Goal: Task Accomplishment & Management: Manage account settings

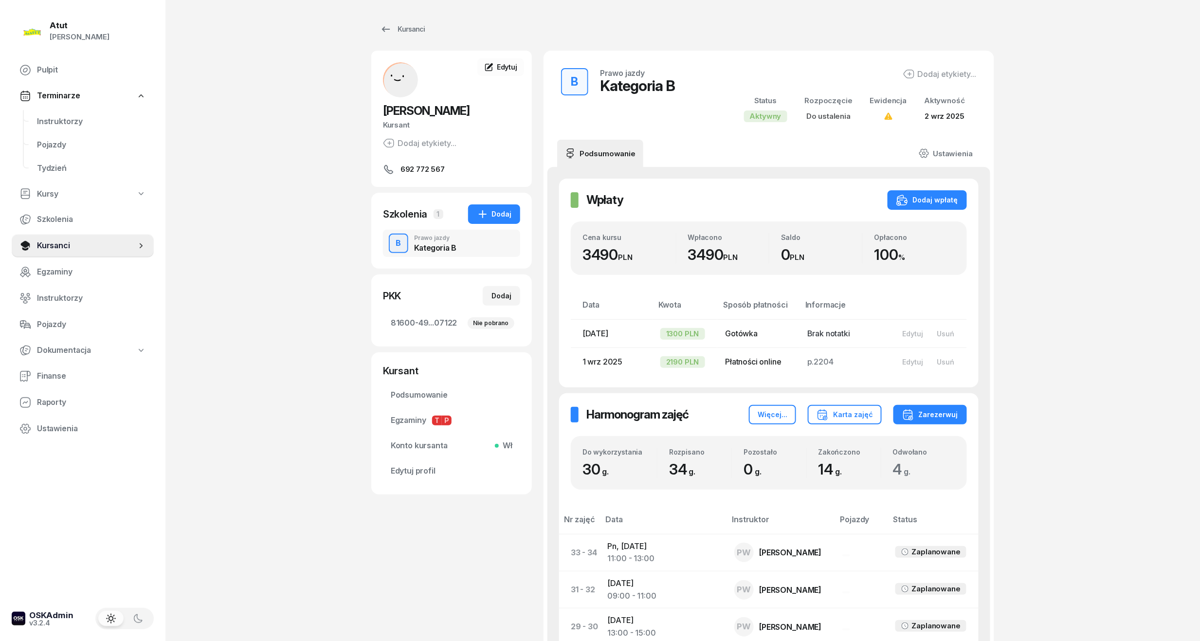
drag, startPoint x: 58, startPoint y: 240, endPoint x: 184, endPoint y: 210, distance: 129.1
click at [58, 240] on span "Kursanci" at bounding box center [86, 245] width 99 height 13
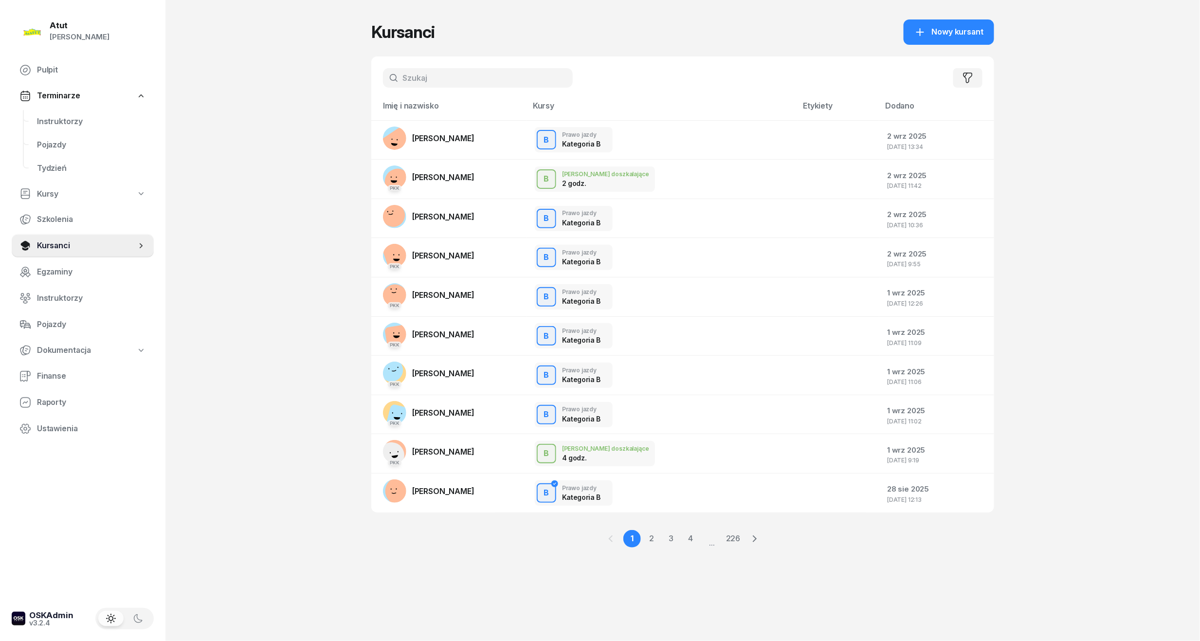
click at [430, 97] on div "Filtruj" at bounding box center [682, 77] width 623 height 43
click at [435, 82] on input "text" at bounding box center [478, 77] width 190 height 19
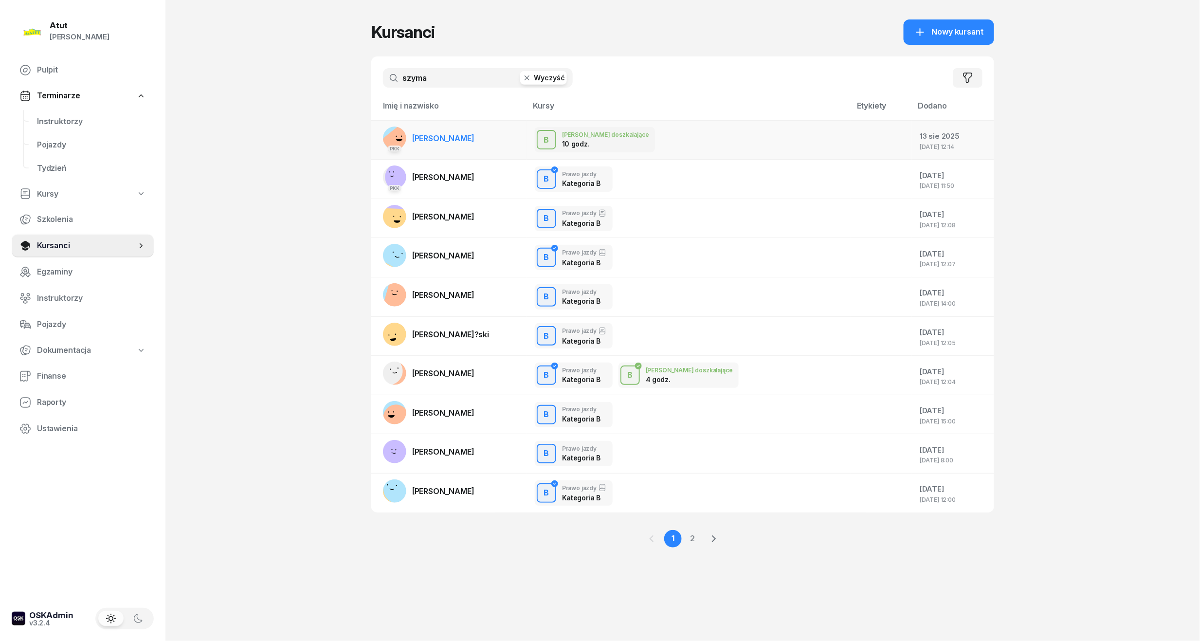
type input "szyma"
click at [465, 135] on span "[PERSON_NAME]" at bounding box center [443, 138] width 62 height 10
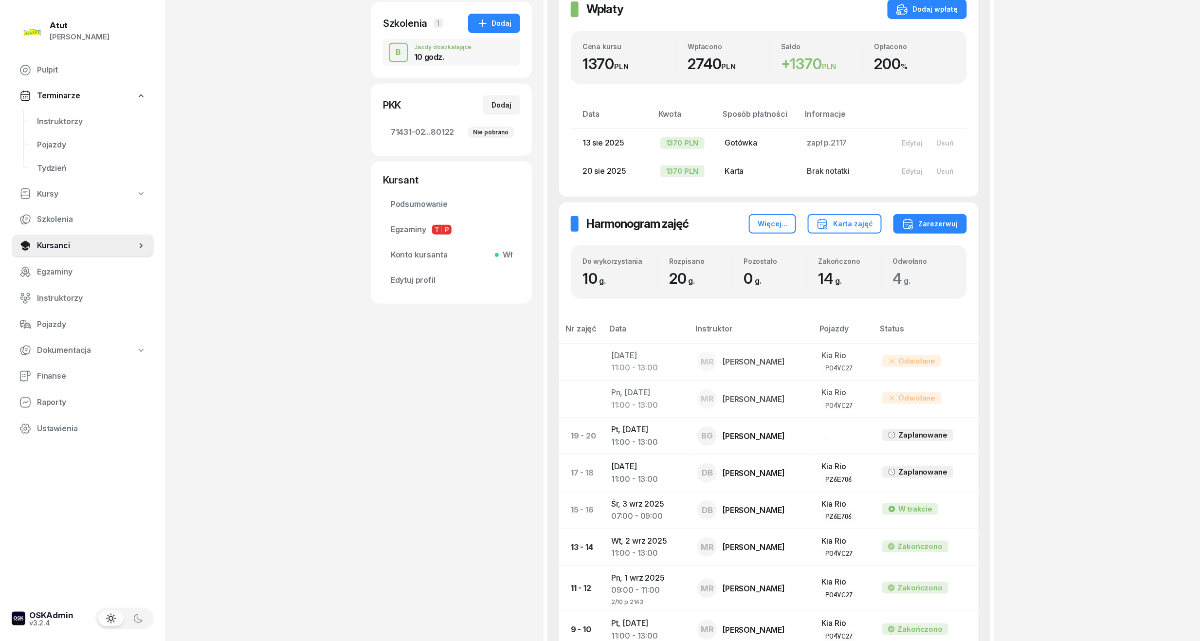
scroll to position [195, 0]
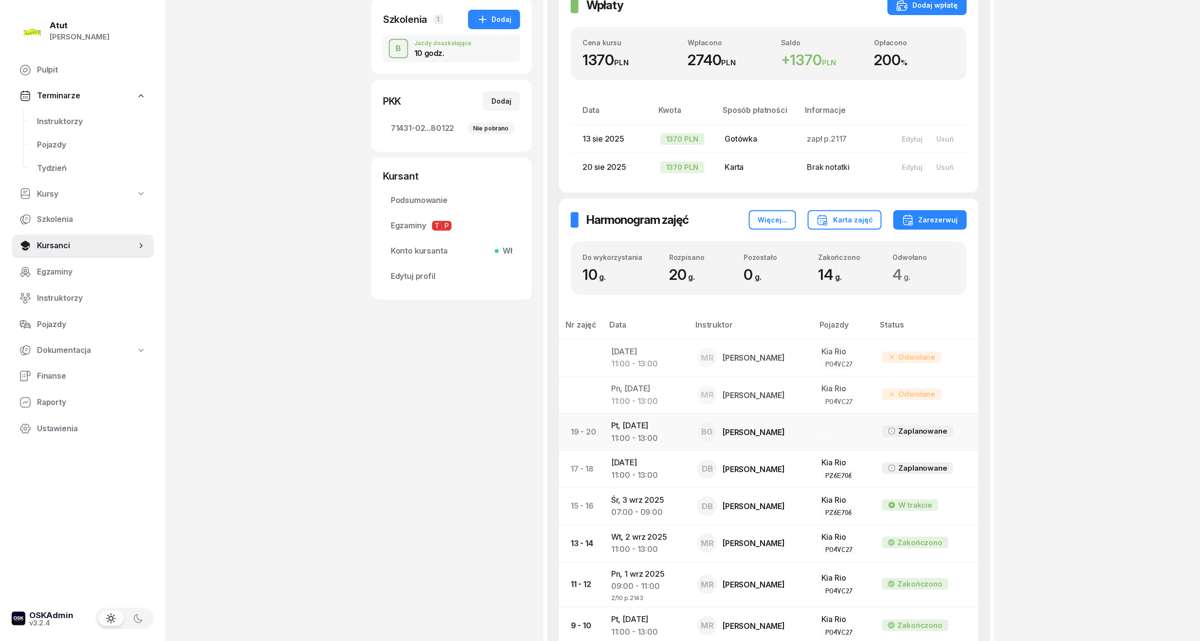
click at [651, 432] on div "11:00 - 13:00" at bounding box center [646, 438] width 71 height 13
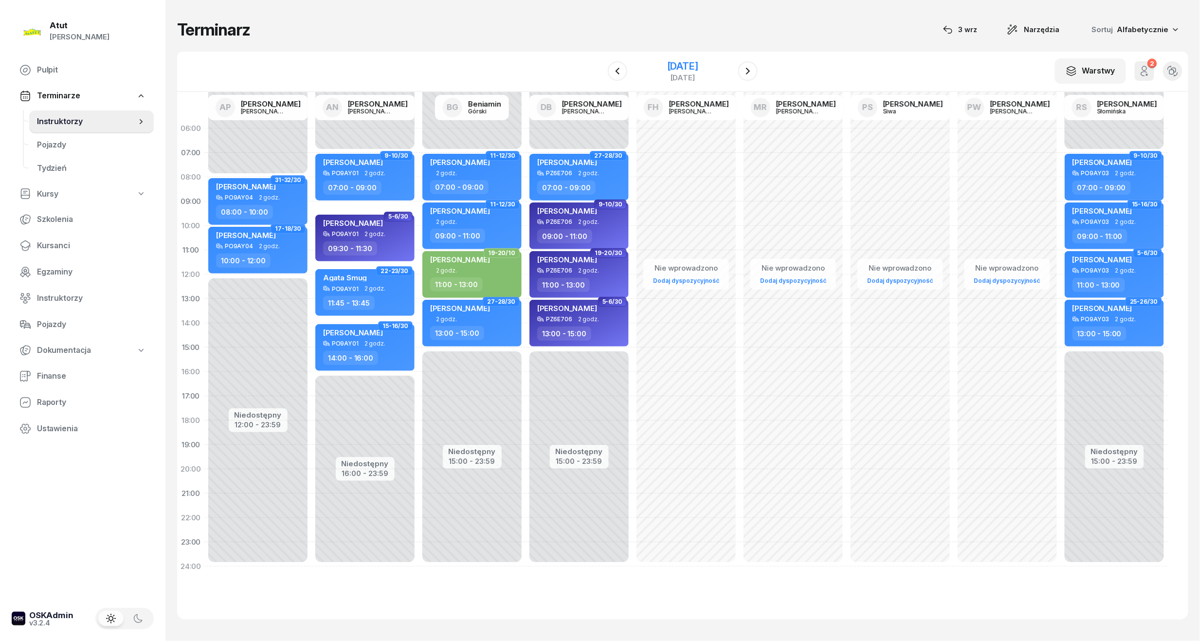
click at [667, 67] on div "[DATE]" at bounding box center [682, 66] width 31 height 10
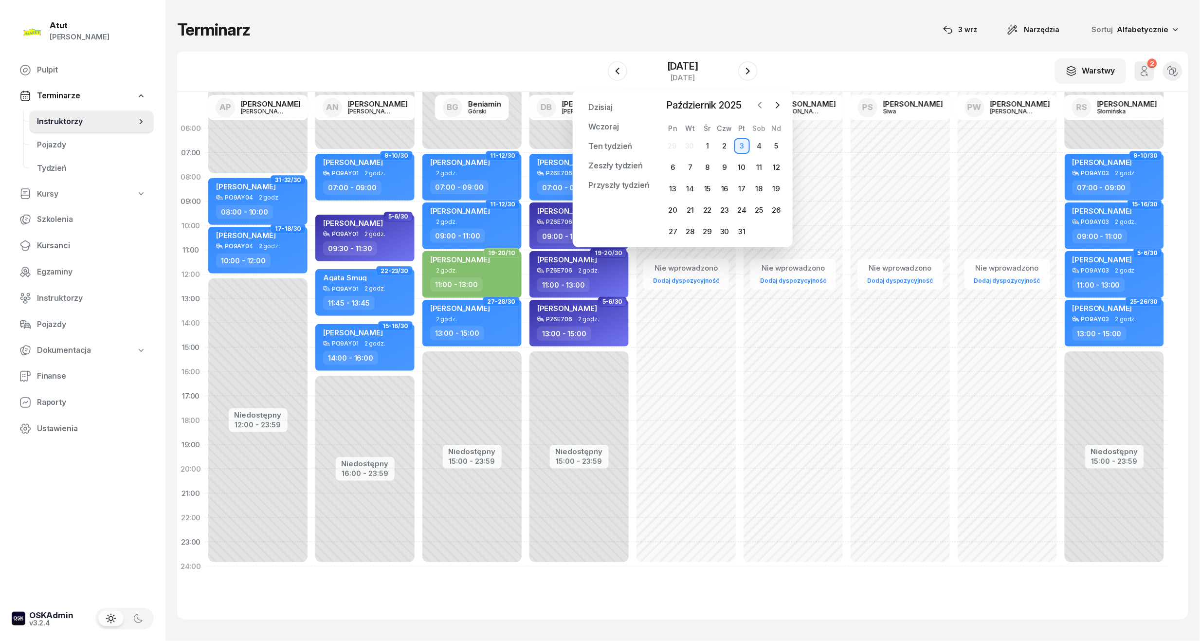
click at [757, 106] on icon "button" at bounding box center [760, 105] width 10 height 10
click at [729, 145] on div "4" at bounding box center [725, 146] width 16 height 16
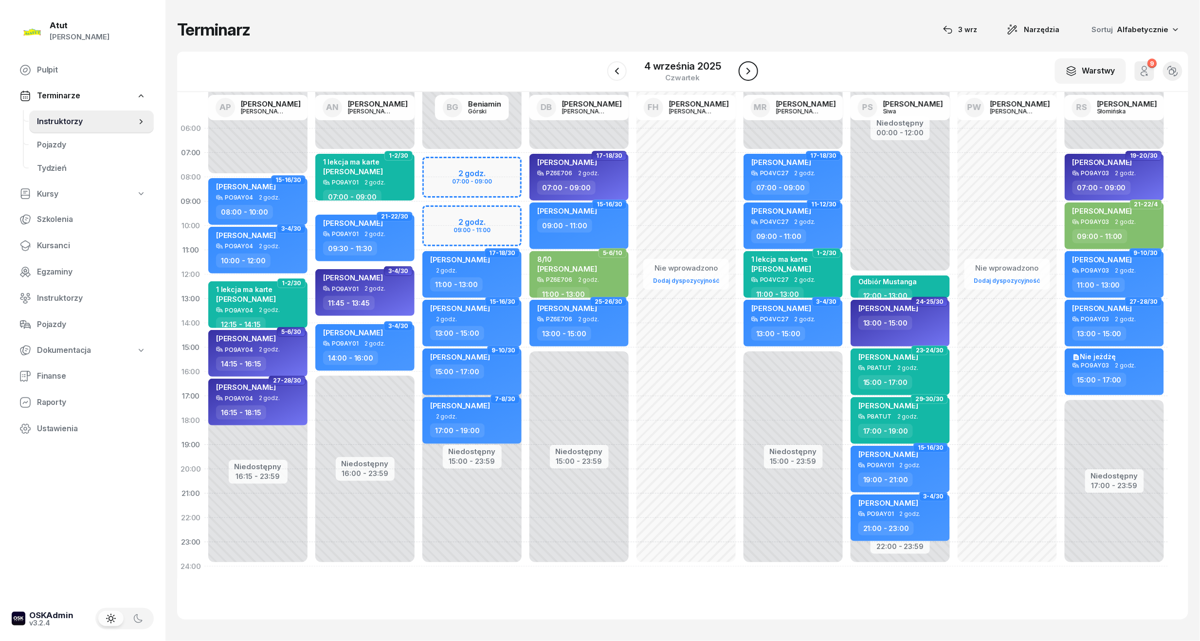
click at [749, 71] on icon "button" at bounding box center [749, 71] width 4 height 7
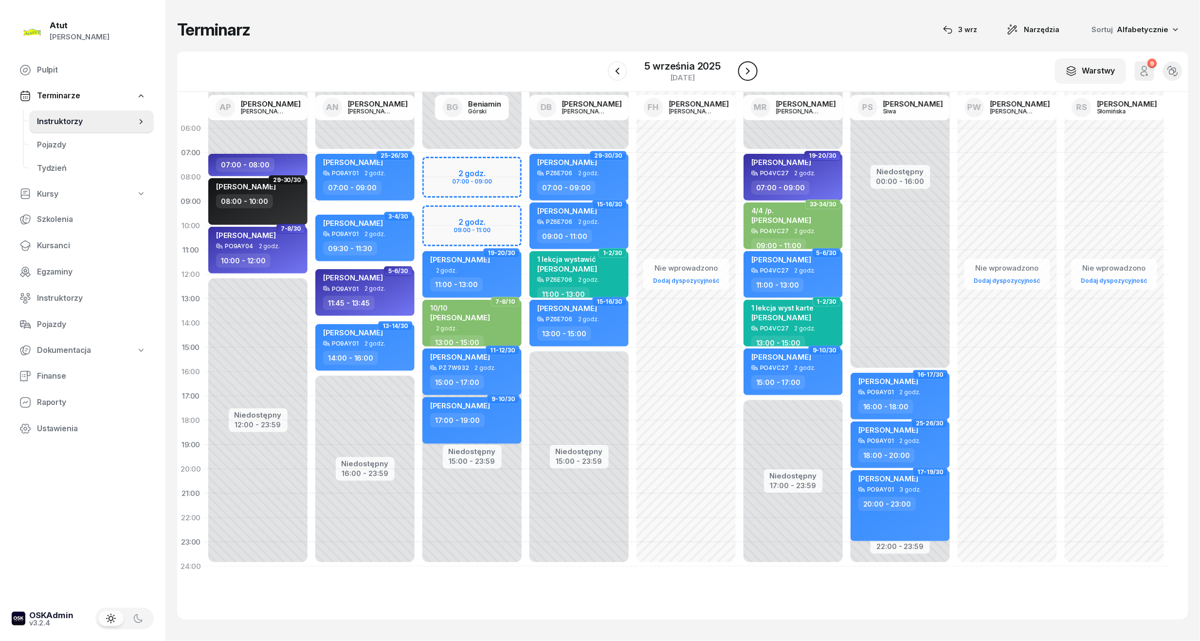
click at [749, 71] on icon "button" at bounding box center [748, 71] width 4 height 7
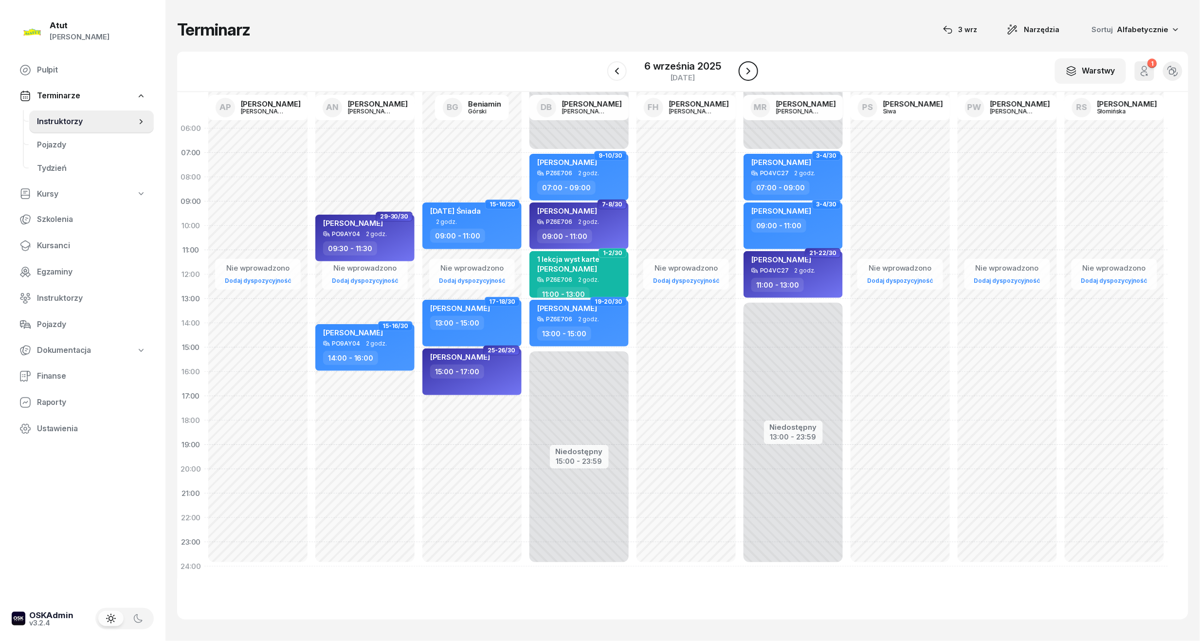
click at [749, 71] on icon "button" at bounding box center [749, 71] width 4 height 7
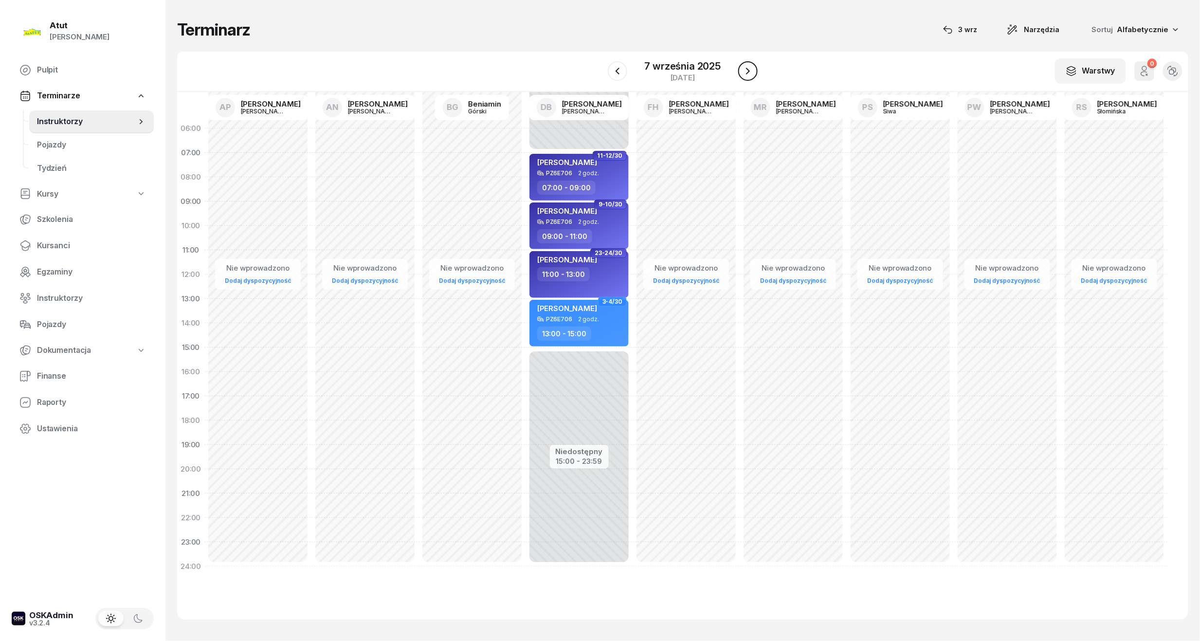
click at [749, 71] on icon "button" at bounding box center [748, 71] width 4 height 7
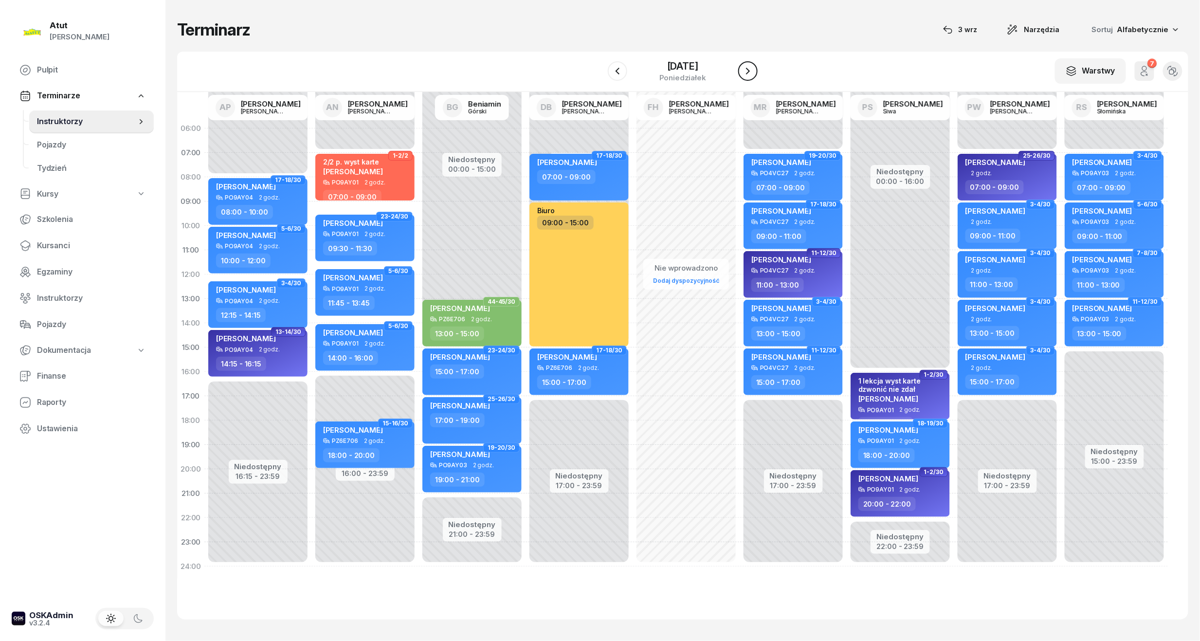
click at [749, 71] on icon "button" at bounding box center [748, 71] width 4 height 7
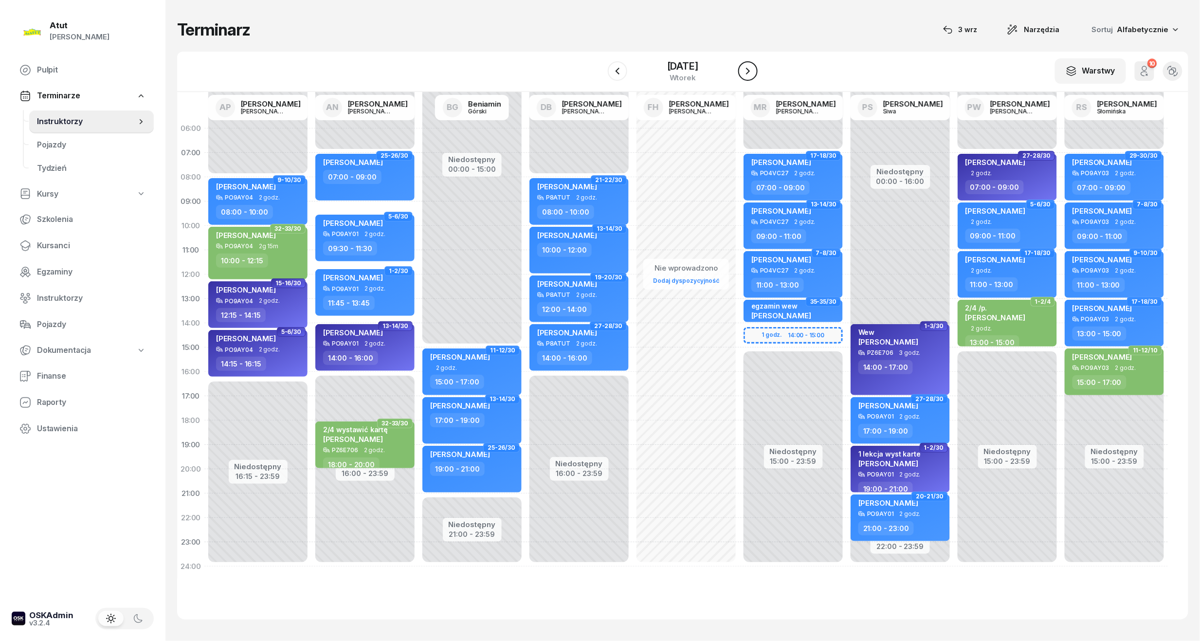
click at [749, 71] on icon "button" at bounding box center [748, 71] width 4 height 7
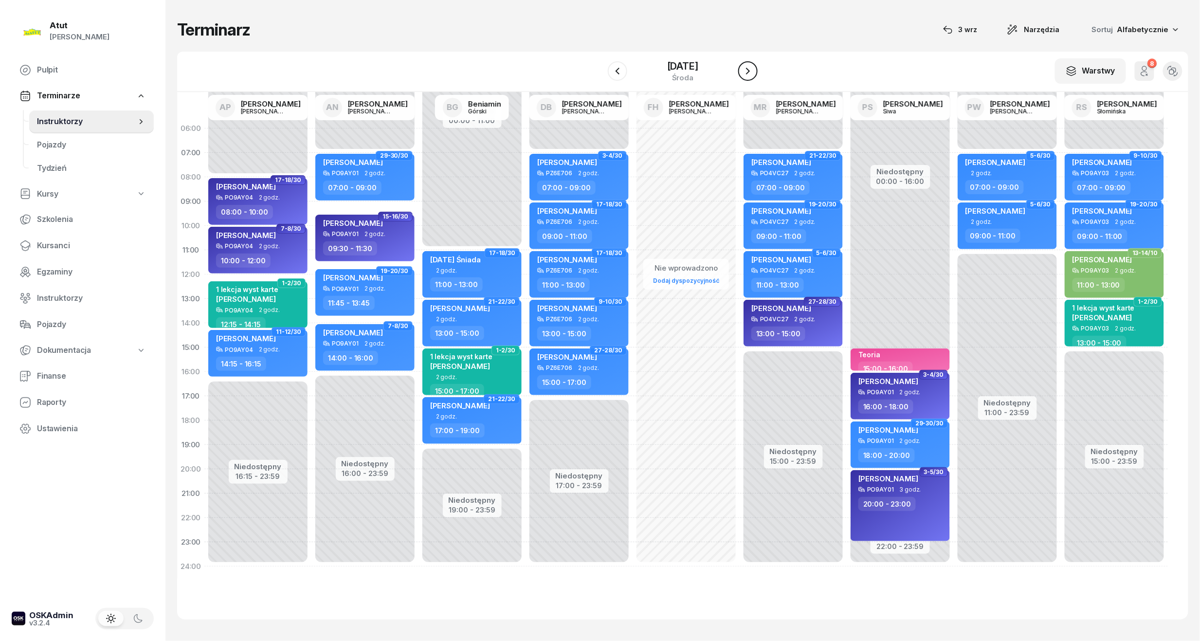
click at [749, 71] on icon "button" at bounding box center [748, 71] width 12 height 12
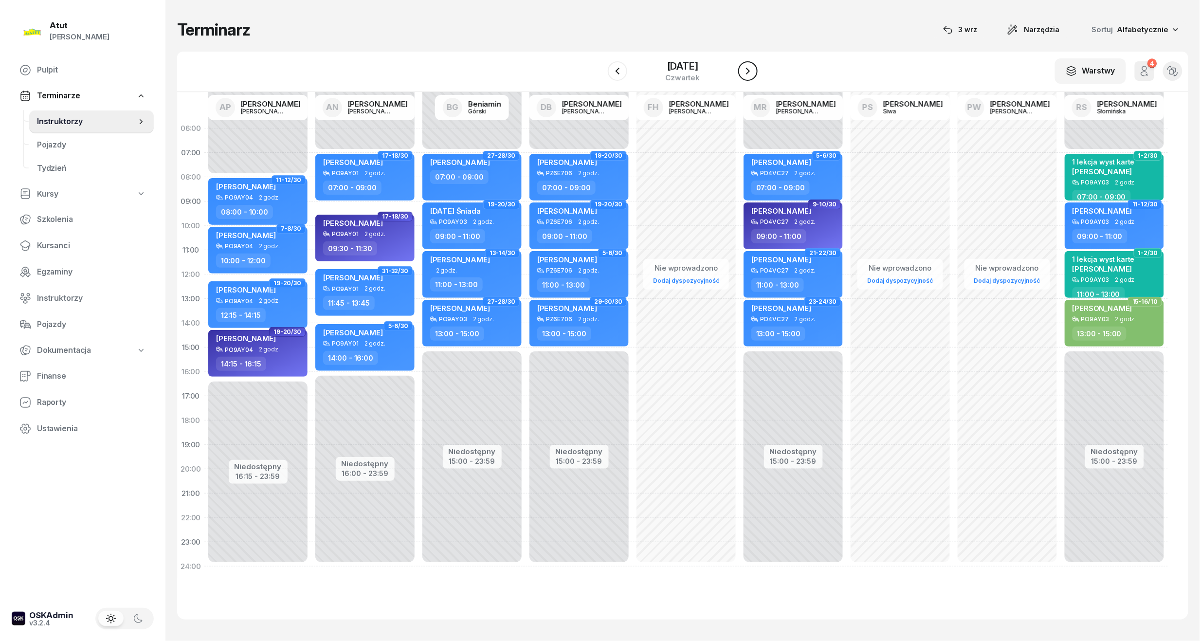
click at [749, 71] on icon "button" at bounding box center [748, 71] width 12 height 12
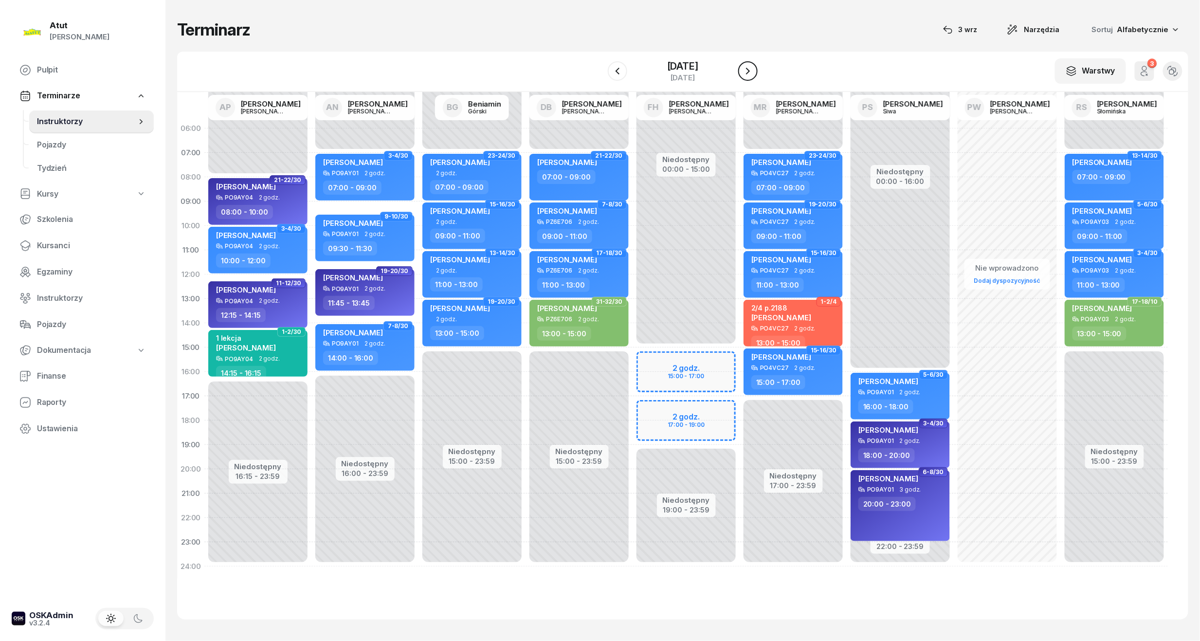
click at [749, 71] on icon "button" at bounding box center [748, 71] width 12 height 12
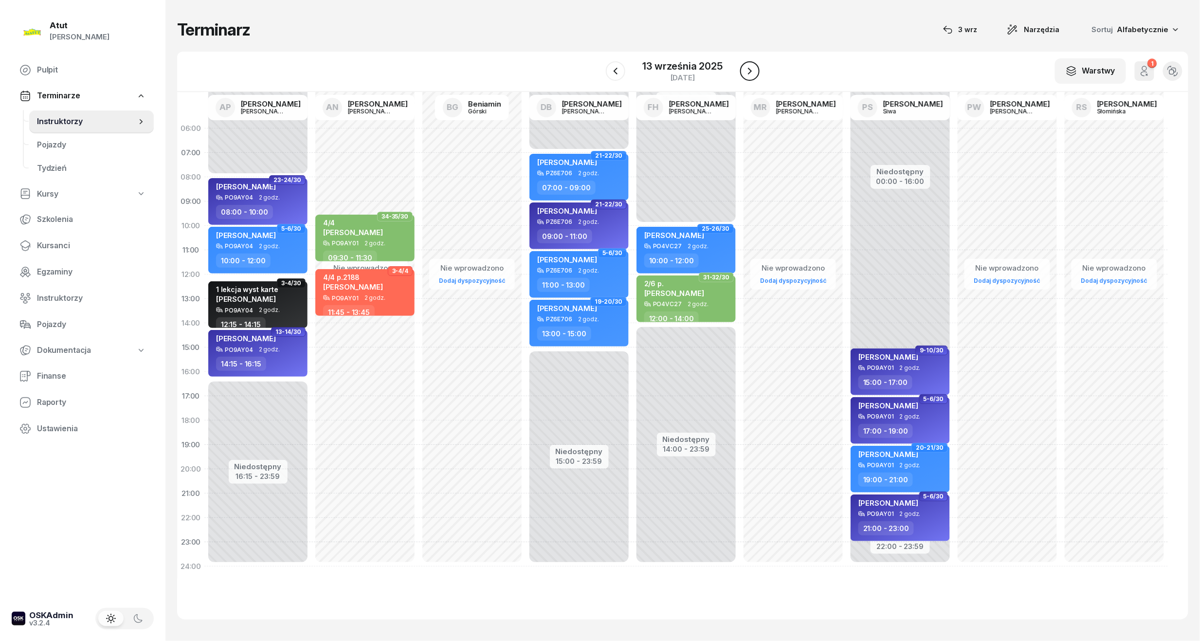
click at [743, 74] on button "button" at bounding box center [749, 70] width 19 height 19
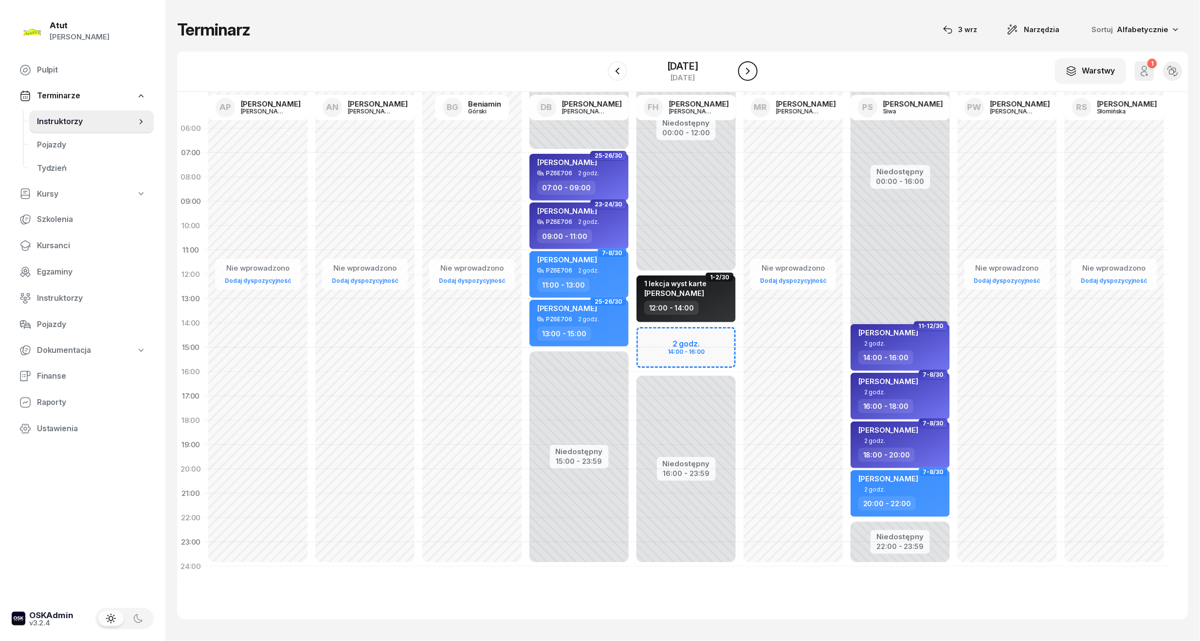
click at [743, 74] on button "button" at bounding box center [747, 70] width 19 height 19
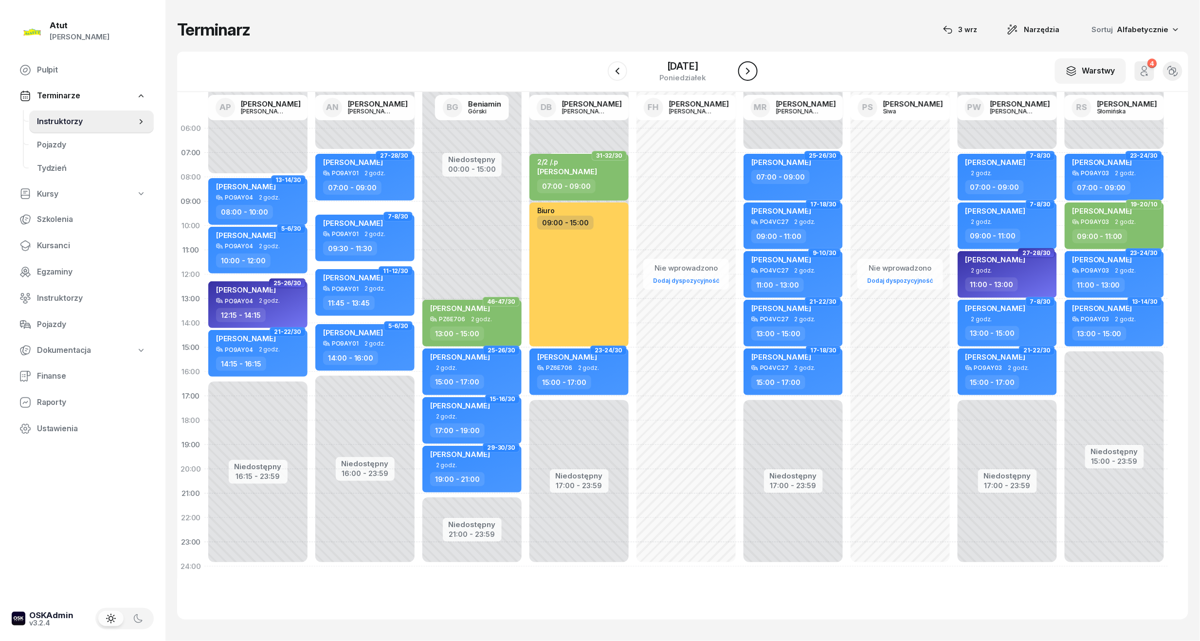
click at [743, 74] on button "button" at bounding box center [747, 70] width 19 height 19
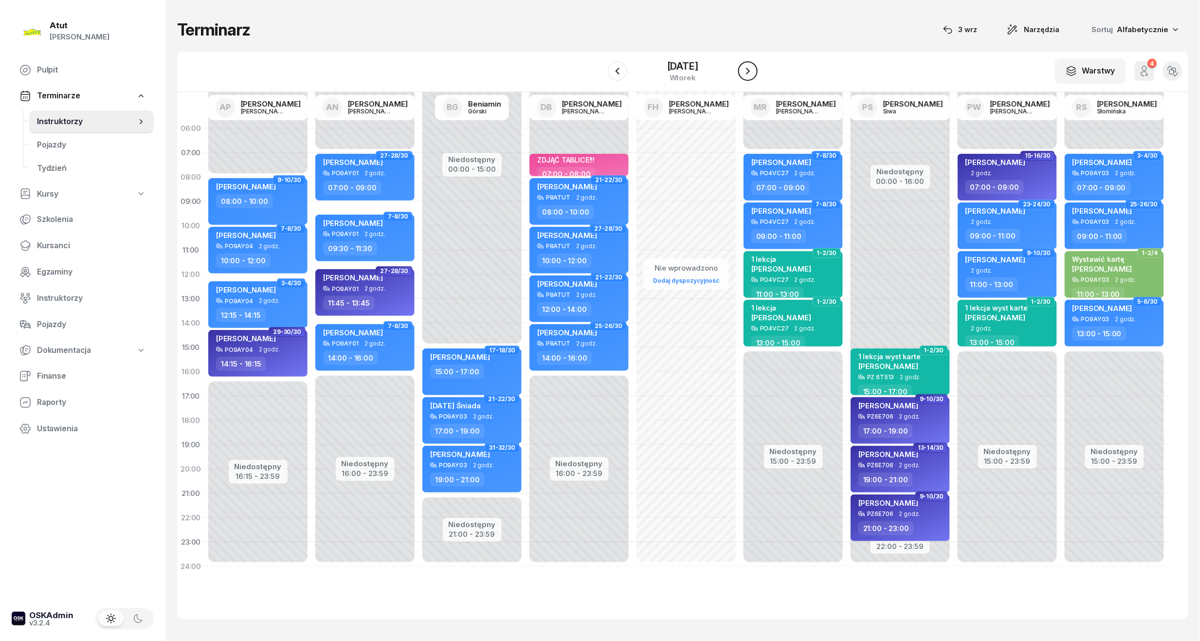
click at [743, 74] on button "button" at bounding box center [747, 70] width 19 height 19
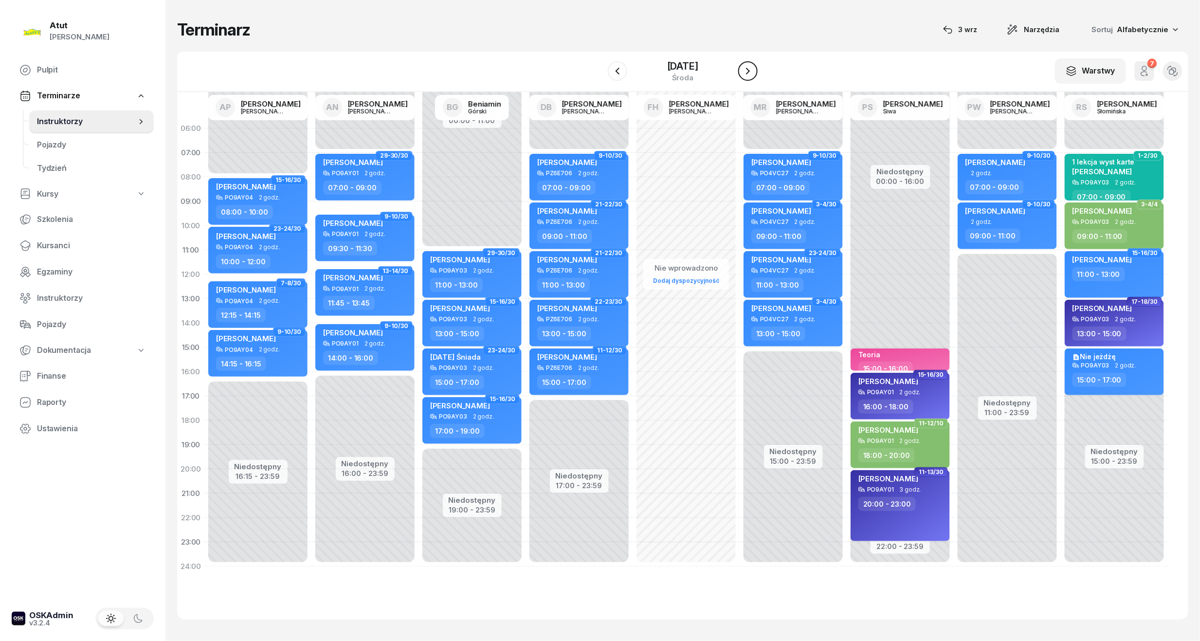
click at [743, 74] on button "button" at bounding box center [747, 70] width 19 height 19
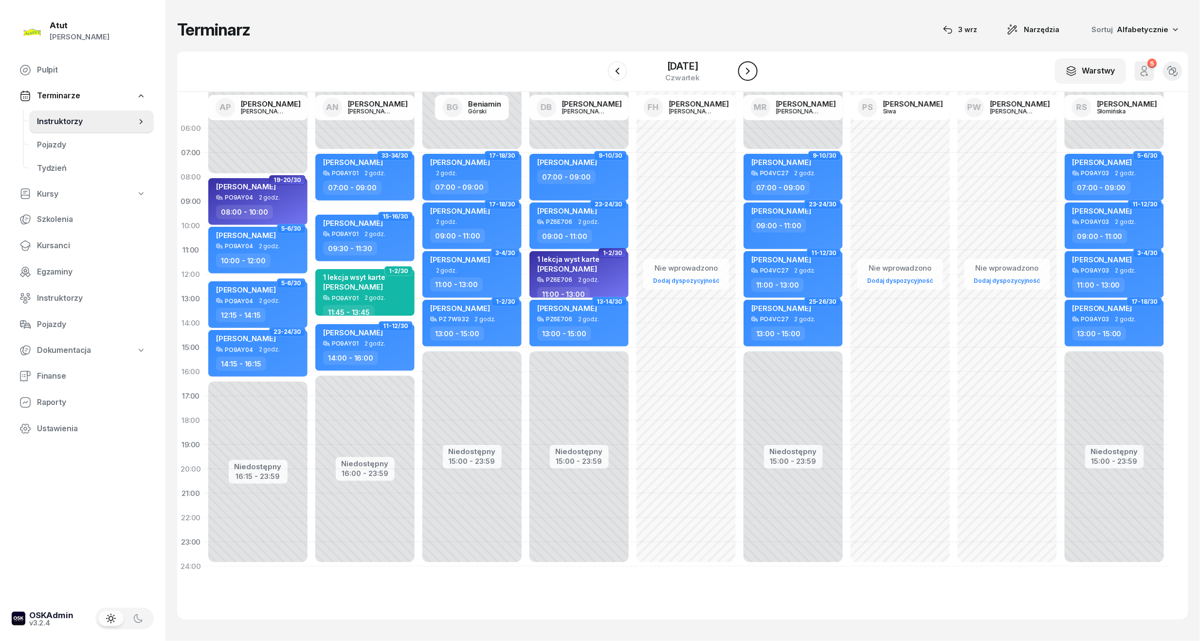
click at [743, 74] on button "button" at bounding box center [747, 70] width 19 height 19
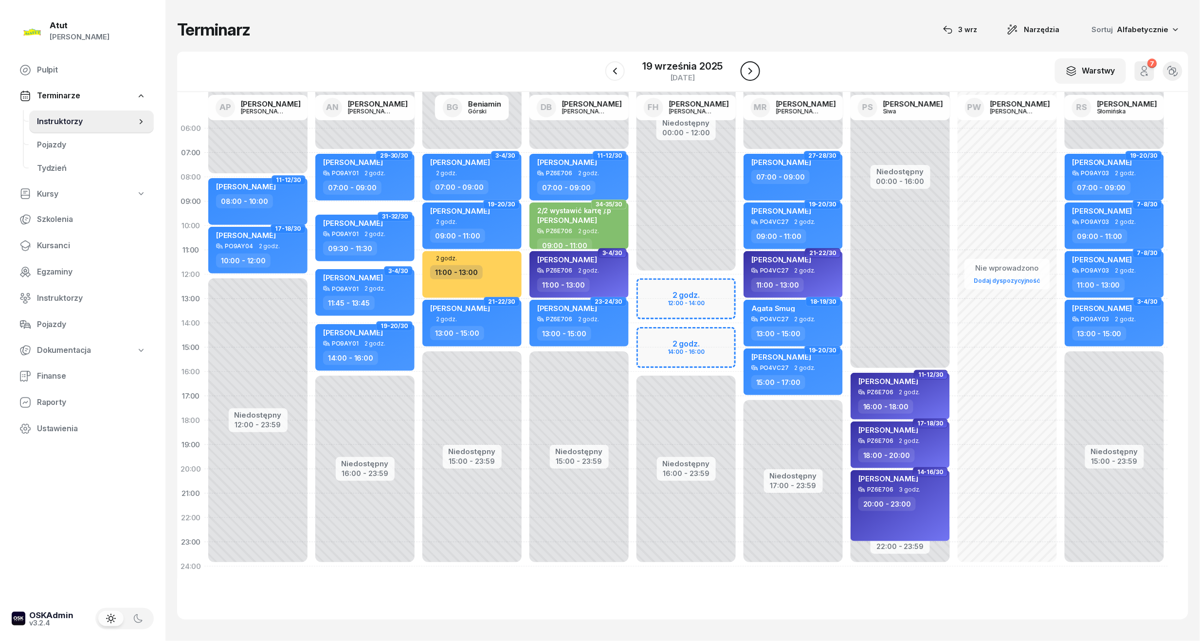
click at [743, 74] on button "button" at bounding box center [750, 70] width 19 height 19
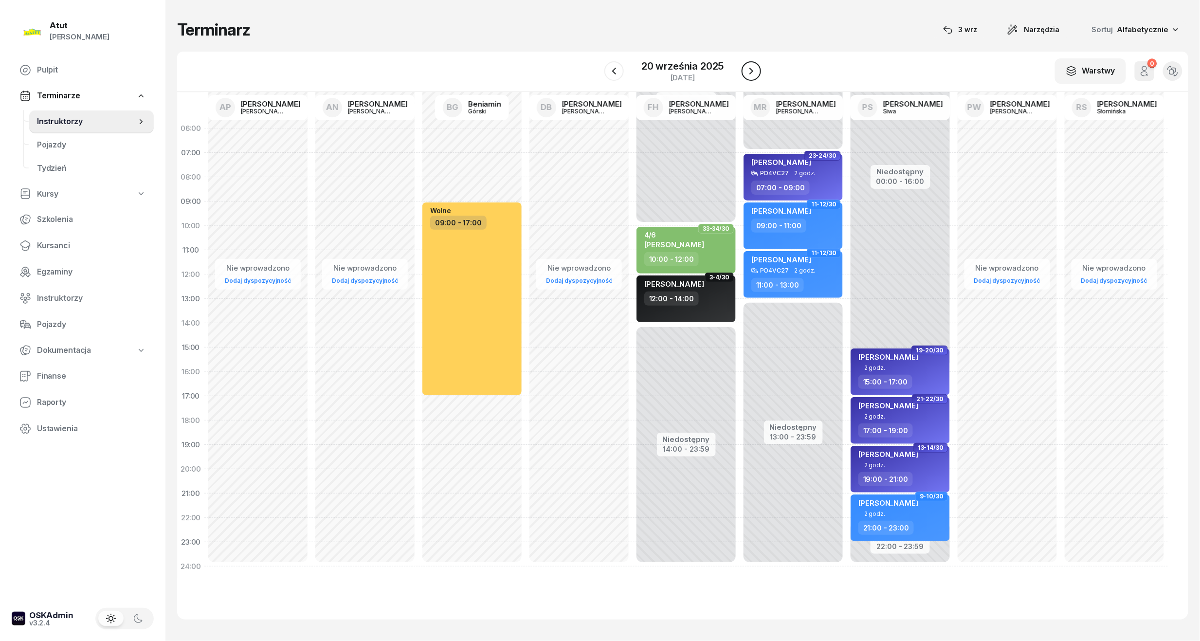
click at [743, 74] on button "button" at bounding box center [751, 70] width 19 height 19
click at [743, 74] on button "button" at bounding box center [749, 70] width 19 height 19
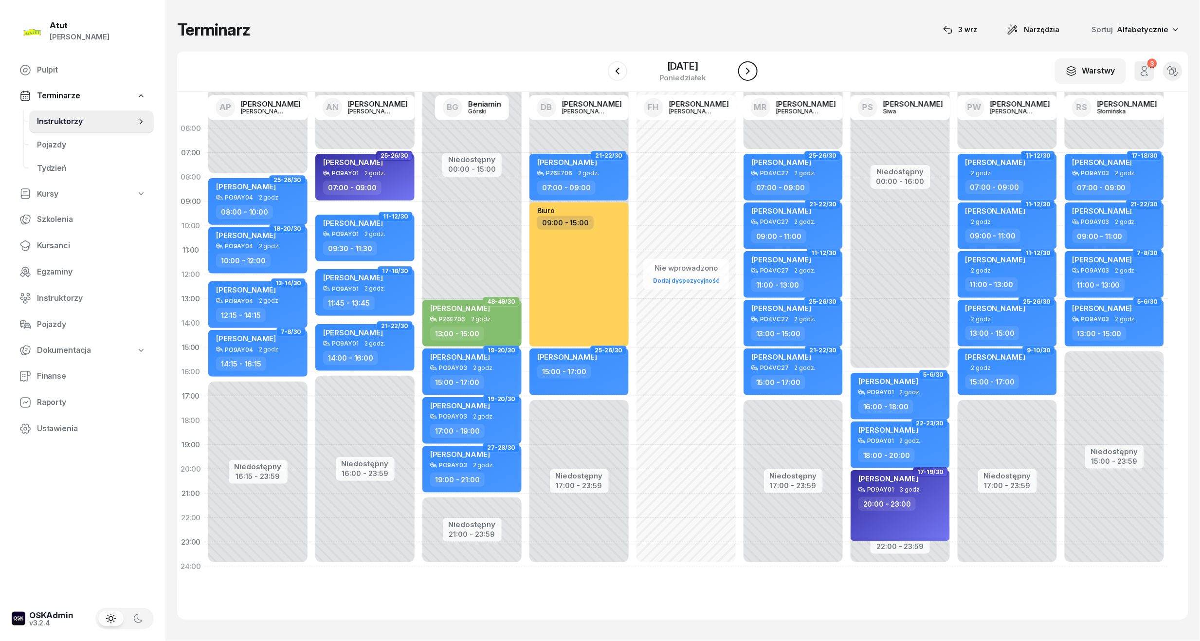
click at [743, 74] on button "button" at bounding box center [747, 70] width 19 height 19
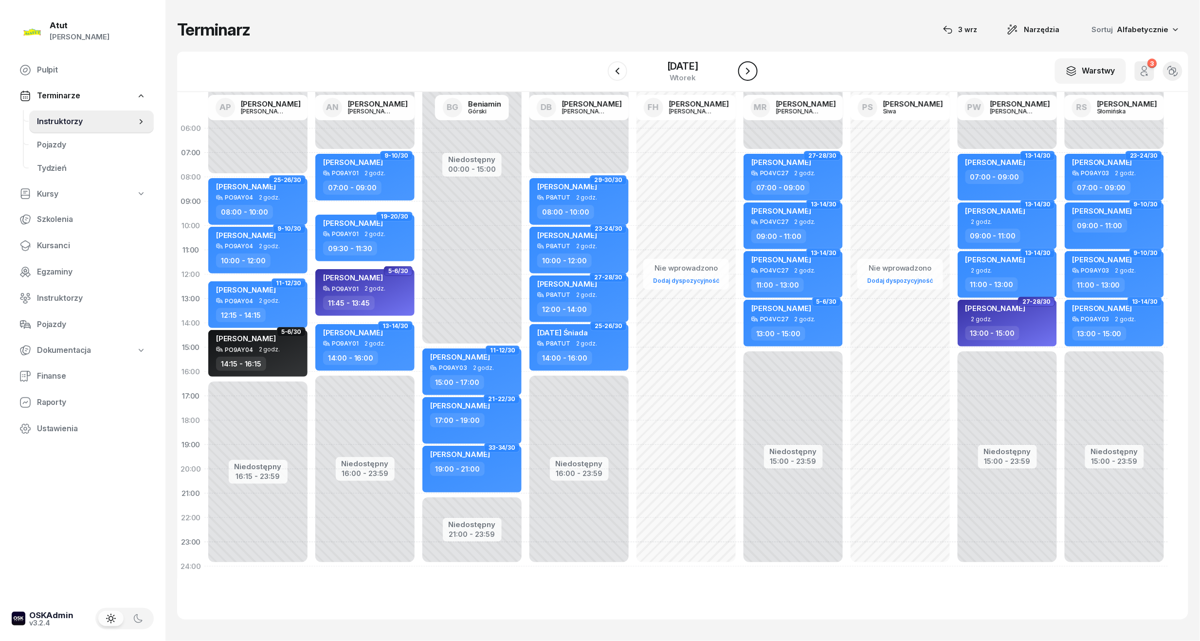
click at [743, 74] on button "button" at bounding box center [747, 70] width 19 height 19
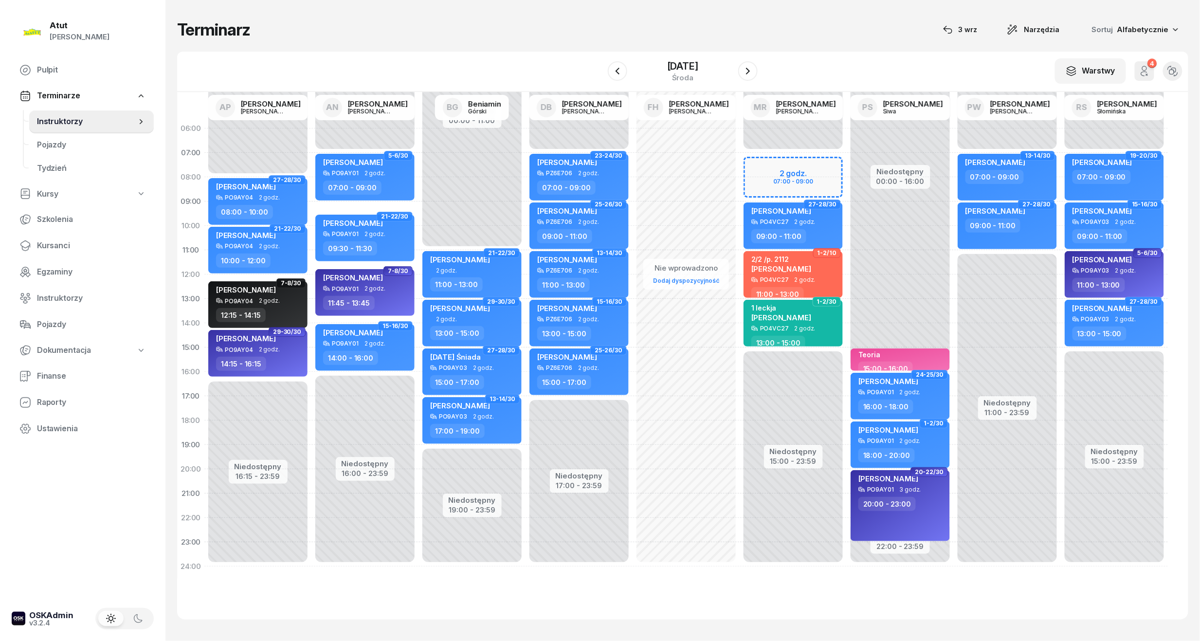
click at [736, 73] on div "[DATE]" at bounding box center [683, 71] width 150 height 28
click at [754, 70] on icon "button" at bounding box center [748, 71] width 12 height 12
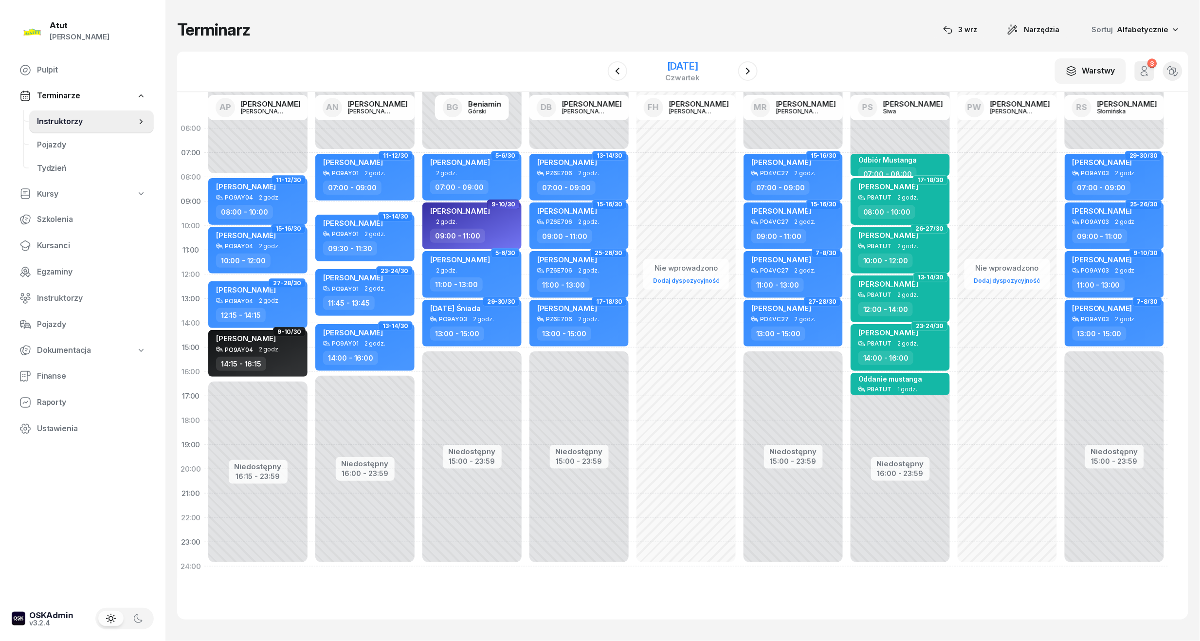
click at [686, 74] on div "czwartek" at bounding box center [683, 77] width 35 height 7
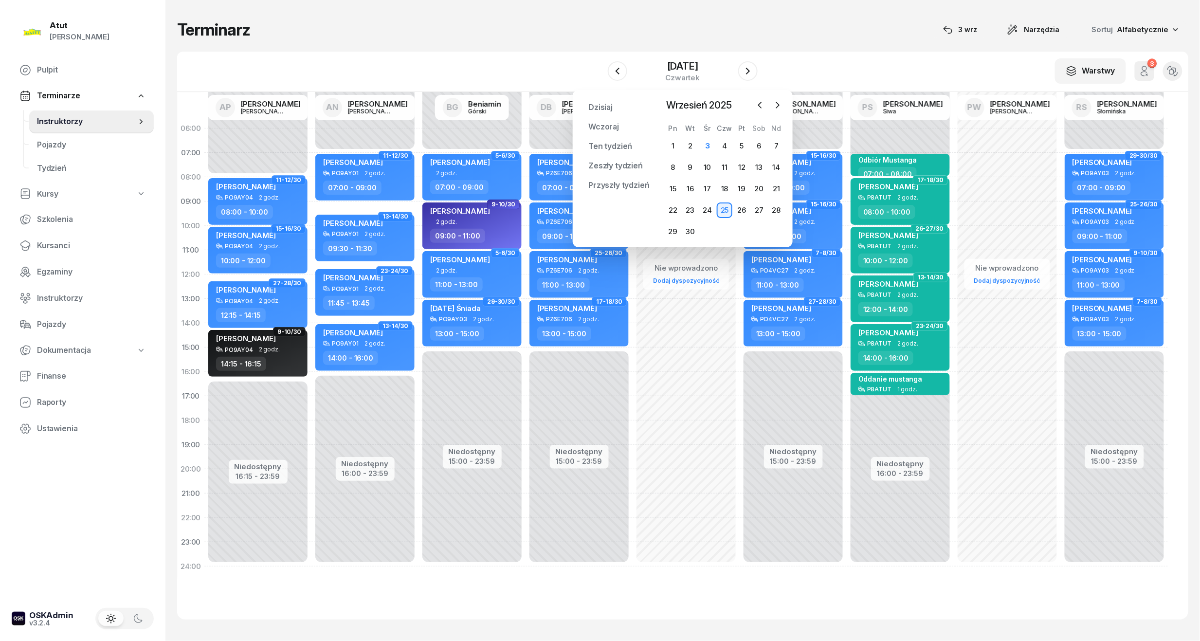
click at [711, 137] on div "Pn Wt Śr Czw Pt Sob Nd 1 2 3 4 5 6 7 8 9 10 11 12 13 14 15 16 17 18 19 20 21 22…" at bounding box center [724, 181] width 121 height 115
click at [710, 139] on div "3" at bounding box center [708, 146] width 16 height 16
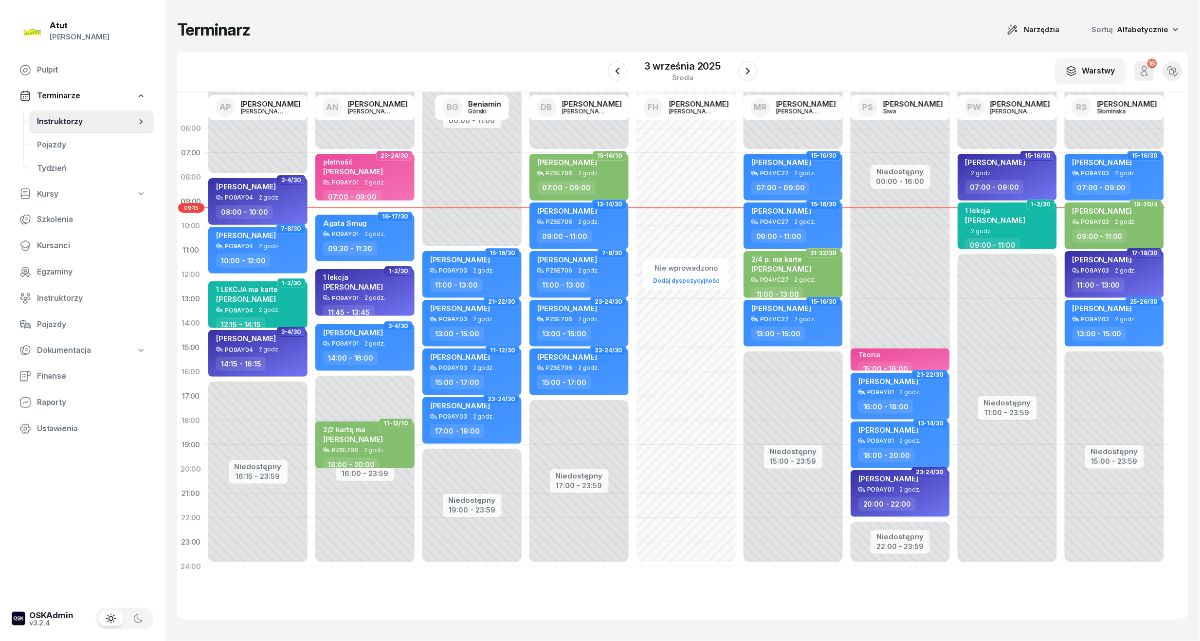
drag, startPoint x: 69, startPoint y: 237, endPoint x: 228, endPoint y: 128, distance: 193.3
click at [69, 237] on link "Kursanci" at bounding box center [83, 245] width 142 height 23
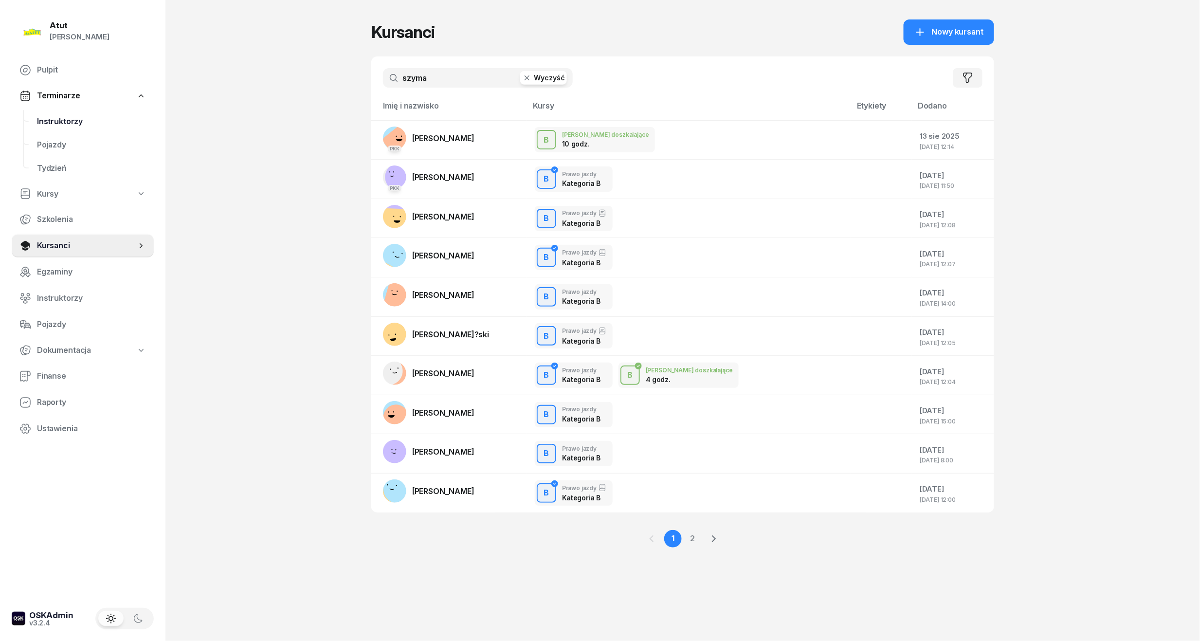
drag, startPoint x: 433, startPoint y: 78, endPoint x: 111, endPoint y: 113, distance: 323.6
click at [116, 113] on div "Atut [PERSON_NAME] Pulpit Terminarze Instruktorzy Pojazdy Tydzień Kursy Szkolen…" at bounding box center [600, 320] width 1200 height 641
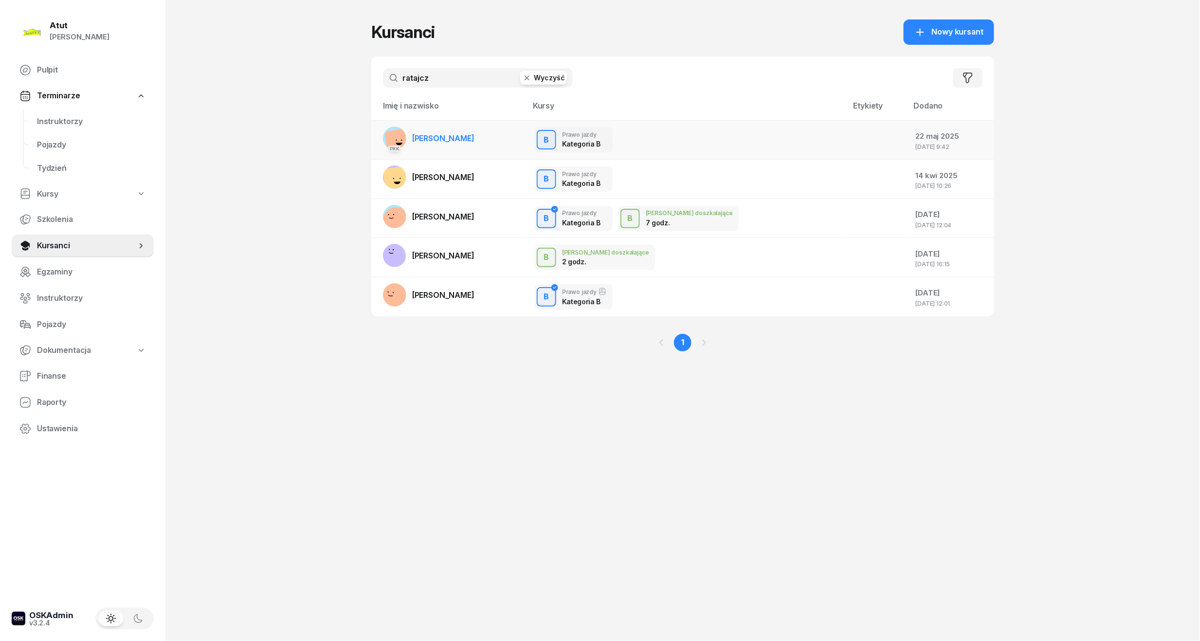
type input "ratajcz"
click at [472, 137] on span "[PERSON_NAME]" at bounding box center [443, 138] width 62 height 10
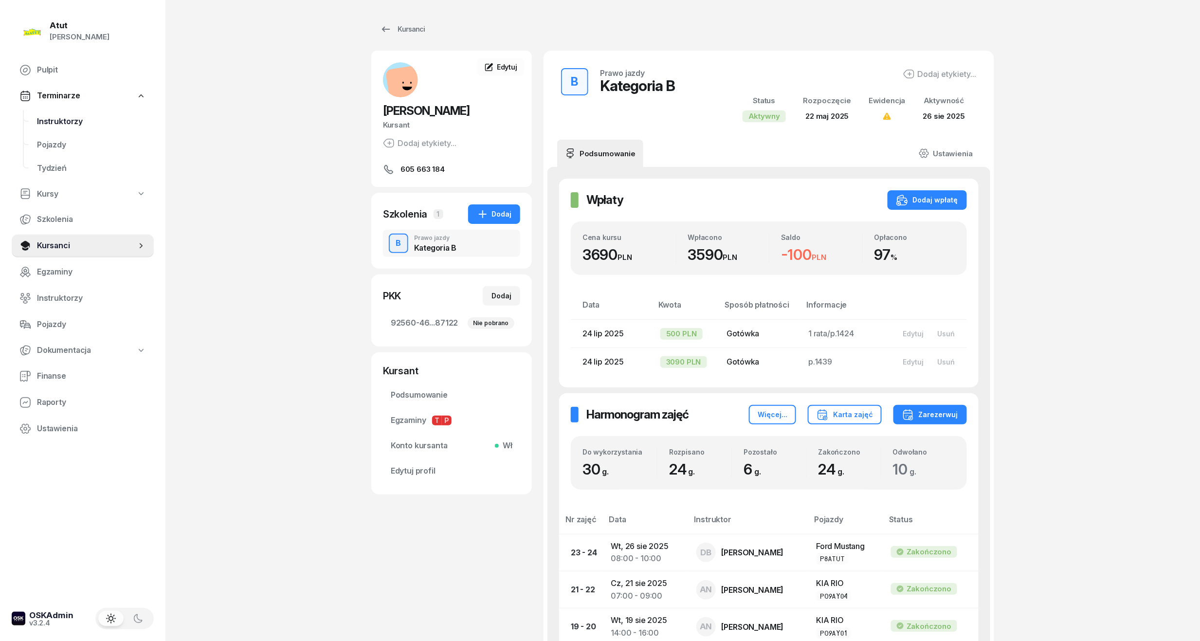
click at [58, 115] on span "Instruktorzy" at bounding box center [91, 121] width 109 height 13
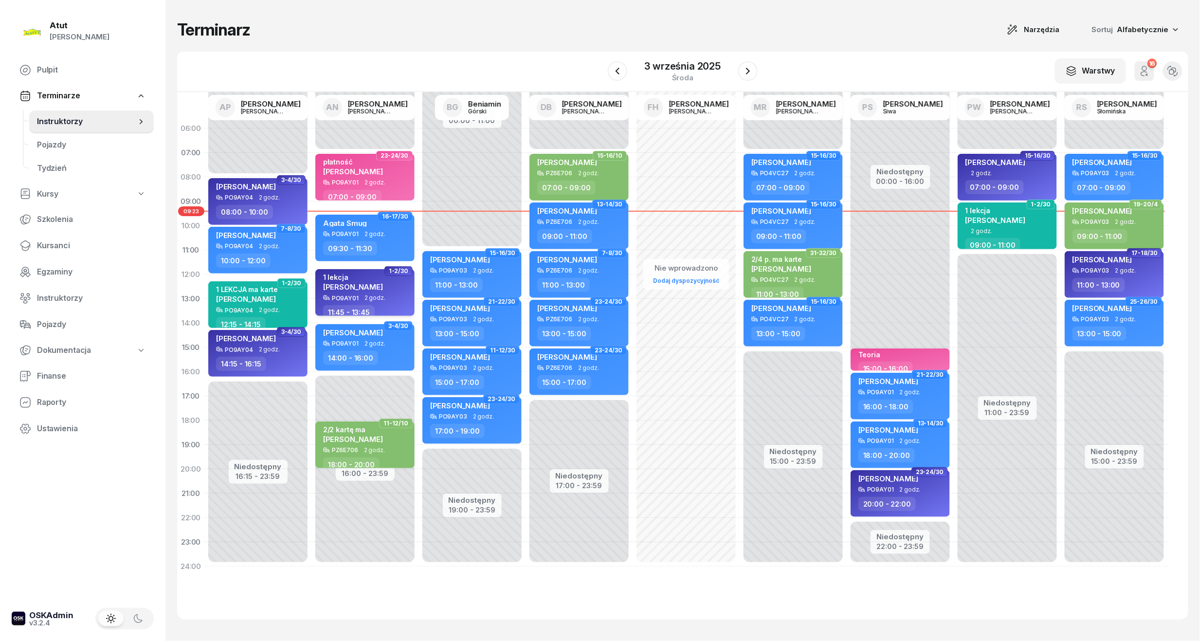
click at [370, 288] on span "[PERSON_NAME]" at bounding box center [353, 286] width 60 height 9
select select "11"
select select "45"
select select "13"
select select "45"
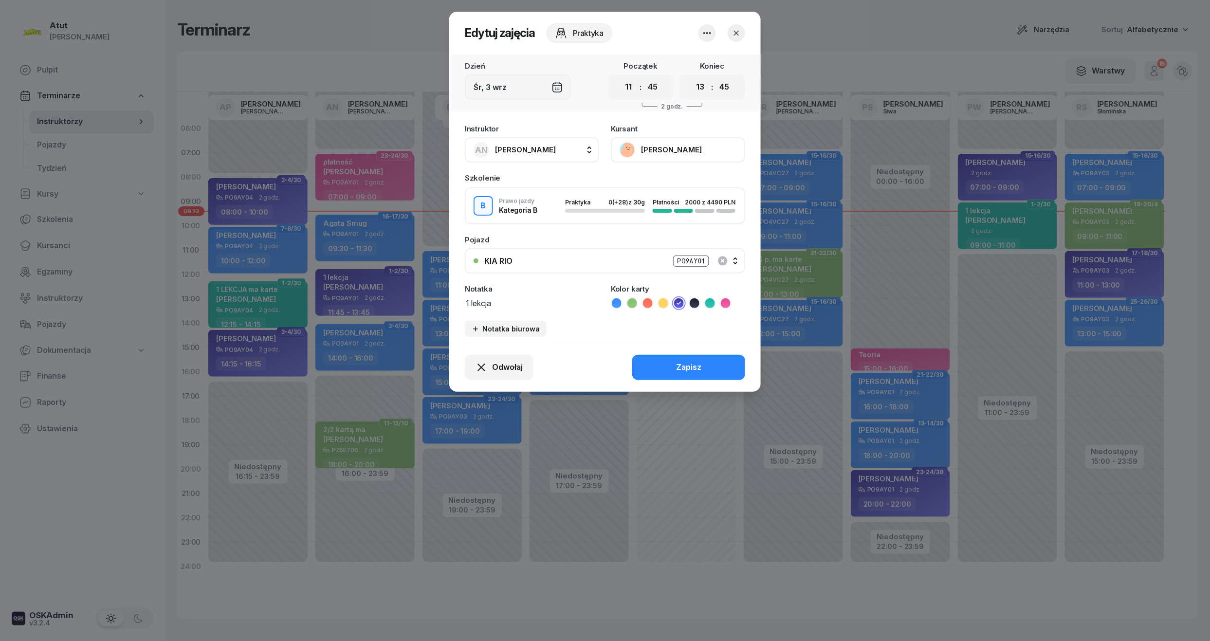
click at [660, 155] on button "[PERSON_NAME]" at bounding box center [678, 149] width 134 height 25
click at [731, 31] on button "button" at bounding box center [737, 33] width 18 height 18
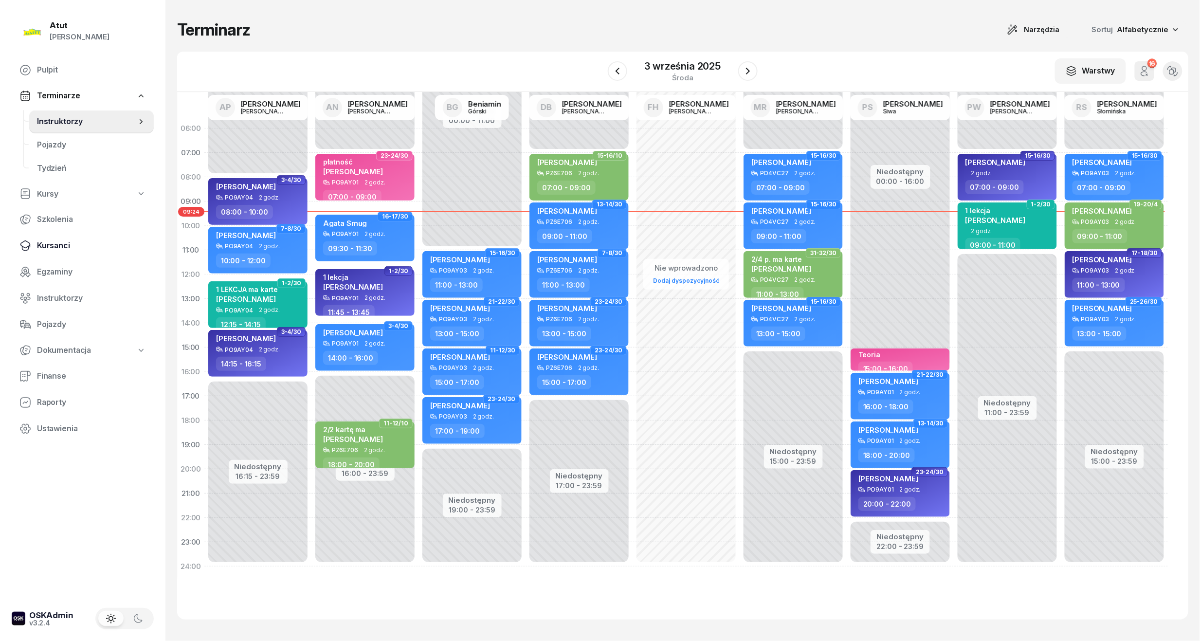
click at [53, 243] on span "Kursanci" at bounding box center [91, 245] width 109 height 13
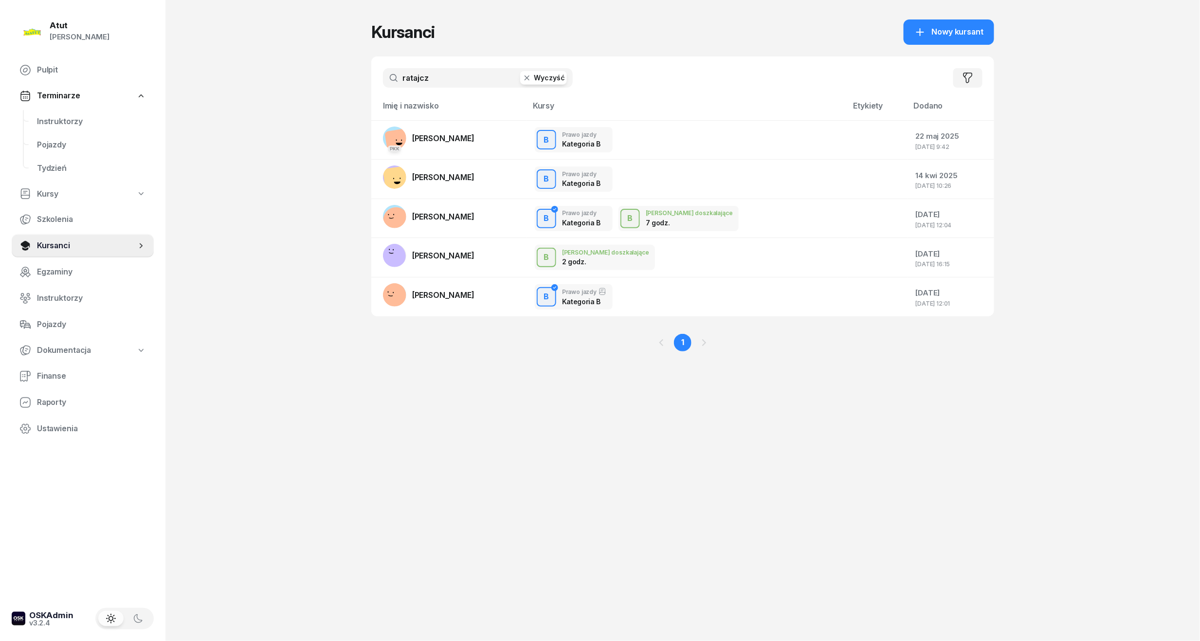
drag, startPoint x: 504, startPoint y: 78, endPoint x: -33, endPoint y: 115, distance: 538.5
click at [0, 115] on html "[PERSON_NAME] [PERSON_NAME] Pulpit Terminarze Instruktorzy Pojazdy Tydzień Kurs…" at bounding box center [600, 320] width 1200 height 641
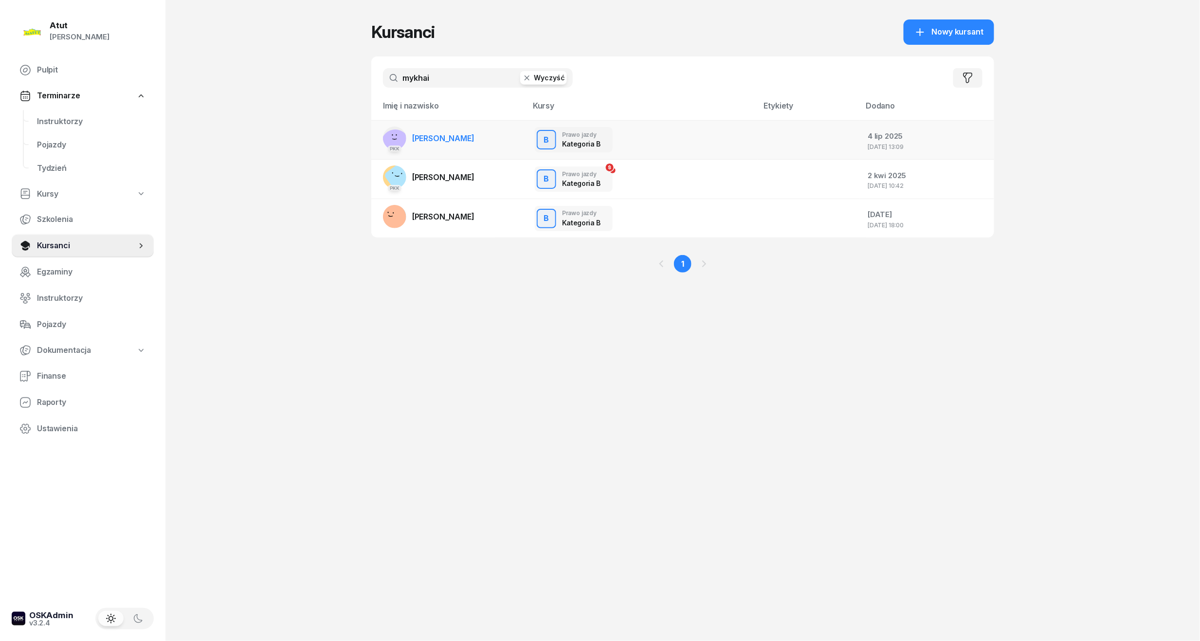
type input "mykhai"
click at [425, 137] on span "[PERSON_NAME]" at bounding box center [443, 138] width 62 height 10
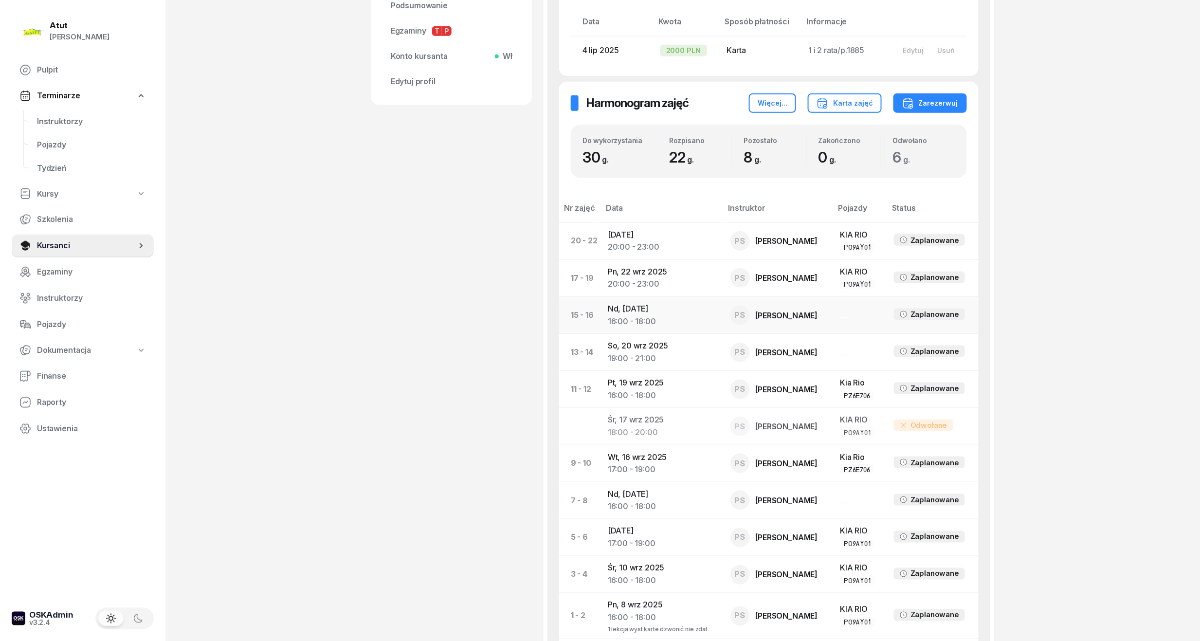
scroll to position [594, 0]
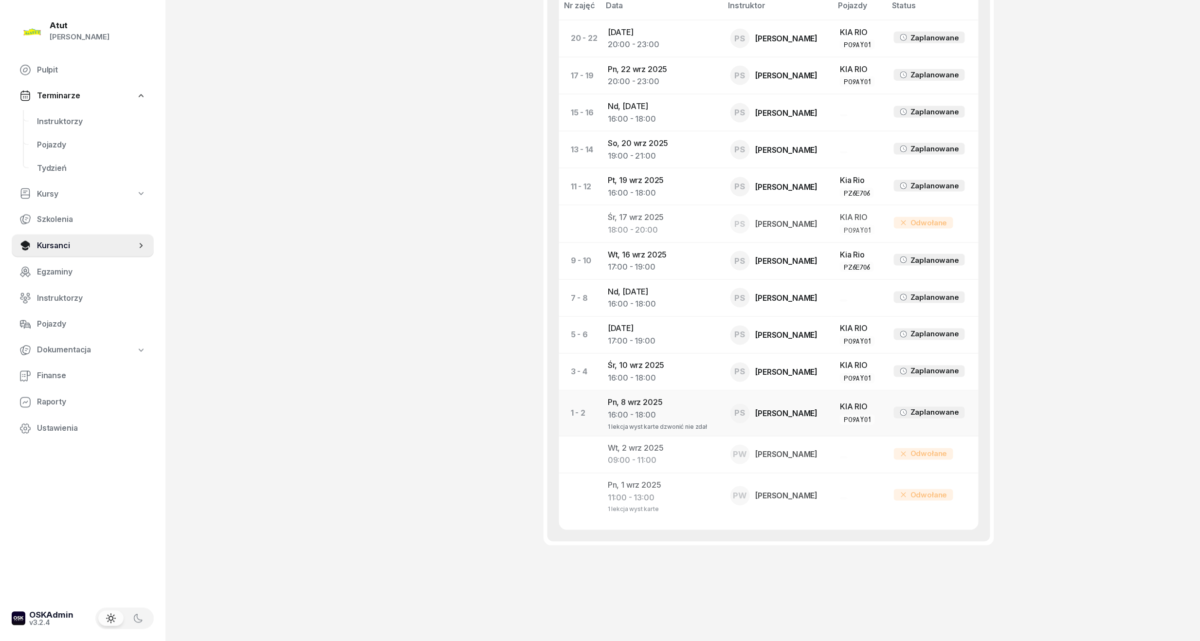
click at [657, 405] on td "Pn, [DATE] 16:00 - 18:00 1 lekcja wyst karte dzwonić nie zdał" at bounding box center [661, 413] width 123 height 45
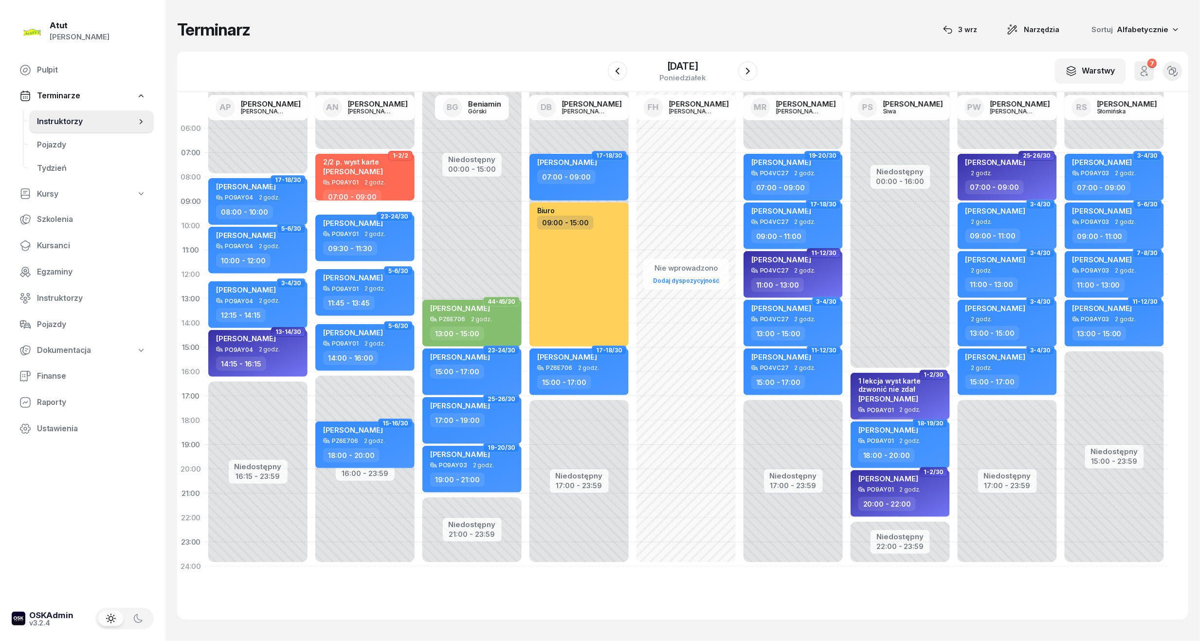
click at [883, 391] on div "1 lekcja wyst karte dzwonić nie zdał" at bounding box center [902, 385] width 86 height 17
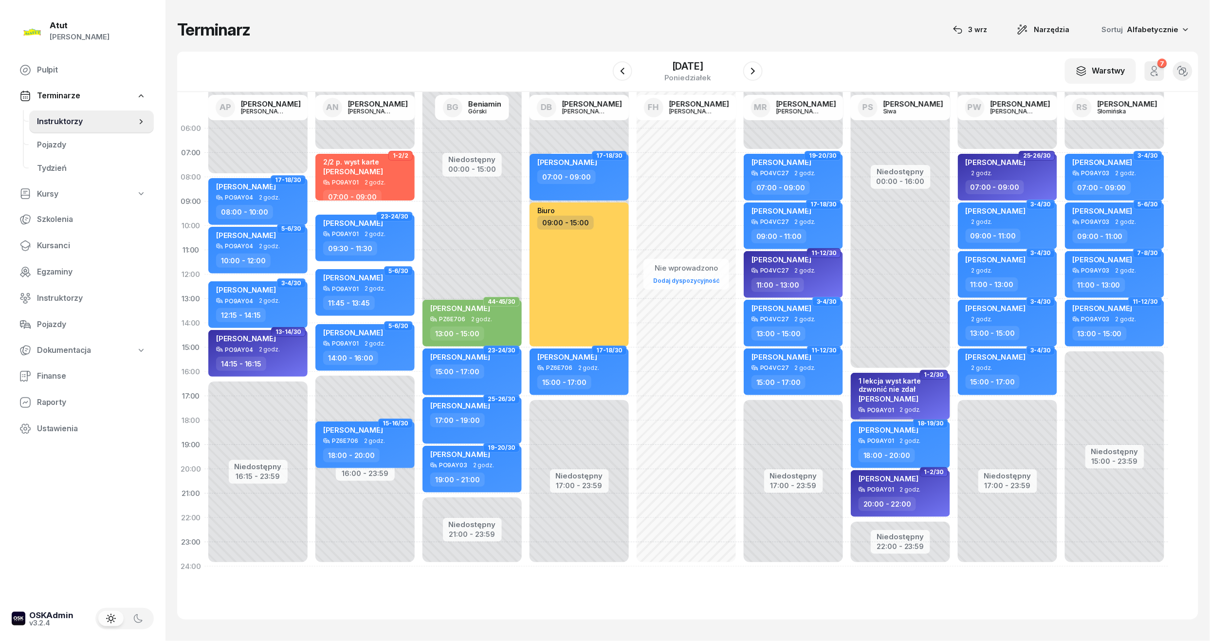
select select "16"
select select "18"
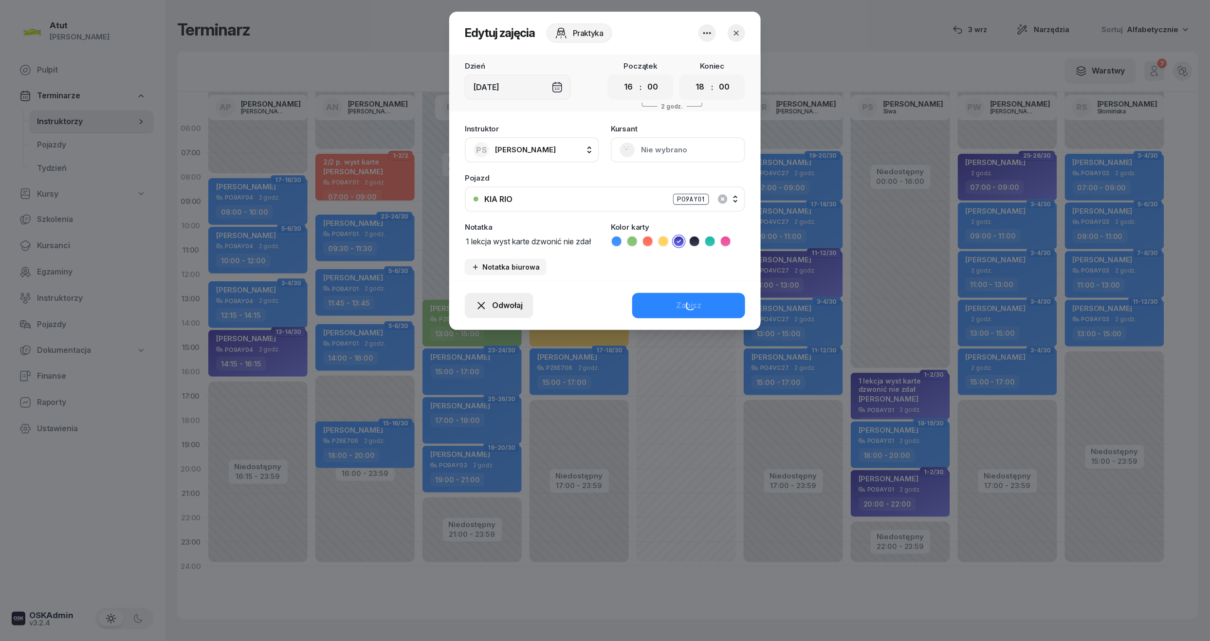
click at [507, 281] on div "Instruktor PS [PERSON_NAME] AP [PERSON_NAME] AN [PERSON_NAME] BG [PERSON_NAME] …" at bounding box center [604, 200] width 311 height 162
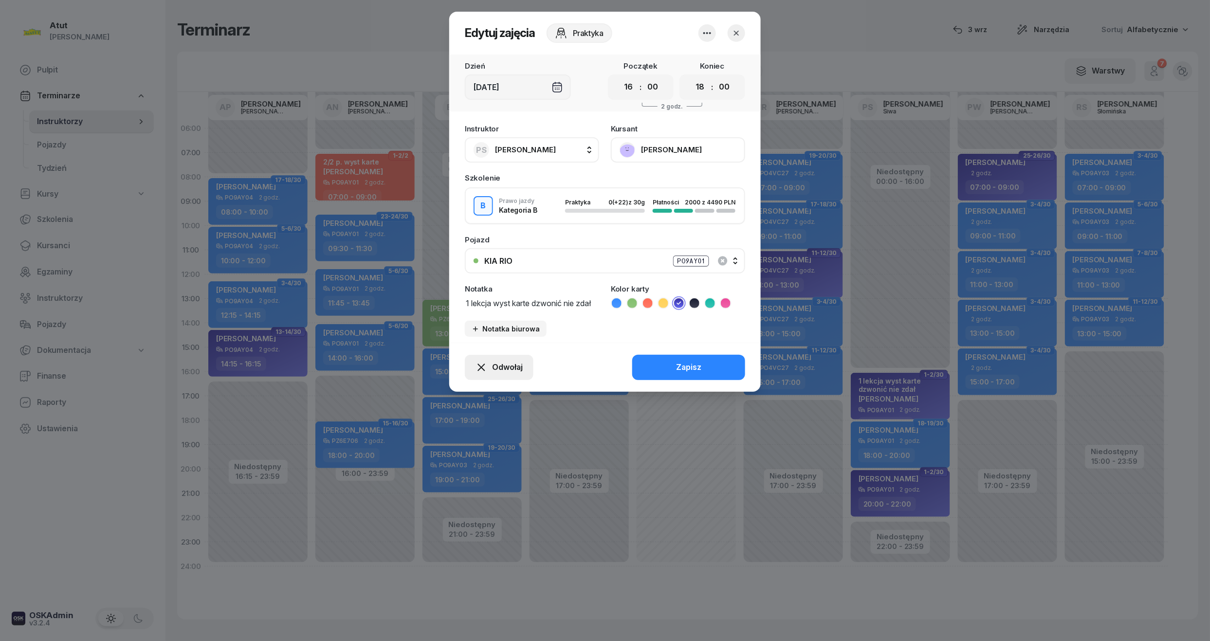
click at [501, 361] on span "Odwołaj" at bounding box center [507, 367] width 31 height 13
click at [477, 280] on div "My odwołaliśmy" at bounding box center [482, 283] width 59 height 13
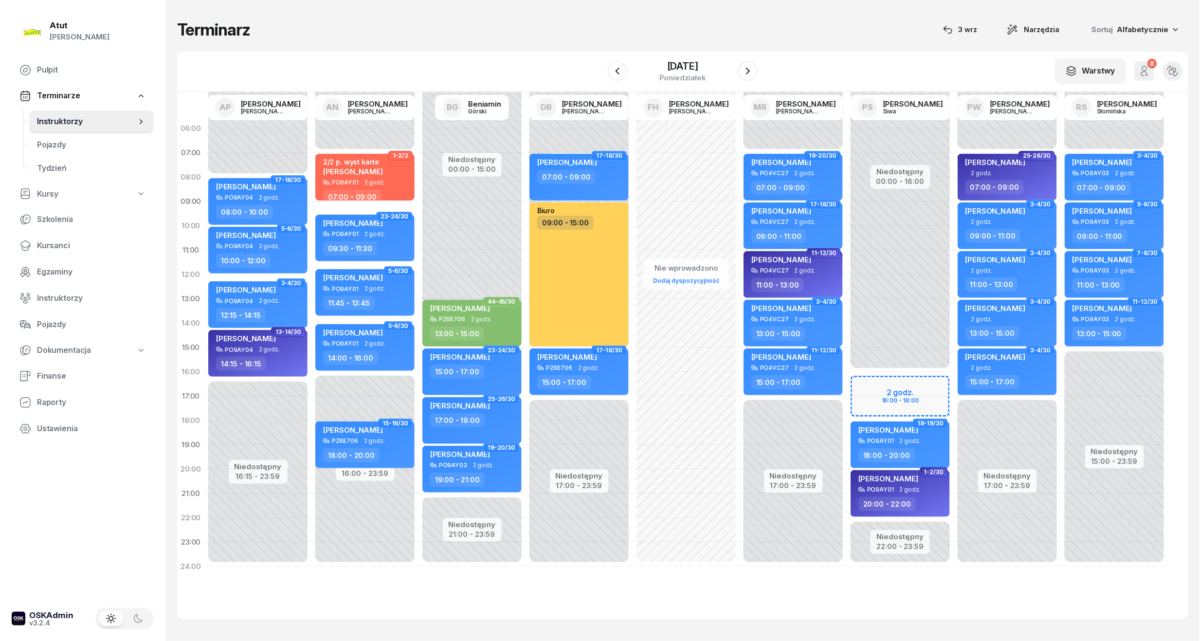
drag, startPoint x: 61, startPoint y: 240, endPoint x: 94, endPoint y: 203, distance: 49.3
click at [61, 240] on span "Kursanci" at bounding box center [91, 245] width 109 height 13
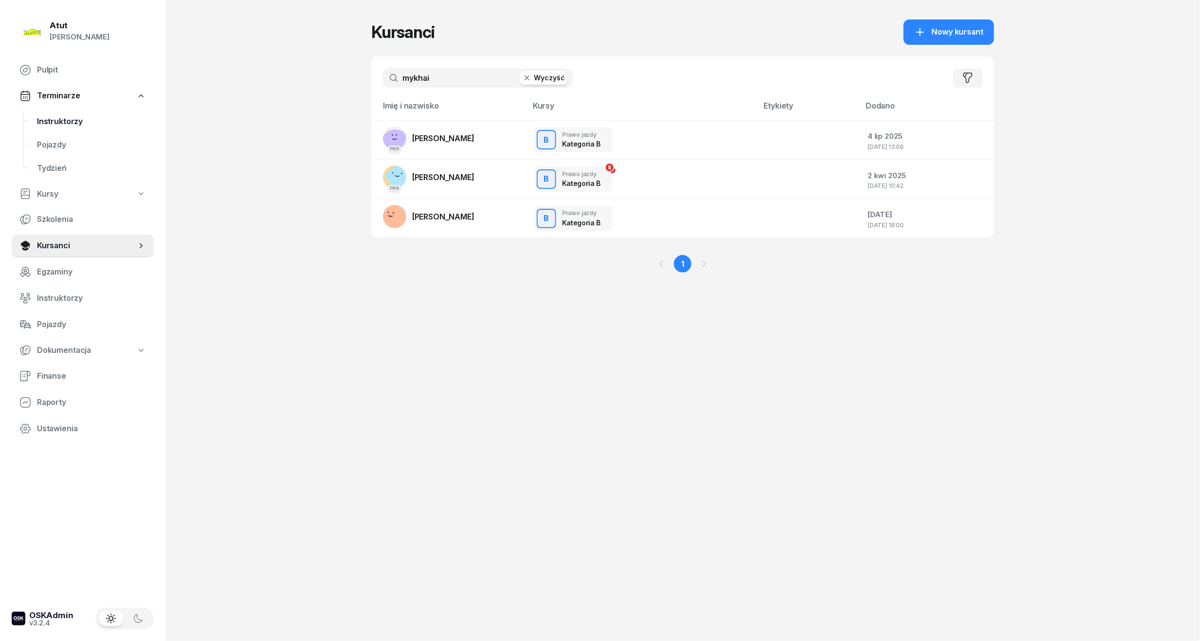
drag, startPoint x: 440, startPoint y: 82, endPoint x: 30, endPoint y: 113, distance: 411.5
click at [30, 113] on div "Atut [PERSON_NAME] Pulpit Terminarze Instruktorzy Pojazdy Tydzień Kursy Szkolen…" at bounding box center [600, 320] width 1200 height 641
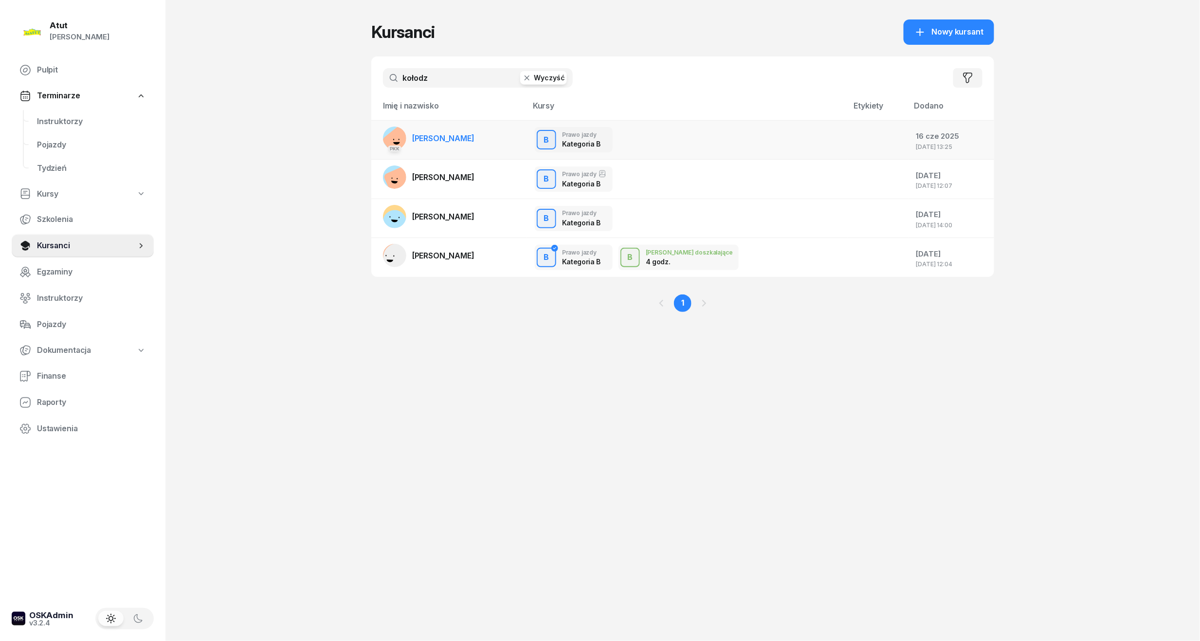
type input "kołodz"
click at [475, 140] on span "[PERSON_NAME]" at bounding box center [443, 138] width 62 height 10
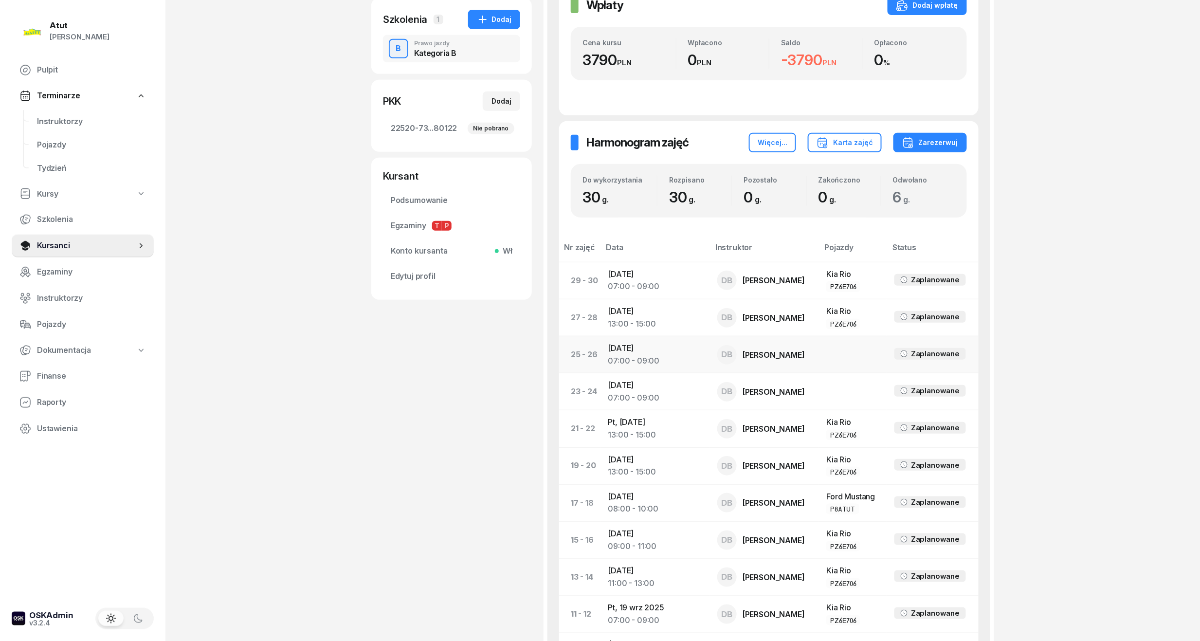
scroll to position [584, 0]
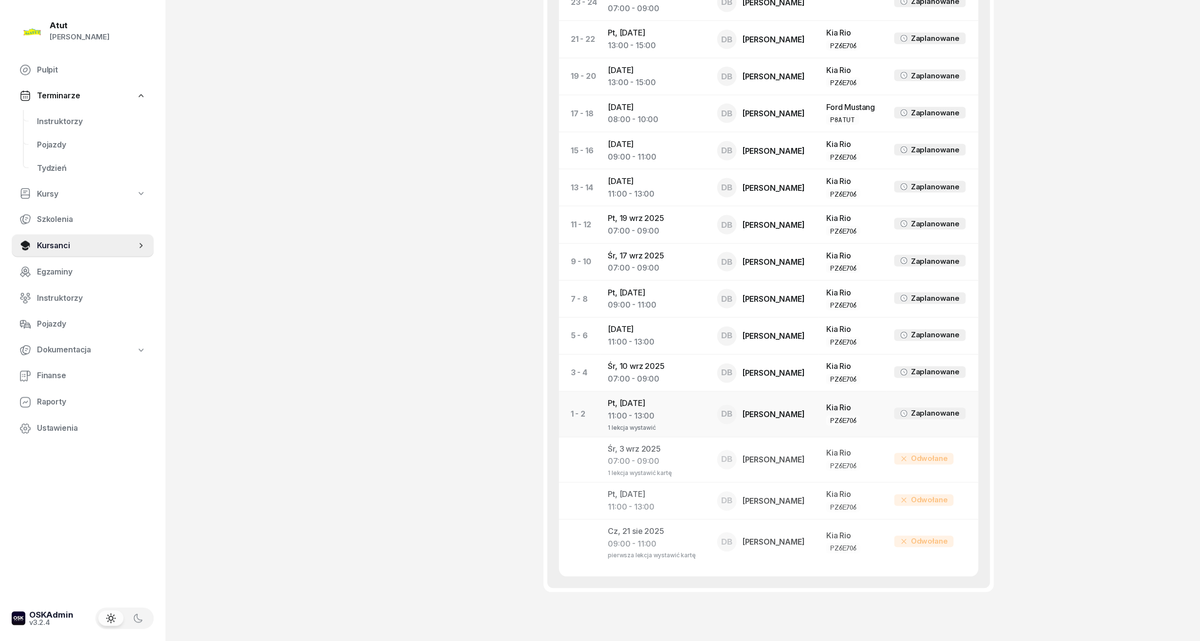
click at [641, 416] on div "11:00 - 13:00" at bounding box center [655, 416] width 94 height 13
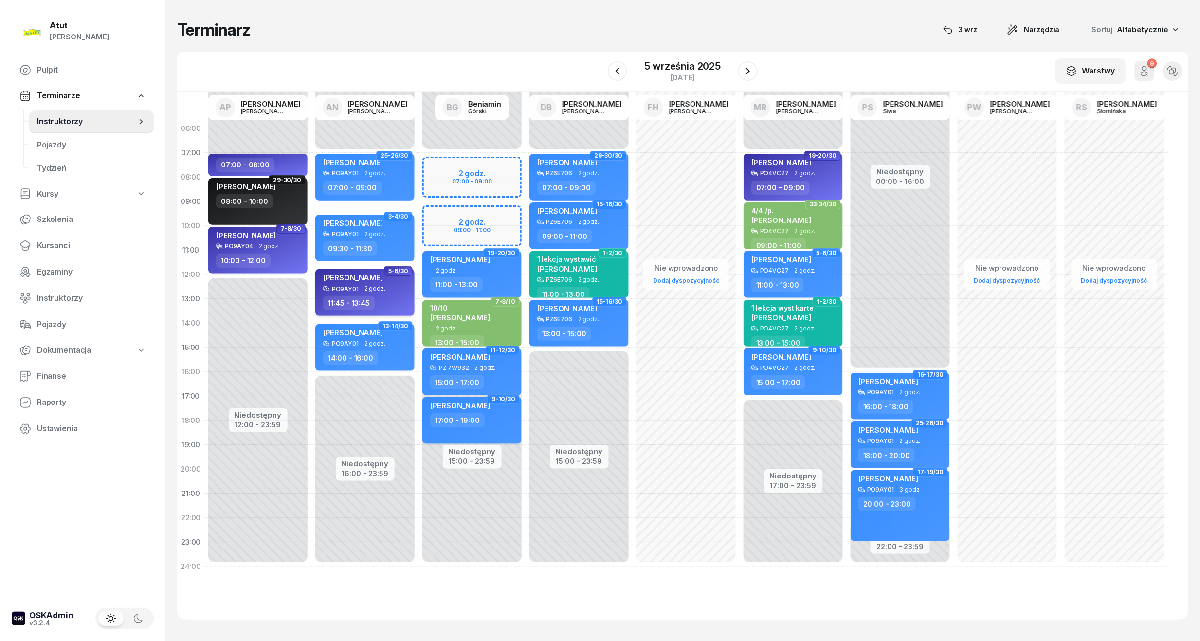
click at [366, 277] on span "[PERSON_NAME]" at bounding box center [353, 277] width 60 height 9
select select "11"
select select "45"
select select "13"
select select "45"
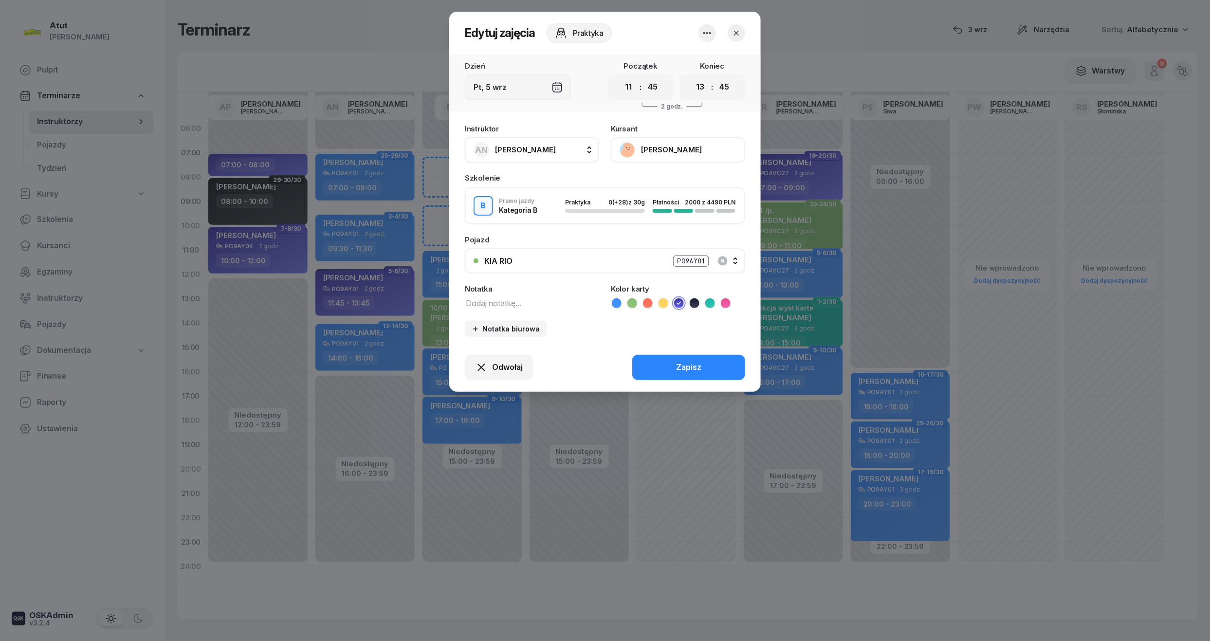
click at [694, 155] on button "[PERSON_NAME]" at bounding box center [678, 149] width 134 height 25
click at [736, 30] on icon "button" at bounding box center [736, 33] width 10 height 10
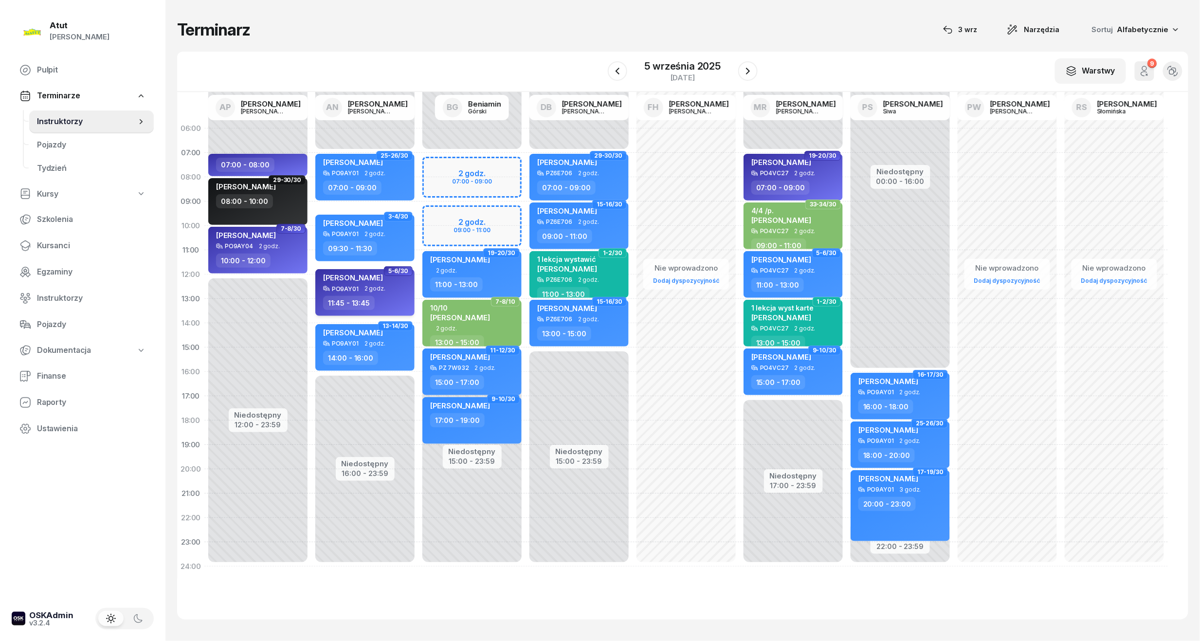
click at [388, 286] on div "PO9AY01 2 godz." at bounding box center [366, 288] width 86 height 7
click at [692, 64] on div "5 września 2025" at bounding box center [683, 66] width 76 height 10
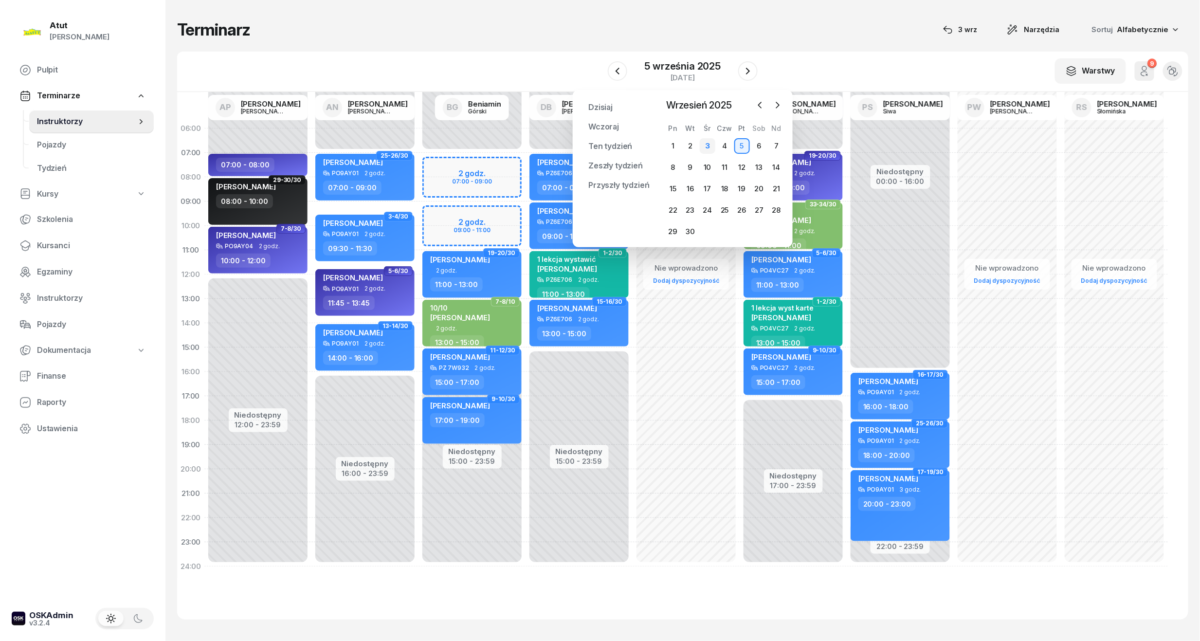
click at [703, 141] on div "3" at bounding box center [708, 146] width 16 height 16
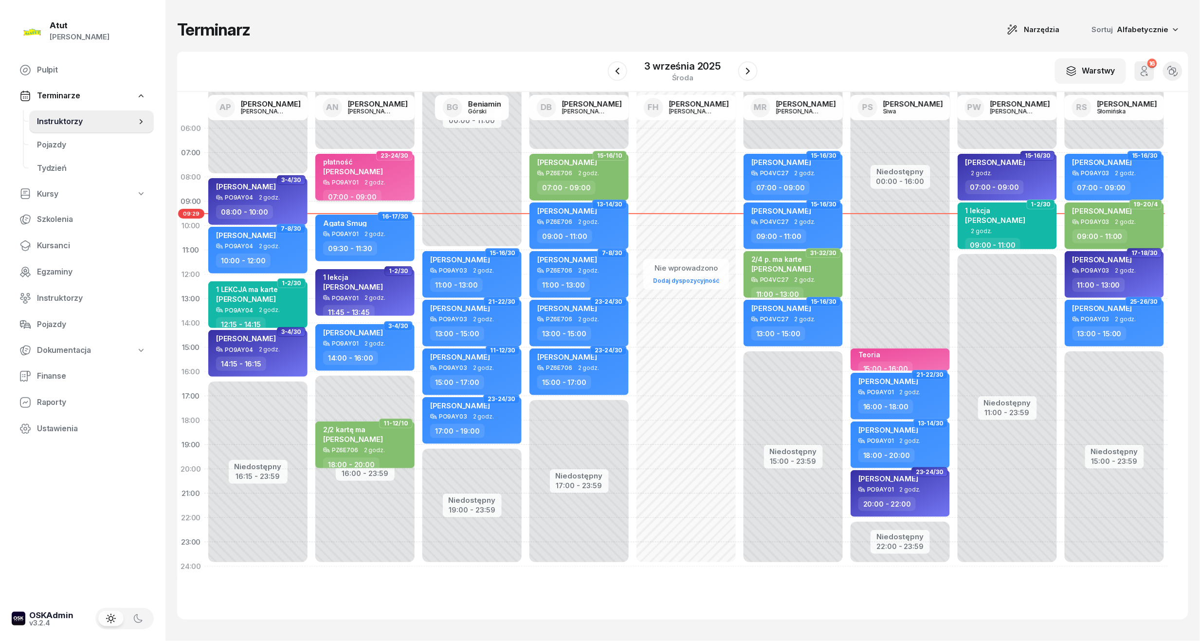
click at [395, 168] on div "płatność [PERSON_NAME]" at bounding box center [366, 168] width 86 height 21
select select "07"
select select "09"
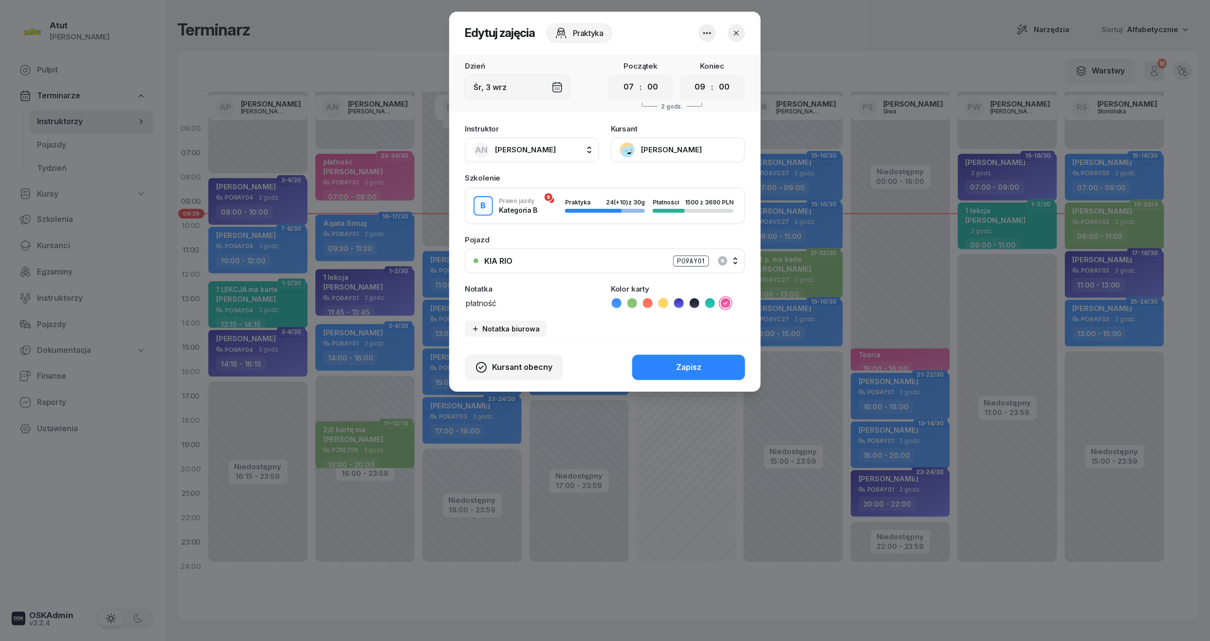
click at [615, 302] on icon at bounding box center [616, 302] width 4 height 3
click at [725, 308] on li at bounding box center [726, 303] width 12 height 12
click at [694, 355] on button "Zapisz" at bounding box center [688, 367] width 113 height 25
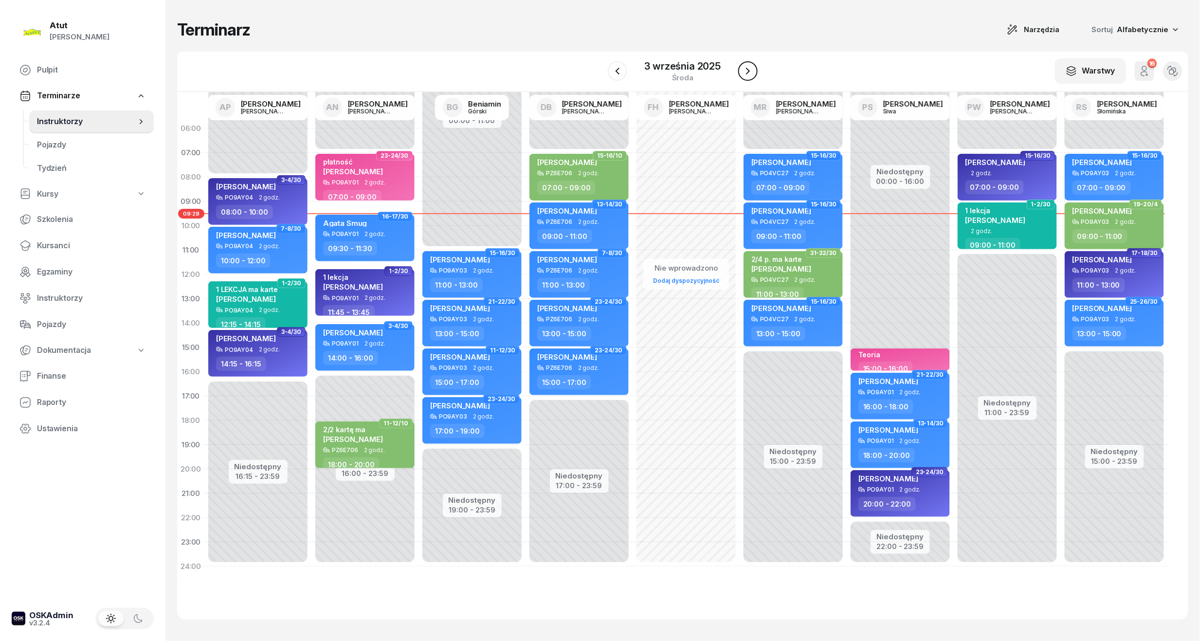
click at [741, 68] on button "button" at bounding box center [747, 70] width 19 height 19
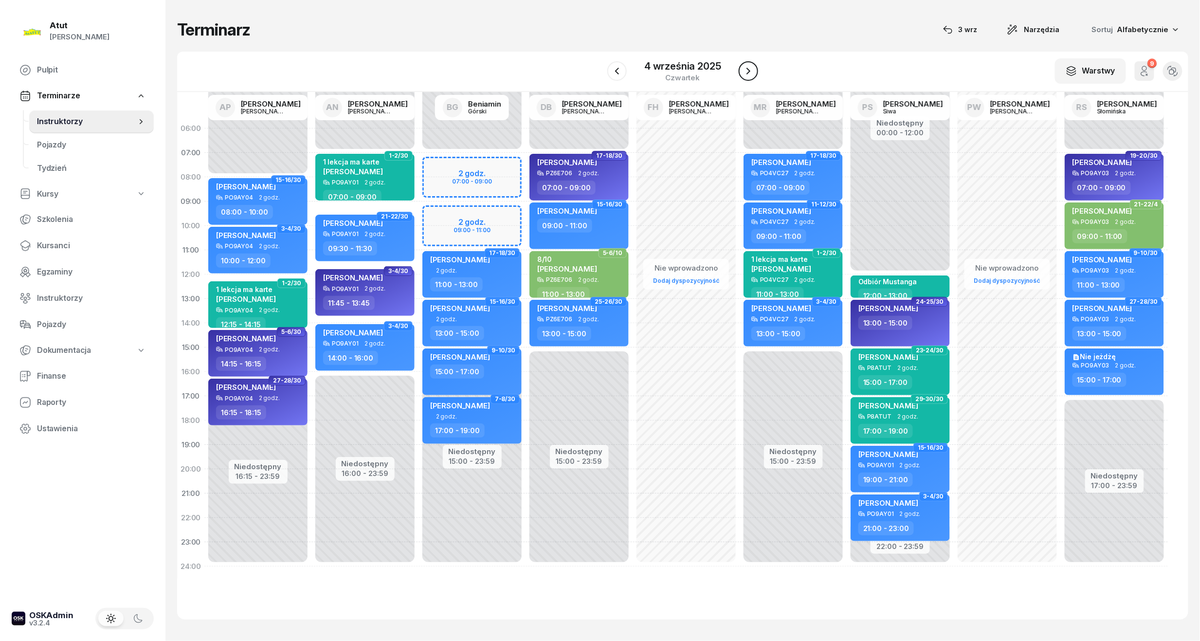
click at [750, 77] on button "button" at bounding box center [748, 70] width 19 height 19
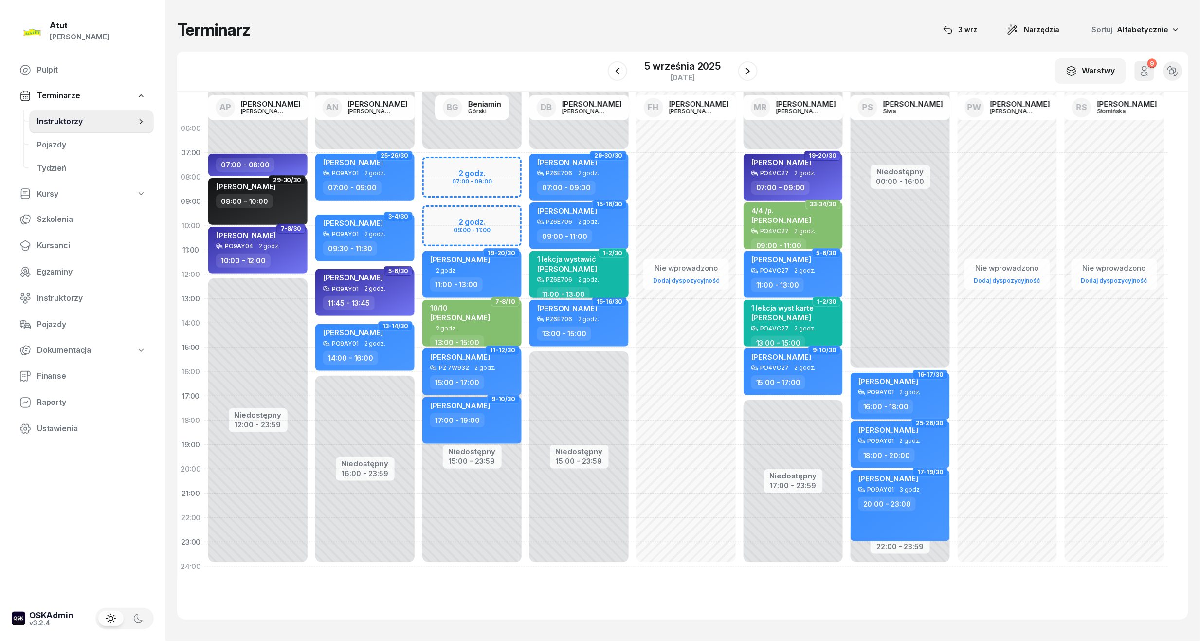
click at [586, 271] on span "[PERSON_NAME]" at bounding box center [567, 268] width 60 height 9
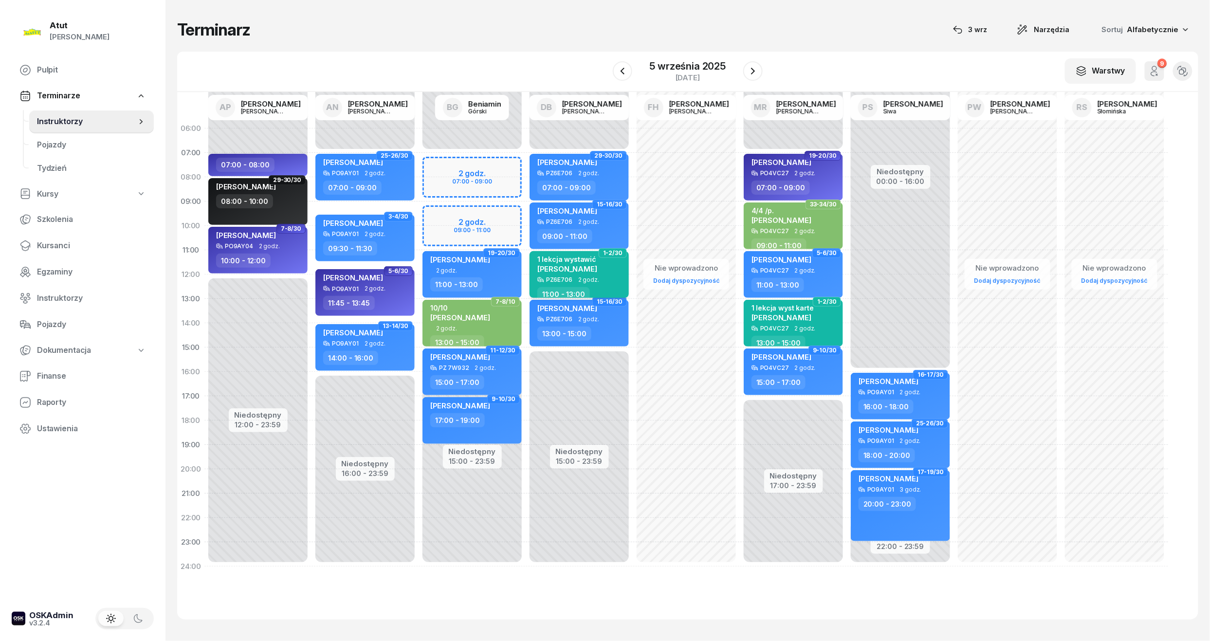
select select "11"
select select "13"
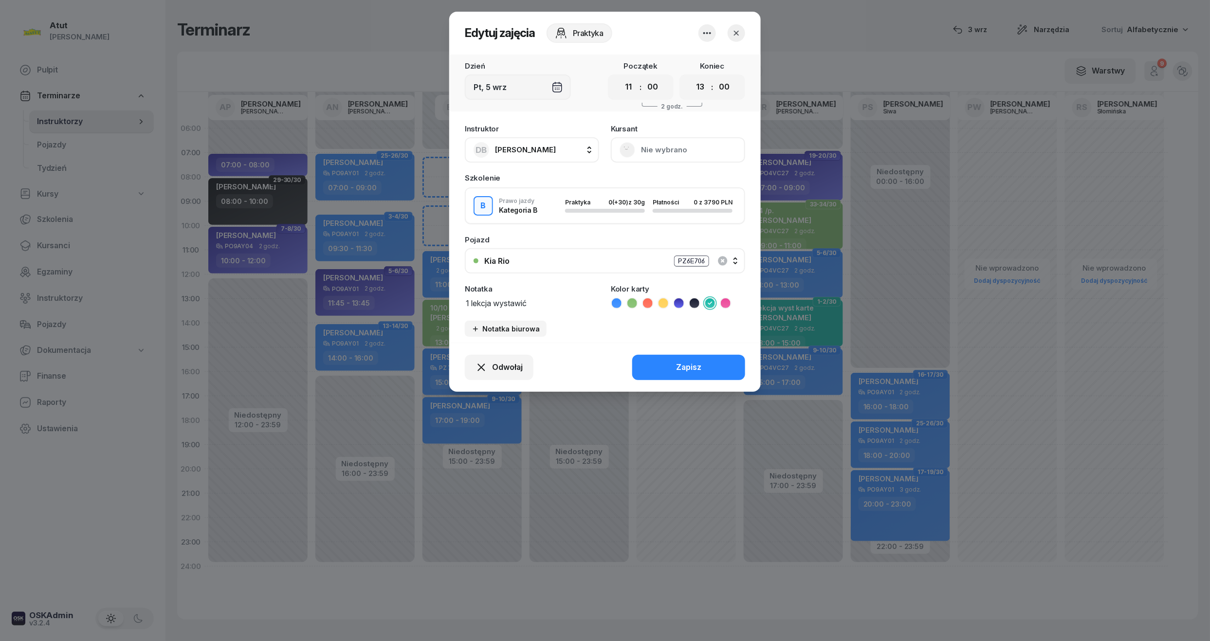
click at [678, 145] on button "Nie wybrano" at bounding box center [678, 149] width 134 height 25
click at [662, 183] on div "Otwórz profil" at bounding box center [642, 183] width 47 height 13
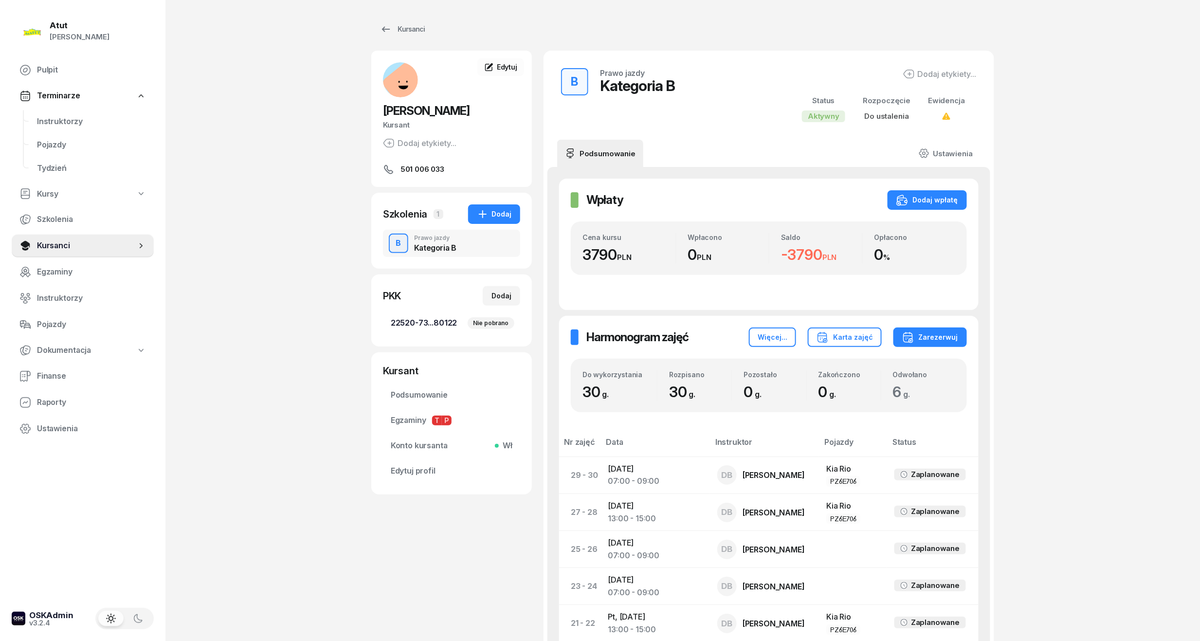
click at [423, 325] on span "22520-73...80122 Nie pobrano" at bounding box center [452, 323] width 122 height 13
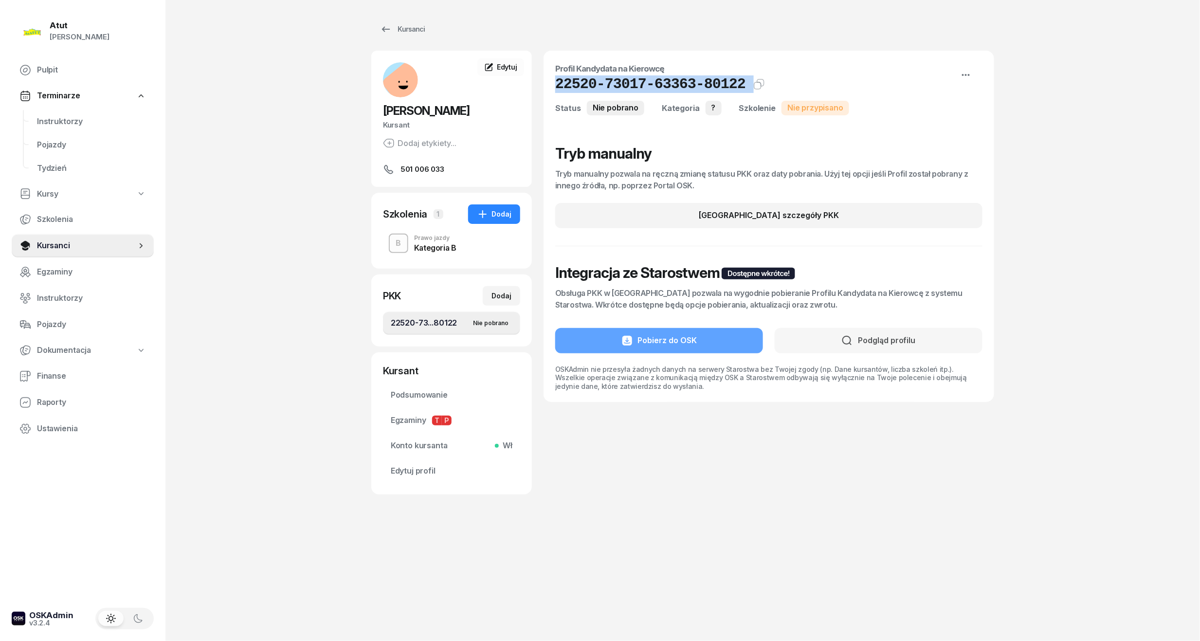
drag, startPoint x: 732, startPoint y: 82, endPoint x: 543, endPoint y: 83, distance: 189.3
click at [543, 83] on div "[PERSON_NAME] Kursant Dodaj etykiety... 501 006 033 OK [PERSON_NAME] Kursant Ed…" at bounding box center [682, 273] width 623 height 444
copy div "22520-73017-63363-80122 Kat.? Kopiuj do schowka"
drag, startPoint x: 406, startPoint y: 466, endPoint x: 437, endPoint y: 408, distance: 66.2
click at [406, 466] on span "Edytuj profil" at bounding box center [452, 471] width 122 height 13
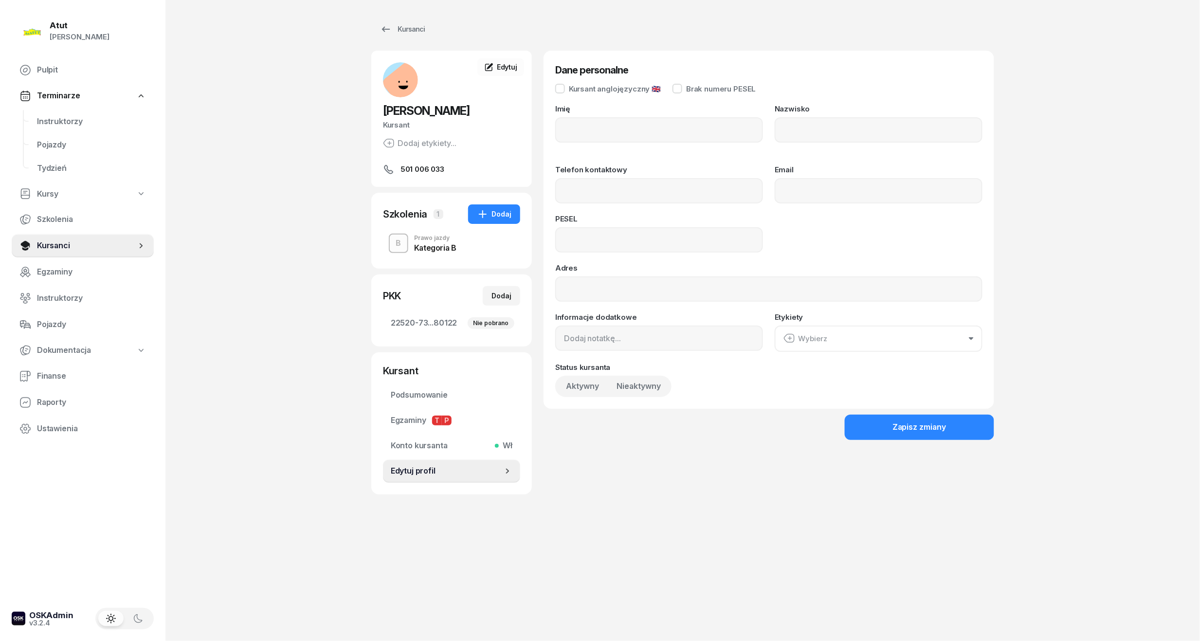
type input "Oliwia"
type input "[PERSON_NAME]"
type input "501006033"
type input "06270605644"
drag, startPoint x: 628, startPoint y: 236, endPoint x: 485, endPoint y: 253, distance: 143.7
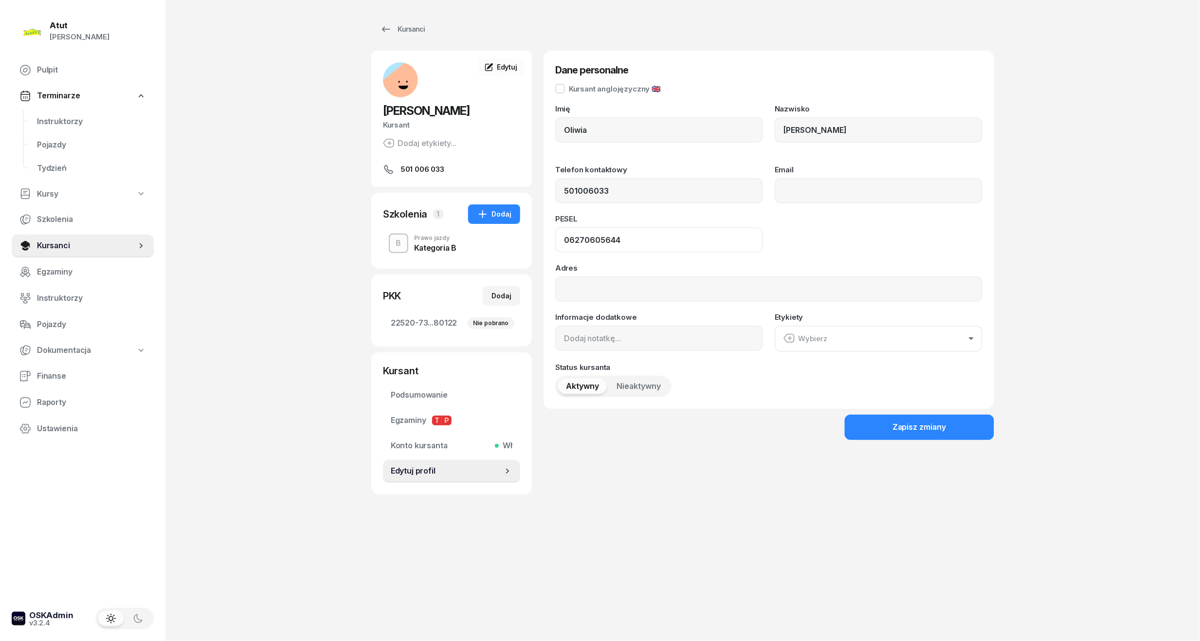
click at [485, 253] on div "[PERSON_NAME] Kursant Dodaj etykiety... 501 006 033 OK [PERSON_NAME] Kursant Ed…" at bounding box center [682, 273] width 623 height 444
click at [48, 116] on span "Instruktorzy" at bounding box center [91, 121] width 109 height 13
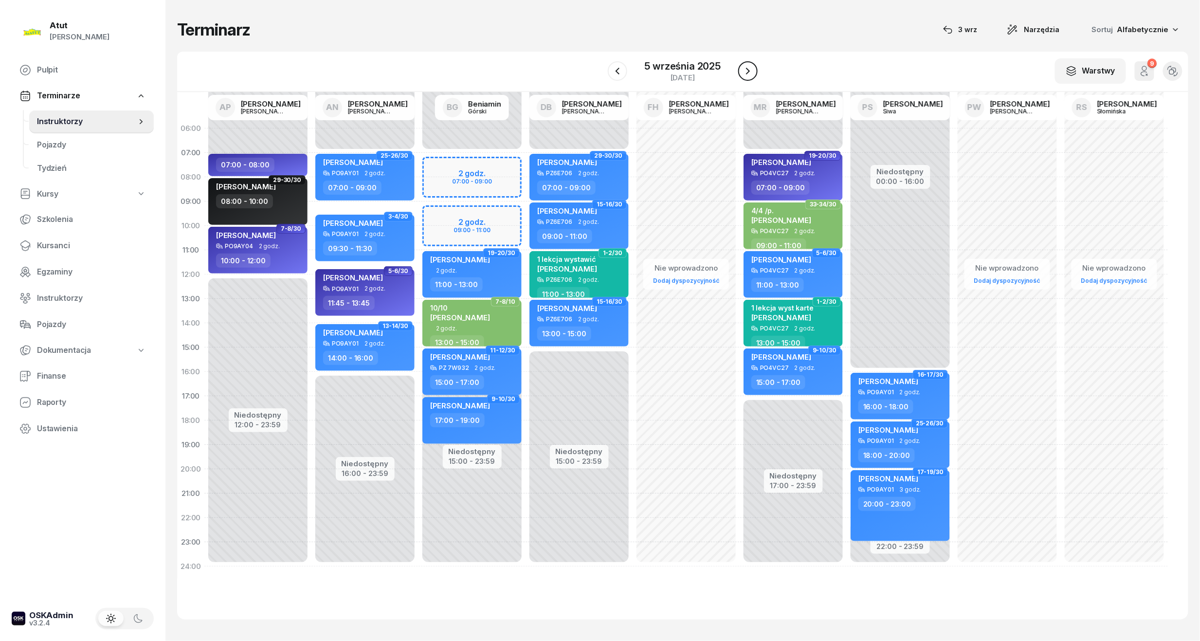
click at [747, 71] on icon "button" at bounding box center [748, 71] width 12 height 12
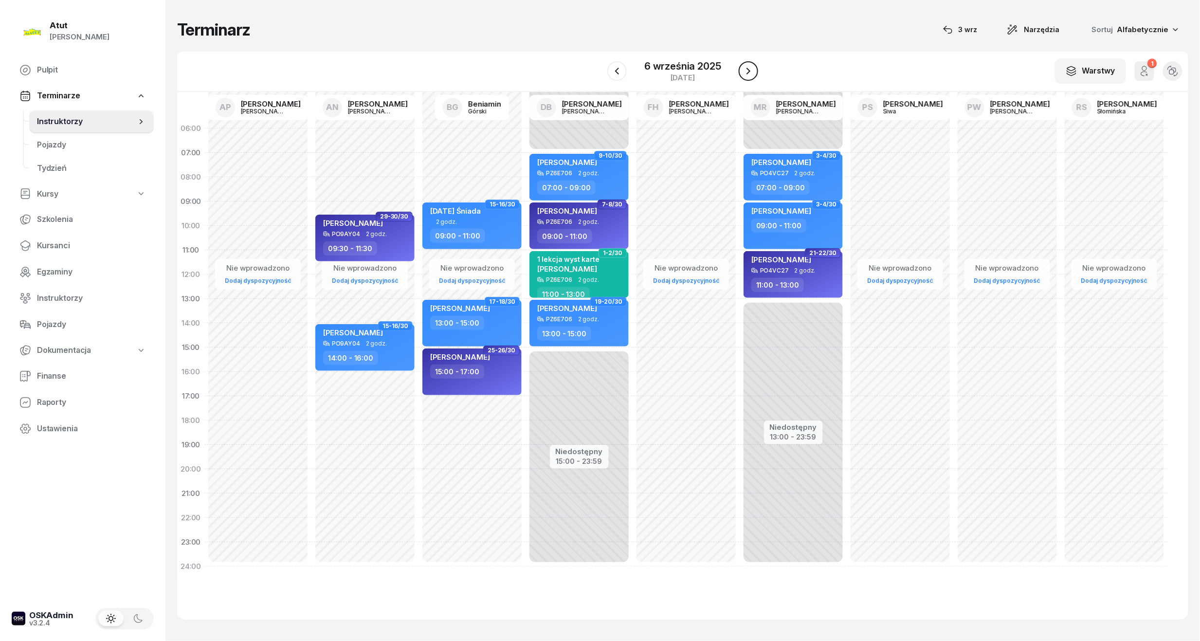
click at [751, 76] on icon "button" at bounding box center [749, 71] width 12 height 12
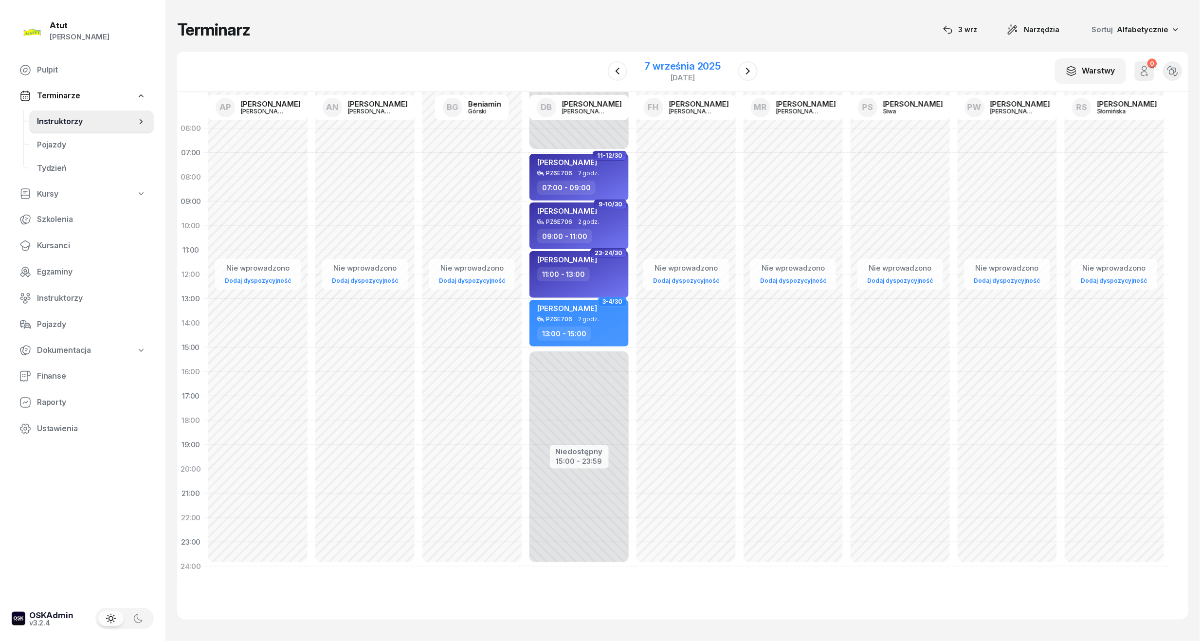
click at [685, 66] on div "7 września 2025" at bounding box center [683, 66] width 76 height 10
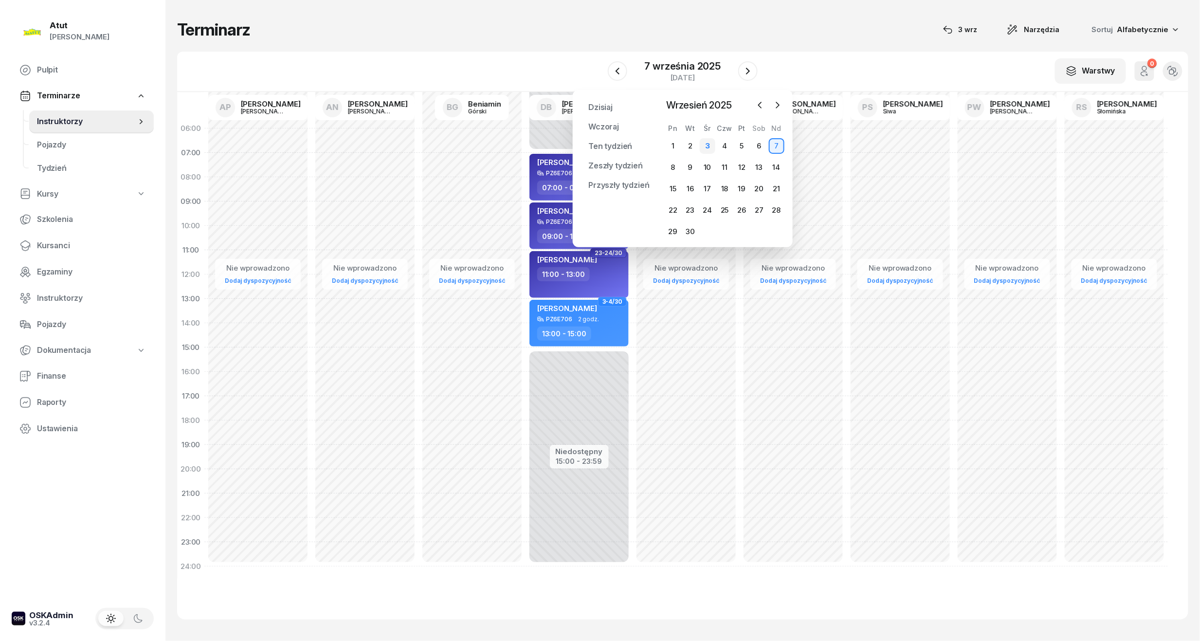
click at [710, 150] on div "3" at bounding box center [708, 146] width 16 height 16
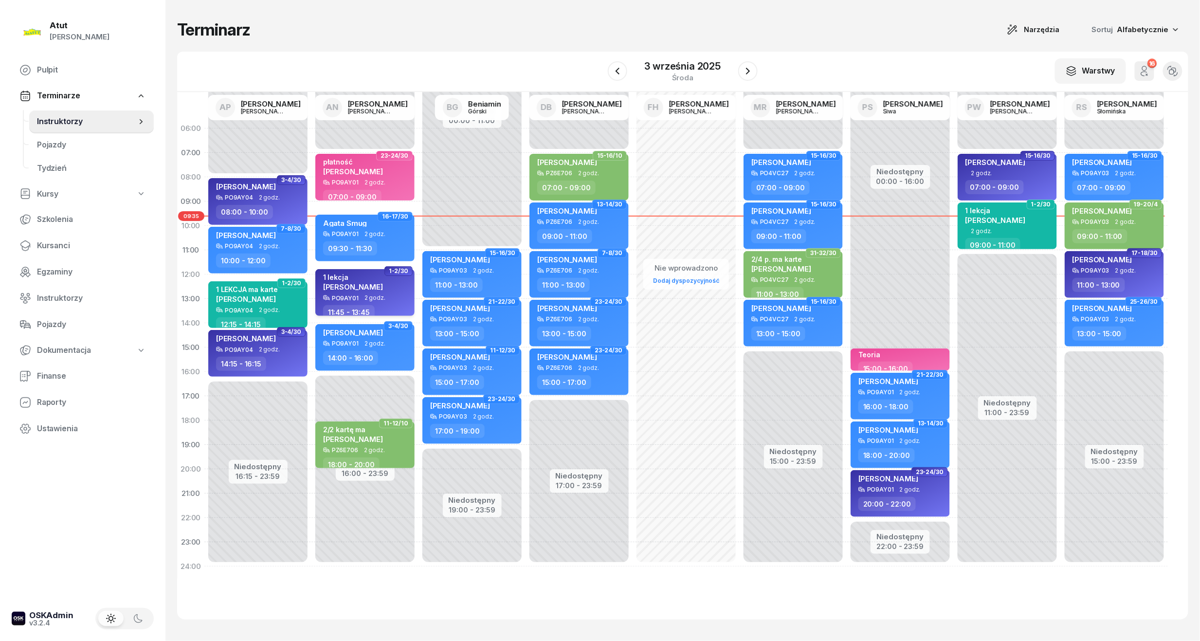
click at [386, 295] on div "PO9AY01 2 godz." at bounding box center [366, 297] width 86 height 7
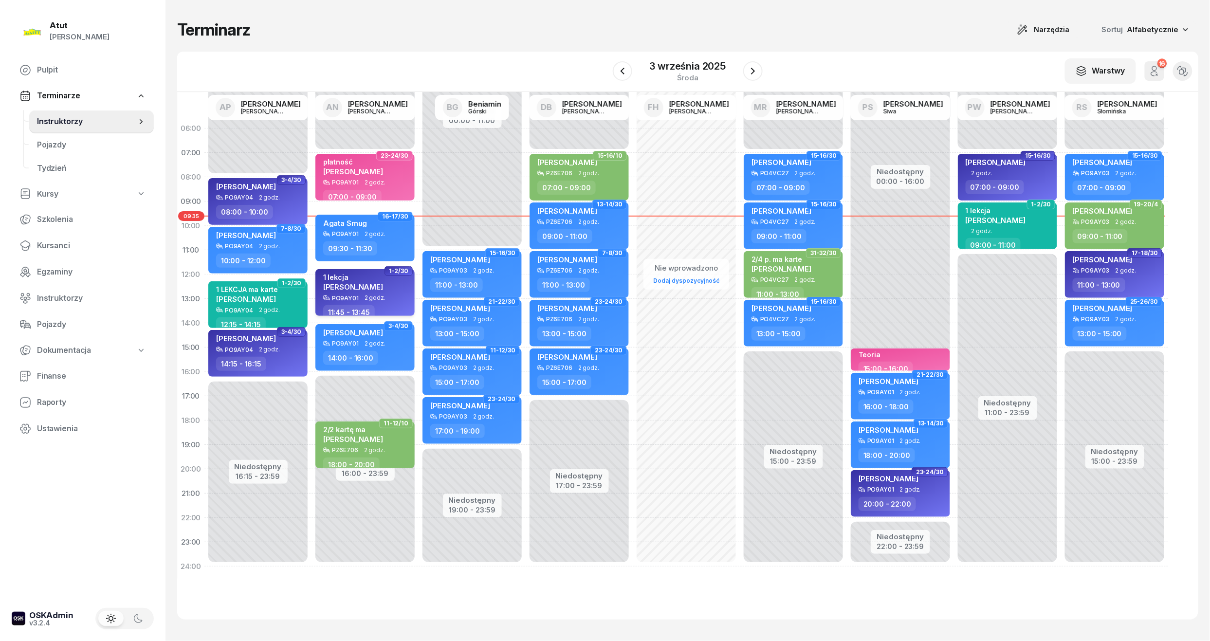
select select "11"
select select "45"
select select "13"
select select "45"
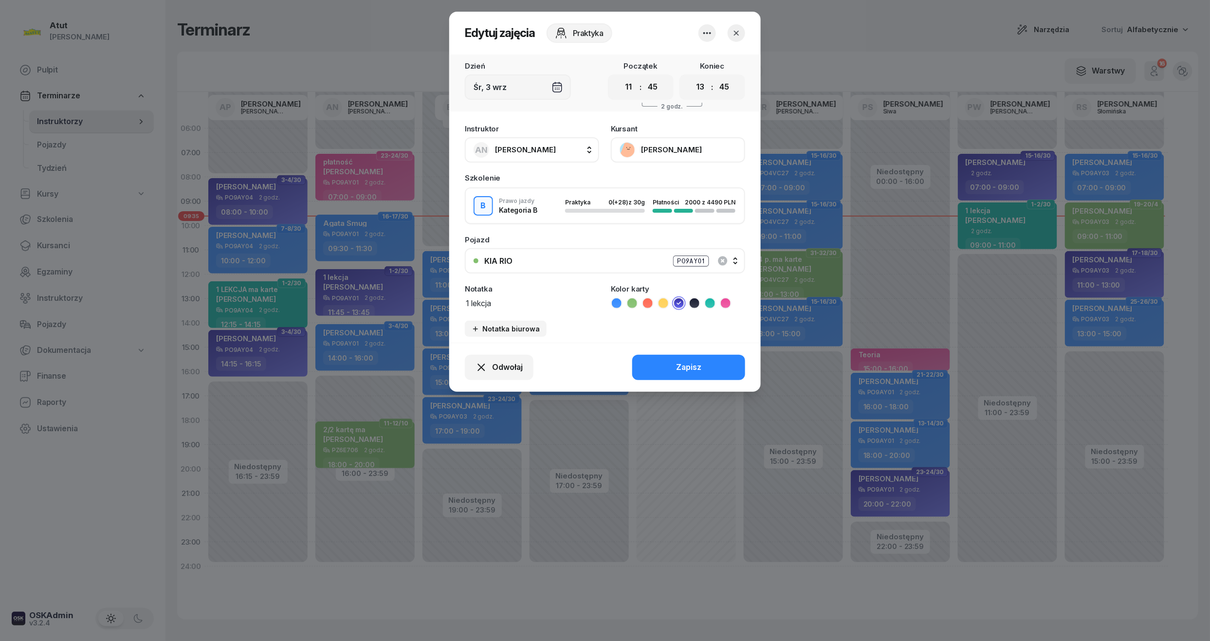
click at [675, 144] on button "[PERSON_NAME]" at bounding box center [678, 149] width 134 height 25
click at [652, 152] on button "[PERSON_NAME]" at bounding box center [678, 149] width 134 height 25
click at [664, 149] on button "[PERSON_NAME]" at bounding box center [678, 149] width 134 height 25
click at [662, 187] on div "Otwórz profil" at bounding box center [642, 183] width 47 height 13
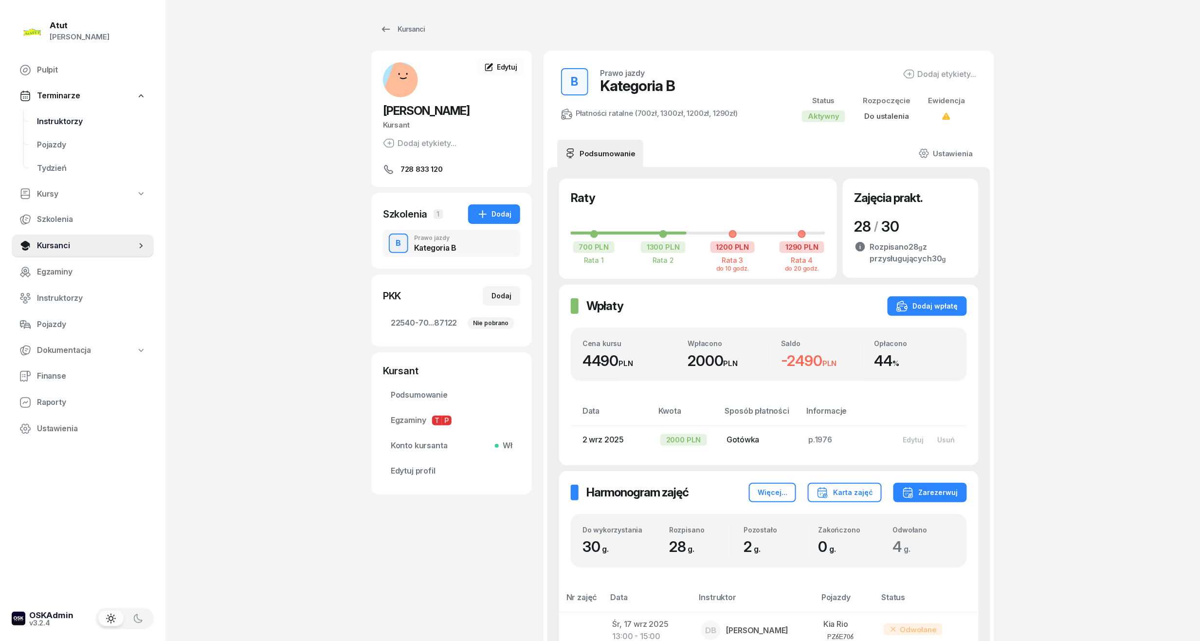
drag, startPoint x: 59, startPoint y: 117, endPoint x: 68, endPoint y: 113, distance: 9.6
click at [59, 117] on span "Instruktorzy" at bounding box center [91, 121] width 109 height 13
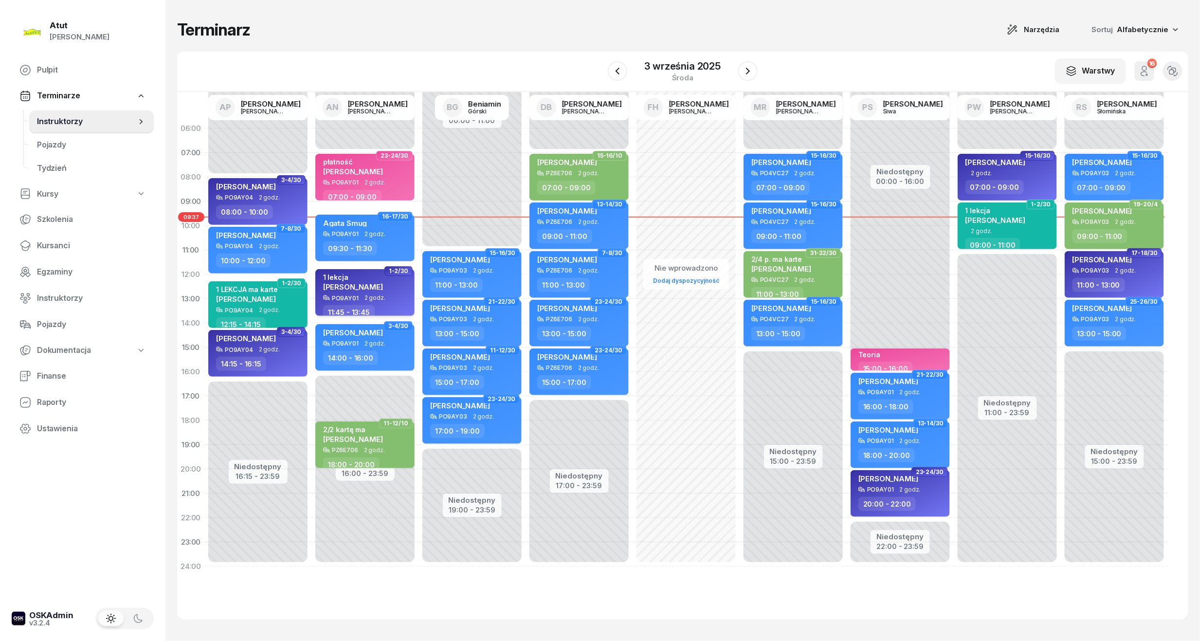
click at [394, 275] on div "1 lekcja [PERSON_NAME]" at bounding box center [366, 283] width 86 height 21
select select "11"
select select "45"
select select "13"
select select "45"
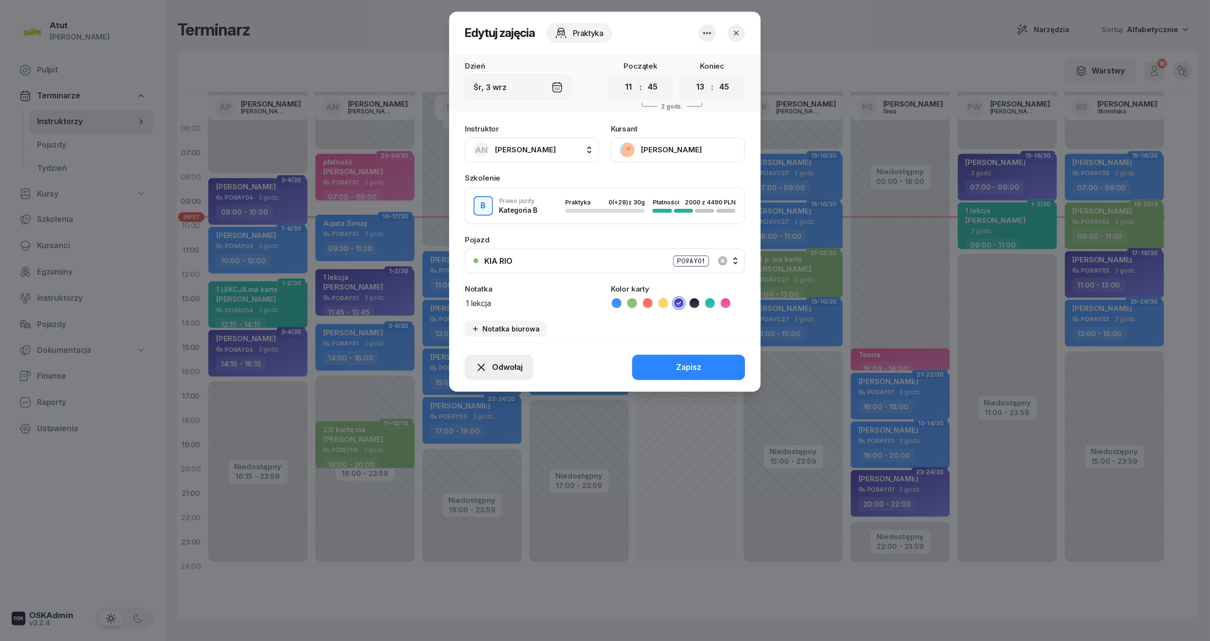
click at [486, 365] on icon "button" at bounding box center [481, 368] width 12 height 12
click at [482, 334] on div "Kursant nie przyszedł" at bounding box center [492, 332] width 78 height 13
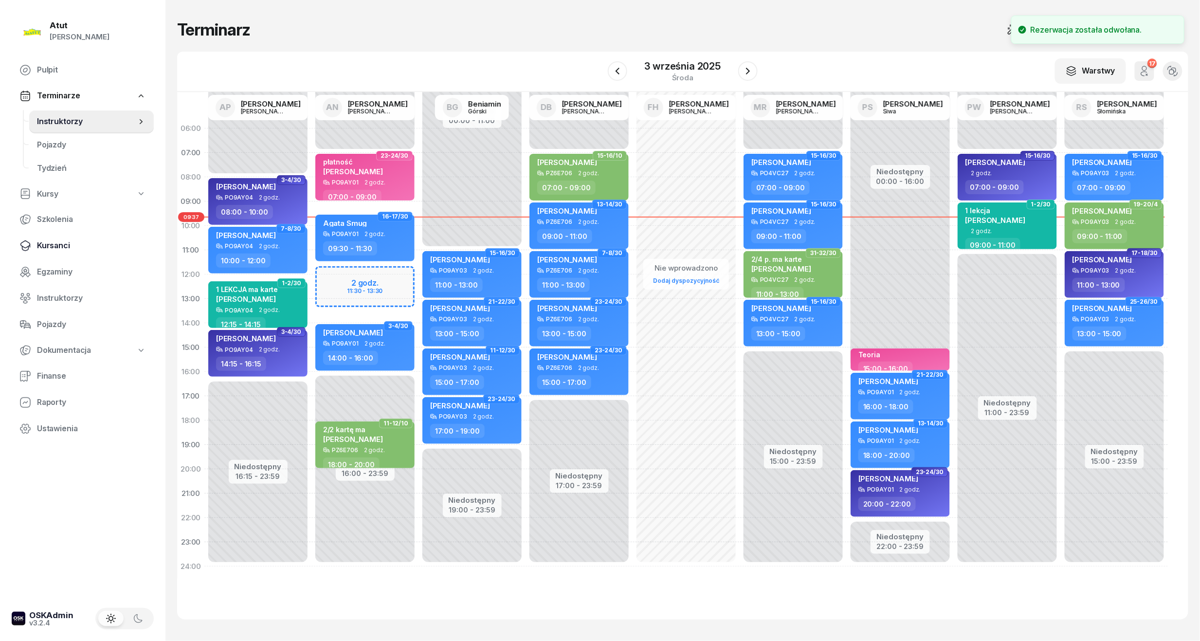
click at [57, 240] on span "Kursanci" at bounding box center [91, 245] width 109 height 13
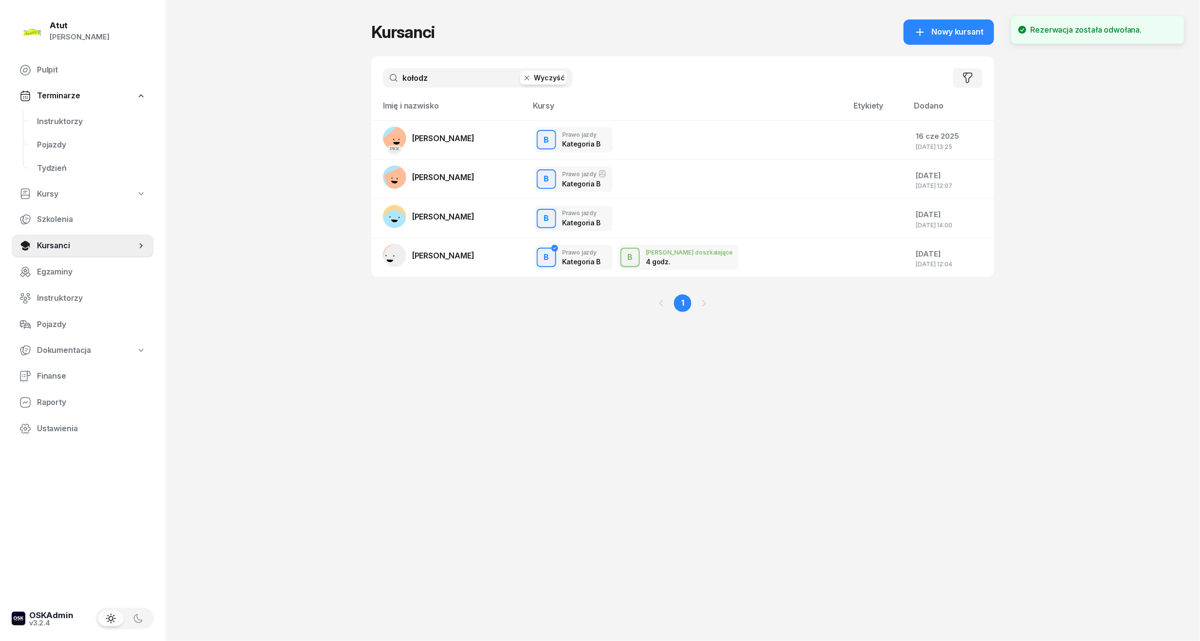
drag, startPoint x: 437, startPoint y: 76, endPoint x: 187, endPoint y: 106, distance: 251.5
click at [191, 103] on div "Atut [PERSON_NAME] Pulpit Terminarze Instruktorzy Pojazdy Tydzień Kursy Szkolen…" at bounding box center [600, 320] width 1200 height 641
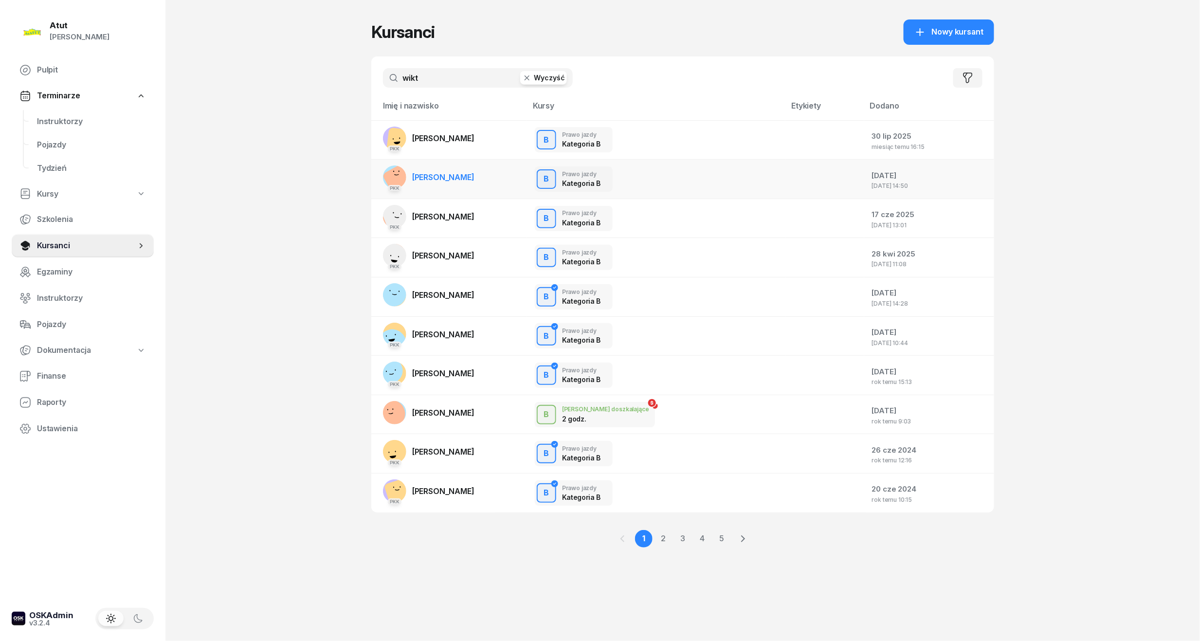
type input "wikt"
click at [475, 183] on link "PKK [PERSON_NAME]" at bounding box center [428, 176] width 91 height 23
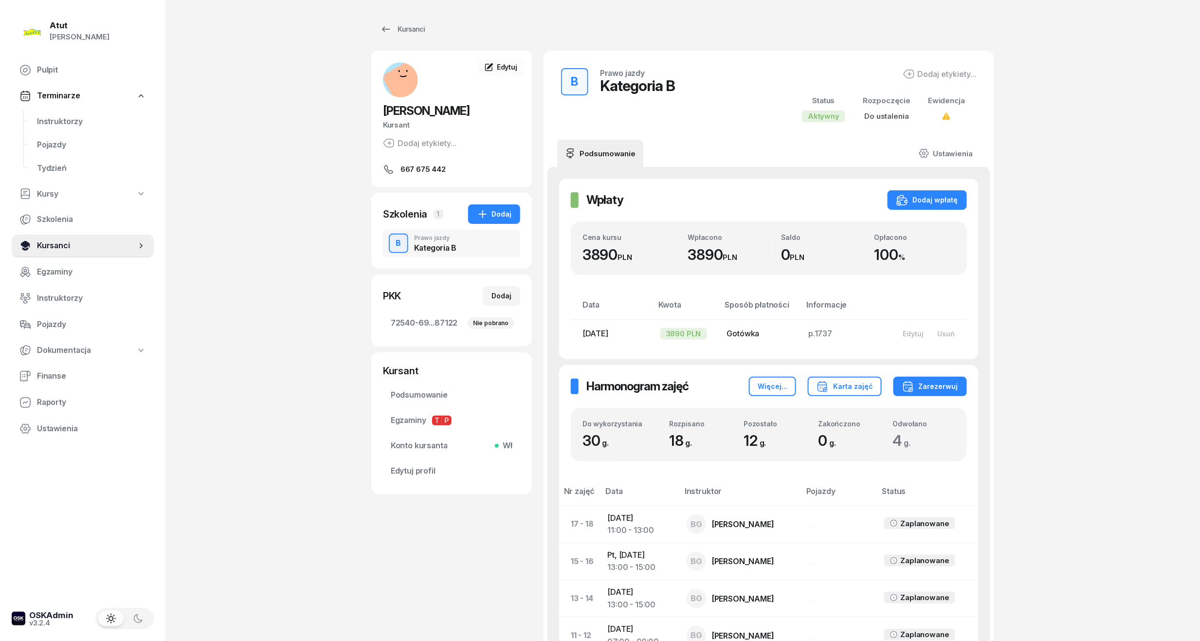
click at [45, 247] on span "Kursanci" at bounding box center [86, 245] width 99 height 13
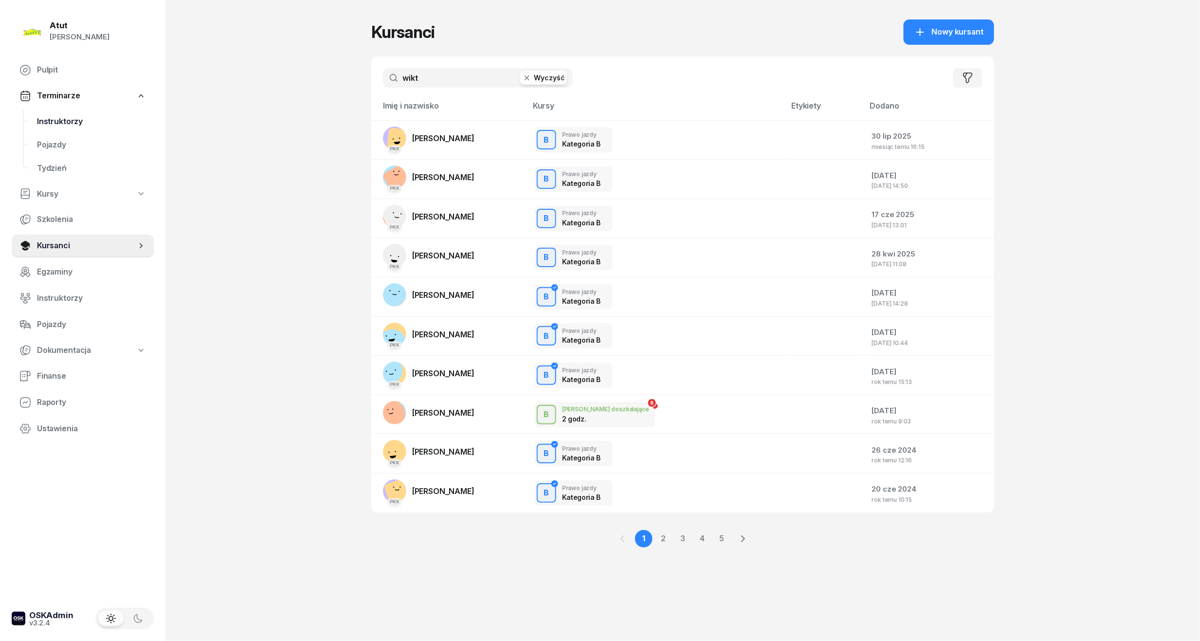
click at [69, 119] on span "Instruktorzy" at bounding box center [91, 121] width 109 height 13
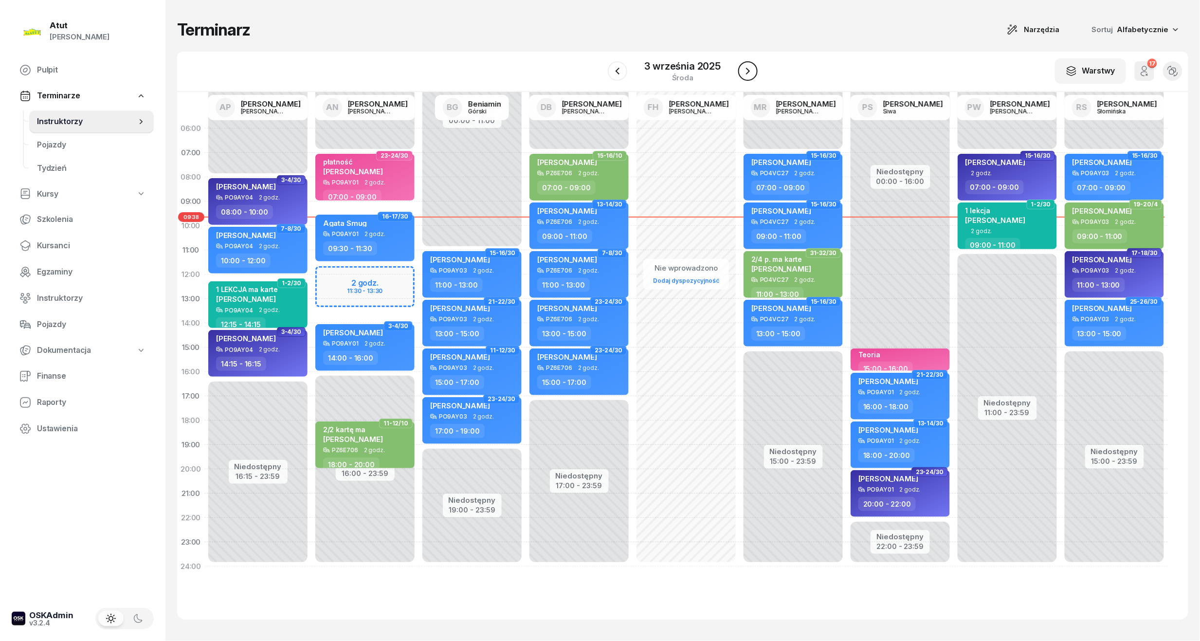
click at [753, 78] on button "button" at bounding box center [747, 70] width 19 height 19
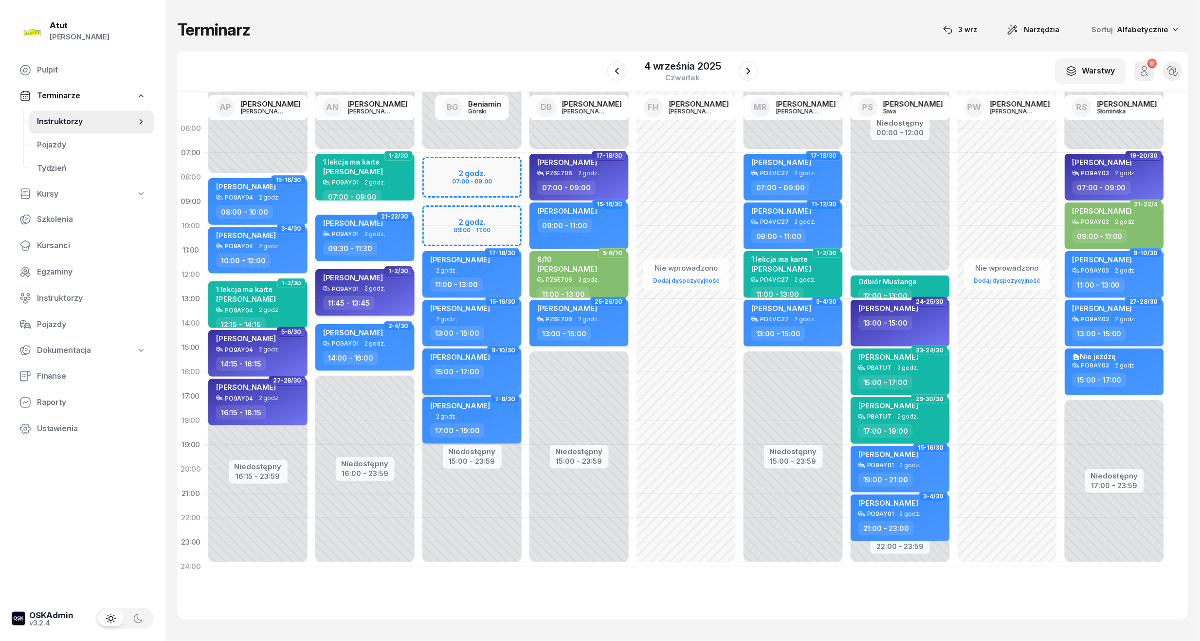
click at [376, 284] on div "[PERSON_NAME]" at bounding box center [353, 279] width 60 height 12
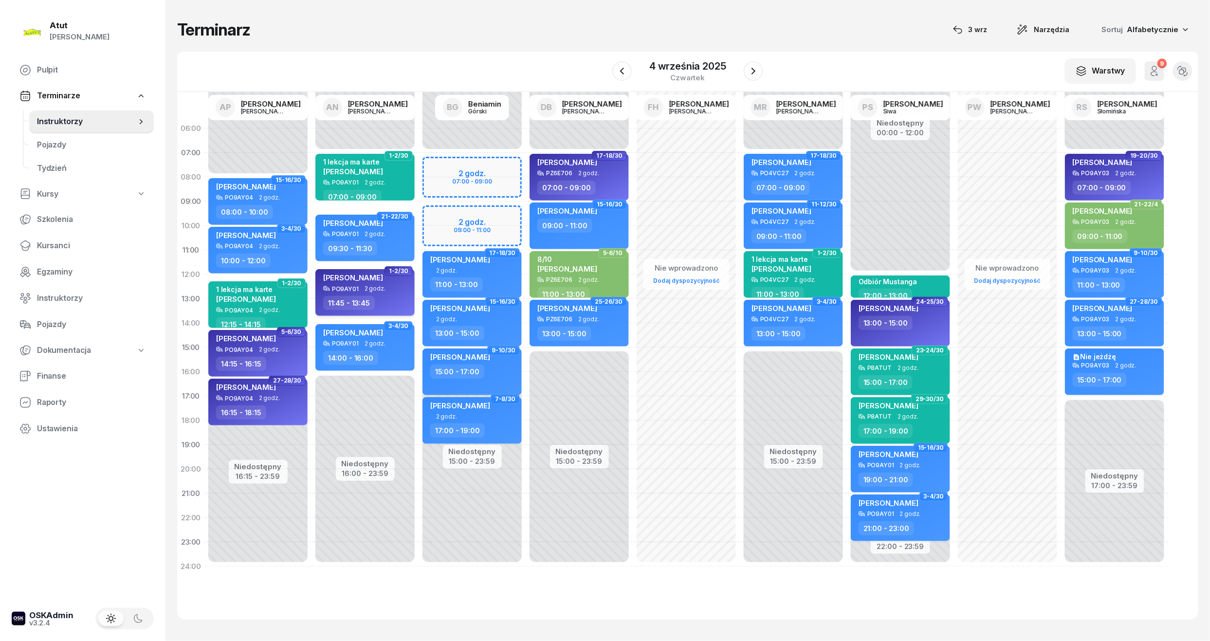
select select "11"
select select "45"
select select "13"
select select "45"
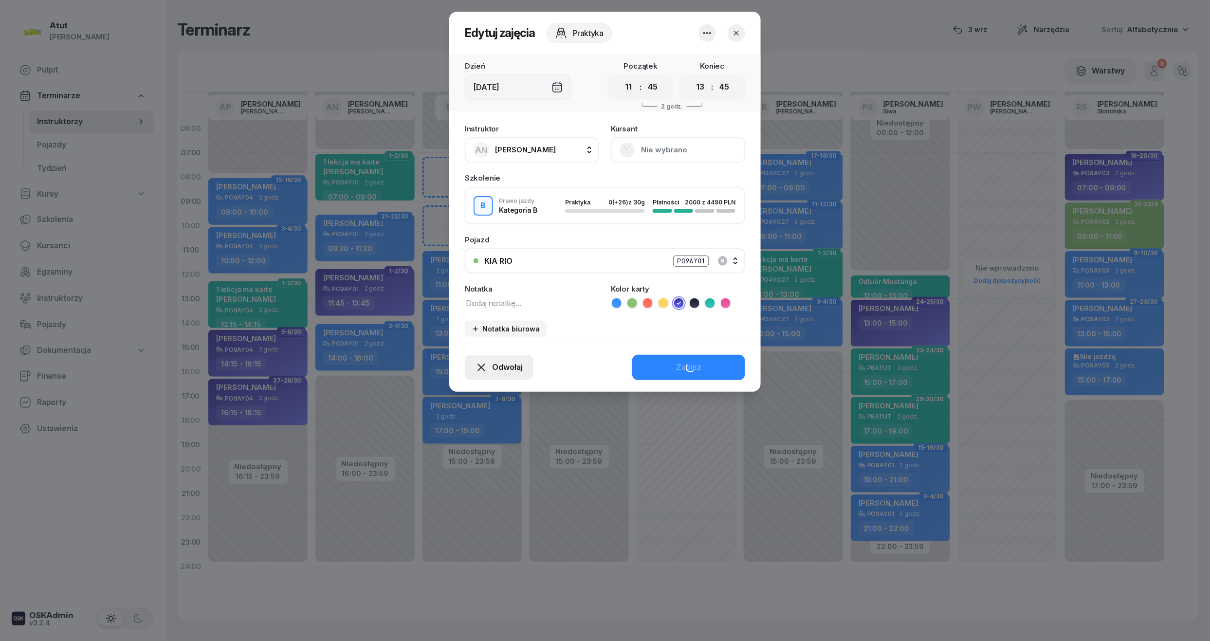
click at [490, 359] on button "Odwołaj" at bounding box center [499, 367] width 69 height 25
click at [484, 285] on div "My odwołaliśmy" at bounding box center [482, 283] width 59 height 13
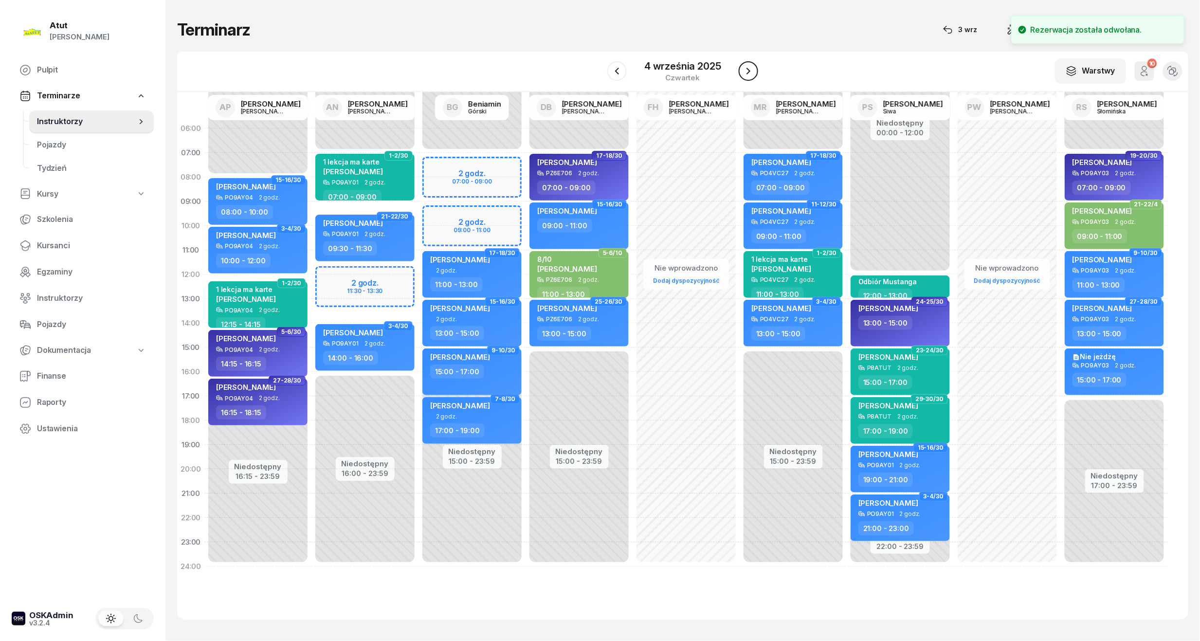
click at [751, 68] on icon "button" at bounding box center [749, 71] width 12 height 12
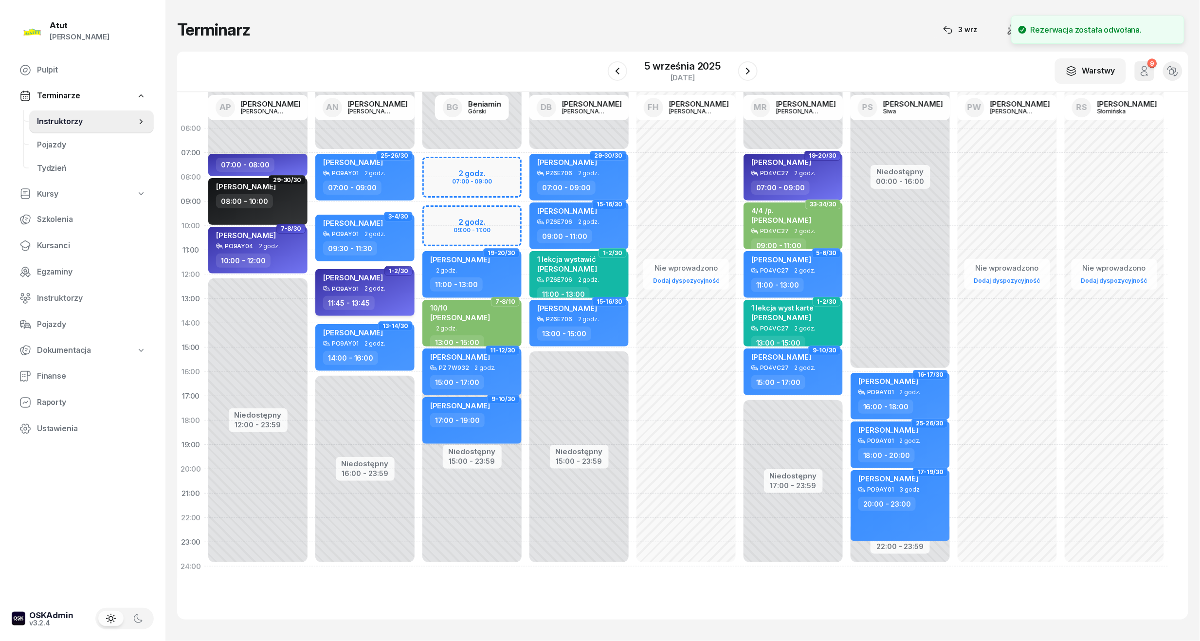
click at [398, 292] on div "[PERSON_NAME] PO9AY01 2 godz. 11:45 - 13:45" at bounding box center [364, 292] width 99 height 47
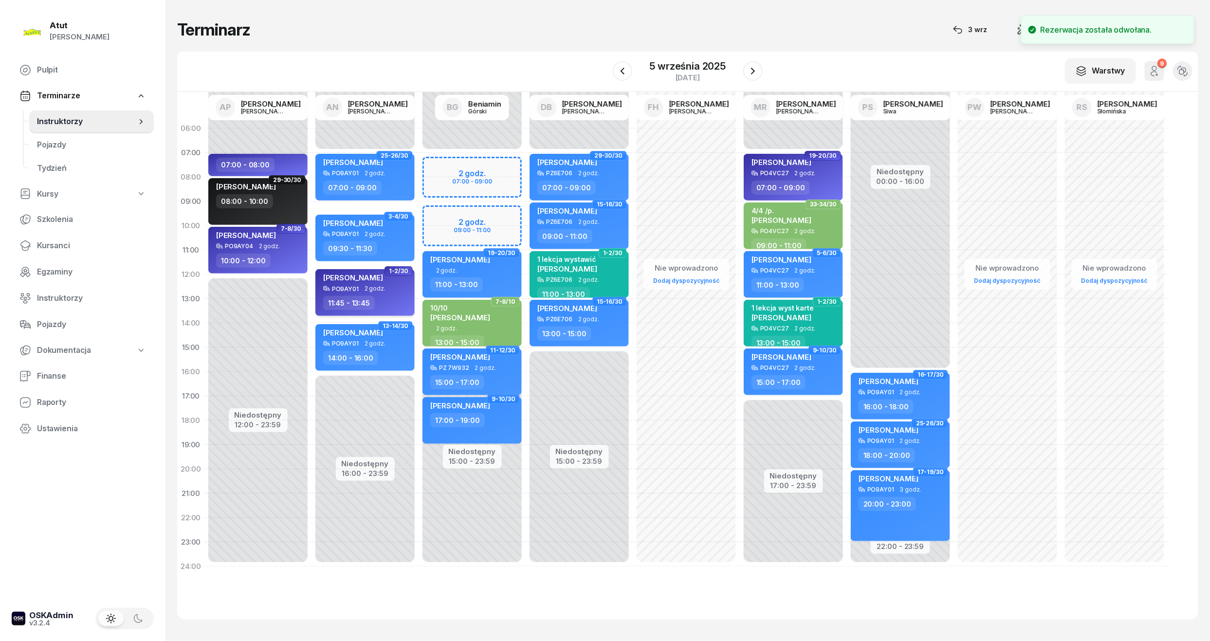
select select "11"
select select "45"
select select "13"
select select "45"
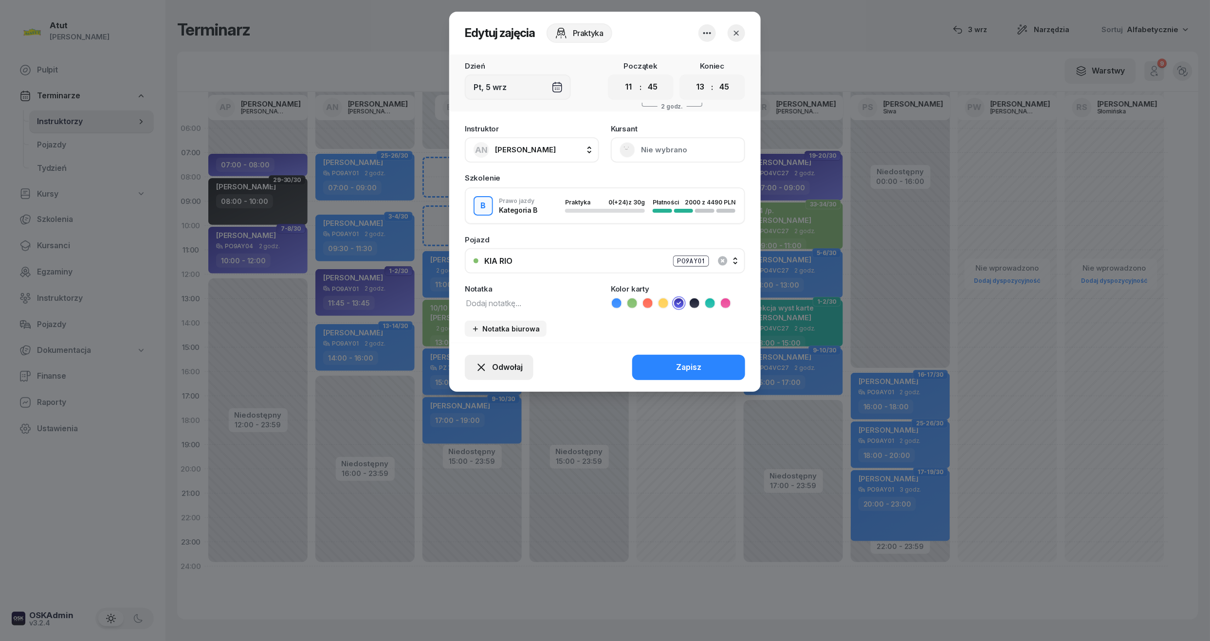
click at [502, 366] on span "Odwołaj" at bounding box center [507, 367] width 31 height 13
click at [472, 281] on div "My odwołaliśmy" at bounding box center [482, 283] width 59 height 13
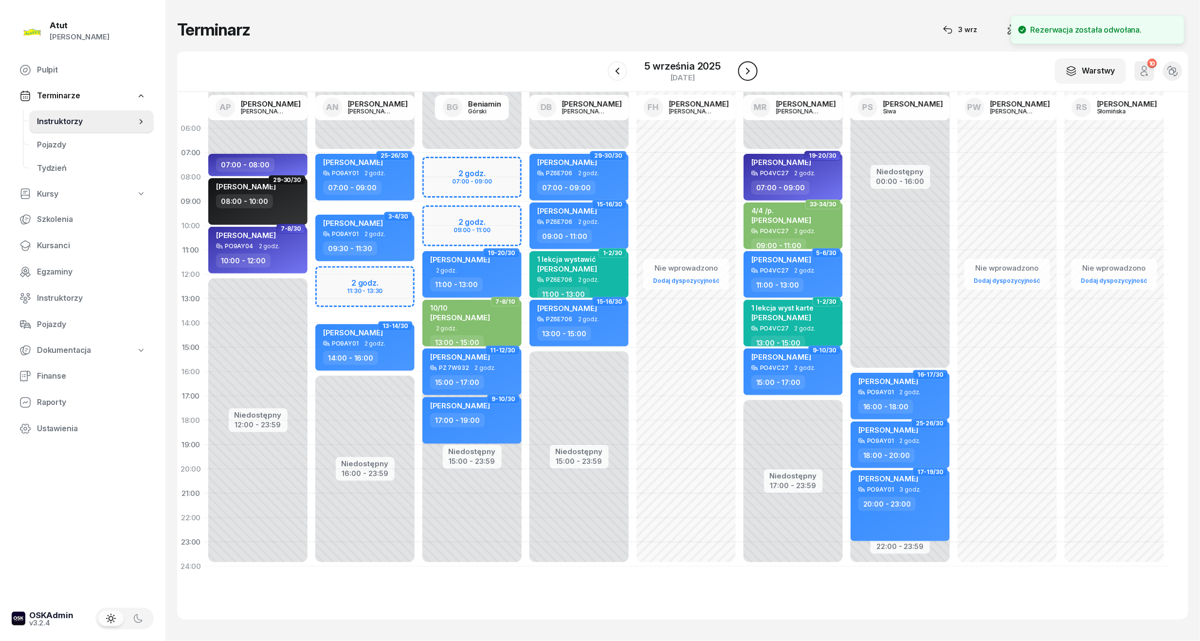
click at [750, 65] on icon "button" at bounding box center [748, 71] width 12 height 12
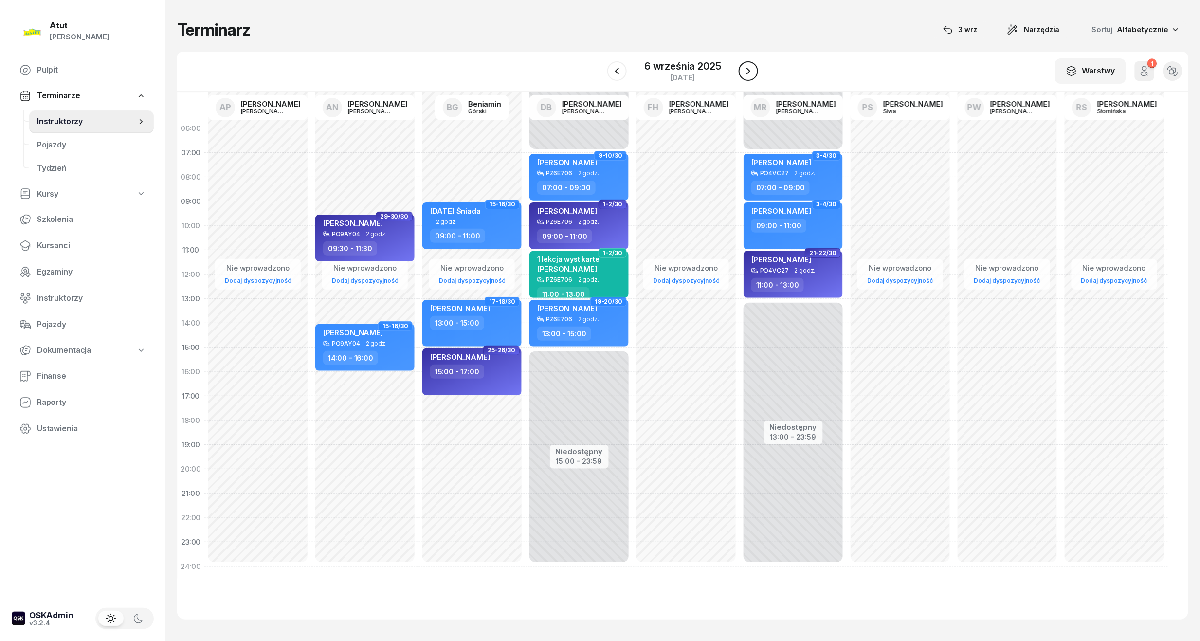
click at [749, 66] on icon "button" at bounding box center [749, 71] width 12 height 12
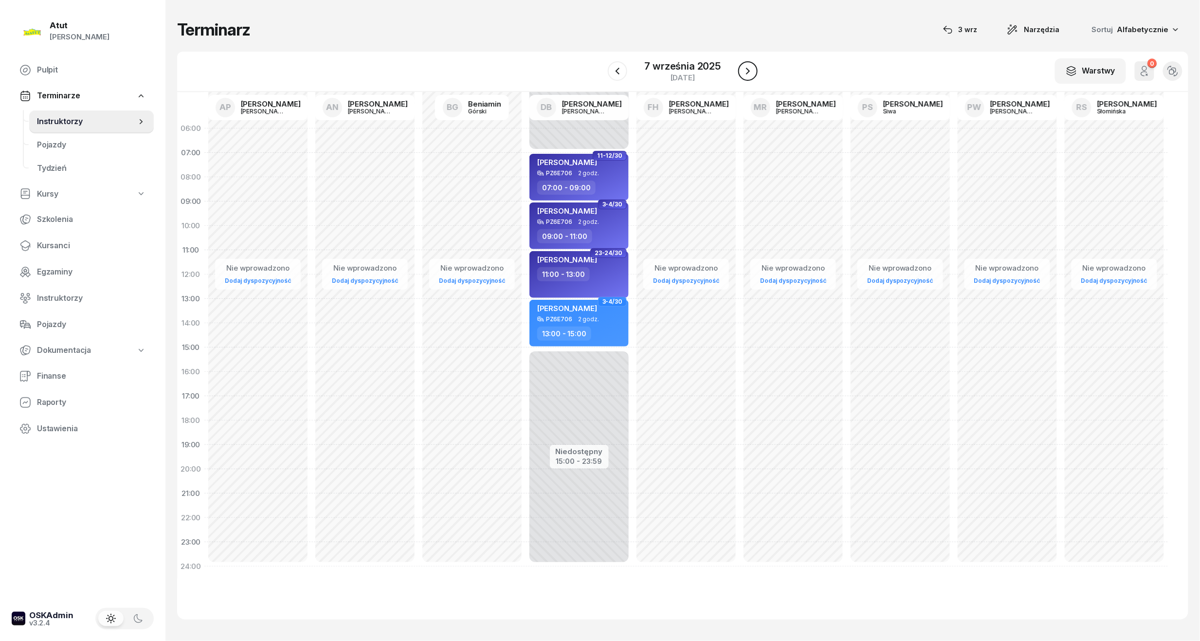
click at [749, 66] on icon "button" at bounding box center [748, 71] width 12 height 12
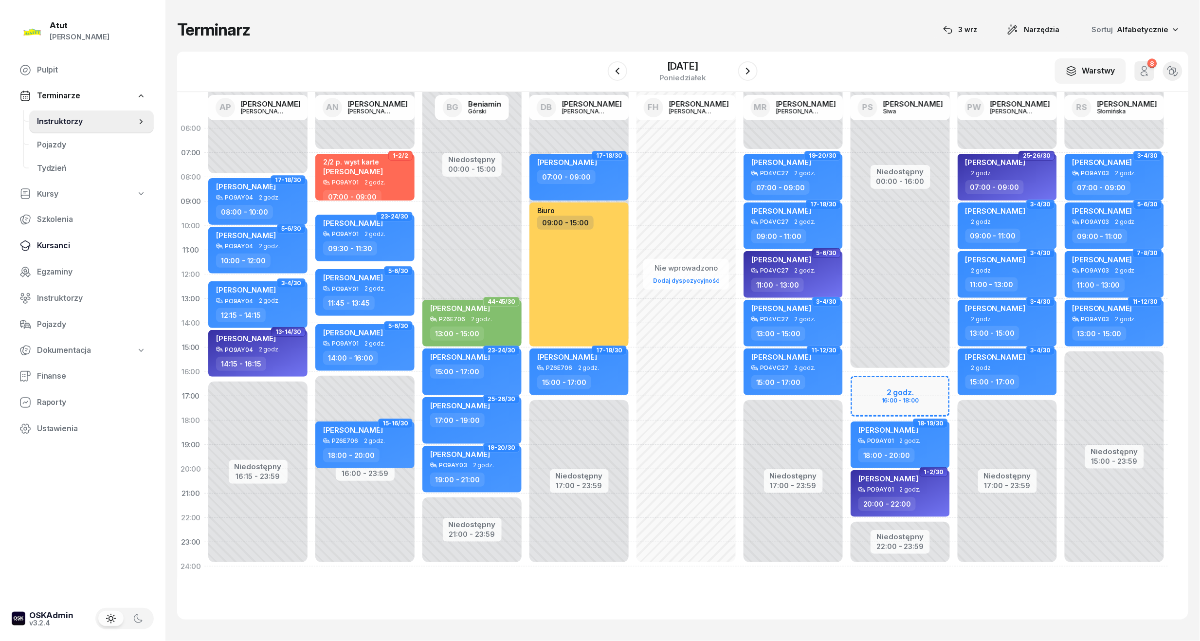
click at [60, 244] on span "Kursanci" at bounding box center [91, 245] width 109 height 13
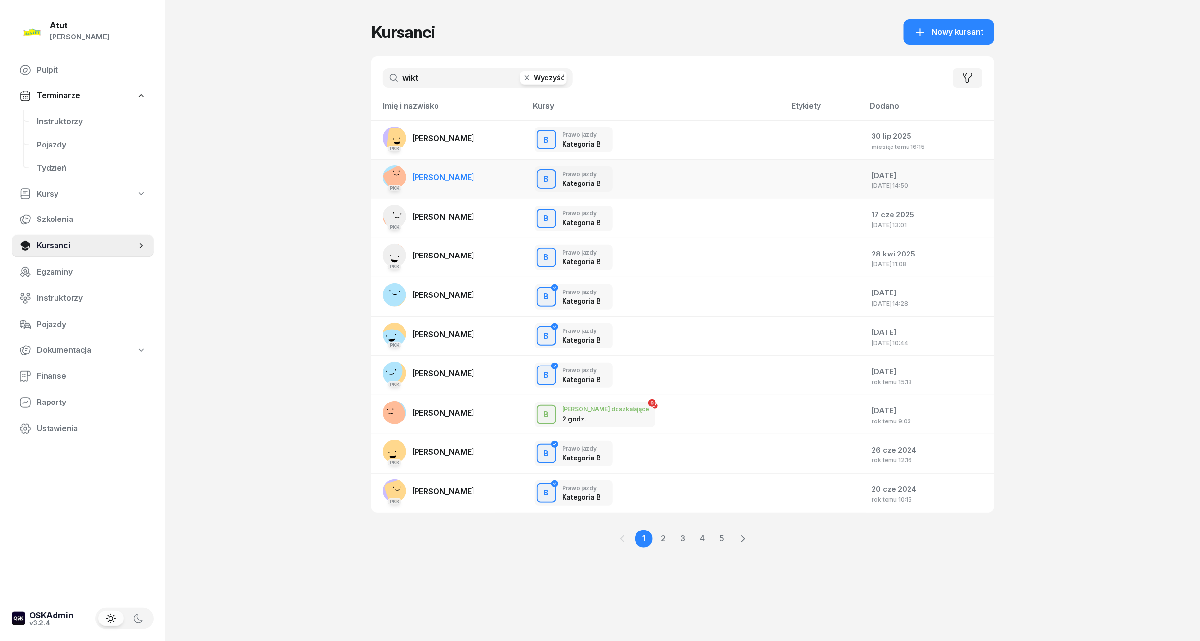
click at [449, 184] on link "PKK [PERSON_NAME]" at bounding box center [428, 176] width 91 height 23
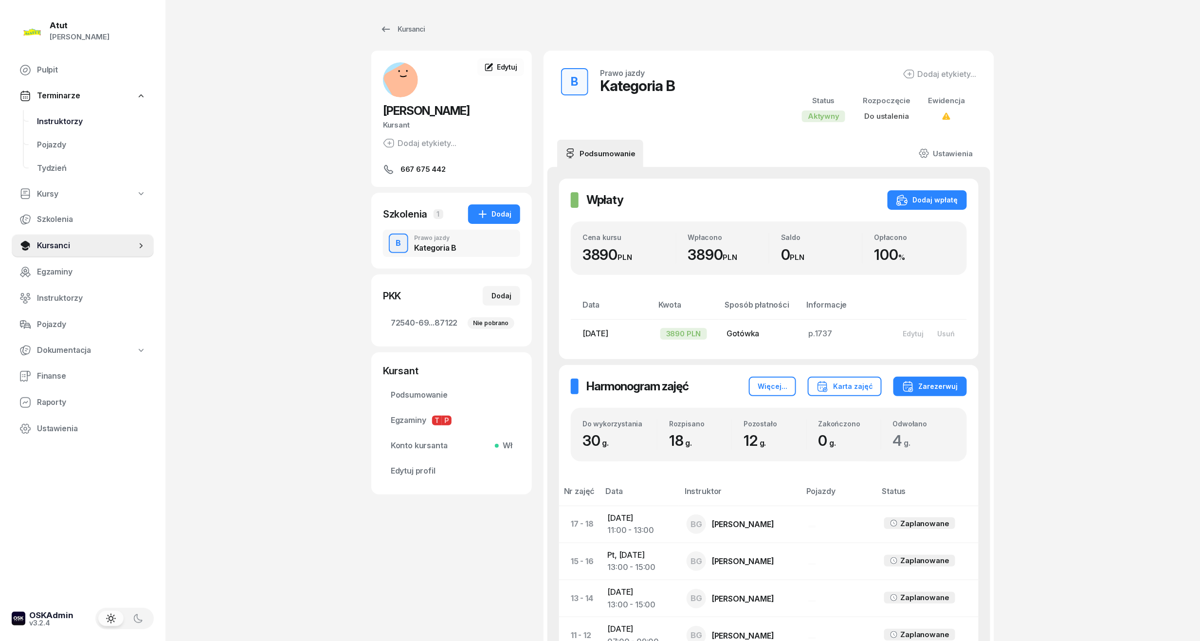
click at [45, 115] on span "Instruktorzy" at bounding box center [91, 121] width 109 height 13
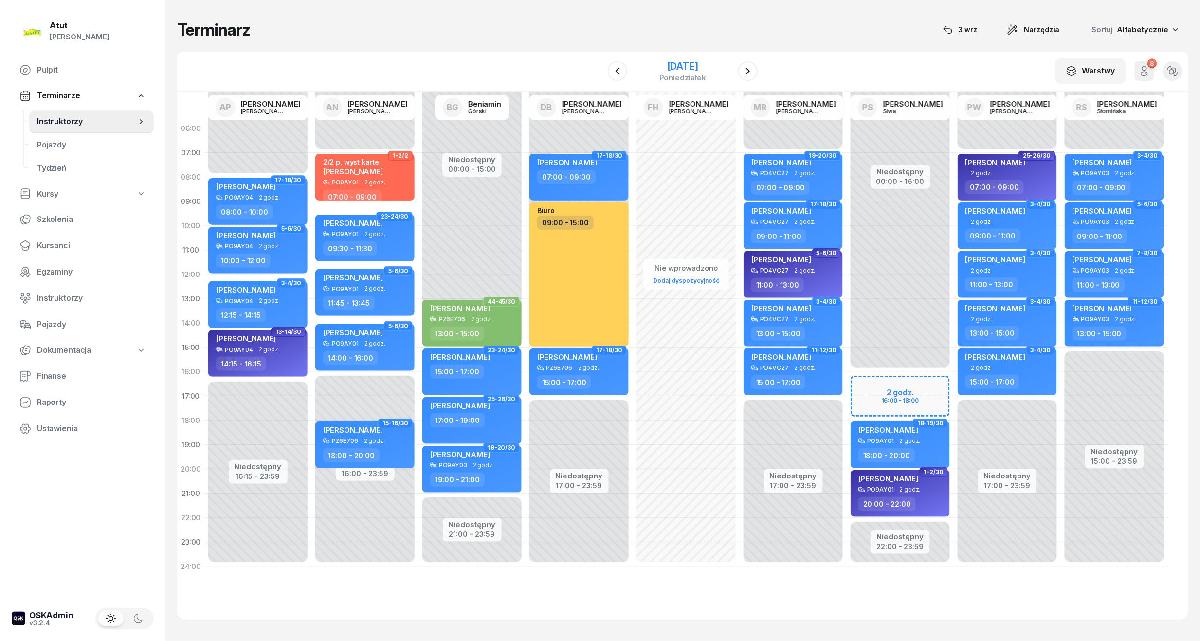
click at [669, 66] on div "[DATE]" at bounding box center [682, 66] width 47 height 10
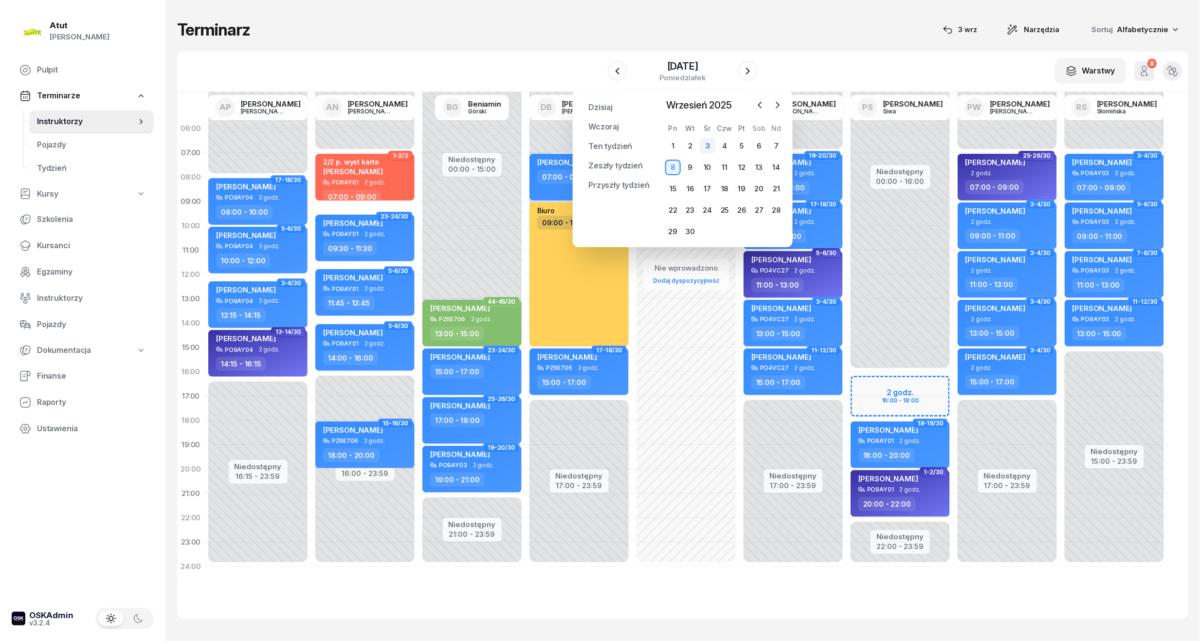
click at [708, 144] on div "3" at bounding box center [708, 146] width 16 height 16
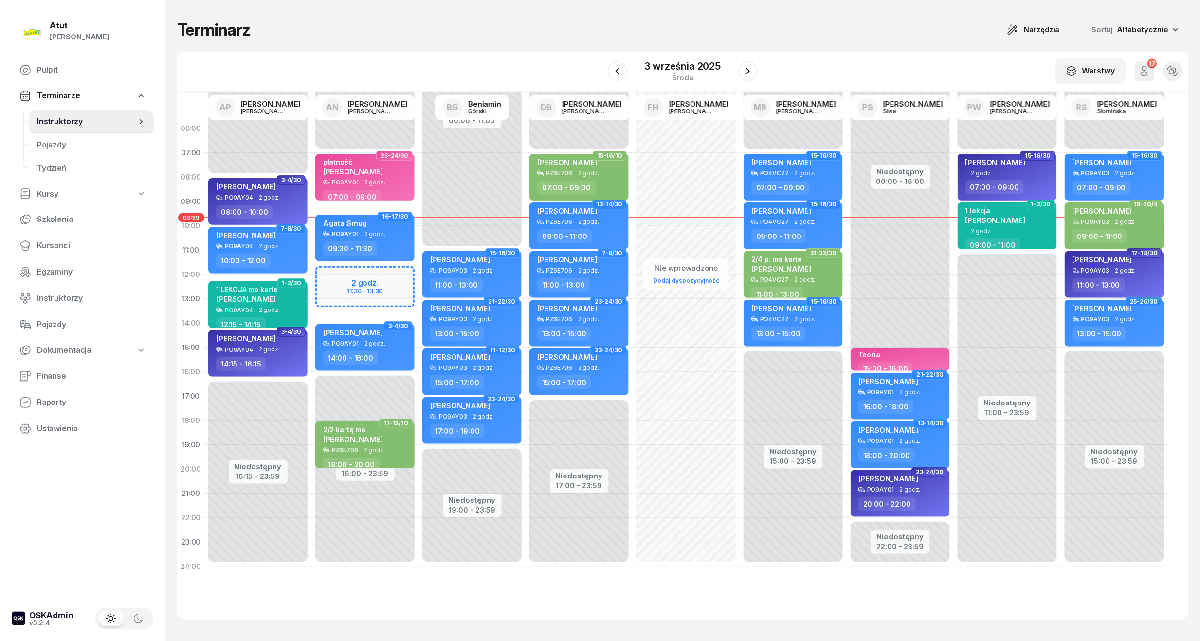
click at [378, 285] on div "Niedostępny 00:00 - 07:00 Niedostępny 16:00 - 23:59 2 godz. 11:30 - 13:30 23-24…" at bounding box center [364, 347] width 107 height 462
select select "12"
select select "14"
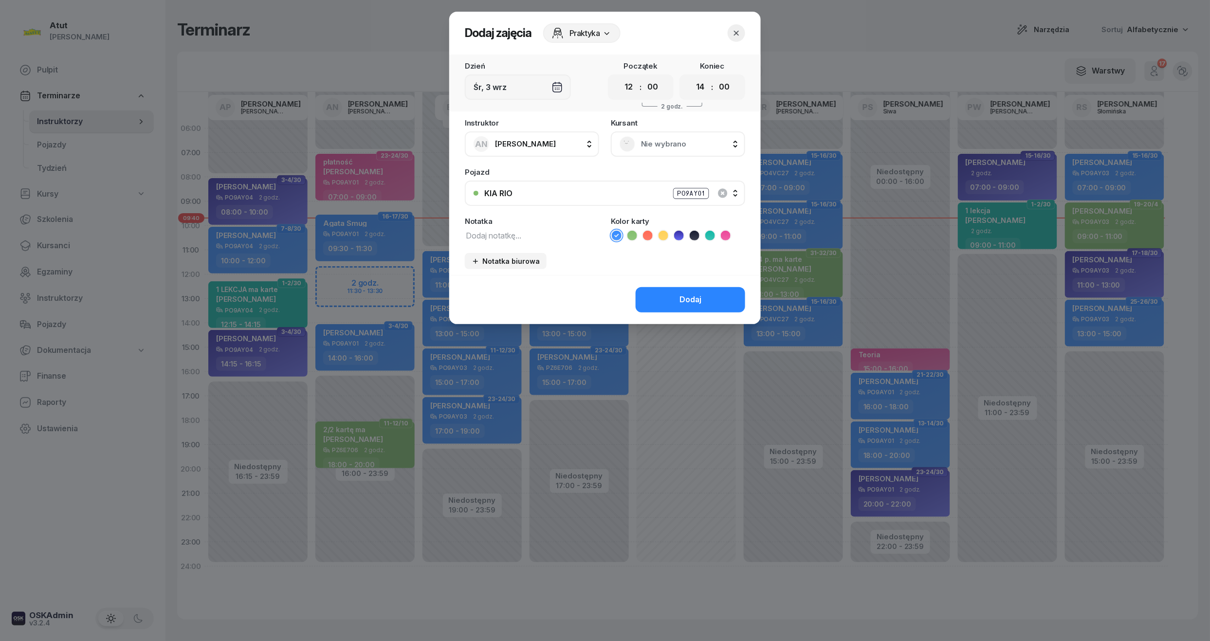
click at [662, 148] on span "Nie wybrano" at bounding box center [688, 144] width 95 height 13
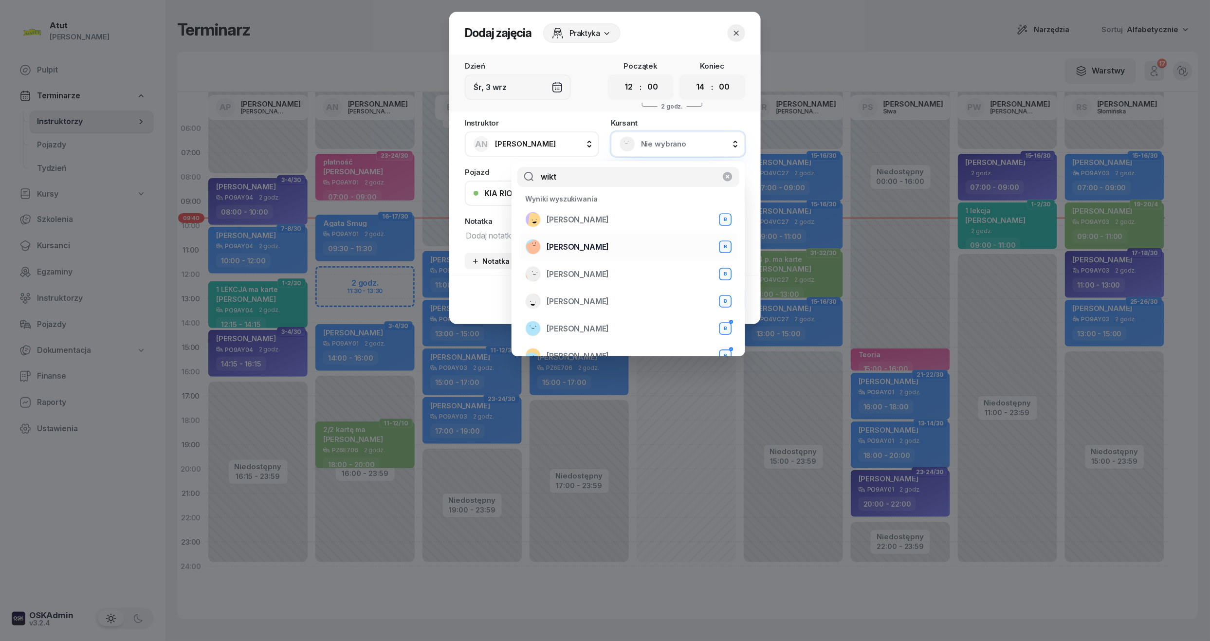
type input "wikt"
click at [579, 252] on span "[PERSON_NAME]" at bounding box center [578, 247] width 62 height 13
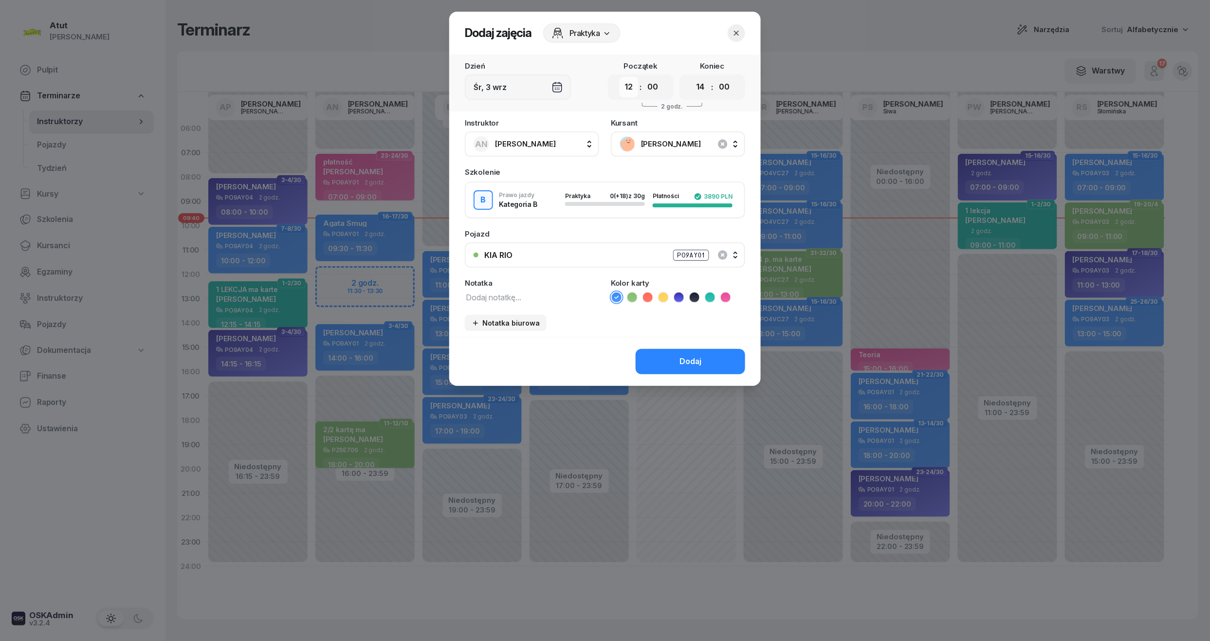
click at [629, 85] on select "00 01 02 03 04 05 06 07 08 09 10 11 12 13 14 15 16 17 18 19 20 21 22 23" at bounding box center [629, 87] width 18 height 20
select select "11"
click at [620, 77] on select "00 01 02 03 04 05 06 07 08 09 10 11 12 13 14 15 16 17 18 19 20 21 22 23" at bounding box center [629, 87] width 18 height 20
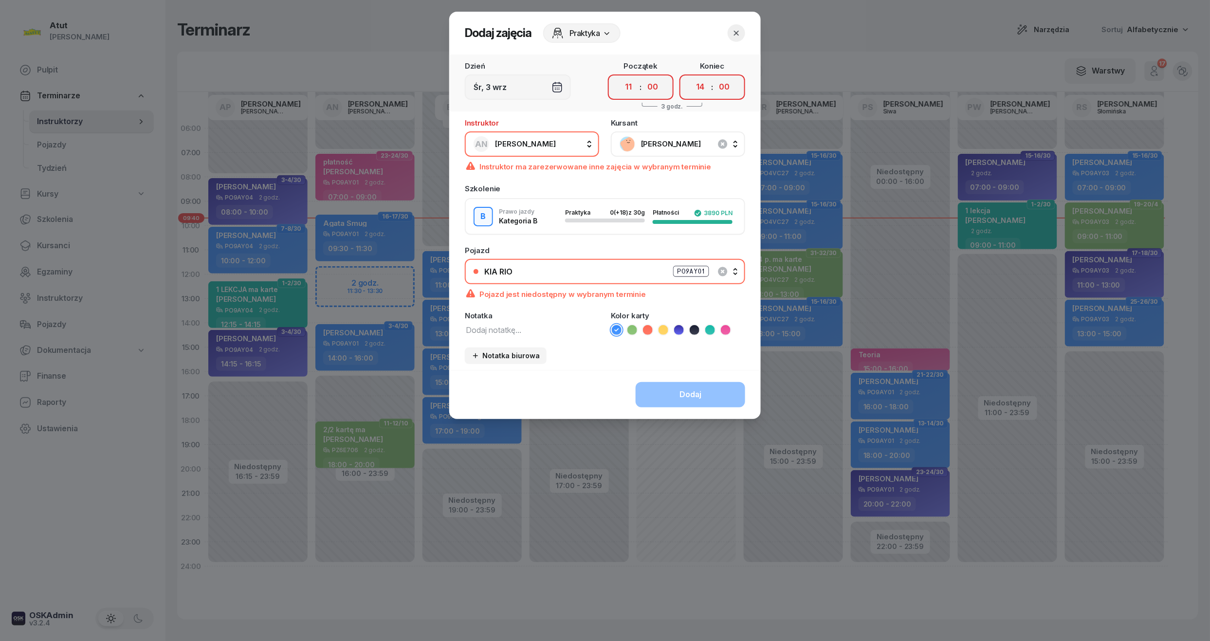
click at [664, 90] on div "00 01 02 03 04 05 06 07 08 09 10 11 12 13 14 15 16 17 18 19 20 21 22 23 : 00 05…" at bounding box center [641, 86] width 66 height 25
click at [657, 88] on select "00 05 10 15 20 25 30 35 40 45 50 55" at bounding box center [652, 87] width 18 height 20
select select "45"
click at [644, 77] on select "00 05 10 15 20 25 30 35 40 45 50 55" at bounding box center [652, 87] width 18 height 20
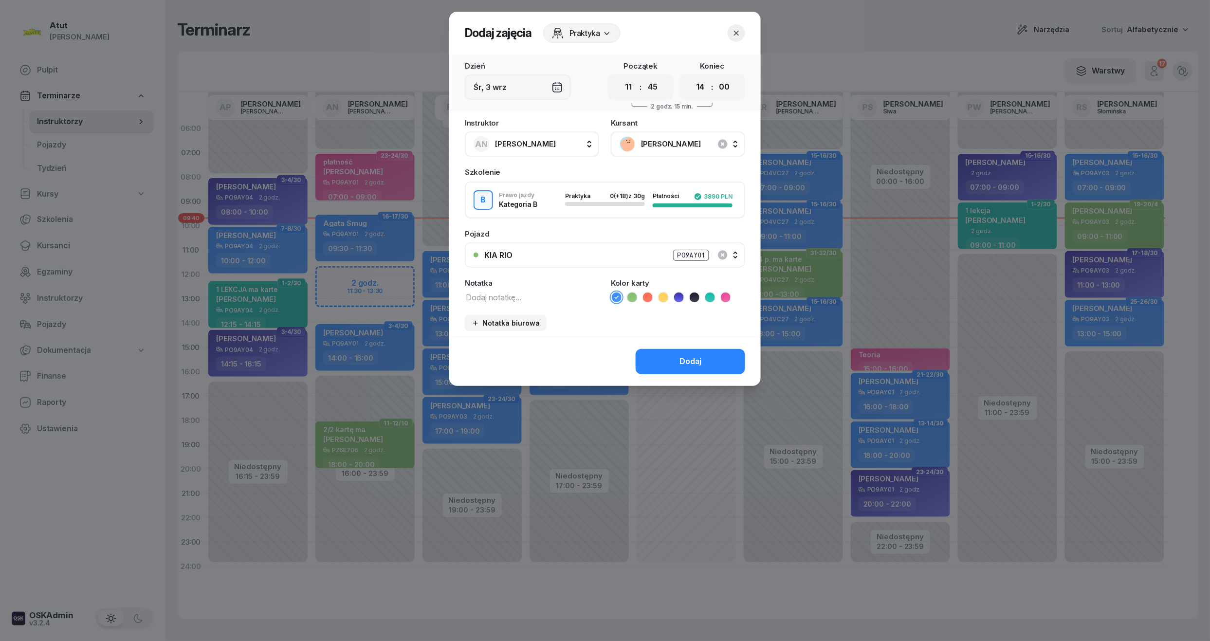
drag, startPoint x: 701, startPoint y: 81, endPoint x: 698, endPoint y: 97, distance: 16.9
click at [701, 81] on select "00 01 02 03 04 05 06 07 08 09 10 11 12 13 14 15 16 17 18 19 20 21 22 23" at bounding box center [700, 87] width 18 height 20
select select "13"
click at [691, 77] on select "00 01 02 03 04 05 06 07 08 09 10 11 12 13 14 15 16 17 18 19 20 21 22 23" at bounding box center [700, 87] width 18 height 20
click at [727, 87] on select "00 05 10 15 20 25 30 35 40 45 50 55" at bounding box center [724, 87] width 18 height 20
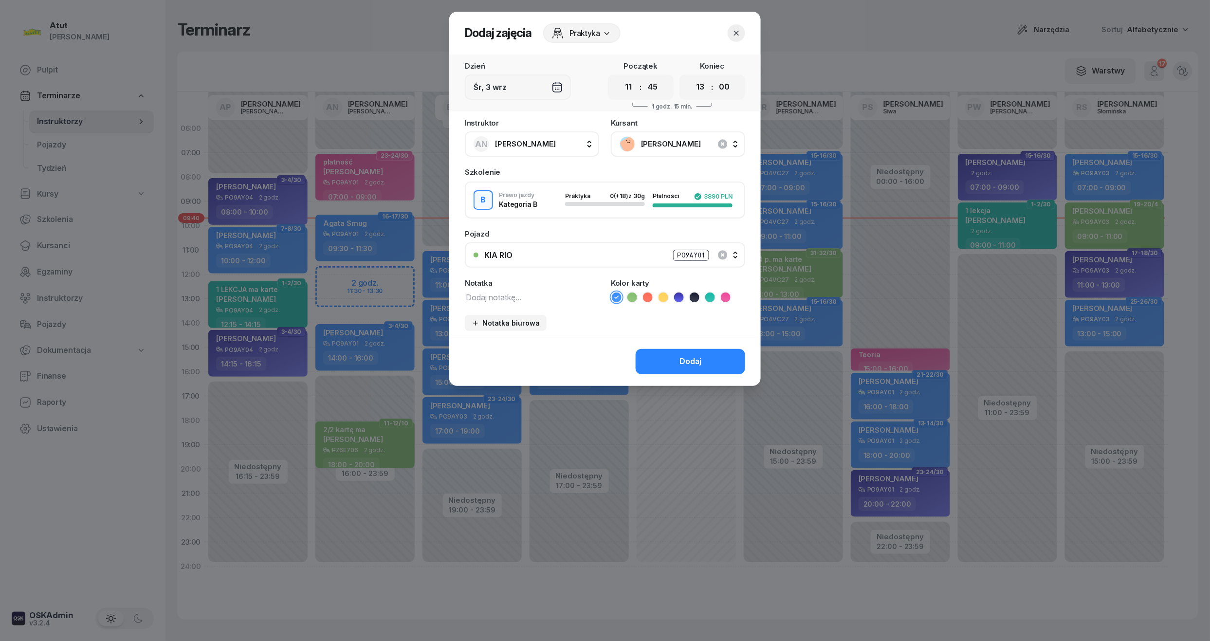
select select "45"
click at [715, 77] on select "00 05 10 15 20 25 30 35 40 45 50 55" at bounding box center [724, 87] width 18 height 20
click at [717, 294] on ul at bounding box center [678, 298] width 134 height 12
click at [710, 294] on icon at bounding box center [710, 297] width 10 height 10
click at [692, 358] on div "Dodaj" at bounding box center [690, 361] width 22 height 13
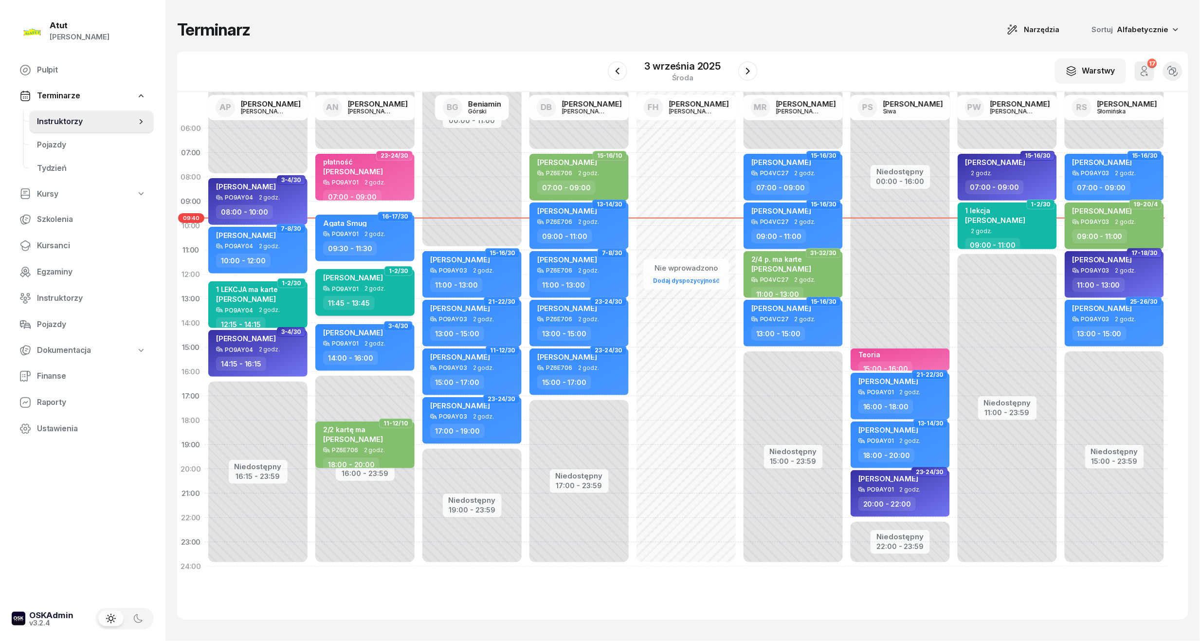
click at [357, 281] on span "[PERSON_NAME]" at bounding box center [353, 277] width 60 height 9
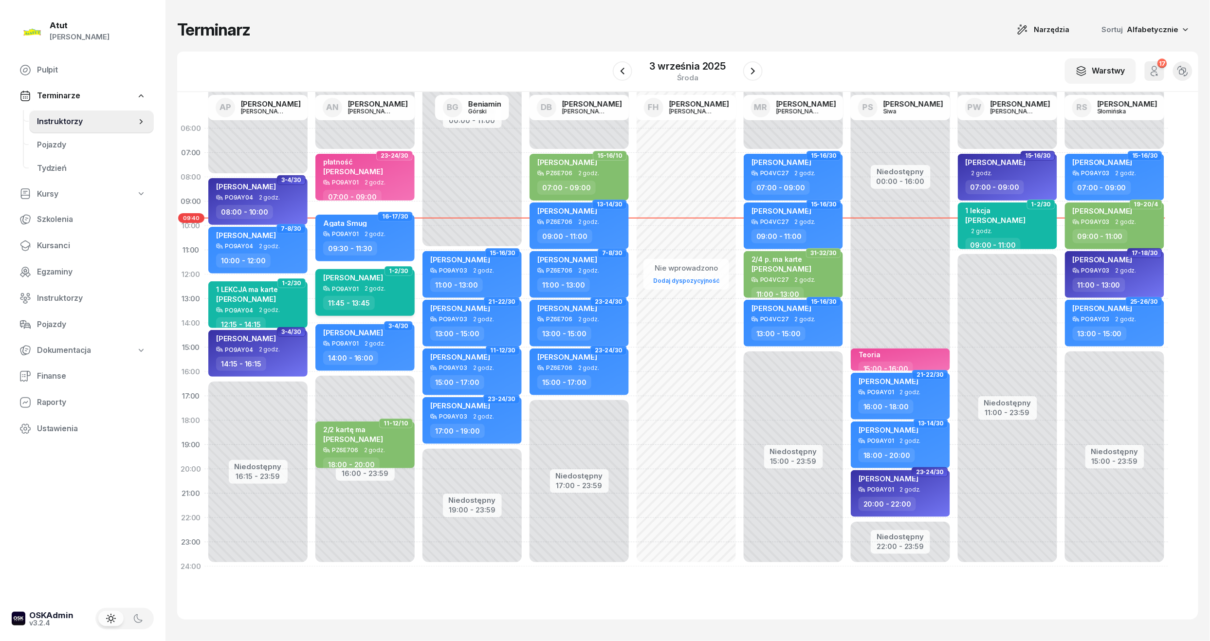
select select "11"
select select "45"
select select "13"
select select "45"
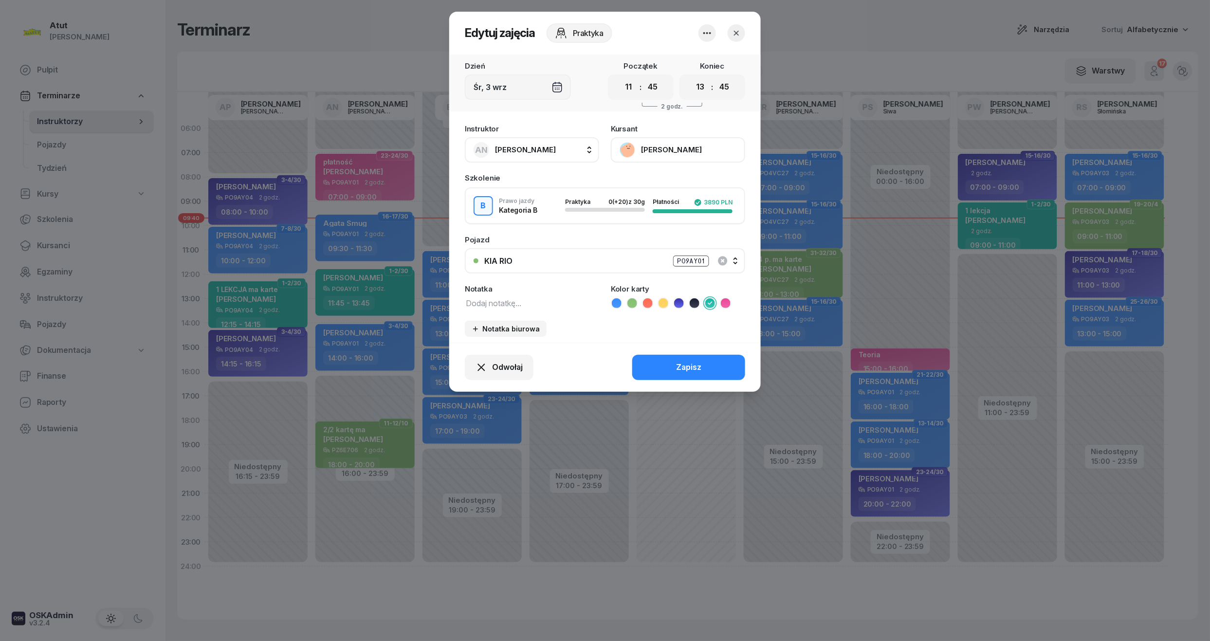
click at [689, 154] on button "[PERSON_NAME]" at bounding box center [678, 149] width 134 height 25
click at [657, 184] on div "Otwórz profil" at bounding box center [642, 183] width 47 height 13
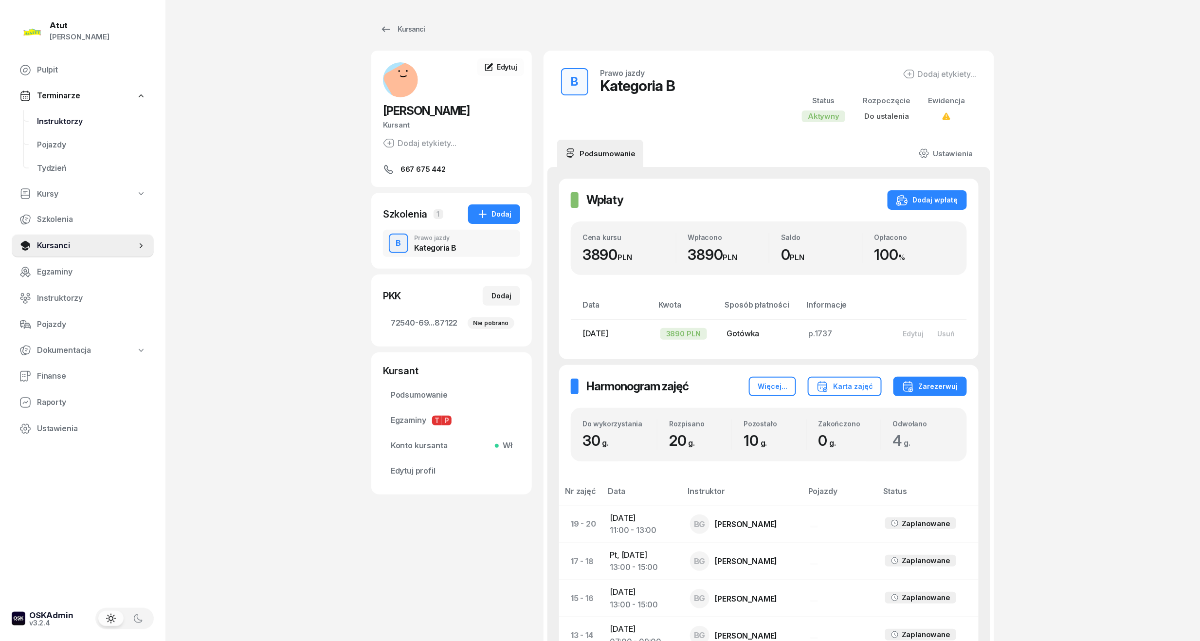
click at [45, 122] on span "Instruktorzy" at bounding box center [91, 121] width 109 height 13
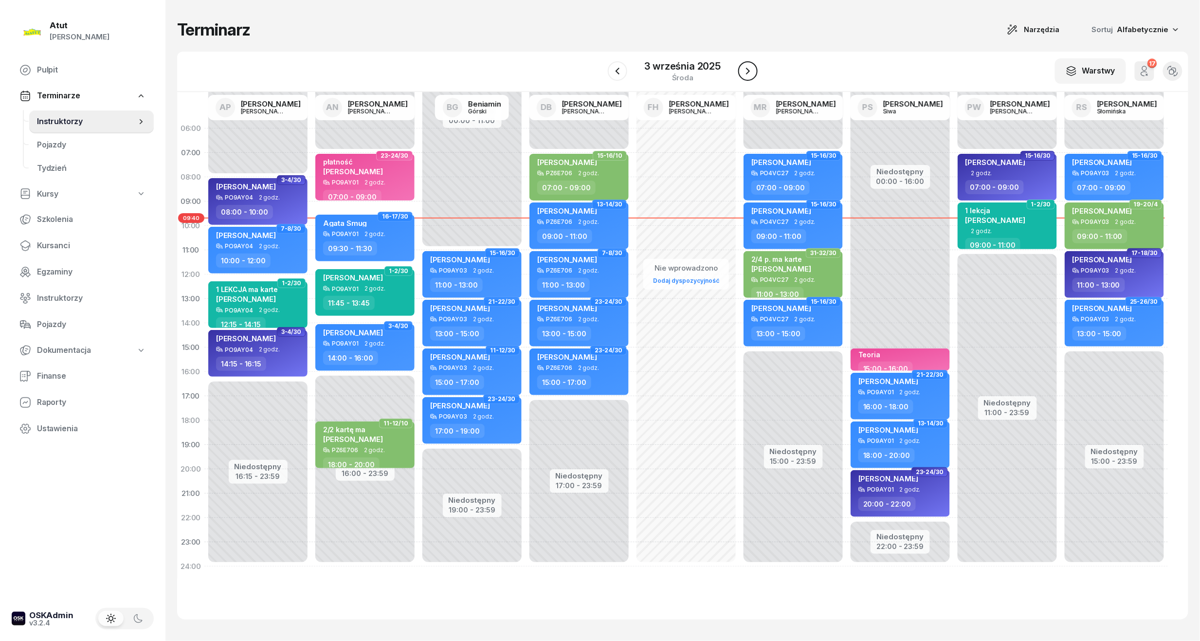
click at [743, 70] on icon "button" at bounding box center [748, 71] width 12 height 12
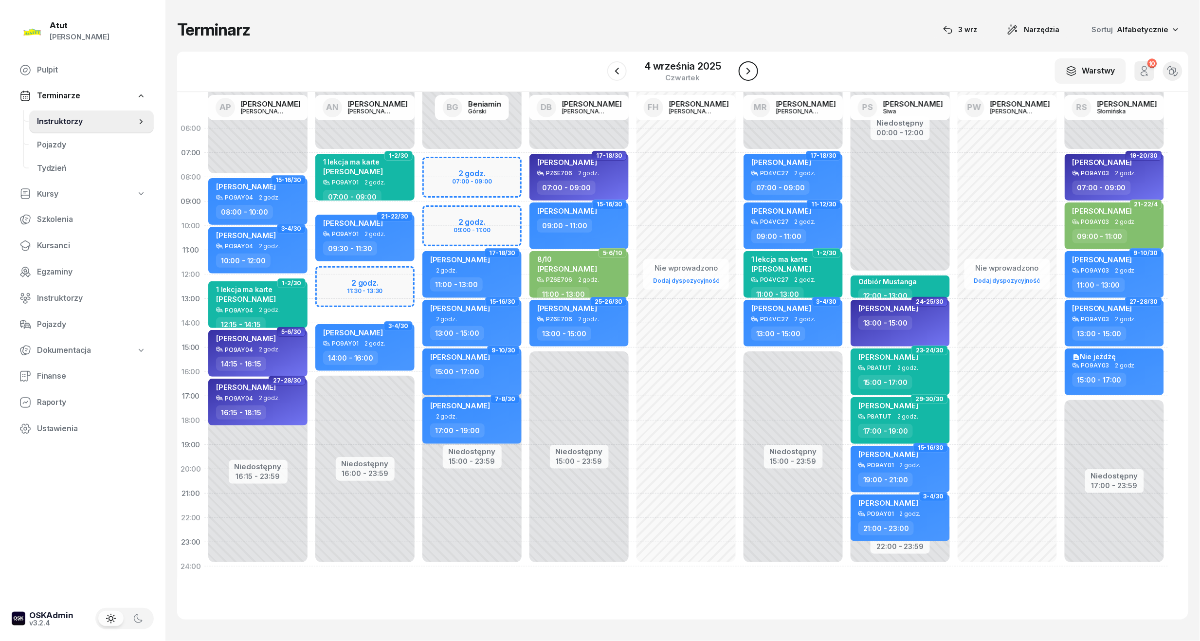
click at [743, 70] on icon "button" at bounding box center [749, 71] width 12 height 12
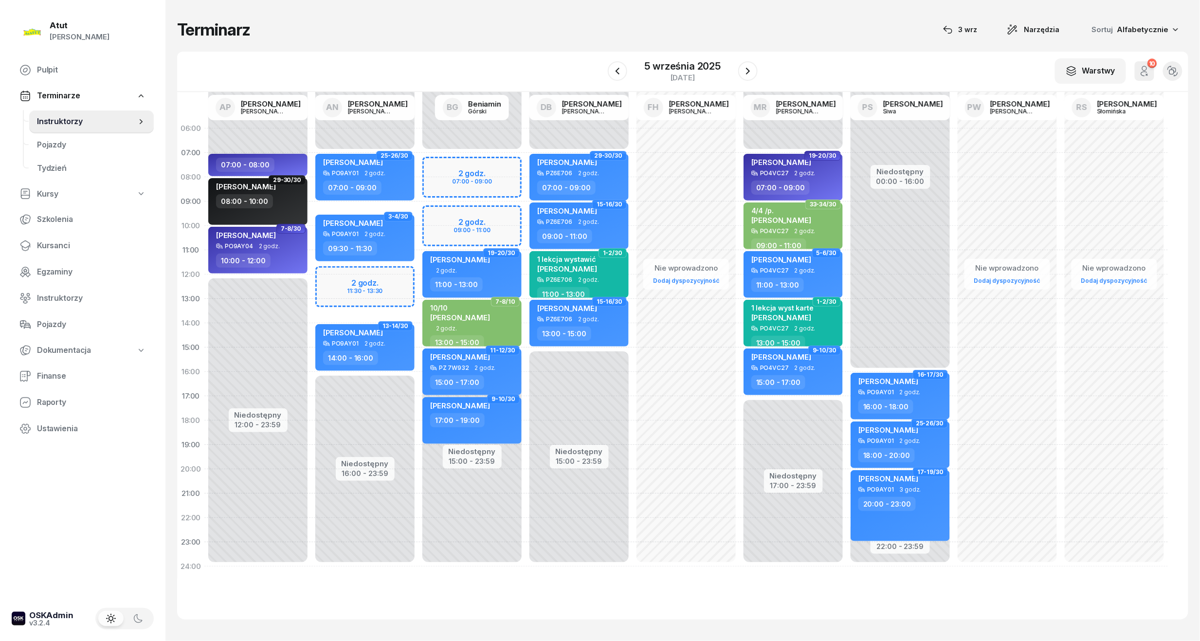
click at [361, 290] on div "Niedostępny 00:00 - 07:00 Niedostępny 16:00 - 23:59 2 godz. 11:30 - 13:30 25-26…" at bounding box center [364, 347] width 107 height 462
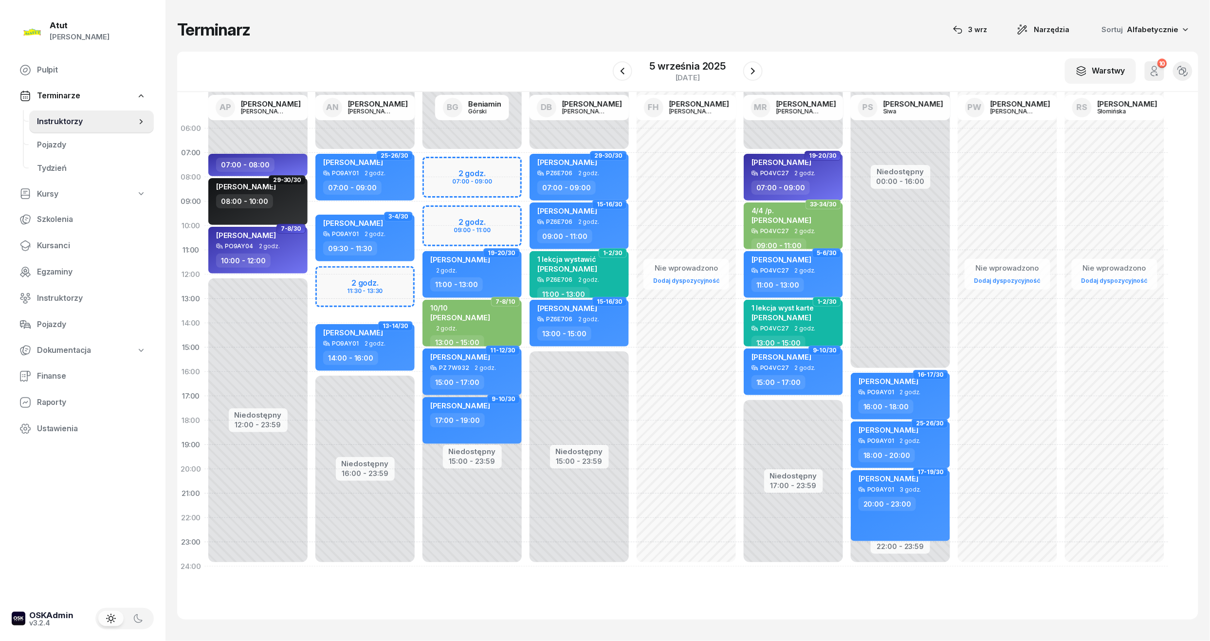
select select "12"
select select "14"
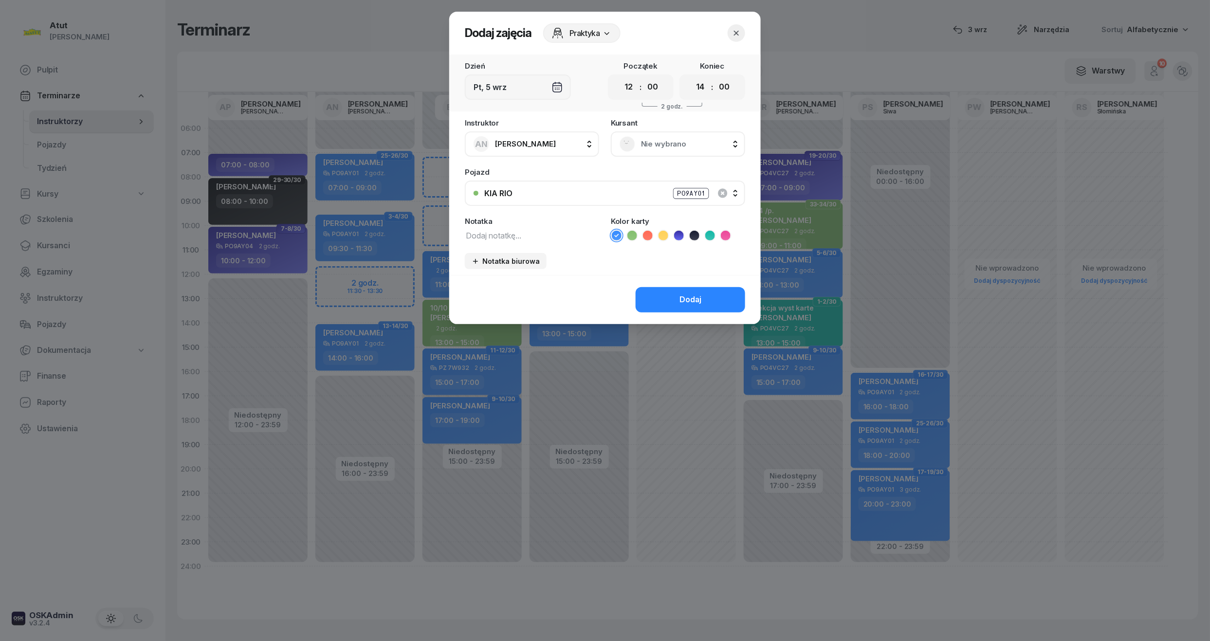
click at [735, 28] on icon "button" at bounding box center [736, 33] width 10 height 10
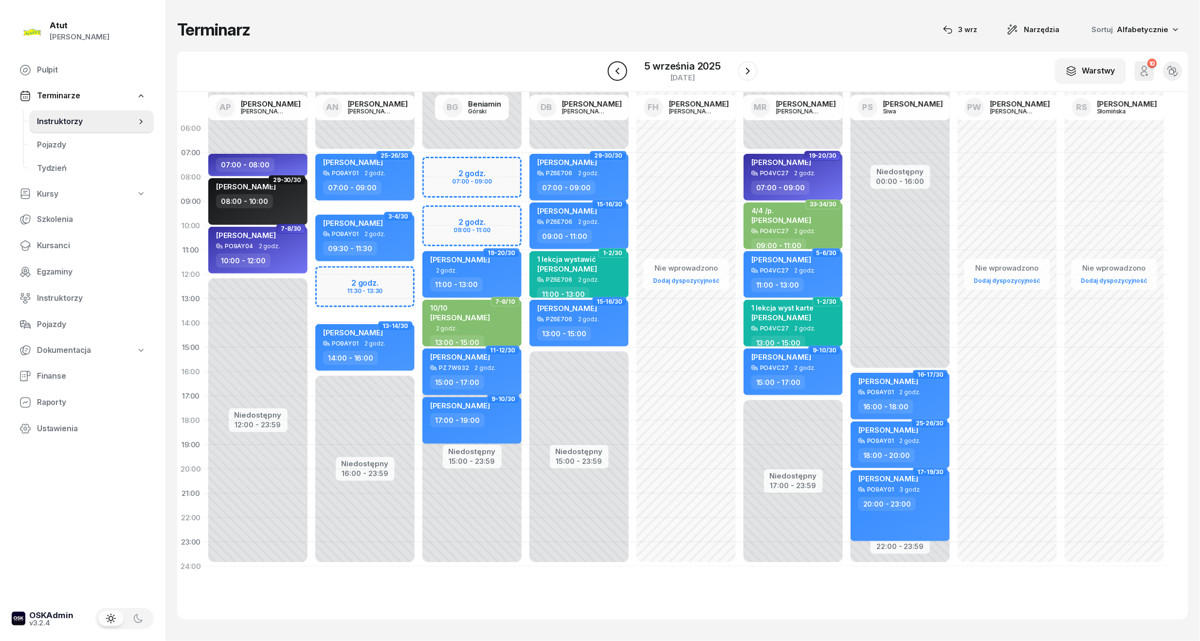
click at [618, 73] on icon "button" at bounding box center [617, 71] width 4 height 7
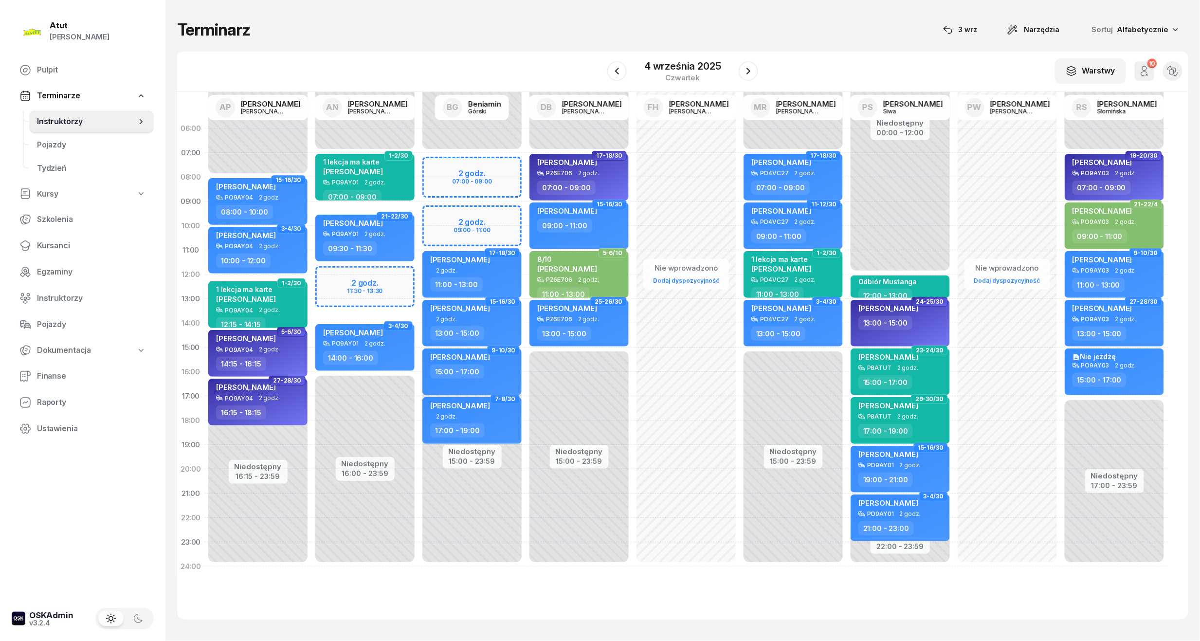
click at [374, 292] on div "Niedostępny 00:00 - 07:00 Niedostępny 16:00 - 23:59 2 godz. 11:30 - 13:30 1-2/3…" at bounding box center [364, 347] width 107 height 462
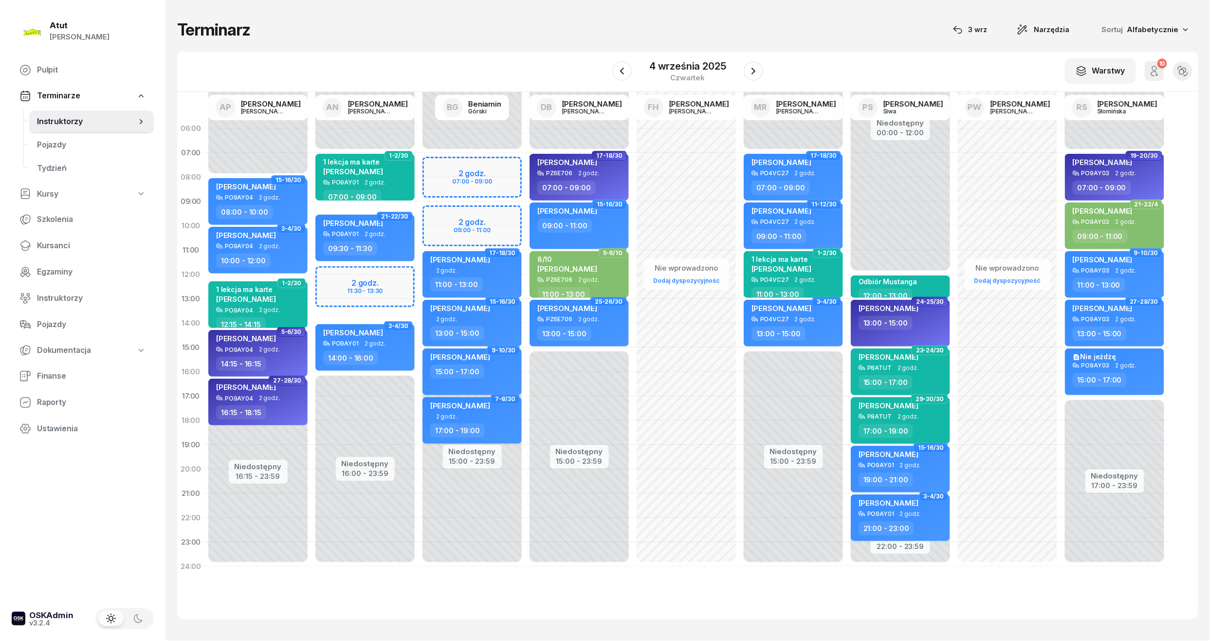
select select "12"
select select "14"
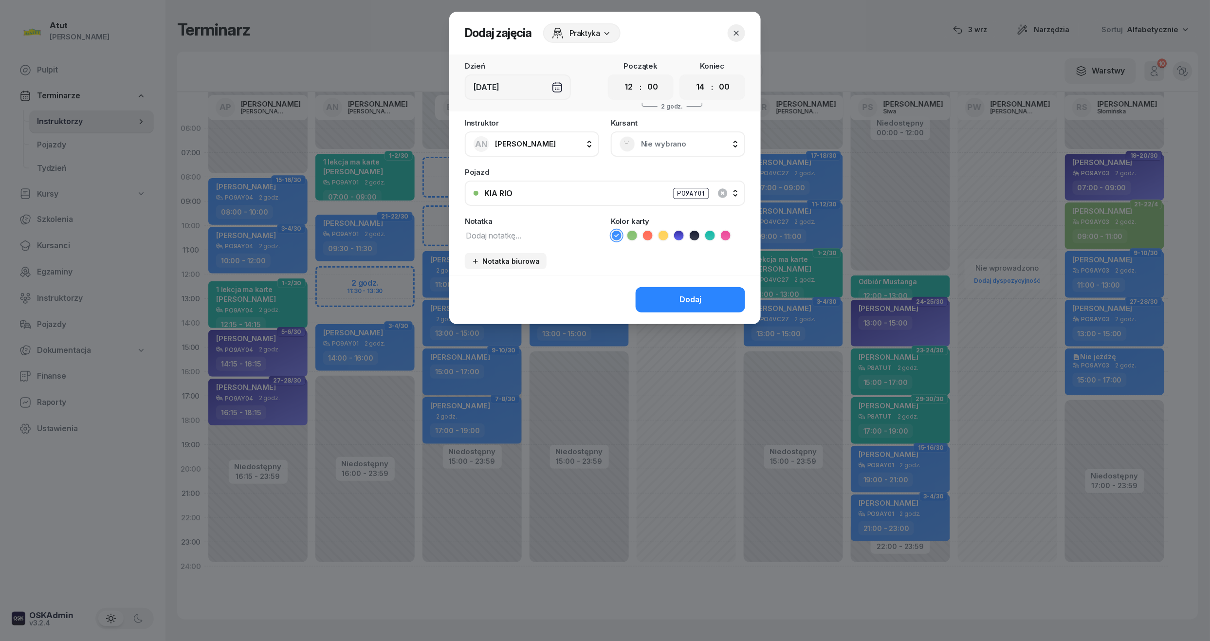
drag, startPoint x: 623, startPoint y: 87, endPoint x: 623, endPoint y: 98, distance: 11.2
click at [623, 87] on select "00 01 02 03 04 05 06 07 08 09 10 11 12 13 14 15 16 17 18 19 20 21 22 23" at bounding box center [629, 87] width 18 height 20
select select "11"
click at [620, 77] on select "00 01 02 03 04 05 06 07 08 09 10 11 12 13 14 15 16 17 18 19 20 21 22 23" at bounding box center [629, 87] width 18 height 20
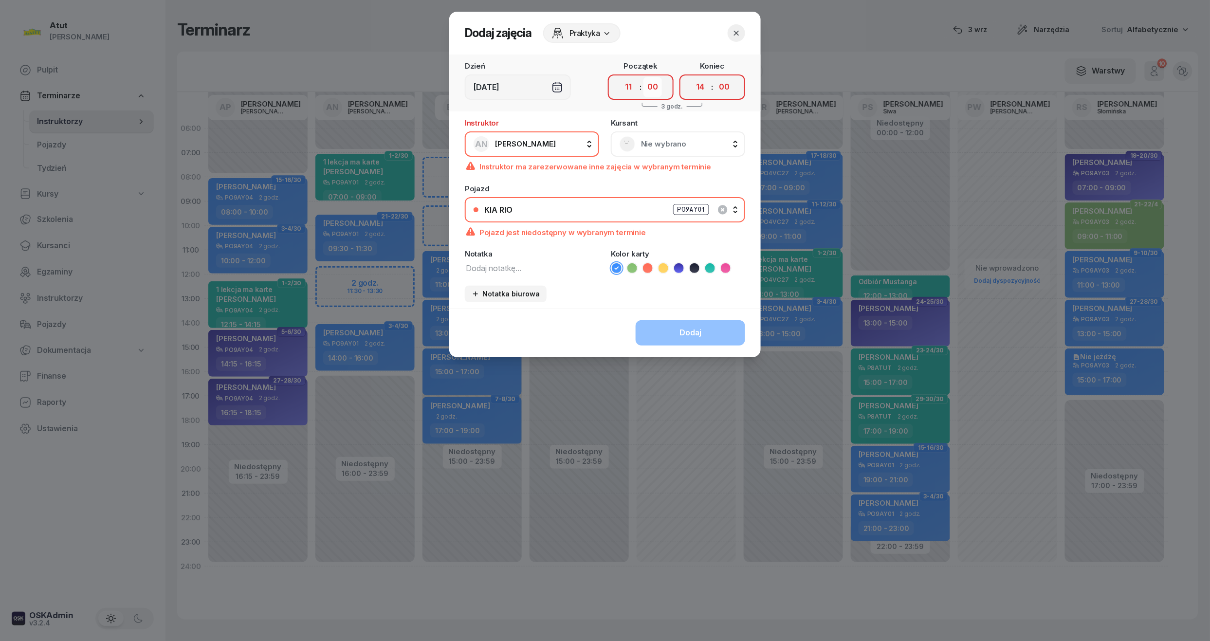
click at [652, 88] on select "00 05 10 15 20 25 30 35 40 45 50 55" at bounding box center [652, 87] width 18 height 20
select select "45"
click at [644, 77] on select "00 05 10 15 20 25 30 35 40 45 50 55" at bounding box center [652, 87] width 18 height 20
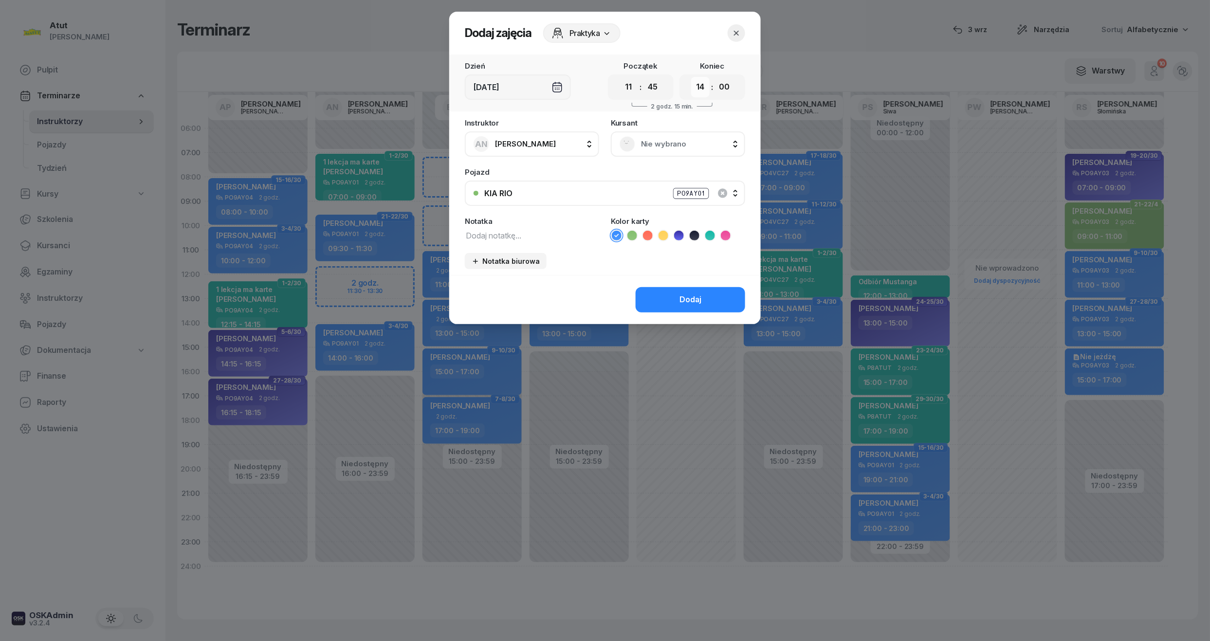
click at [707, 87] on select "00 01 02 03 04 05 06 07 08 09 10 11 12 13 14 15 16 17 18 19 20 21 22 23" at bounding box center [700, 87] width 18 height 20
select select "13"
click at [691, 77] on select "00 01 02 03 04 05 06 07 08 09 10 11 12 13 14 15 16 17 18 19 20 21 22 23" at bounding box center [700, 87] width 18 height 20
click at [728, 83] on select "00 05 10 15 20 25 30 35 40 45 50 55" at bounding box center [724, 87] width 18 height 20
select select "45"
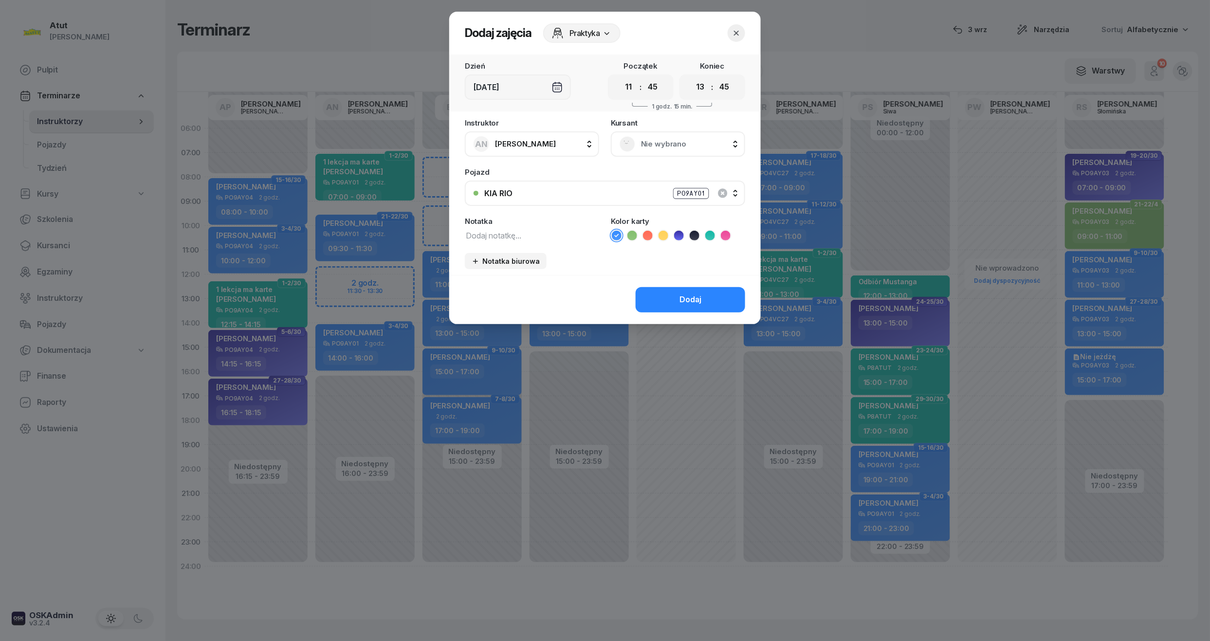
click at [715, 77] on select "00 05 10 15 20 25 30 35 40 45 50 55" at bounding box center [724, 87] width 18 height 20
click at [670, 124] on div "[DEMOGRAPHIC_DATA] Nie wybrano" at bounding box center [678, 137] width 134 height 37
click at [666, 147] on span "Nie wybrano" at bounding box center [688, 144] width 95 height 13
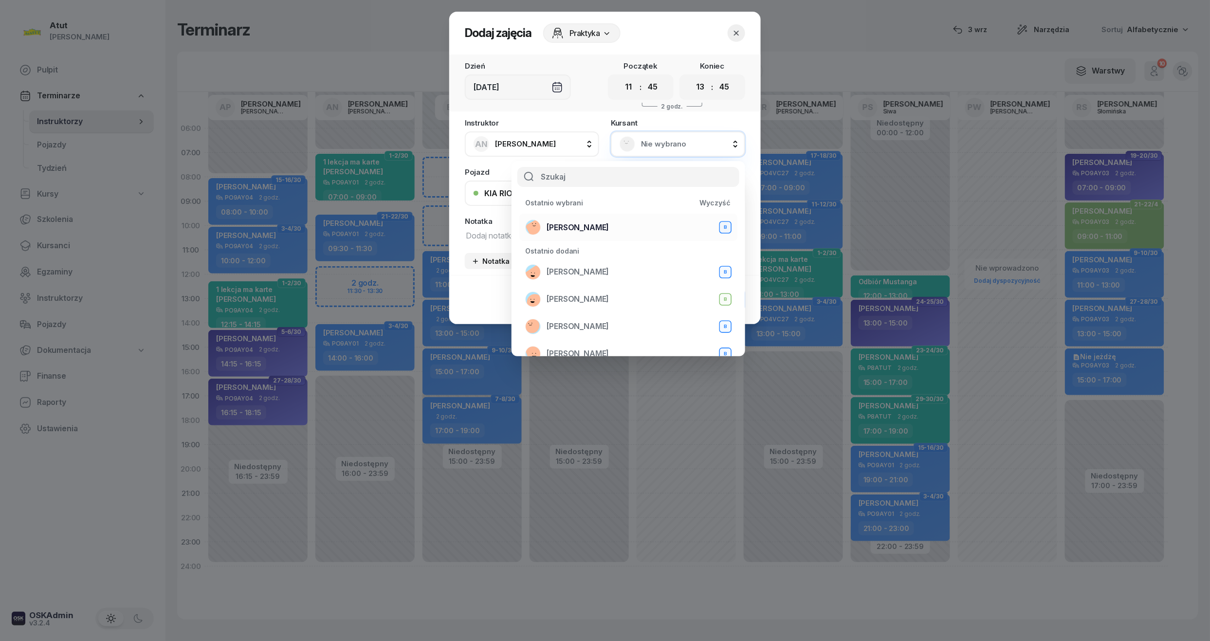
click at [609, 229] on span "[PERSON_NAME]" at bounding box center [578, 227] width 62 height 13
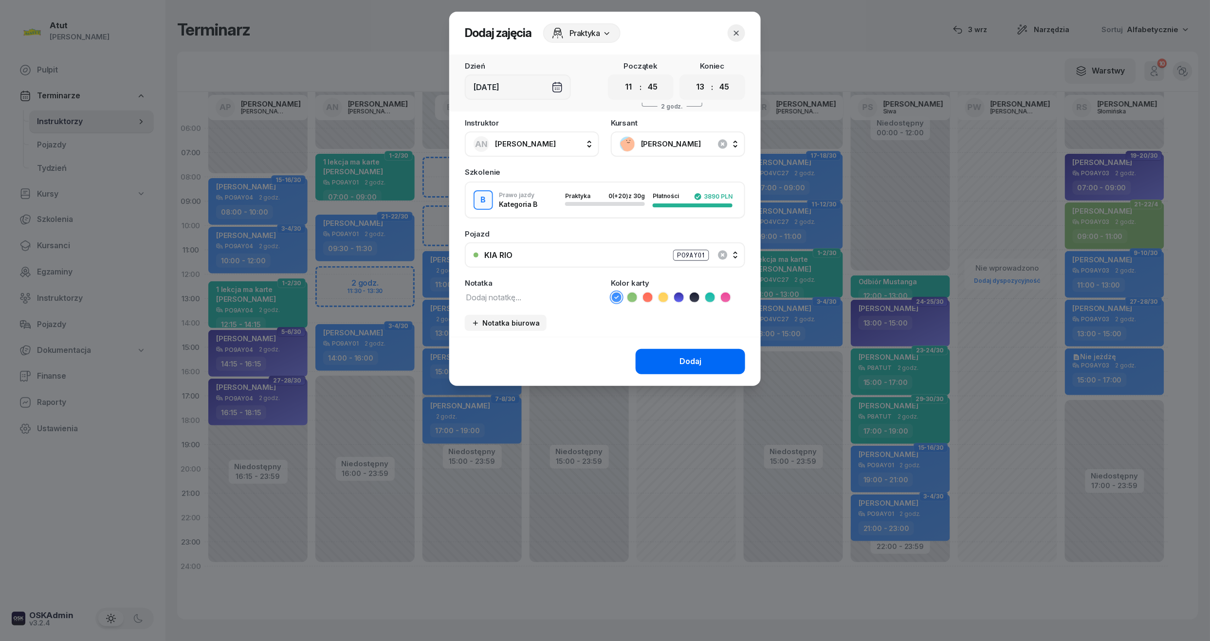
click at [711, 357] on button "Dodaj" at bounding box center [691, 361] width 110 height 25
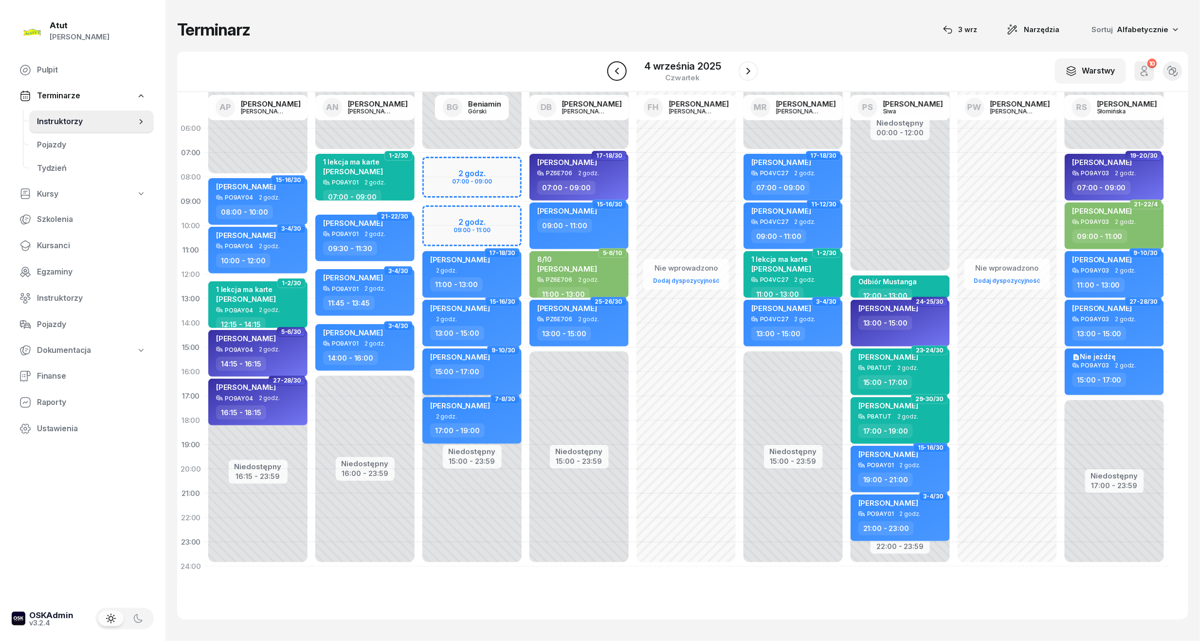
click at [626, 73] on button "button" at bounding box center [616, 70] width 19 height 19
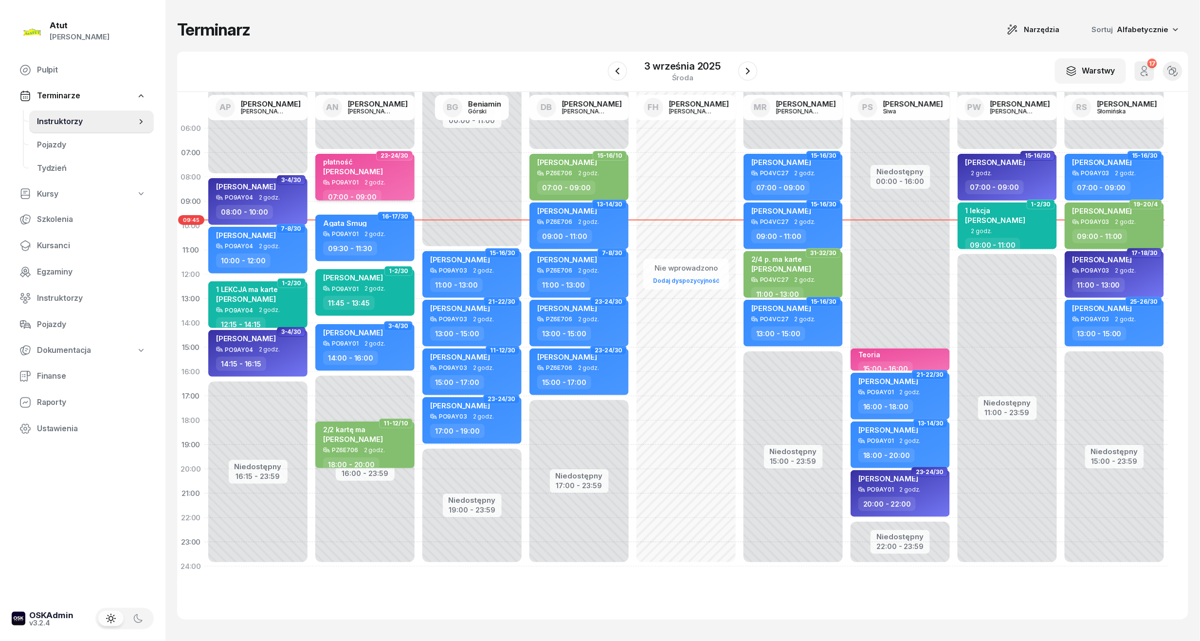
click at [377, 170] on span "[PERSON_NAME]" at bounding box center [353, 171] width 60 height 9
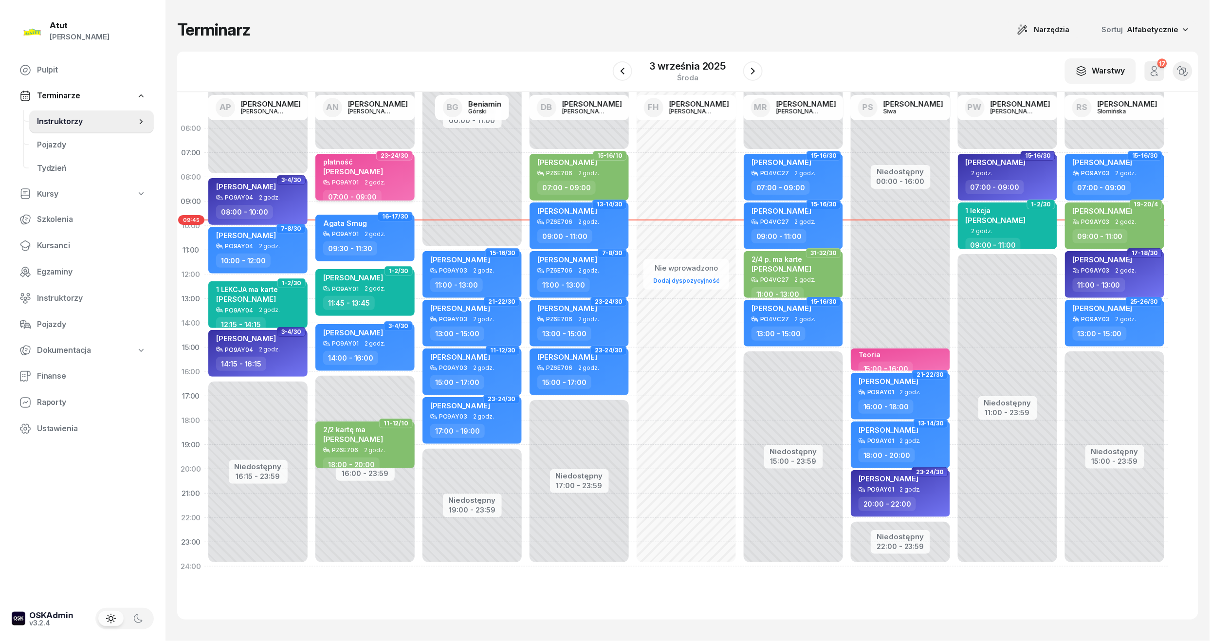
select select "07"
select select "09"
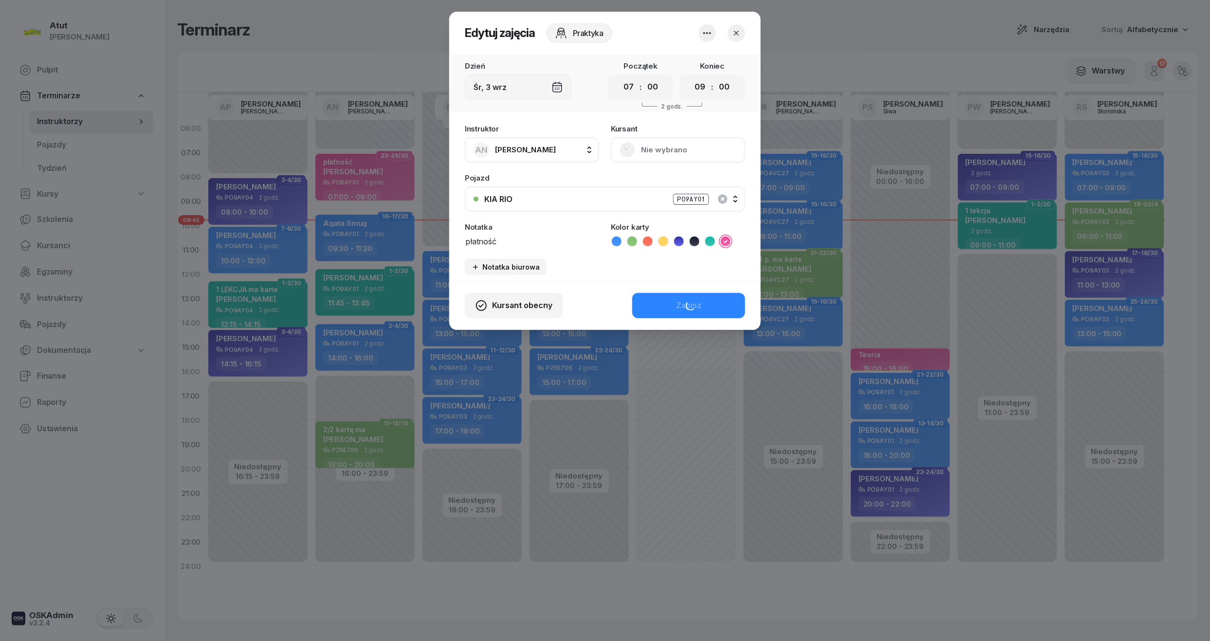
click at [650, 152] on button "Nie wybrano" at bounding box center [678, 149] width 134 height 25
click at [654, 188] on div "Otwórz profil" at bounding box center [642, 183] width 47 height 13
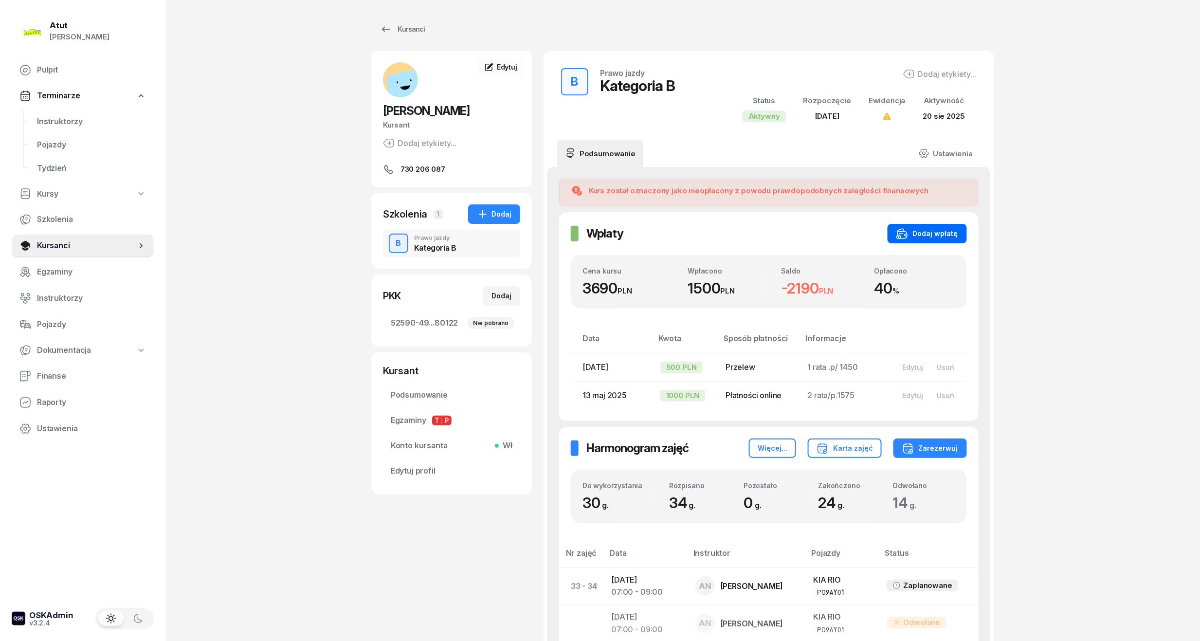
click at [916, 231] on div "Dodaj wpłatę" at bounding box center [927, 234] width 62 height 12
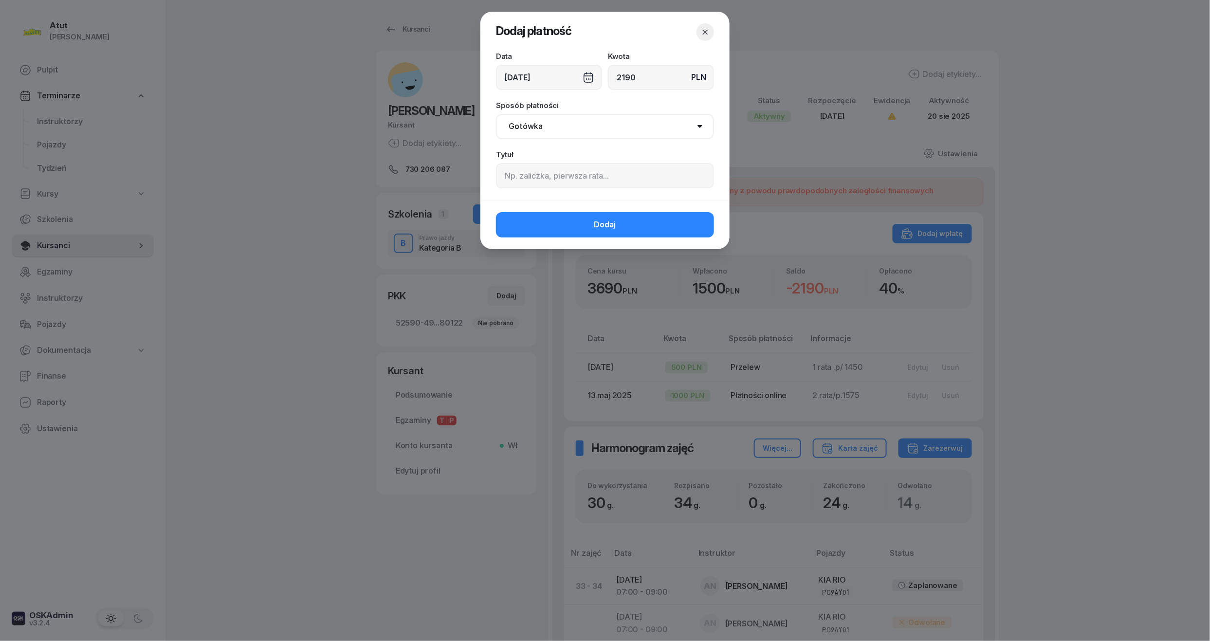
type input "2190"
click at [575, 176] on input at bounding box center [605, 175] width 218 height 25
type input "3 i 4 rata/p.2211"
click at [542, 113] on div "Sposób płatności Gotówka Karta Przelew Płatności online BLIK" at bounding box center [605, 120] width 218 height 37
click at [540, 125] on select "Gotówka Karta Przelew Płatności online BLIK" at bounding box center [605, 126] width 218 height 25
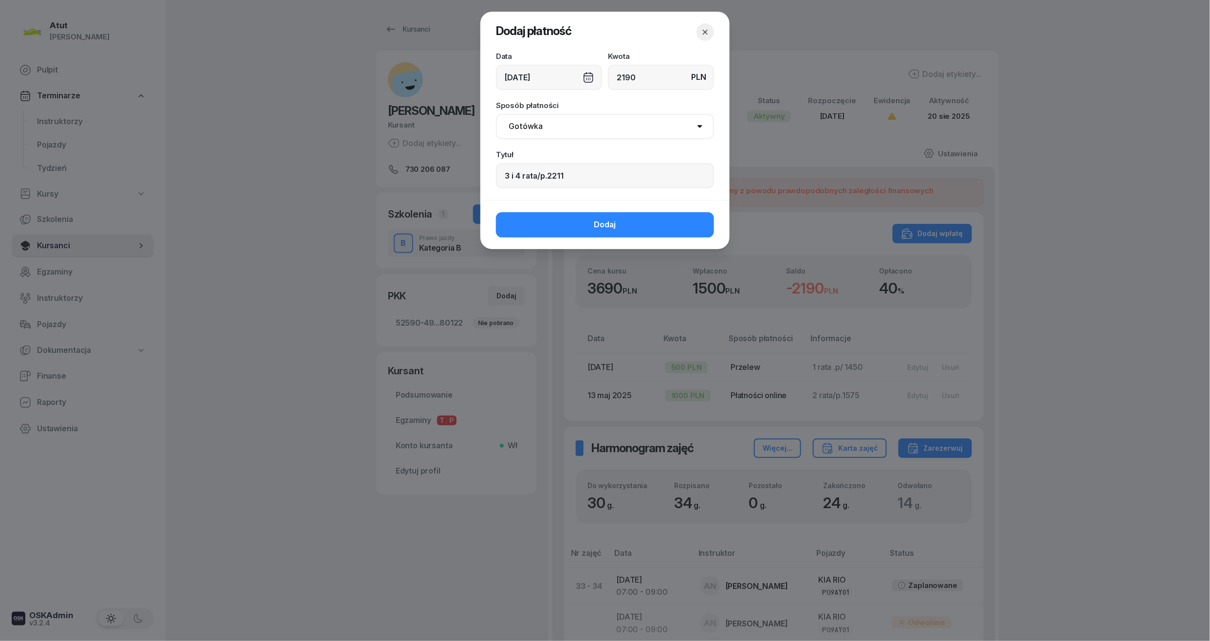
select select "online"
click at [496, 114] on select "Gotówka Karta Przelew Płatności online BLIK" at bounding box center [605, 126] width 218 height 25
click at [552, 224] on button "Dodaj" at bounding box center [605, 224] width 218 height 25
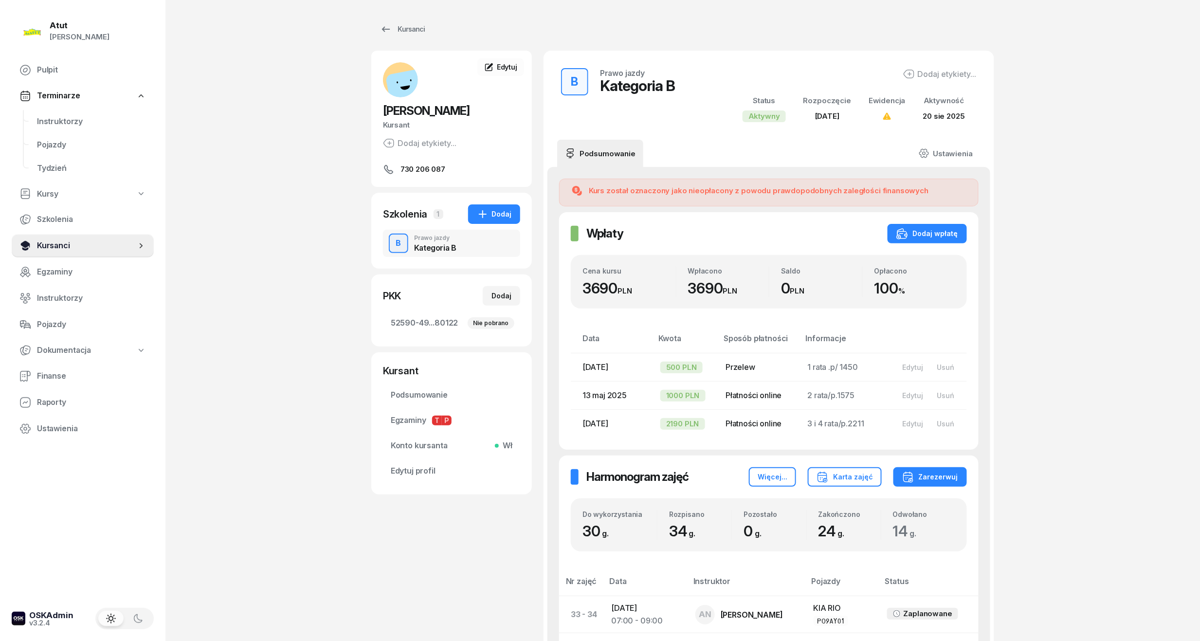
click at [53, 240] on span "Kursanci" at bounding box center [86, 245] width 99 height 13
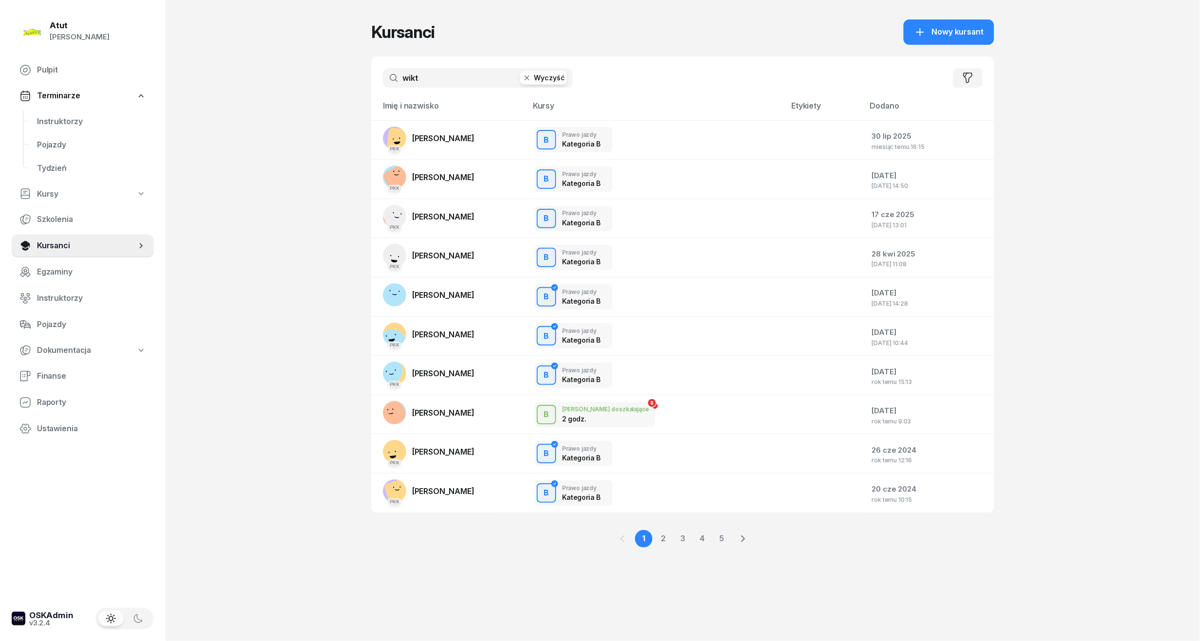
drag, startPoint x: 455, startPoint y: 81, endPoint x: 116, endPoint y: 104, distance: 339.5
click at [117, 103] on div "Atut [PERSON_NAME] Pulpit Terminarze Instruktorzy Pojazdy Tydzień Kursy Szkolen…" at bounding box center [600, 320] width 1200 height 641
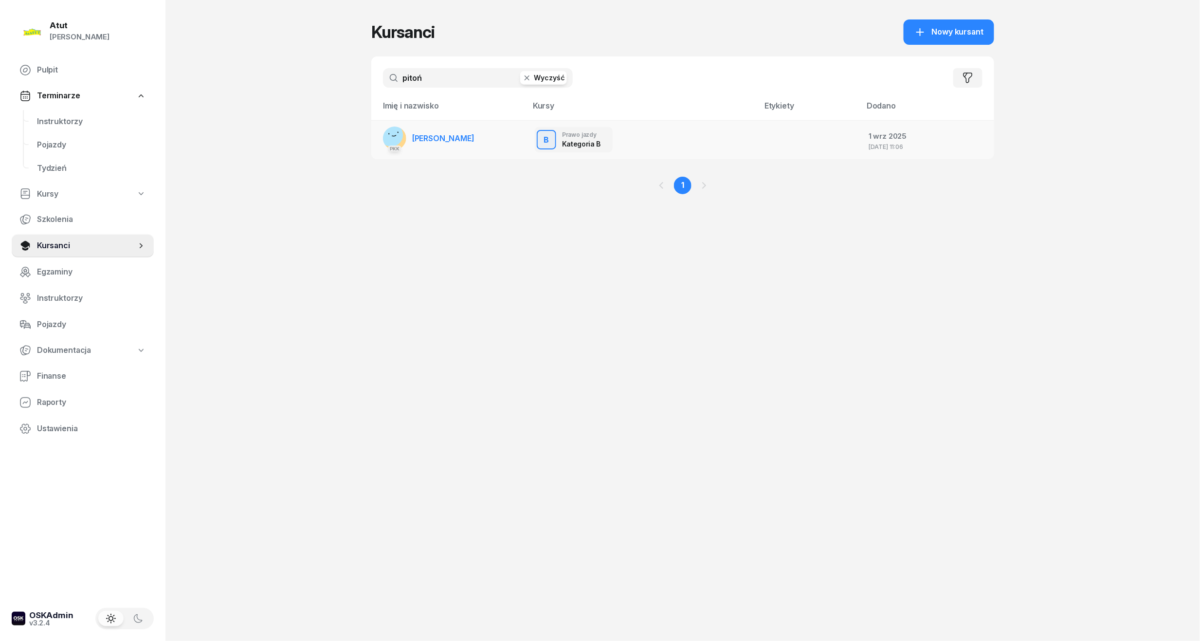
type input "pitoń"
click at [451, 138] on td "PKK [PERSON_NAME]" at bounding box center [449, 139] width 156 height 39
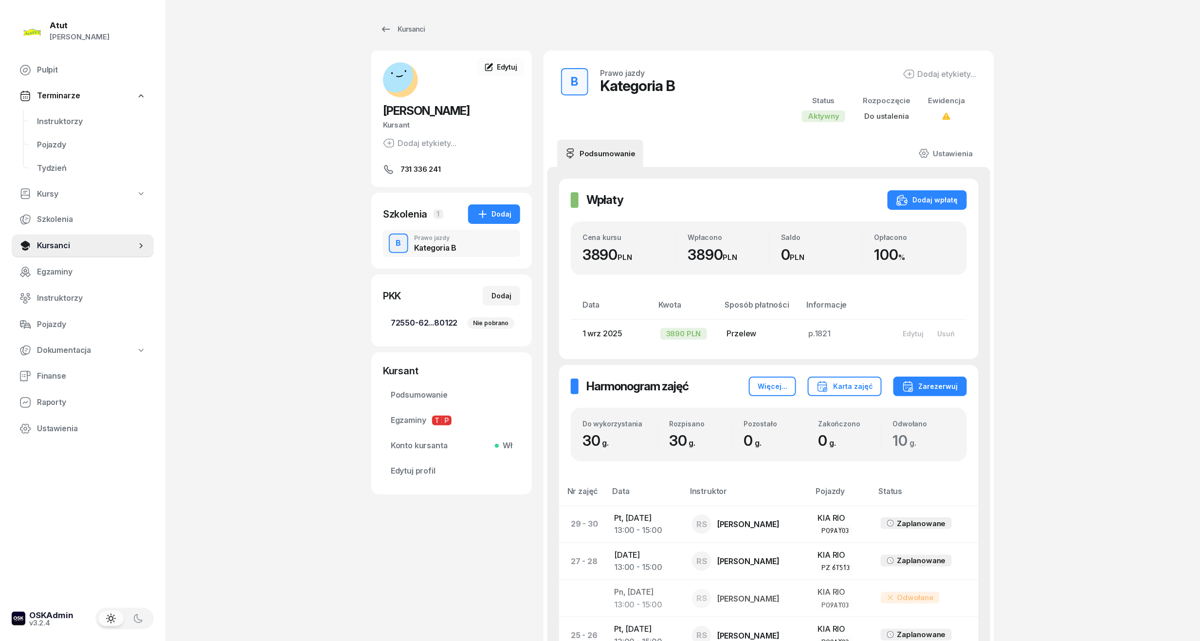
click at [438, 325] on span "72550-62...80122 Nie pobrano" at bounding box center [452, 323] width 122 height 13
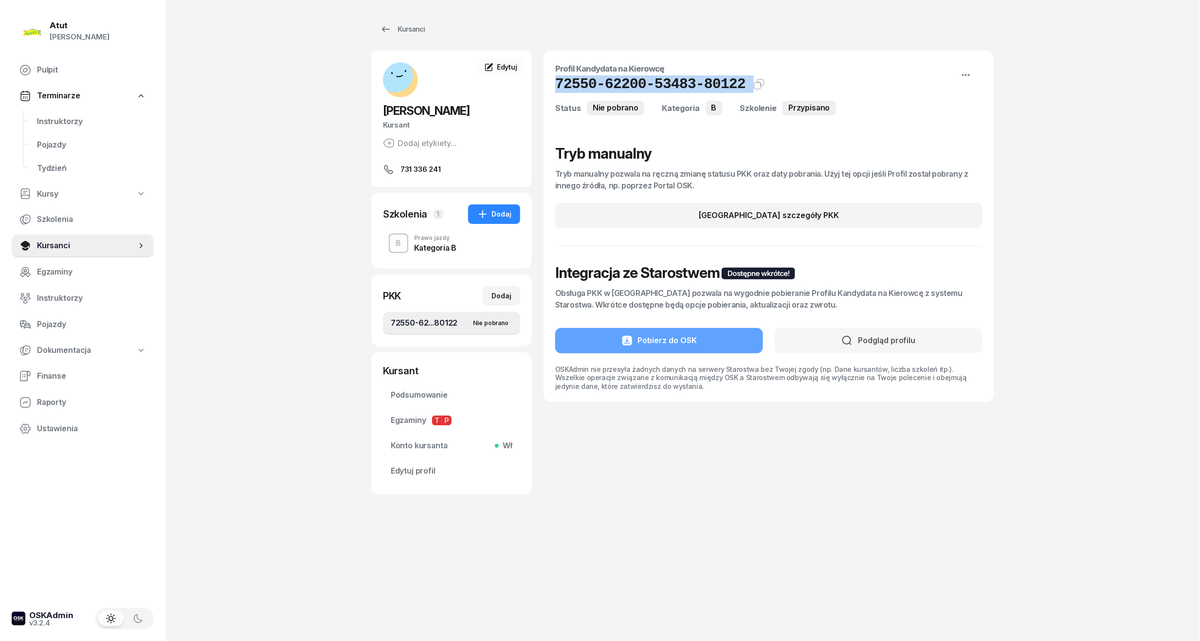
drag, startPoint x: 732, startPoint y: 78, endPoint x: 545, endPoint y: 90, distance: 187.7
click at [545, 90] on div "Profil Kandydata na Kierowcę 72550-62200-53483-80122 Kat.B Kopiuj do schowka St…" at bounding box center [769, 226] width 451 height 351
copy div "72550-62200-53483-80122 [GEOGRAPHIC_DATA]"
click at [395, 470] on span "Edytuj profil" at bounding box center [452, 471] width 122 height 13
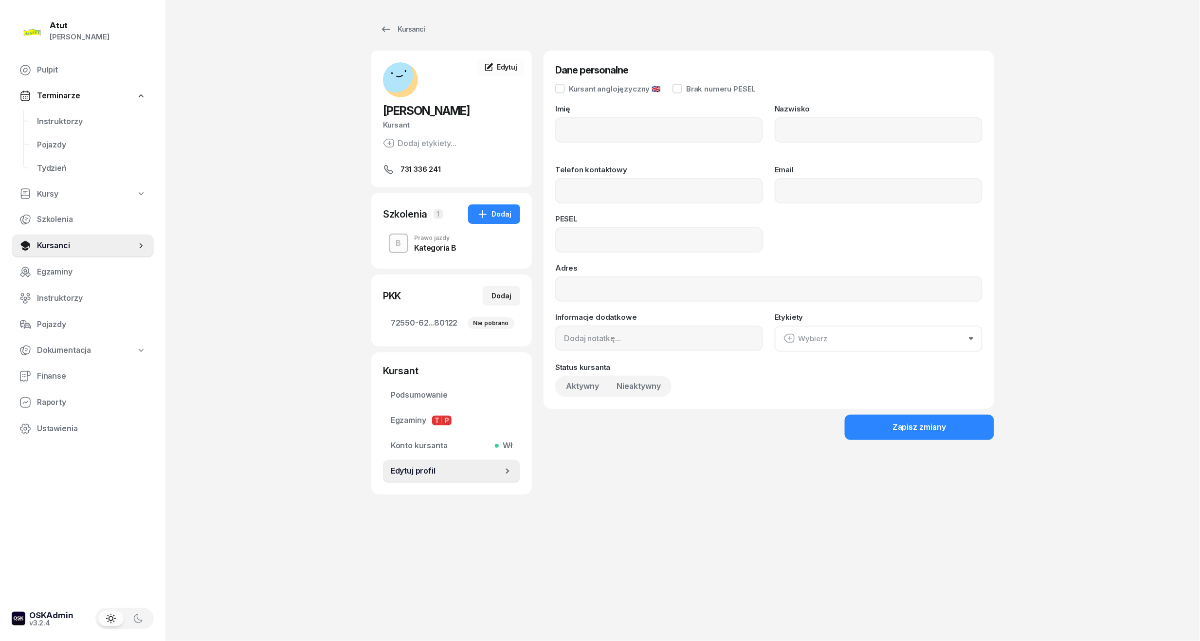
type input "[PERSON_NAME]"
type input "Pitoń"
type input "731336241"
type input "07282009925"
drag, startPoint x: 310, startPoint y: 250, endPoint x: 254, endPoint y: 256, distance: 56.7
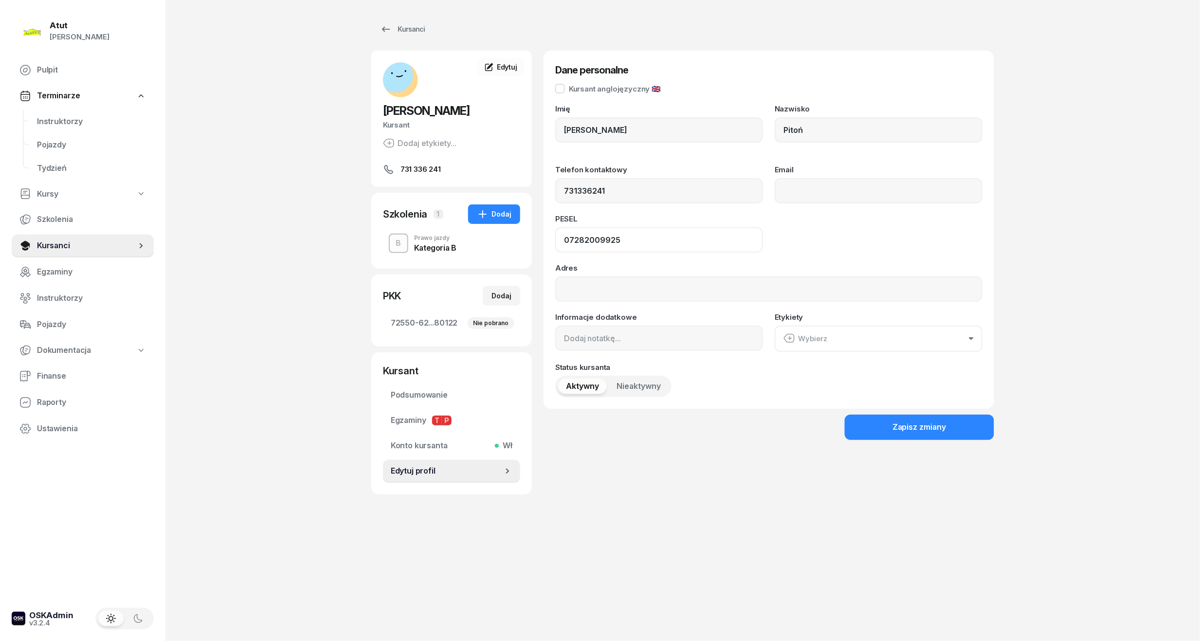
click at [254, 256] on div "Atut [PERSON_NAME] Pulpit Terminarze Instruktorzy Pojazdy Tydzień Kursy Szkolen…" at bounding box center [600, 320] width 1200 height 641
click at [70, 243] on span "Kursanci" at bounding box center [86, 245] width 99 height 13
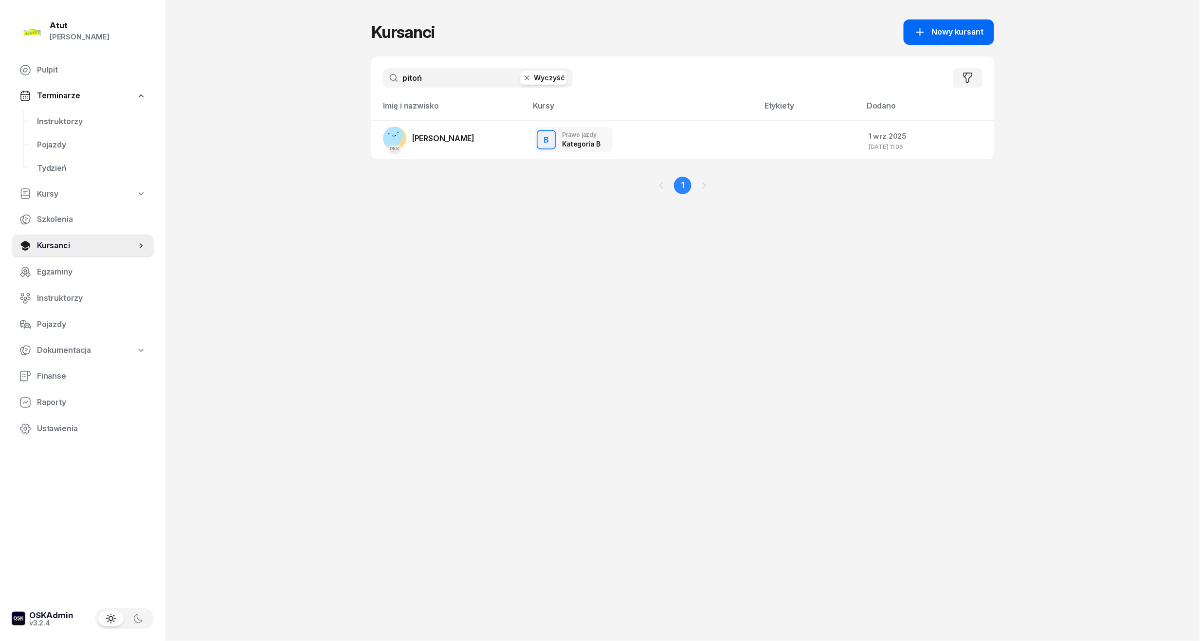
click at [940, 28] on span "Nowy kursant" at bounding box center [958, 32] width 52 height 13
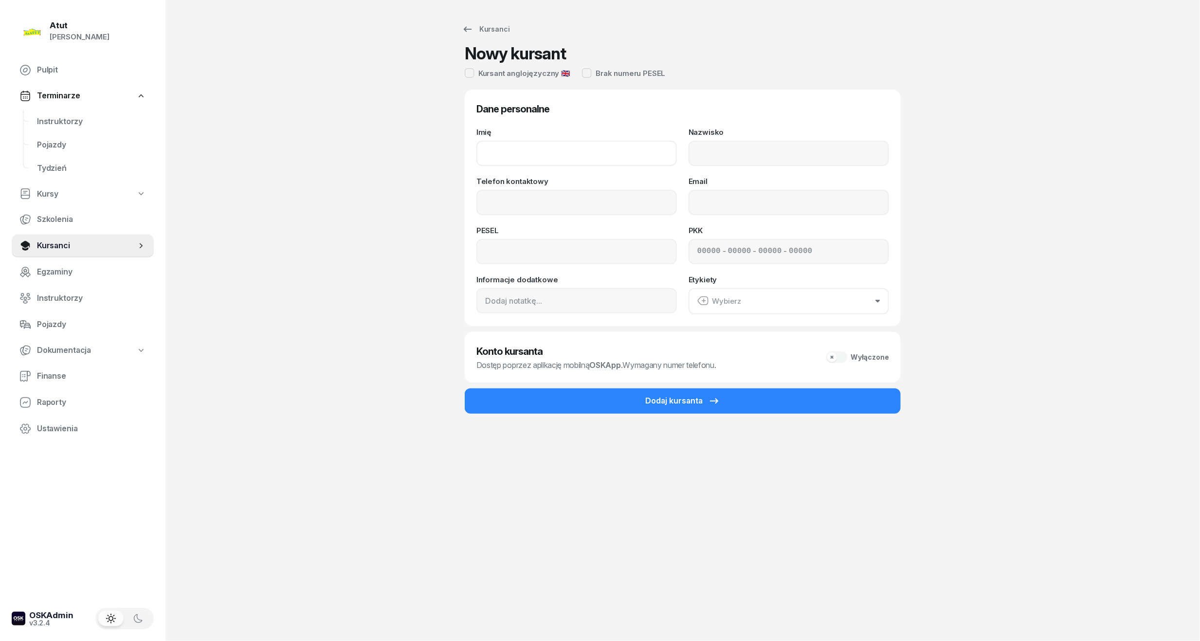
click at [532, 147] on input "Imię" at bounding box center [576, 153] width 201 height 25
type input "Ksawery"
click at [736, 168] on div "Imię Ksawery Nazwisko Telefon kontaktowy Email PESEL PKK - - - Informacje dodat…" at bounding box center [682, 221] width 413 height 186
click at [732, 159] on input "Nazwisko" at bounding box center [789, 153] width 201 height 25
type input "Ganske"
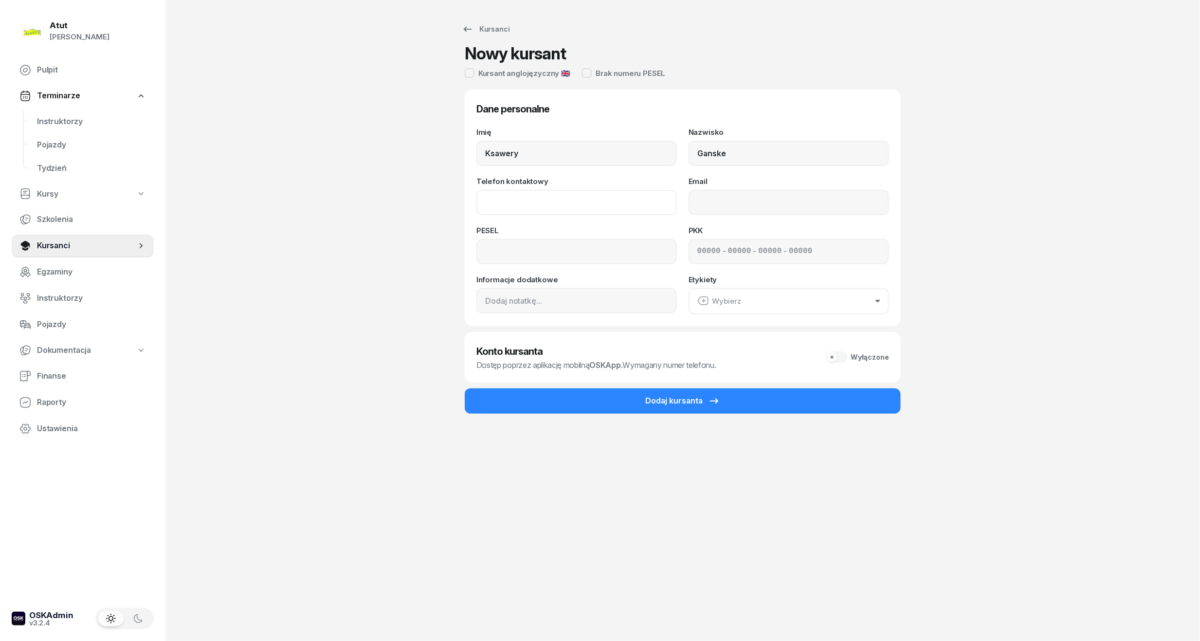
click at [564, 199] on input "Telefon kontaktowy" at bounding box center [576, 202] width 201 height 25
type input "790 493 020"
click at [551, 257] on input at bounding box center [576, 251] width 201 height 25
type input "07301705254"
click at [699, 256] on input at bounding box center [708, 251] width 23 height 13
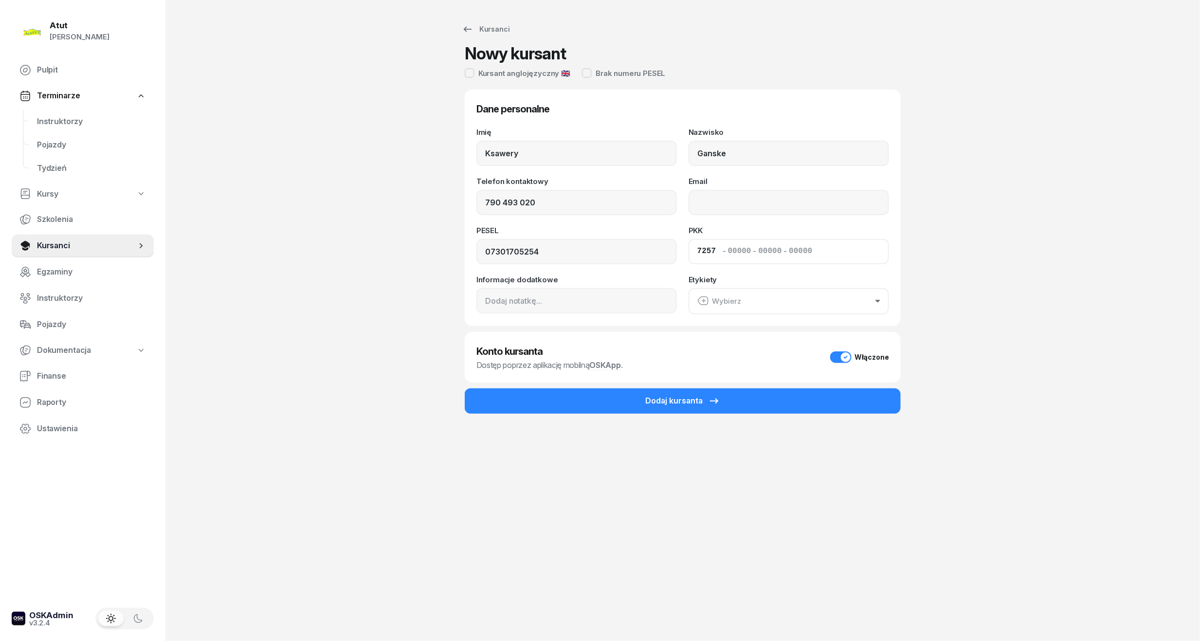
type input "72570"
type input "76213"
type input "81580"
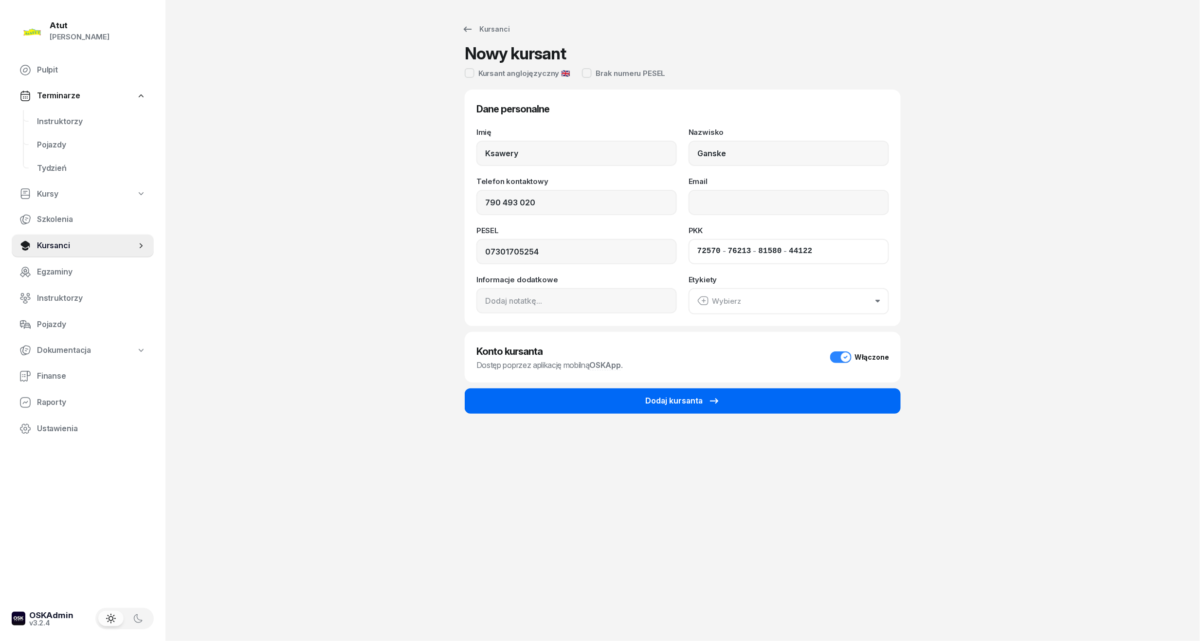
type input "44122"
click at [641, 401] on button "Dodaj kursanta" at bounding box center [683, 400] width 436 height 25
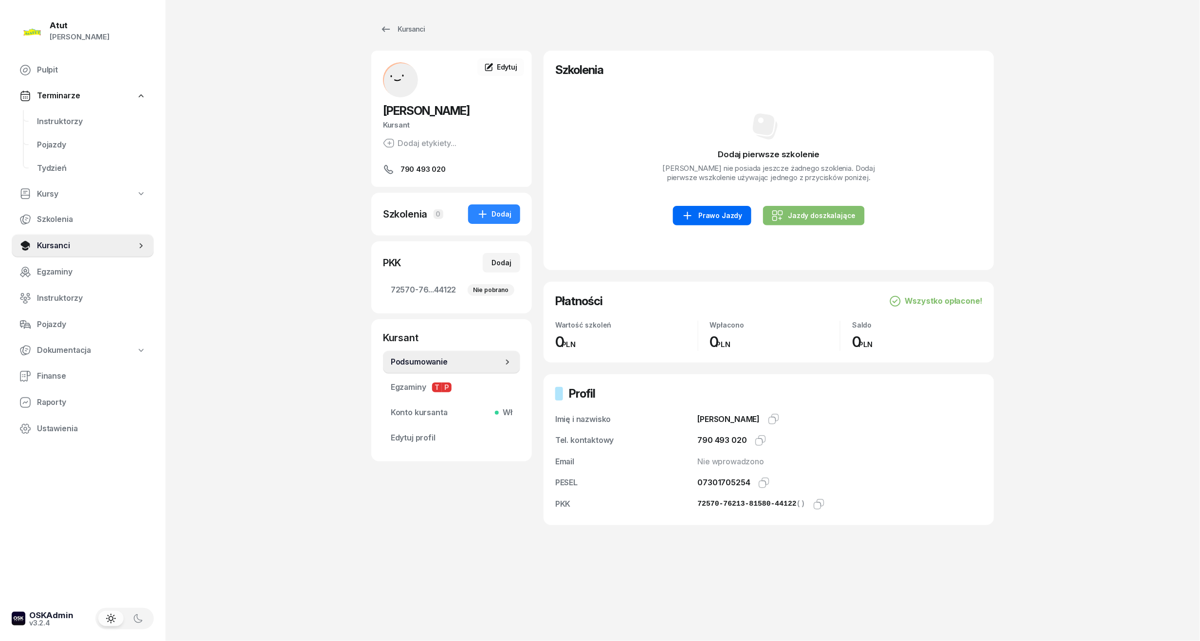
click at [705, 213] on div "Prawo Jazdy" at bounding box center [712, 216] width 60 height 12
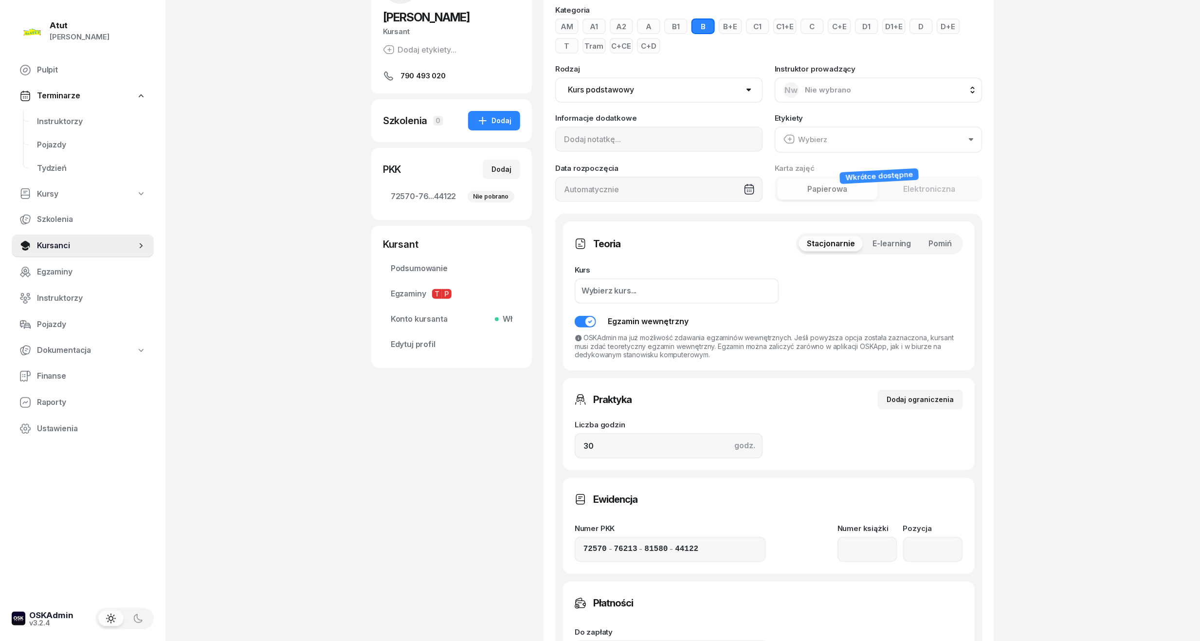
scroll to position [259, 0]
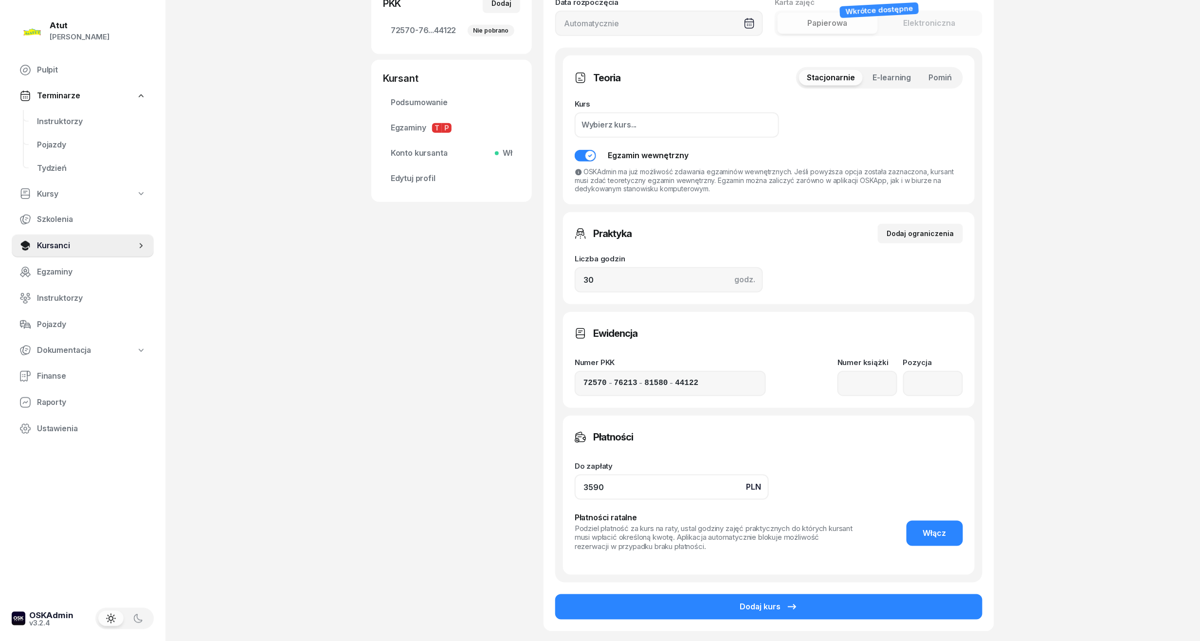
drag, startPoint x: 610, startPoint y: 485, endPoint x: 386, endPoint y: 500, distance: 223.9
click at [386, 500] on div "[PERSON_NAME] Kursant Dodaj etykiety... 790 493 020 KG [PERSON_NAME] Kursant Ed…" at bounding box center [682, 222] width 623 height 863
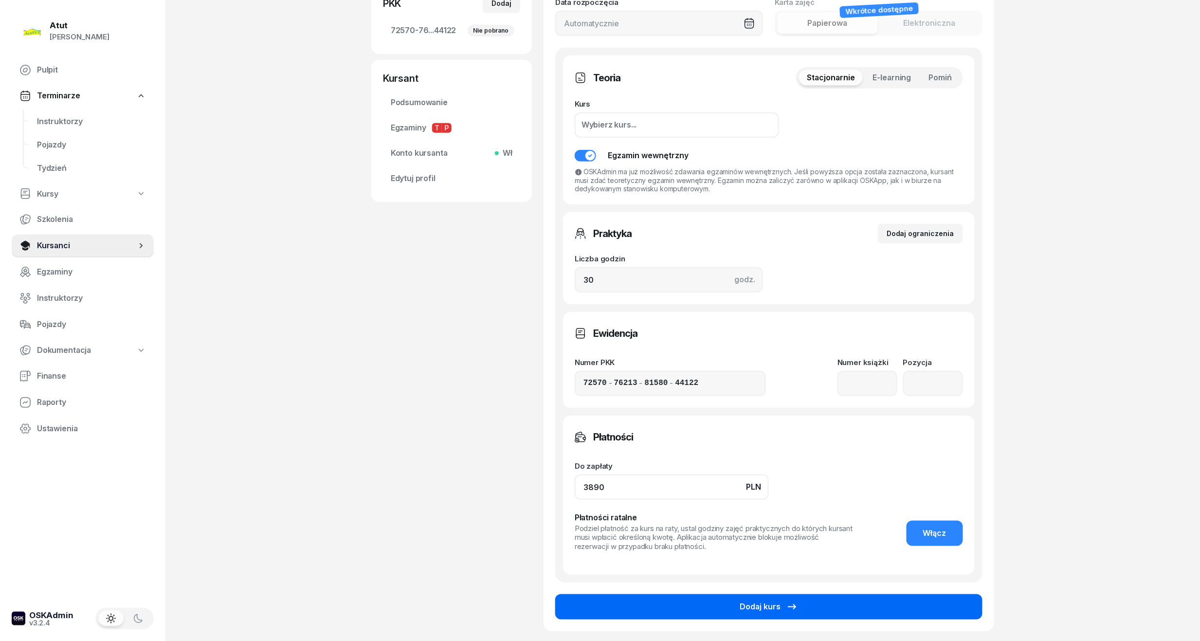
type input "3890"
click at [806, 602] on button "Dodaj kurs" at bounding box center [768, 606] width 427 height 25
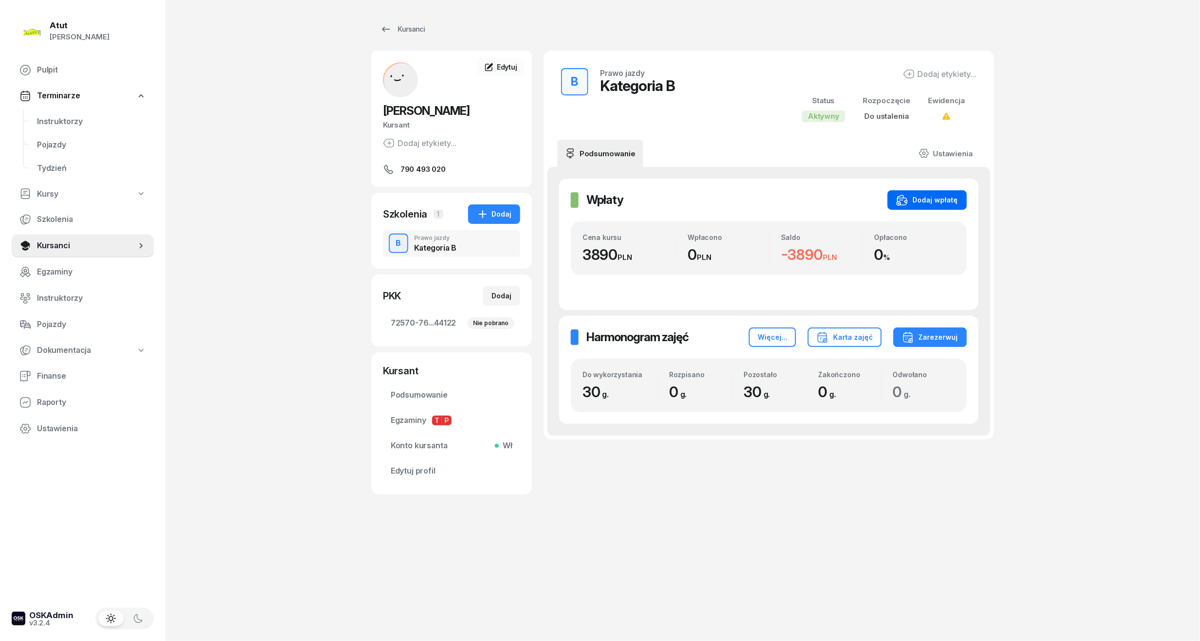
click at [923, 203] on div "Dodaj wpłatę" at bounding box center [927, 200] width 62 height 12
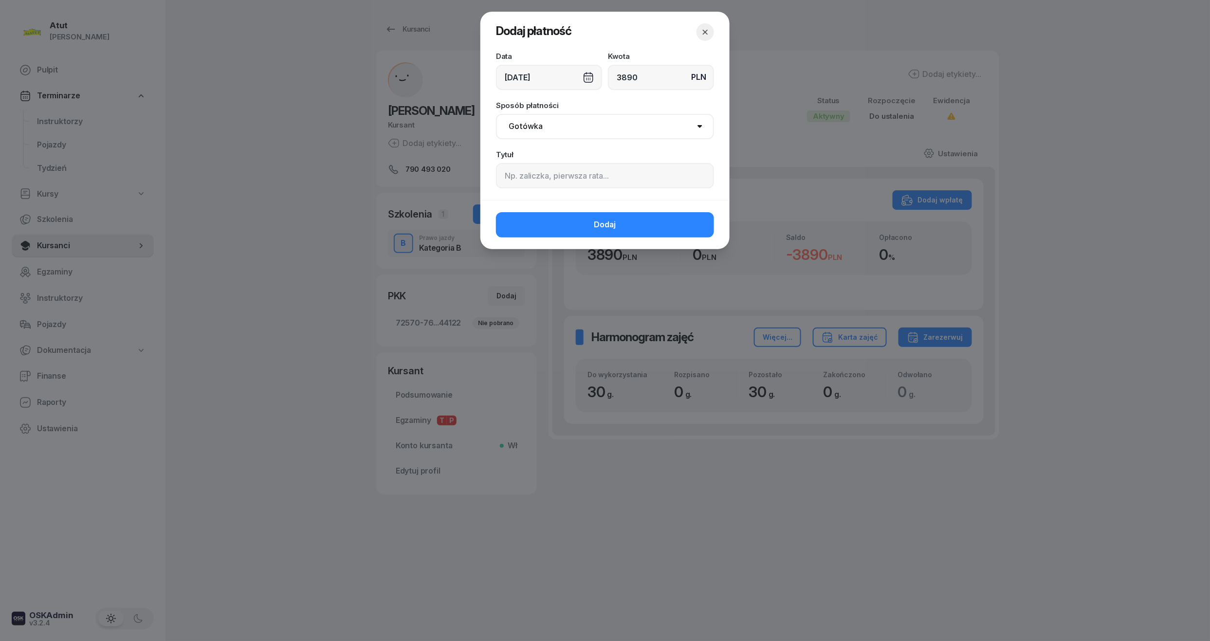
type input "3890"
click at [547, 176] on input at bounding box center [605, 175] width 218 height 25
type input "p.1910"
click at [605, 228] on span "Dodaj" at bounding box center [605, 225] width 22 height 13
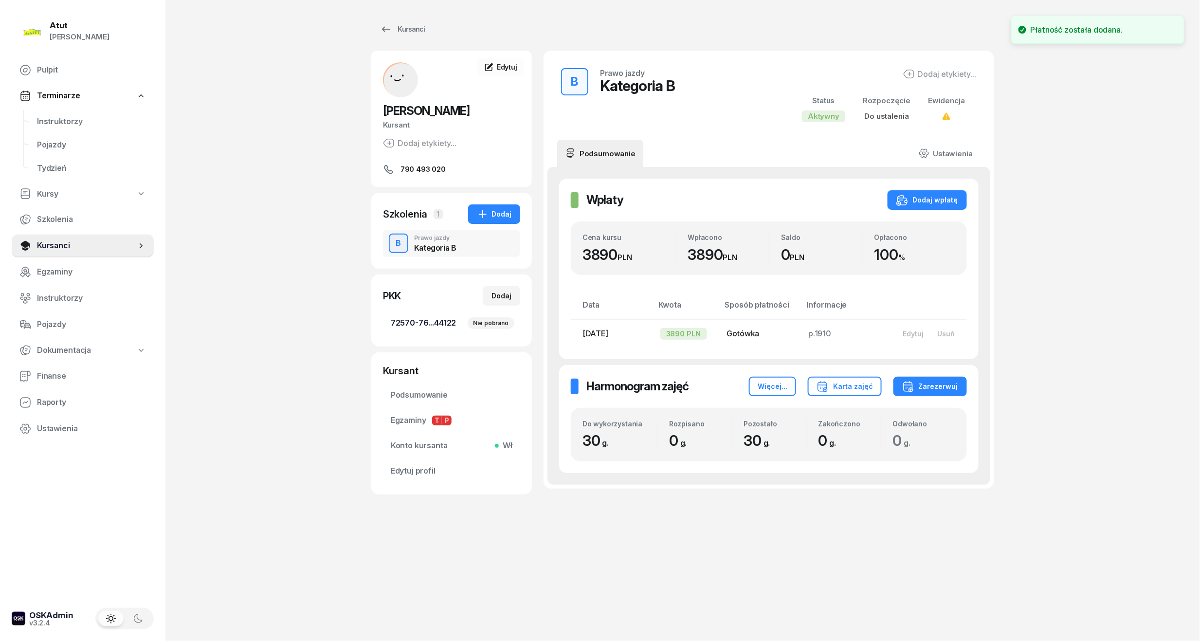
click at [407, 319] on span "72570-76...44122 Nie pobrano" at bounding box center [452, 323] width 122 height 13
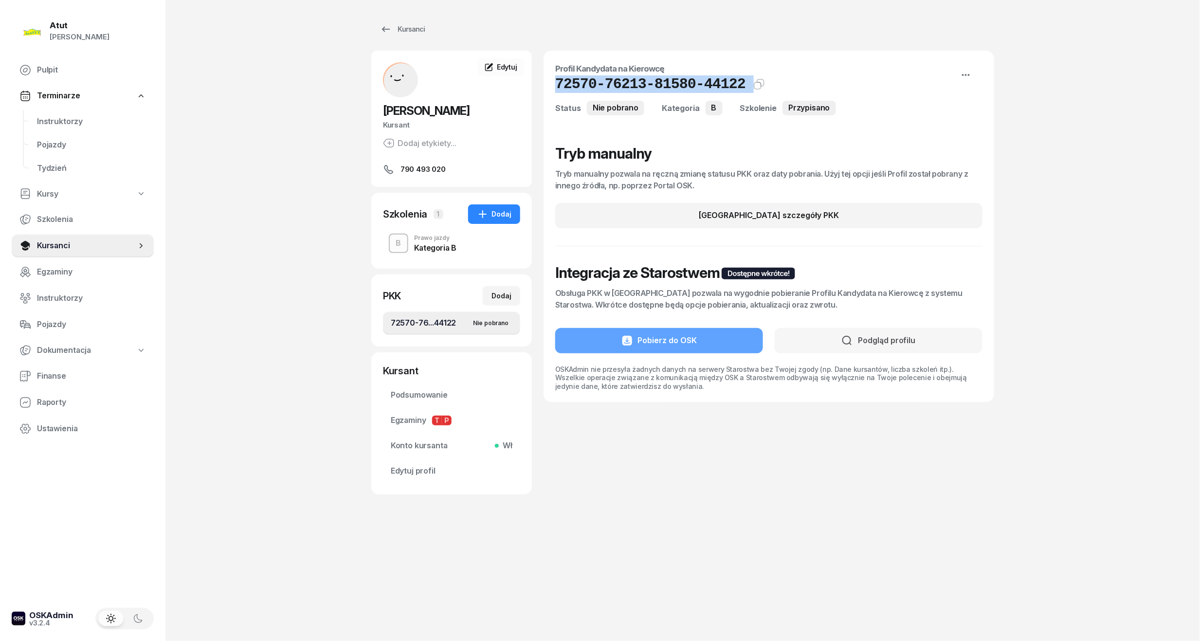
drag, startPoint x: 732, startPoint y: 90, endPoint x: 550, endPoint y: 81, distance: 182.7
click at [550, 81] on div "Profil Kandydata na Kierowcę 72570-76213-81580-44122 Kat.B Kopiuj do schowka St…" at bounding box center [769, 226] width 451 height 351
copy div "72570-76213-81580-44122 [GEOGRAPHIC_DATA]"
drag, startPoint x: 420, startPoint y: 462, endPoint x: 431, endPoint y: 438, distance: 25.5
click at [420, 462] on link "Edytuj profil" at bounding box center [451, 470] width 137 height 23
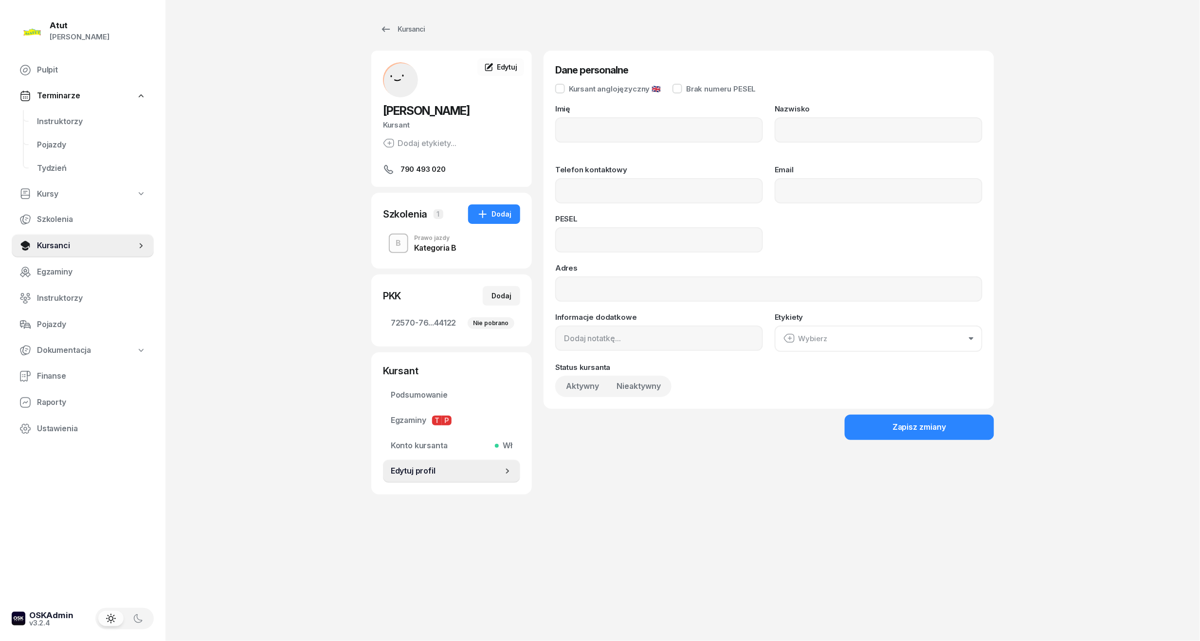
type input "Ksawery"
type input "Ganske"
type input "790493020"
type input "07301705254"
drag, startPoint x: 654, startPoint y: 241, endPoint x: 430, endPoint y: 237, distance: 223.9
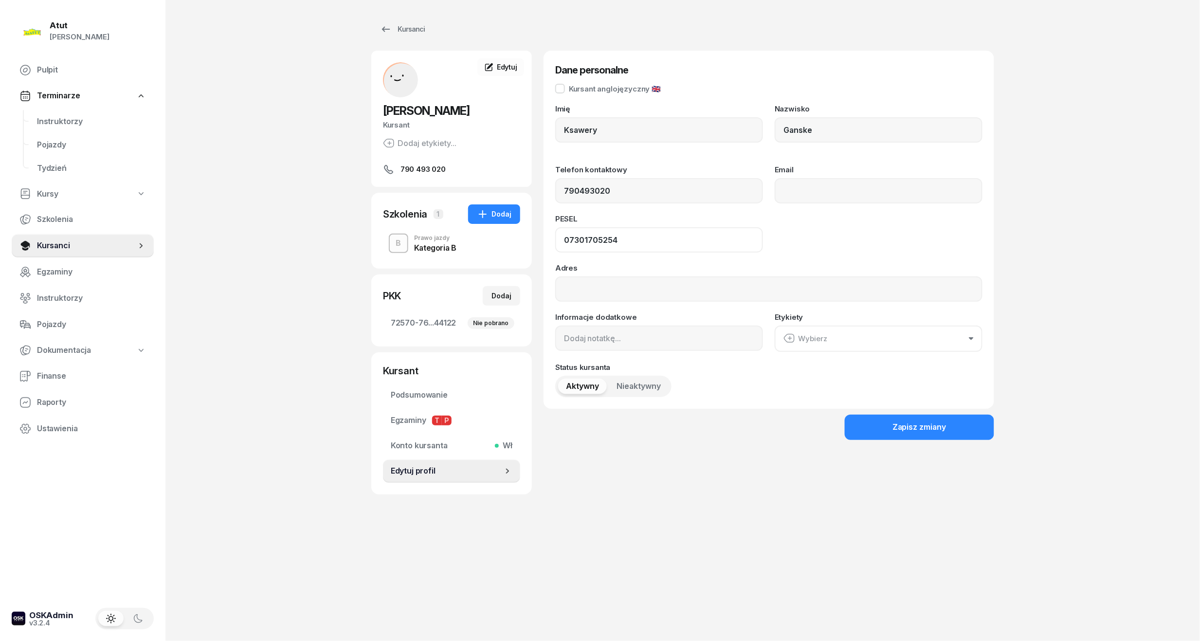
click at [430, 237] on div "[PERSON_NAME] Kursant Dodaj etykiety... 790 493 020 KG [PERSON_NAME] Kursant Ed…" at bounding box center [682, 273] width 623 height 444
click at [48, 116] on span "Instruktorzy" at bounding box center [91, 121] width 109 height 13
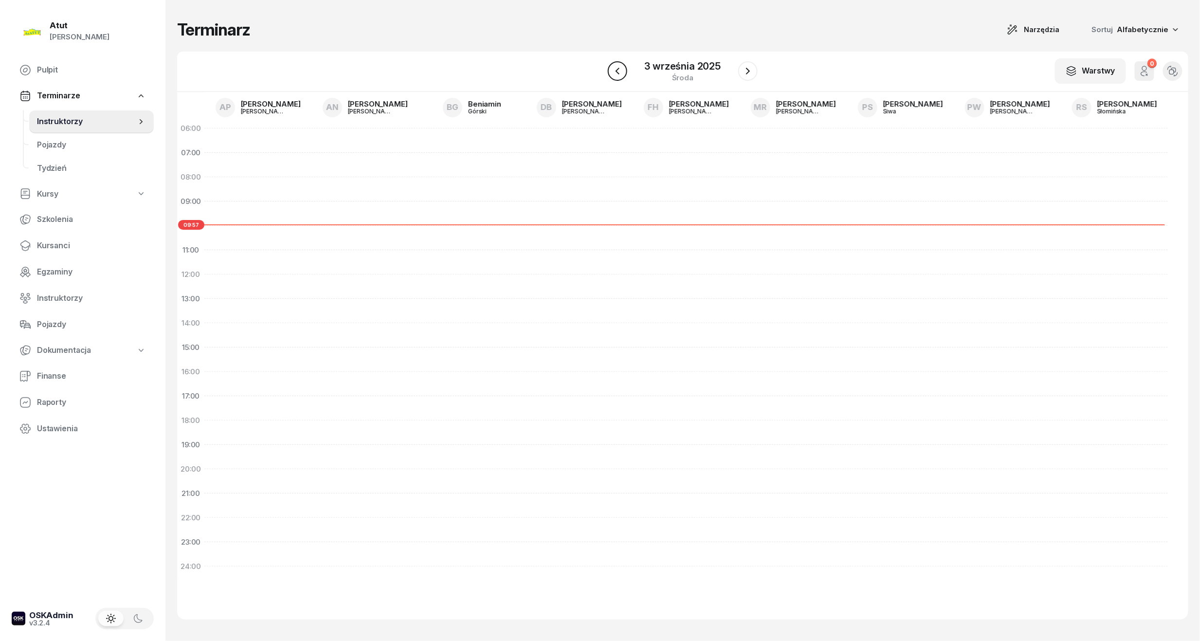
click at [620, 70] on icon "button" at bounding box center [618, 71] width 12 height 12
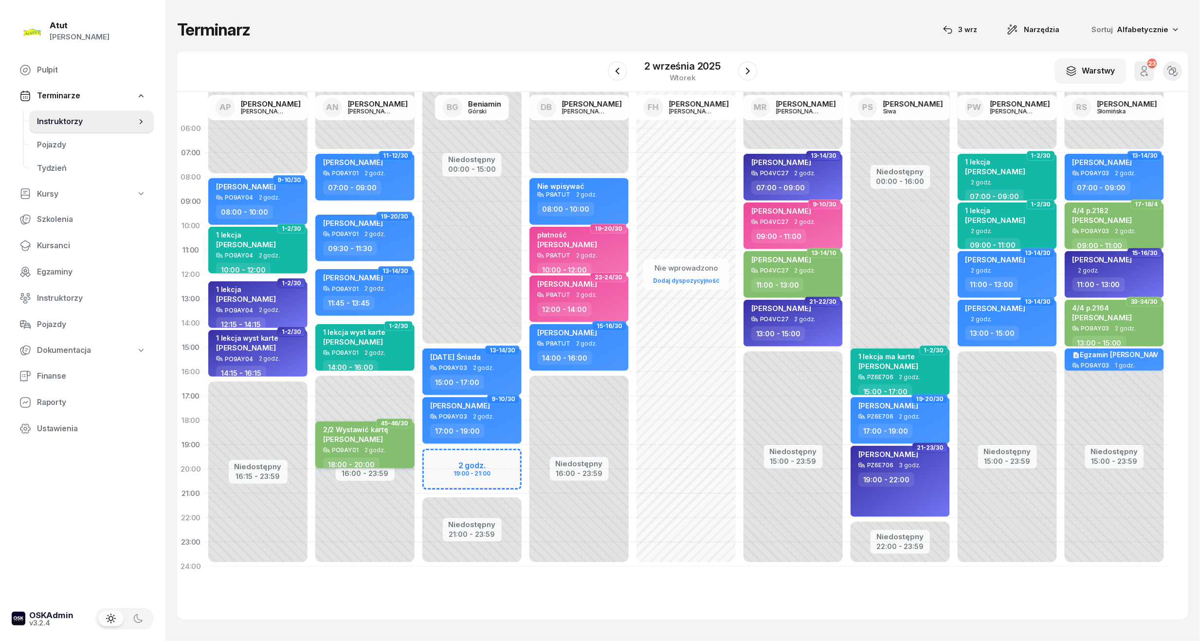
click at [378, 456] on div "2/2 Wystawić kartę [PERSON_NAME] PO9AY01 2 godz. 18:00 - 20:00" at bounding box center [364, 444] width 99 height 47
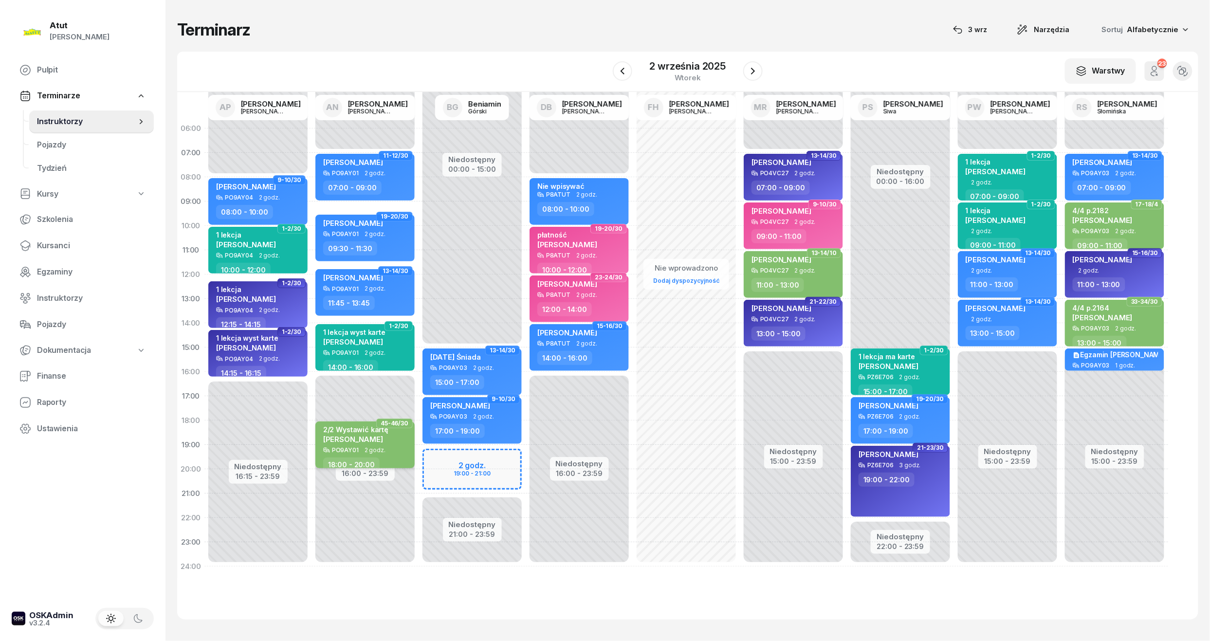
select select "18"
select select "20"
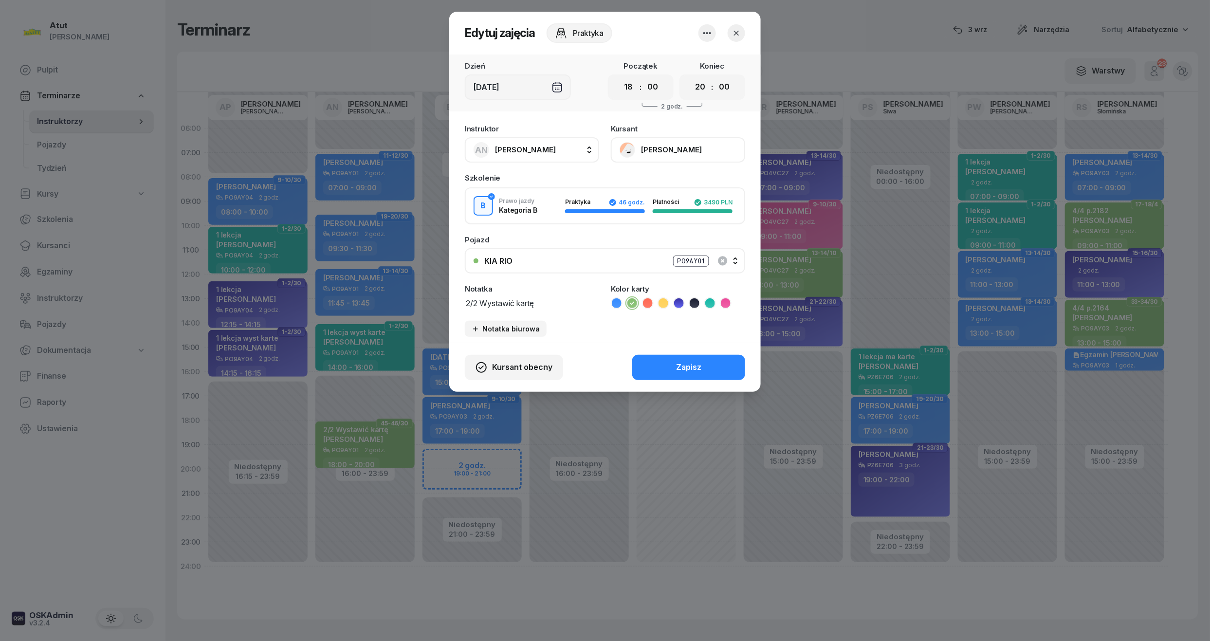
drag, startPoint x: 550, startPoint y: 307, endPoint x: 479, endPoint y: 309, distance: 71.1
click at [479, 309] on div "Instruktor AN [PERSON_NAME] AP [PERSON_NAME] AN [PERSON_NAME] BG [PERSON_NAME] …" at bounding box center [604, 230] width 311 height 223
type textarea "2/2 p.2213"
click at [705, 358] on button "Zapisz" at bounding box center [688, 367] width 113 height 25
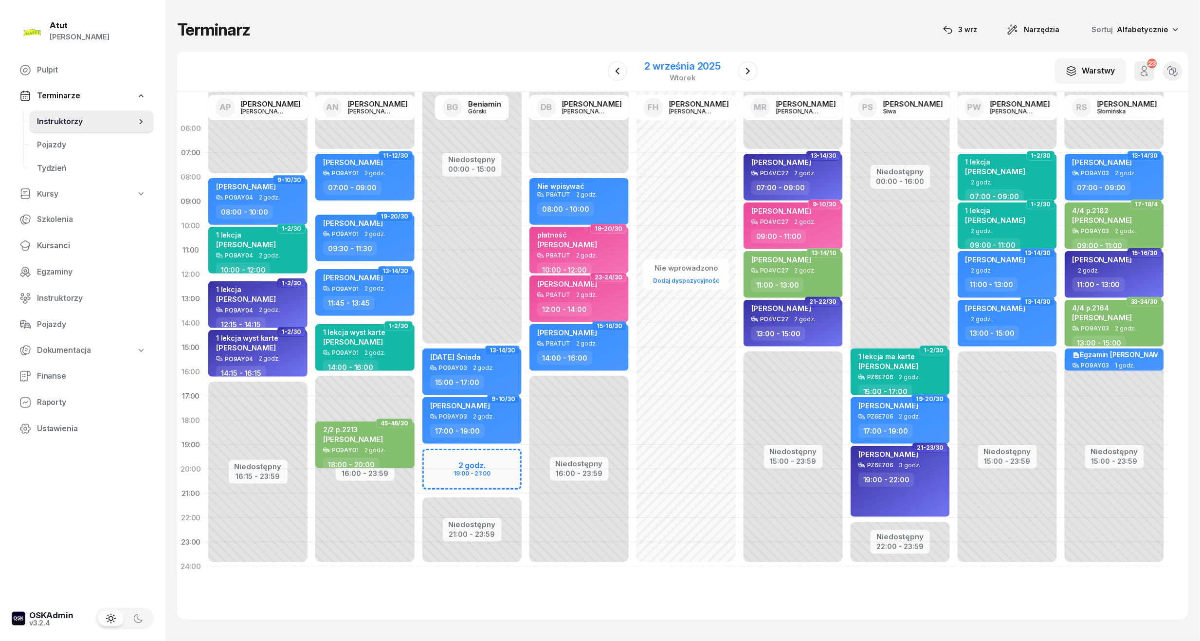
click at [662, 68] on div "2 września 2025" at bounding box center [683, 66] width 76 height 10
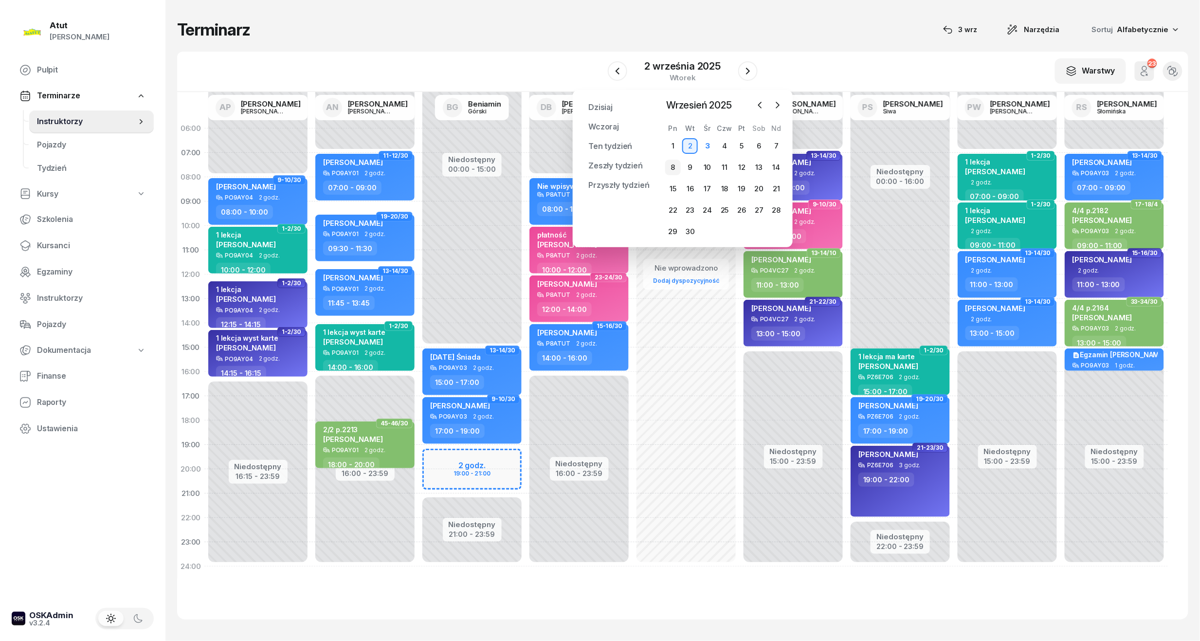
click at [672, 171] on div "8" at bounding box center [673, 168] width 16 height 16
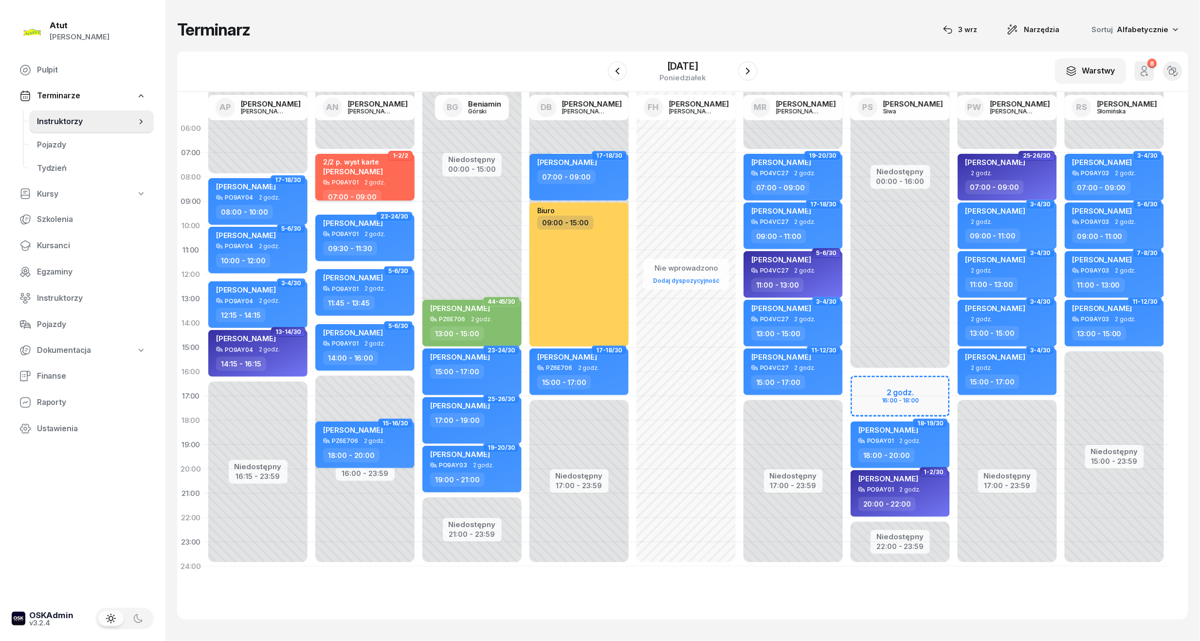
click at [387, 164] on div "2/2 p. wyst karte [PERSON_NAME]" at bounding box center [366, 168] width 86 height 21
select select "07"
select select "09"
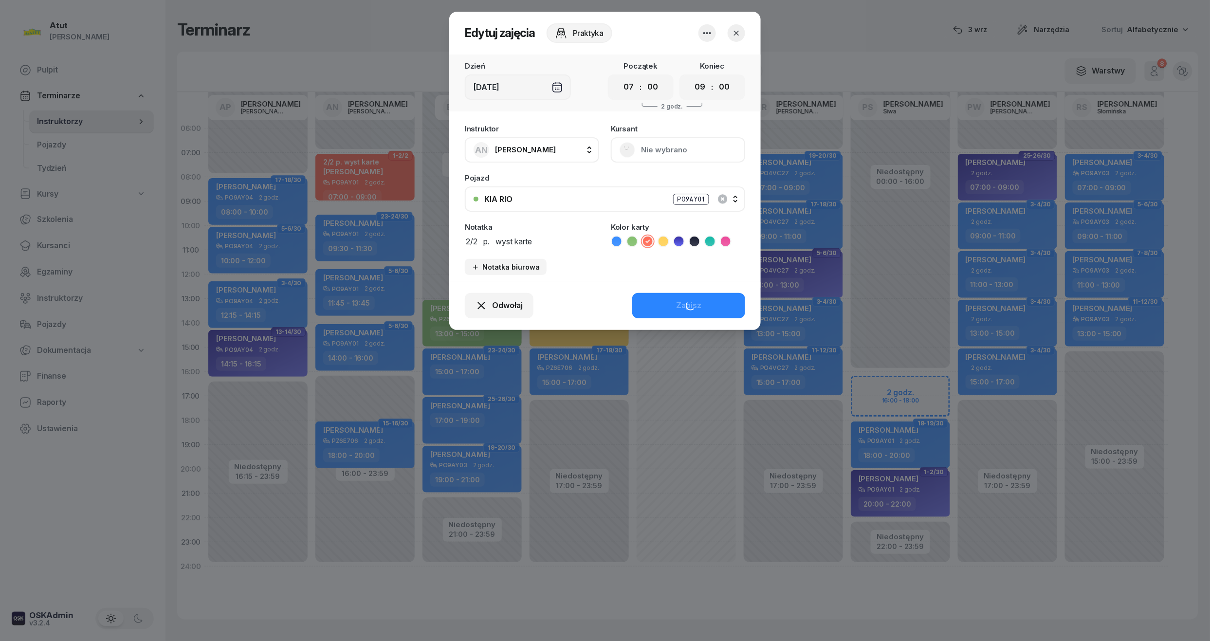
click at [551, 240] on textarea "2/2 p. wyst karte" at bounding box center [532, 241] width 134 height 13
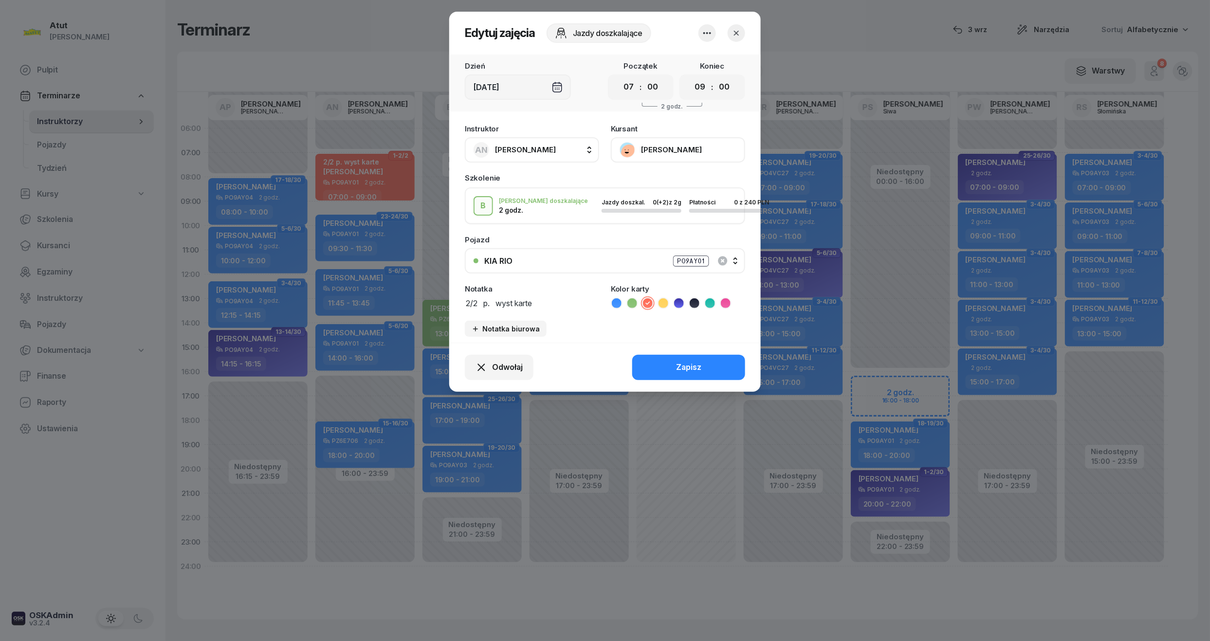
click at [491, 304] on textarea "2/2 p. wyst karte" at bounding box center [532, 302] width 134 height 13
type textarea "2/2 p.2212 wyst karte"
click at [700, 363] on div "Zapisz" at bounding box center [688, 367] width 25 height 13
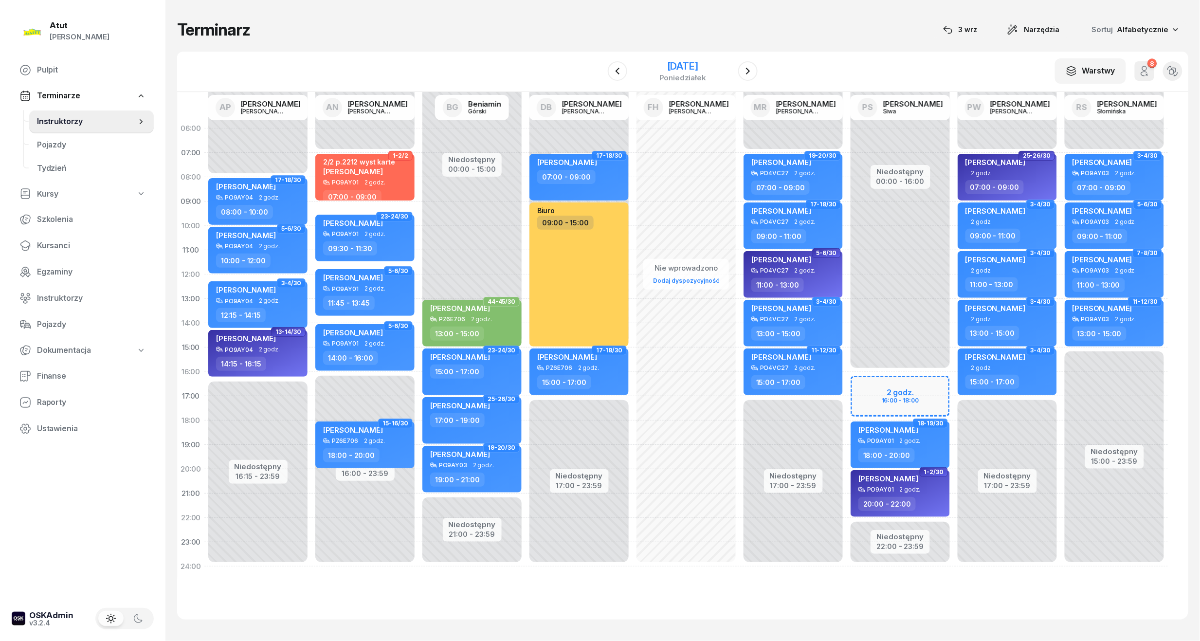
click at [659, 65] on div "[DATE]" at bounding box center [682, 66] width 47 height 10
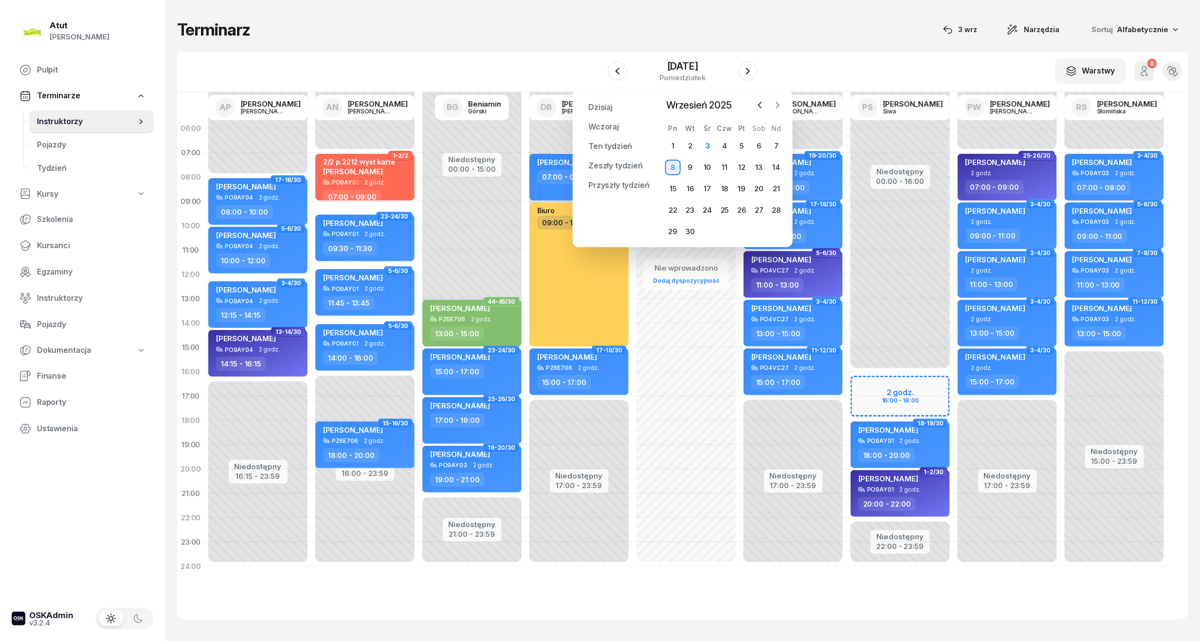
click at [777, 105] on icon "button" at bounding box center [778, 105] width 10 height 10
click at [67, 244] on span "Kursanci" at bounding box center [91, 245] width 109 height 13
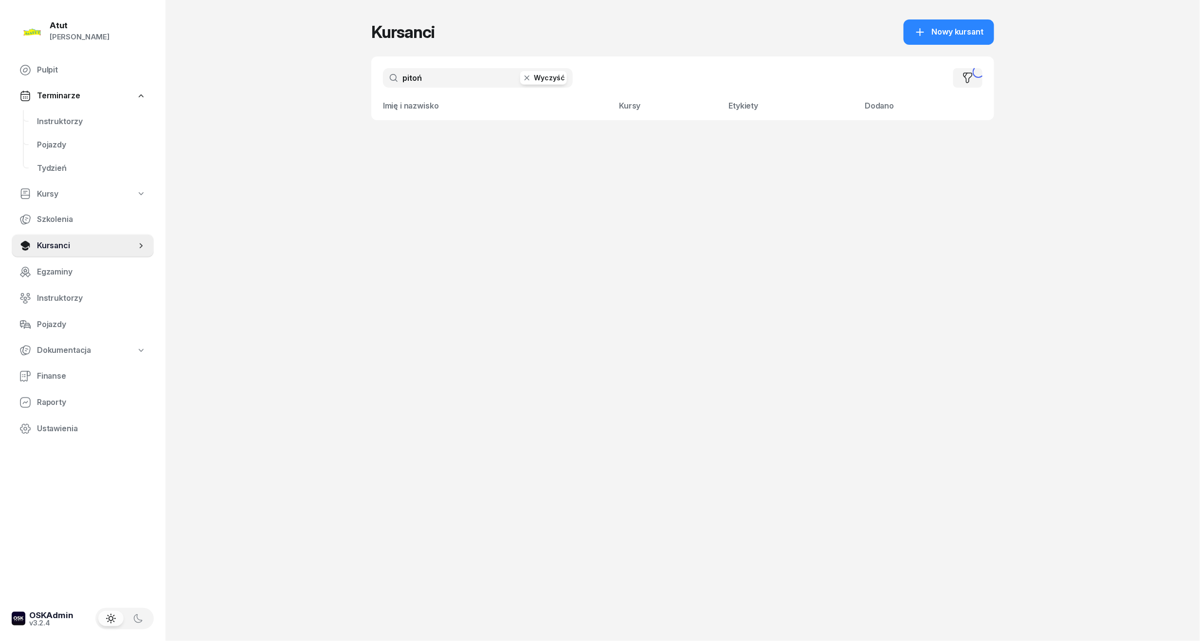
drag, startPoint x: 452, startPoint y: 77, endPoint x: -31, endPoint y: 112, distance: 484.1
click at [0, 112] on html "[PERSON_NAME] [PERSON_NAME] Pulpit Terminarze Instruktorzy Pojazdy Tydzień Kurs…" at bounding box center [600, 320] width 1200 height 641
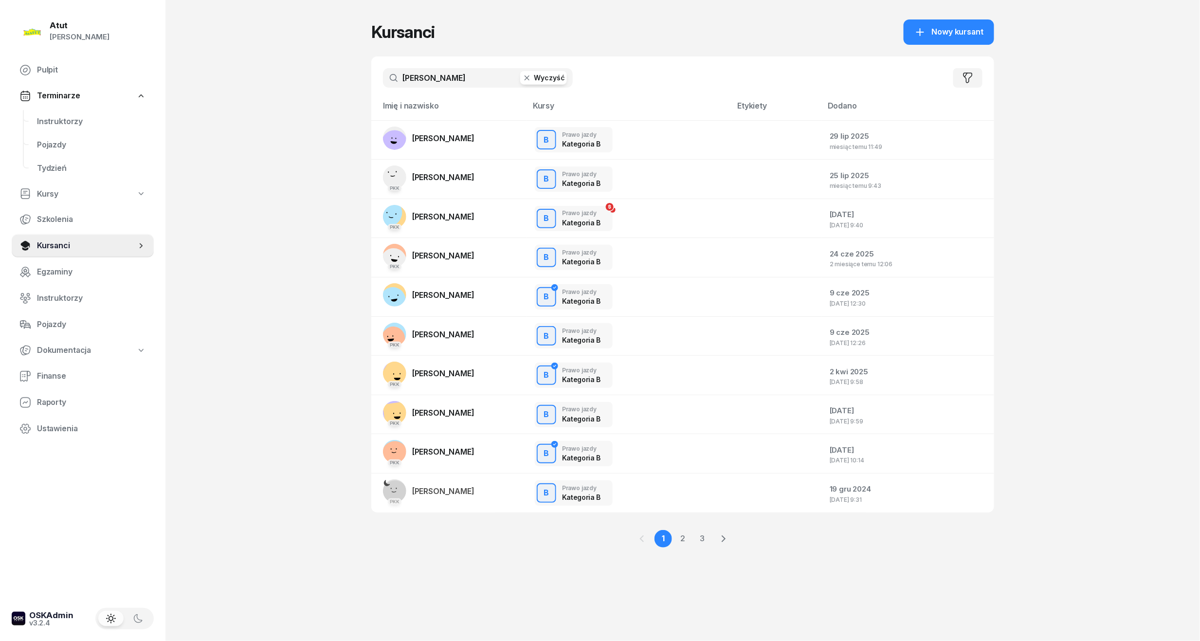
drag, startPoint x: 121, startPoint y: 82, endPoint x: 94, endPoint y: 85, distance: 27.4
click at [96, 84] on div "Atut [PERSON_NAME] Pulpit Terminarze Instruktorzy Pojazdy Tydzień Kursy Szkolen…" at bounding box center [600, 320] width 1200 height 641
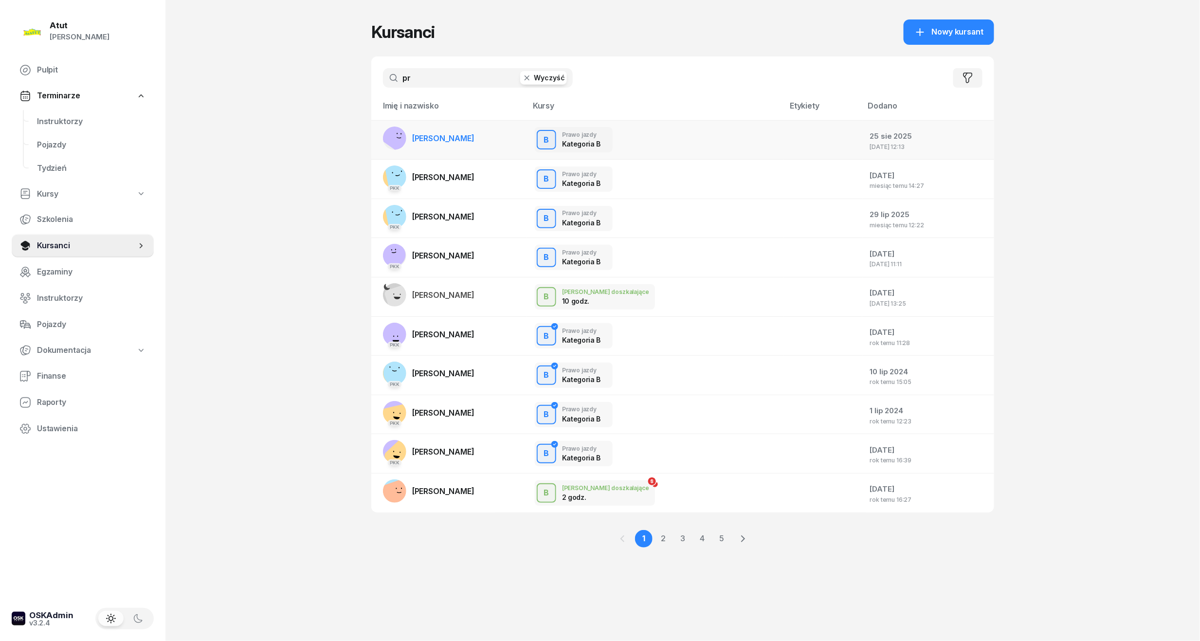
type input "pr"
click at [450, 136] on span "[PERSON_NAME]" at bounding box center [443, 138] width 62 height 10
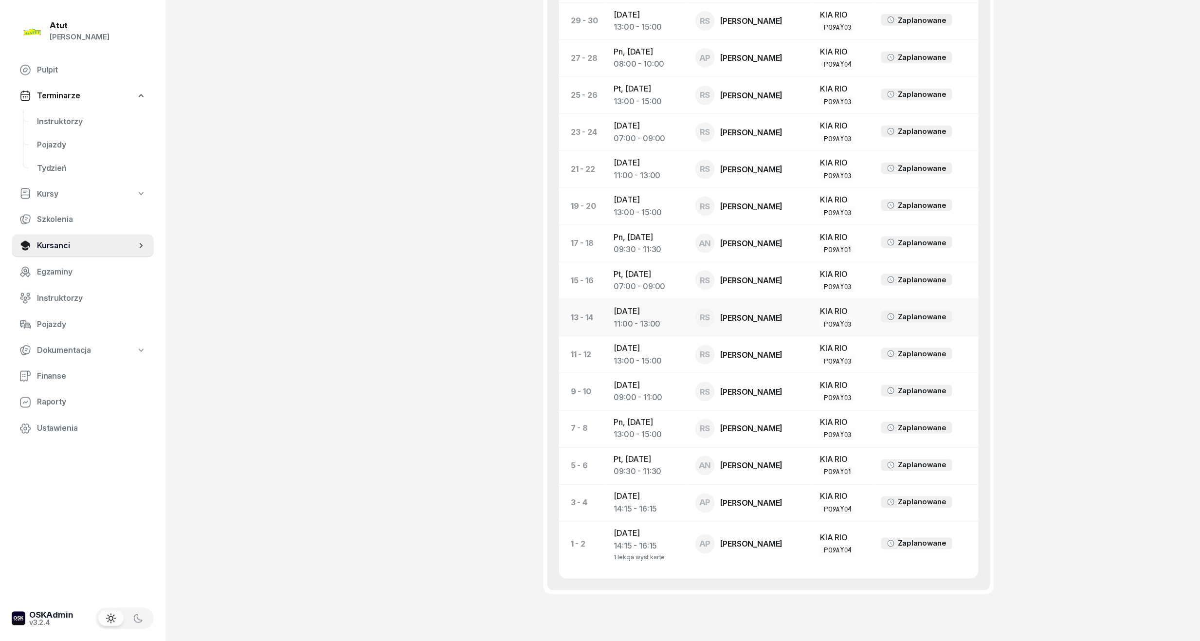
scroll to position [554, 0]
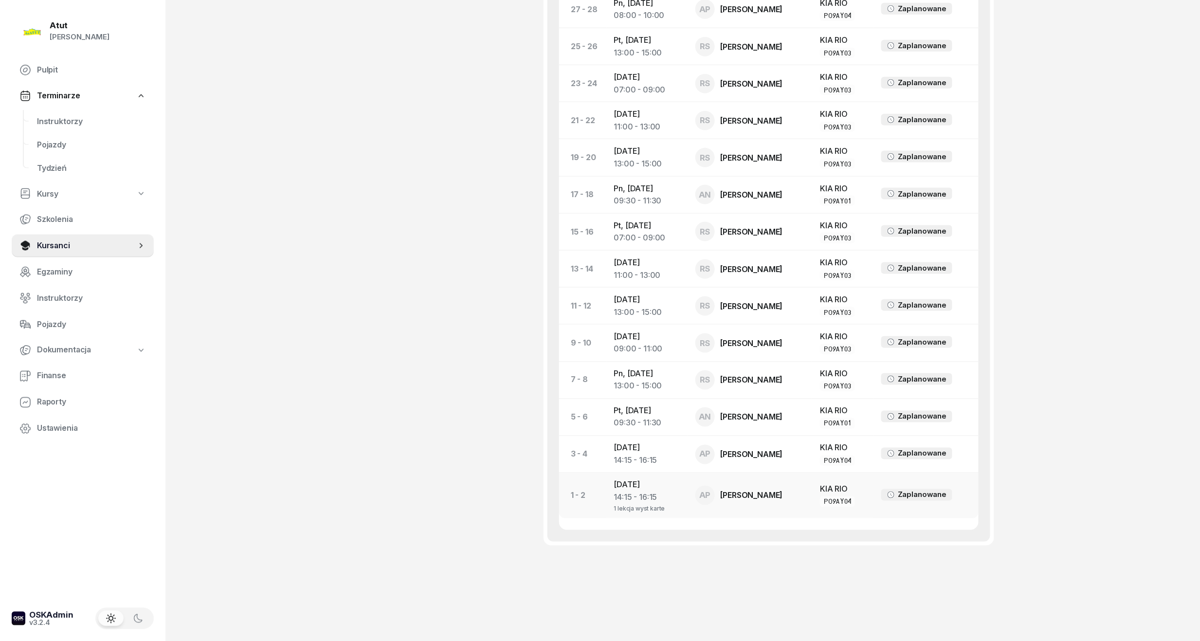
click at [629, 499] on div "14:15 - 16:15" at bounding box center [647, 498] width 66 height 13
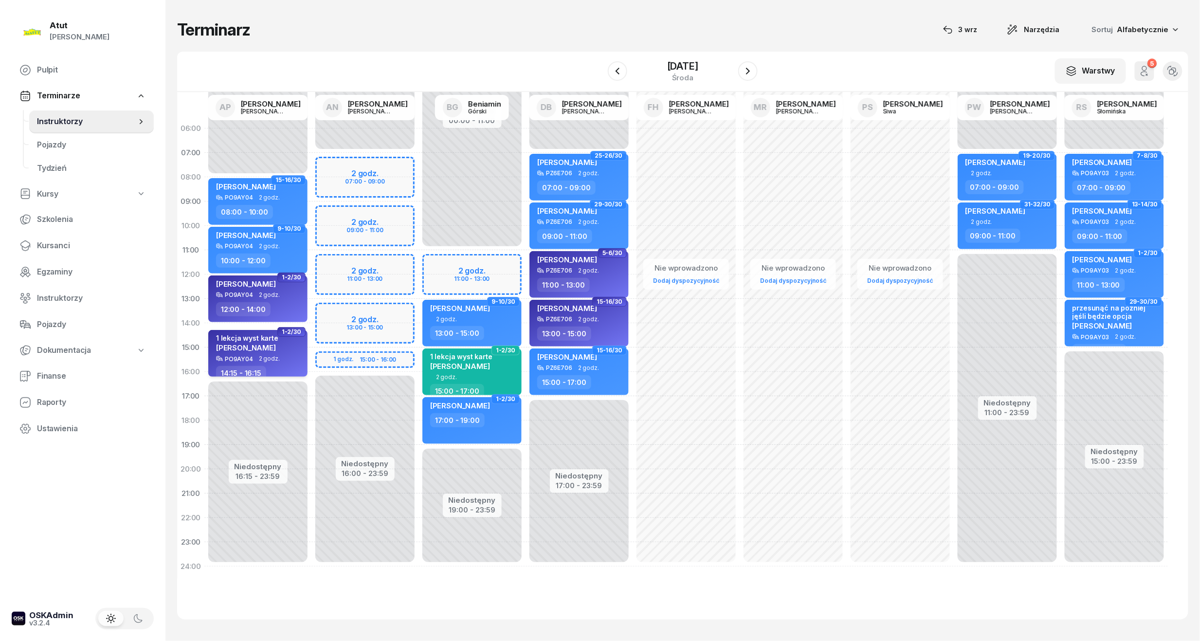
click at [271, 353] on div "1 lekcja wyst karte [PERSON_NAME]" at bounding box center [247, 344] width 62 height 21
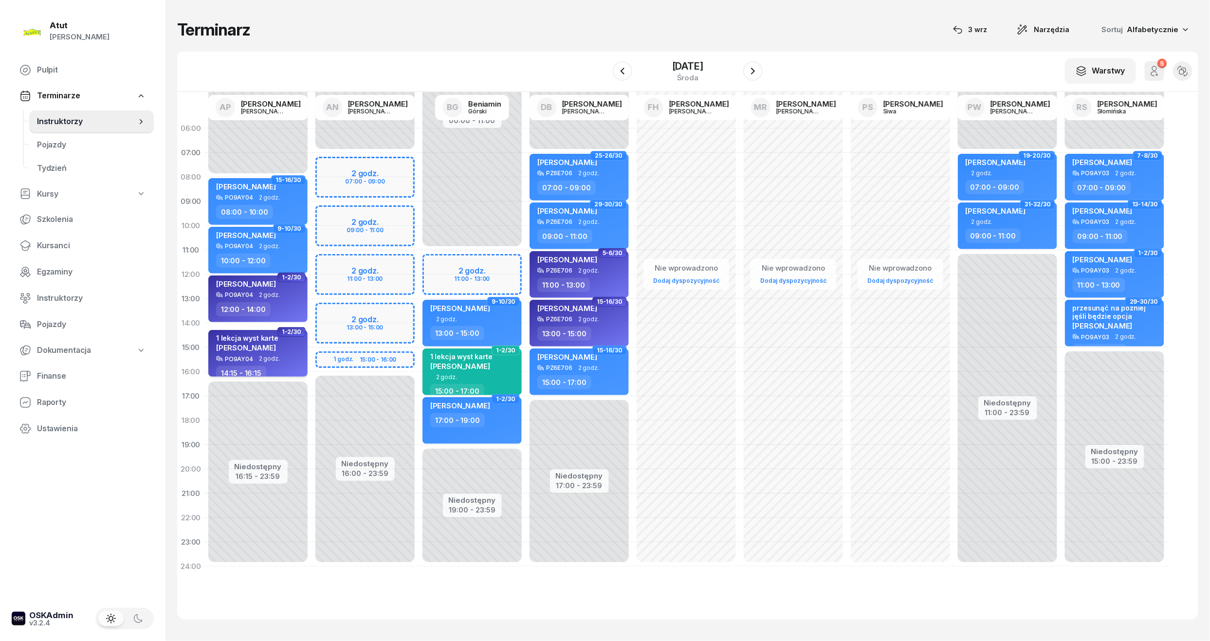
select select "14"
select select "15"
select select "16"
select select "15"
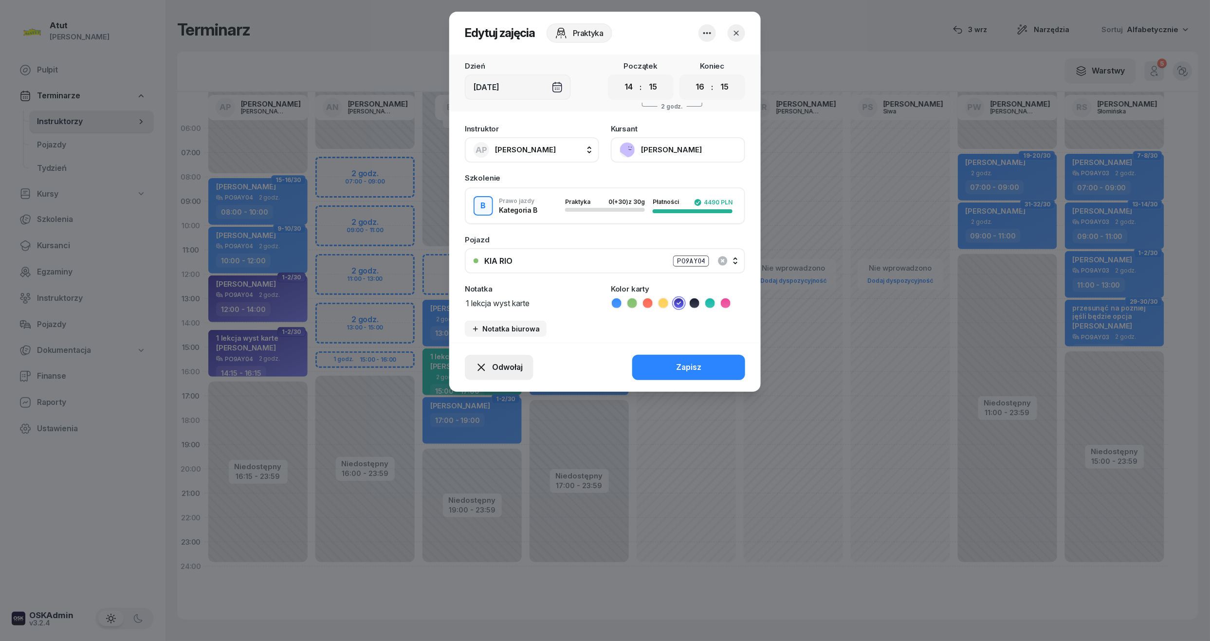
click at [495, 367] on span "Odwołaj" at bounding box center [507, 367] width 31 height 13
click at [481, 277] on div "My odwołaliśmy" at bounding box center [482, 283] width 59 height 13
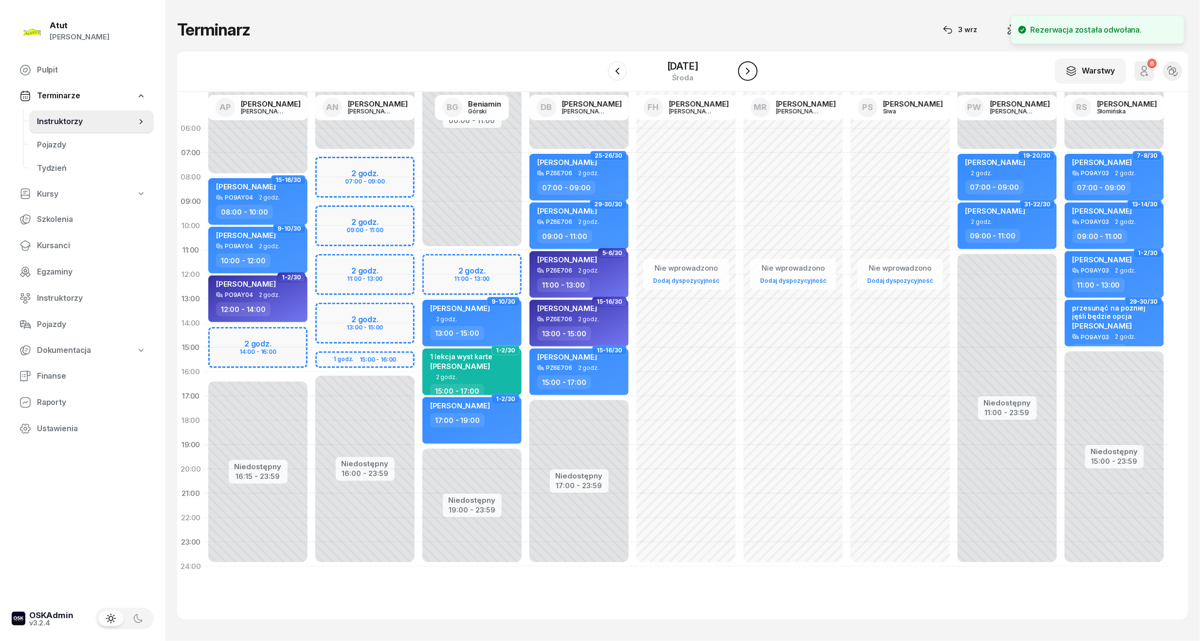
click at [751, 69] on icon "button" at bounding box center [748, 71] width 12 height 12
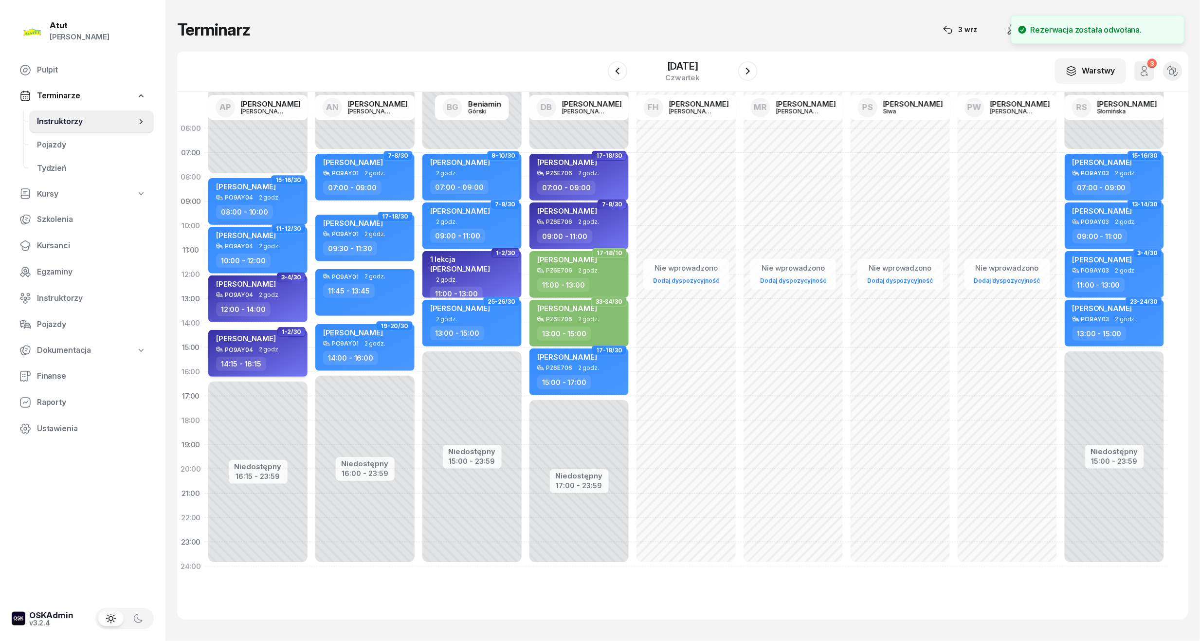
click at [264, 345] on div "[PERSON_NAME]" at bounding box center [259, 340] width 86 height 12
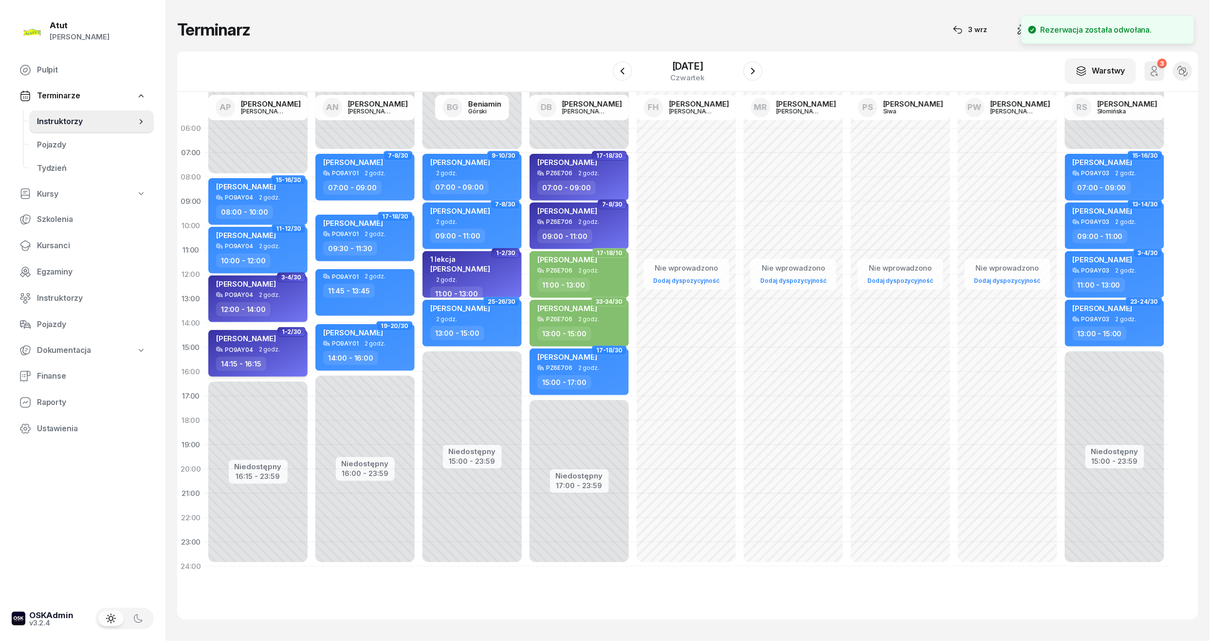
select select "14"
select select "15"
select select "16"
select select "15"
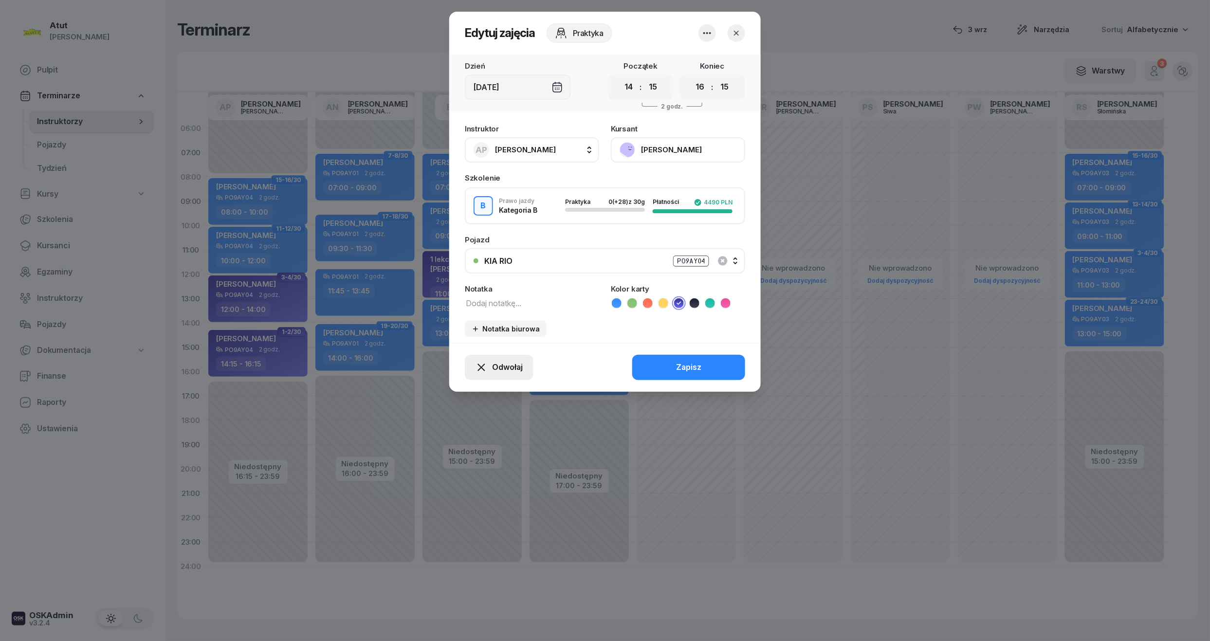
click at [497, 370] on span "Odwołaj" at bounding box center [507, 367] width 31 height 13
click at [474, 277] on div "My odwołaliśmy" at bounding box center [482, 283] width 59 height 13
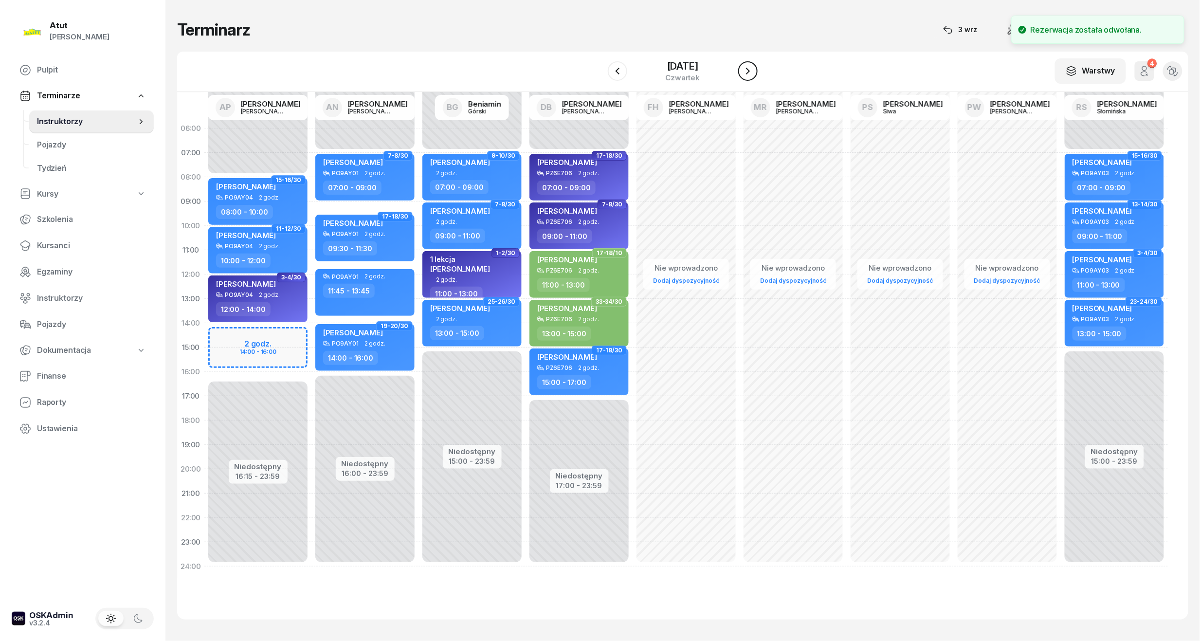
click at [754, 70] on icon "button" at bounding box center [748, 71] width 12 height 12
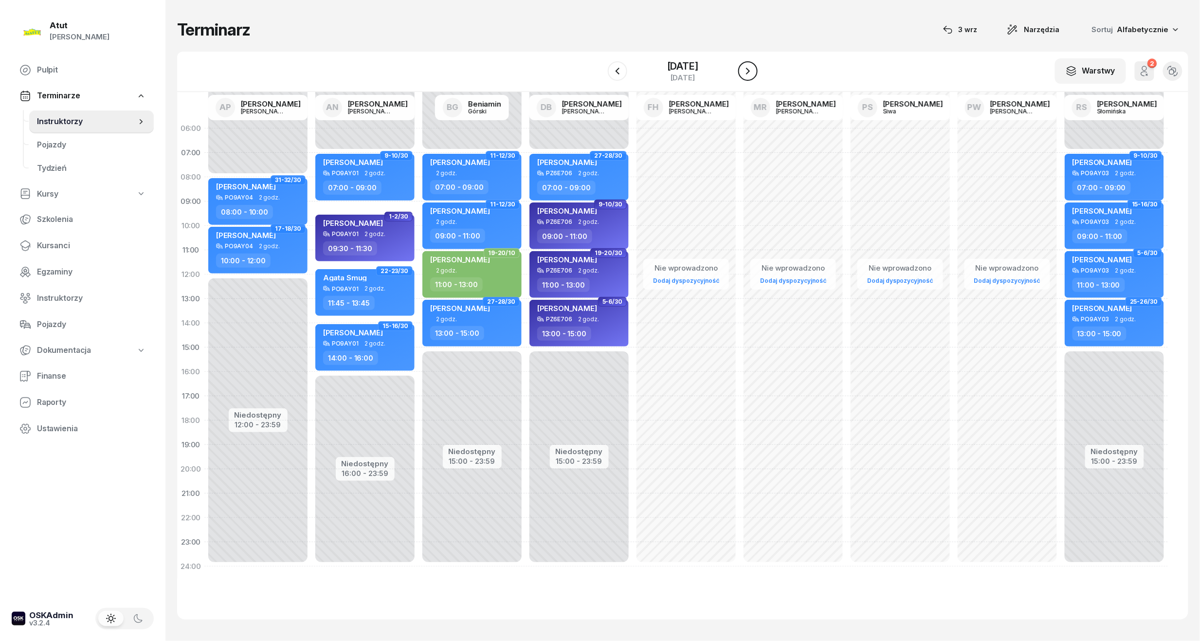
click at [750, 68] on icon "button" at bounding box center [748, 71] width 4 height 7
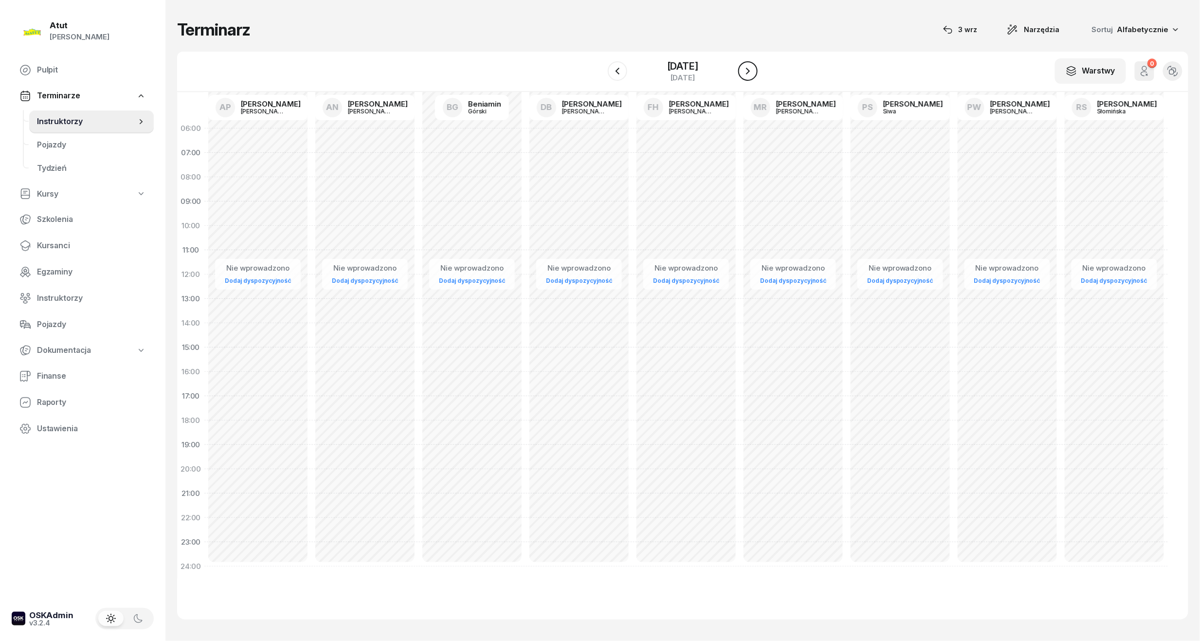
click at [752, 71] on icon "button" at bounding box center [748, 71] width 12 height 12
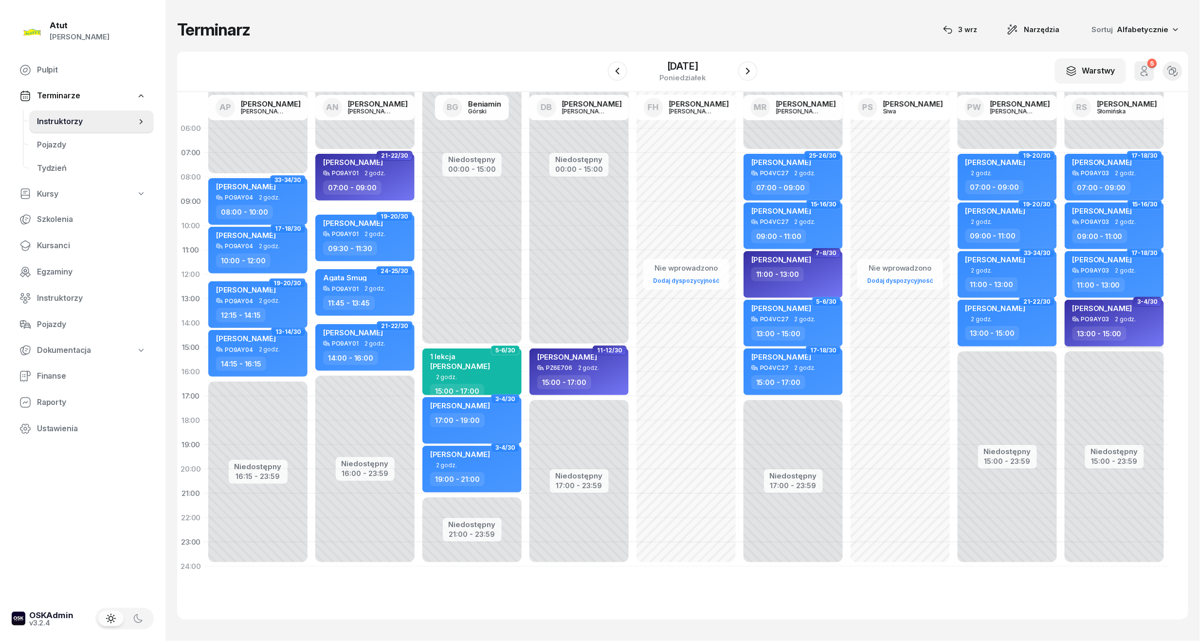
click at [1106, 313] on div "[PERSON_NAME]" at bounding box center [1103, 310] width 60 height 12
select select "13"
select select "15"
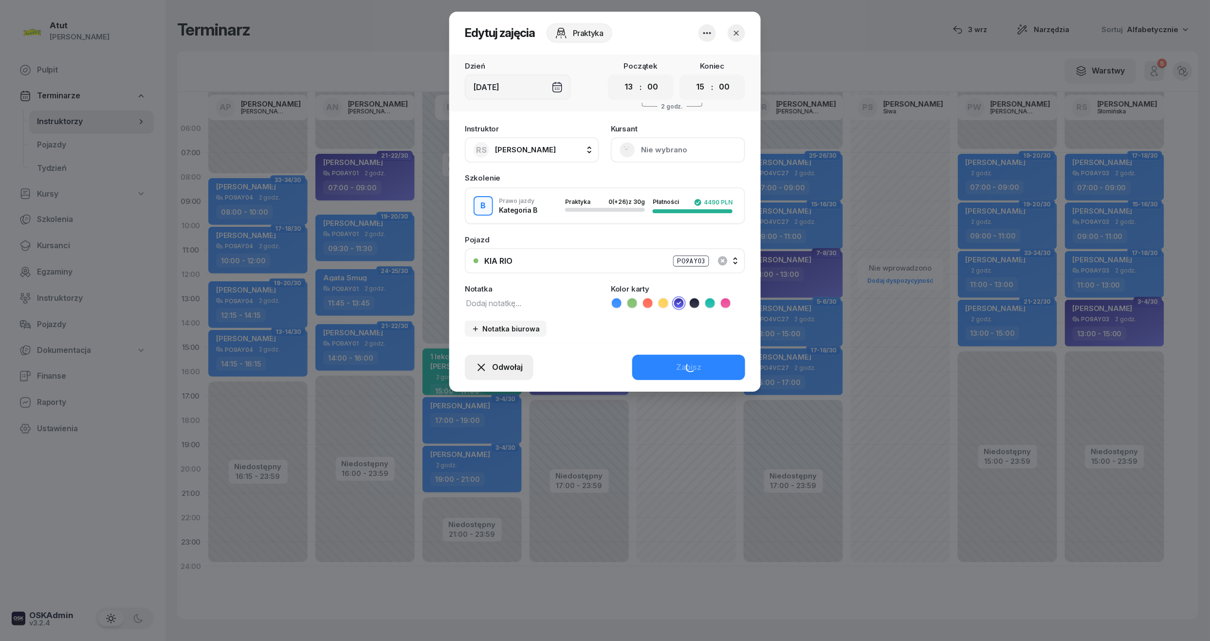
click at [497, 366] on span "Odwołaj" at bounding box center [507, 367] width 31 height 13
click at [472, 286] on div "My odwołaliśmy" at bounding box center [482, 283] width 59 height 13
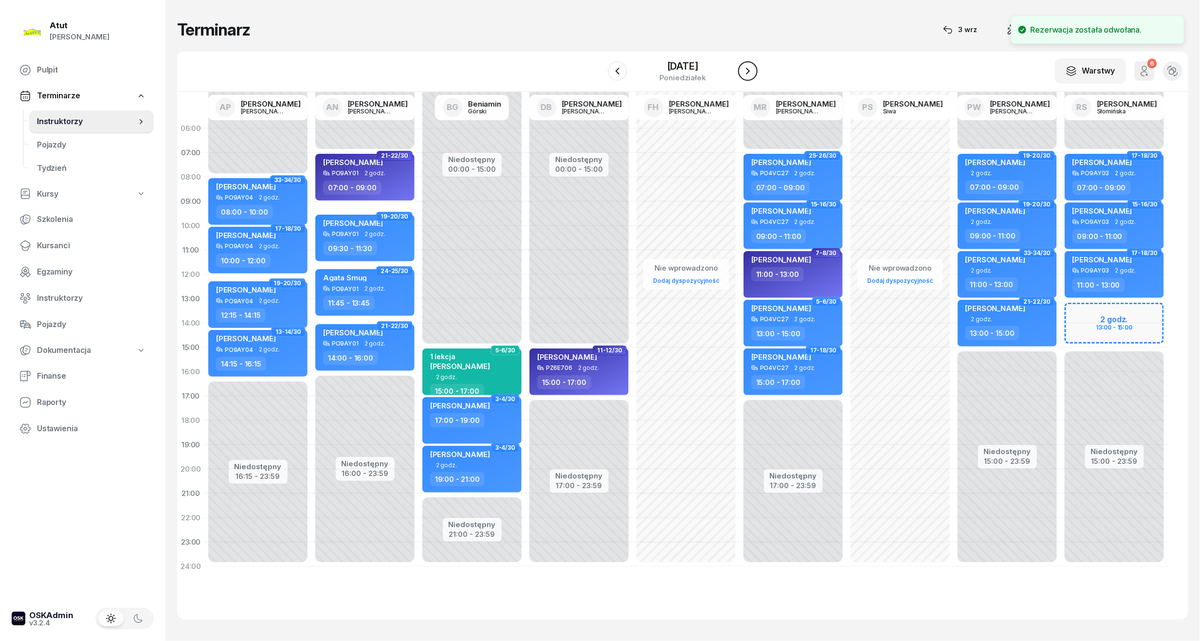
click at [749, 71] on button "button" at bounding box center [747, 70] width 19 height 19
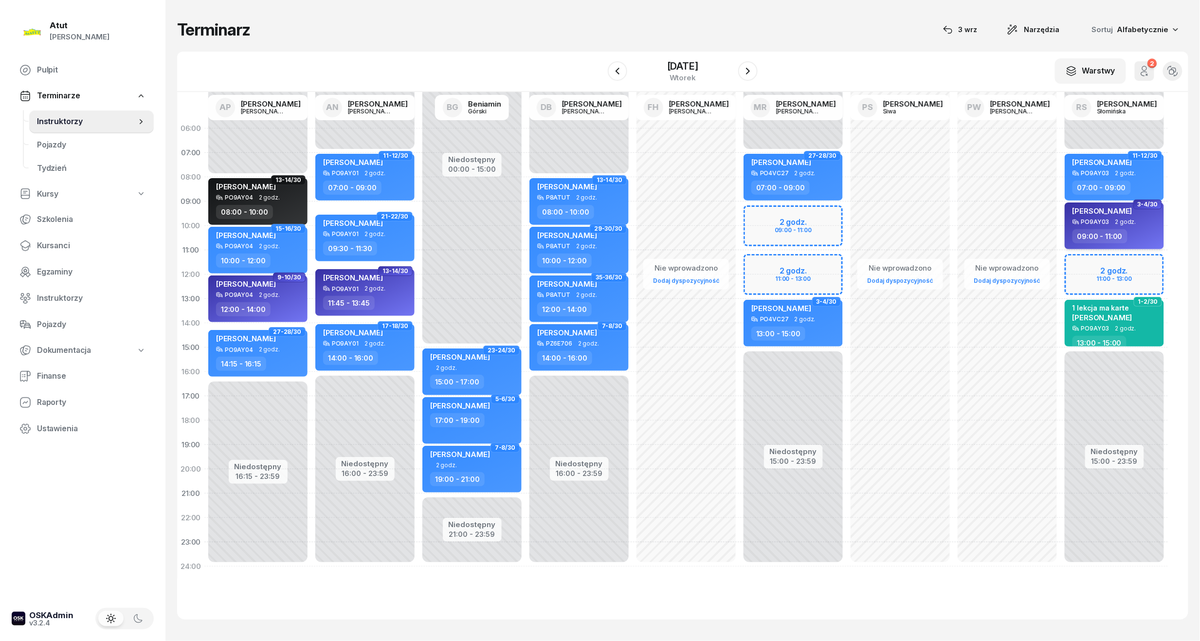
click at [1096, 227] on div "[PERSON_NAME] PO9AY03 2 godz. 09:00 - 11:00" at bounding box center [1114, 225] width 99 height 47
select select "09"
select select "11"
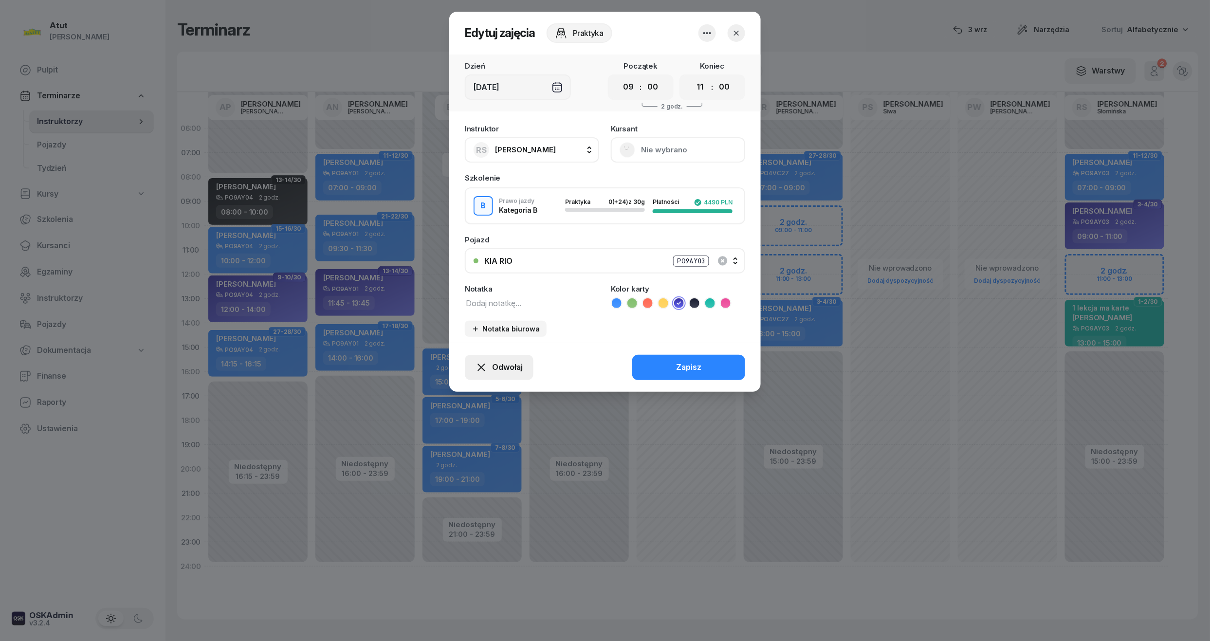
click at [500, 357] on button "Odwołaj" at bounding box center [499, 367] width 69 height 25
click at [477, 281] on div "My odwołaliśmy" at bounding box center [482, 283] width 59 height 13
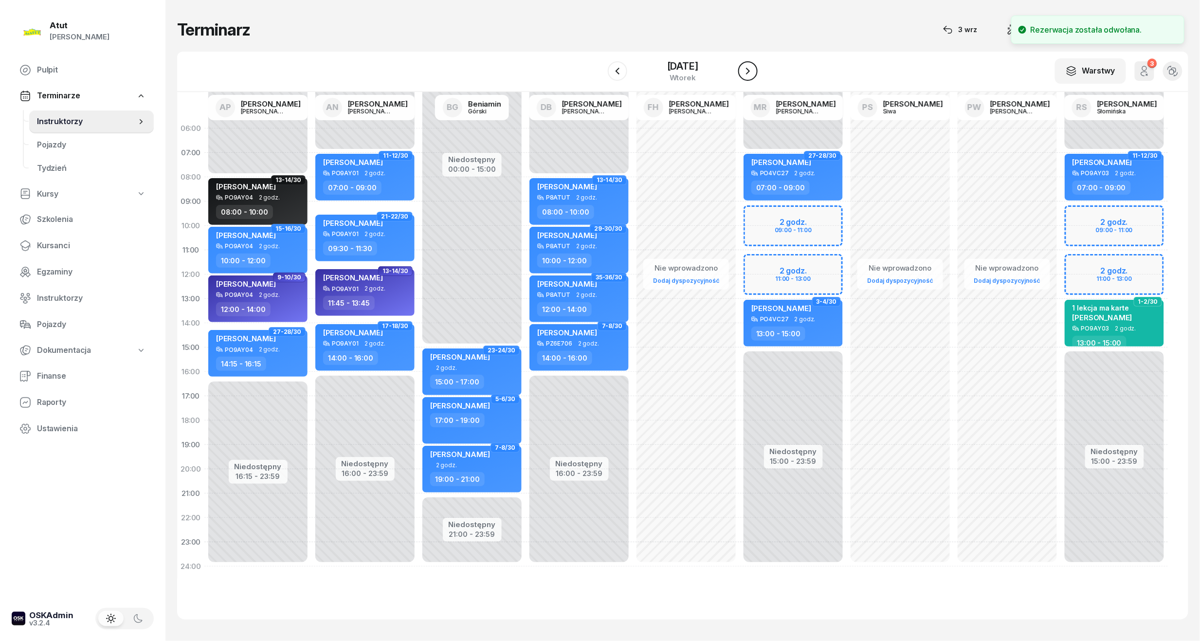
click at [750, 72] on icon "button" at bounding box center [748, 71] width 4 height 7
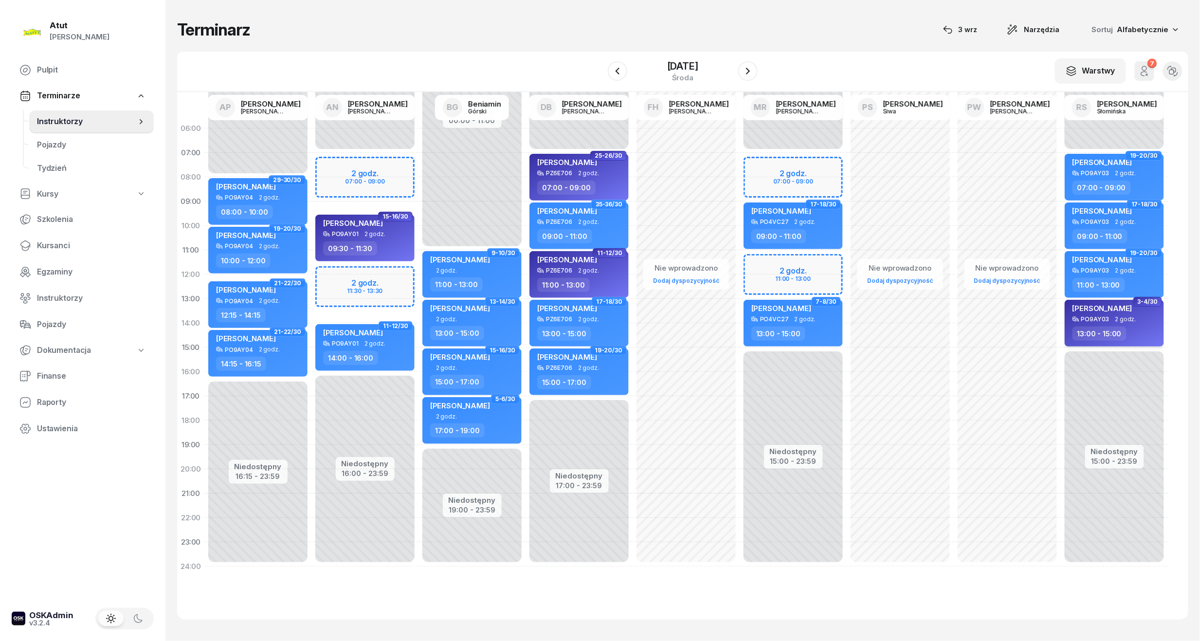
click at [1106, 322] on div "PO9AY03" at bounding box center [1095, 319] width 28 height 6
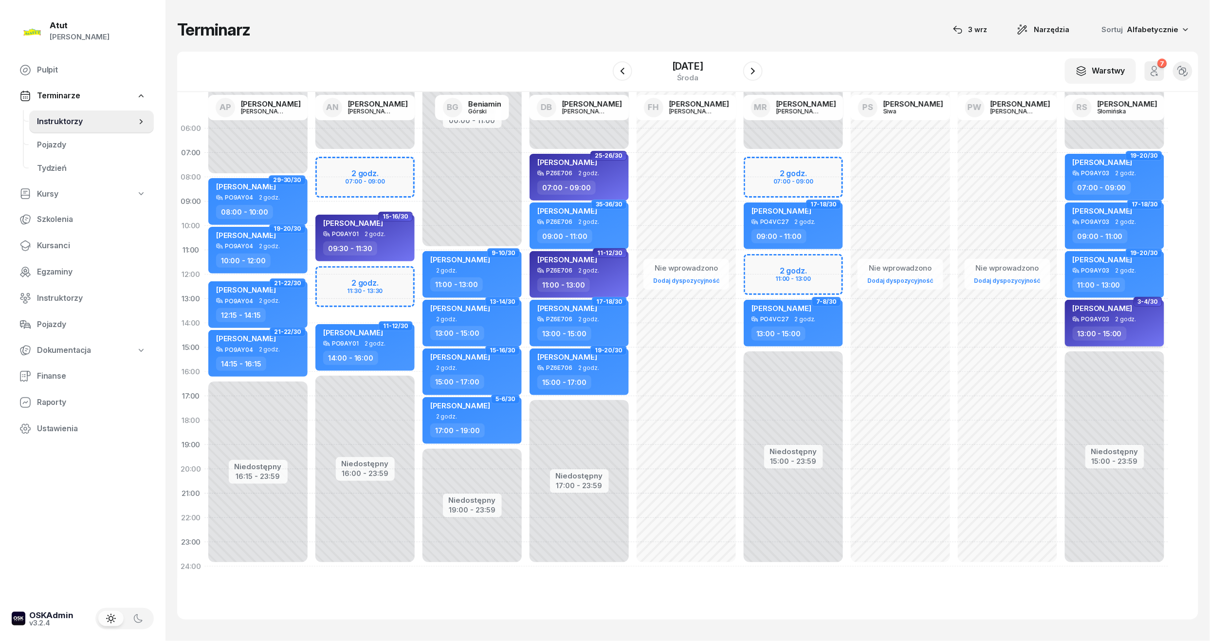
select select "13"
select select "15"
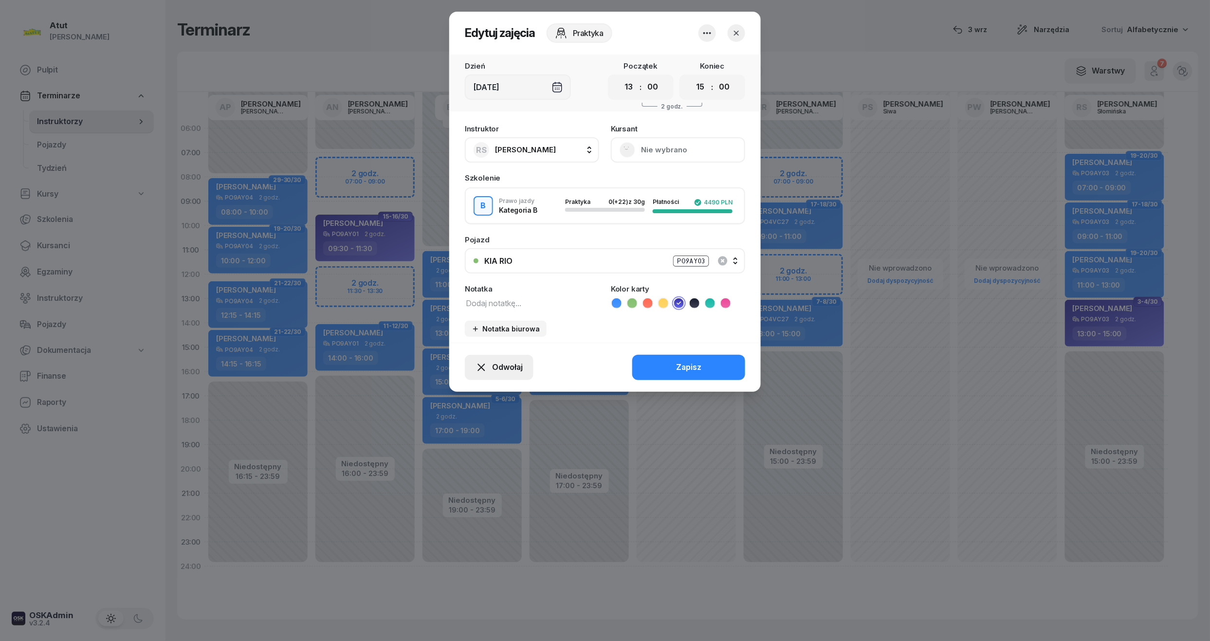
click at [496, 366] on span "Odwołaj" at bounding box center [507, 367] width 31 height 13
click at [492, 279] on div "My odwołaliśmy" at bounding box center [482, 283] width 59 height 13
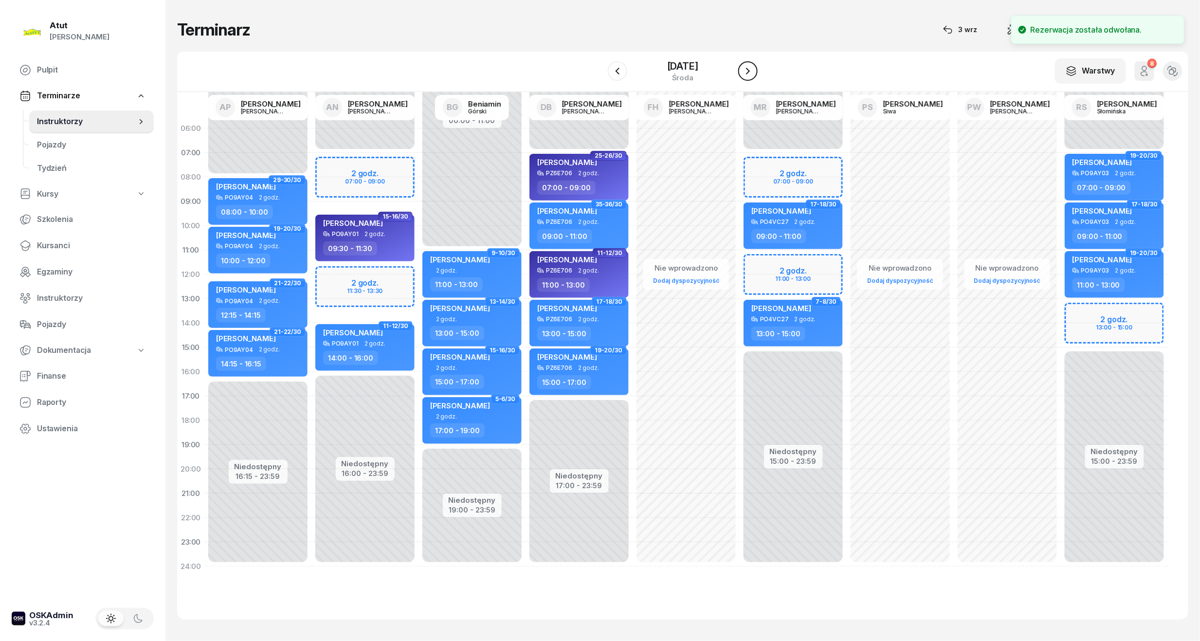
click at [758, 66] on button "button" at bounding box center [747, 70] width 19 height 19
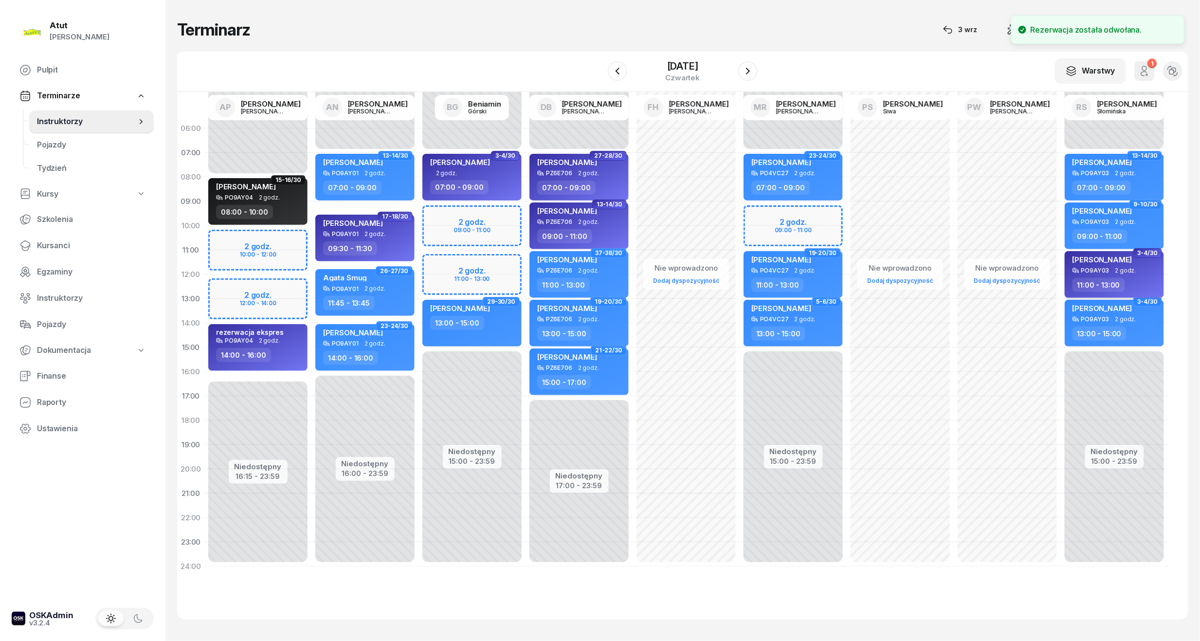
click at [1077, 273] on icon at bounding box center [1076, 270] width 7 height 7
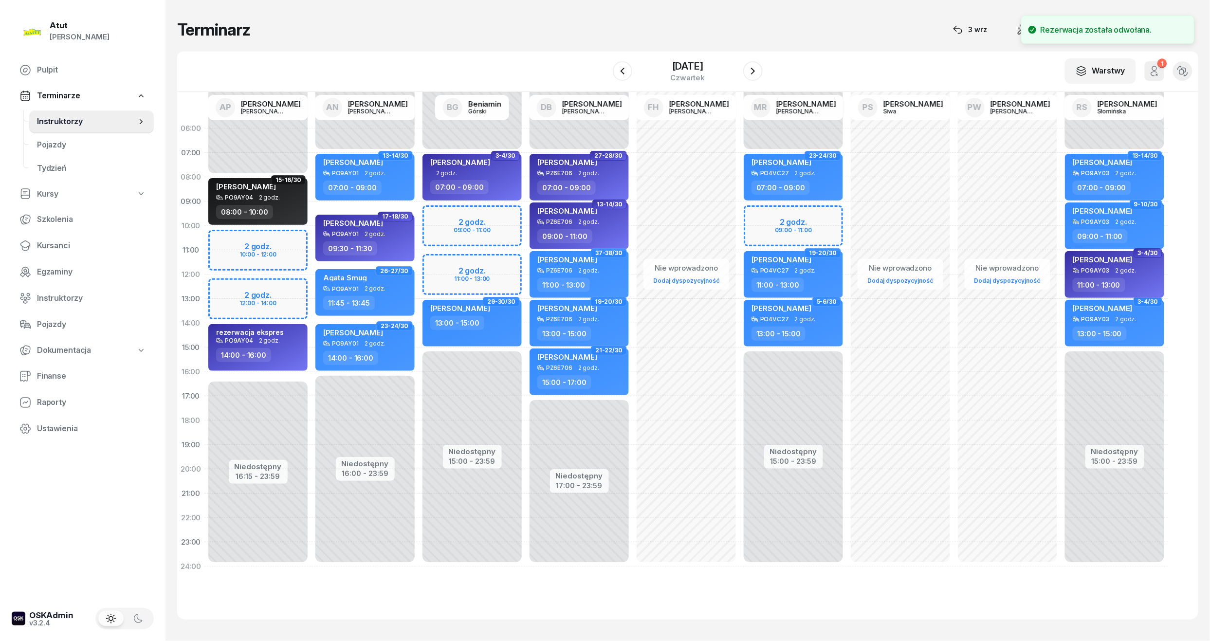
select select "11"
select select "13"
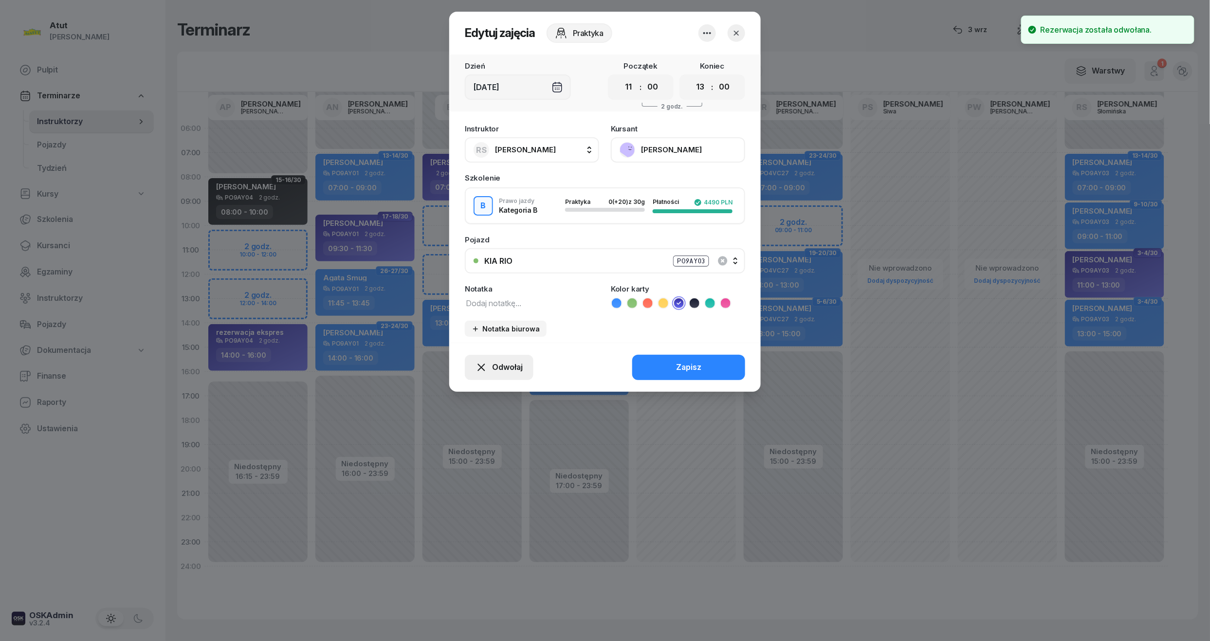
click at [503, 361] on span "Odwołaj" at bounding box center [507, 367] width 31 height 13
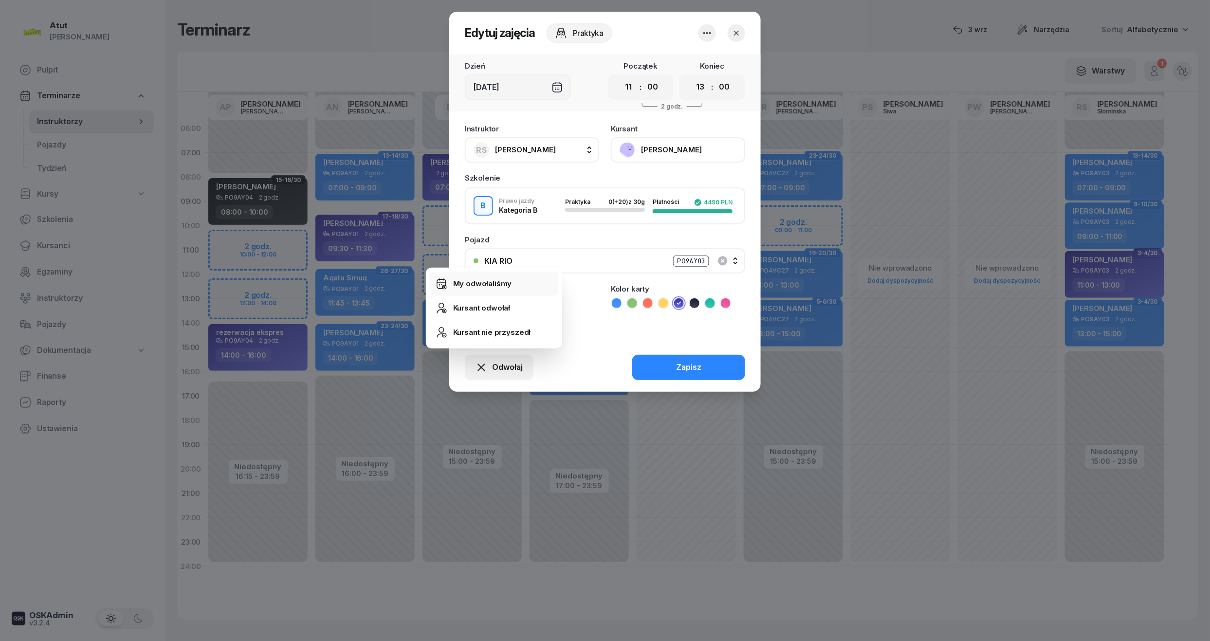
click at [491, 281] on div "My odwołaliśmy" at bounding box center [482, 283] width 59 height 13
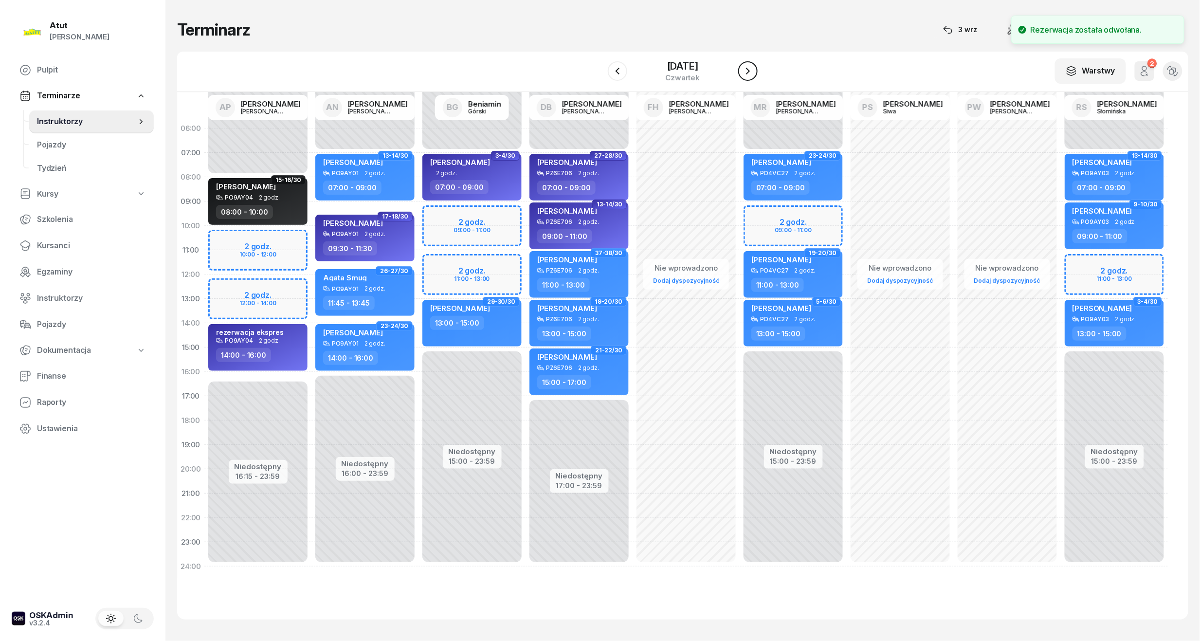
click at [754, 68] on icon "button" at bounding box center [748, 71] width 12 height 12
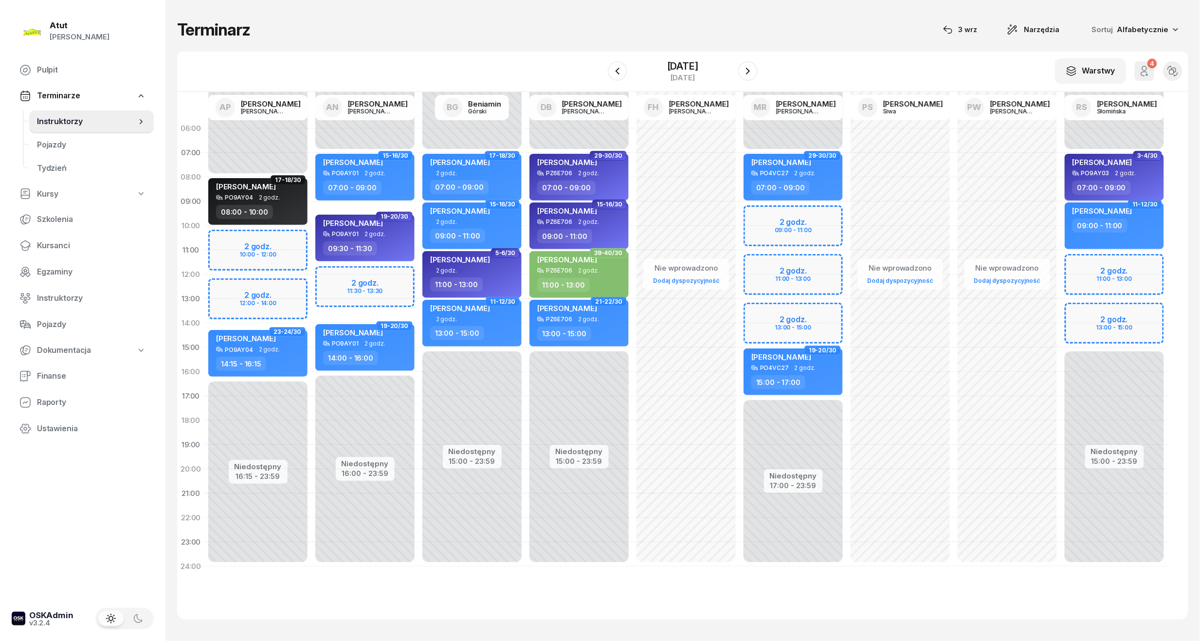
click at [1103, 175] on div "PO9AY03" at bounding box center [1095, 173] width 28 height 6
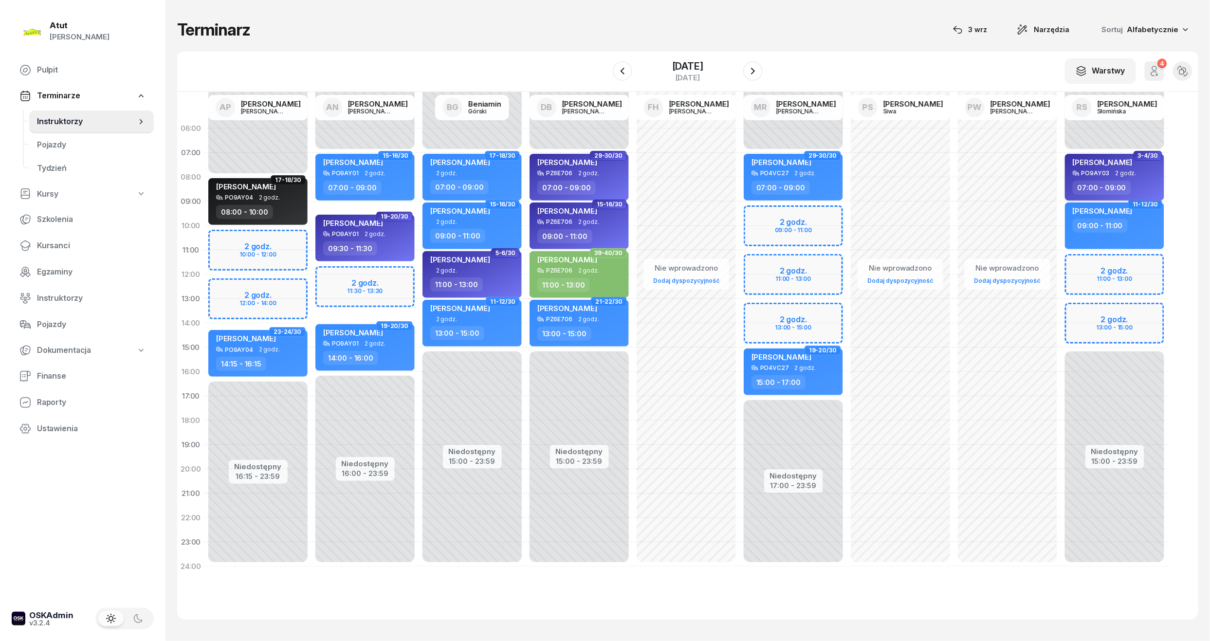
select select "07"
select select "09"
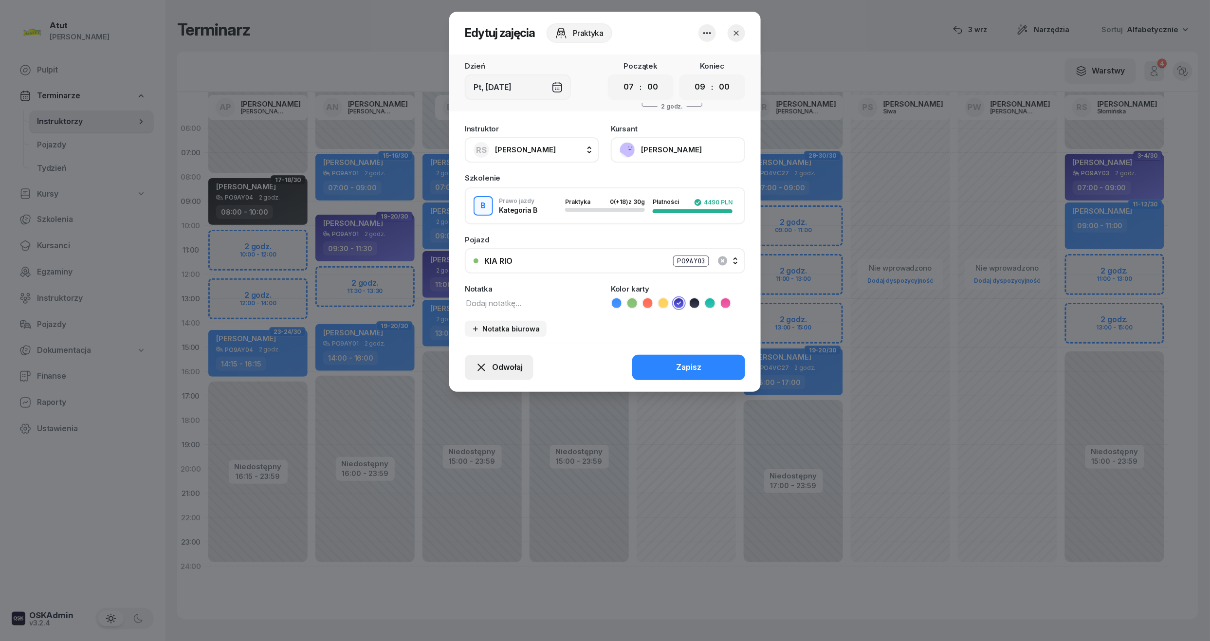
click at [500, 372] on button "Odwołaj" at bounding box center [499, 367] width 69 height 25
click at [494, 275] on link "My odwołaliśmy" at bounding box center [494, 284] width 128 height 24
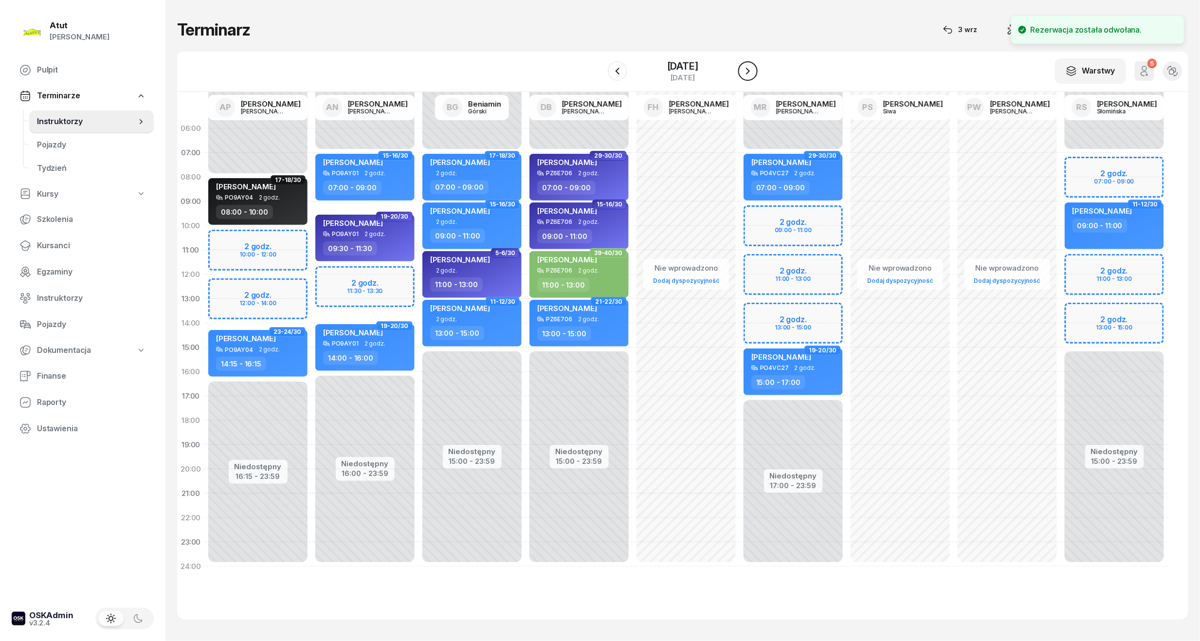
click at [758, 73] on button "button" at bounding box center [747, 70] width 19 height 19
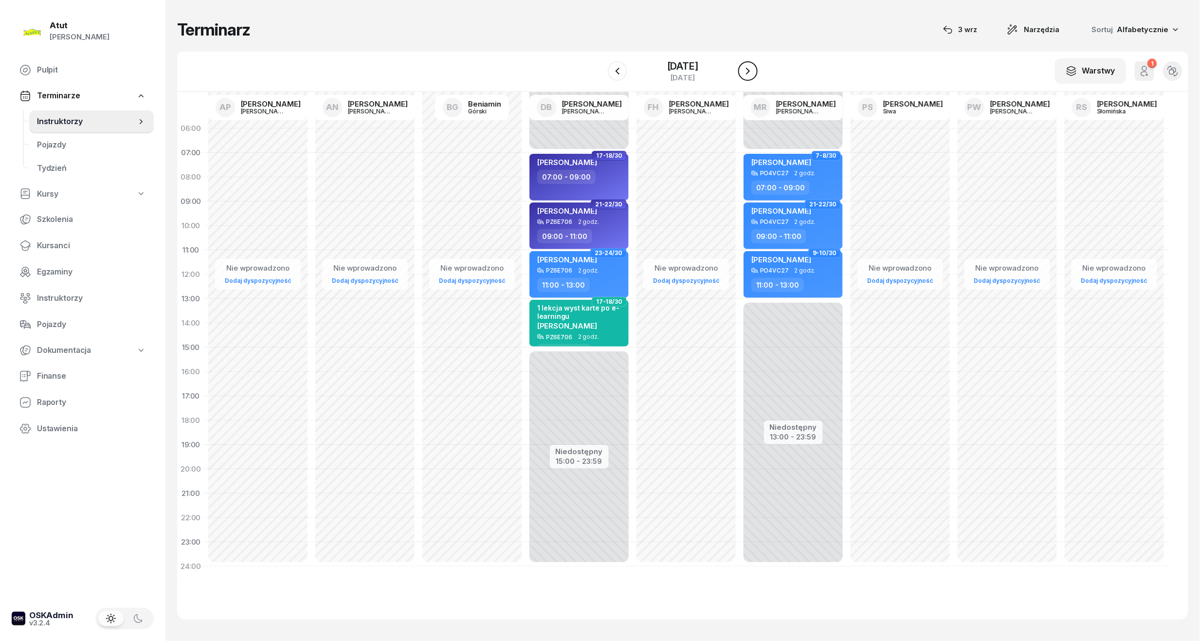
click at [749, 74] on button "button" at bounding box center [747, 70] width 19 height 19
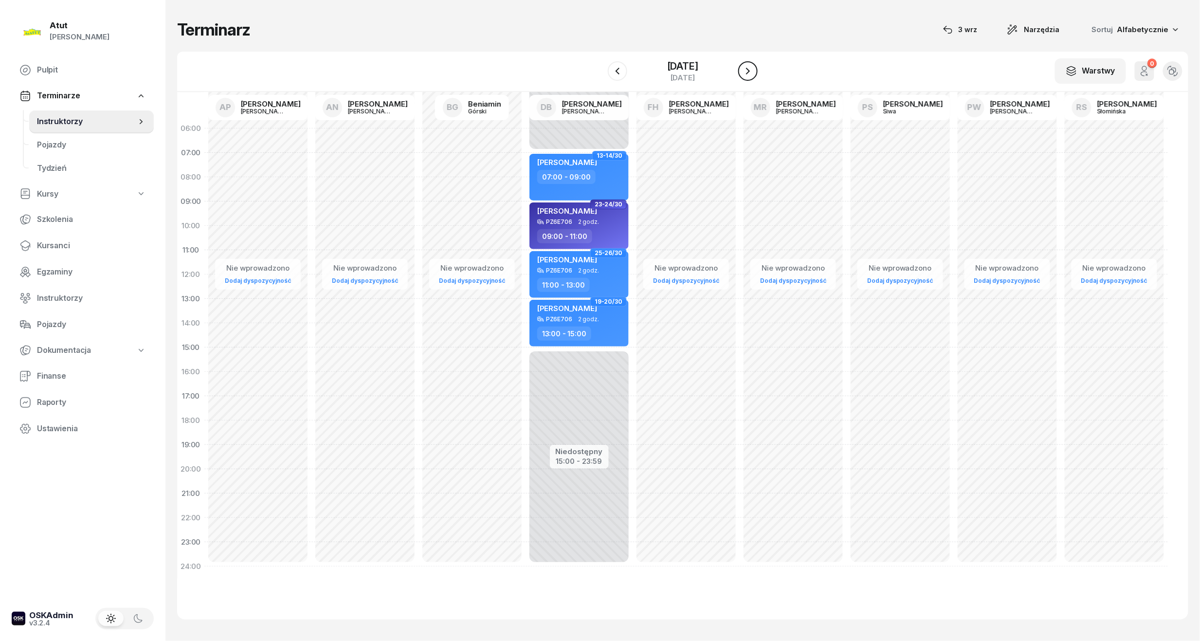
click at [750, 74] on icon "button" at bounding box center [748, 71] width 4 height 7
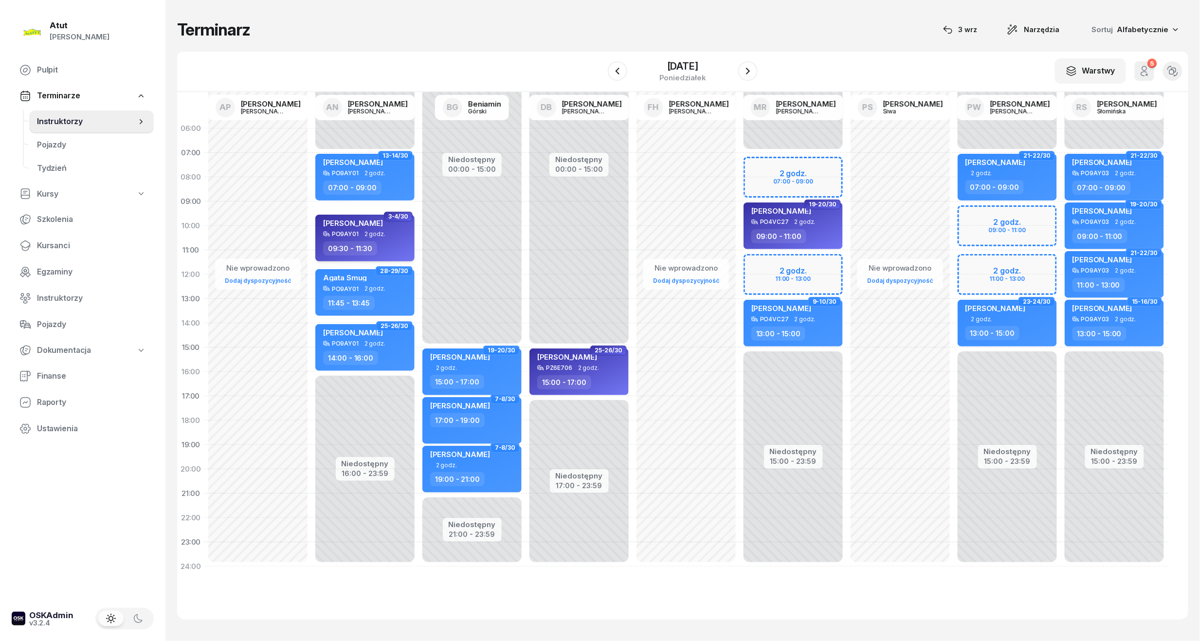
click at [334, 229] on div "[PERSON_NAME]" at bounding box center [353, 225] width 60 height 12
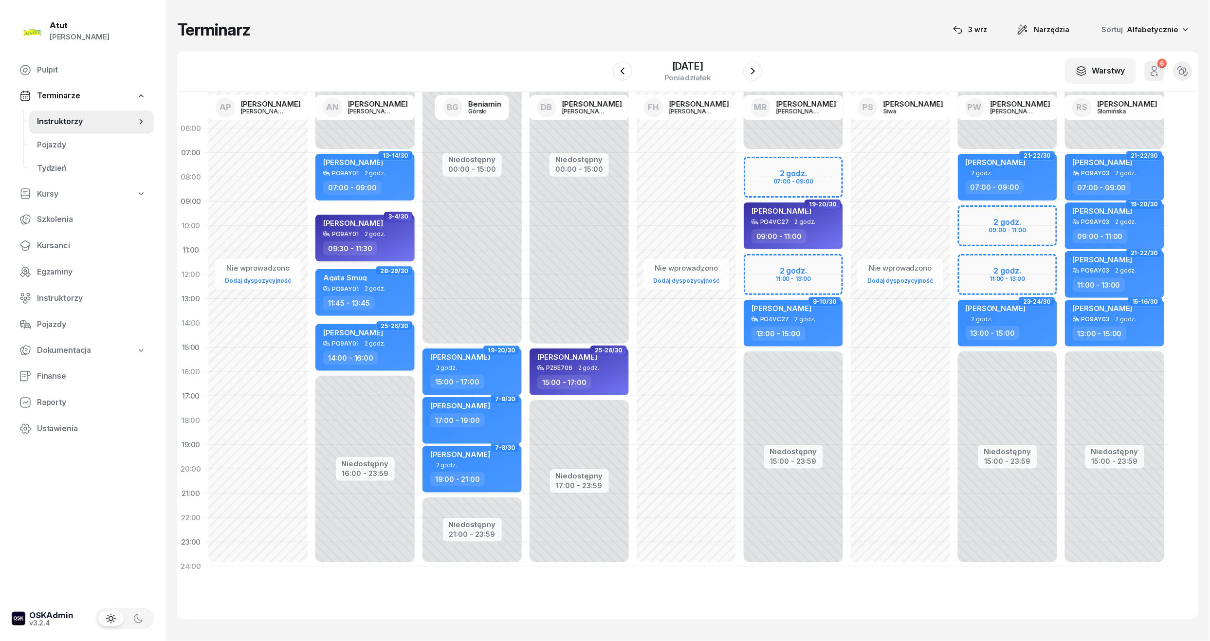
select select "09"
select select "30"
select select "11"
select select "30"
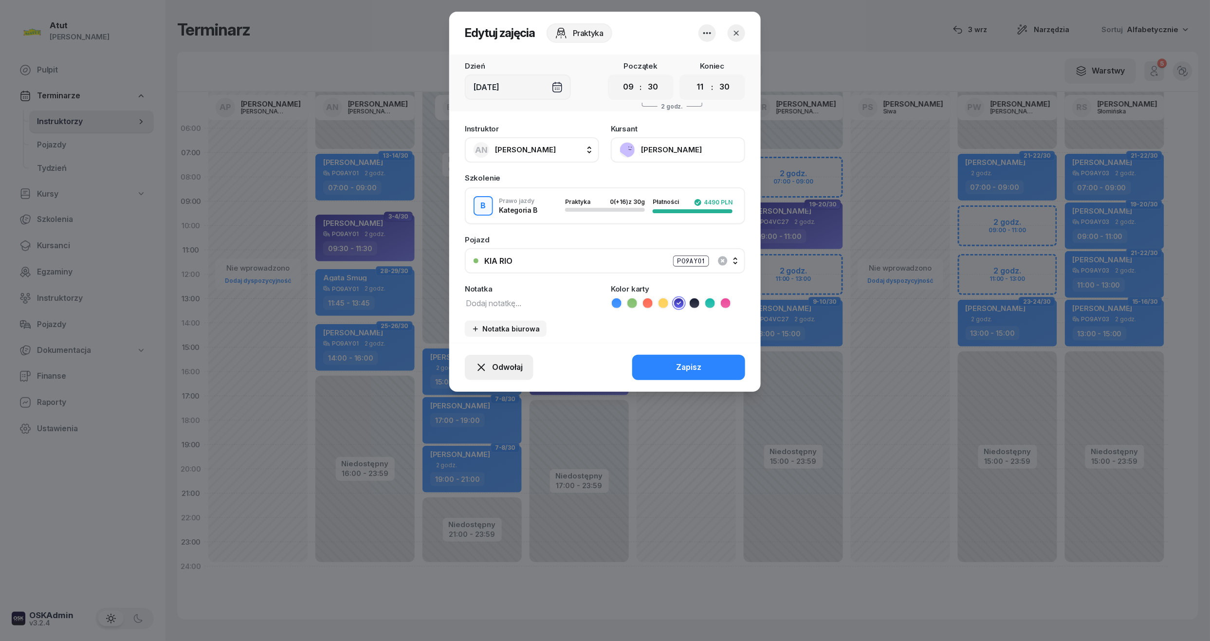
click at [493, 368] on span "Odwołaj" at bounding box center [507, 367] width 31 height 13
click at [483, 279] on div "My odwołaliśmy" at bounding box center [482, 283] width 59 height 13
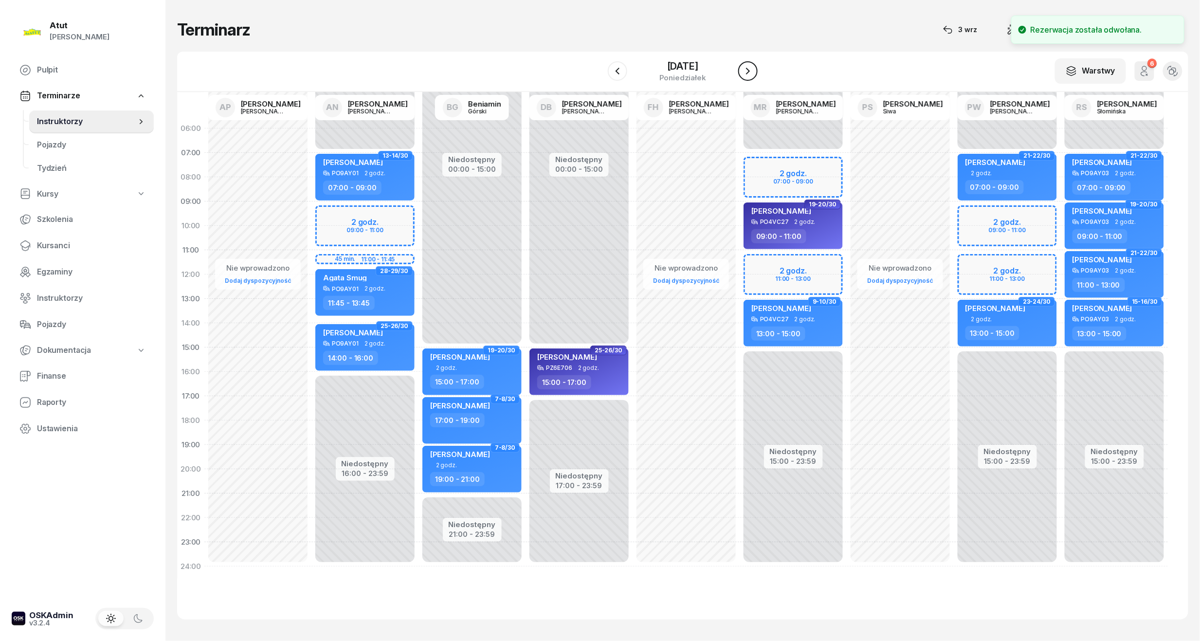
click at [754, 73] on icon "button" at bounding box center [748, 71] width 12 height 12
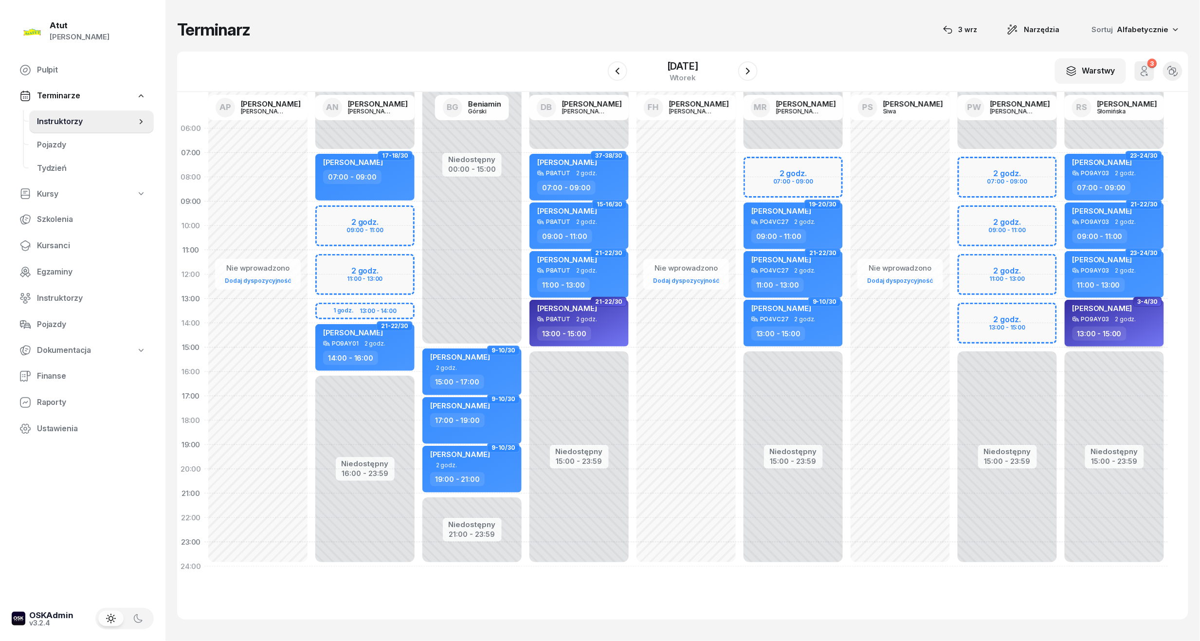
click at [1108, 329] on div "13:00 - 15:00" at bounding box center [1100, 334] width 54 height 14
select select "13"
select select "15"
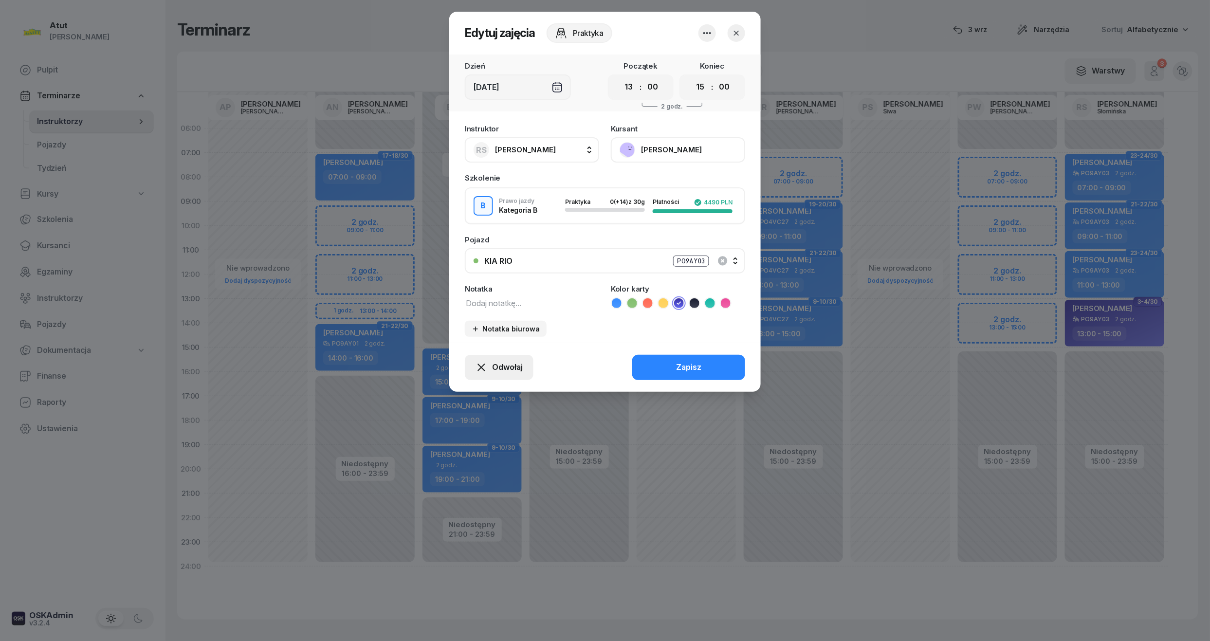
click at [490, 361] on div "Odwołaj" at bounding box center [498, 367] width 47 height 13
click at [487, 276] on link "My odwołaliśmy" at bounding box center [494, 284] width 128 height 24
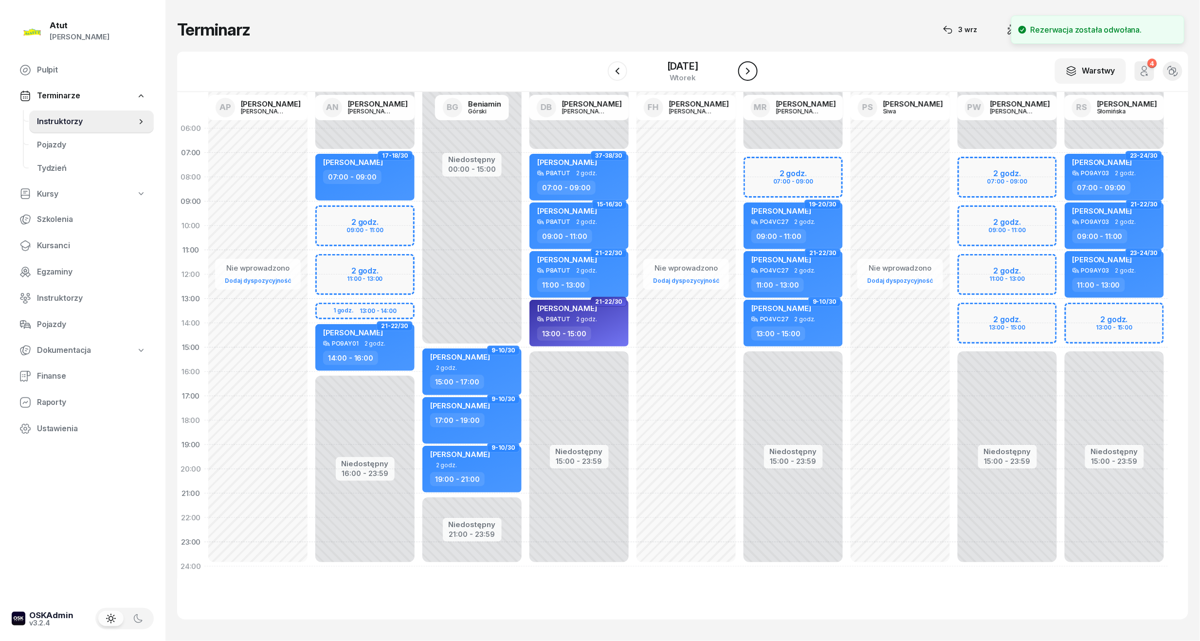
click at [750, 71] on button "button" at bounding box center [747, 70] width 19 height 19
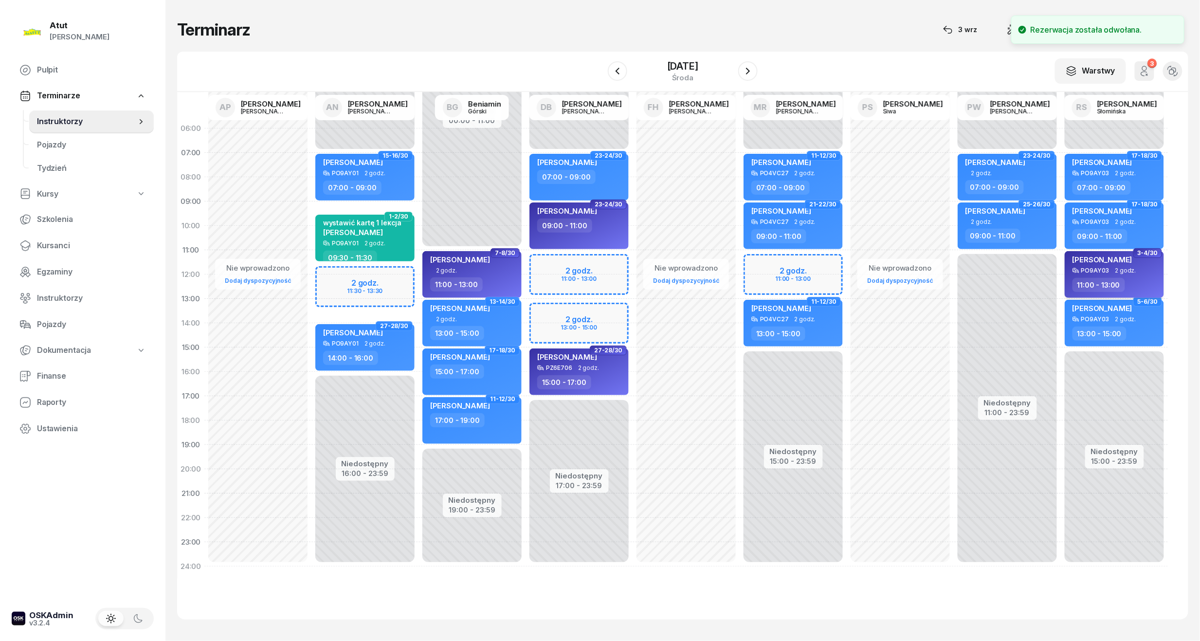
click at [1093, 259] on span "[PERSON_NAME]" at bounding box center [1103, 259] width 60 height 9
select select "11"
select select "13"
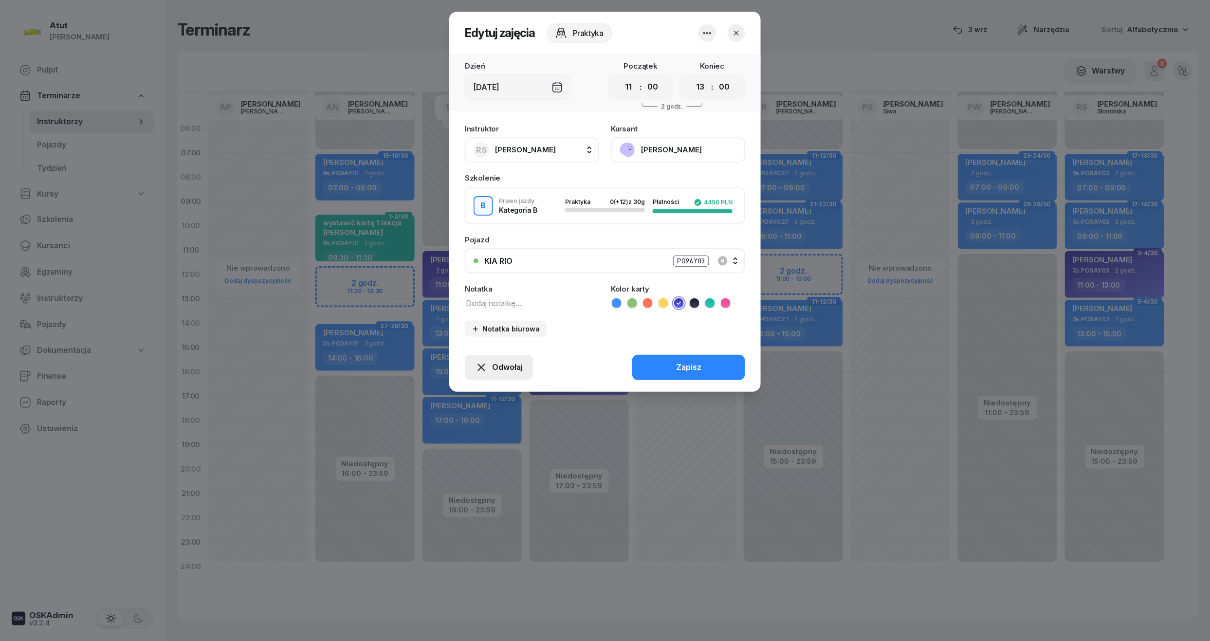
click at [508, 355] on button "Odwołaj" at bounding box center [499, 367] width 69 height 25
click at [465, 283] on div "My odwołaliśmy" at bounding box center [482, 283] width 59 height 13
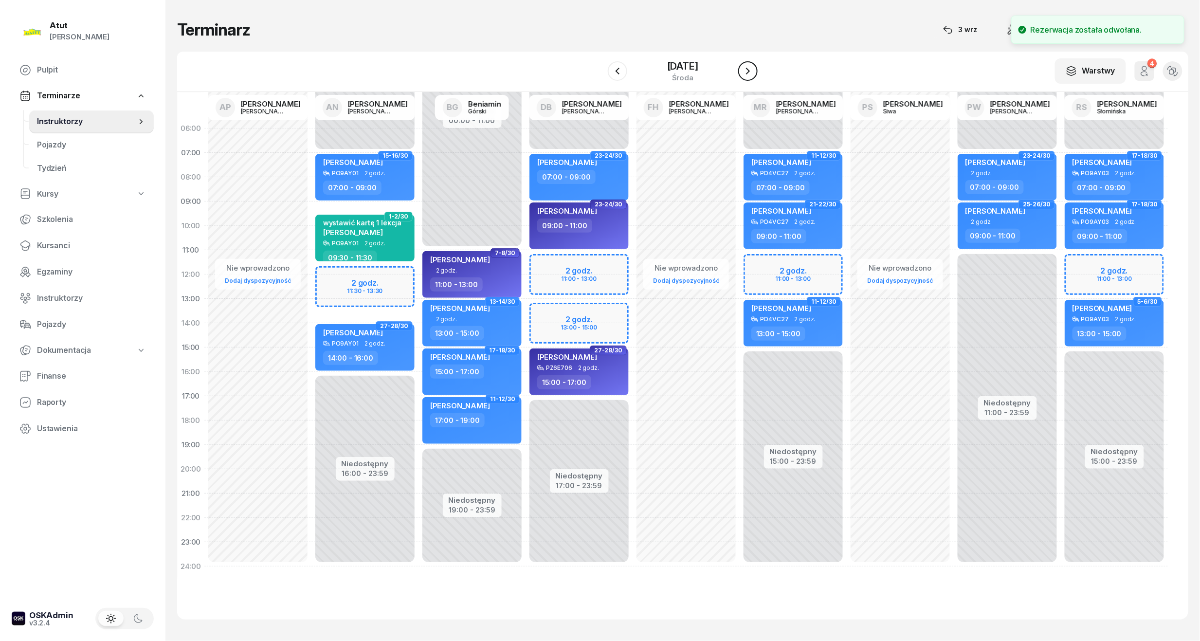
click at [754, 66] on icon "button" at bounding box center [748, 71] width 12 height 12
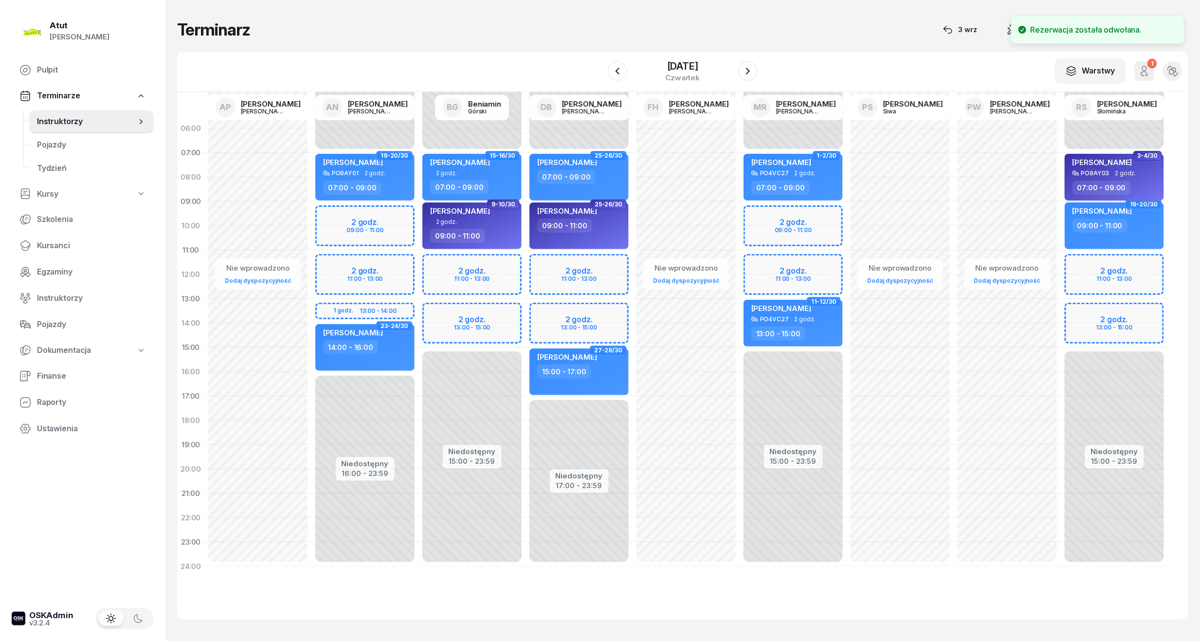
click at [1099, 166] on div "[PERSON_NAME]" at bounding box center [1103, 164] width 60 height 12
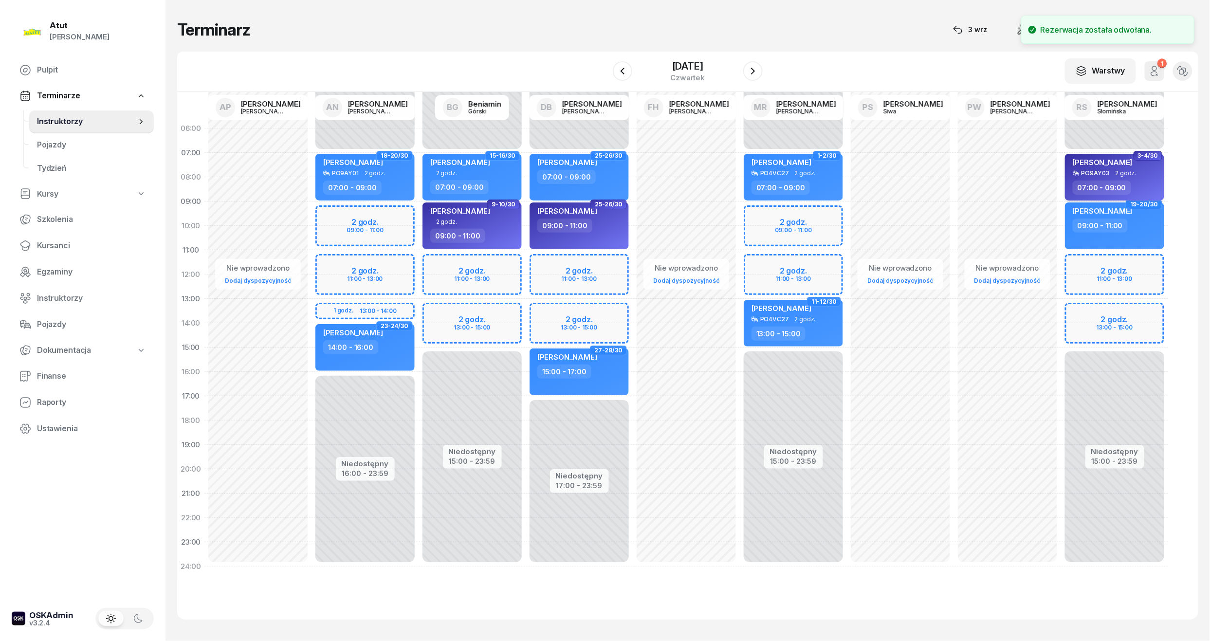
select select "07"
select select "09"
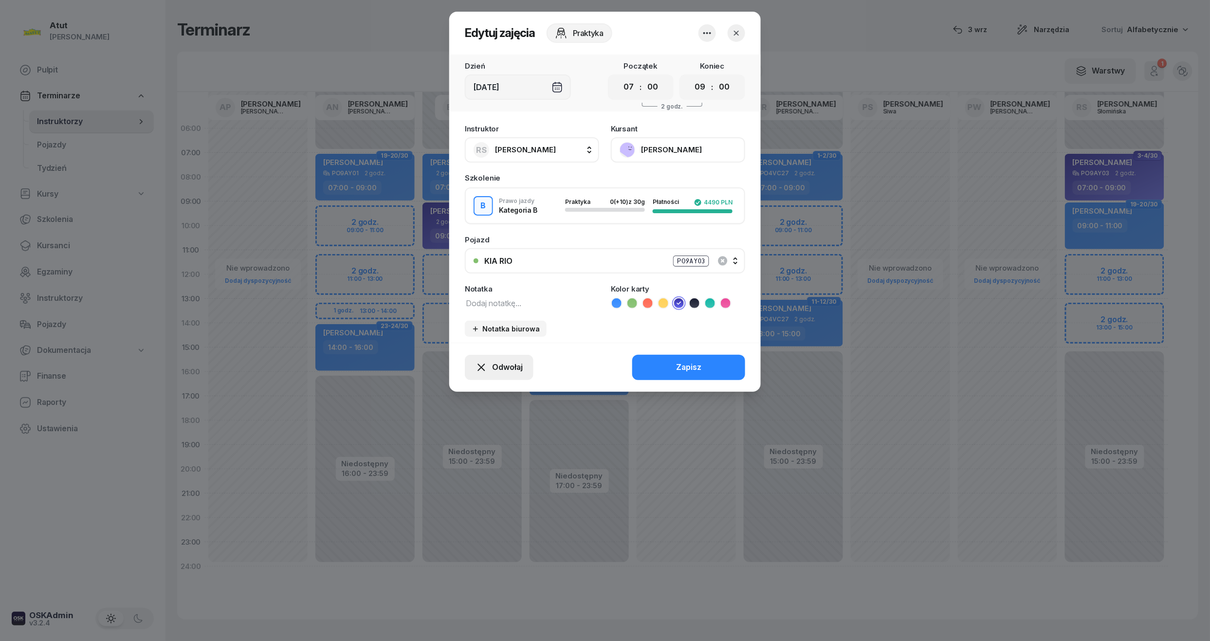
click at [497, 366] on span "Odwołaj" at bounding box center [507, 367] width 31 height 13
click at [487, 274] on link "My odwołaliśmy" at bounding box center [494, 284] width 128 height 24
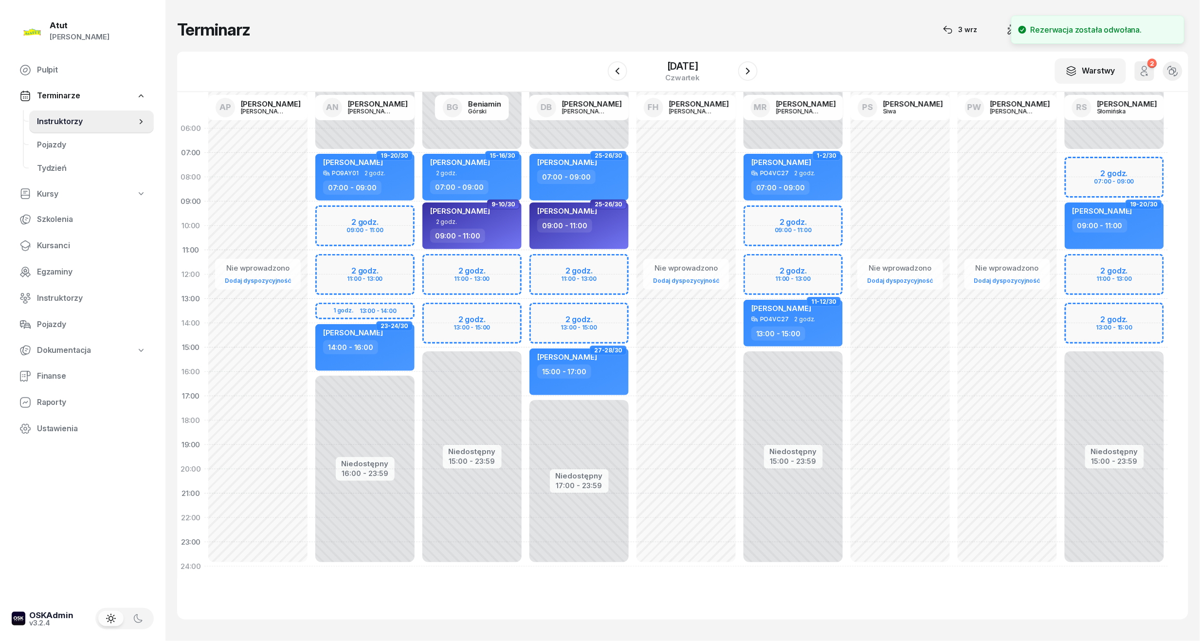
click at [744, 75] on div "[DATE]" at bounding box center [683, 71] width 150 height 28
click at [754, 67] on icon "button" at bounding box center [748, 71] width 12 height 12
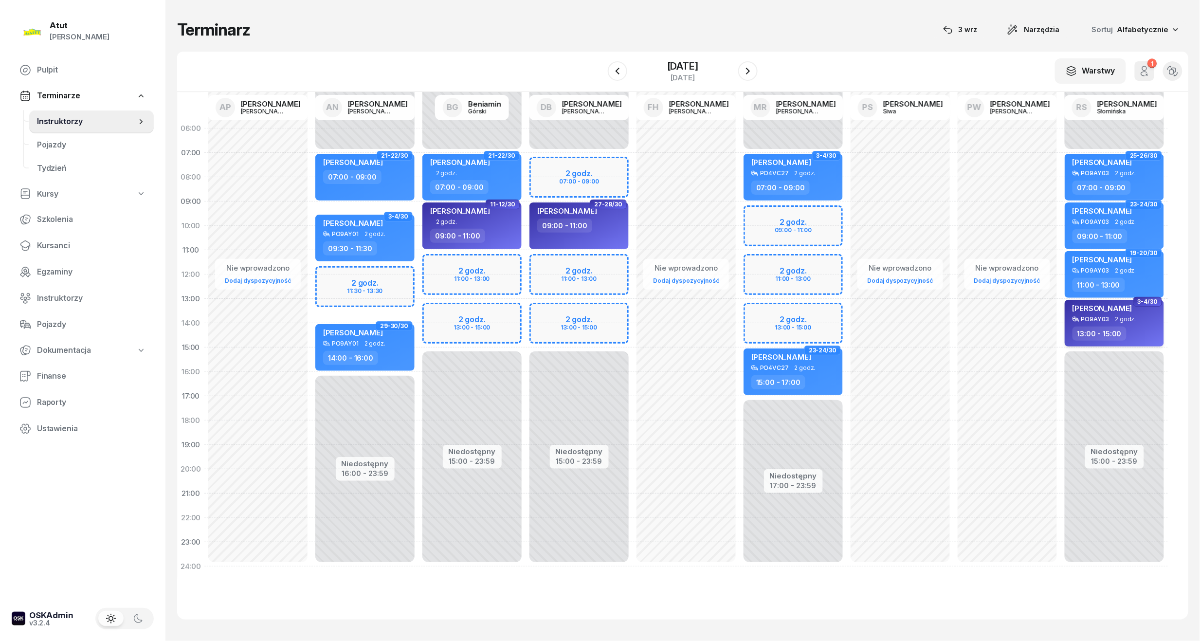
click at [1102, 319] on div "PO9AY03" at bounding box center [1095, 319] width 28 height 6
select select "13"
select select "15"
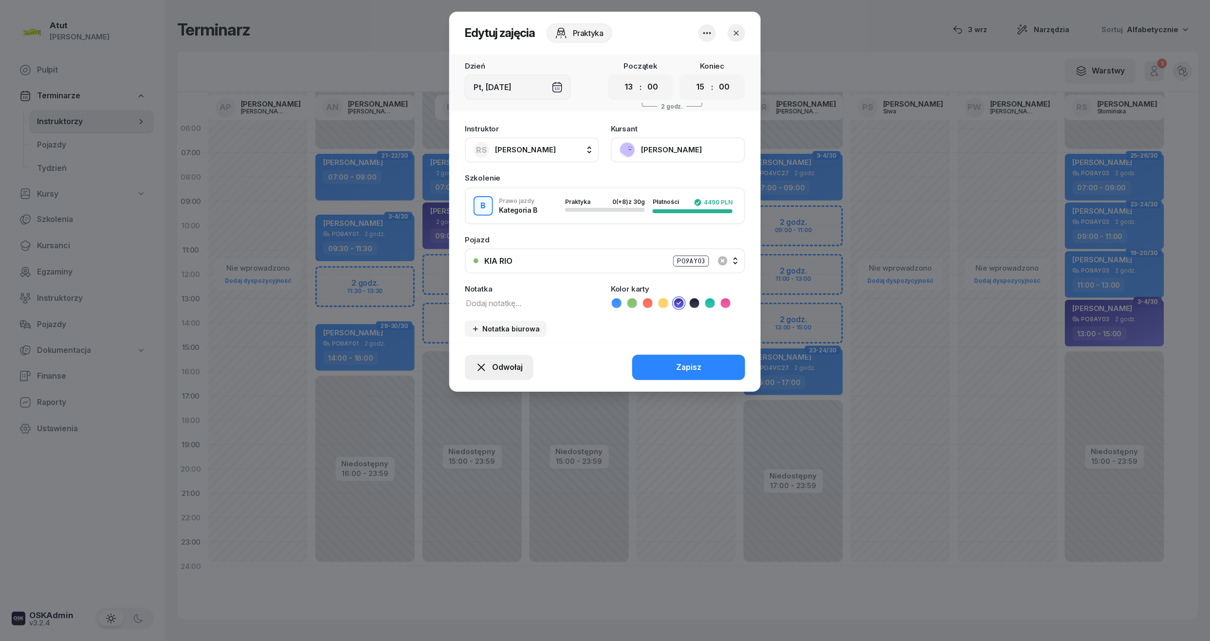
click at [485, 370] on icon "button" at bounding box center [481, 368] width 12 height 12
click at [485, 281] on div "My odwołaliśmy" at bounding box center [482, 283] width 59 height 13
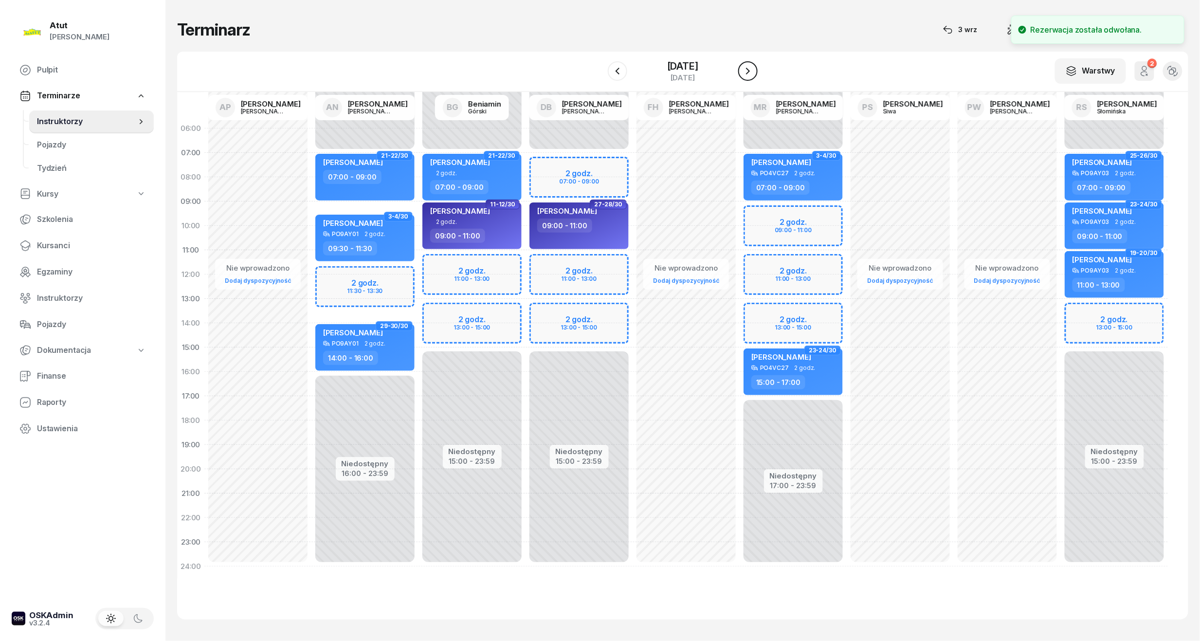
click at [750, 73] on button "button" at bounding box center [747, 70] width 19 height 19
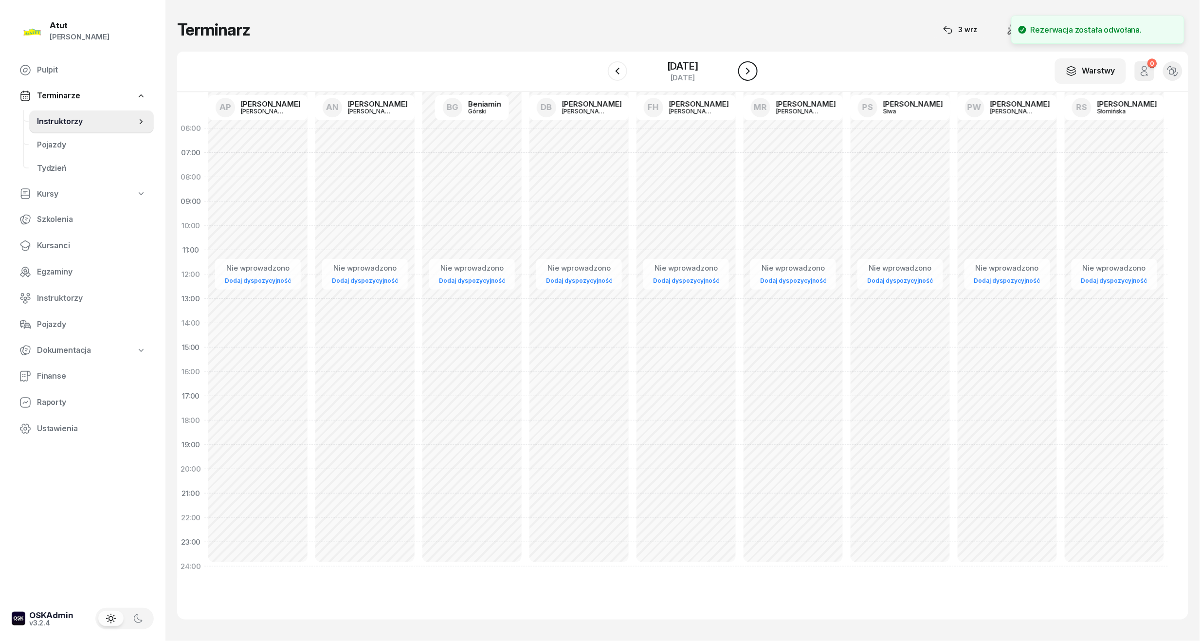
click at [754, 75] on icon "button" at bounding box center [748, 71] width 12 height 12
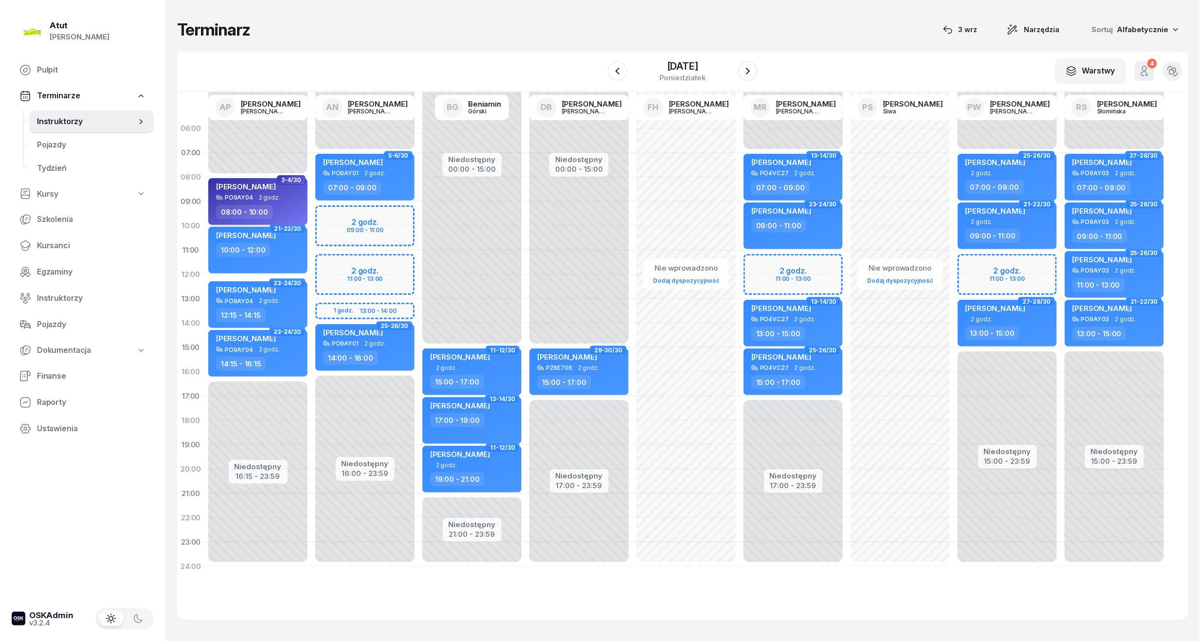
click at [274, 199] on span "2 godz." at bounding box center [269, 197] width 21 height 7
select select "08"
select select "10"
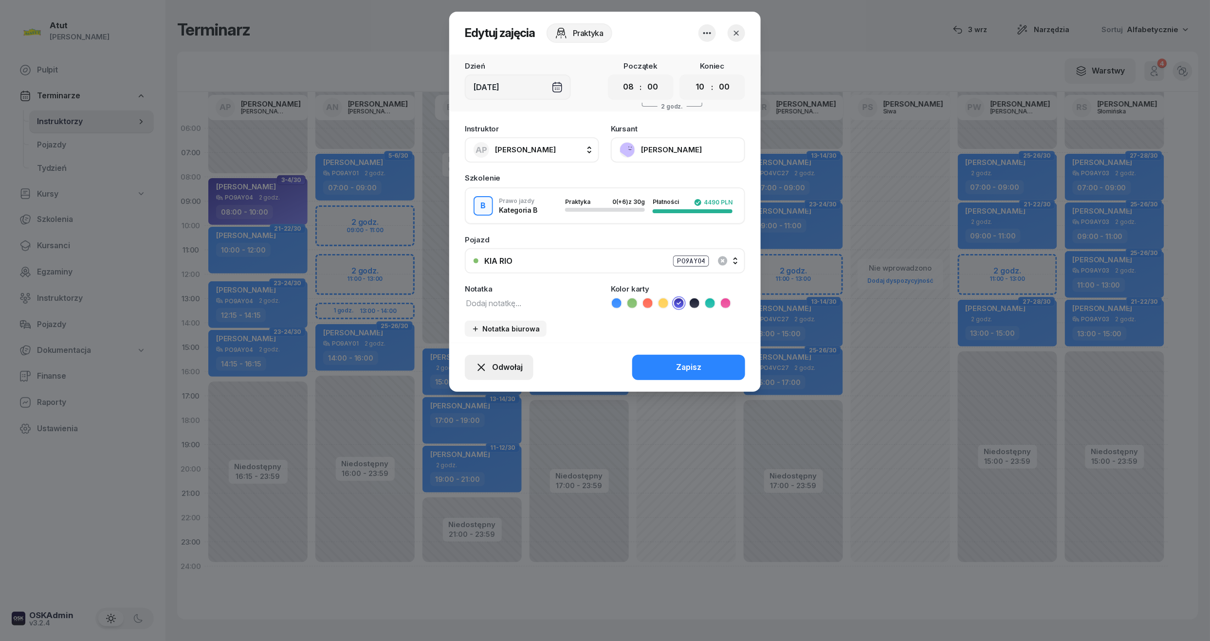
click at [491, 372] on button "Odwołaj" at bounding box center [499, 367] width 69 height 25
click at [454, 280] on div "My odwołaliśmy" at bounding box center [482, 283] width 59 height 13
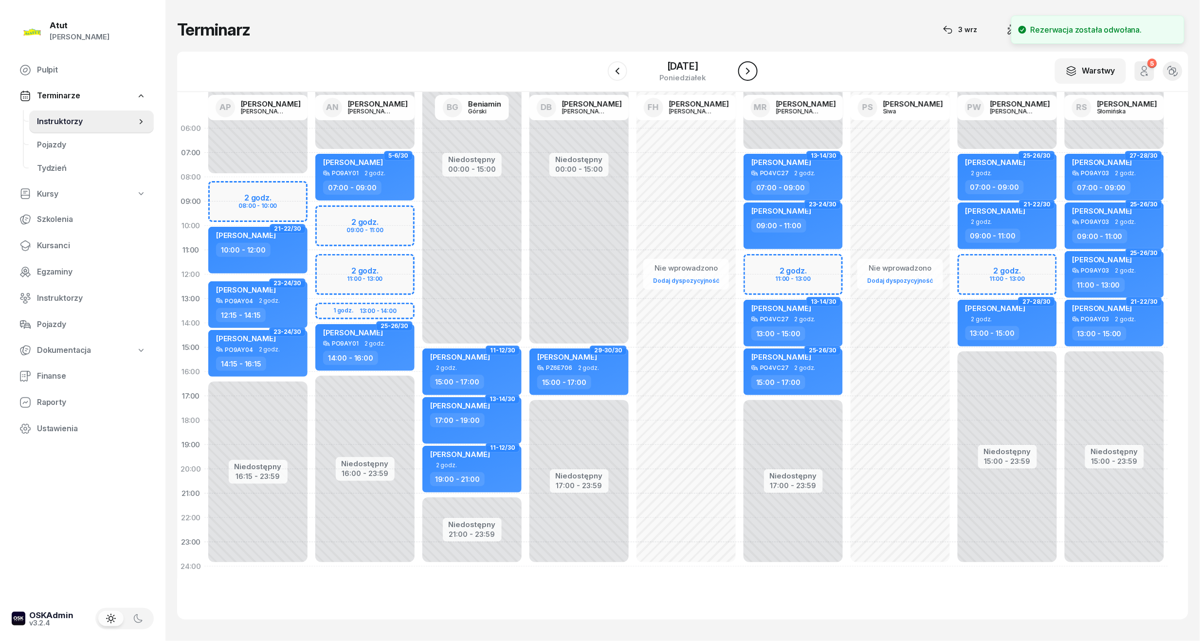
click at [754, 69] on icon "button" at bounding box center [748, 71] width 12 height 12
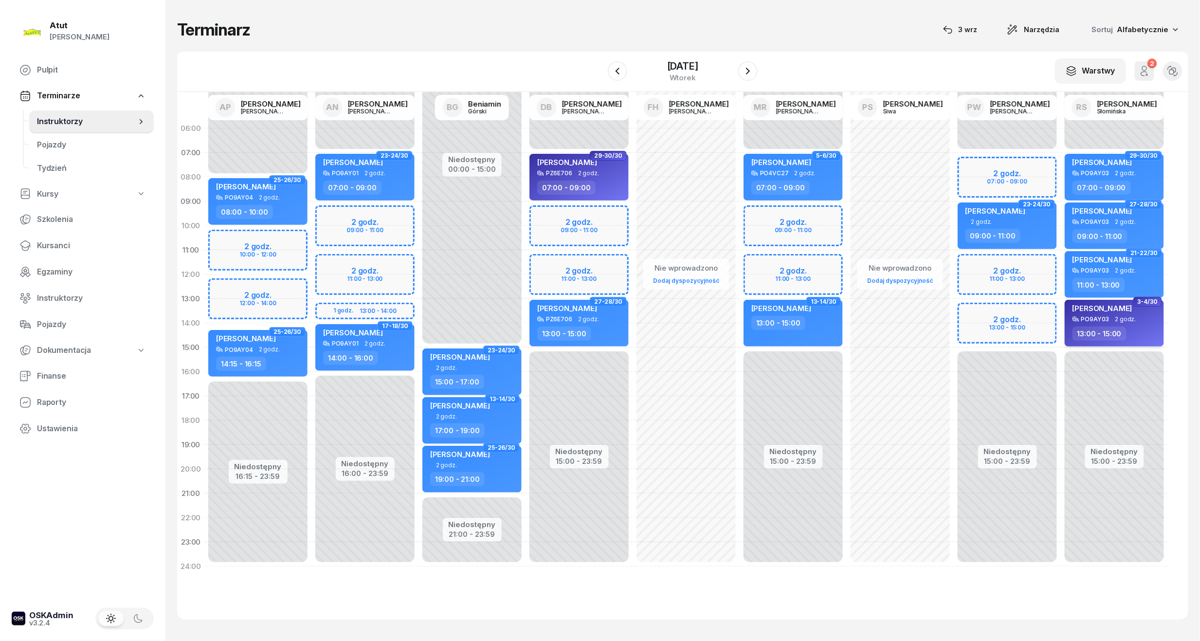
click at [1106, 334] on div "13:00 - 15:00" at bounding box center [1100, 334] width 54 height 14
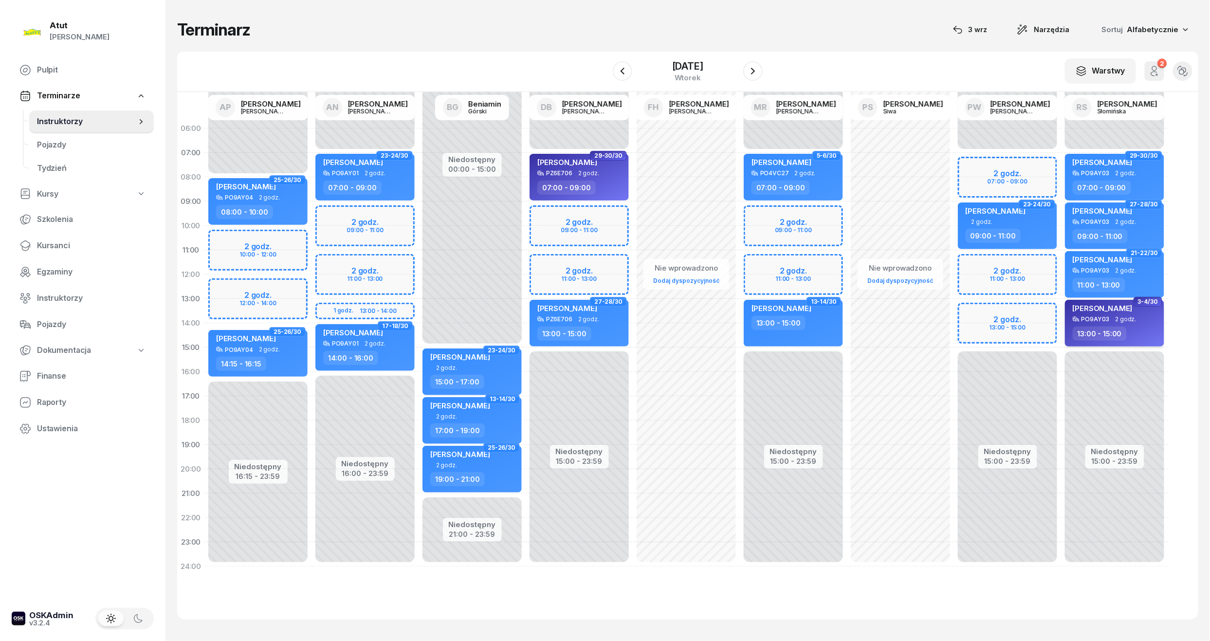
select select "13"
select select "15"
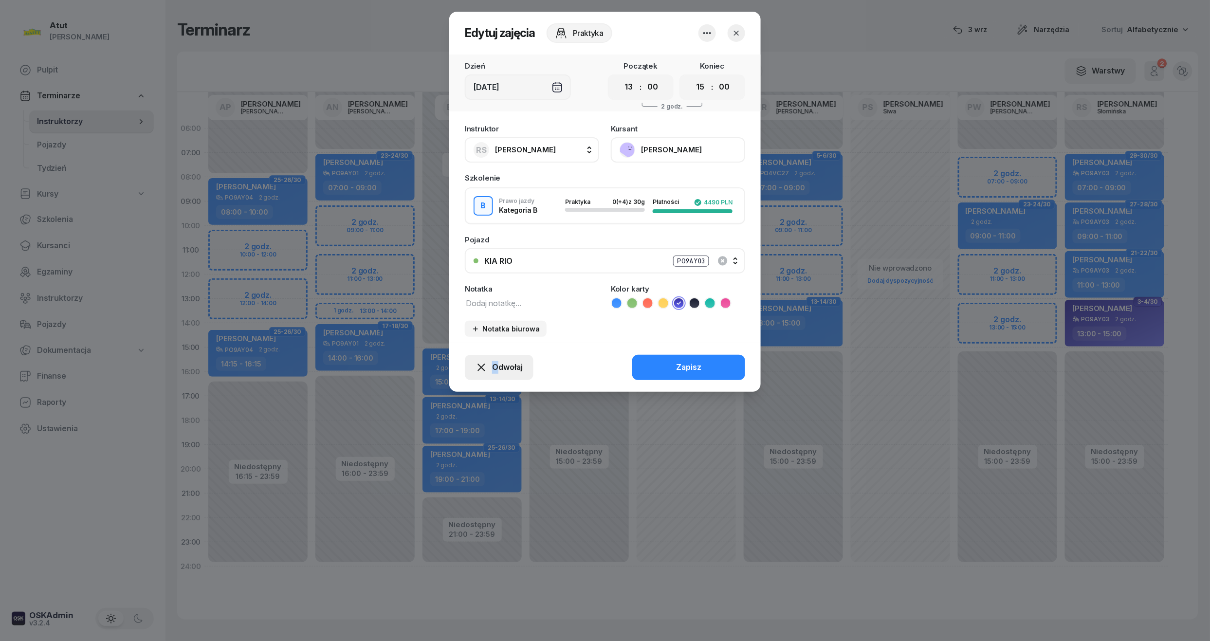
click at [499, 354] on div "Odwołaj Zapisz" at bounding box center [604, 367] width 311 height 49
drag, startPoint x: 499, startPoint y: 354, endPoint x: 505, endPoint y: 368, distance: 15.1
click at [505, 368] on span "Odwołaj" at bounding box center [507, 367] width 31 height 13
click at [487, 286] on div "My odwołaliśmy" at bounding box center [482, 283] width 59 height 13
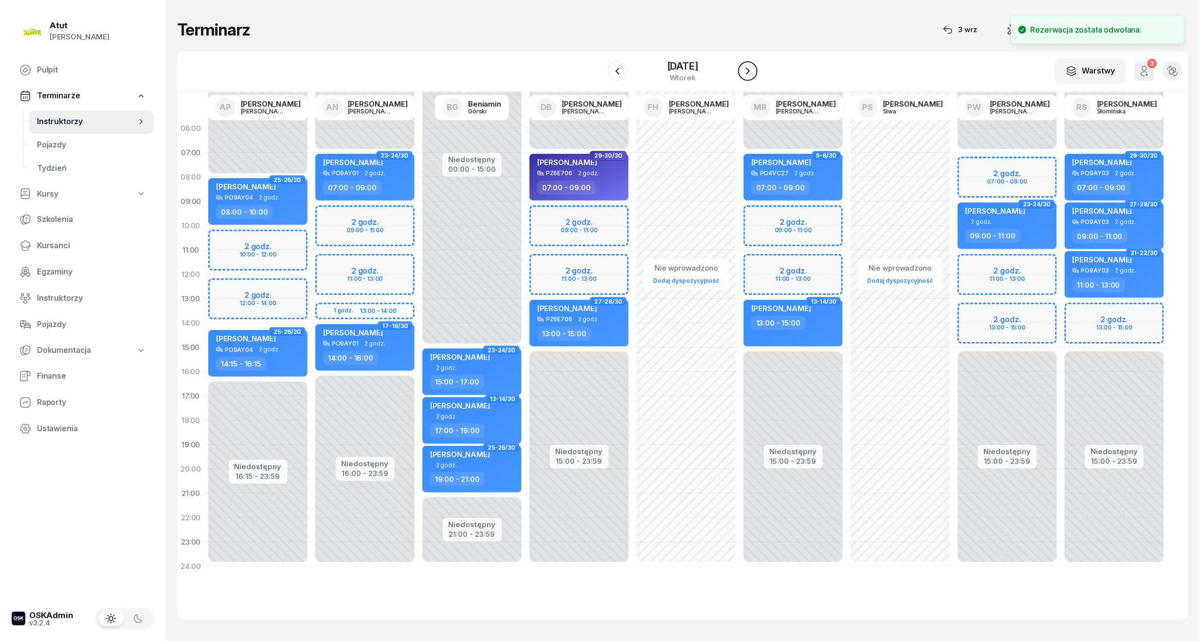
click at [758, 73] on button "button" at bounding box center [747, 70] width 19 height 19
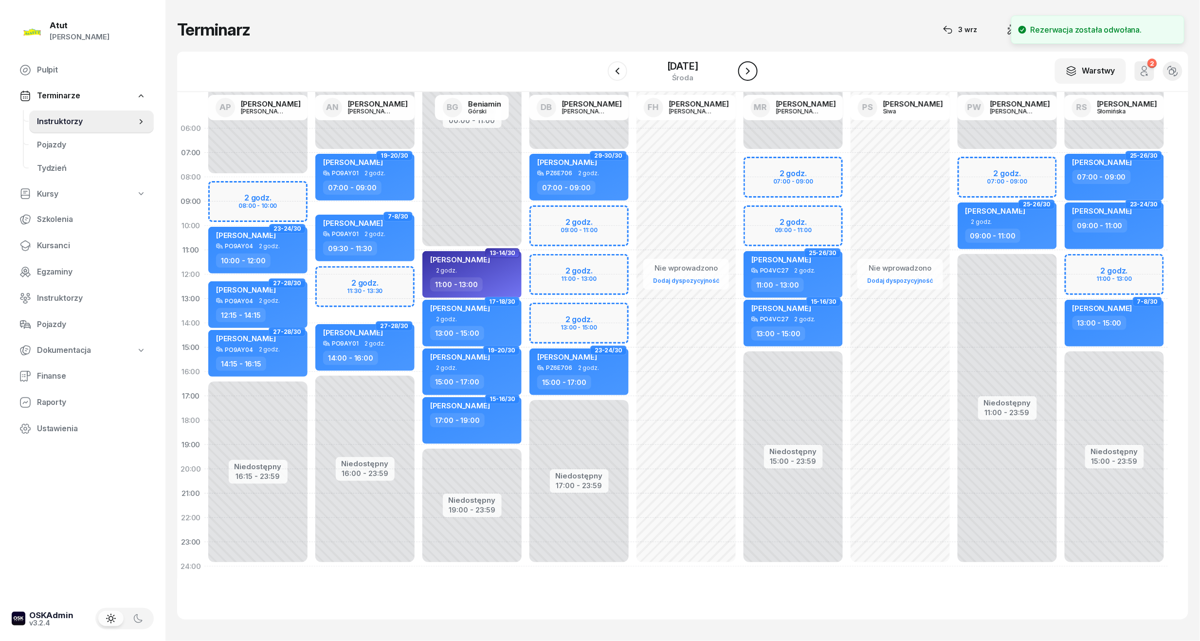
click at [754, 72] on icon "button" at bounding box center [748, 71] width 12 height 12
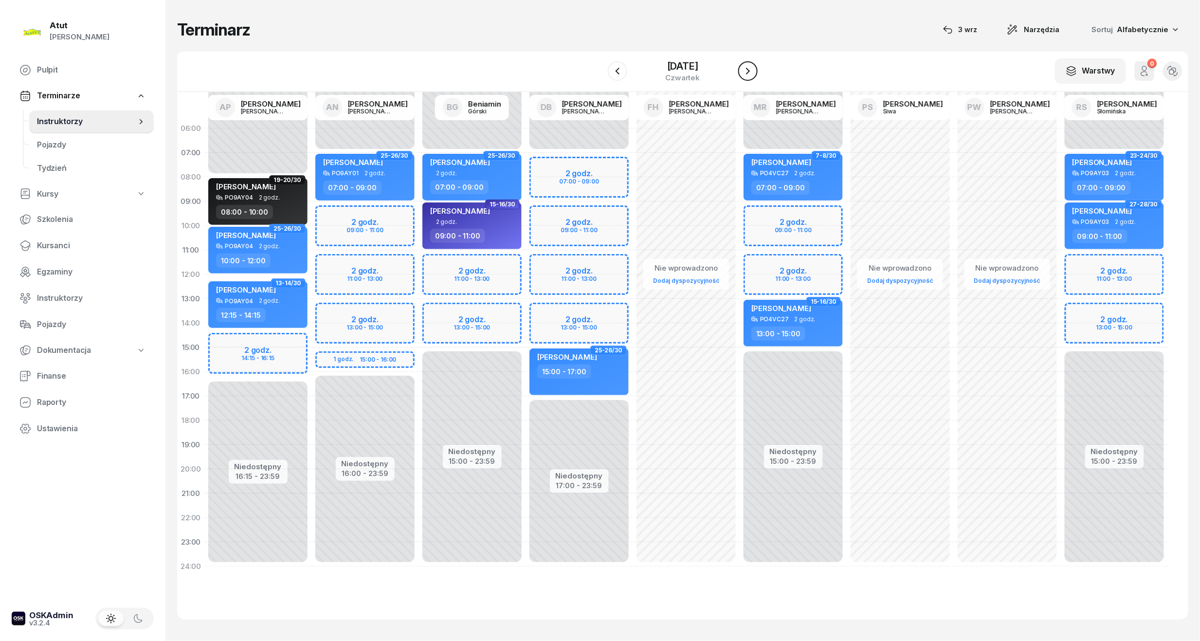
click at [754, 72] on icon "button" at bounding box center [748, 71] width 12 height 12
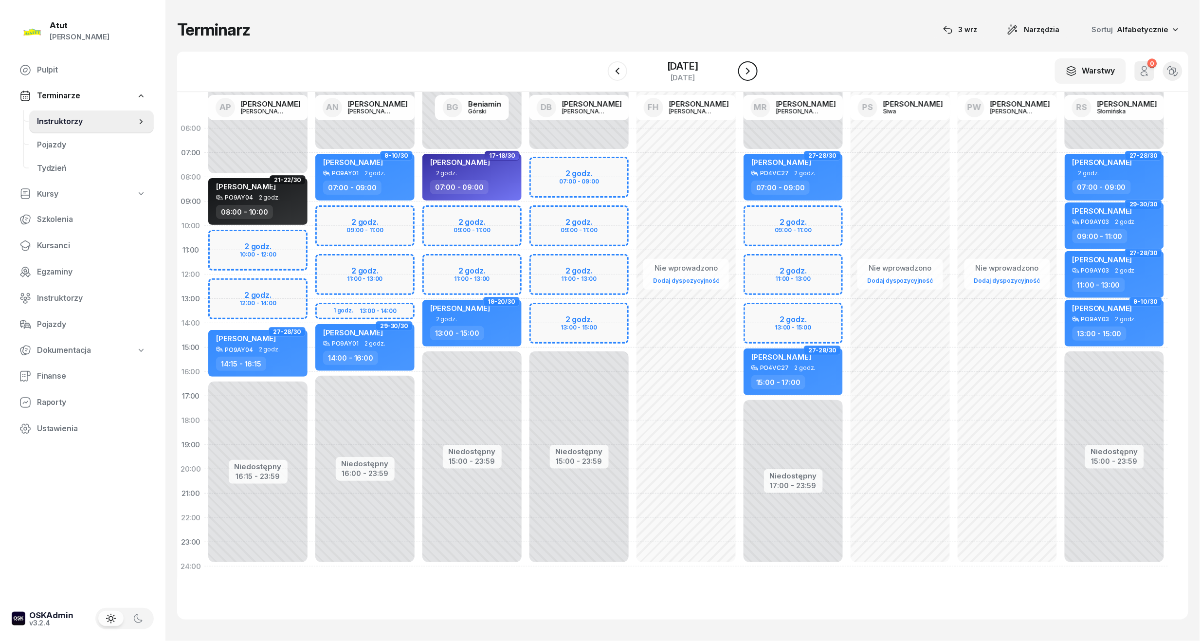
click at [754, 72] on icon "button" at bounding box center [748, 71] width 12 height 12
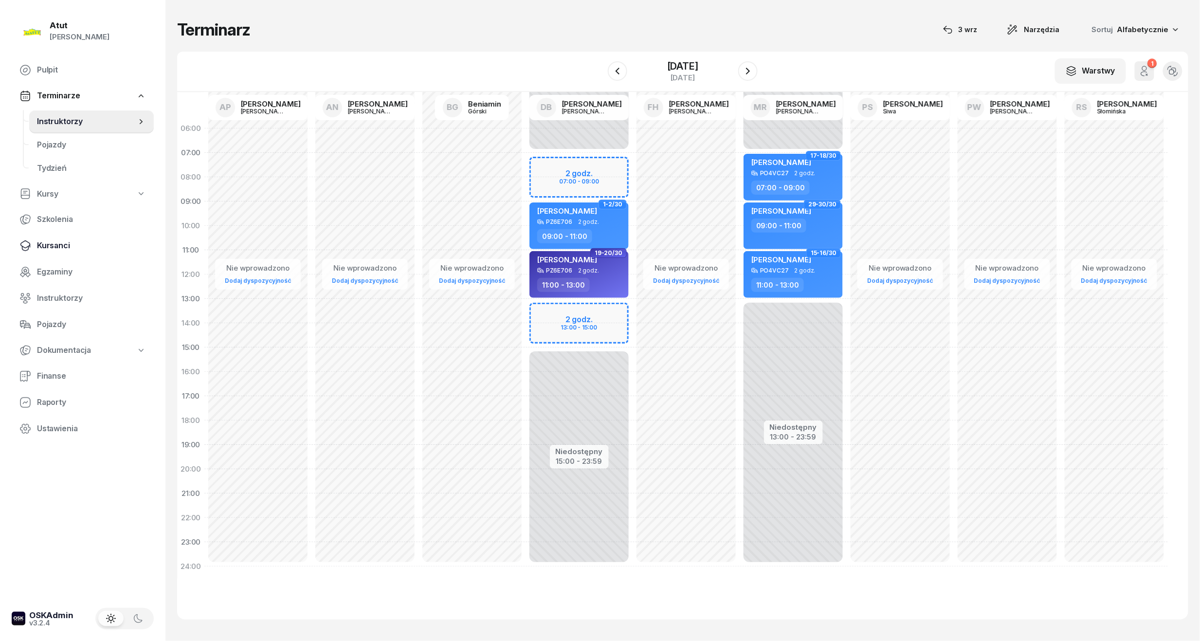
click at [52, 236] on link "Kursanci" at bounding box center [83, 245] width 142 height 23
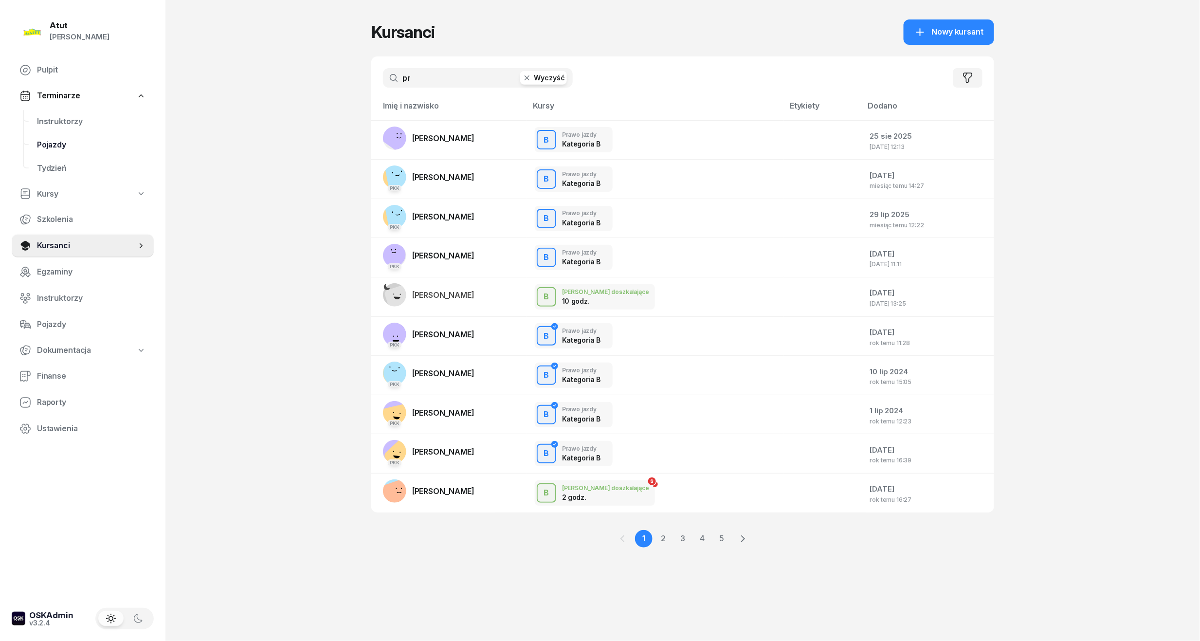
drag, startPoint x: 432, startPoint y: 81, endPoint x: 41, endPoint y: 136, distance: 394.7
click at [41, 136] on div "Atut [PERSON_NAME] Pulpit Terminarze Instruktorzy Pojazdy Tydzień Kursy Szkolen…" at bounding box center [600, 320] width 1200 height 641
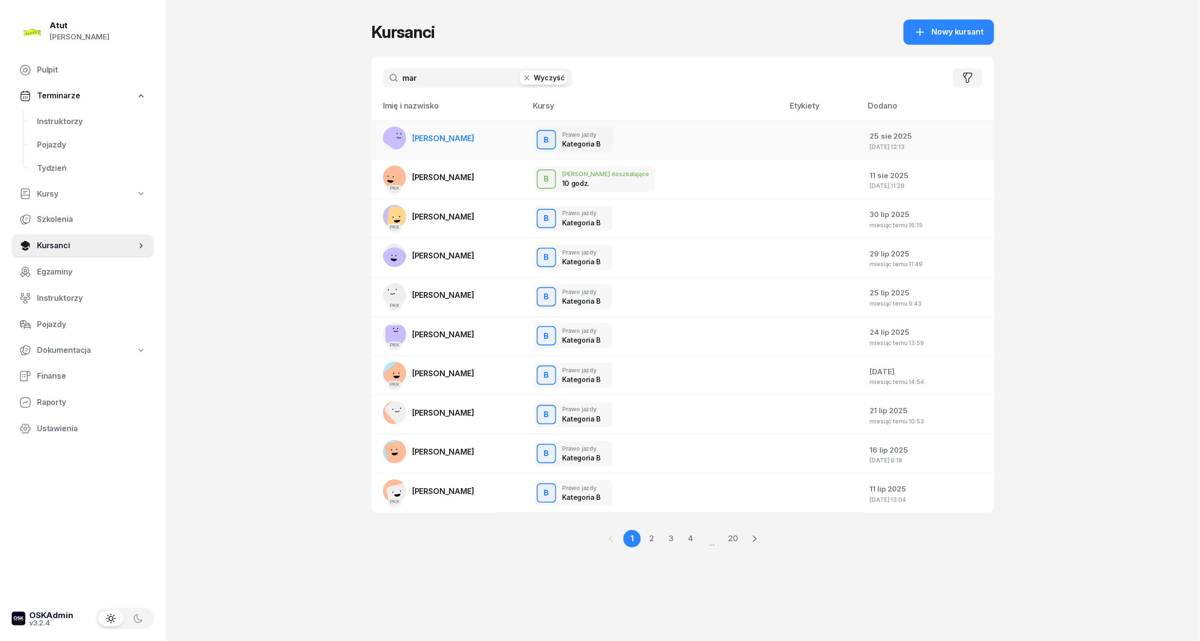
type input "mar"
click at [446, 143] on link "[PERSON_NAME]" at bounding box center [428, 138] width 91 height 23
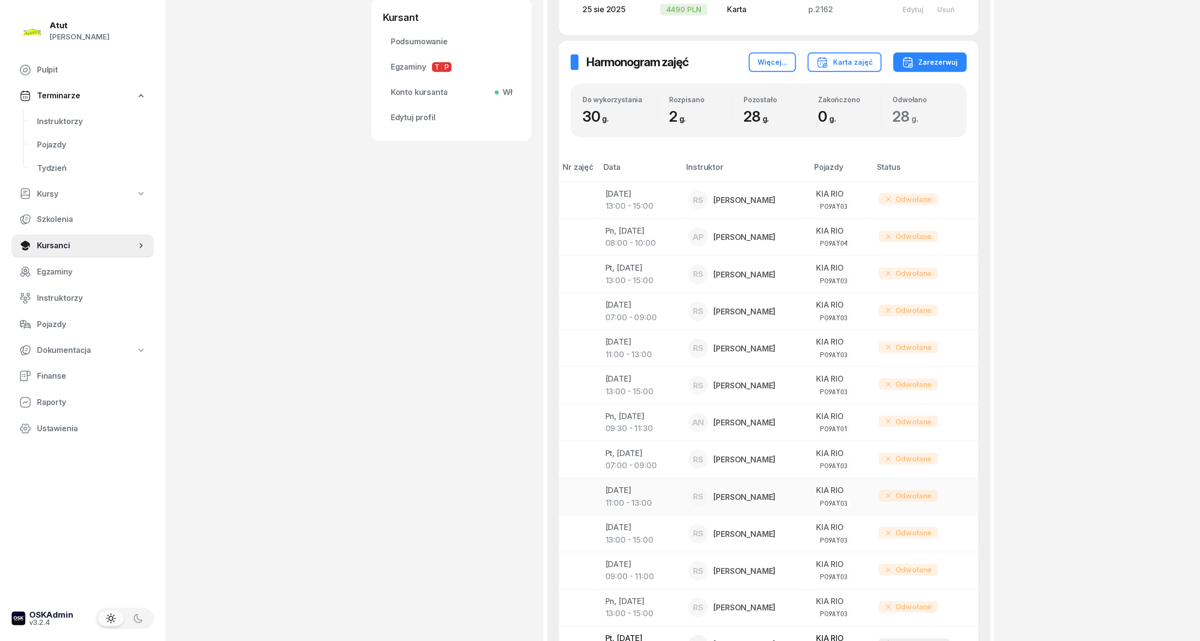
scroll to position [554, 0]
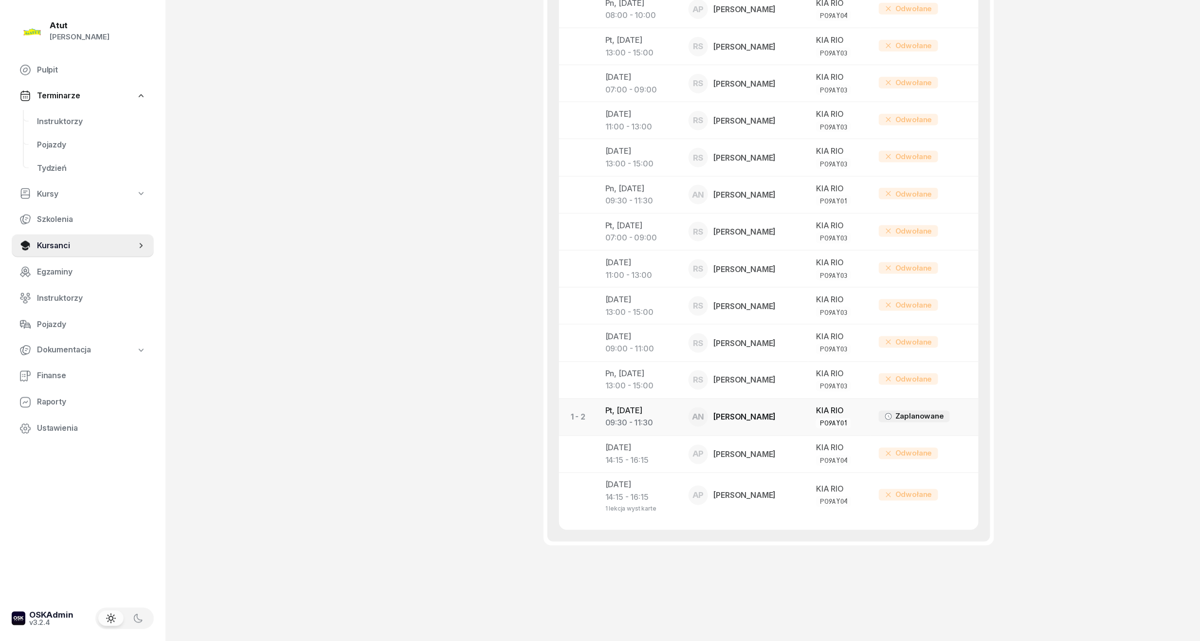
click at [652, 418] on div "09:30 - 11:30" at bounding box center [639, 423] width 68 height 13
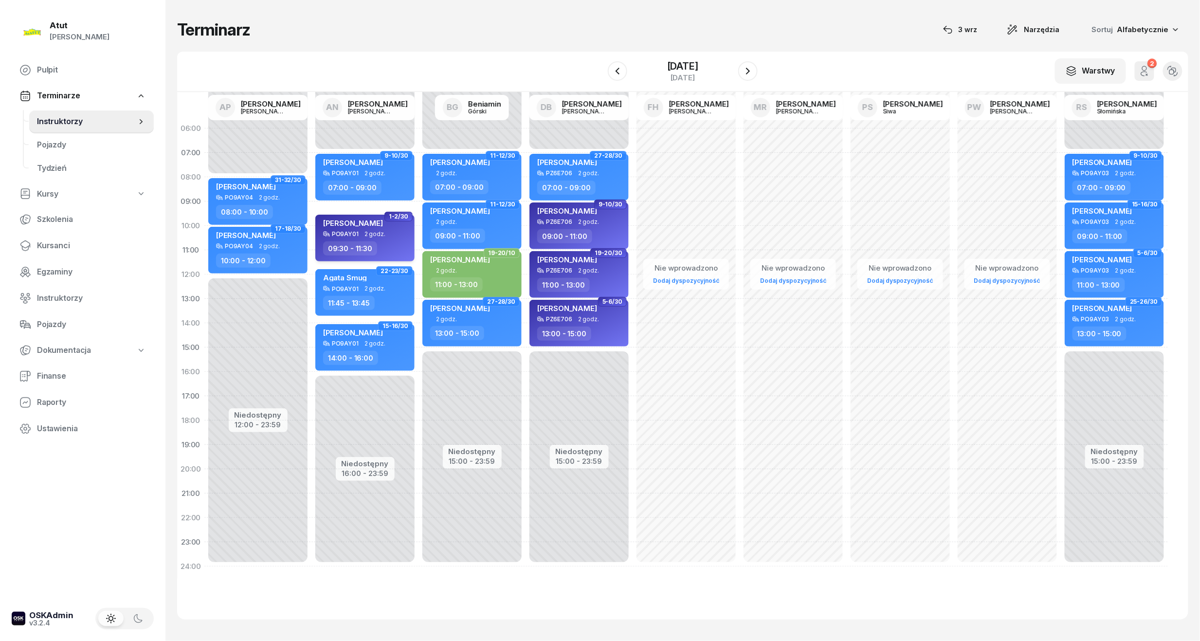
click at [349, 219] on span "[PERSON_NAME]" at bounding box center [353, 223] width 60 height 9
select select "09"
select select "30"
select select "11"
select select "30"
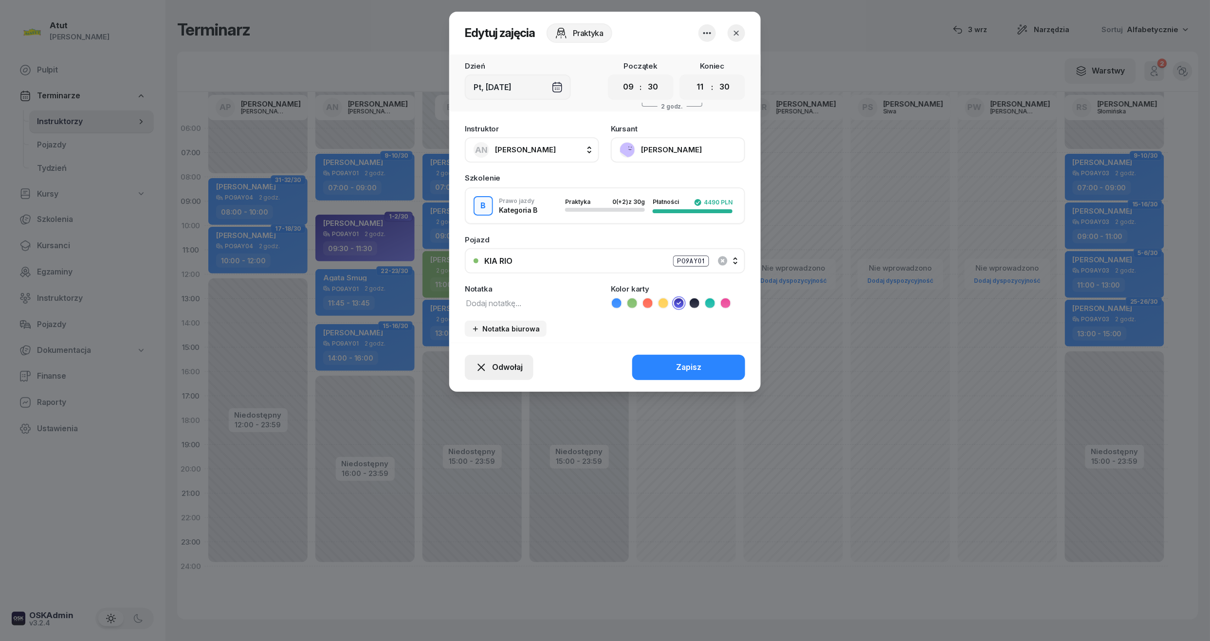
click at [499, 365] on span "Odwołaj" at bounding box center [507, 367] width 31 height 13
click at [472, 287] on div "My odwołaliśmy" at bounding box center [482, 283] width 59 height 13
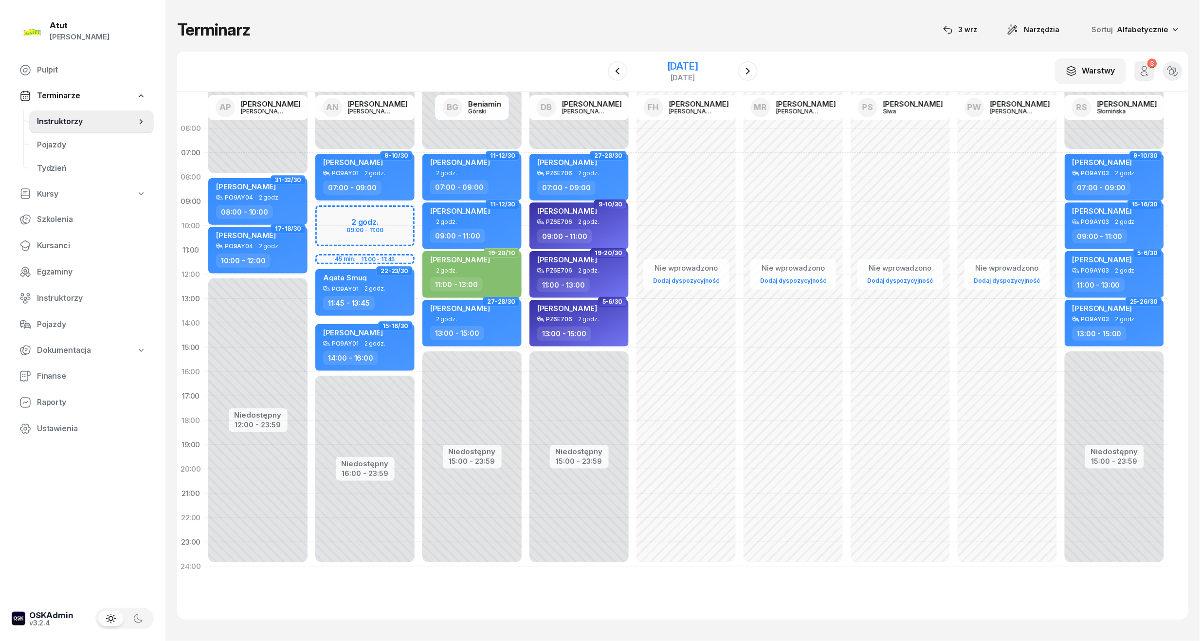
click at [694, 66] on div "[DATE]" at bounding box center [682, 66] width 31 height 10
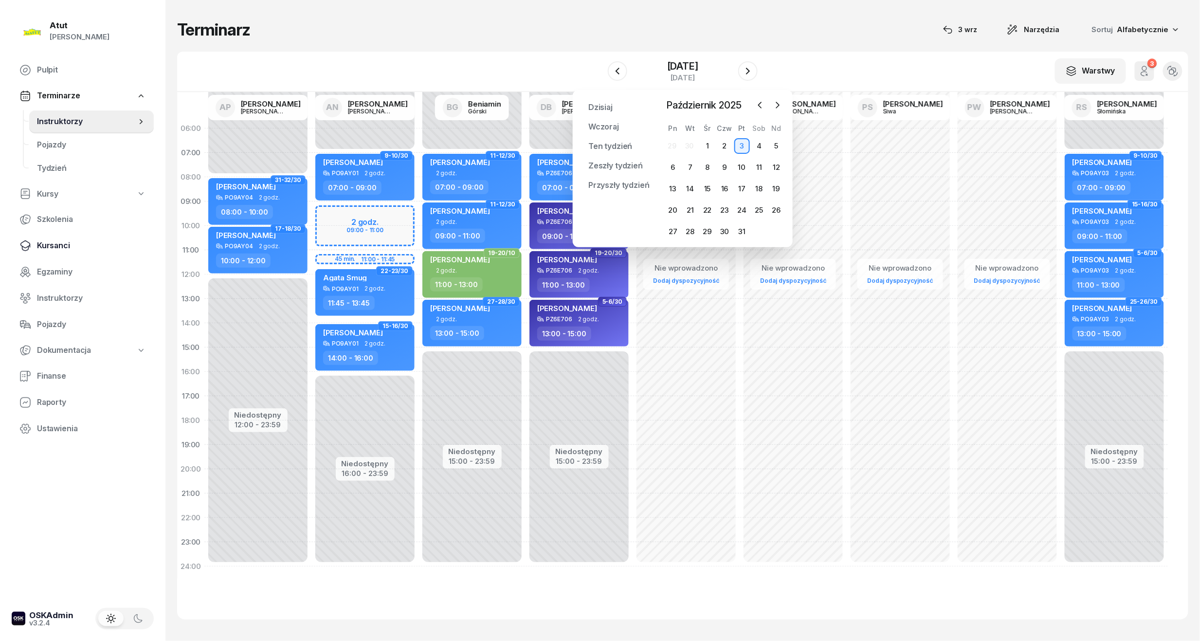
click at [42, 246] on span "Kursanci" at bounding box center [91, 245] width 109 height 13
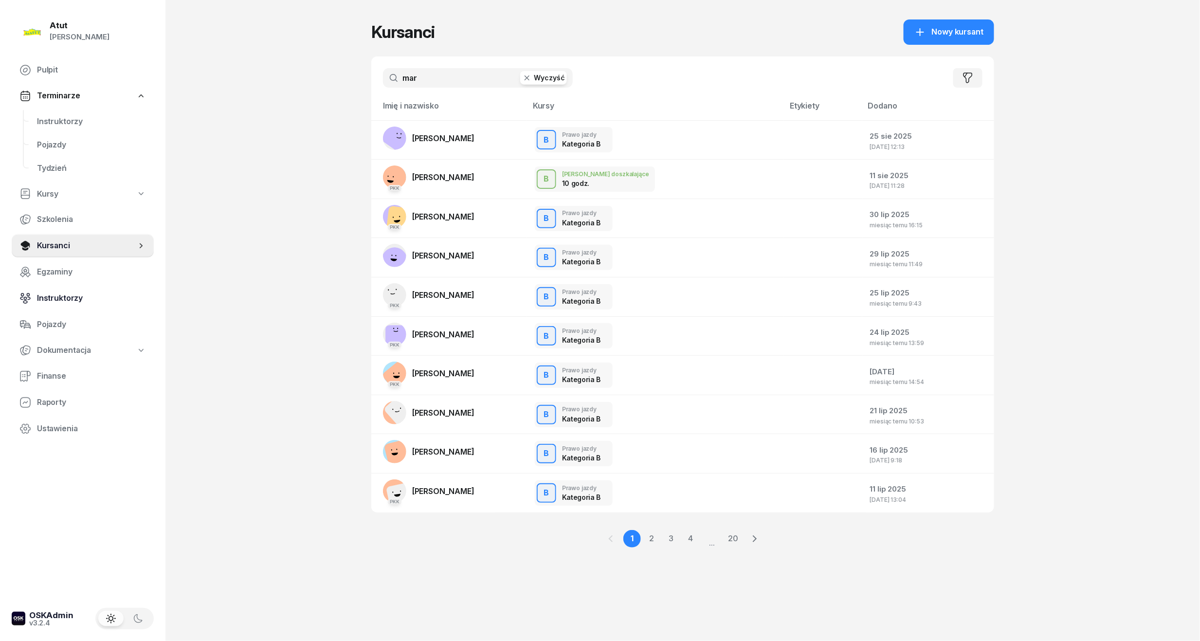
click at [53, 300] on span "Instruktorzy" at bounding box center [91, 298] width 109 height 13
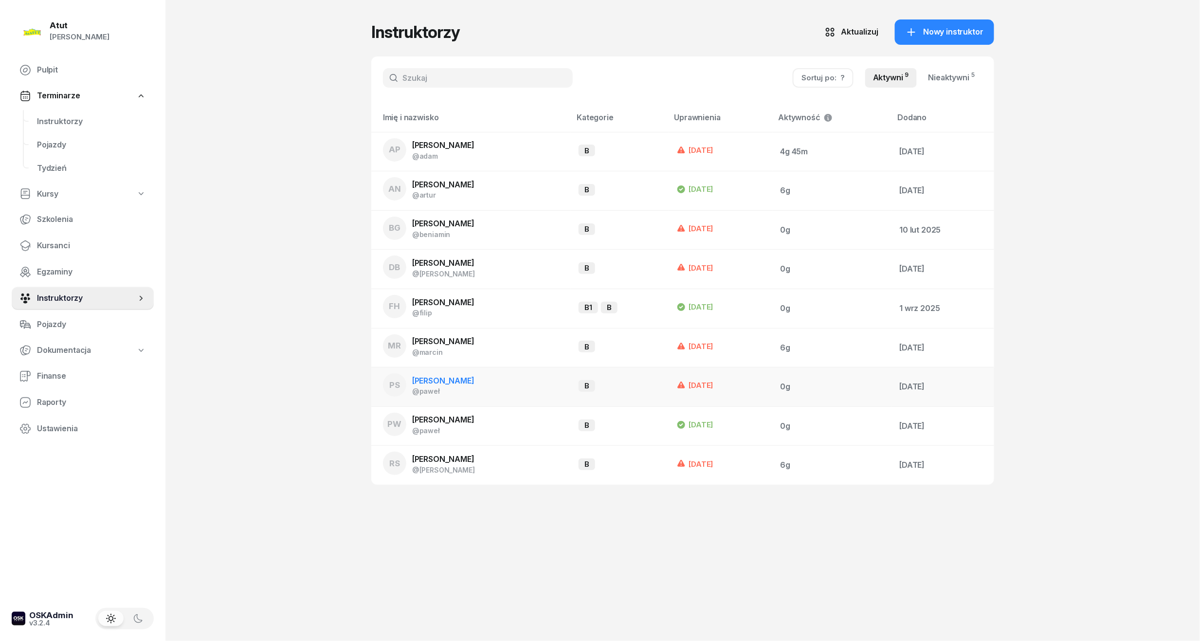
click at [429, 380] on span "[PERSON_NAME]" at bounding box center [443, 381] width 62 height 10
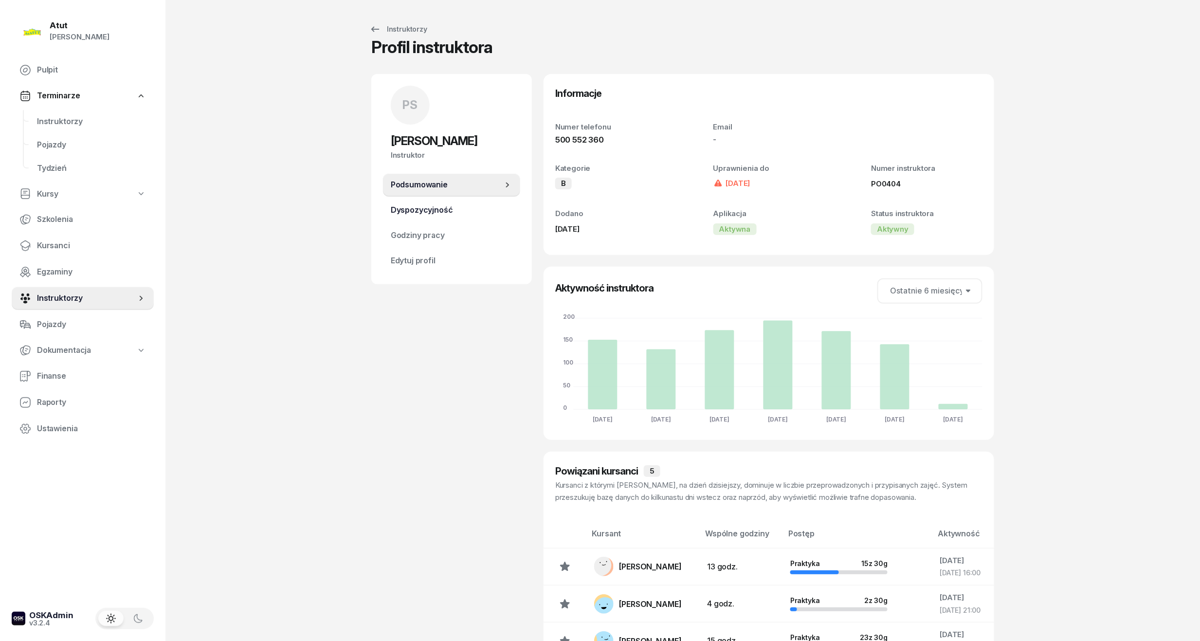
click at [419, 204] on span "Dyspozycyjność" at bounding box center [452, 210] width 122 height 13
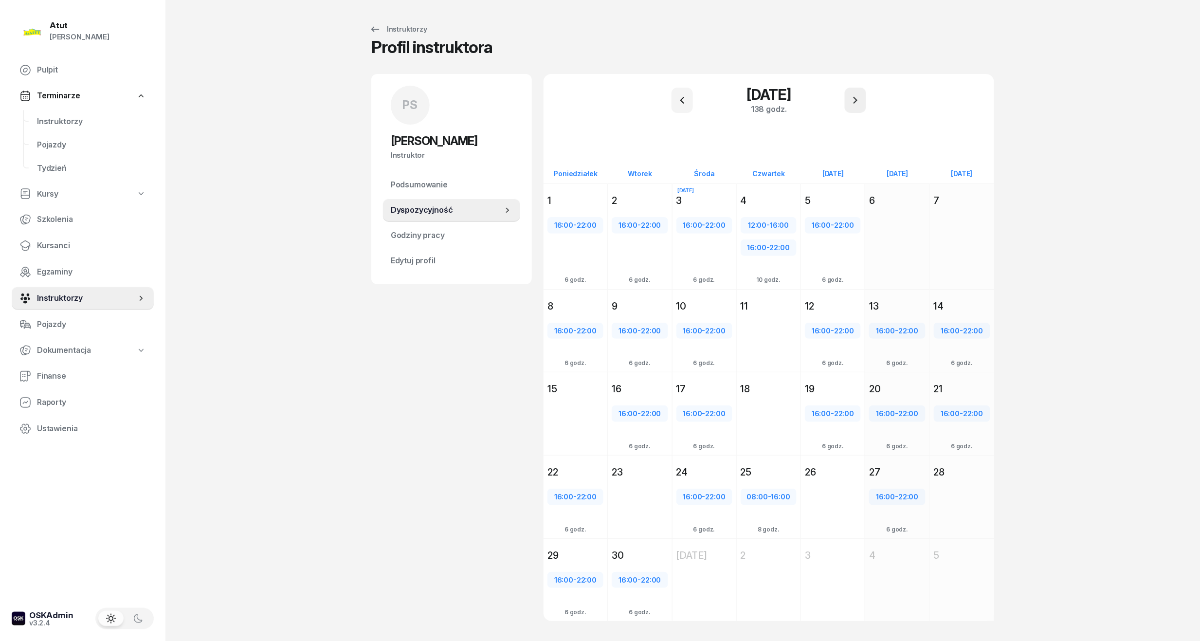
click at [855, 104] on icon "button" at bounding box center [856, 100] width 12 height 12
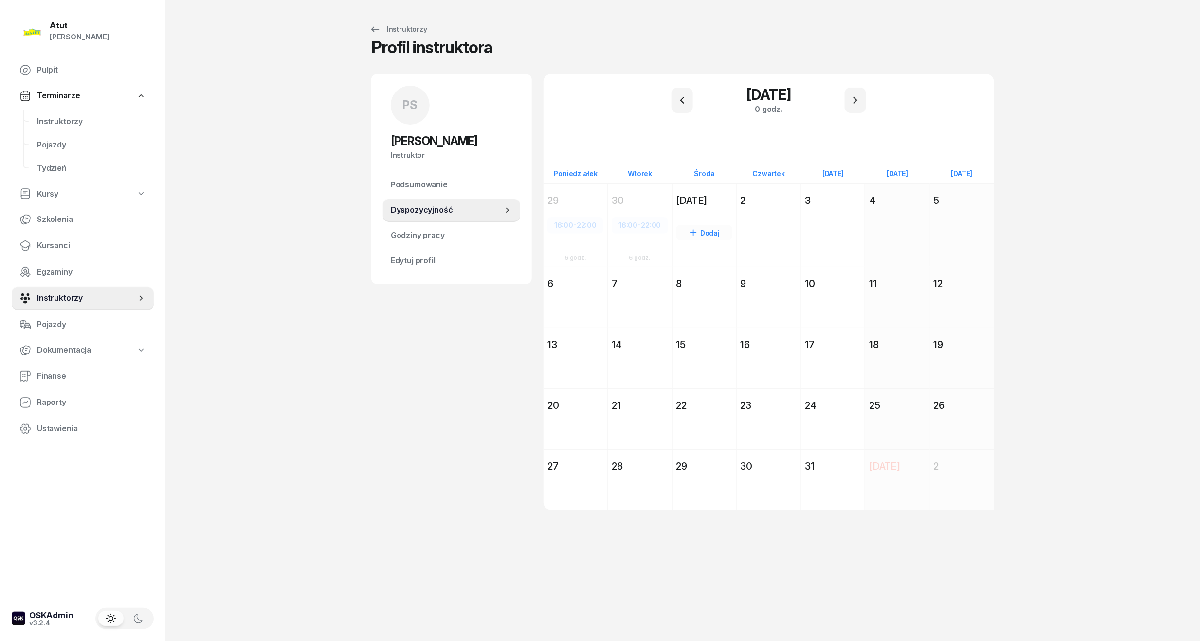
click at [713, 196] on div "[DATE]" at bounding box center [704, 201] width 56 height 14
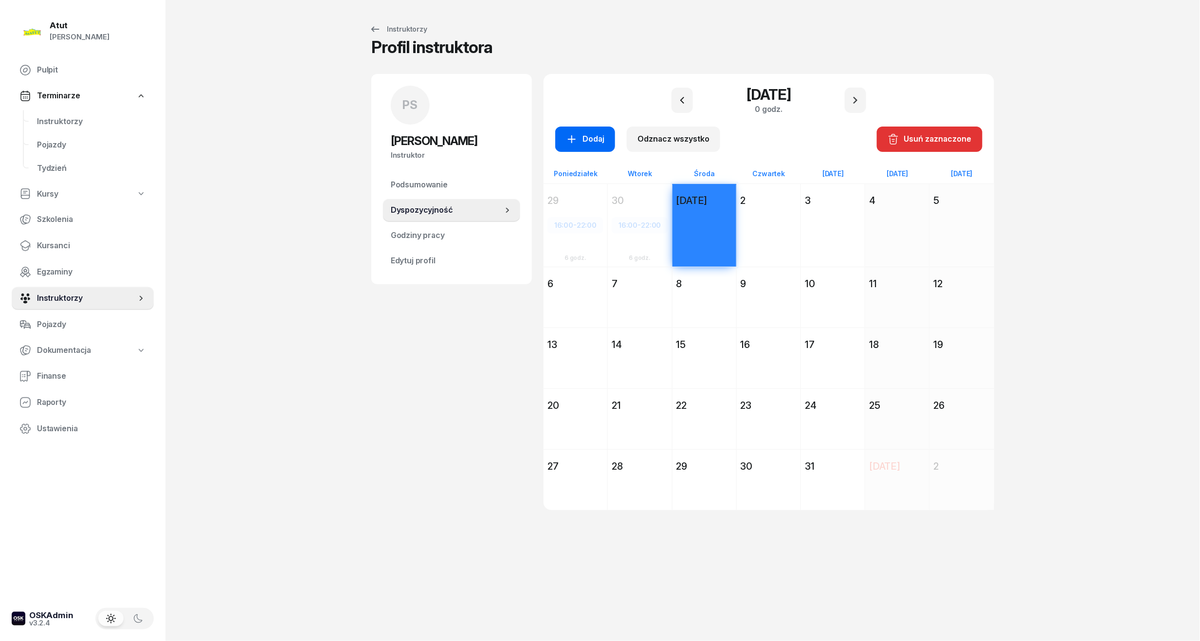
click at [580, 135] on div "Dodaj" at bounding box center [585, 139] width 38 height 13
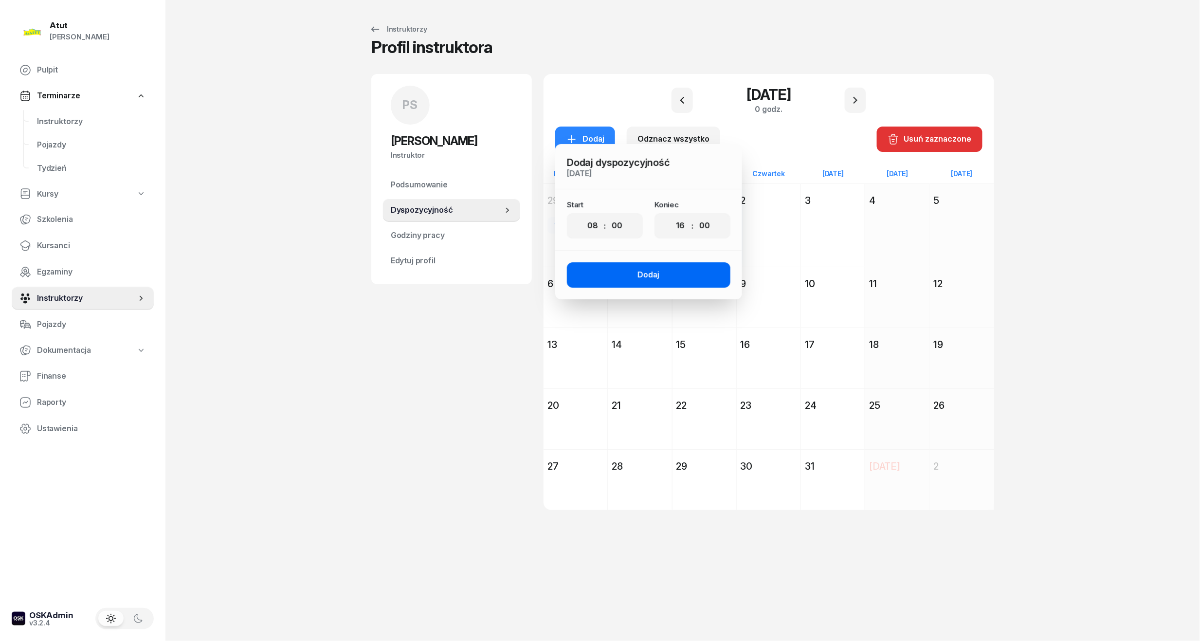
click at [670, 274] on button "Dodaj" at bounding box center [649, 274] width 164 height 25
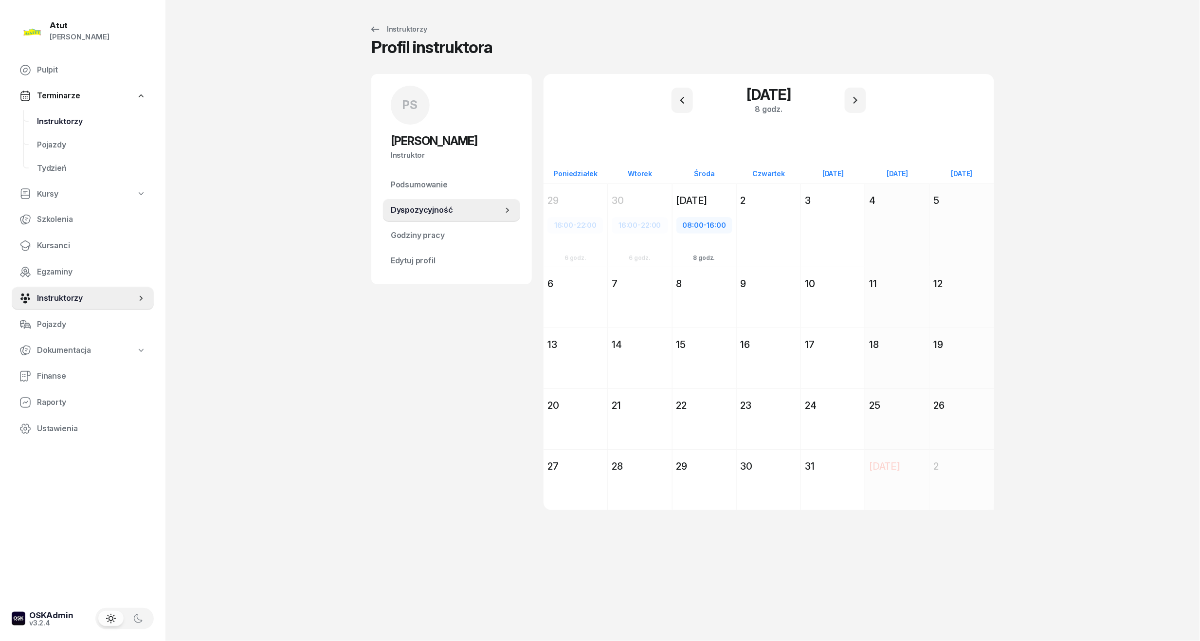
click at [51, 121] on span "Instruktorzy" at bounding box center [91, 121] width 109 height 13
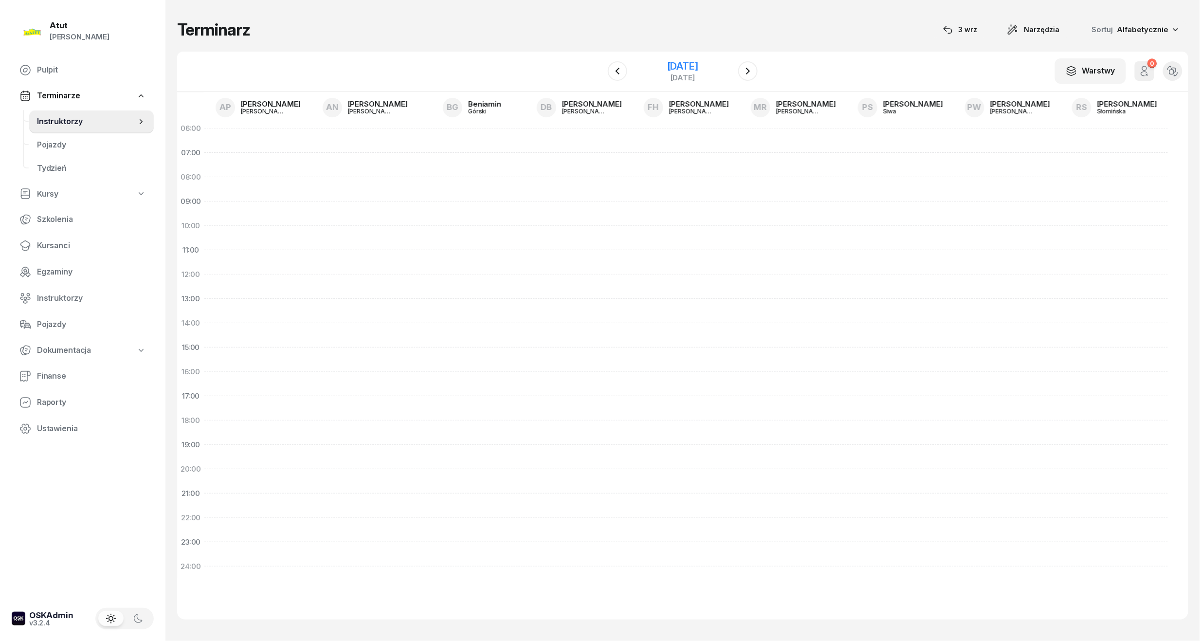
click at [683, 65] on div "[DATE]" at bounding box center [682, 66] width 31 height 10
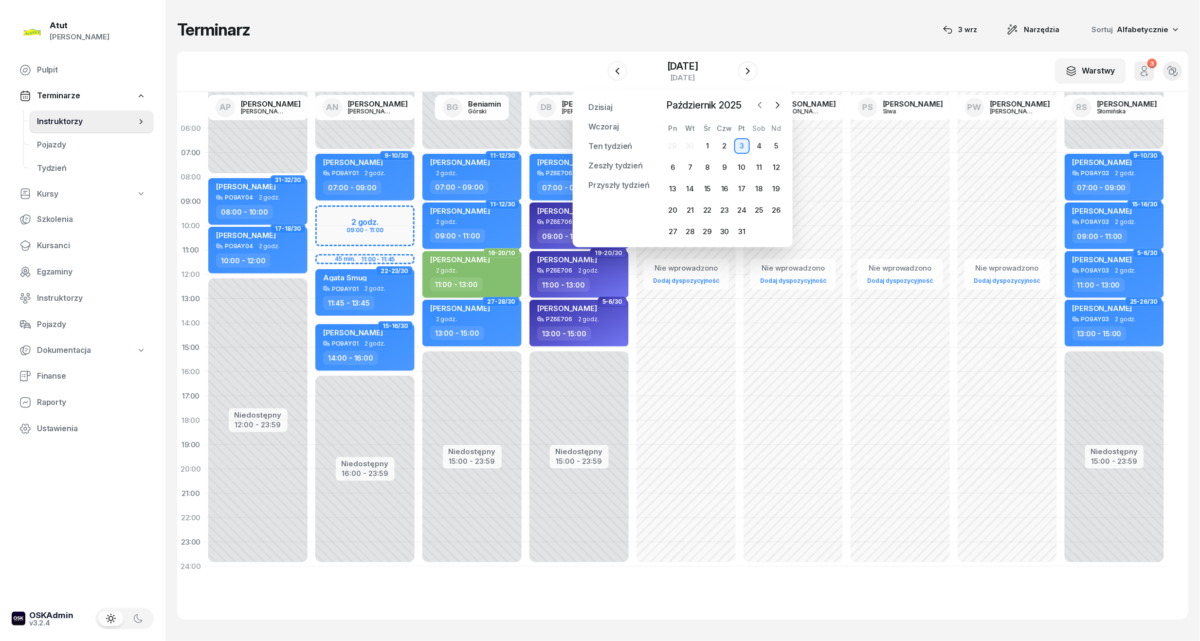
click at [757, 104] on icon "button" at bounding box center [760, 105] width 10 height 10
click at [689, 205] on div "23" at bounding box center [690, 210] width 16 height 16
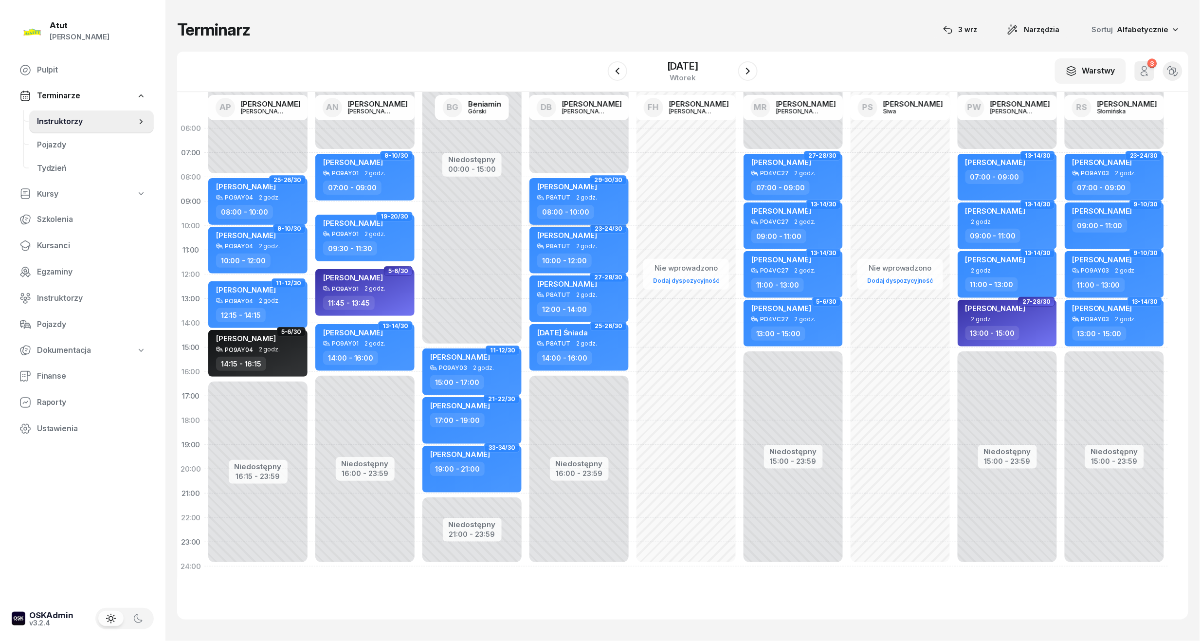
click at [608, 200] on div "P8ATUT 2 godz." at bounding box center [580, 197] width 86 height 7
select select "08"
select select "10"
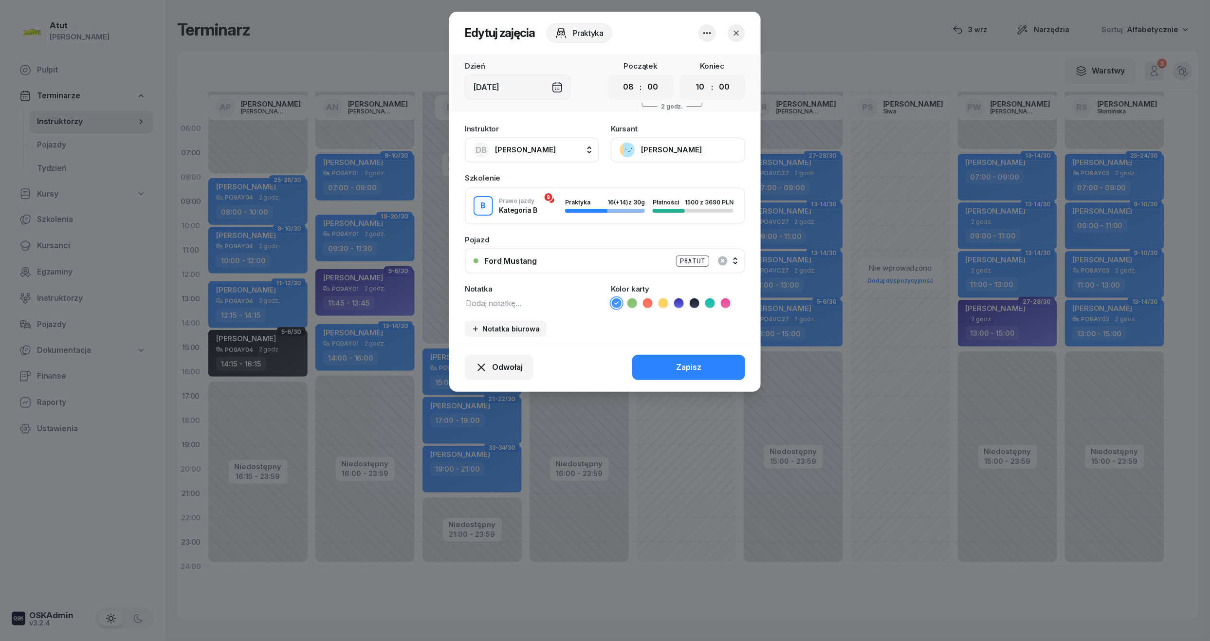
click at [658, 146] on button "[PERSON_NAME]" at bounding box center [678, 149] width 134 height 25
click at [559, 91] on div "[DATE]" at bounding box center [518, 86] width 106 height 25
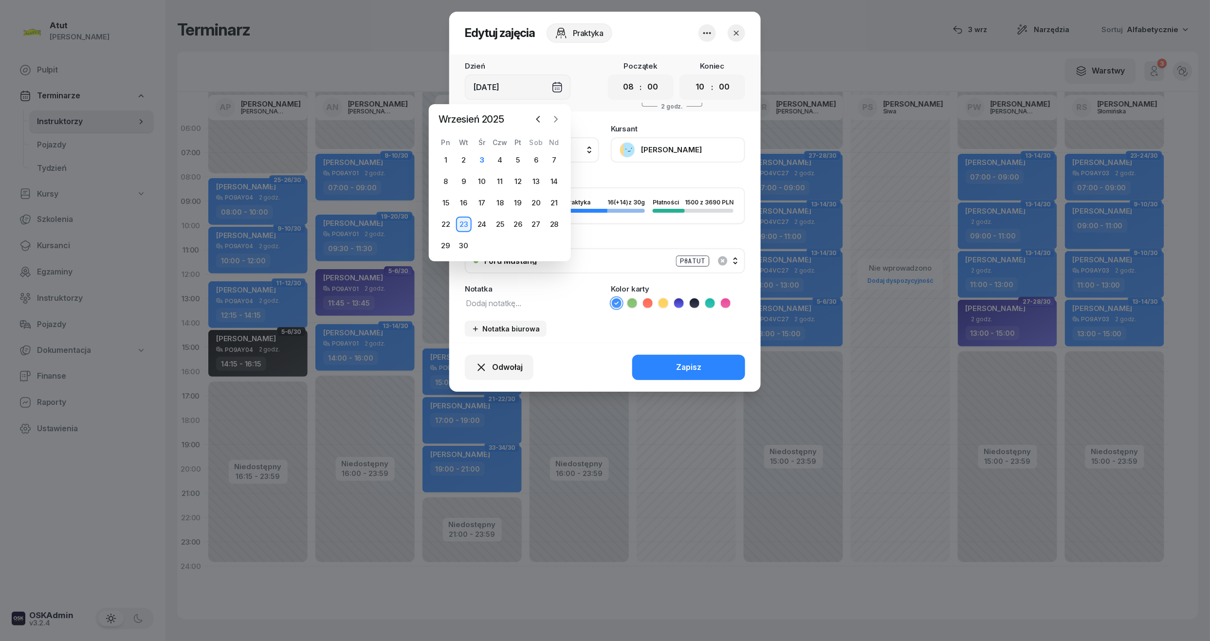
click at [553, 118] on icon "button" at bounding box center [556, 119] width 10 height 10
click at [483, 158] on div "1" at bounding box center [482, 160] width 16 height 16
type input "[DATE]"
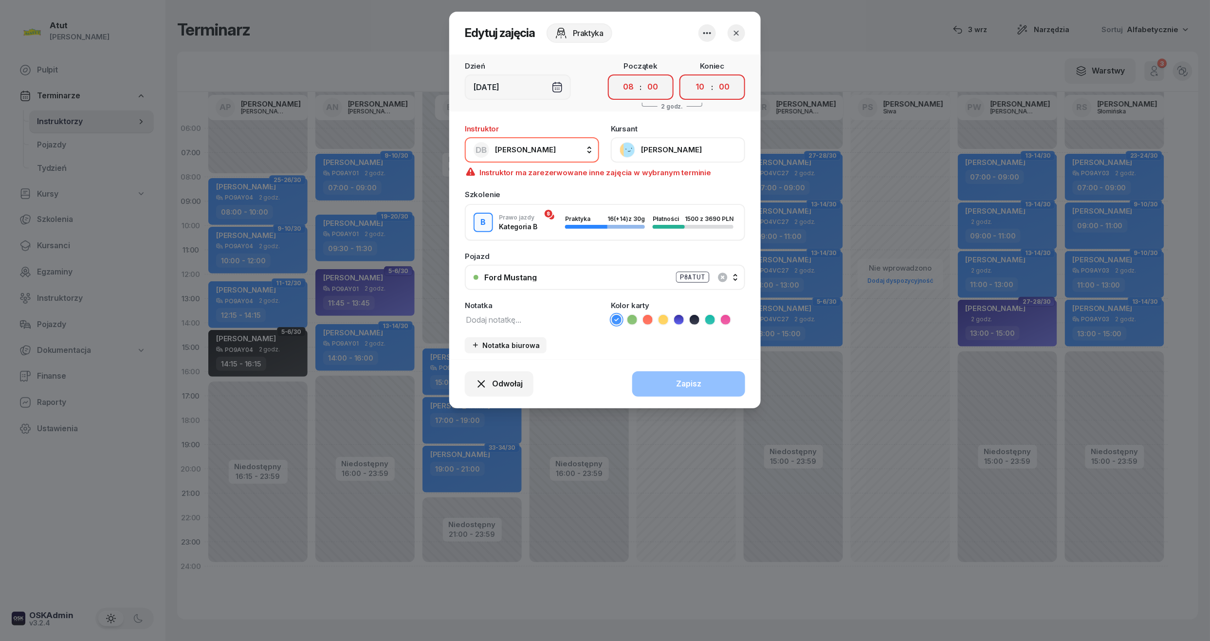
click at [736, 29] on icon "button" at bounding box center [736, 33] width 10 height 10
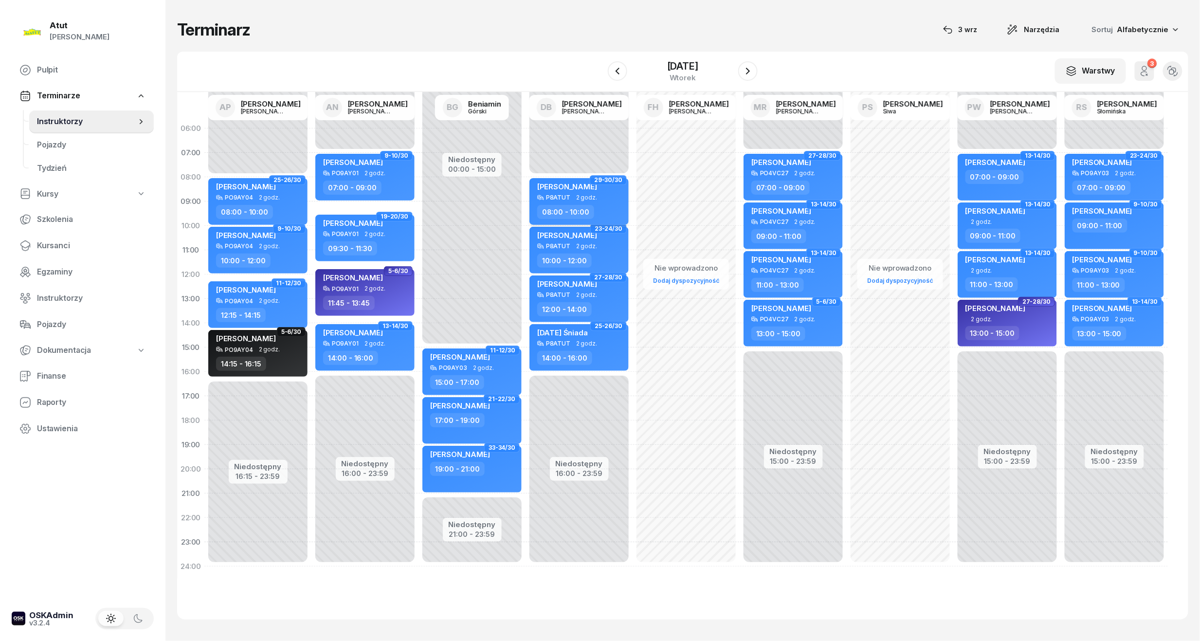
click at [602, 187] on div "[PERSON_NAME]" at bounding box center [580, 188] width 86 height 12
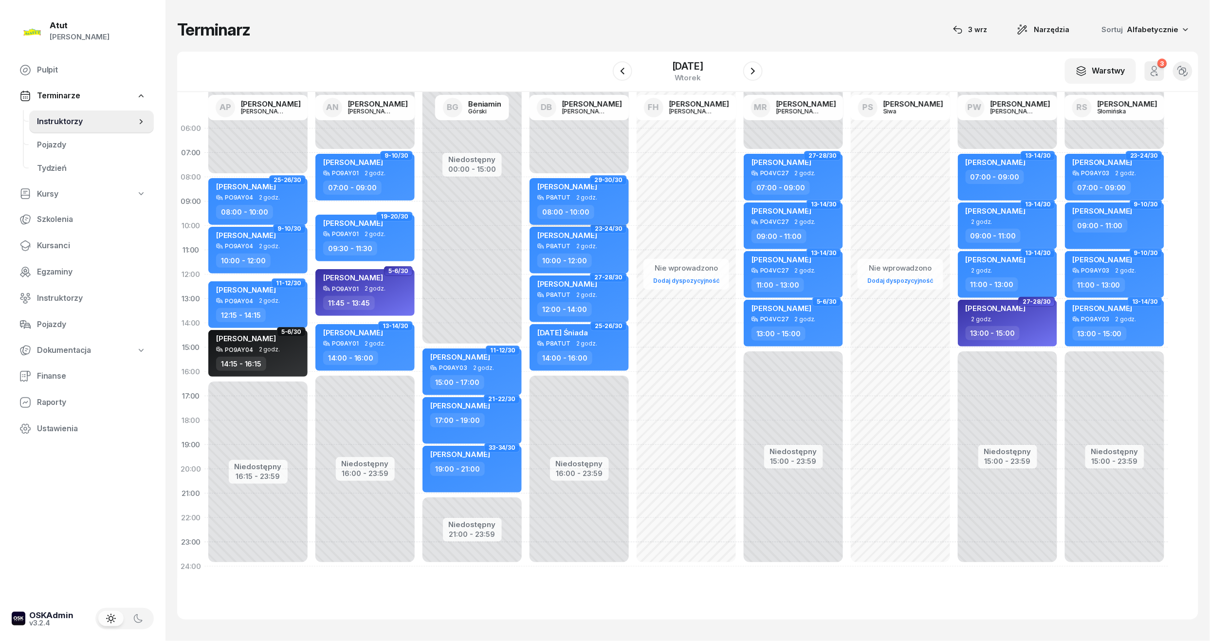
select select "08"
select select "10"
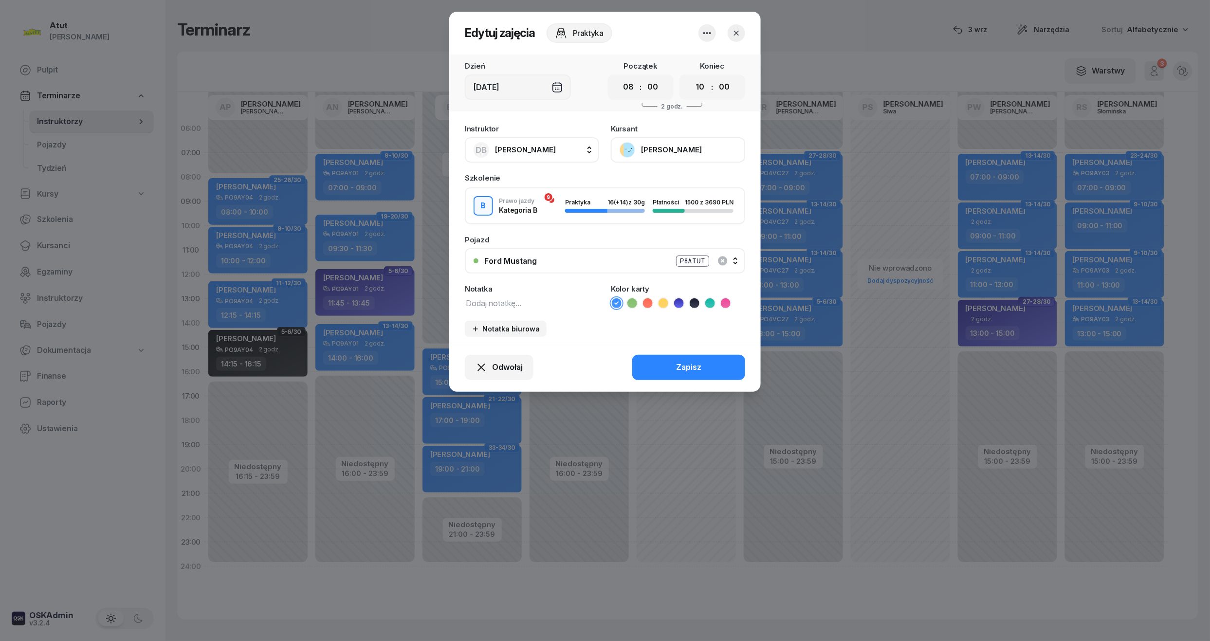
click at [735, 30] on icon "button" at bounding box center [736, 33] width 10 height 10
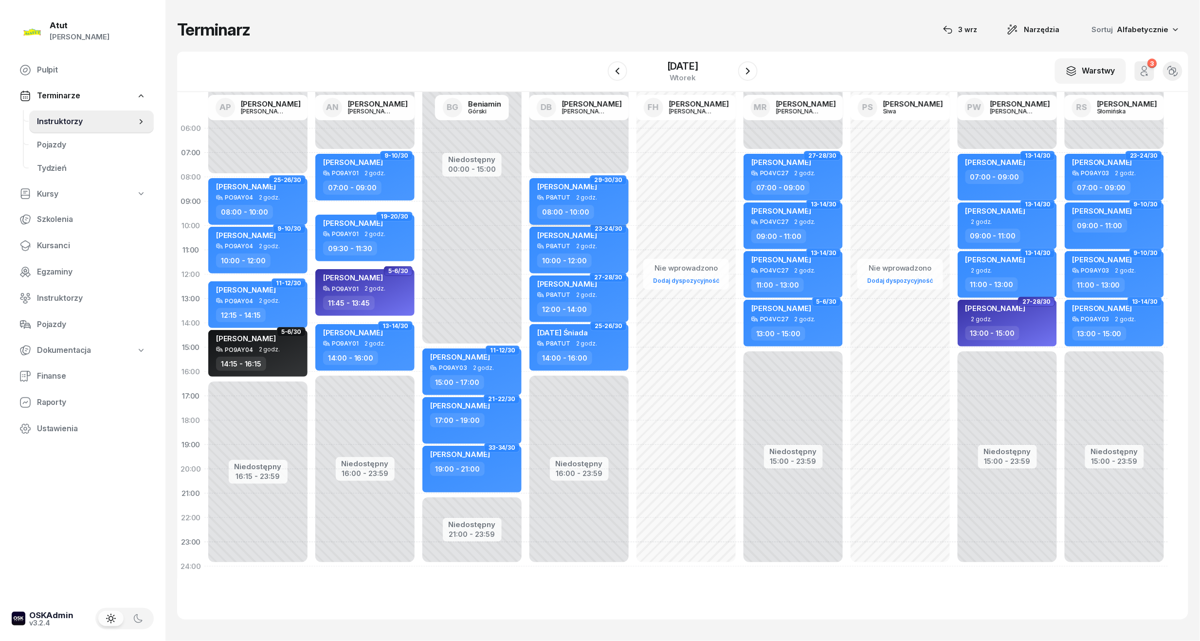
click at [600, 194] on div "P8ATUT 2 godz." at bounding box center [580, 197] width 86 height 7
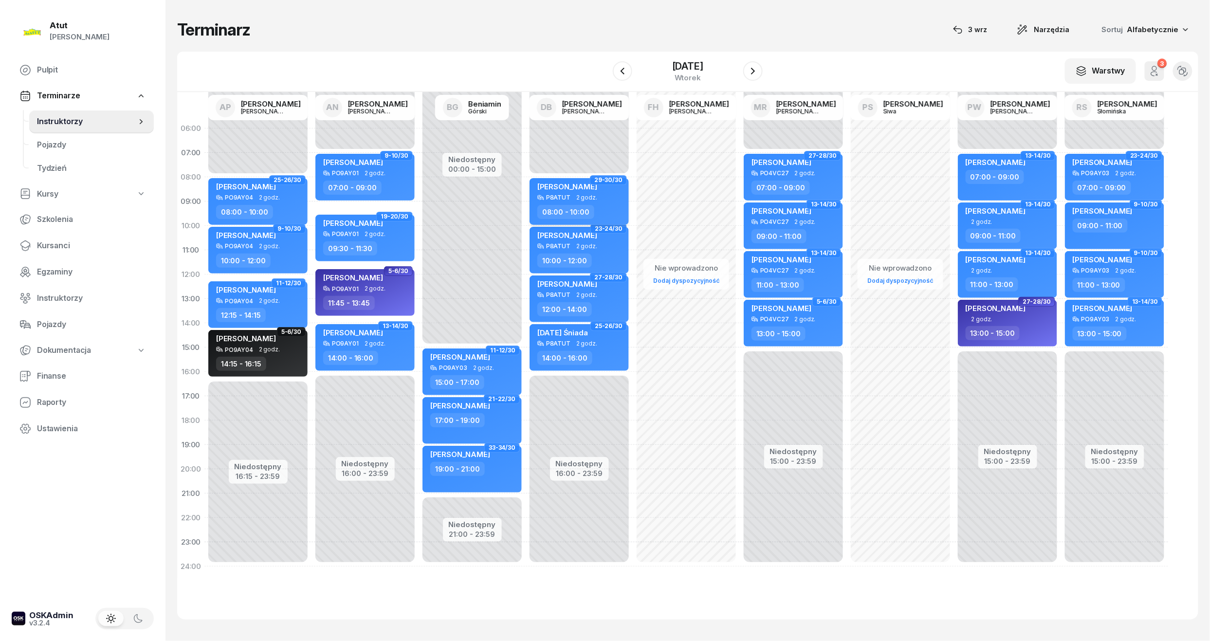
select select "08"
select select "10"
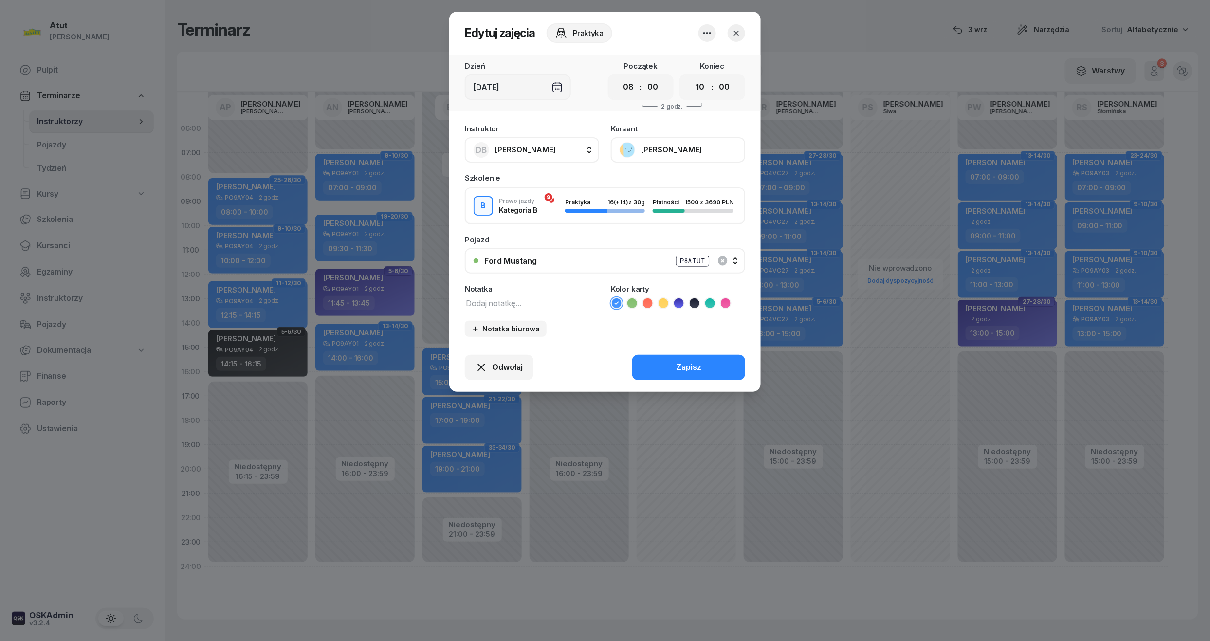
click at [655, 147] on button "[PERSON_NAME]" at bounding box center [678, 149] width 134 height 25
click at [644, 184] on div "Otwórz profil" at bounding box center [642, 183] width 47 height 13
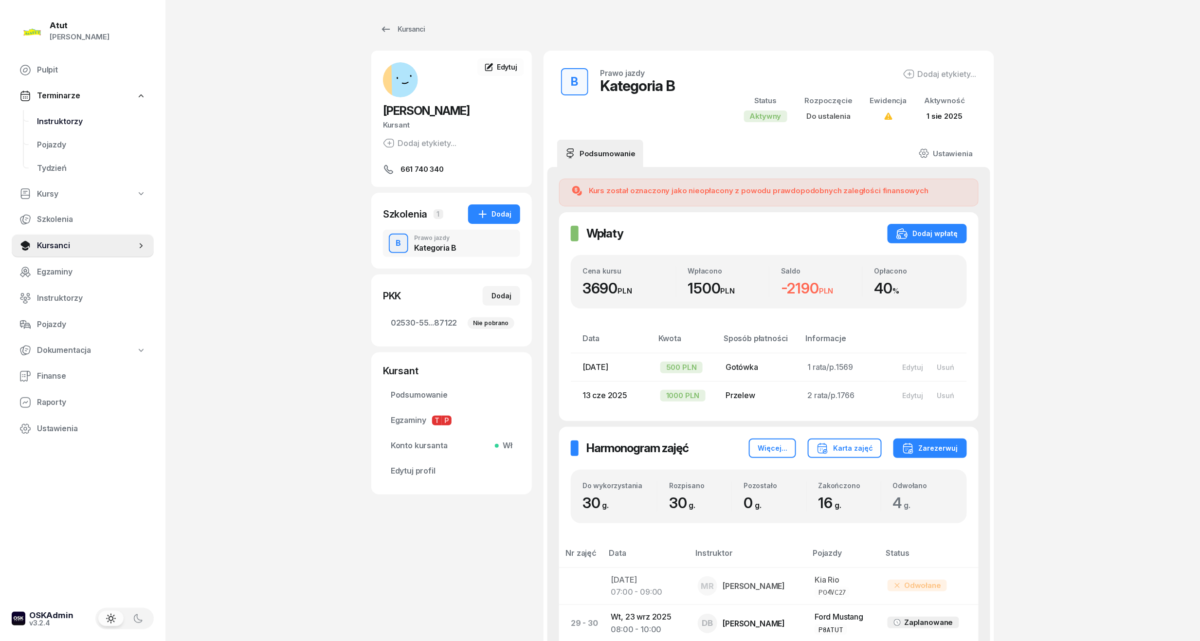
click at [58, 117] on span "Instruktorzy" at bounding box center [91, 121] width 109 height 13
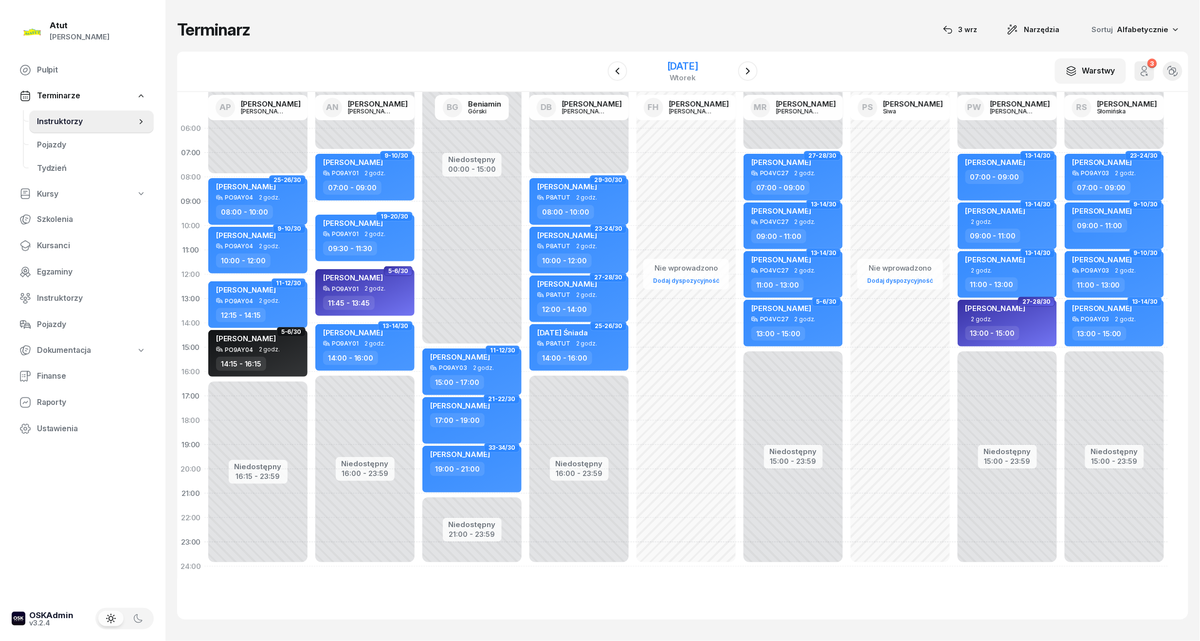
click at [667, 71] on div "[DATE]" at bounding box center [682, 66] width 31 height 10
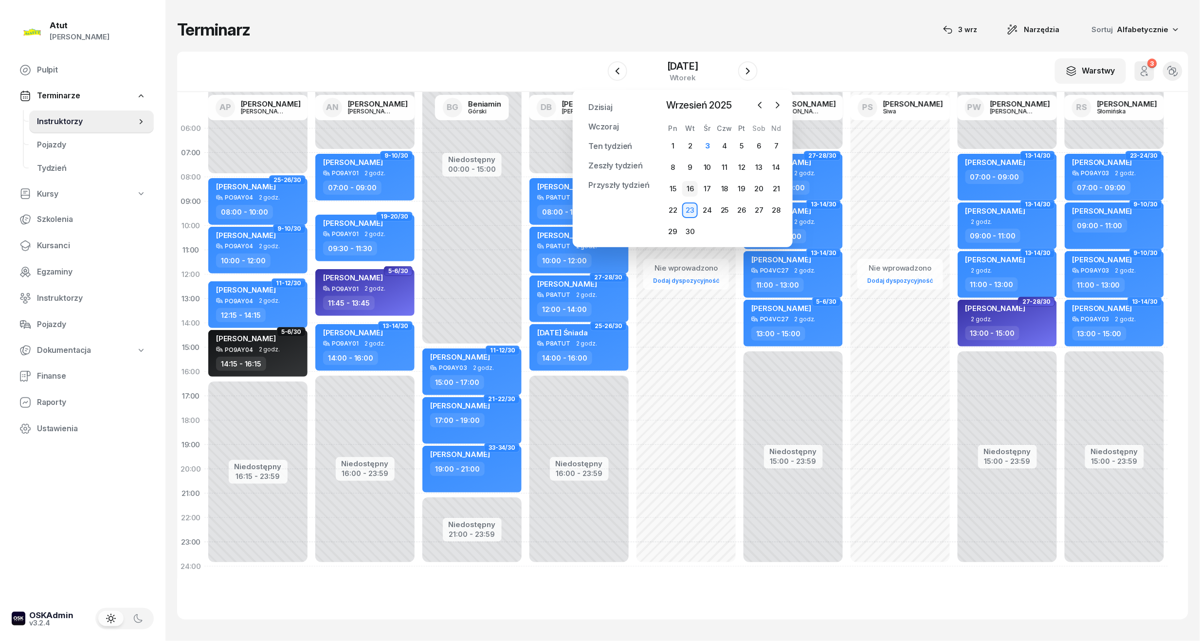
click at [693, 190] on div "16" at bounding box center [690, 189] width 16 height 16
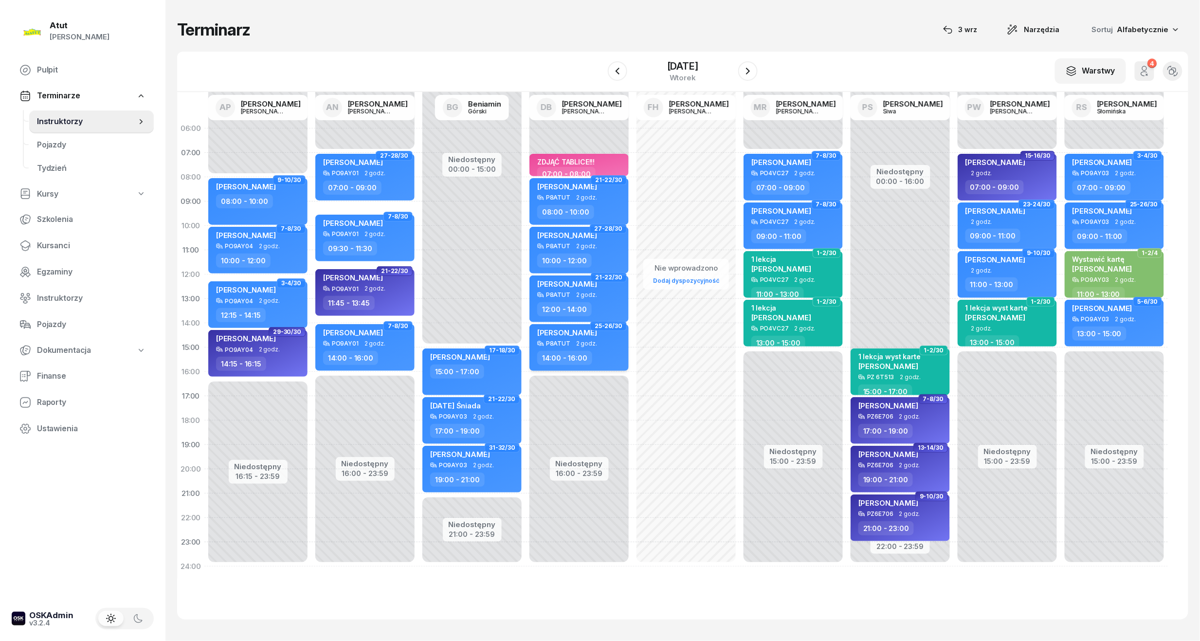
click at [597, 338] on div "[PERSON_NAME]" at bounding box center [567, 334] width 60 height 12
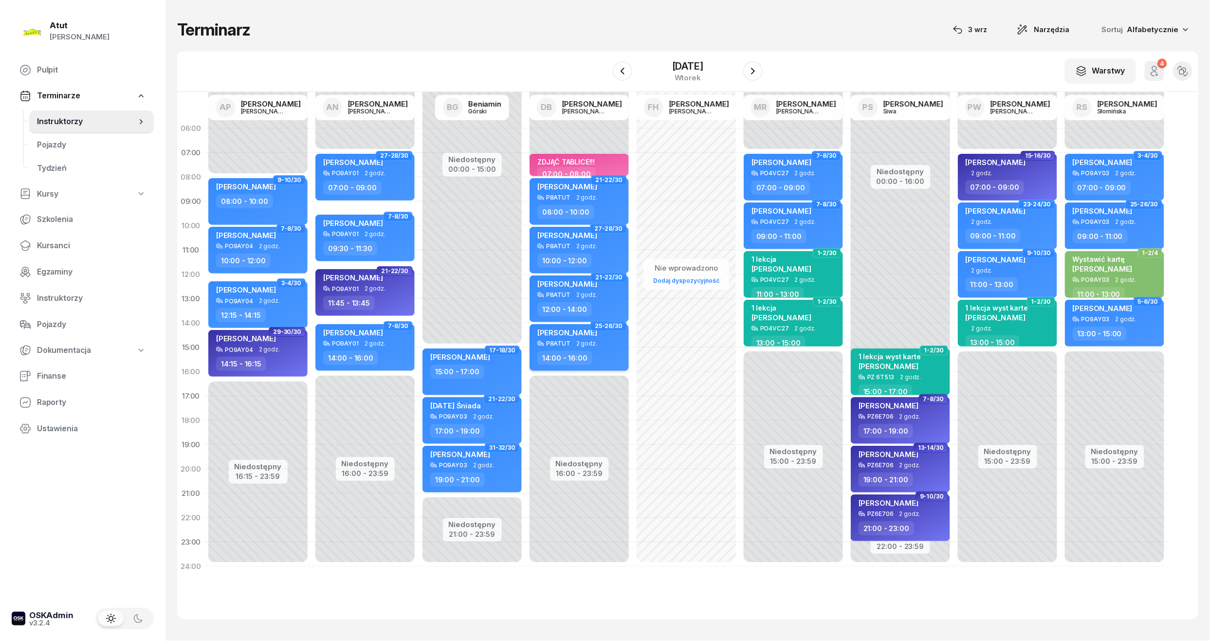
select select "14"
select select "16"
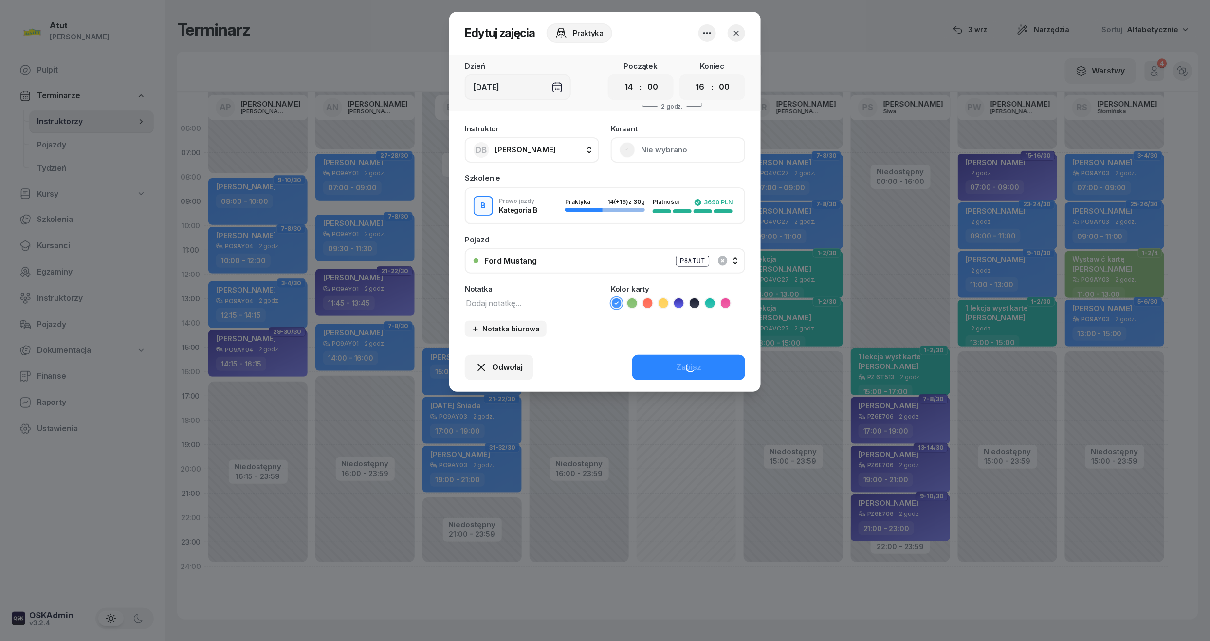
click at [683, 152] on button "Nie wybrano" at bounding box center [678, 149] width 134 height 25
click at [648, 185] on div "Otwórz profil" at bounding box center [642, 183] width 47 height 13
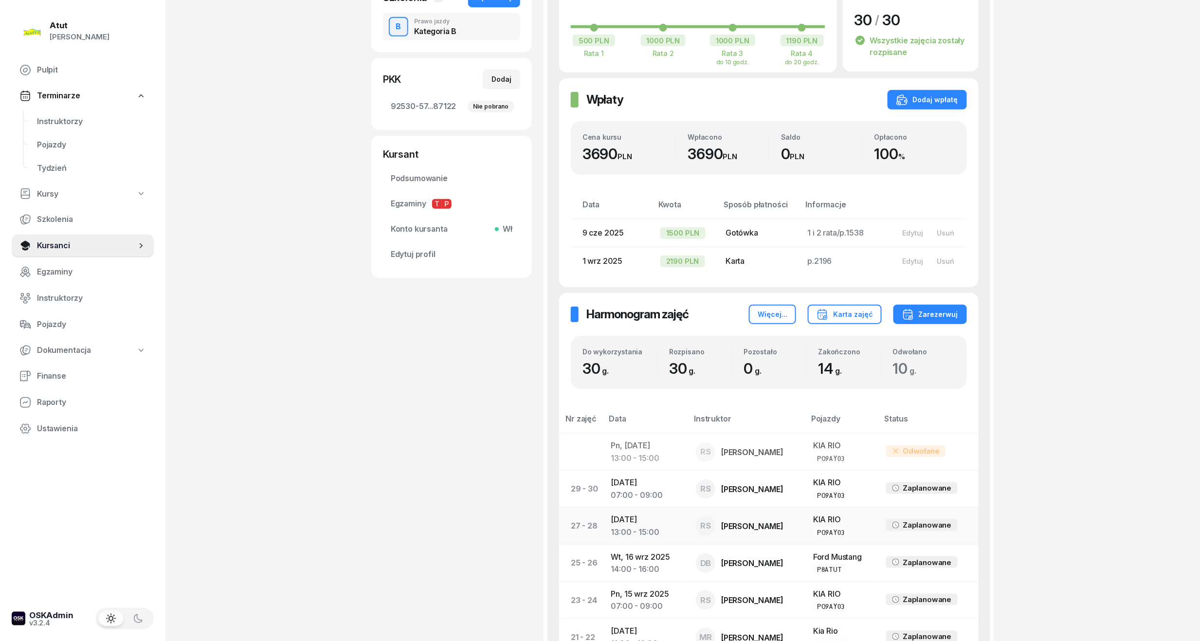
scroll to position [65, 0]
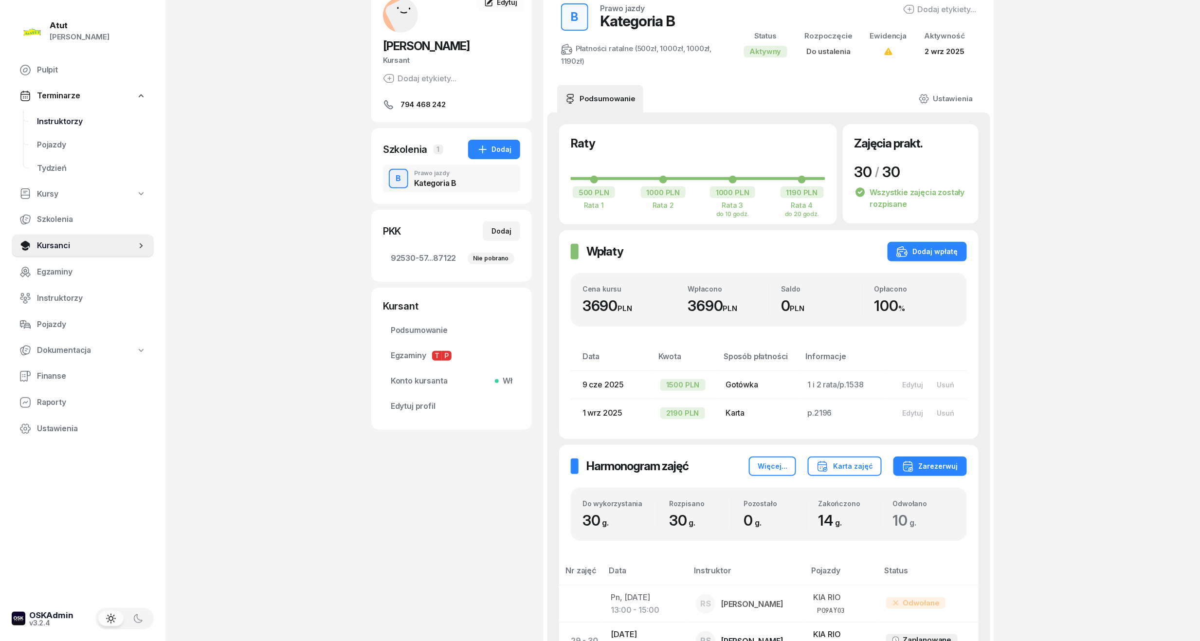
click at [69, 125] on span "Instruktorzy" at bounding box center [91, 121] width 109 height 13
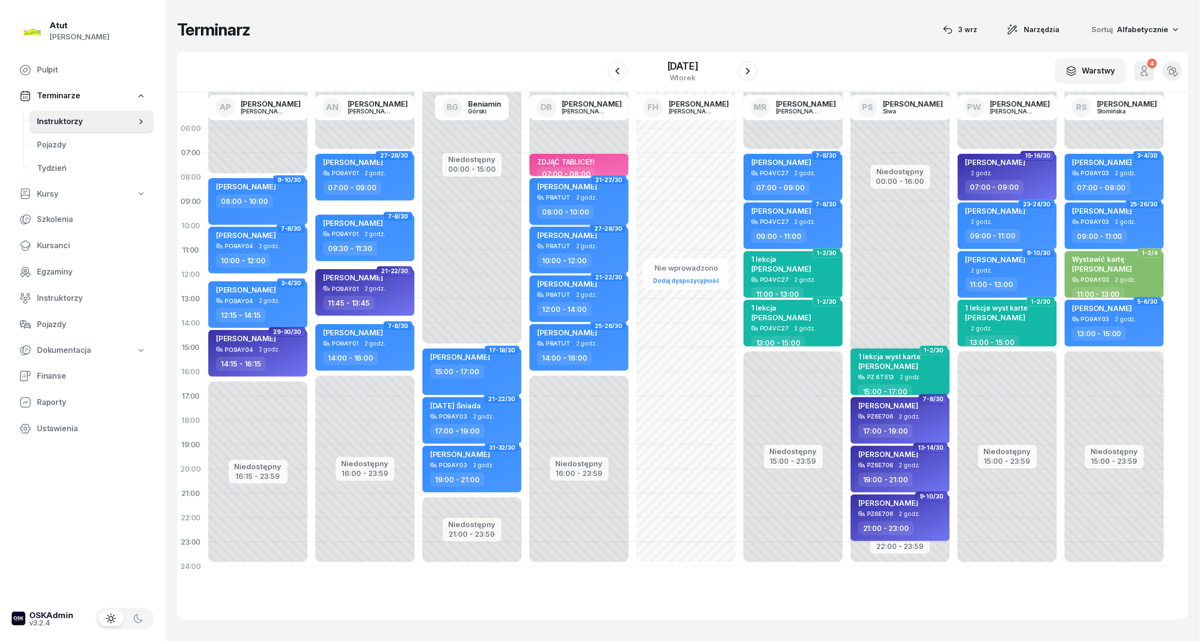
click at [583, 198] on span "2 godz." at bounding box center [586, 197] width 21 height 7
select select "08"
select select "10"
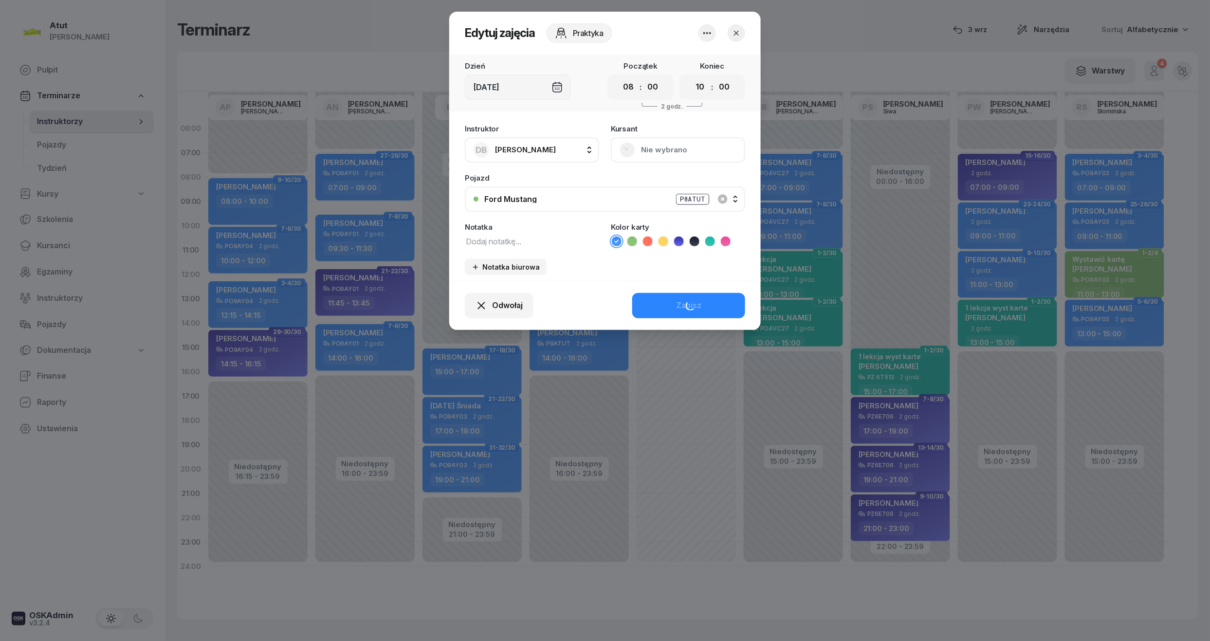
click at [651, 148] on button "Nie wybrano" at bounding box center [678, 149] width 134 height 25
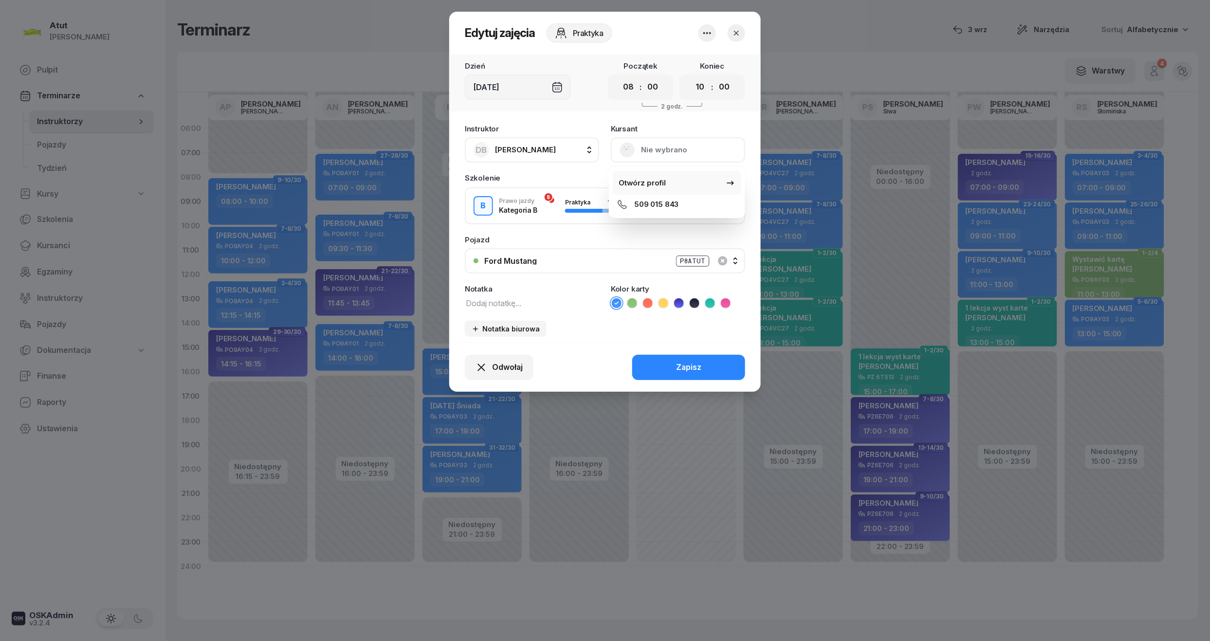
click at [646, 183] on div "Otwórz profil" at bounding box center [642, 183] width 47 height 13
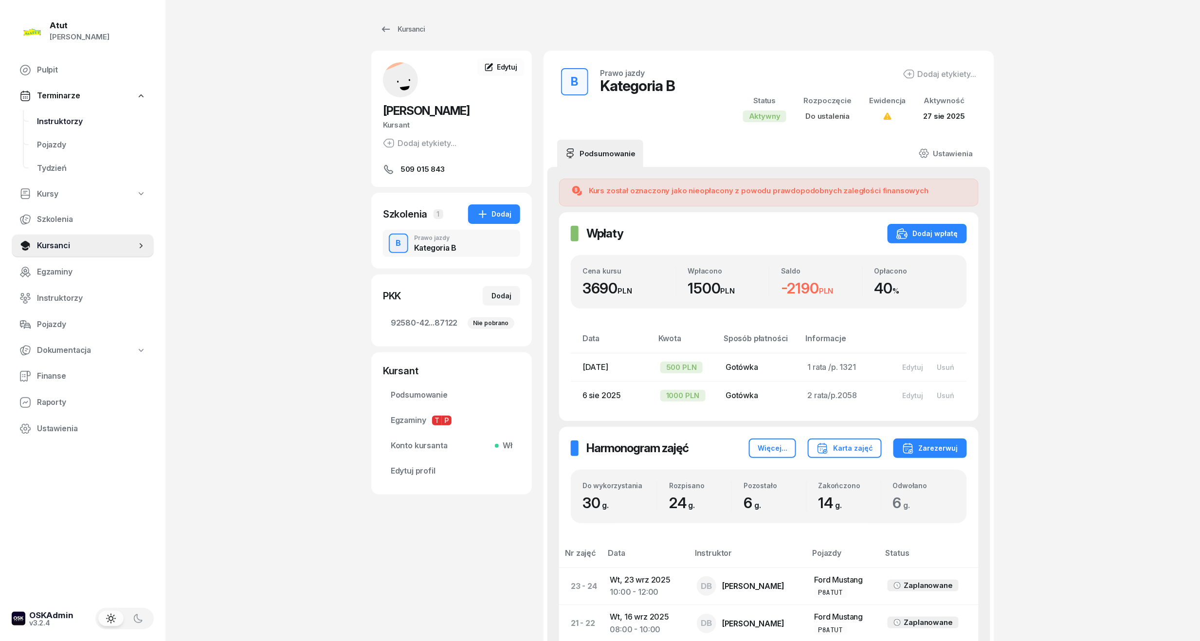
click at [43, 128] on link "Instruktorzy" at bounding box center [91, 121] width 125 height 23
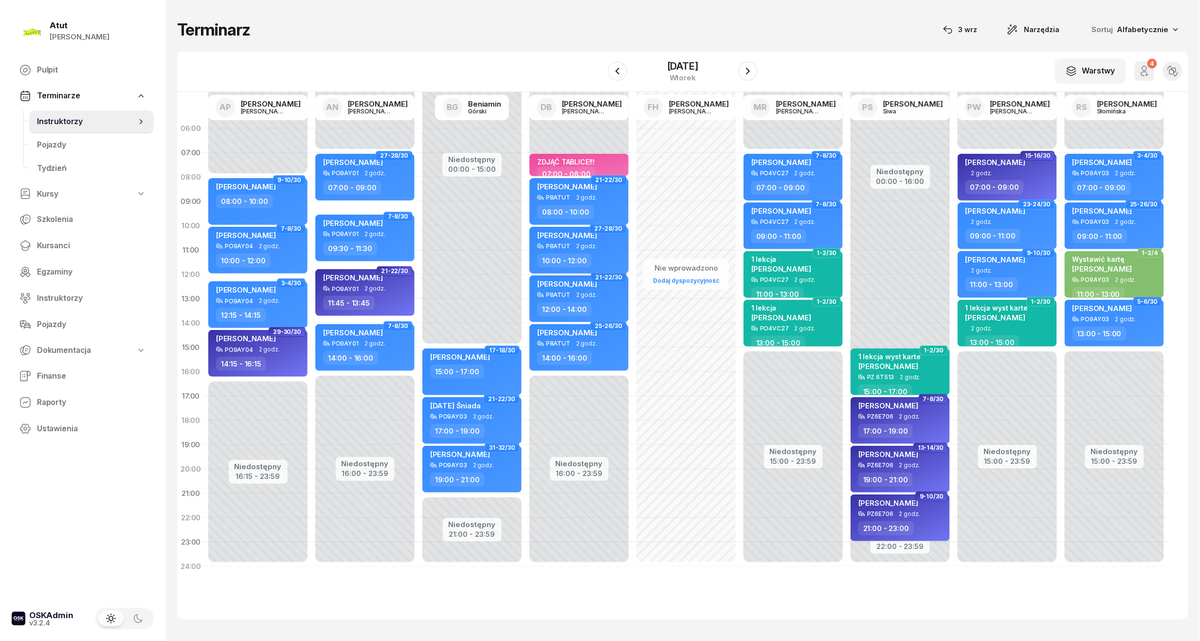
click at [584, 244] on span "2 godz." at bounding box center [586, 246] width 21 height 7
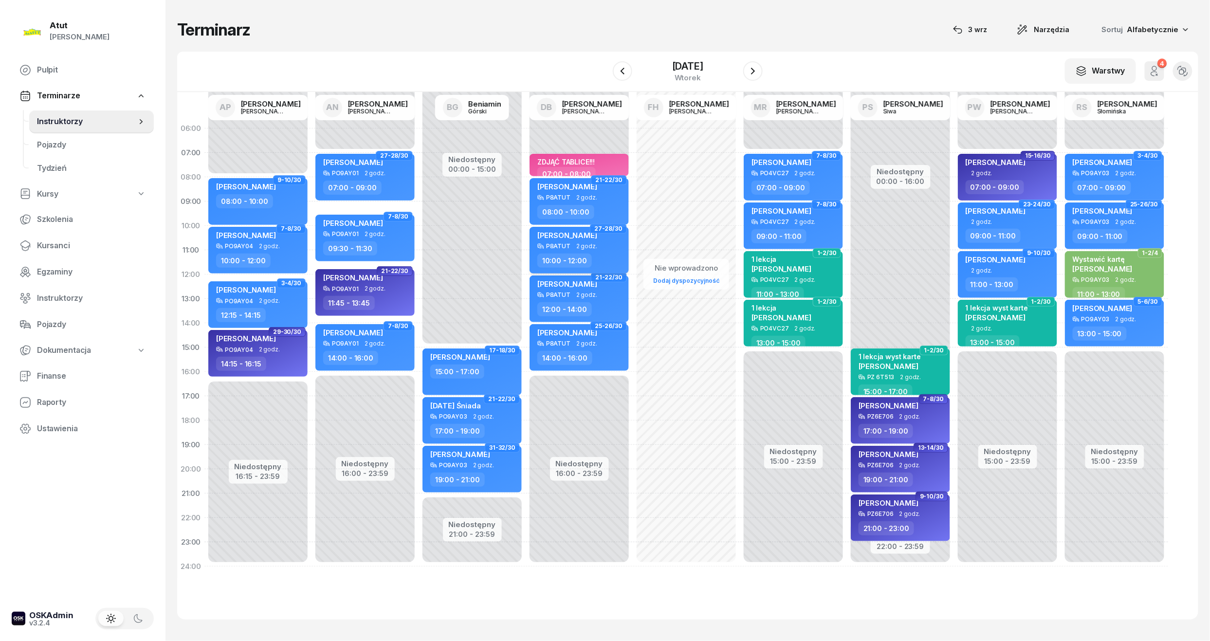
select select "10"
select select "12"
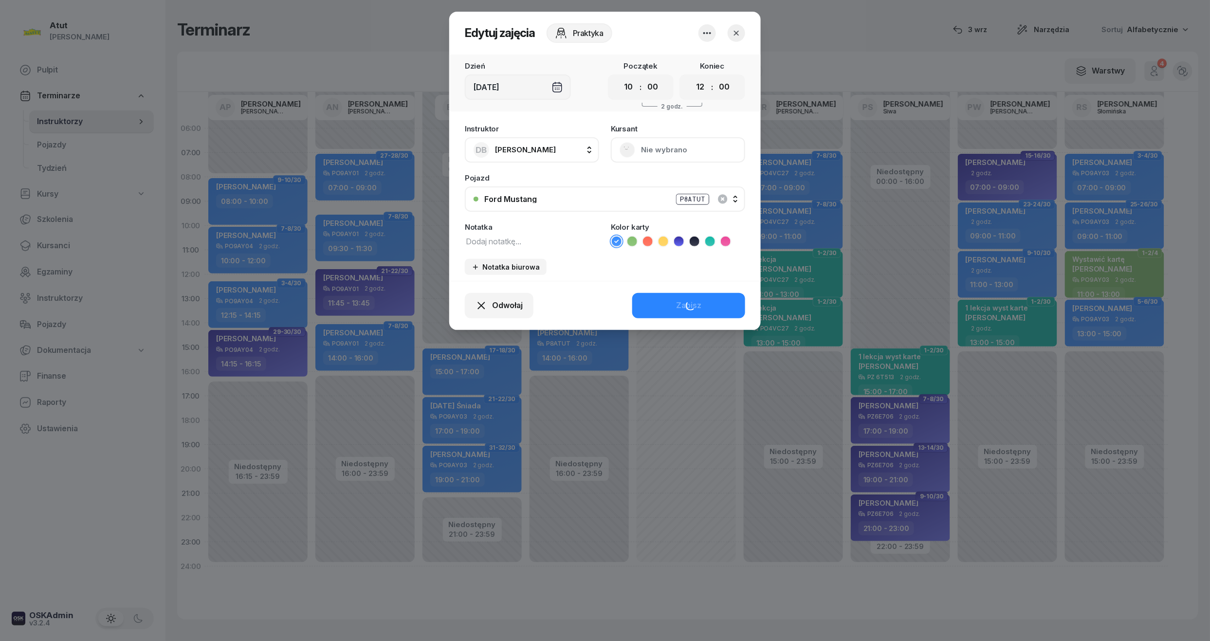
click at [663, 145] on button "Nie wybrano" at bounding box center [678, 149] width 134 height 25
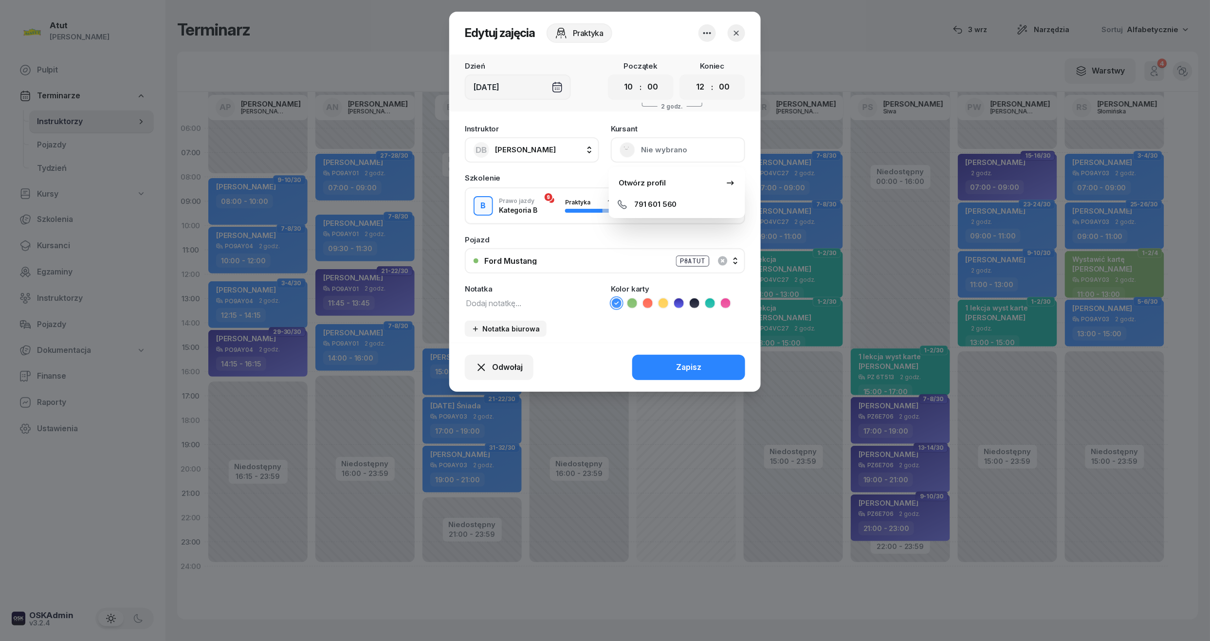
click at [652, 153] on button "Nie wybrano" at bounding box center [678, 149] width 134 height 25
click at [664, 139] on button "[PERSON_NAME]" at bounding box center [678, 149] width 134 height 25
click at [658, 173] on link "Otwórz profil" at bounding box center [677, 183] width 128 height 24
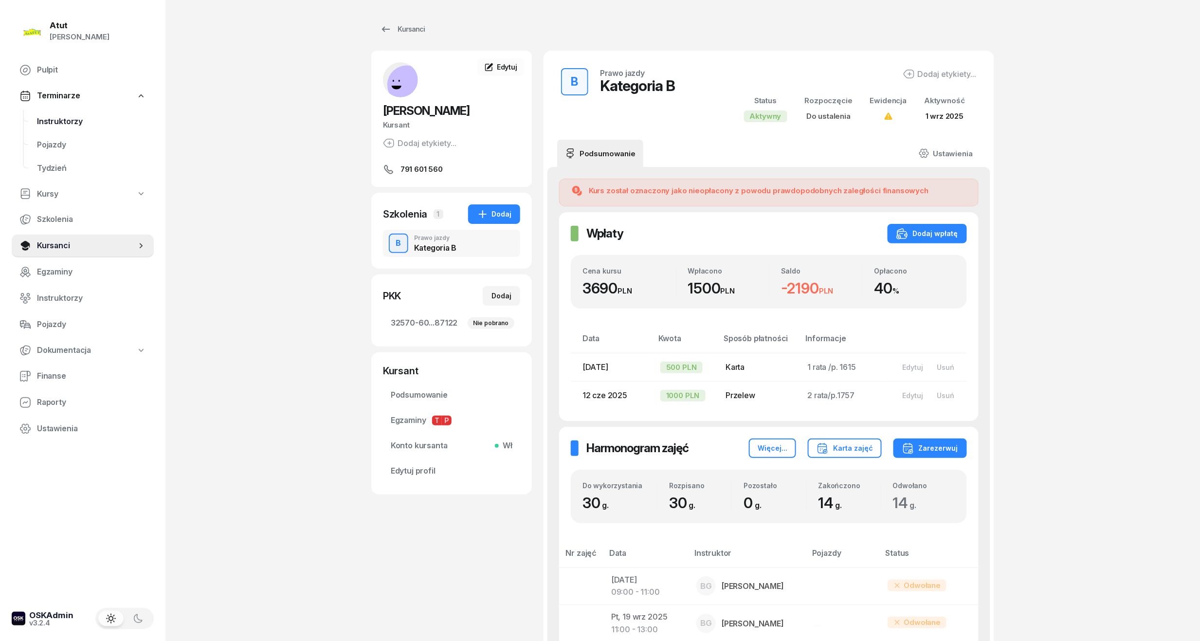
click at [67, 121] on span "Instruktorzy" at bounding box center [91, 121] width 109 height 13
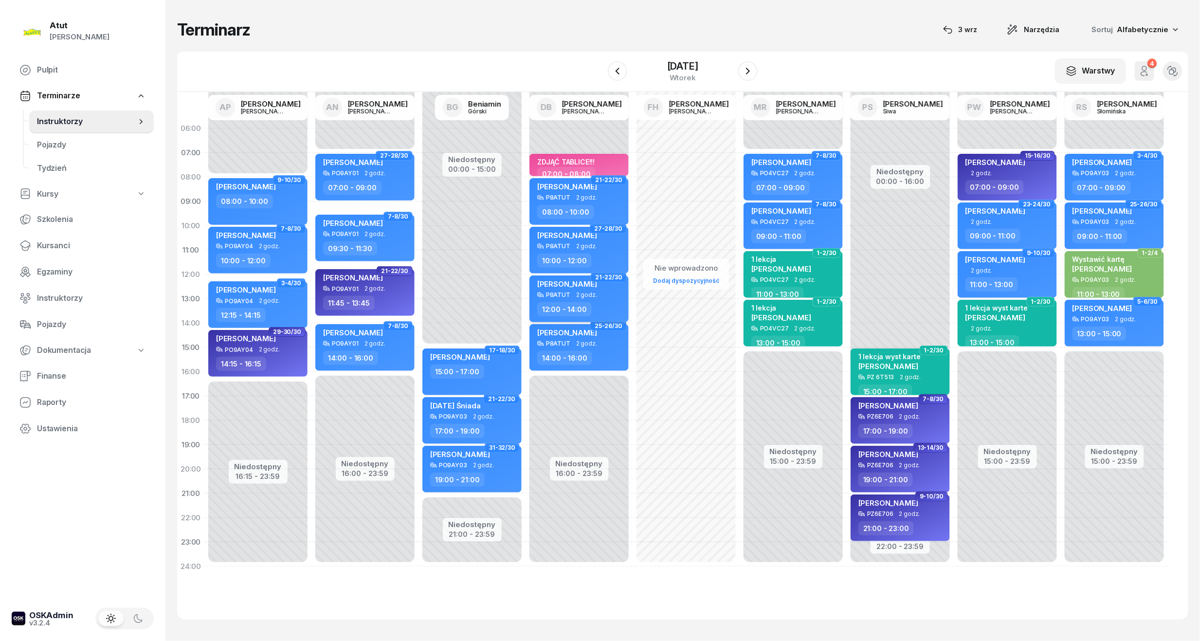
click at [580, 298] on span "2 godz." at bounding box center [586, 295] width 21 height 7
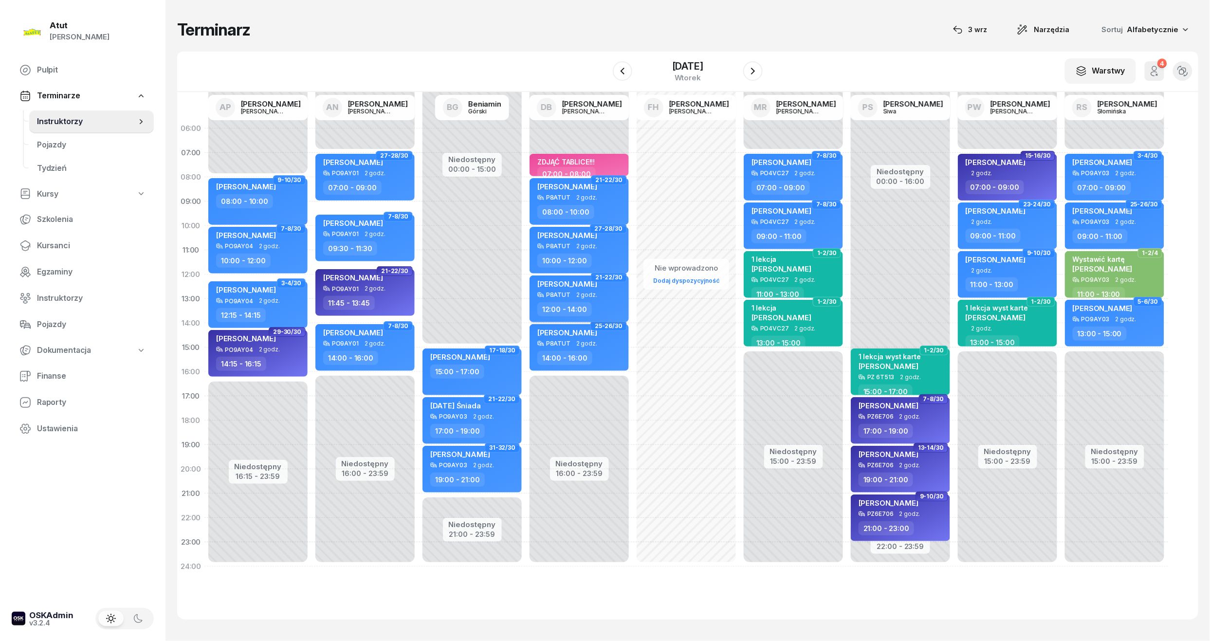
select select "12"
select select "14"
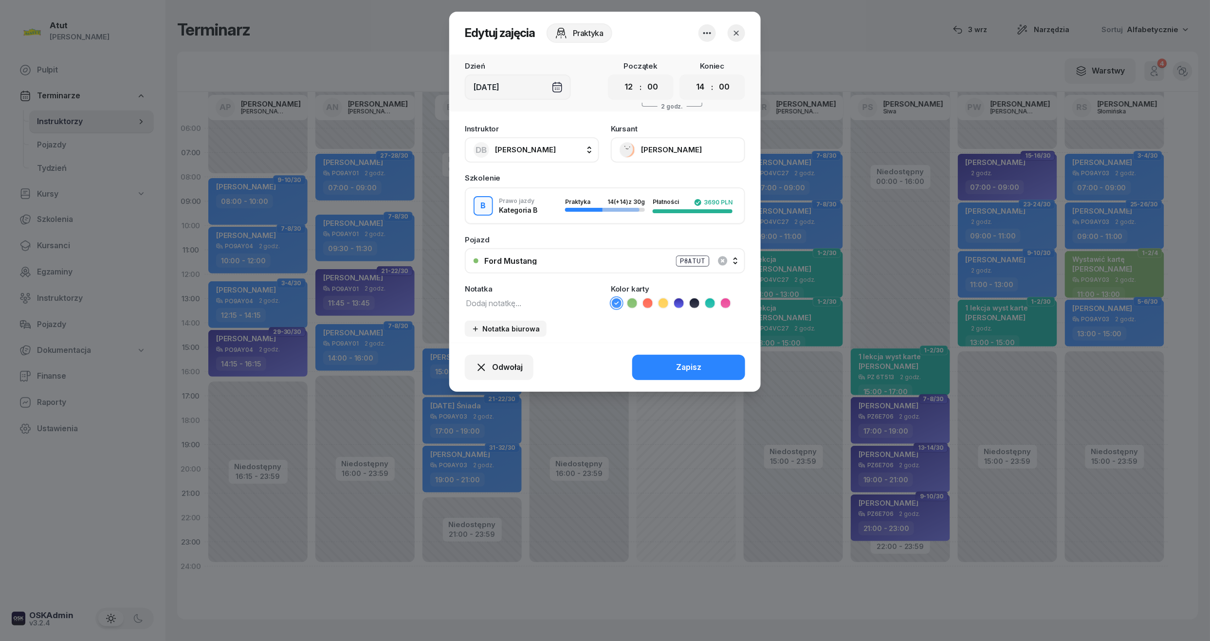
click at [658, 152] on button "[PERSON_NAME]" at bounding box center [678, 149] width 134 height 25
click at [655, 174] on link "Otwórz profil" at bounding box center [677, 183] width 128 height 24
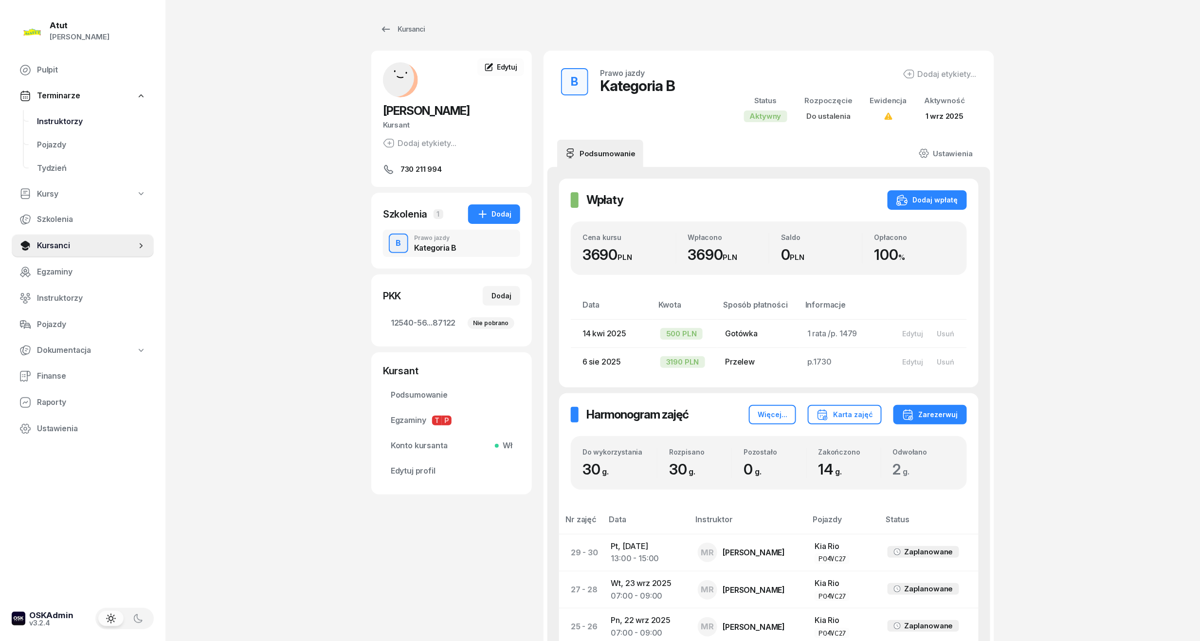
click at [67, 120] on span "Instruktorzy" at bounding box center [91, 121] width 109 height 13
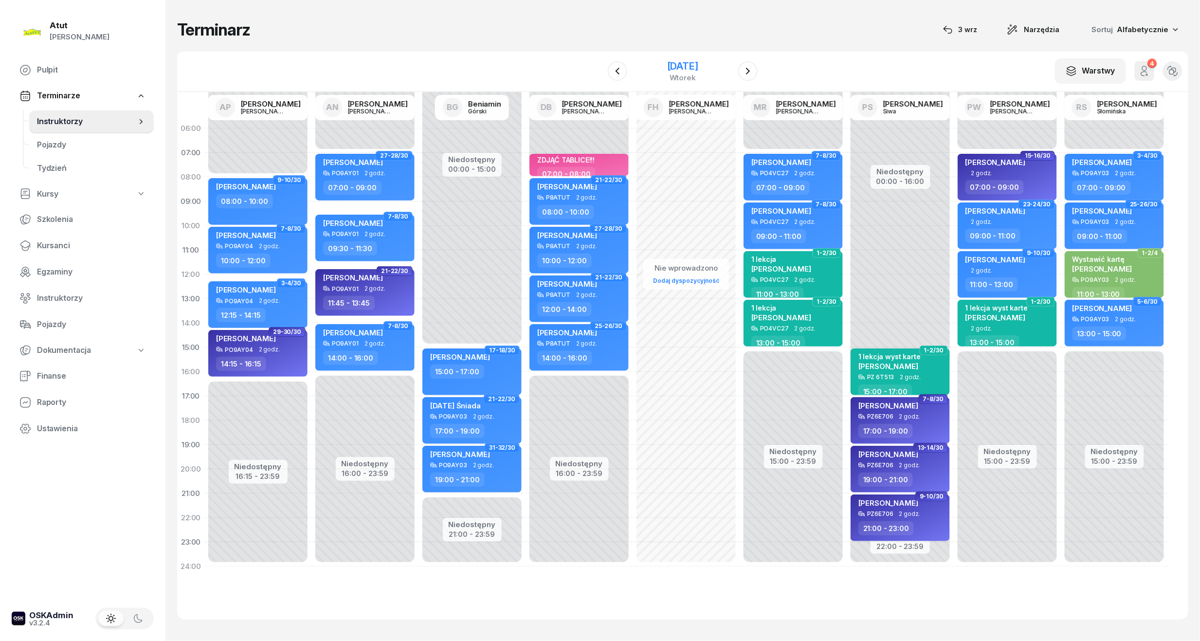
click at [687, 65] on div "[DATE]" at bounding box center [682, 66] width 31 height 10
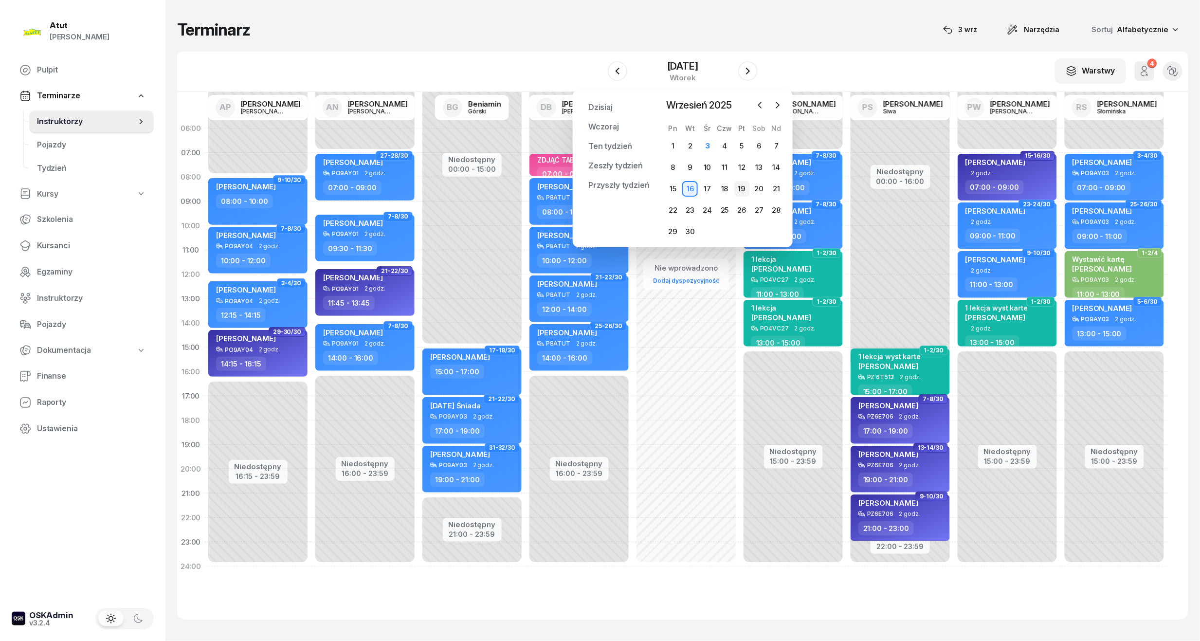
click at [738, 184] on div "19" at bounding box center [742, 189] width 16 height 16
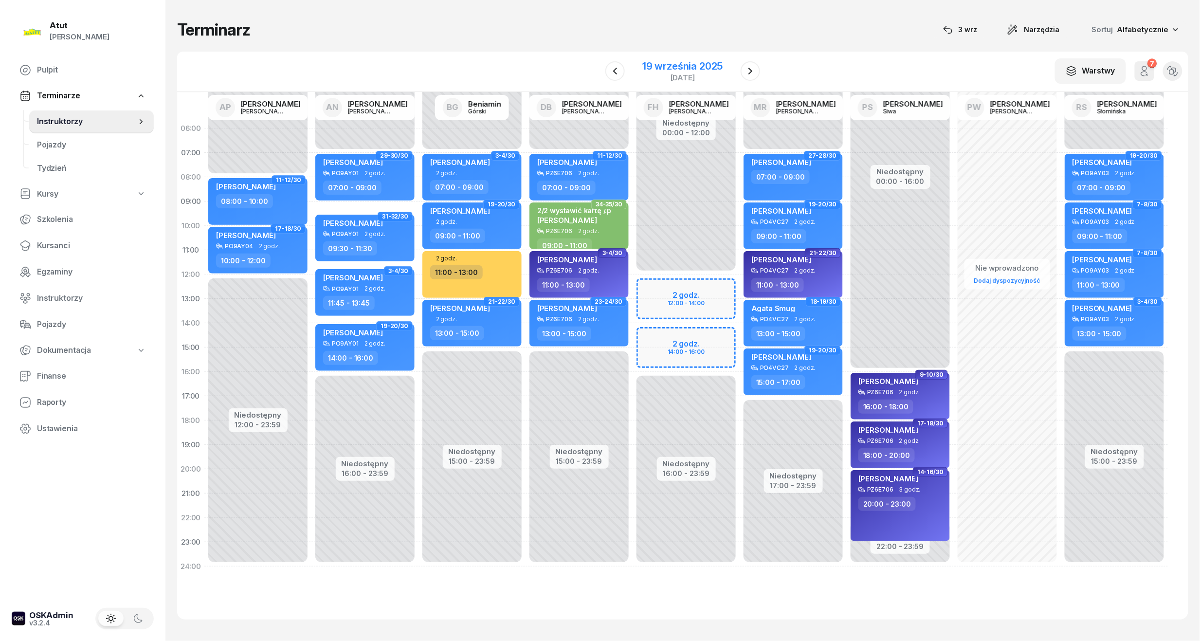
click at [676, 69] on div "19 września 2025" at bounding box center [682, 66] width 80 height 10
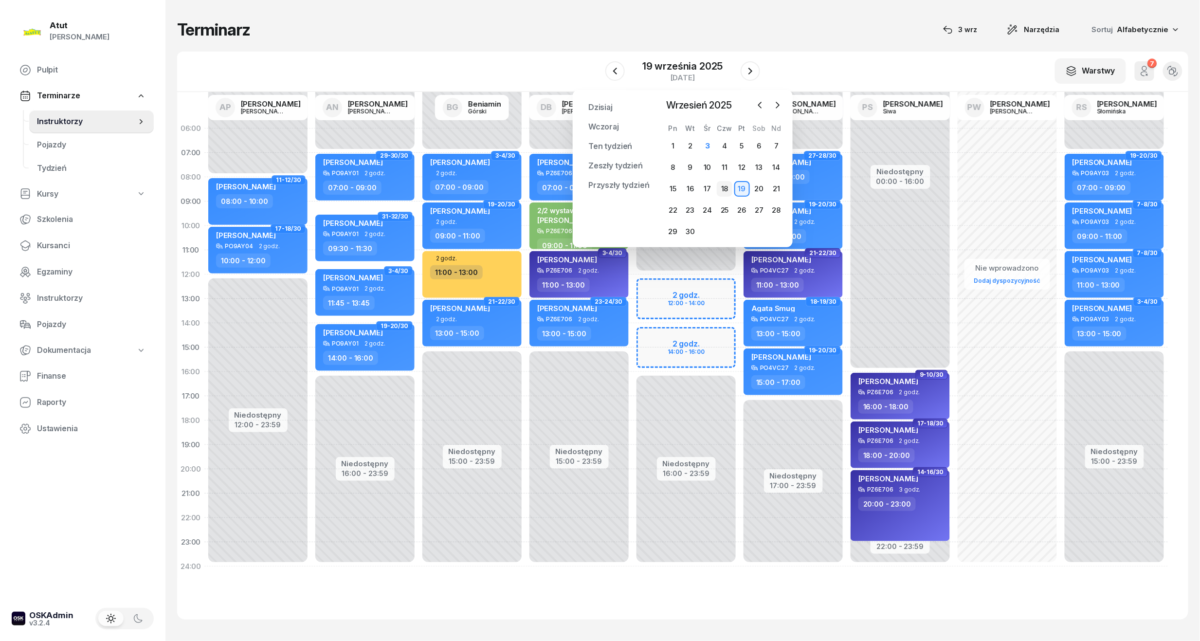
click at [729, 191] on div "18" at bounding box center [725, 189] width 16 height 16
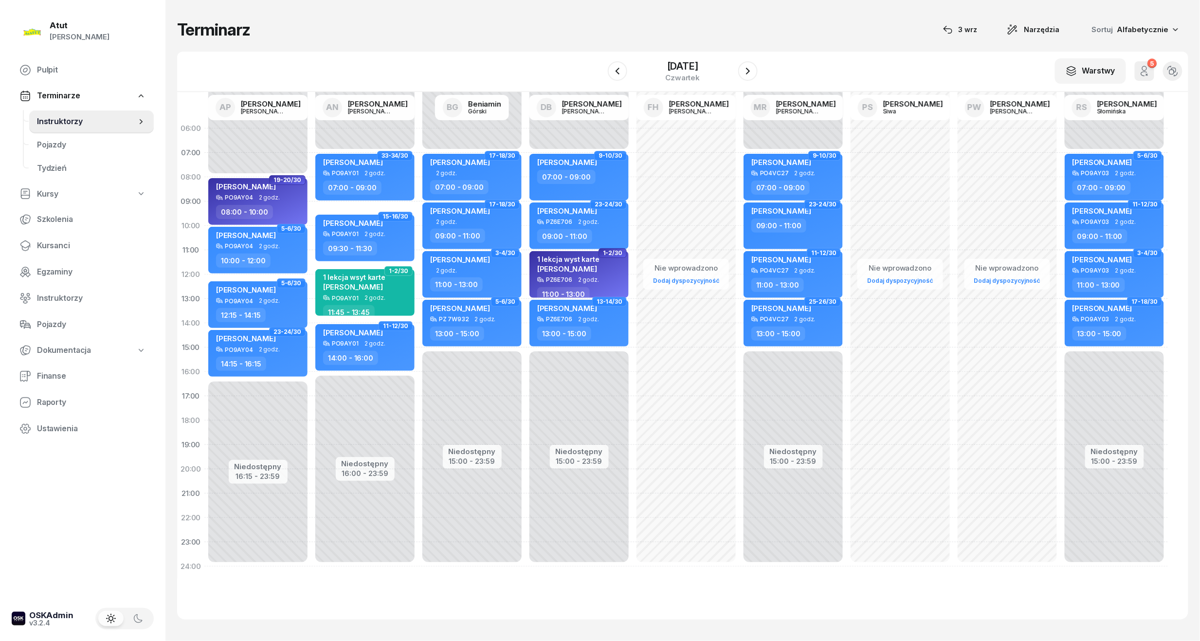
click at [662, 54] on div "W Wybierz AP [PERSON_NAME] AN [PERSON_NAME] BG [PERSON_NAME] DB [PERSON_NAME] F…" at bounding box center [682, 72] width 1011 height 40
click at [666, 62] on div "[DATE]" at bounding box center [683, 66] width 35 height 10
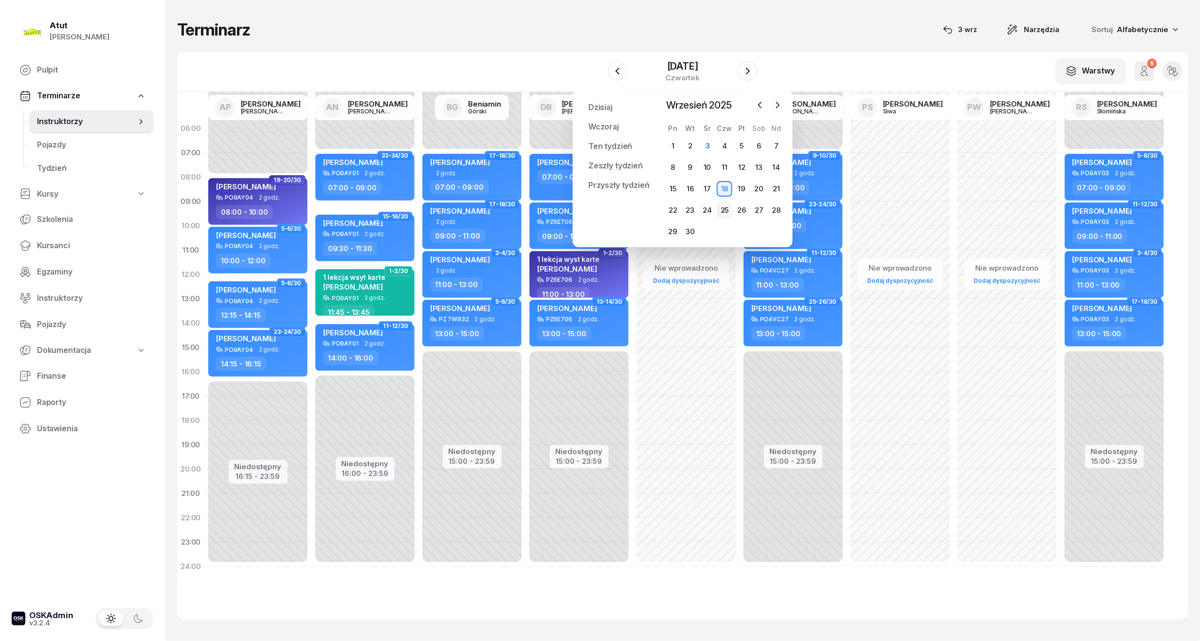
click at [725, 210] on div "25" at bounding box center [725, 210] width 16 height 16
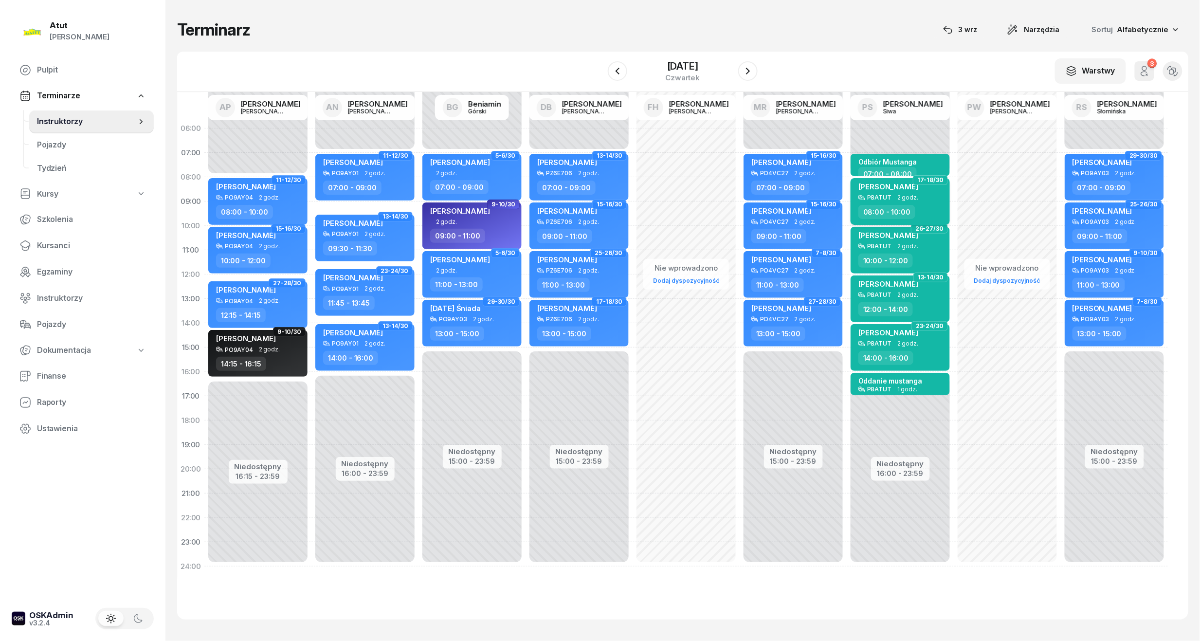
click at [908, 193] on div "[PERSON_NAME]" at bounding box center [889, 188] width 60 height 12
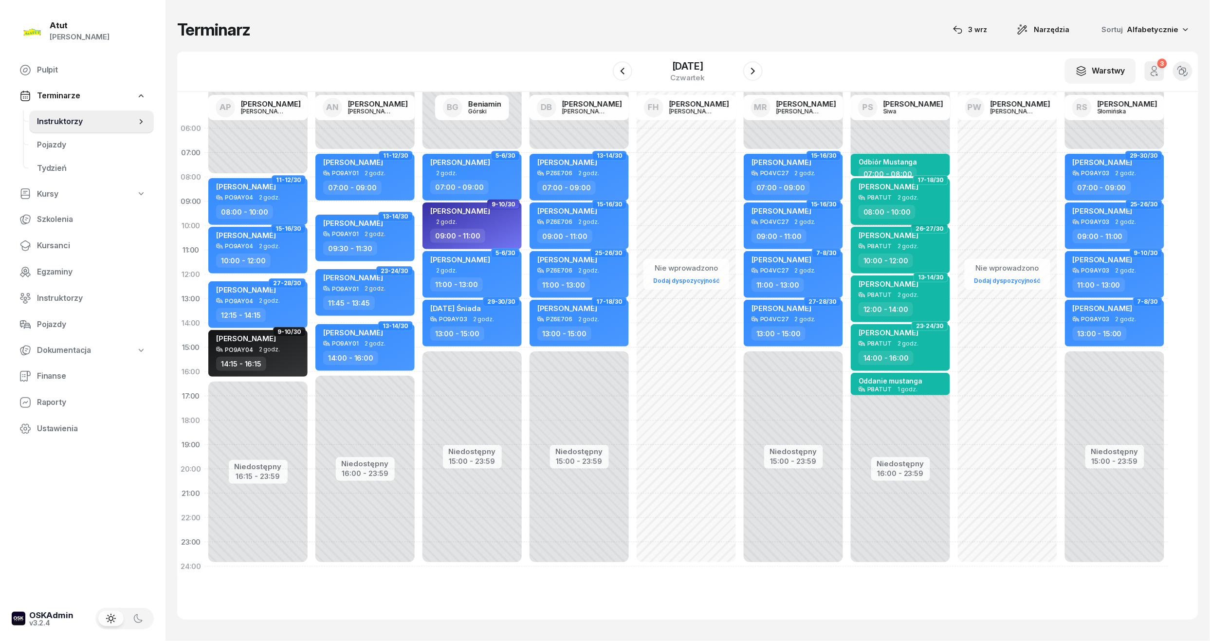
select select "08"
select select "10"
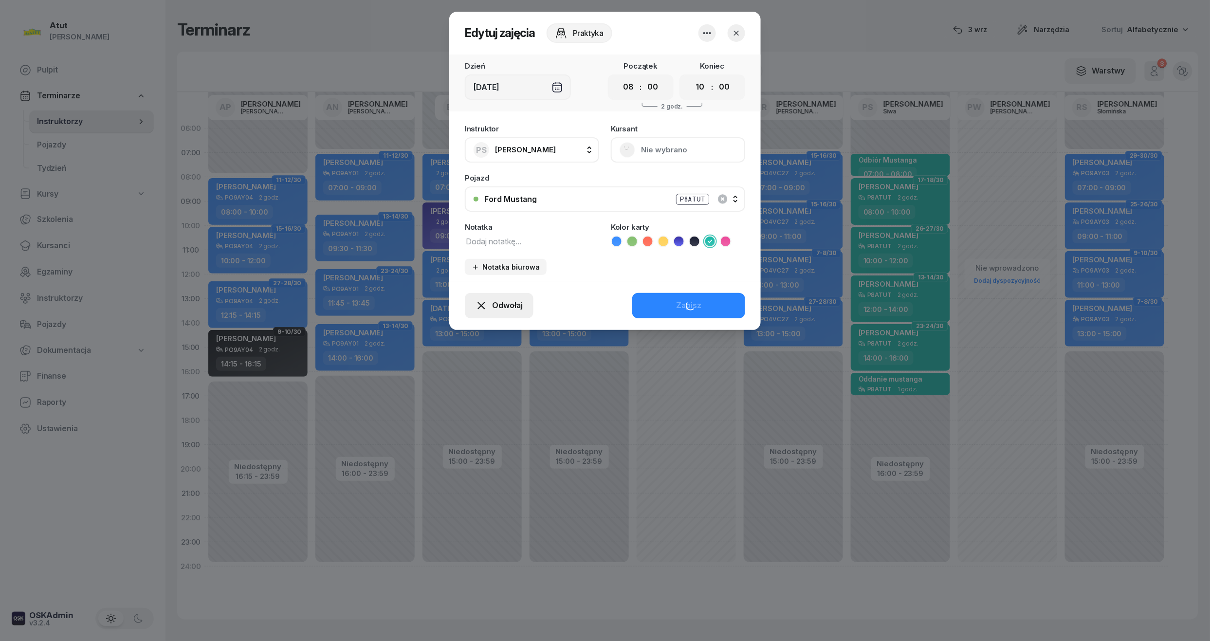
click at [495, 304] on span "Odwołaj" at bounding box center [507, 305] width 31 height 13
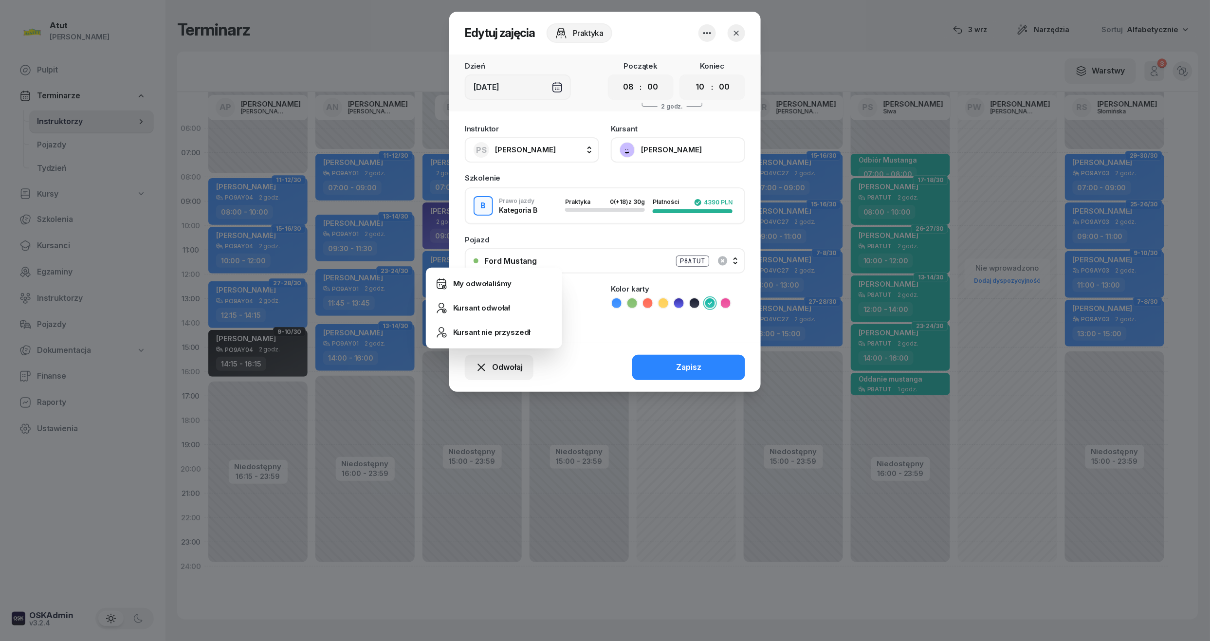
click at [495, 225] on div "Instruktor PS [PERSON_NAME] AP [PERSON_NAME] AN [PERSON_NAME] BG [PERSON_NAME] …" at bounding box center [604, 230] width 311 height 223
click at [514, 371] on span "Odwołaj" at bounding box center [507, 367] width 31 height 13
click at [503, 285] on div "My odwołaliśmy" at bounding box center [482, 283] width 59 height 13
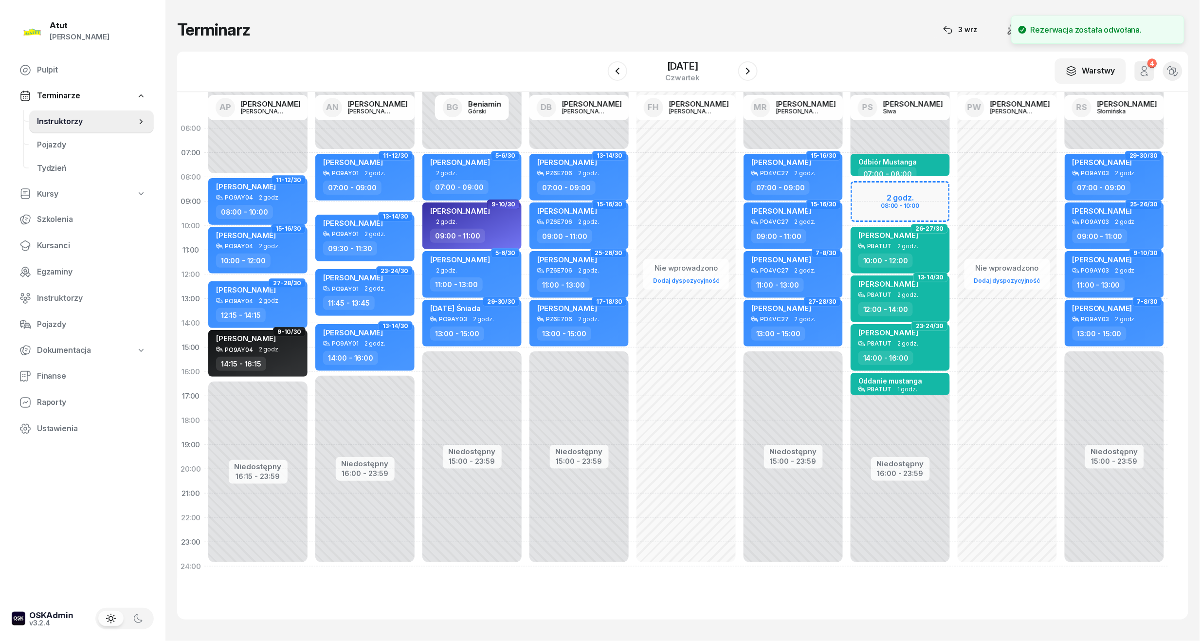
click at [935, 195] on div "Niedostępny 00:00 - 08:00 Niedostępny 16:00 - 23:59 Odbiór Mustanga 07:00 - 08:…" at bounding box center [900, 347] width 107 height 462
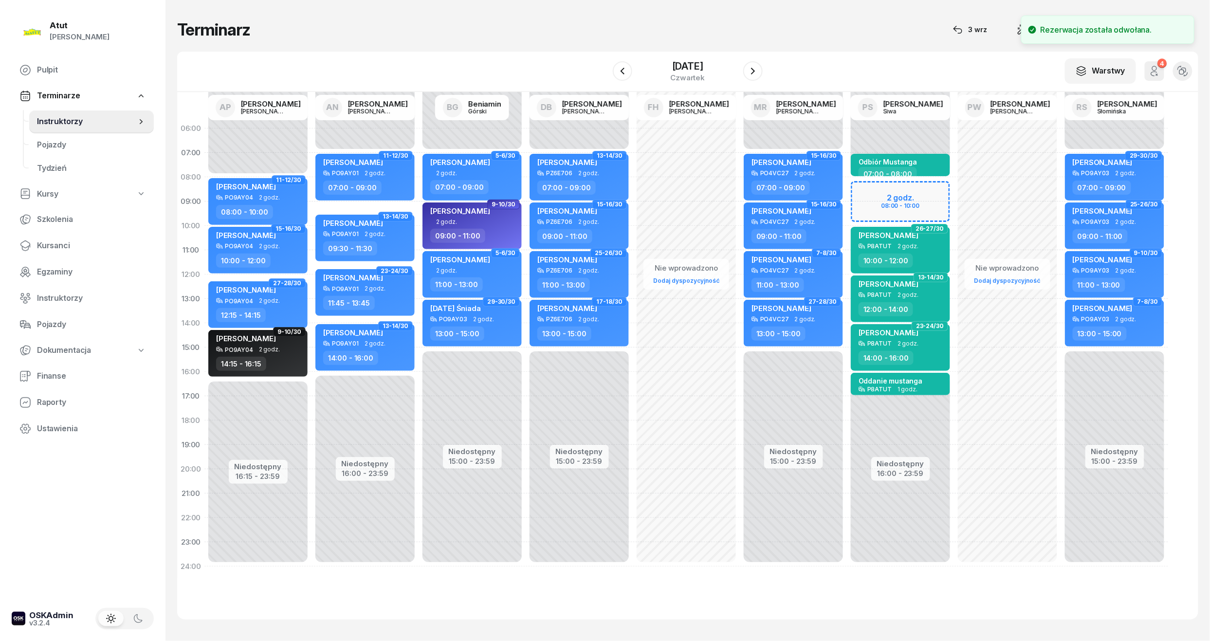
select select "08"
select select "10"
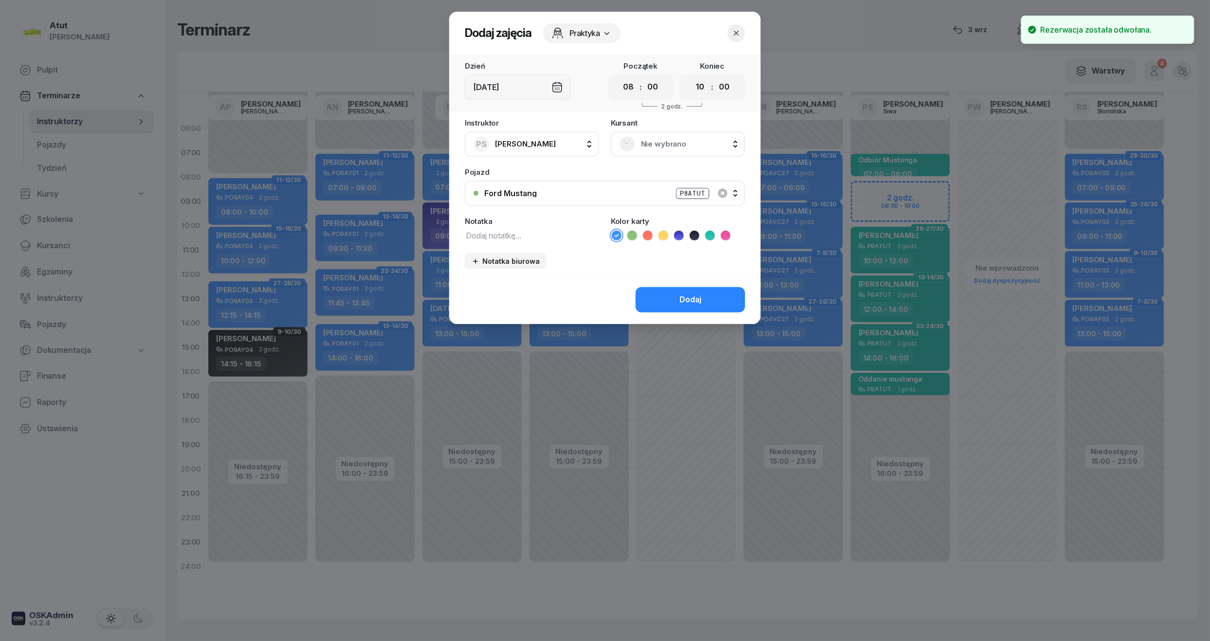
click at [693, 145] on span "Nie wybrano" at bounding box center [688, 144] width 95 height 13
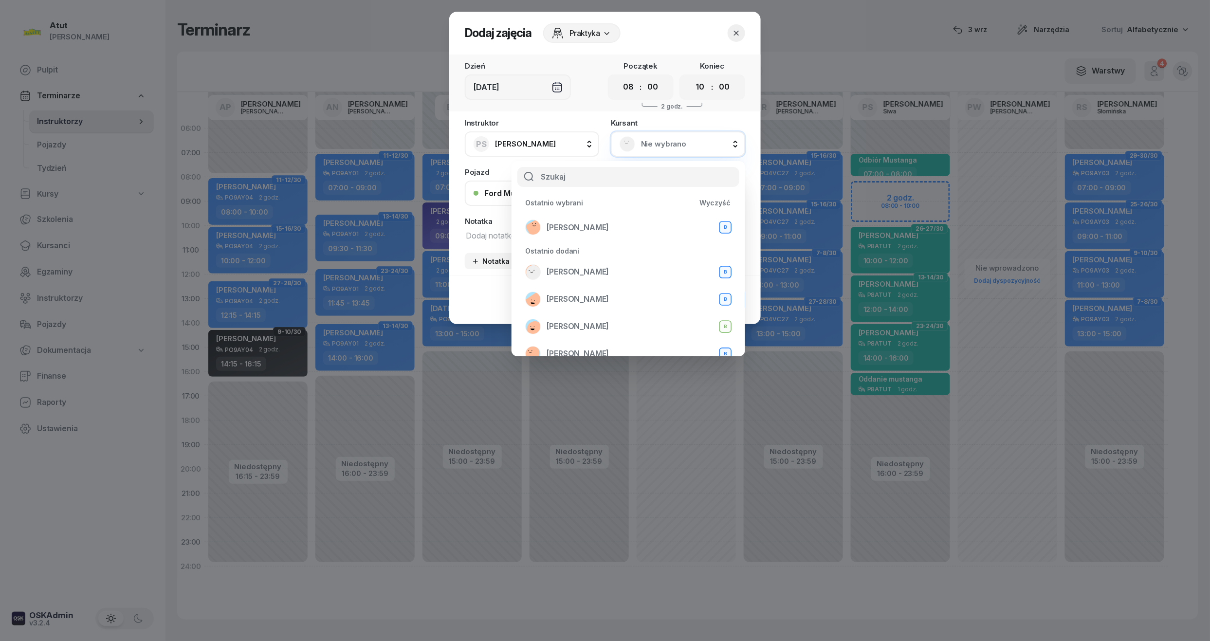
click at [739, 32] on icon "button" at bounding box center [736, 33] width 10 height 10
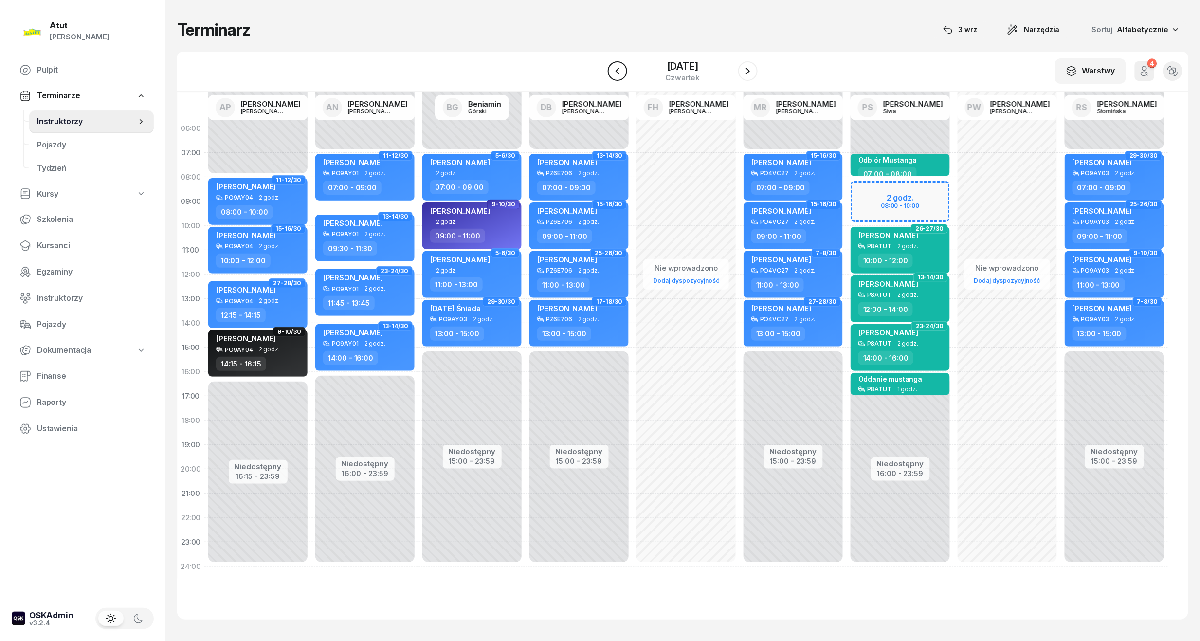
click at [608, 73] on button "button" at bounding box center [617, 70] width 19 height 19
click at [618, 67] on icon "button" at bounding box center [618, 71] width 12 height 12
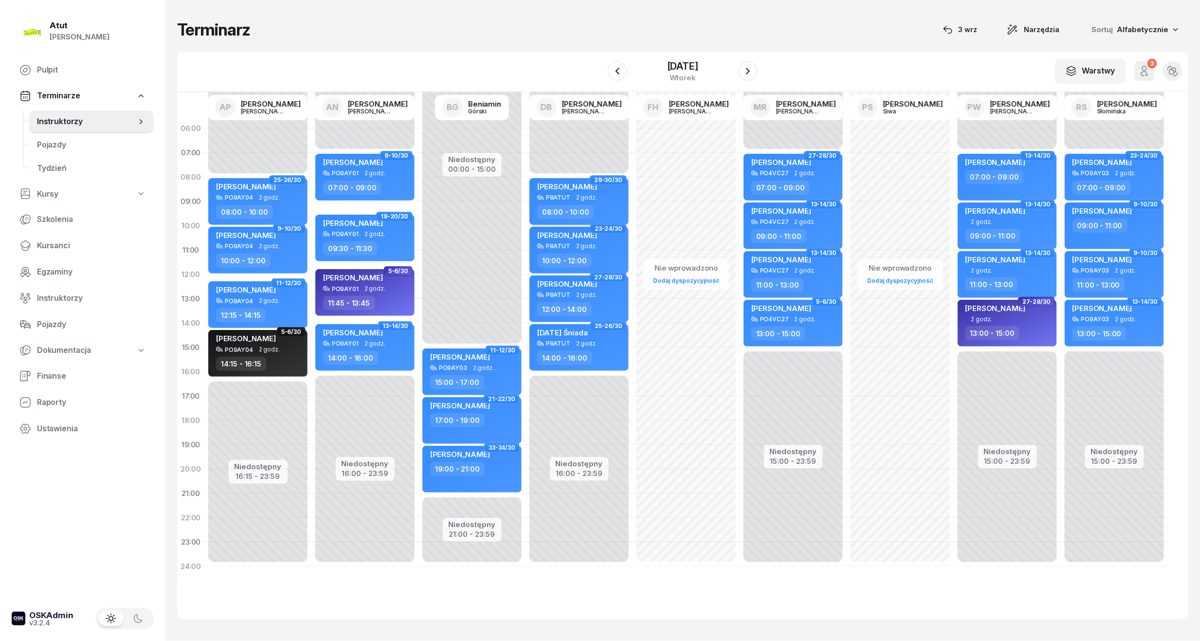
click at [594, 190] on div "[PERSON_NAME]" at bounding box center [567, 188] width 60 height 12
select select "08"
select select "10"
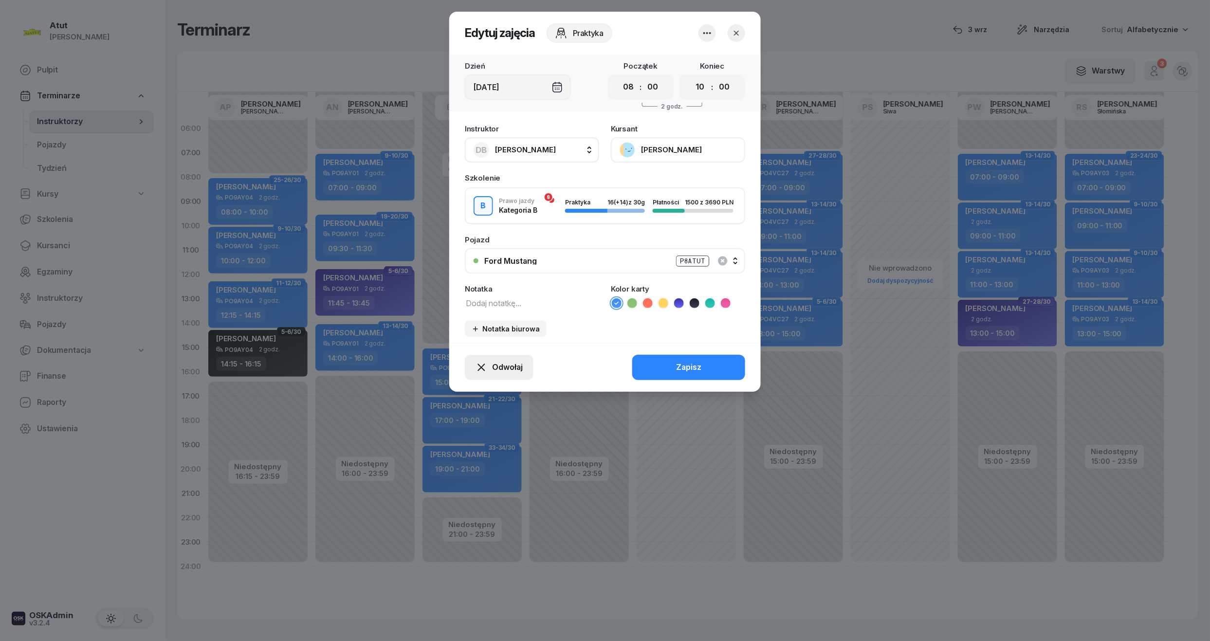
click at [505, 367] on span "Odwołaj" at bounding box center [507, 367] width 31 height 13
click at [469, 276] on link "My odwołaliśmy" at bounding box center [494, 284] width 128 height 24
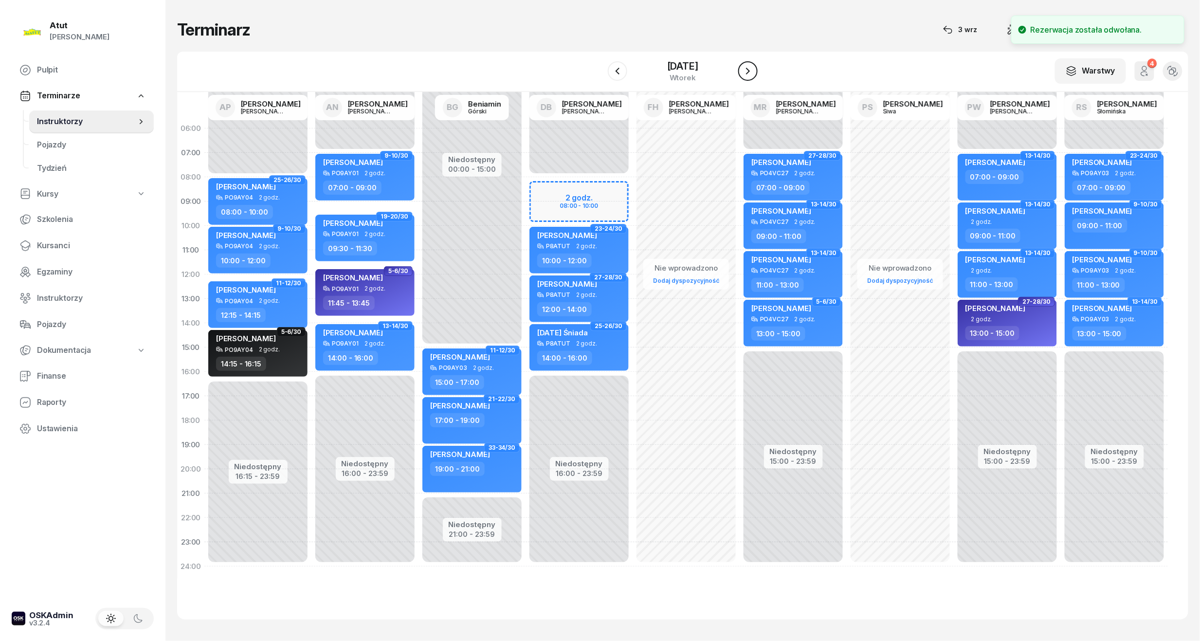
click at [750, 70] on icon "button" at bounding box center [748, 71] width 12 height 12
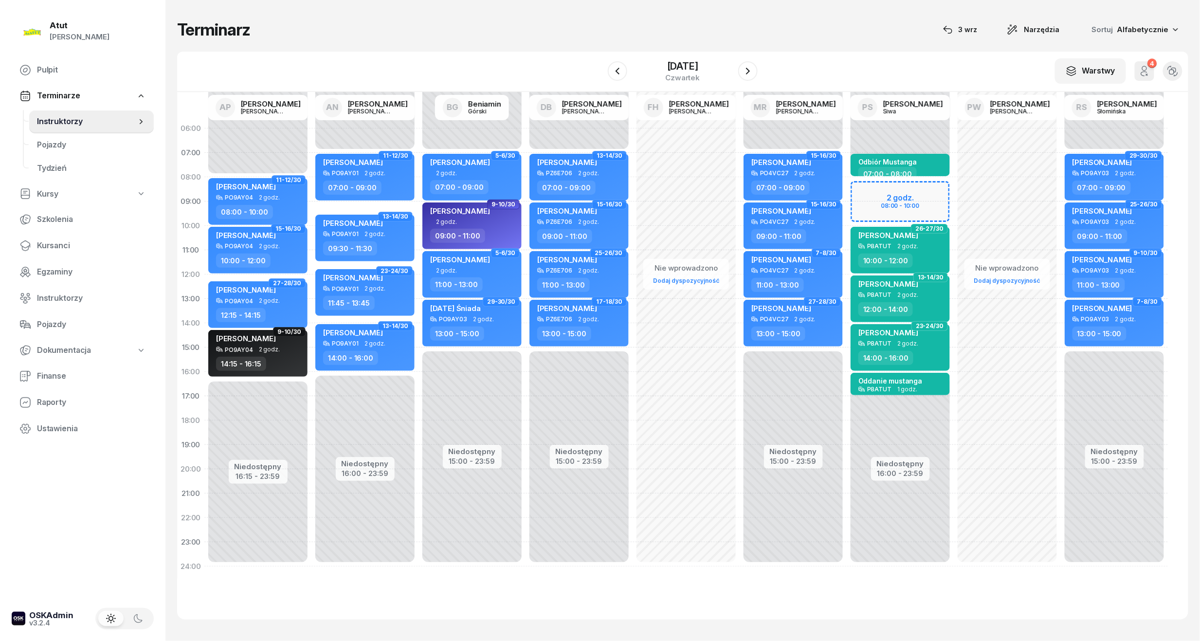
click at [923, 194] on div "Niedostępny 00:00 - 08:00 Niedostępny 16:00 - 23:59 2 godz. 08:00 - 10:00 Odbió…" at bounding box center [900, 347] width 107 height 462
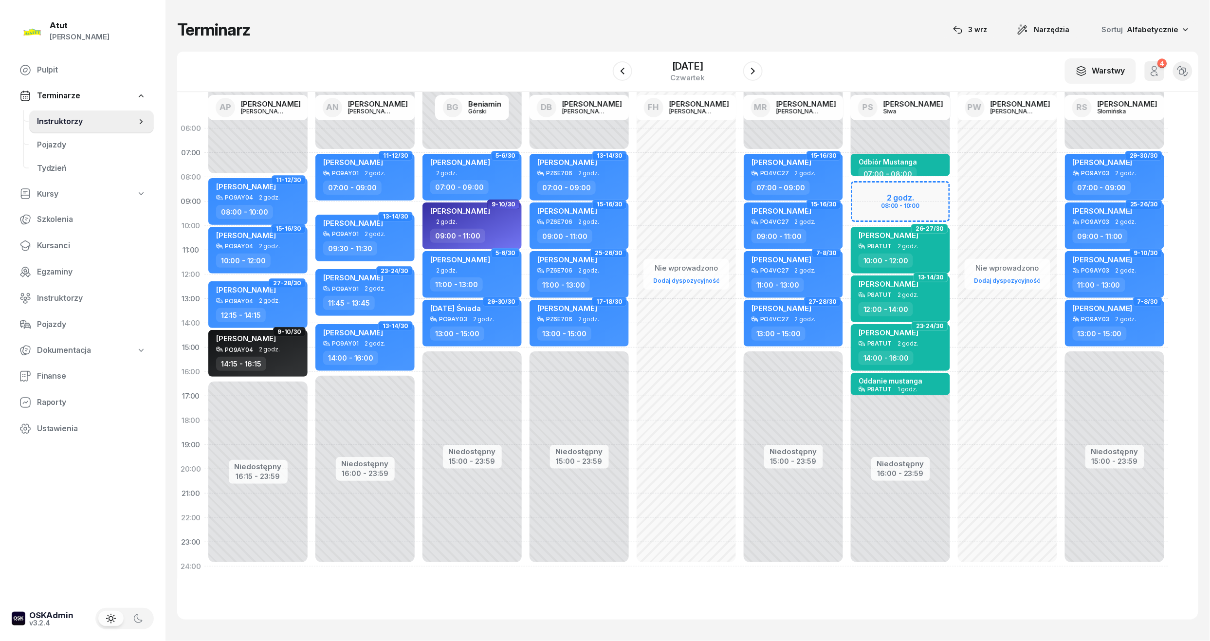
select select "08"
select select "10"
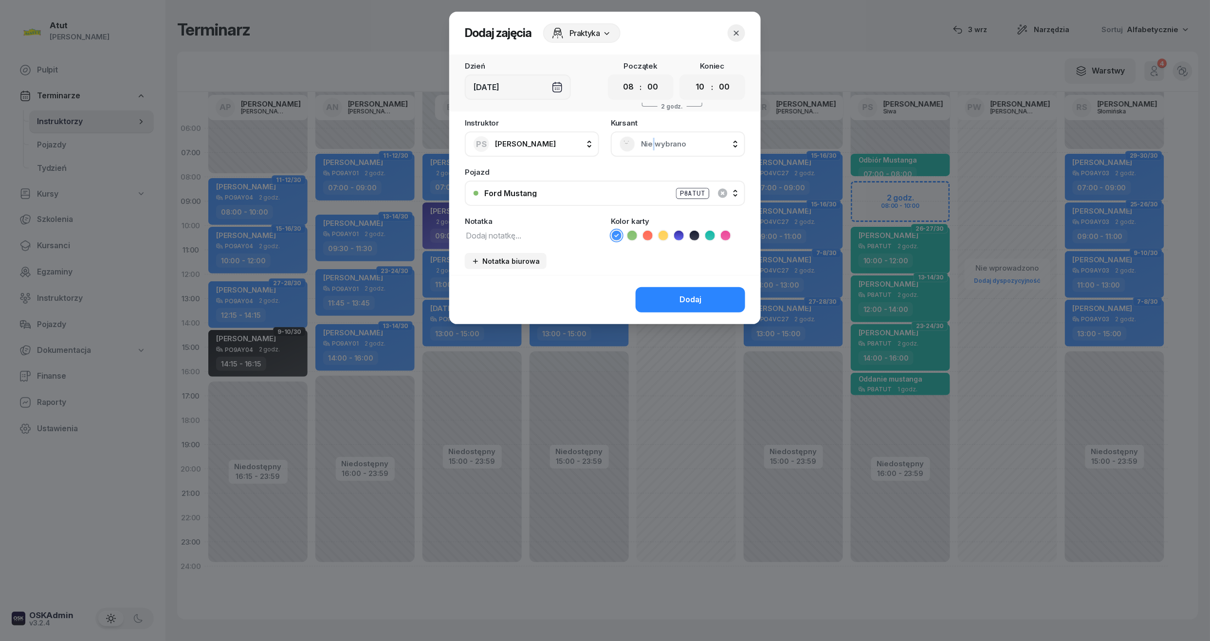
click at [653, 140] on span "Nie wybrano" at bounding box center [688, 144] width 95 height 13
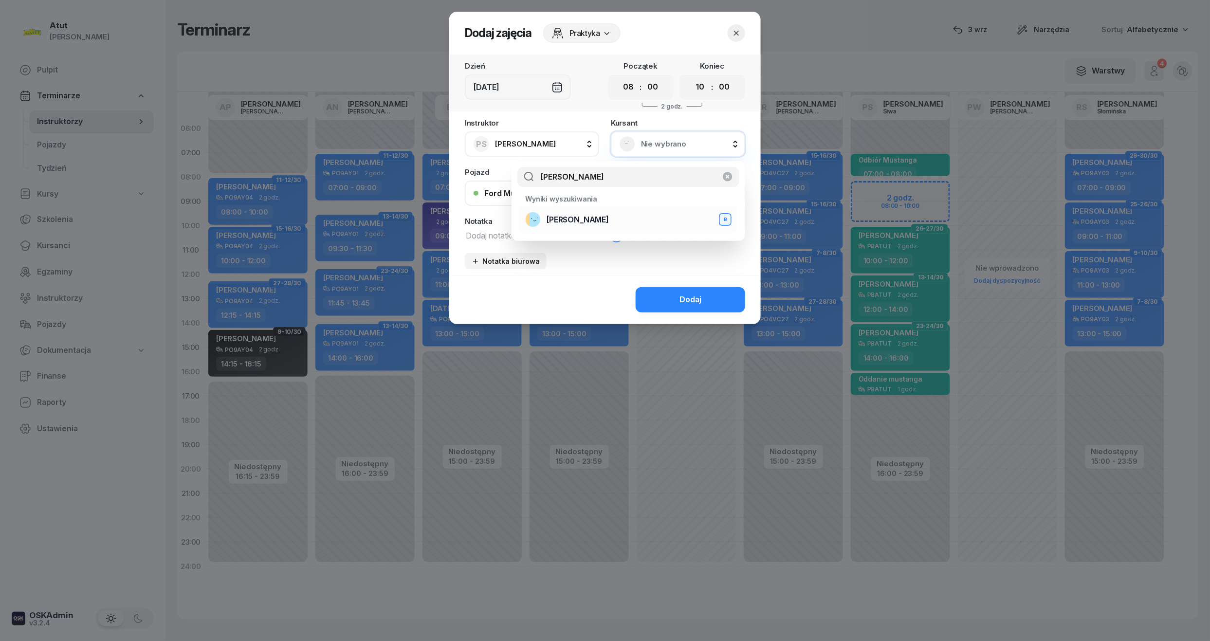
type input "[PERSON_NAME]"
click at [590, 217] on span "[PERSON_NAME]" at bounding box center [578, 220] width 62 height 13
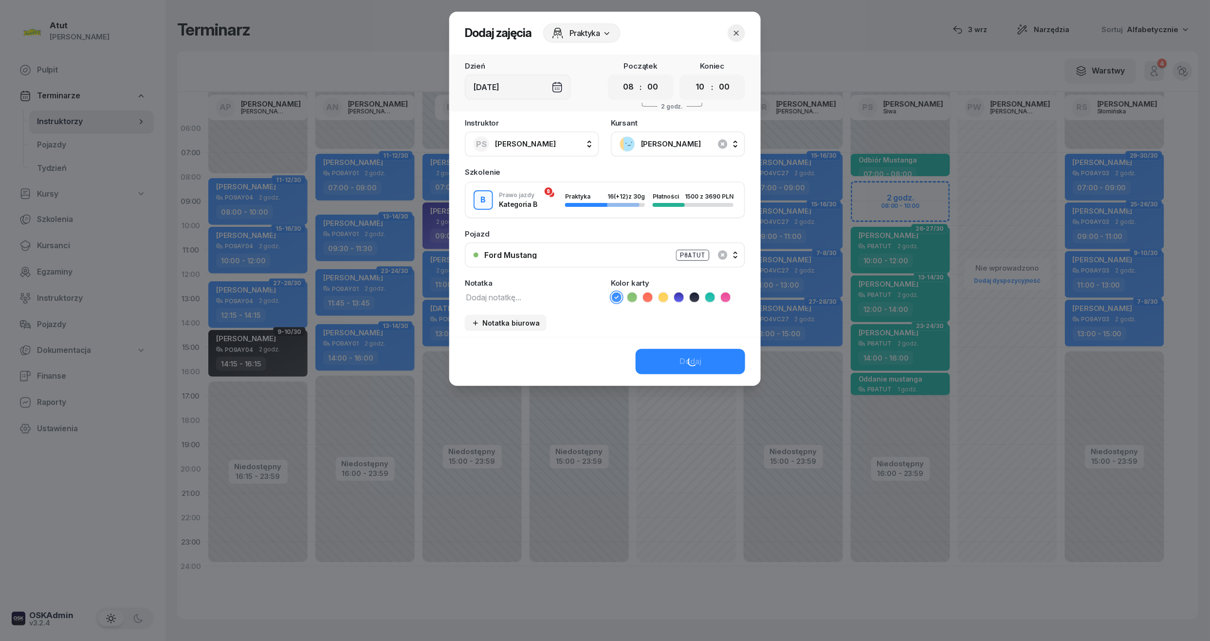
click at [690, 359] on div "Dodaj" at bounding box center [604, 361] width 311 height 49
click at [678, 361] on button "Dodaj" at bounding box center [691, 361] width 110 height 25
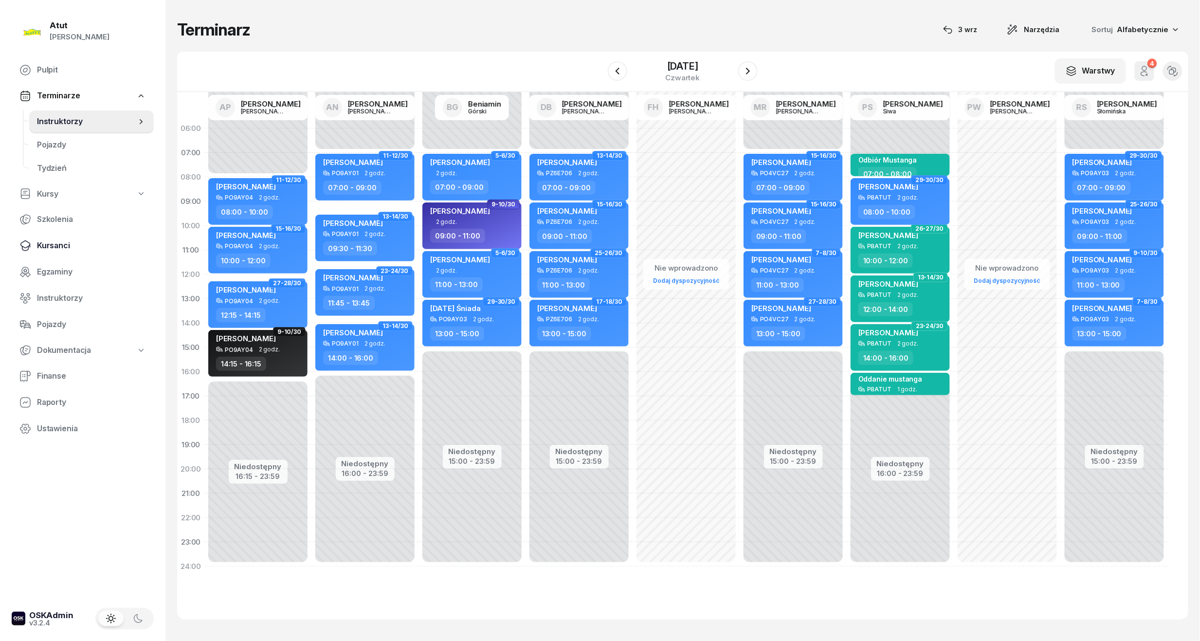
click at [43, 249] on span "Kursanci" at bounding box center [91, 245] width 109 height 13
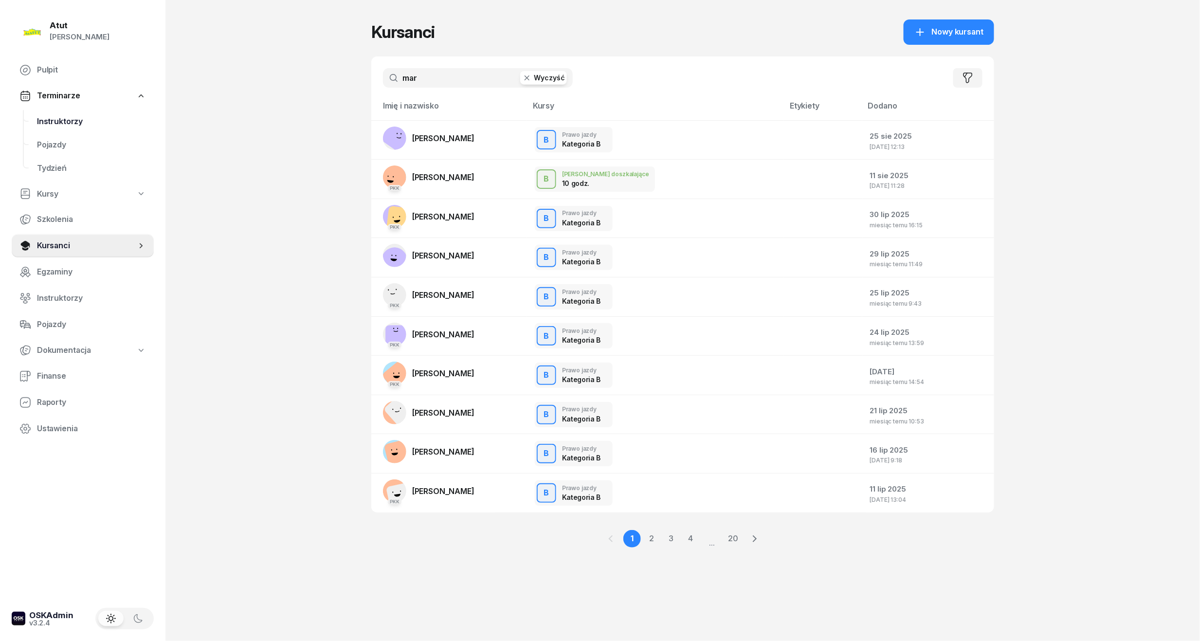
drag, startPoint x: 466, startPoint y: 78, endPoint x: 30, endPoint y: 127, distance: 439.3
click at [74, 112] on div "Atut [PERSON_NAME] Pulpit Terminarze Instruktorzy Pojazdy Tydzień Kursy Szkolen…" at bounding box center [600, 320] width 1200 height 641
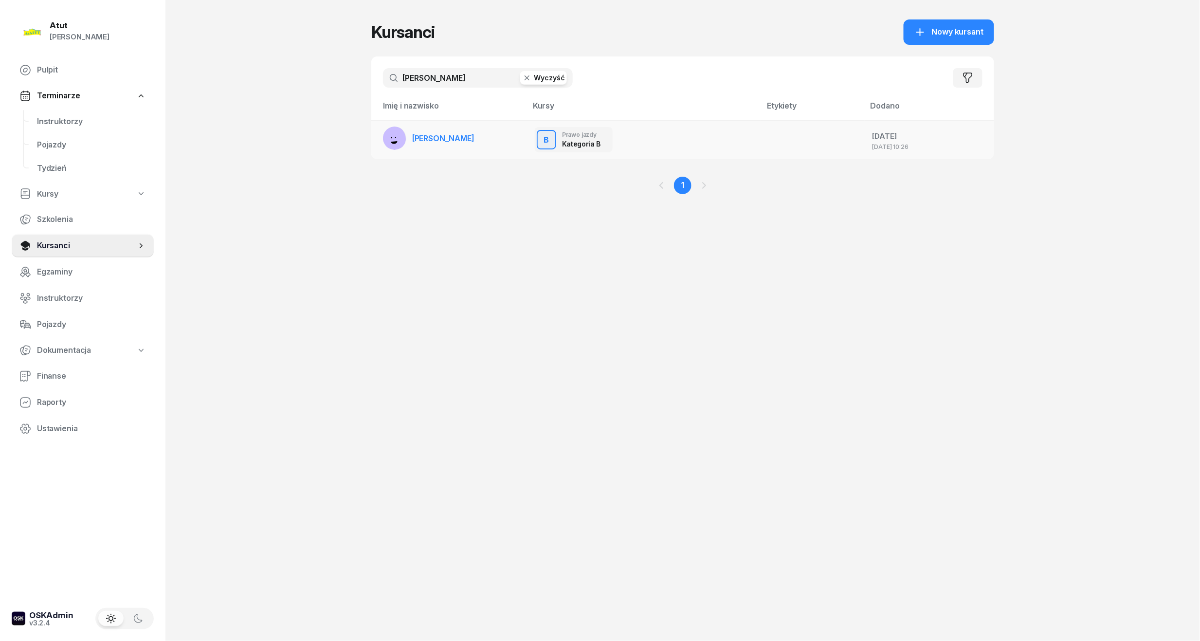
type input "[PERSON_NAME]"
click at [420, 140] on span "[PERSON_NAME]" at bounding box center [443, 138] width 62 height 10
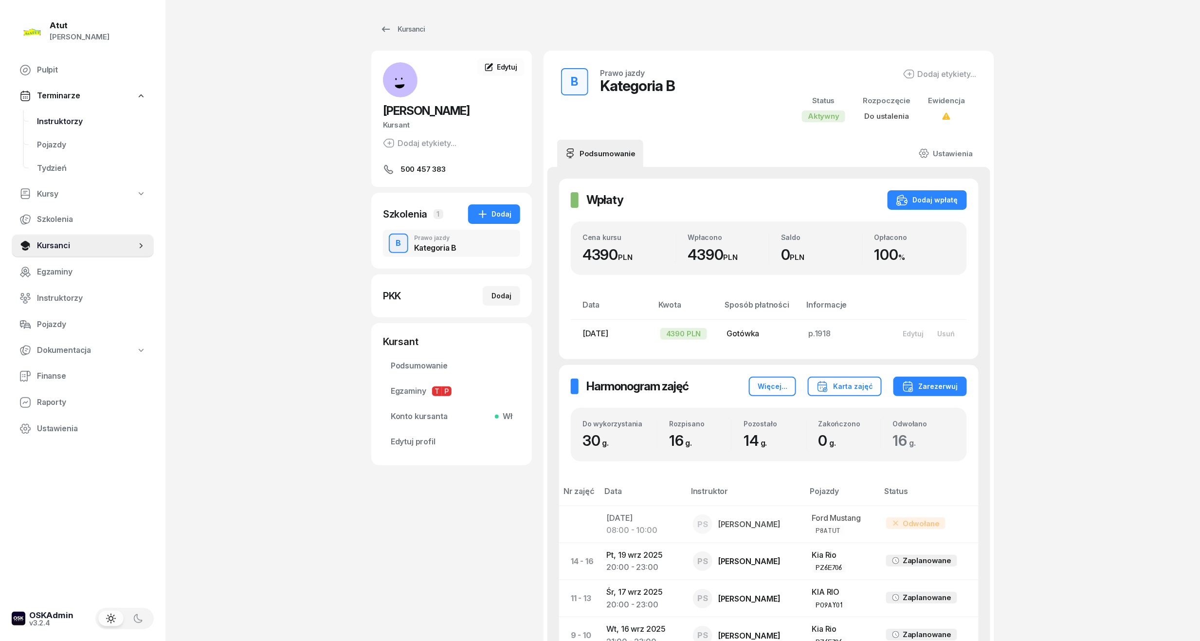
click at [68, 121] on span "Instruktorzy" at bounding box center [91, 121] width 109 height 13
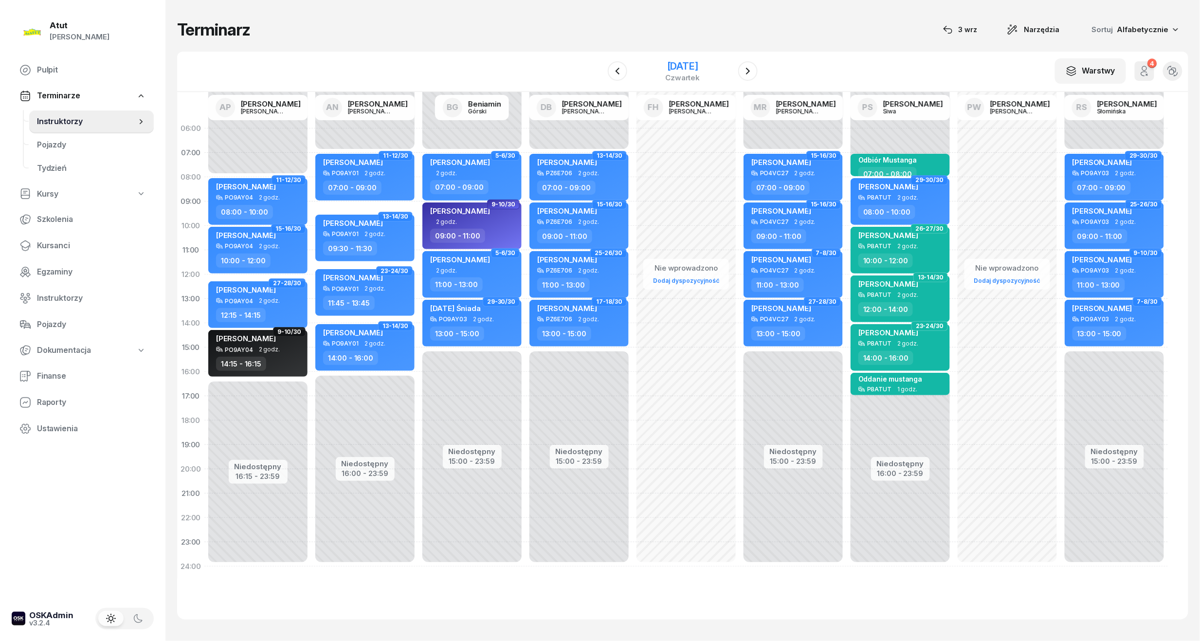
click at [693, 58] on div "[DATE]" at bounding box center [682, 71] width 99 height 28
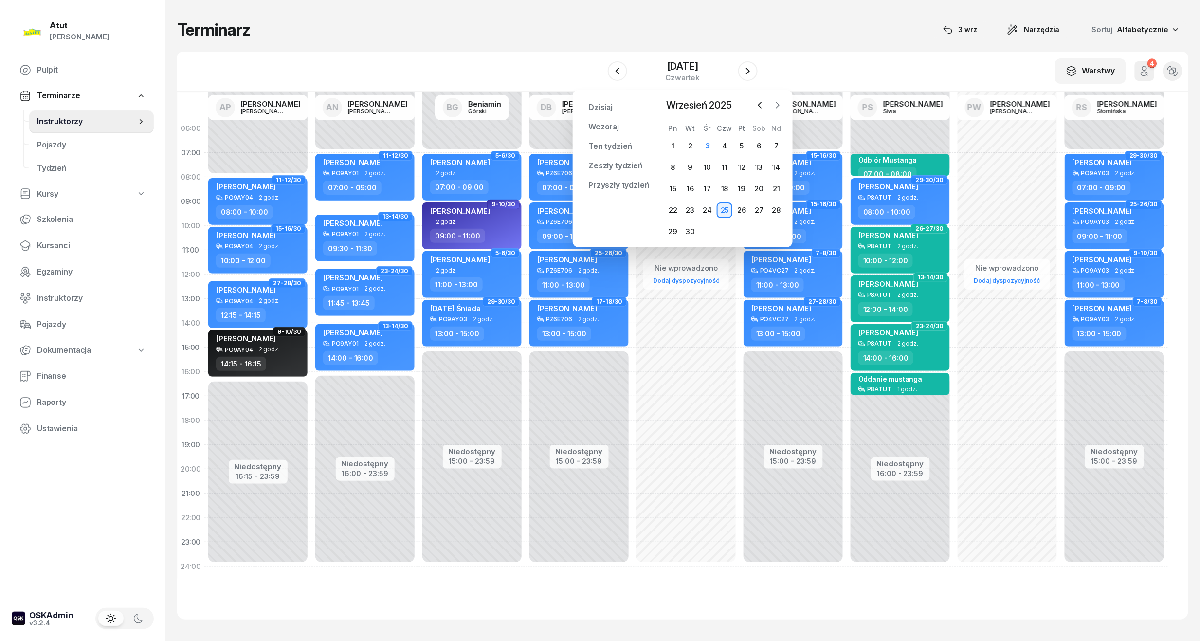
click at [774, 100] on icon "button" at bounding box center [778, 105] width 10 height 10
click at [711, 141] on div "1" at bounding box center [708, 146] width 16 height 16
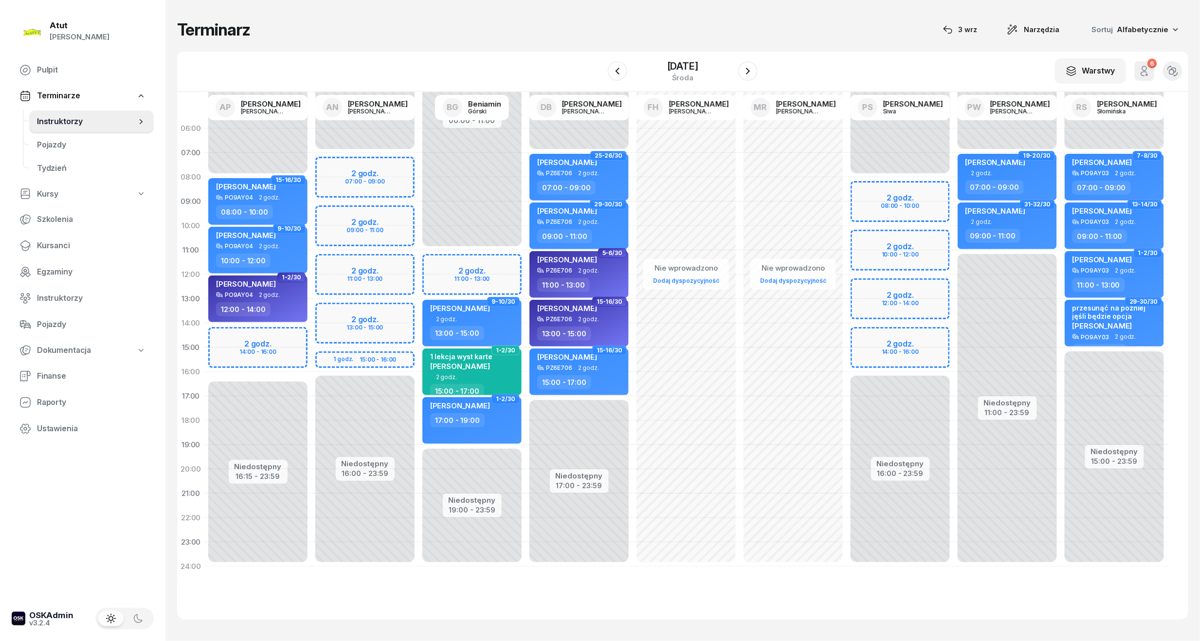
click at [915, 197] on div "Niedostępny 00:00 - 08:00 Niedostępny 16:00 - 23:59 2 godz. 08:00 - 10:00 2 god…" at bounding box center [900, 347] width 107 height 462
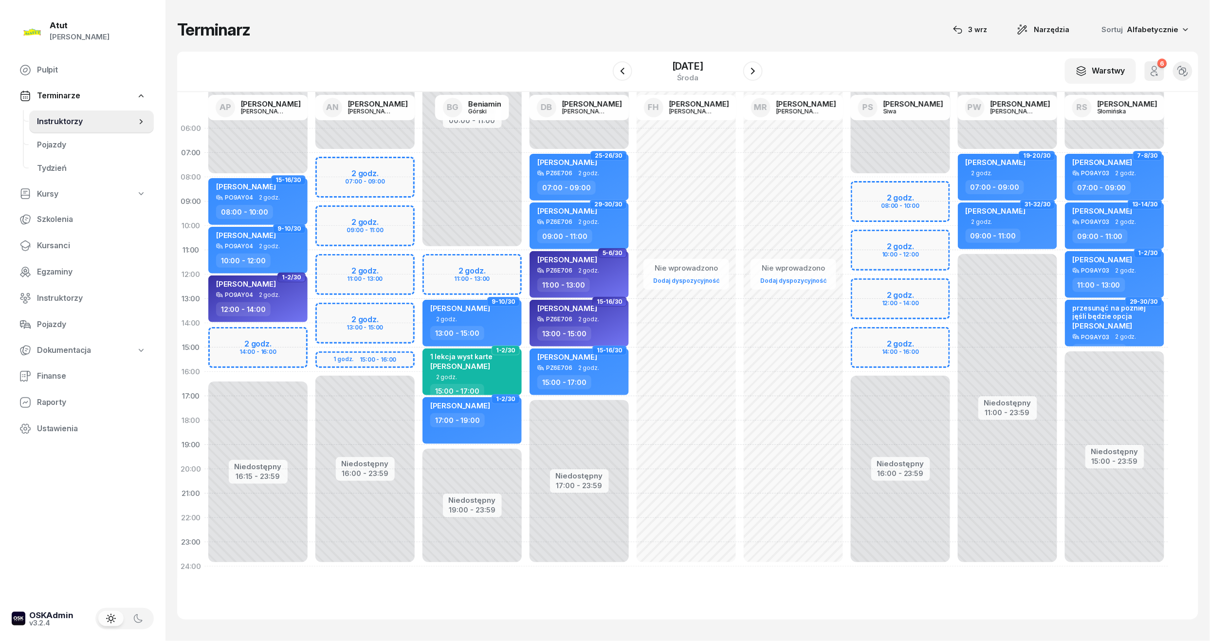
select select "08"
select select "10"
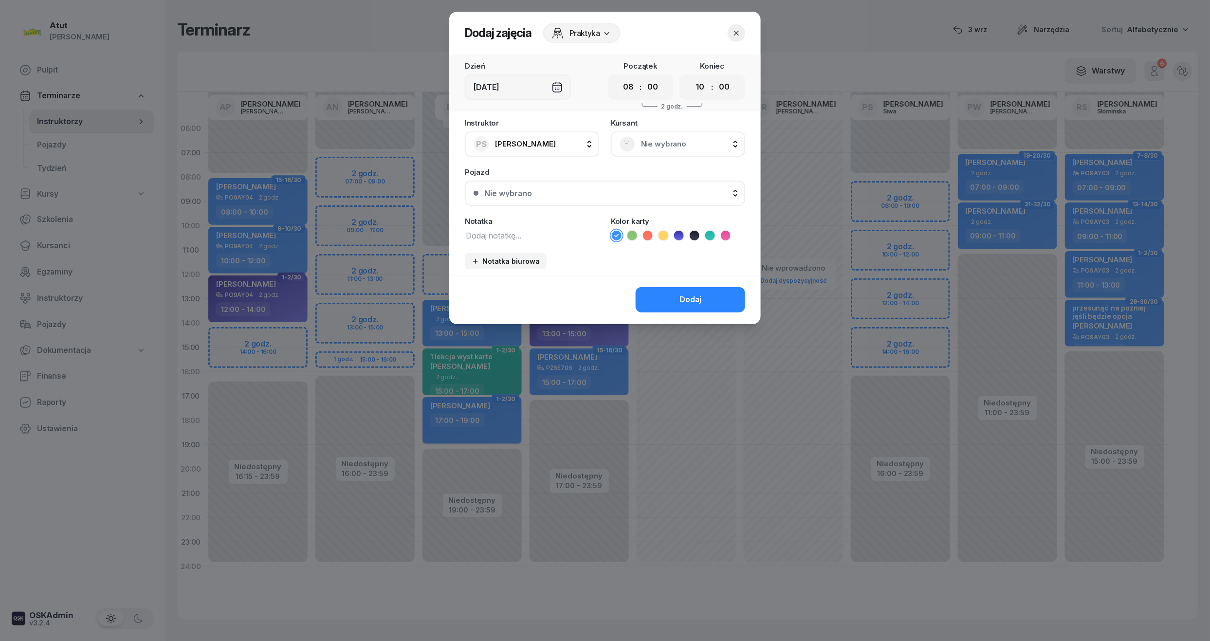
click at [651, 139] on span "Nie wybrano" at bounding box center [688, 144] width 95 height 13
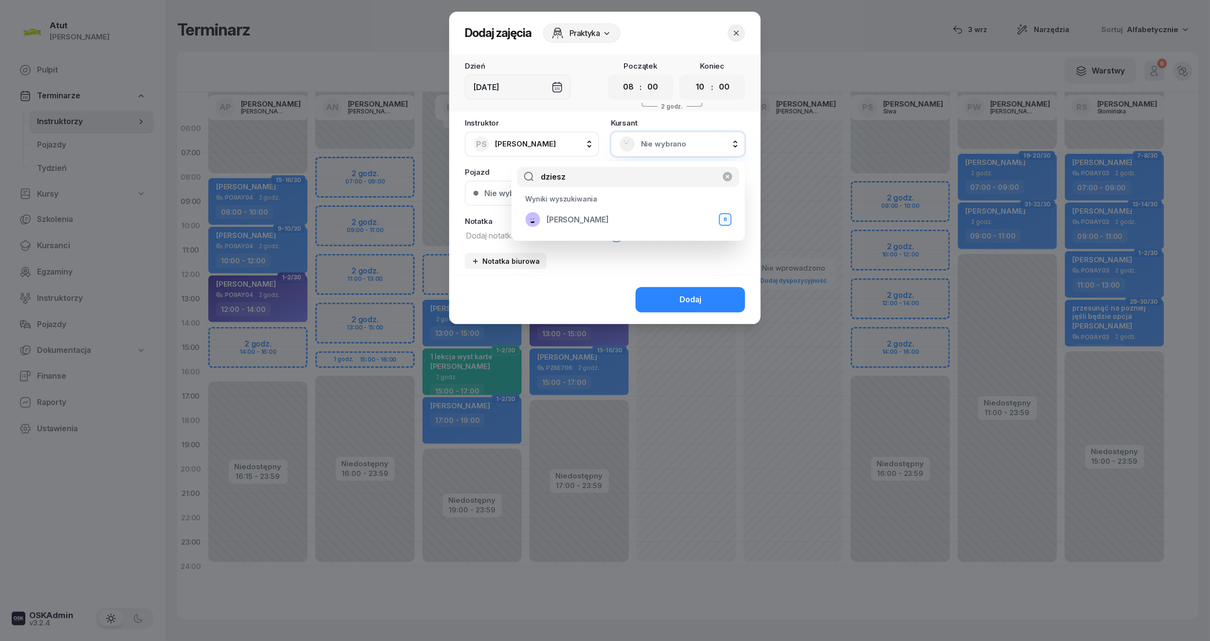
type input "dziesz"
click at [609, 215] on span "[PERSON_NAME]" at bounding box center [578, 220] width 62 height 13
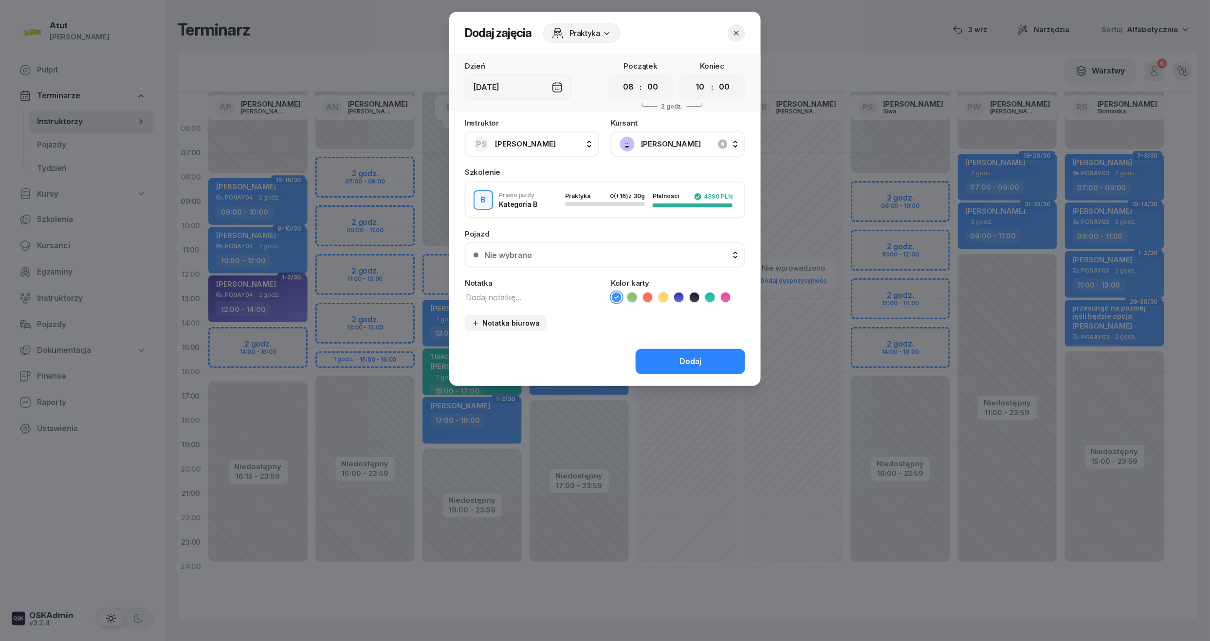
click at [573, 251] on div "Nie wybrano" at bounding box center [610, 255] width 252 height 8
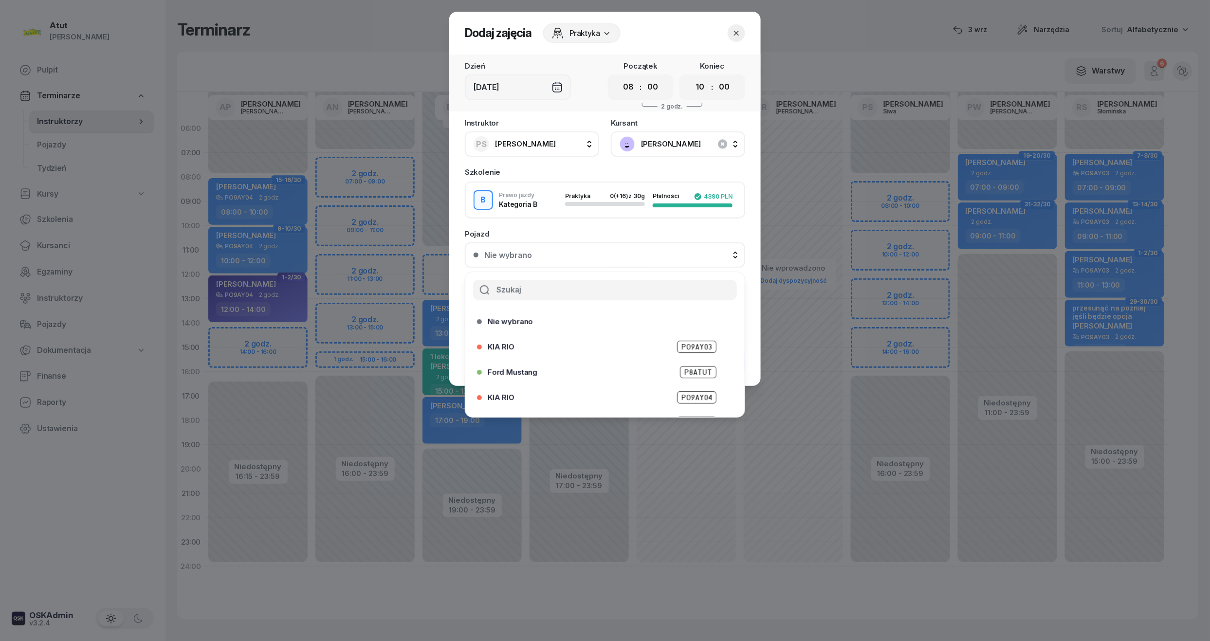
click at [699, 370] on span "P8ATUT" at bounding box center [698, 372] width 37 height 12
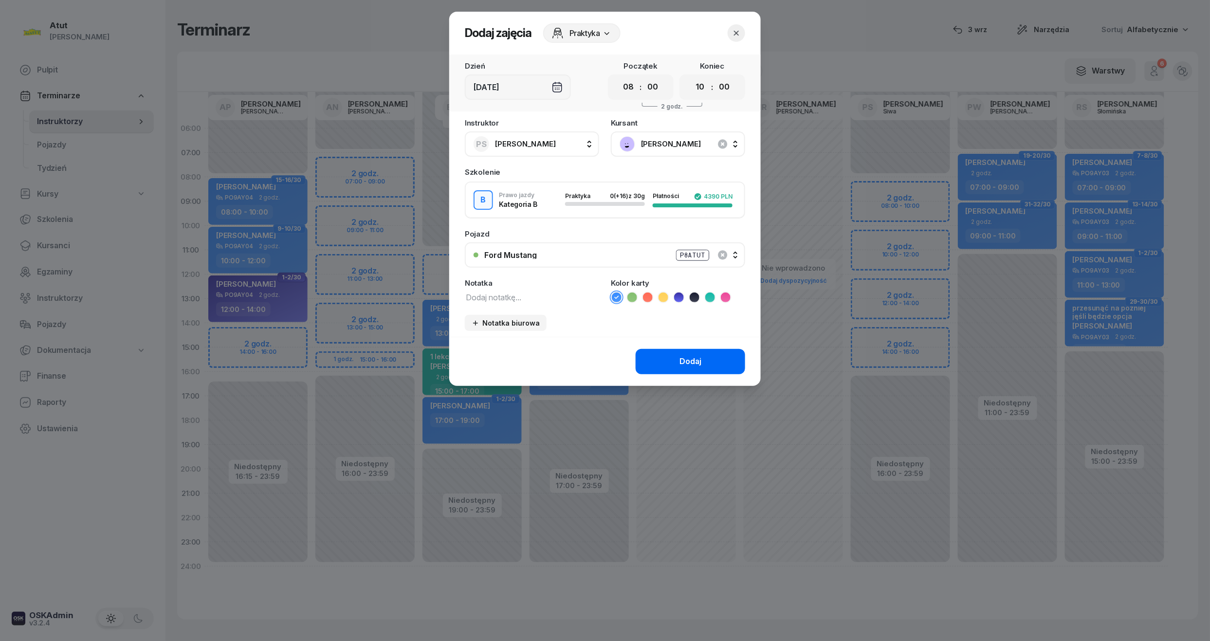
click at [700, 358] on div "Dodaj" at bounding box center [690, 361] width 22 height 13
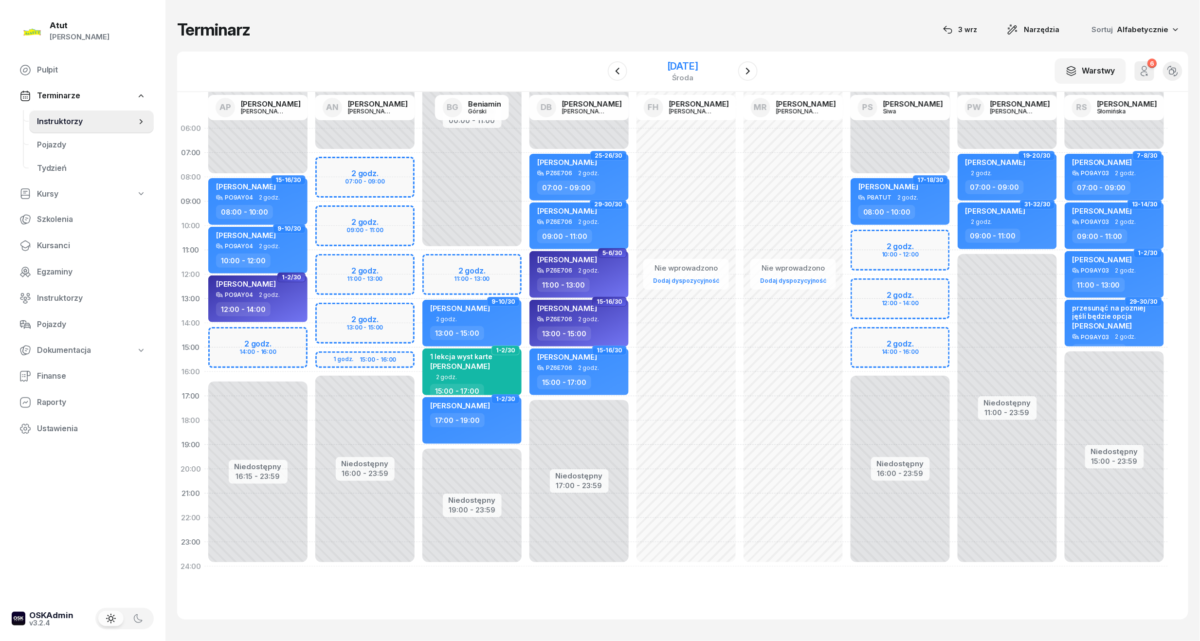
drag, startPoint x: 701, startPoint y: 59, endPoint x: 698, endPoint y: 71, distance: 12.6
click at [701, 59] on div "[DATE]" at bounding box center [682, 71] width 99 height 28
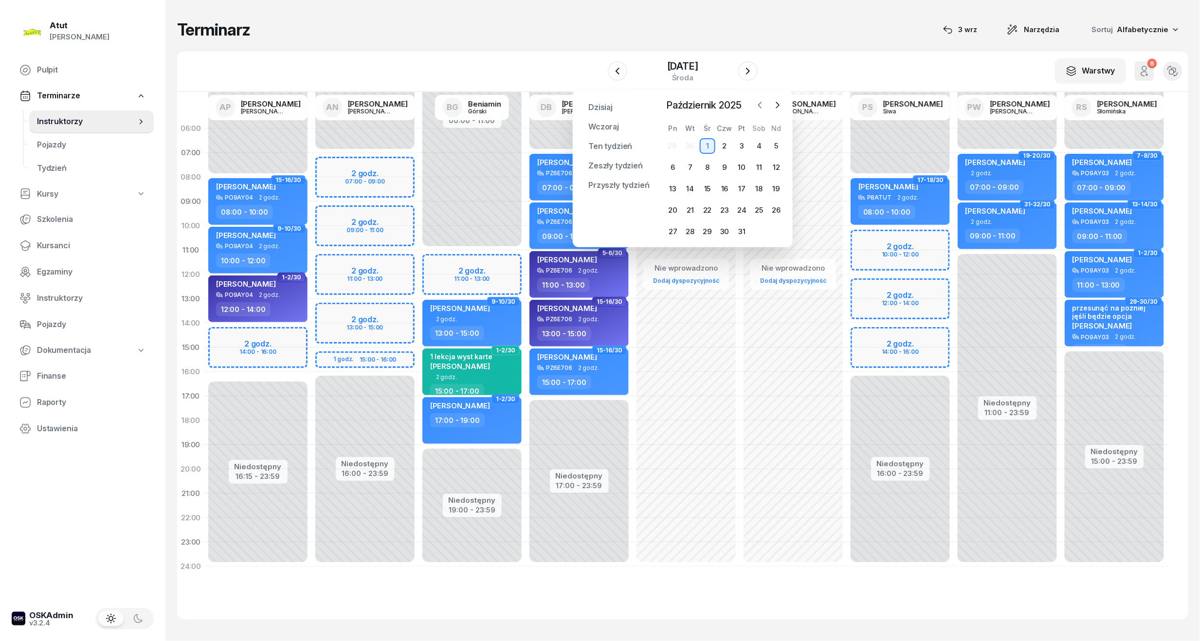
click at [758, 107] on icon "button" at bounding box center [760, 105] width 10 height 10
click at [694, 210] on div "23" at bounding box center [690, 210] width 16 height 16
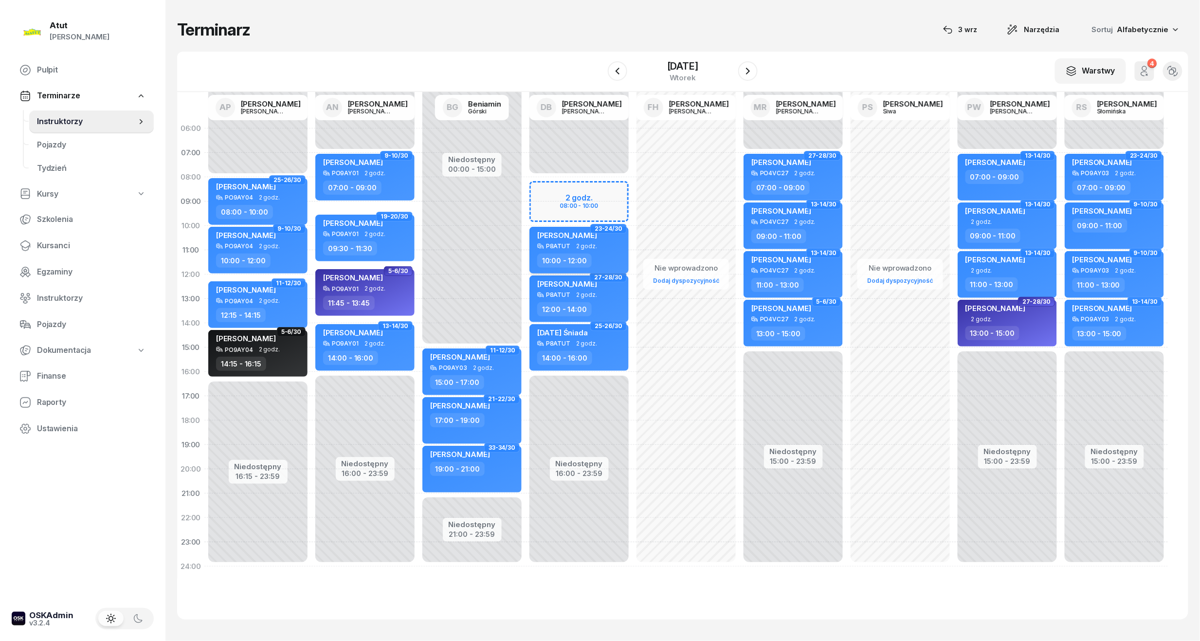
click at [623, 241] on div "[PERSON_NAME] P8ATUT 2 godz. 10:00 - 12:00" at bounding box center [579, 250] width 99 height 47
select select "10"
select select "12"
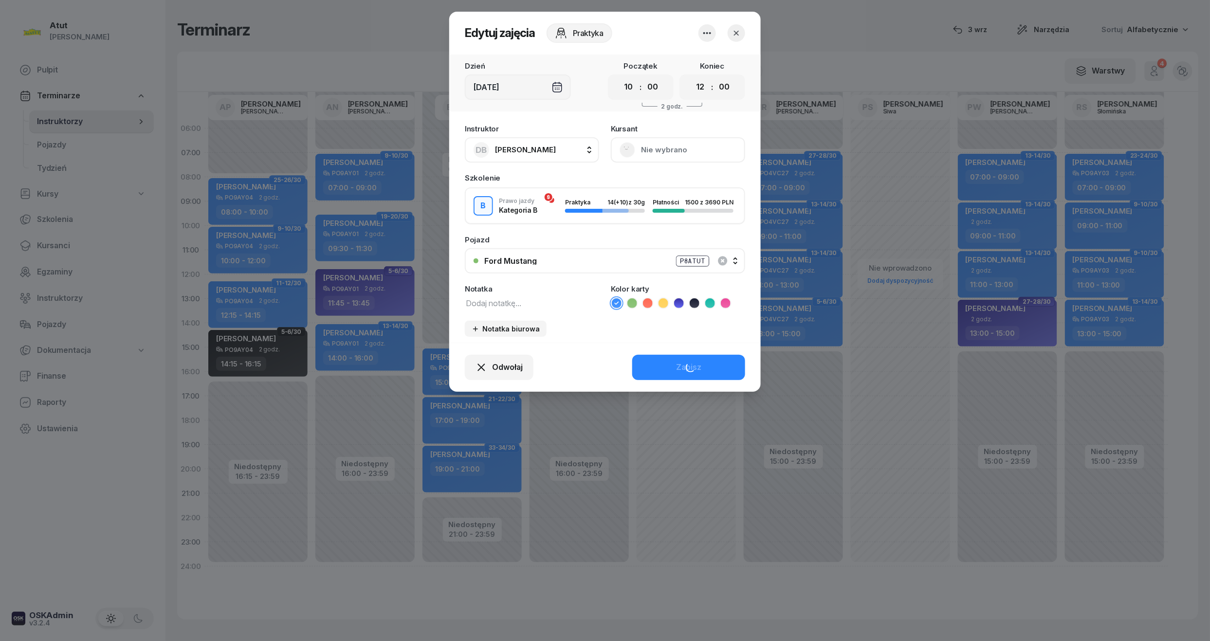
click at [662, 154] on button "Nie wybrano" at bounding box center [678, 149] width 134 height 25
click at [624, 250] on button "Ford Mustang P8ATUT" at bounding box center [605, 260] width 280 height 25
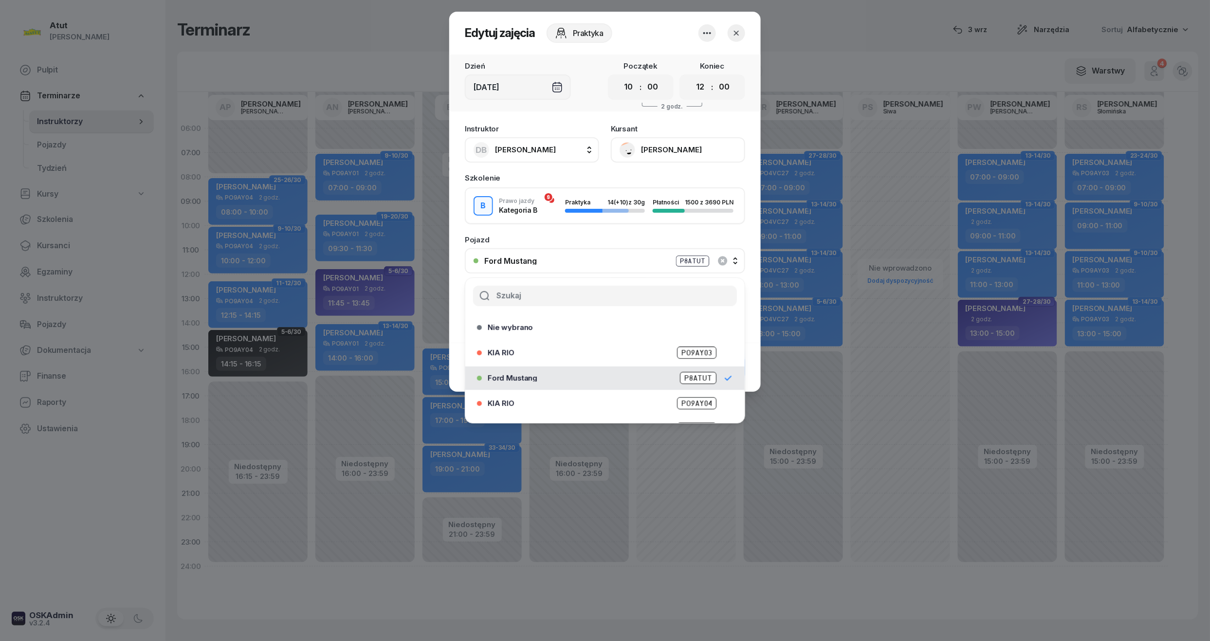
click at [669, 164] on div "Instruktor DB [PERSON_NAME] AP [PERSON_NAME] AN [PERSON_NAME] BG [PERSON_NAME] …" at bounding box center [604, 230] width 311 height 223
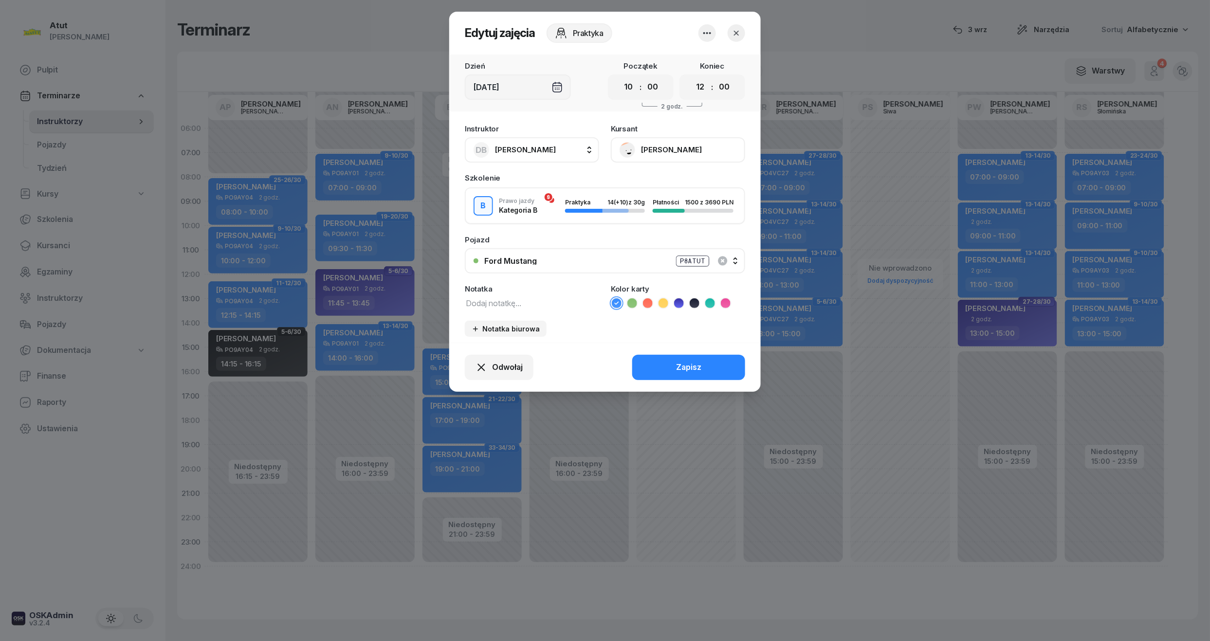
click at [672, 150] on button "[PERSON_NAME]" at bounding box center [678, 149] width 134 height 25
click at [676, 179] on link "Otwórz profil" at bounding box center [677, 183] width 128 height 24
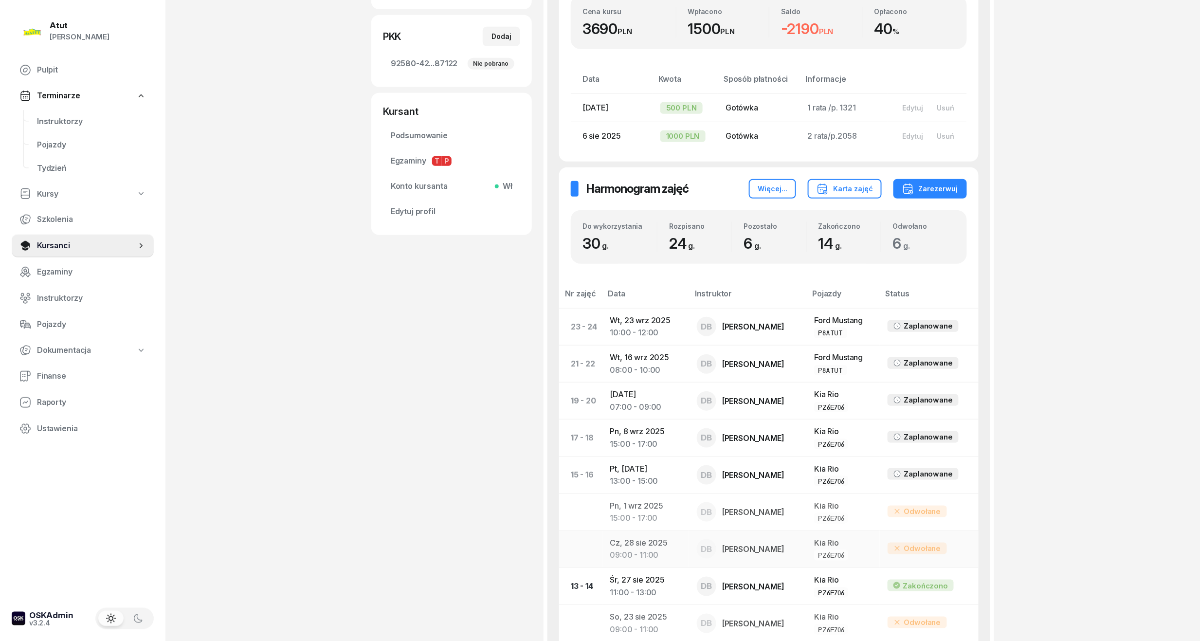
scroll to position [389, 0]
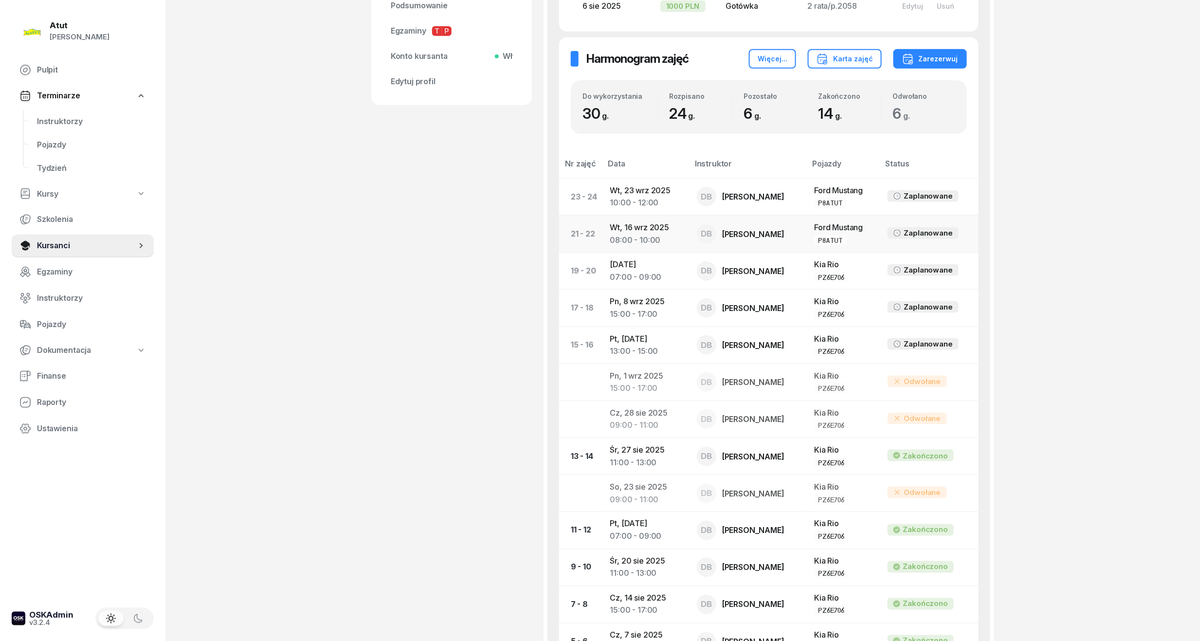
click at [625, 235] on div "08:00 - 10:00" at bounding box center [645, 240] width 71 height 13
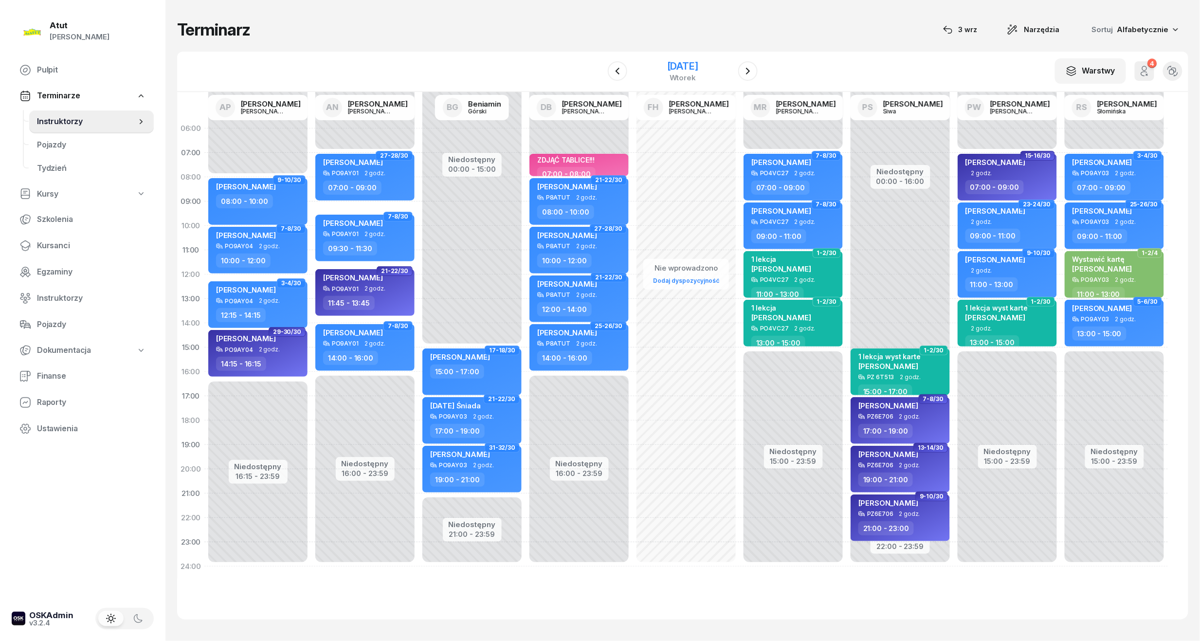
click at [676, 61] on div "[DATE]" at bounding box center [682, 66] width 31 height 10
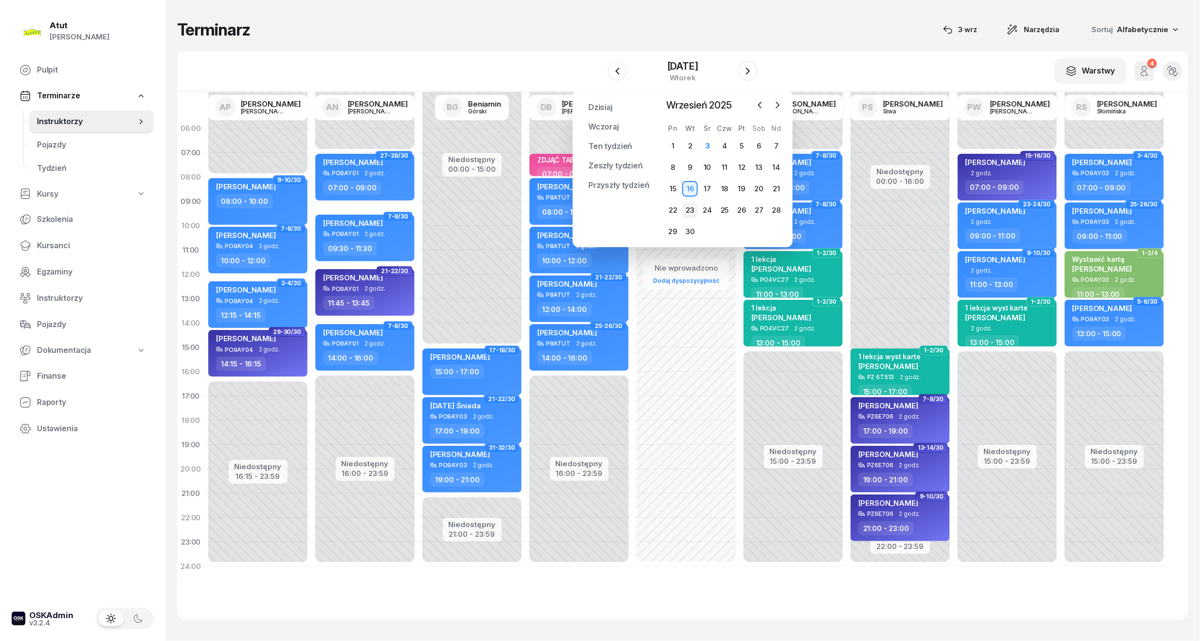
click at [684, 210] on div "23" at bounding box center [690, 210] width 16 height 16
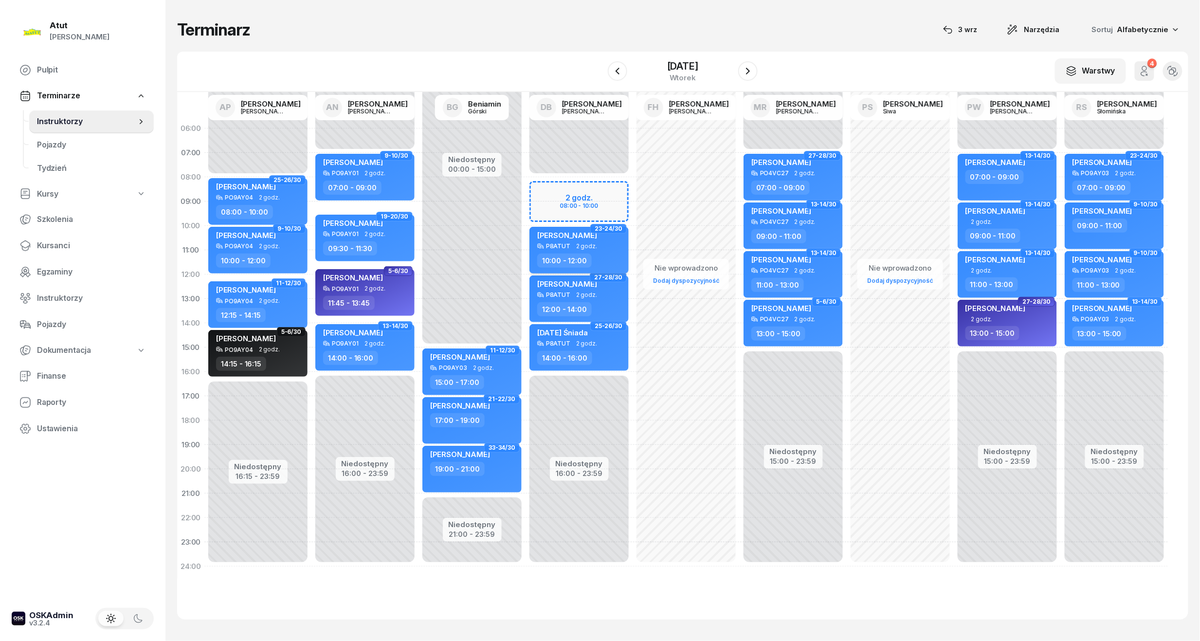
click at [576, 248] on span "2 godz." at bounding box center [586, 246] width 21 height 7
select select "10"
select select "12"
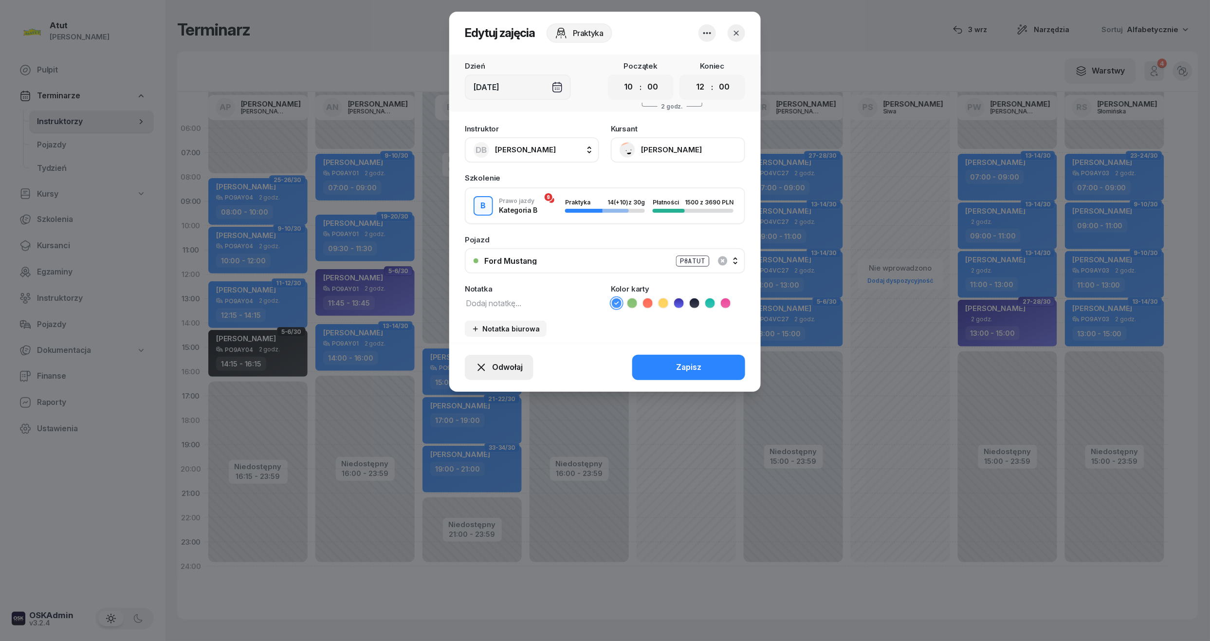
click at [496, 368] on span "Odwołaj" at bounding box center [507, 367] width 31 height 13
click at [499, 283] on div "My odwołaliśmy" at bounding box center [482, 283] width 59 height 13
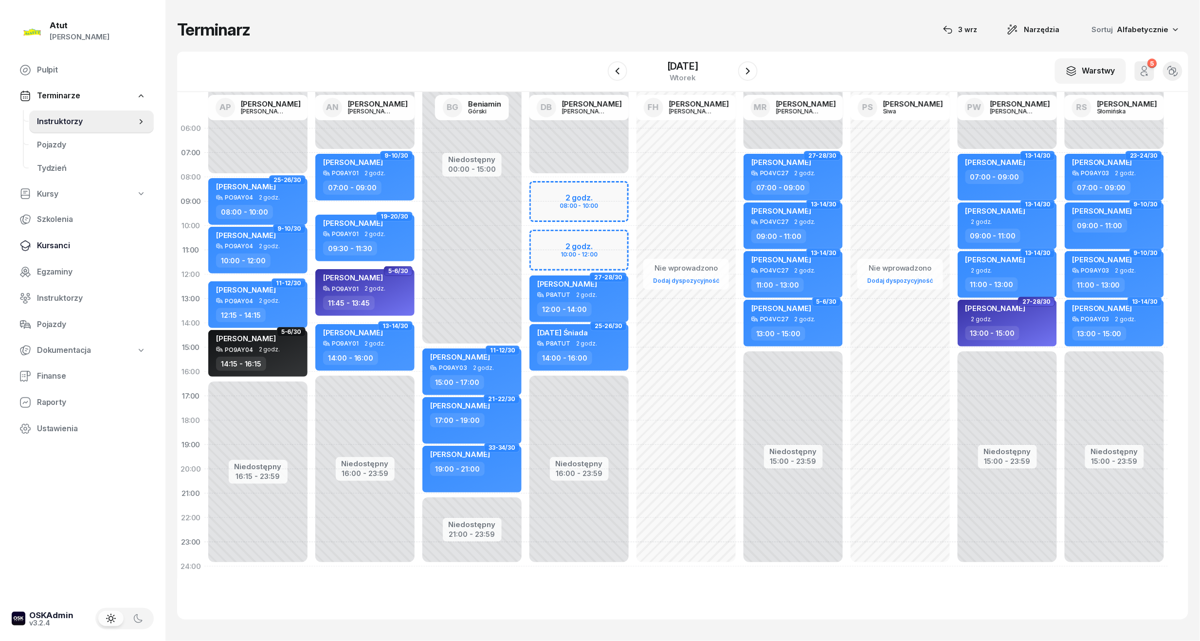
click at [59, 244] on span "Kursanci" at bounding box center [91, 245] width 109 height 13
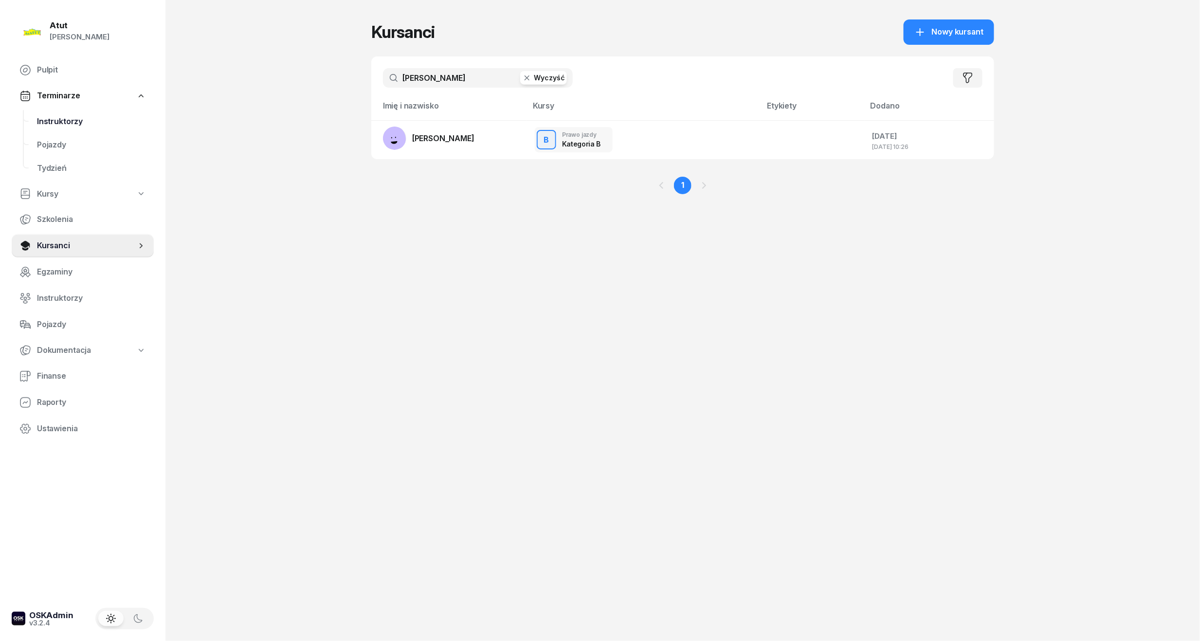
drag, startPoint x: 480, startPoint y: 78, endPoint x: 57, endPoint y: 131, distance: 425.7
click at [57, 131] on div "Atut [PERSON_NAME] Pulpit Terminarze Instruktorzy Pojazdy Tydzień Kursy Szkolen…" at bounding box center [600, 320] width 1200 height 641
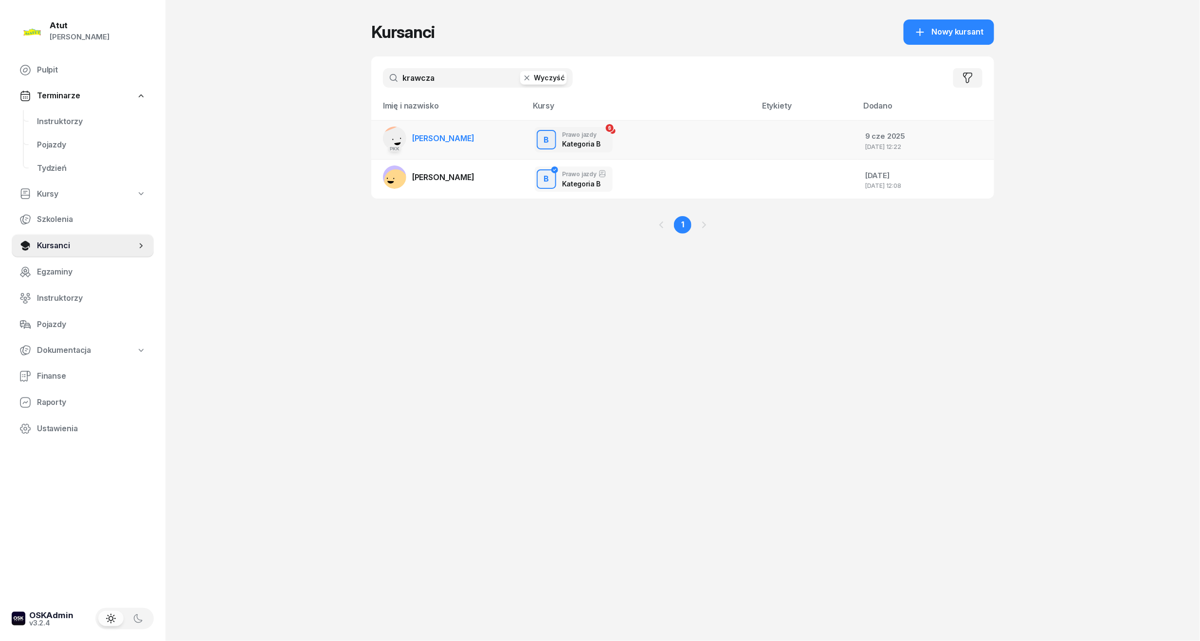
type input "krawcza"
click at [464, 150] on td "PKK [PERSON_NAME]" at bounding box center [449, 139] width 156 height 39
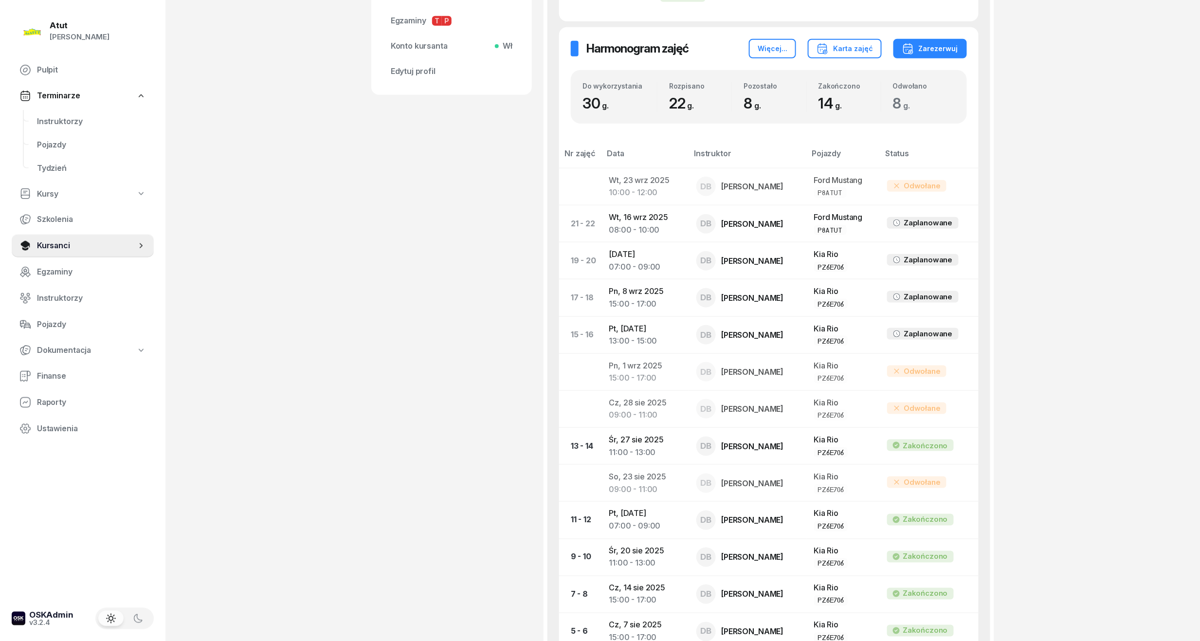
scroll to position [283, 0]
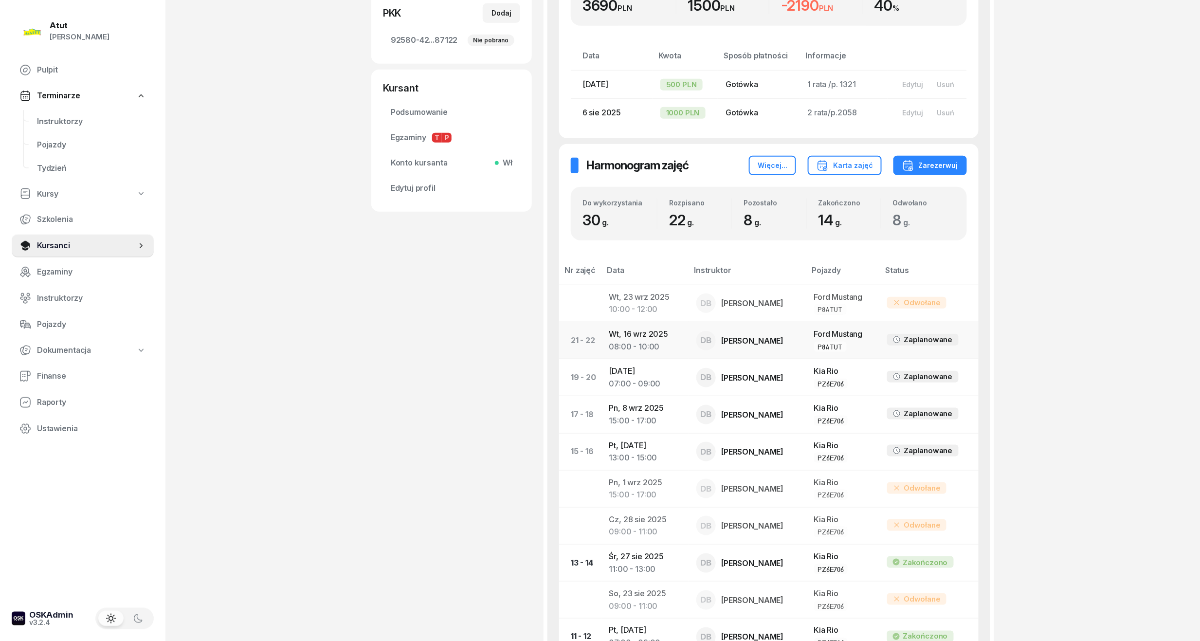
click at [637, 336] on td "[DATE] 08:00 - 10:00" at bounding box center [645, 340] width 87 height 37
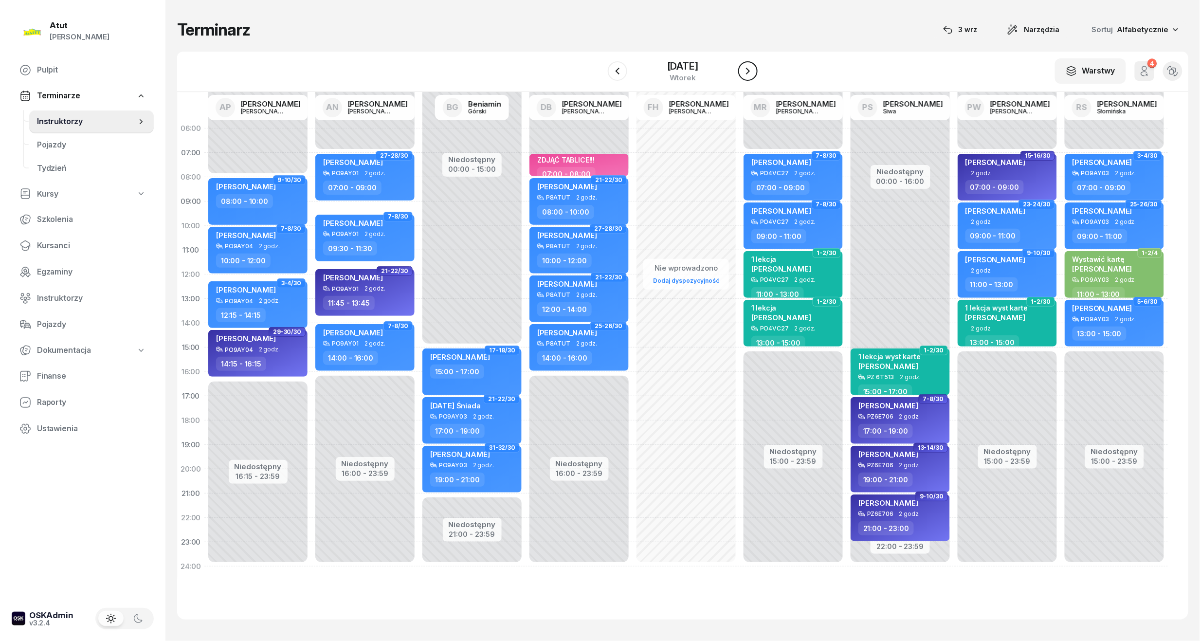
click at [757, 71] on button "button" at bounding box center [747, 70] width 19 height 19
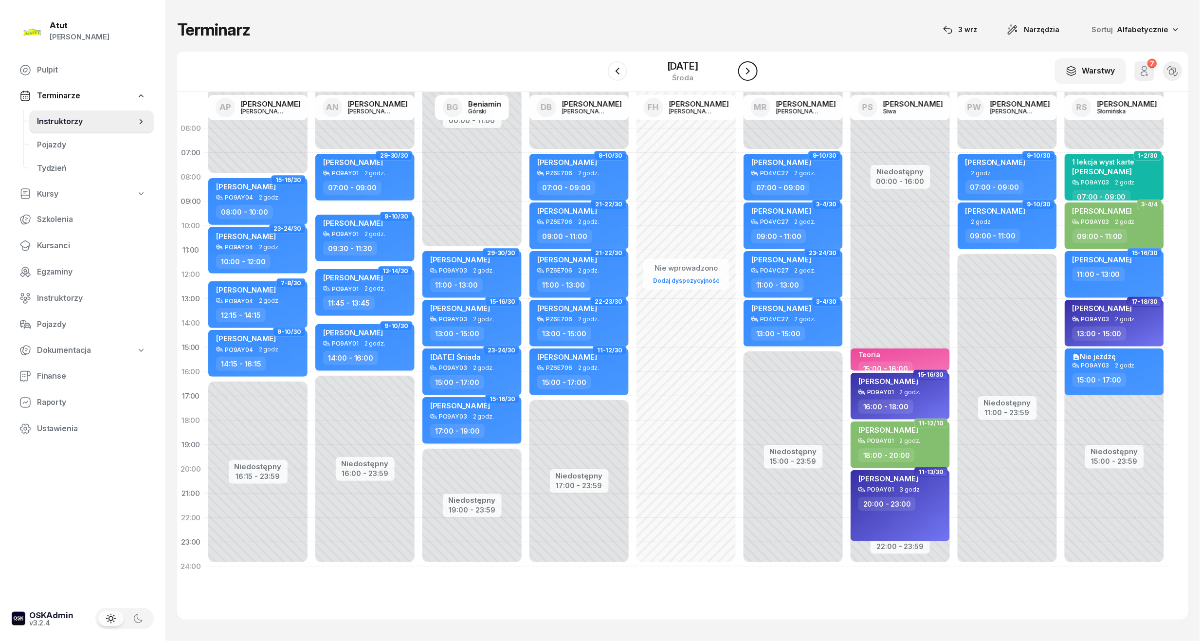
click at [757, 71] on button "button" at bounding box center [747, 70] width 19 height 19
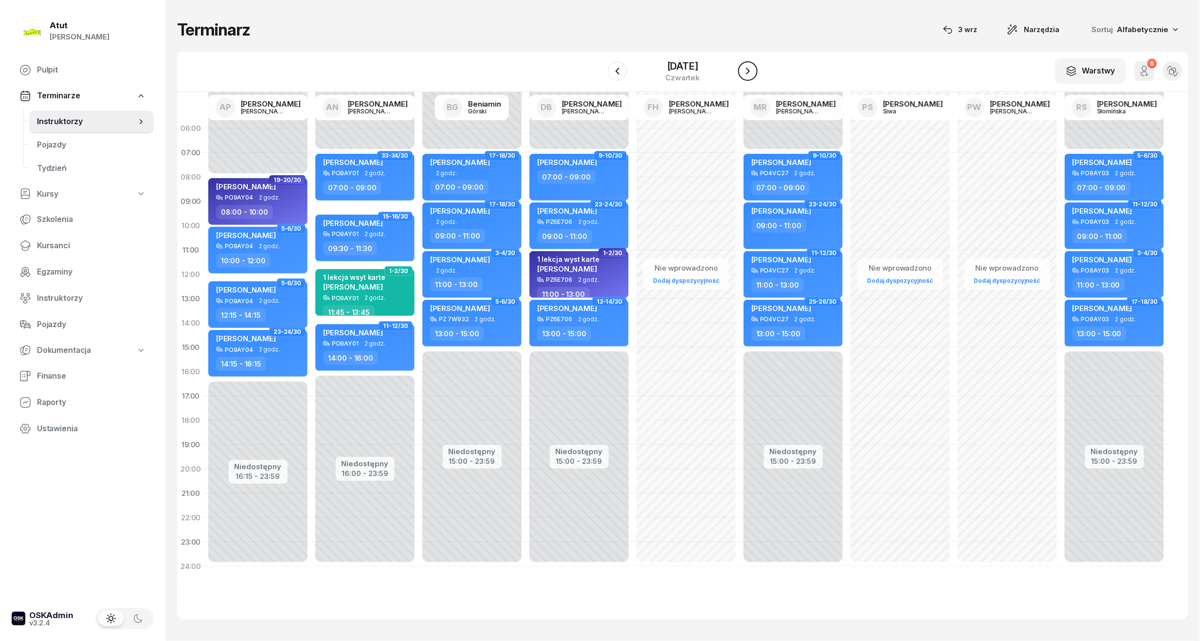
click at [757, 71] on button "button" at bounding box center [747, 70] width 19 height 19
click at [757, 71] on button "button" at bounding box center [750, 70] width 19 height 19
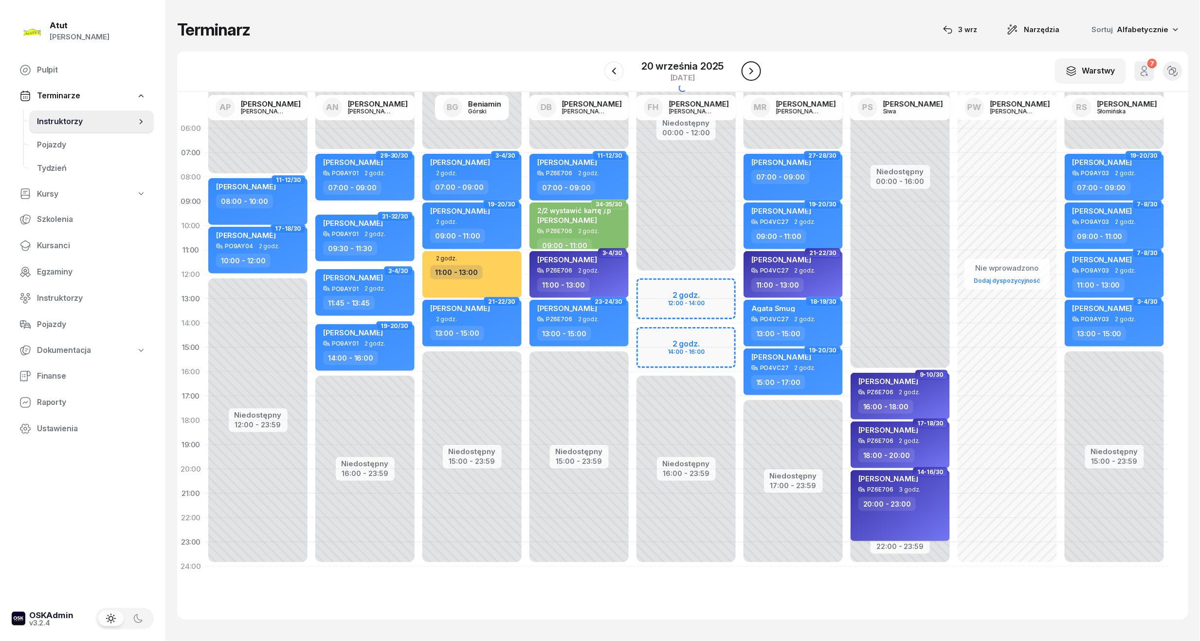
click at [757, 71] on button "button" at bounding box center [751, 70] width 19 height 19
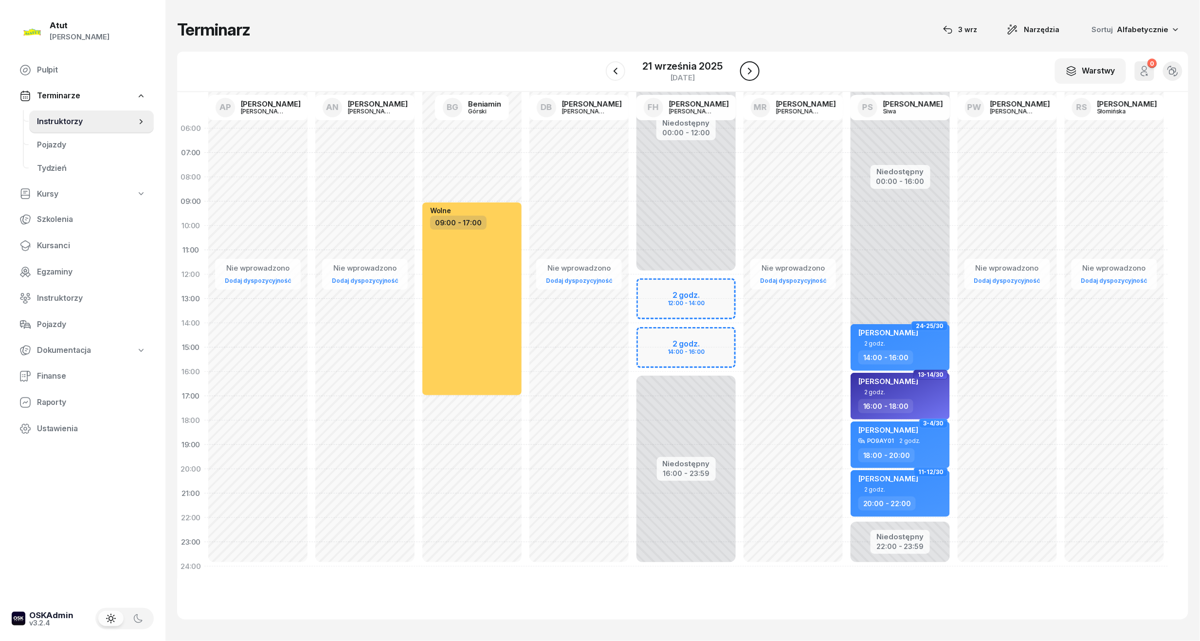
click at [757, 71] on button "button" at bounding box center [749, 70] width 19 height 19
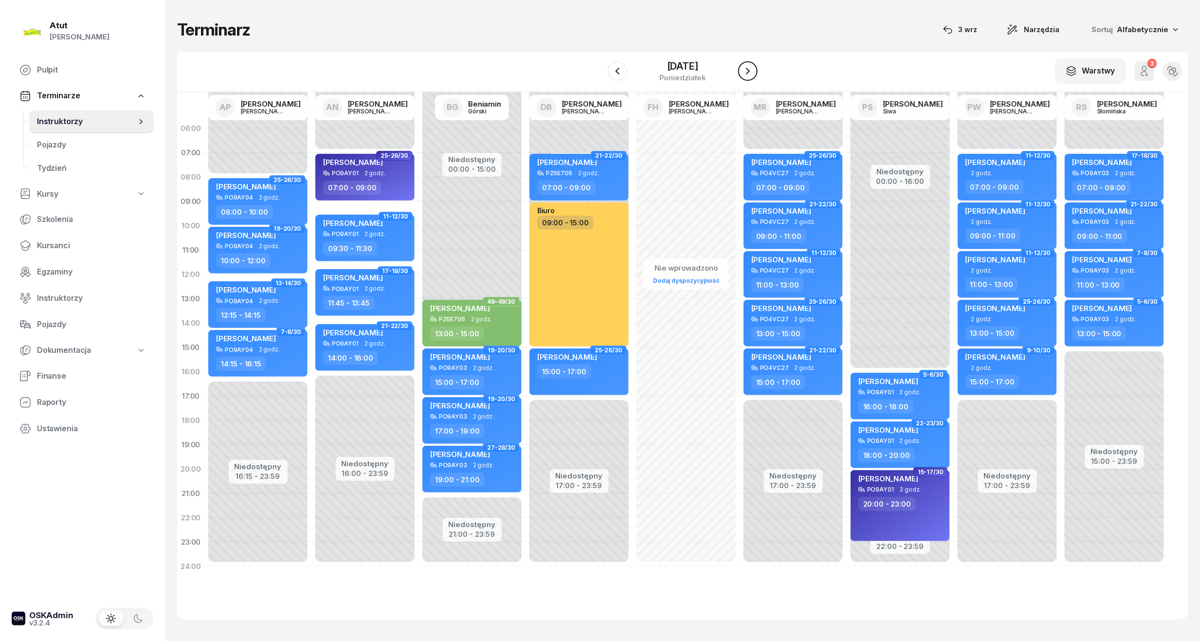
click at [757, 71] on button "button" at bounding box center [747, 70] width 19 height 19
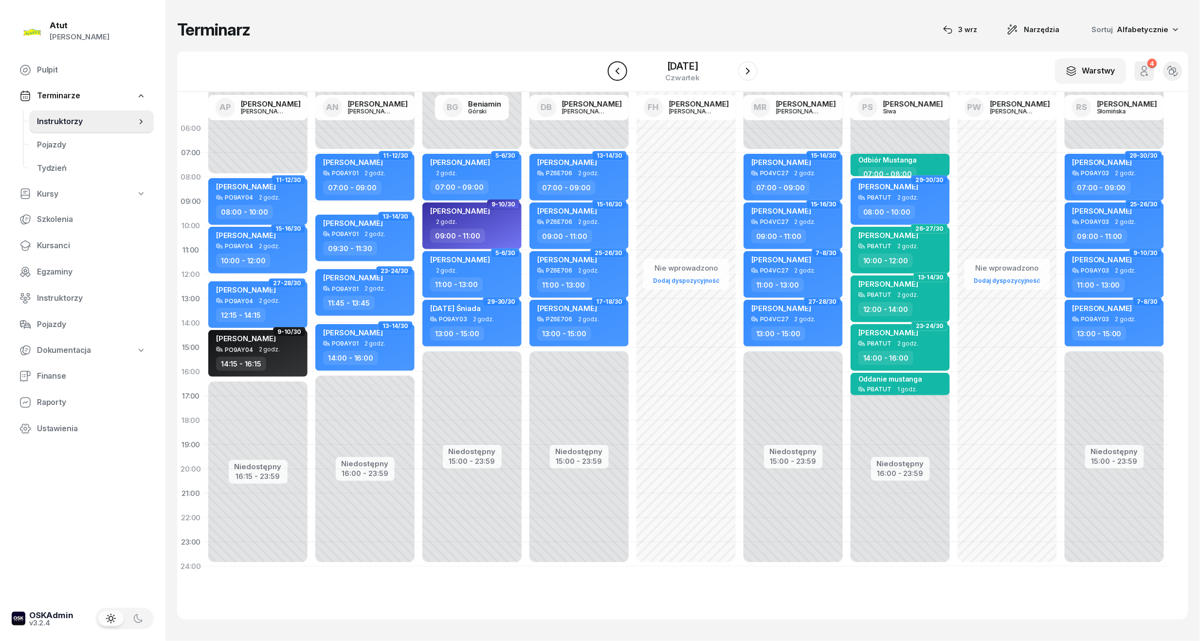
click at [624, 71] on button "button" at bounding box center [617, 70] width 19 height 19
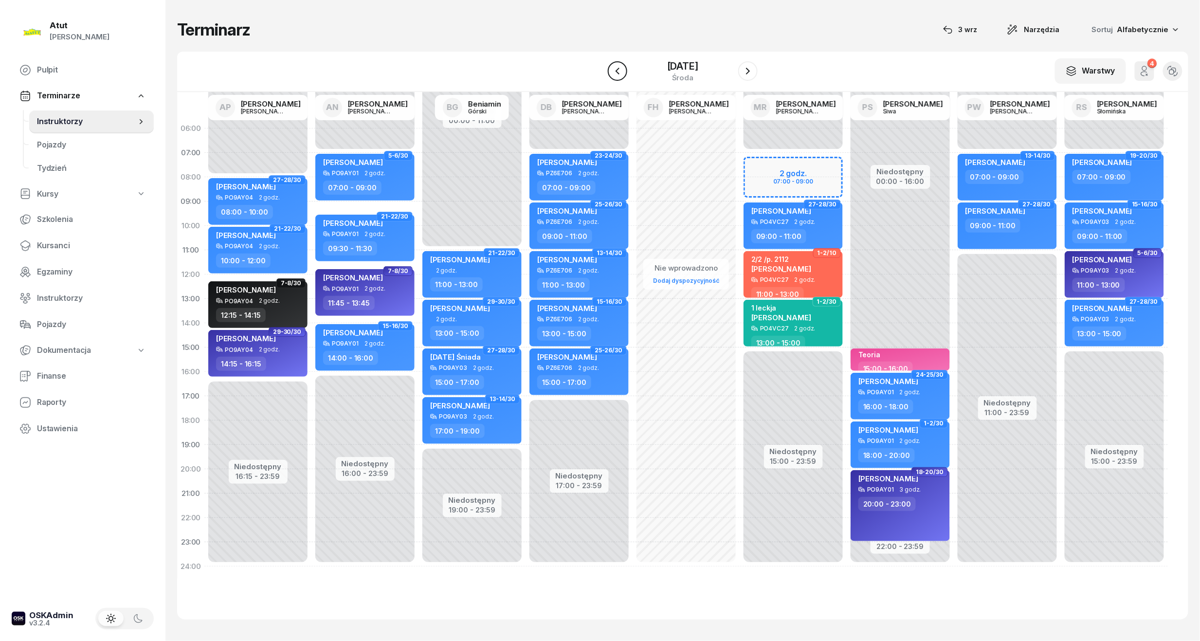
click at [624, 71] on button "button" at bounding box center [617, 70] width 19 height 19
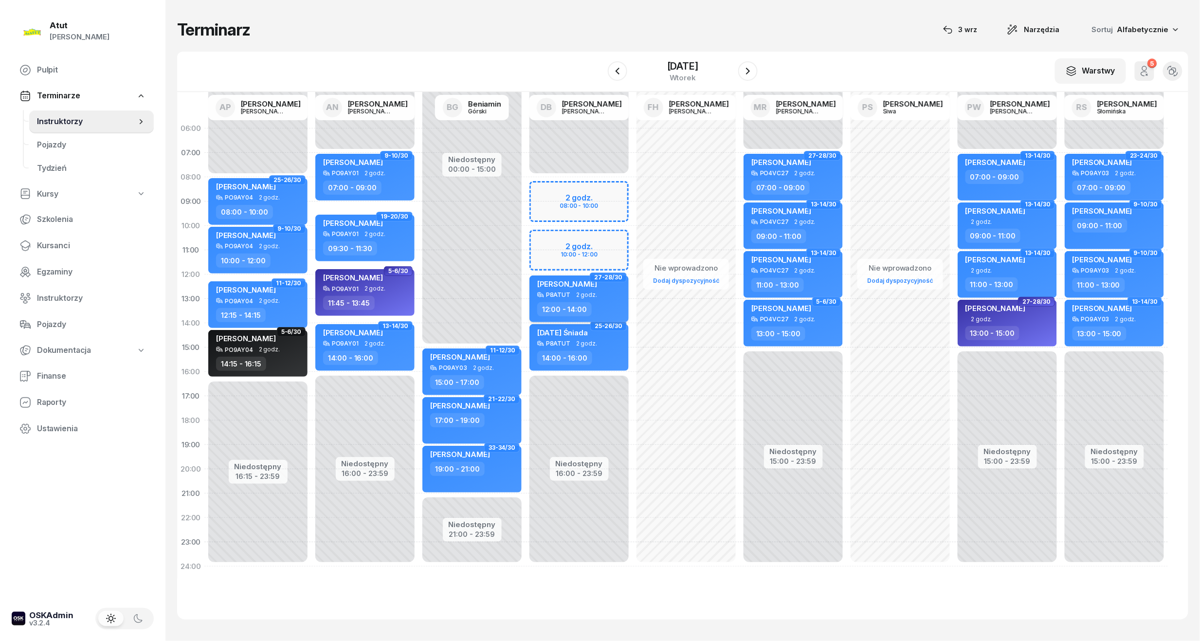
click at [583, 293] on span "2 godz." at bounding box center [586, 295] width 21 height 7
select select "12"
select select "14"
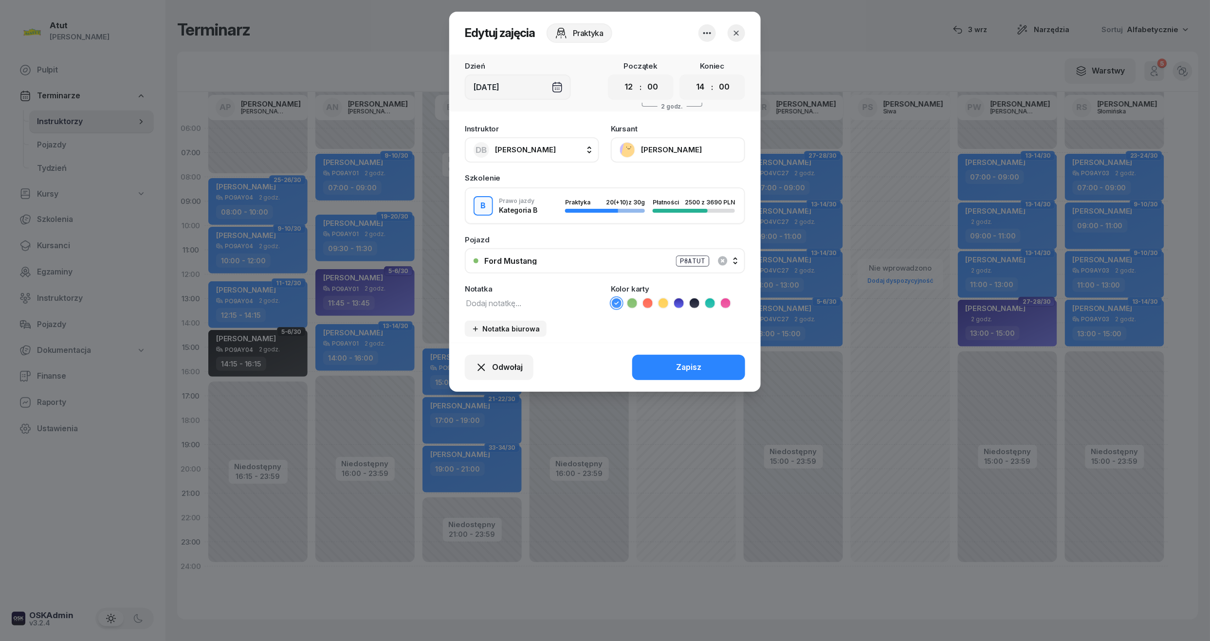
click at [732, 32] on icon "button" at bounding box center [736, 33] width 10 height 10
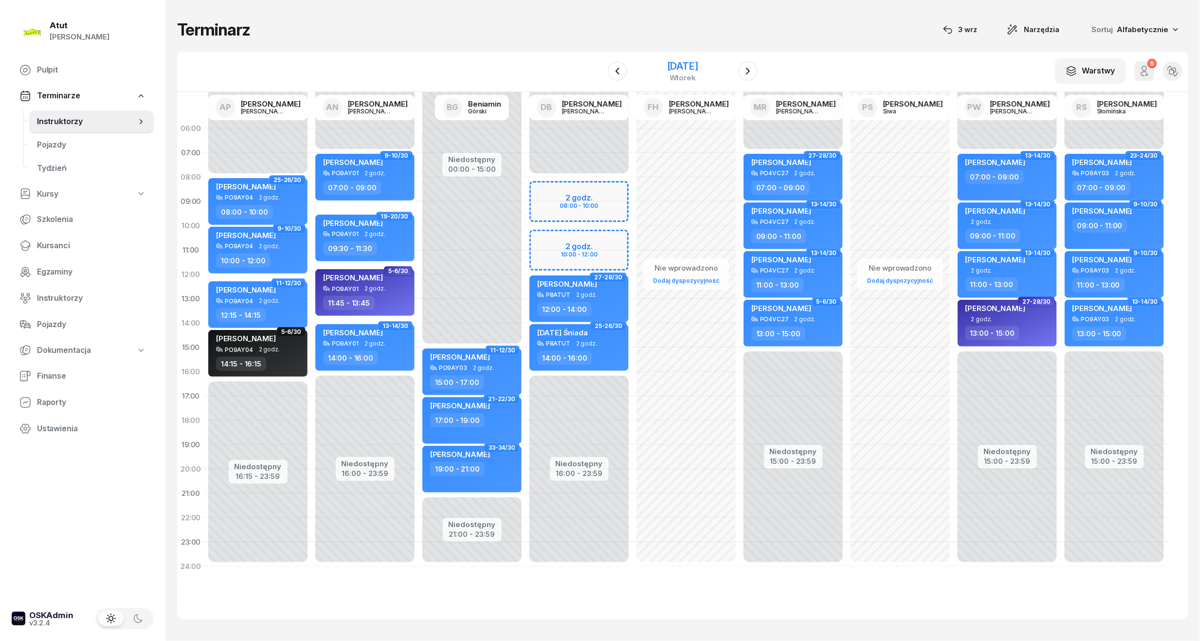
drag, startPoint x: 661, startPoint y: 62, endPoint x: 680, endPoint y: 73, distance: 22.0
click at [667, 62] on div "[DATE]" at bounding box center [682, 66] width 31 height 10
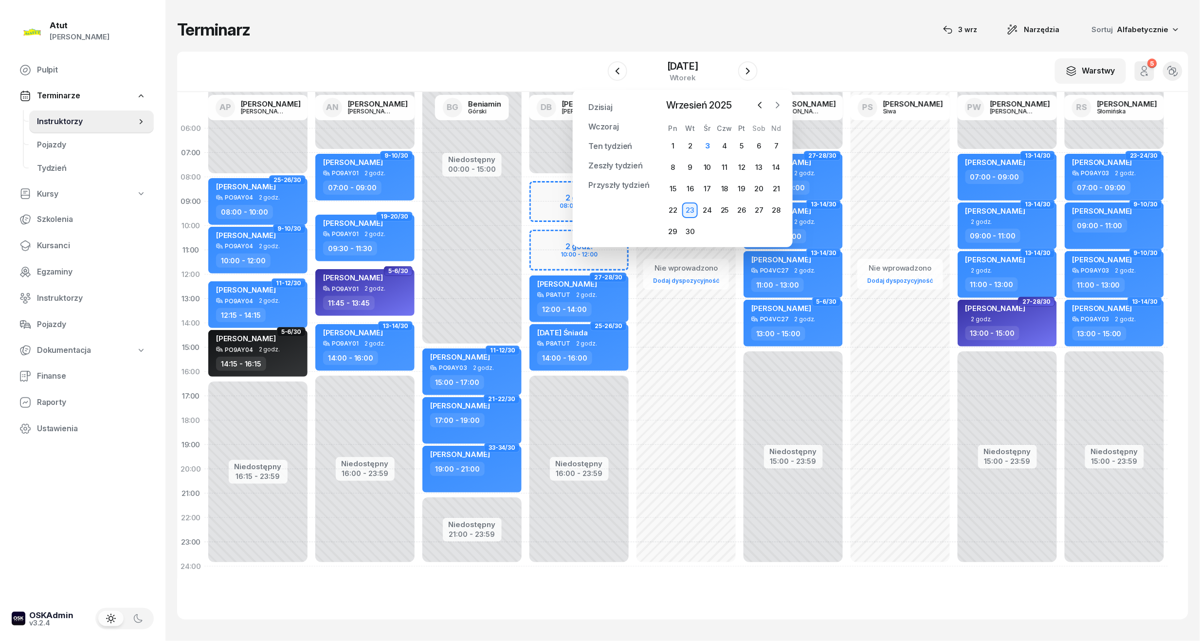
click at [783, 102] on icon "button" at bounding box center [778, 105] width 10 height 10
click at [717, 139] on div "2" at bounding box center [725, 146] width 16 height 16
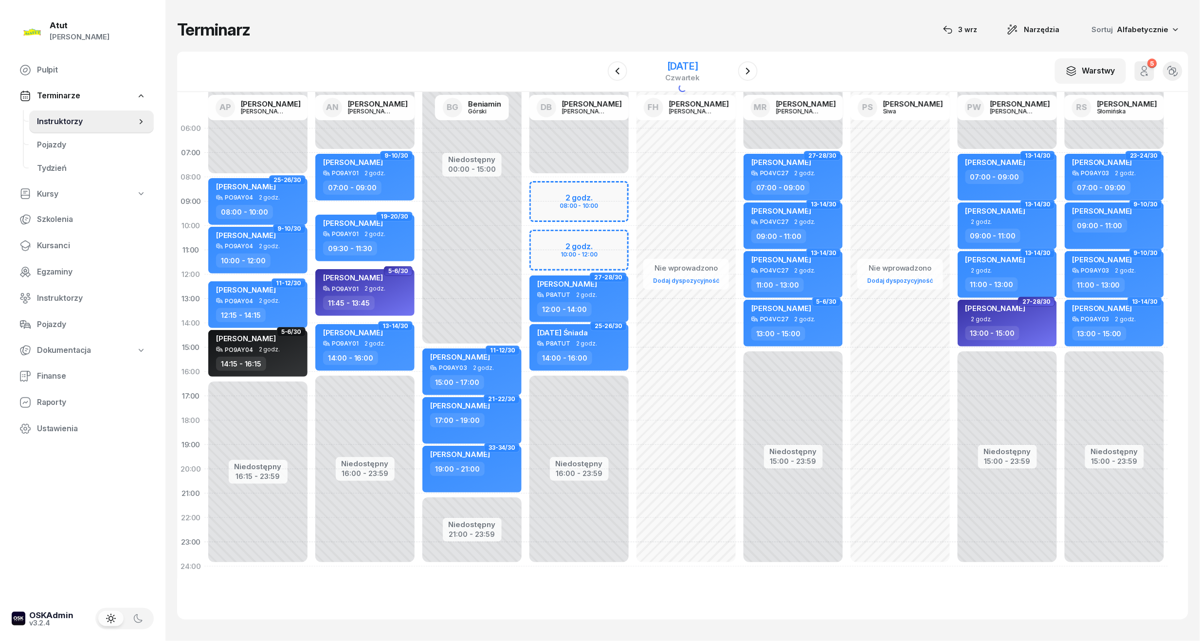
click at [680, 63] on div "[DATE]" at bounding box center [683, 66] width 35 height 10
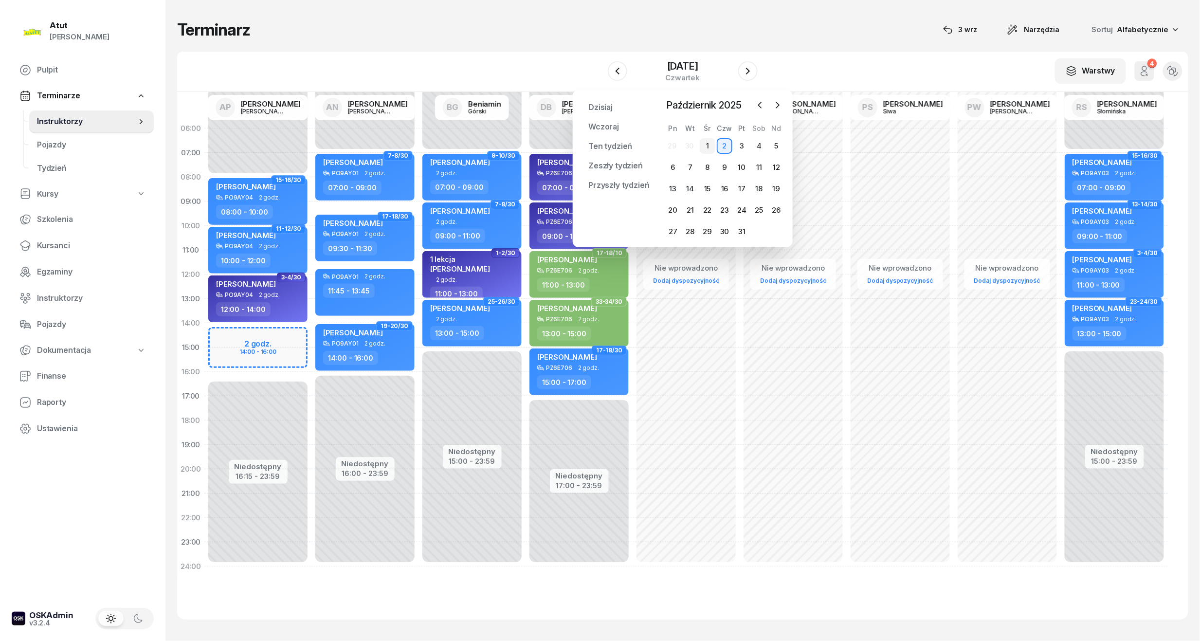
click at [712, 143] on div "1" at bounding box center [708, 146] width 16 height 16
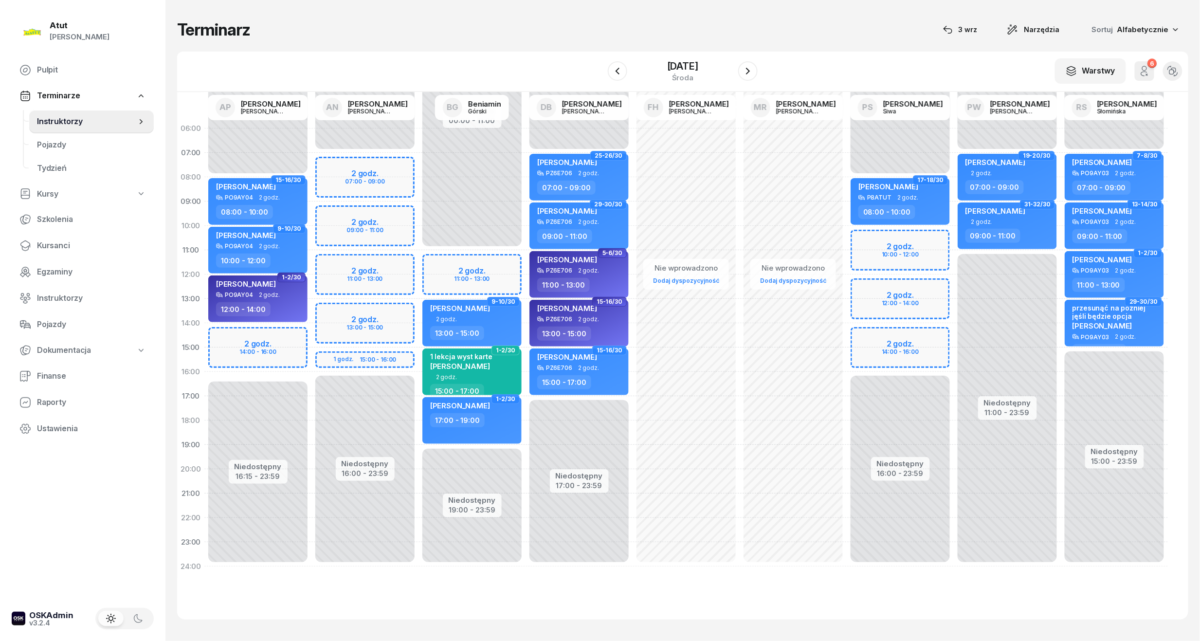
click at [912, 242] on div "Niedostępny 00:00 - 08:00 Niedostępny 16:00 - 23:59 2 godz. 10:00 - 12:00 2 god…" at bounding box center [900, 347] width 107 height 462
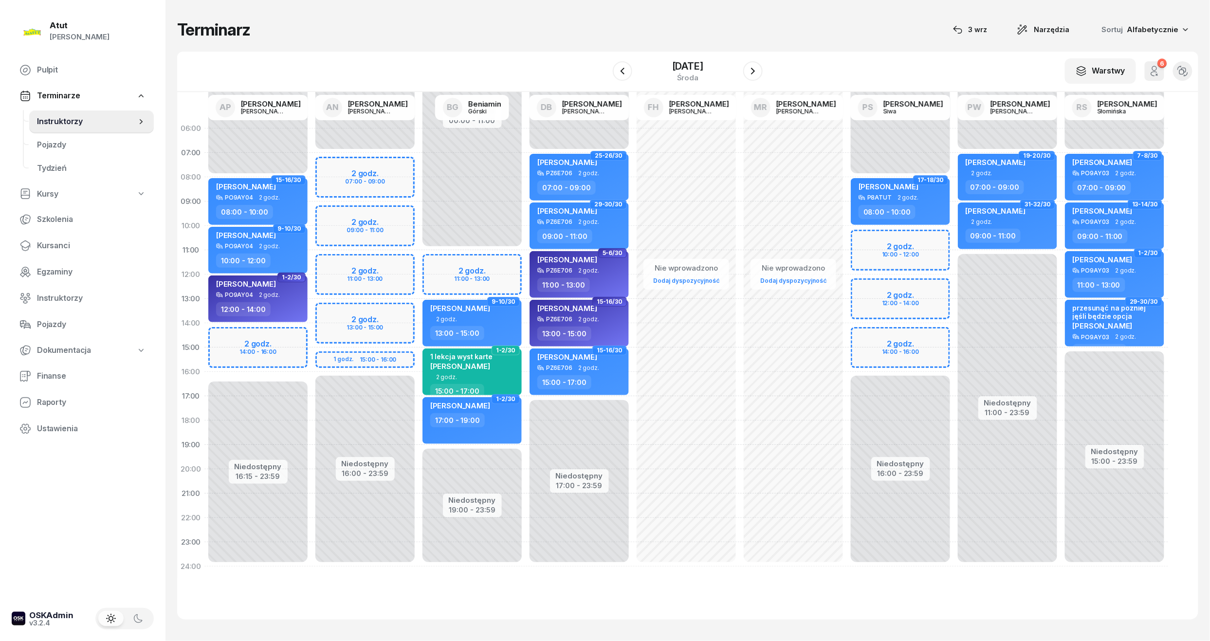
select select "10"
select select "12"
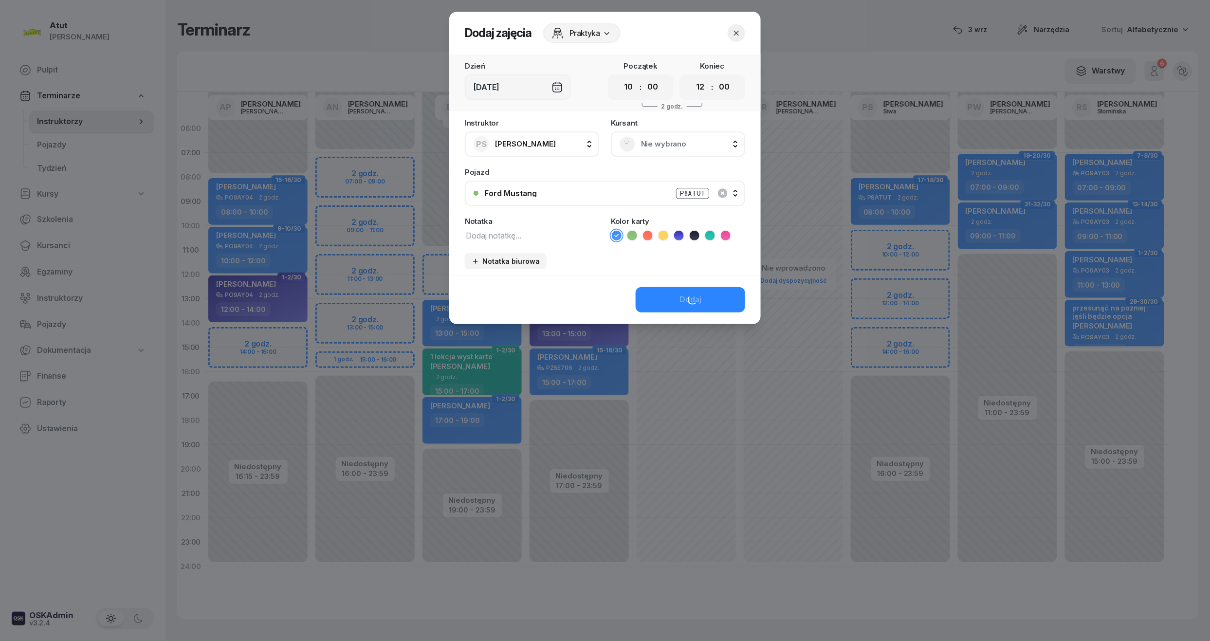
click at [684, 144] on span "Nie wybrano" at bounding box center [688, 144] width 95 height 13
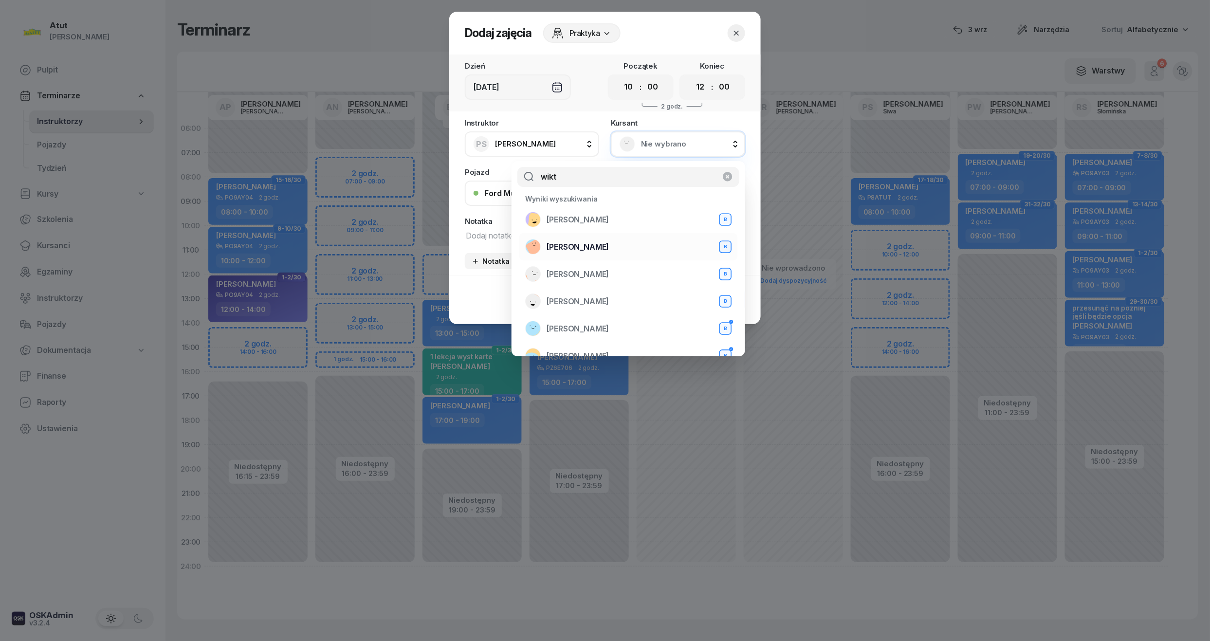
type input "wikt"
click at [583, 250] on span "[PERSON_NAME]" at bounding box center [578, 247] width 62 height 13
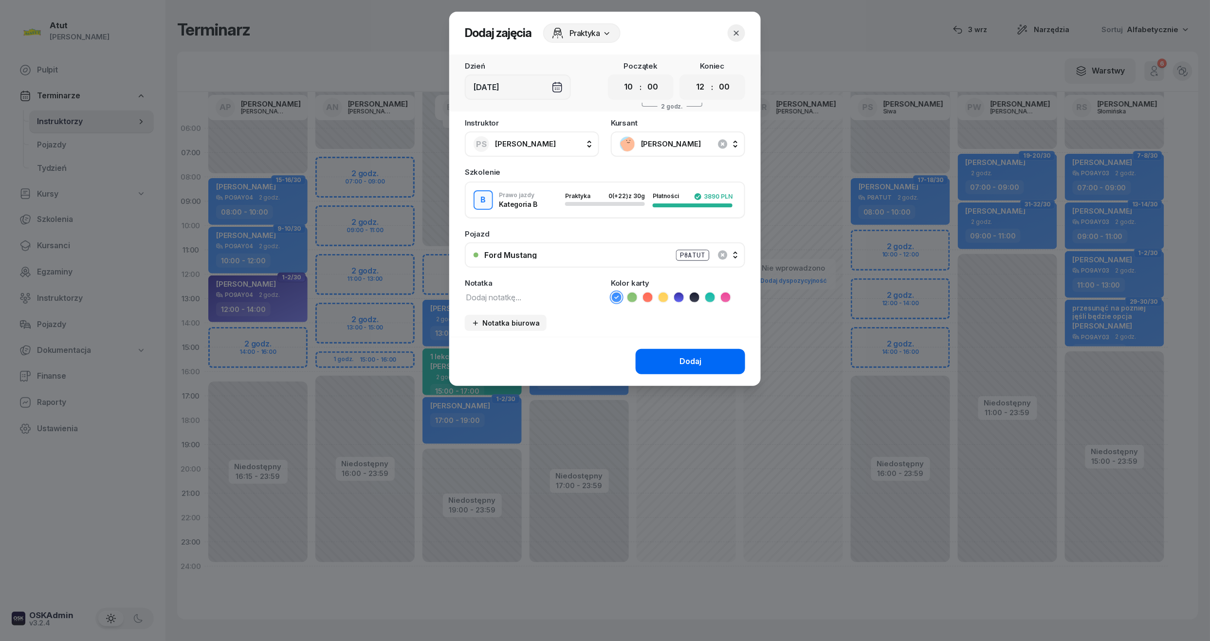
click at [691, 365] on div "Dodaj" at bounding box center [690, 361] width 22 height 13
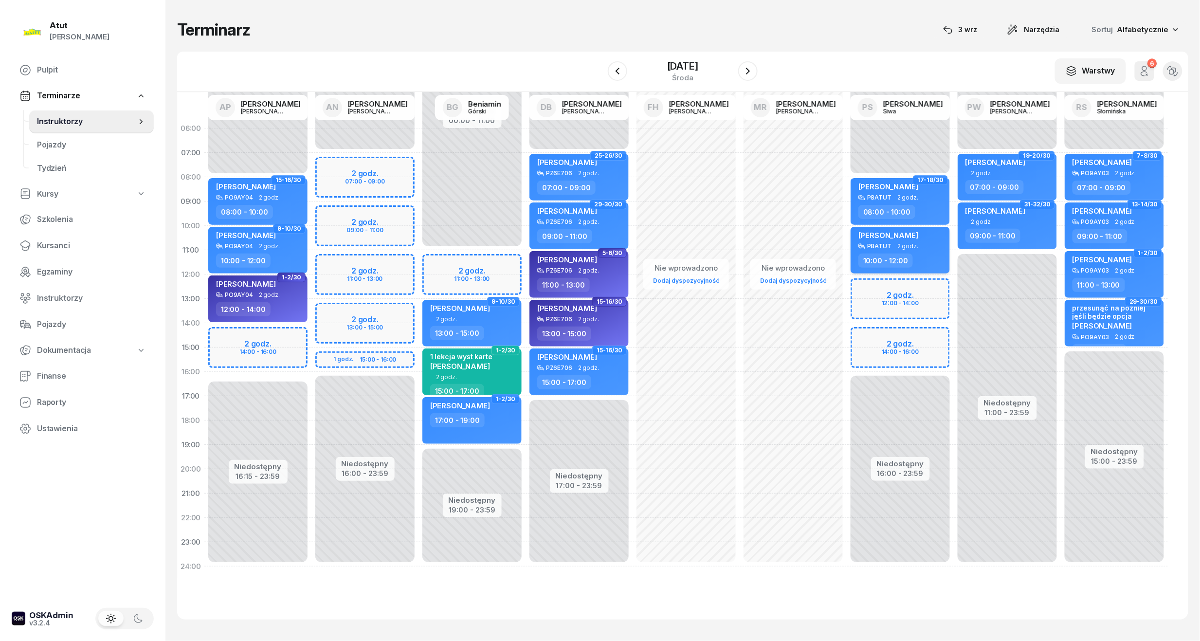
click at [914, 248] on span "2 godz." at bounding box center [907, 246] width 21 height 7
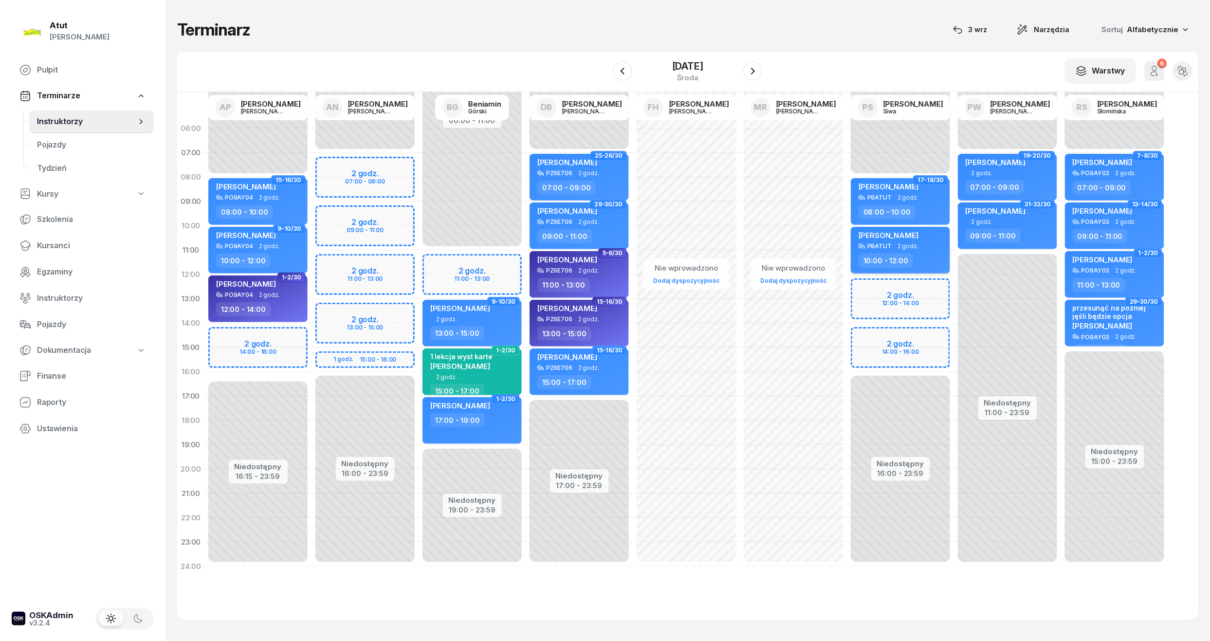
select select "10"
select select "12"
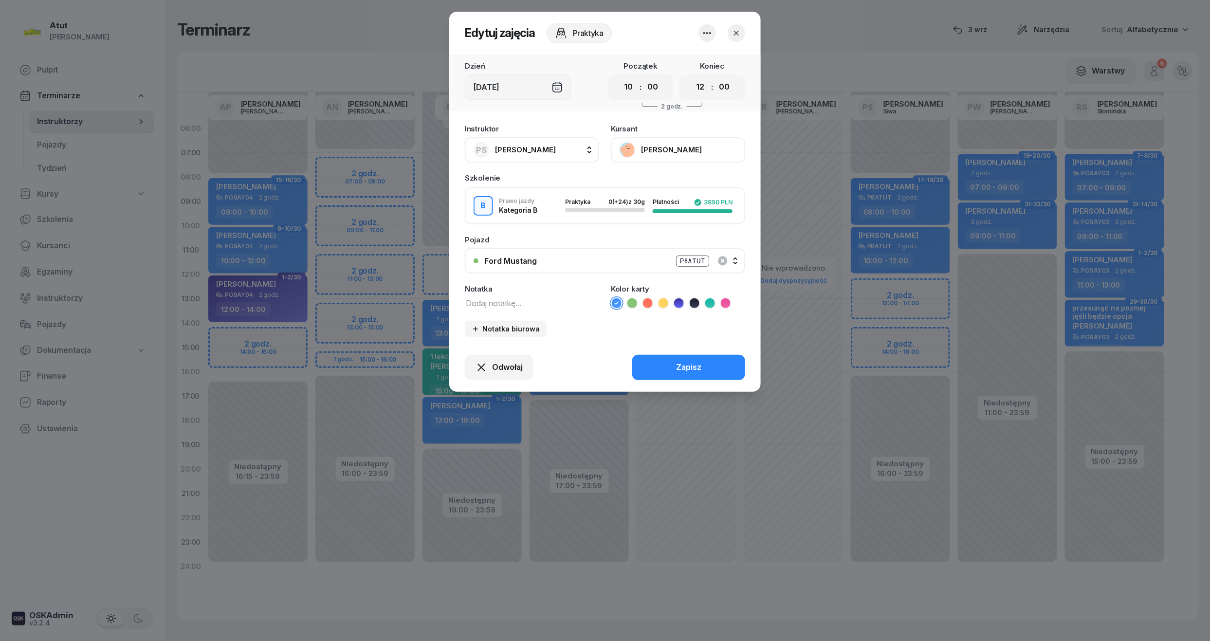
click at [645, 147] on button "[PERSON_NAME]" at bounding box center [678, 149] width 134 height 25
click at [632, 180] on div "Otwórz profil" at bounding box center [642, 183] width 47 height 13
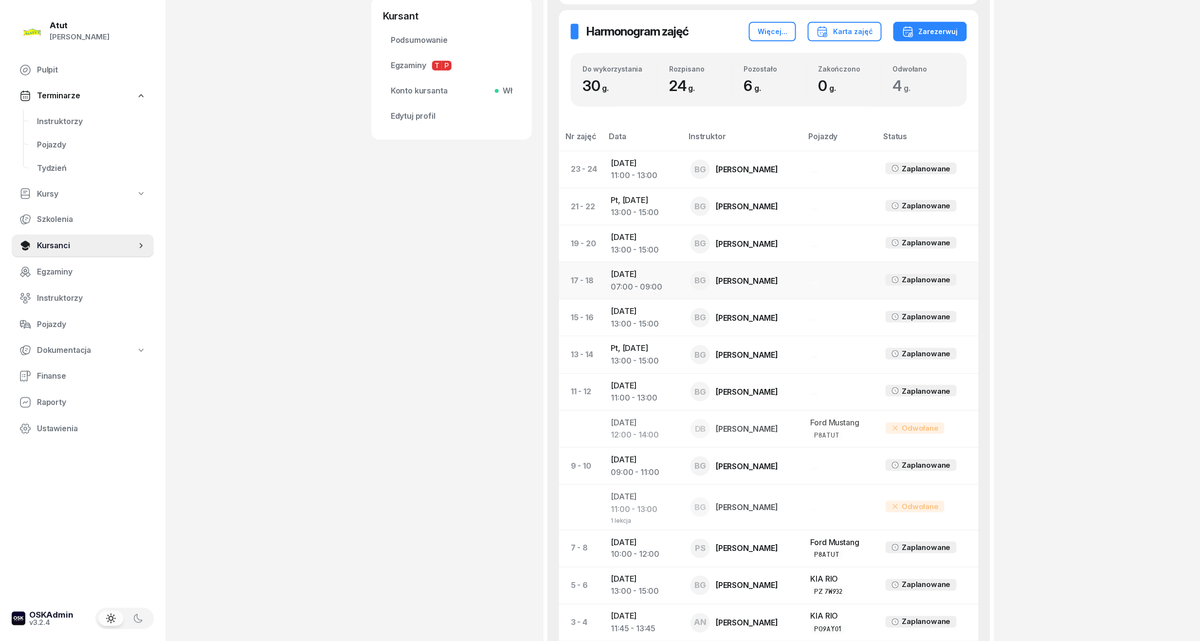
scroll to position [452, 0]
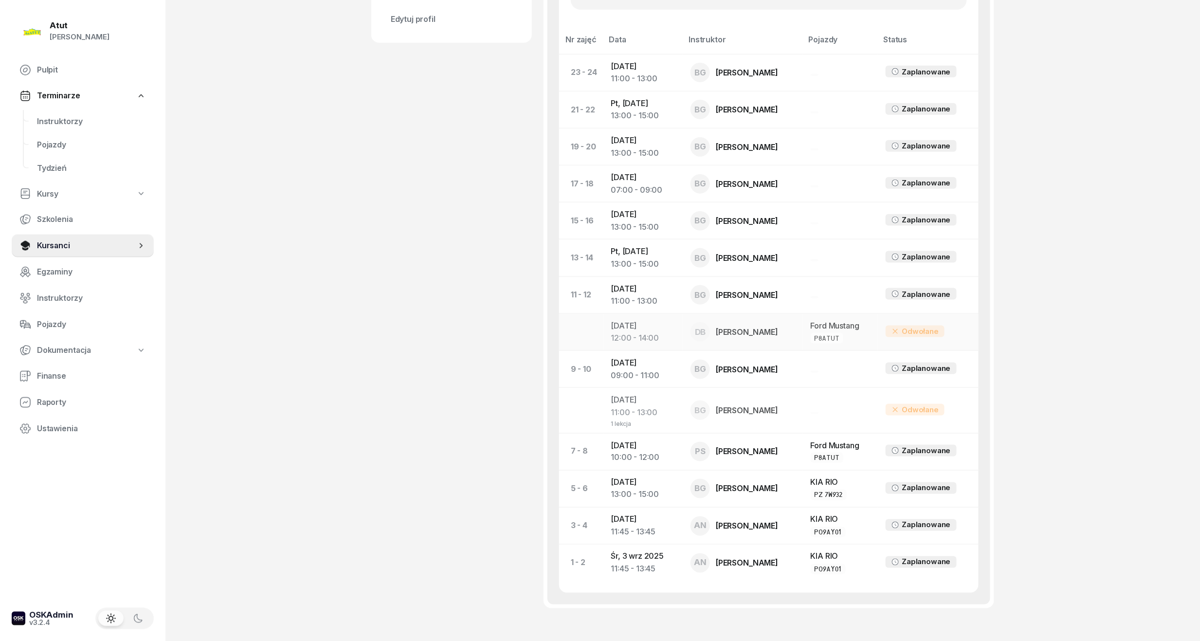
click at [710, 327] on div "DB" at bounding box center [700, 331] width 19 height 19
click at [766, 330] on div "[PERSON_NAME]" at bounding box center [747, 332] width 62 height 8
click at [629, 331] on td "[DATE] 12:00 - 14:00" at bounding box center [643, 331] width 80 height 37
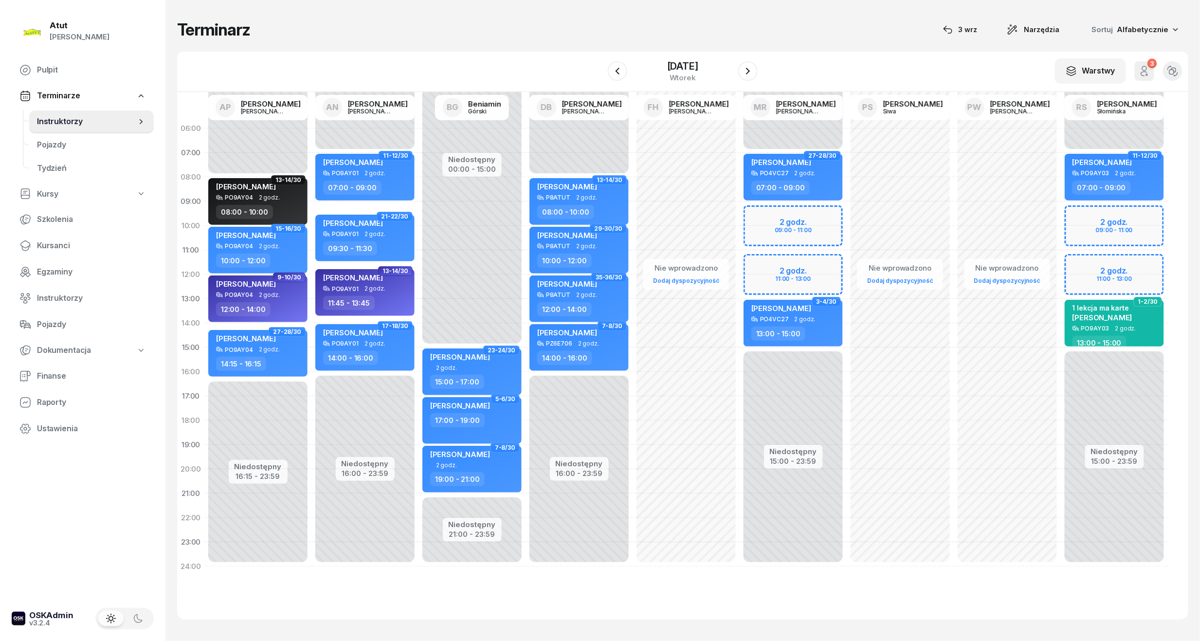
drag, startPoint x: 61, startPoint y: 245, endPoint x: 315, endPoint y: 202, distance: 258.1
click at [61, 245] on span "Kursanci" at bounding box center [91, 245] width 109 height 13
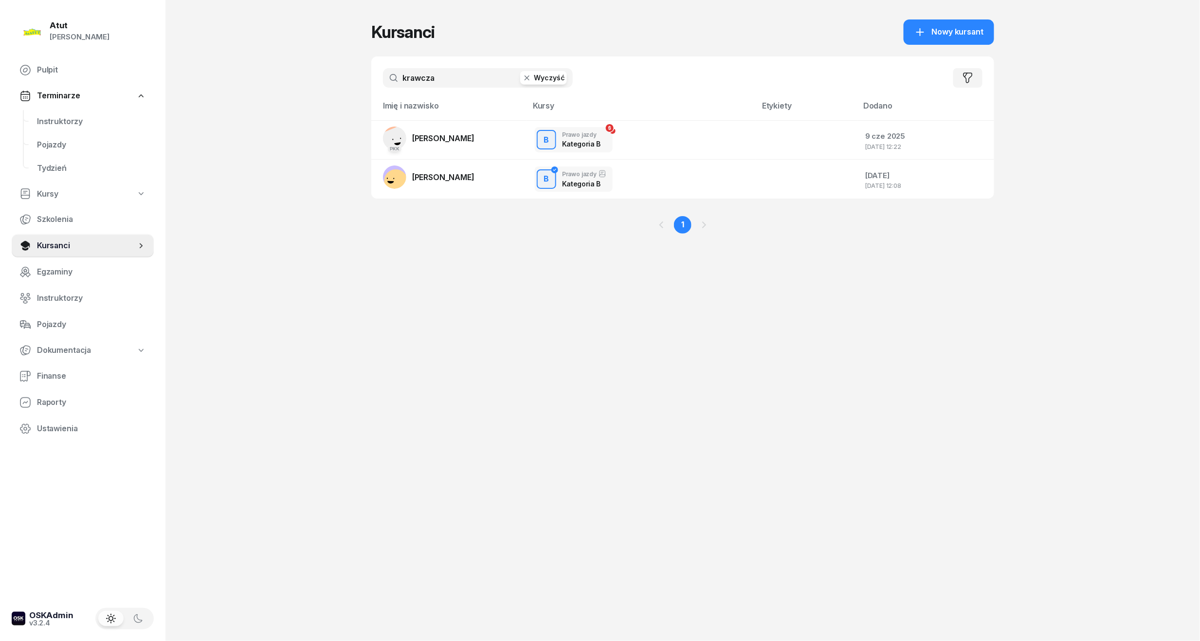
drag, startPoint x: 458, startPoint y: 79, endPoint x: 157, endPoint y: 108, distance: 302.6
click at [157, 108] on div "Atut [PERSON_NAME] Pulpit Terminarze Instruktorzy Pojazdy Tydzień Kursy Szkolen…" at bounding box center [600, 320] width 1200 height 641
type input "w"
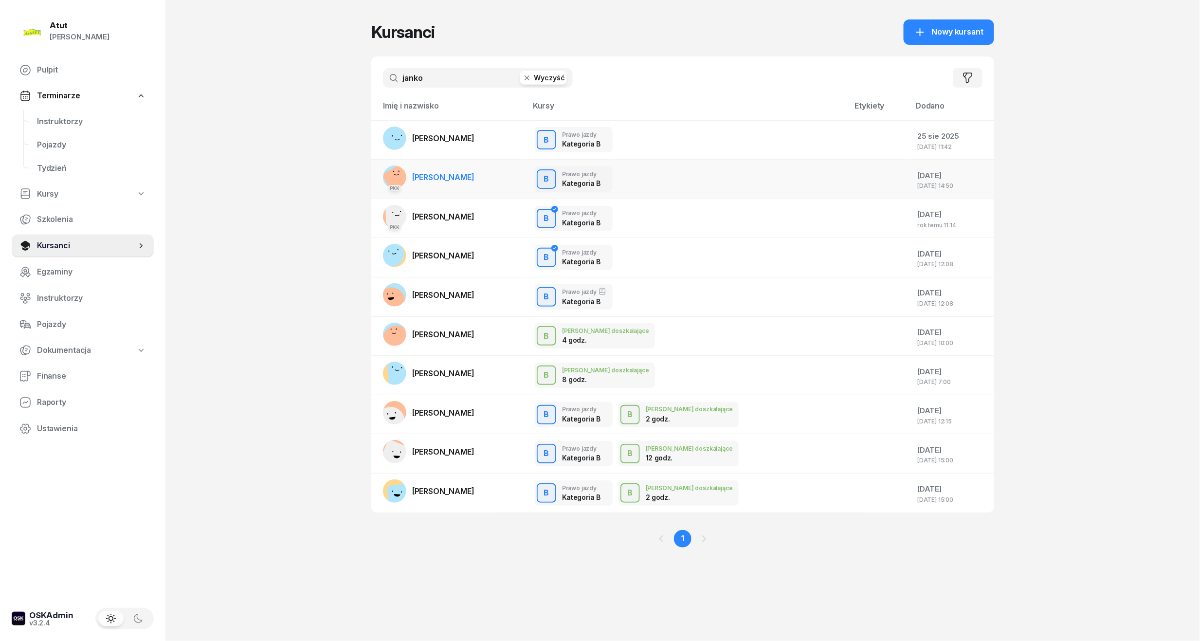
type input "janko"
click at [450, 179] on span "[PERSON_NAME]" at bounding box center [443, 177] width 62 height 10
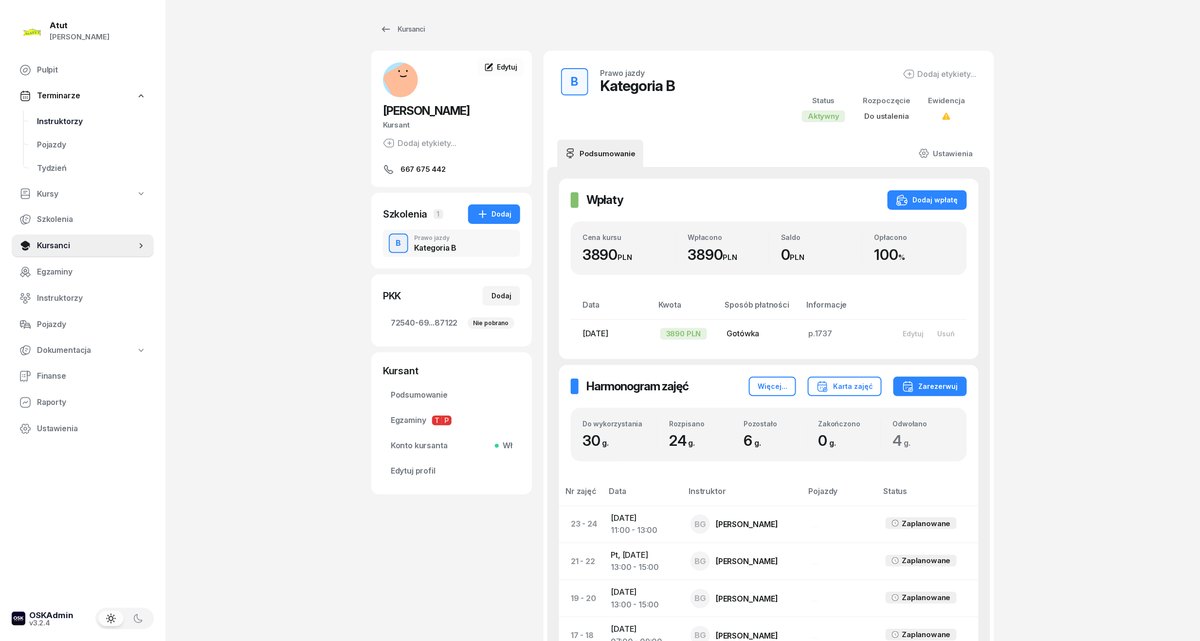
click at [53, 112] on link "Instruktorzy" at bounding box center [91, 121] width 125 height 23
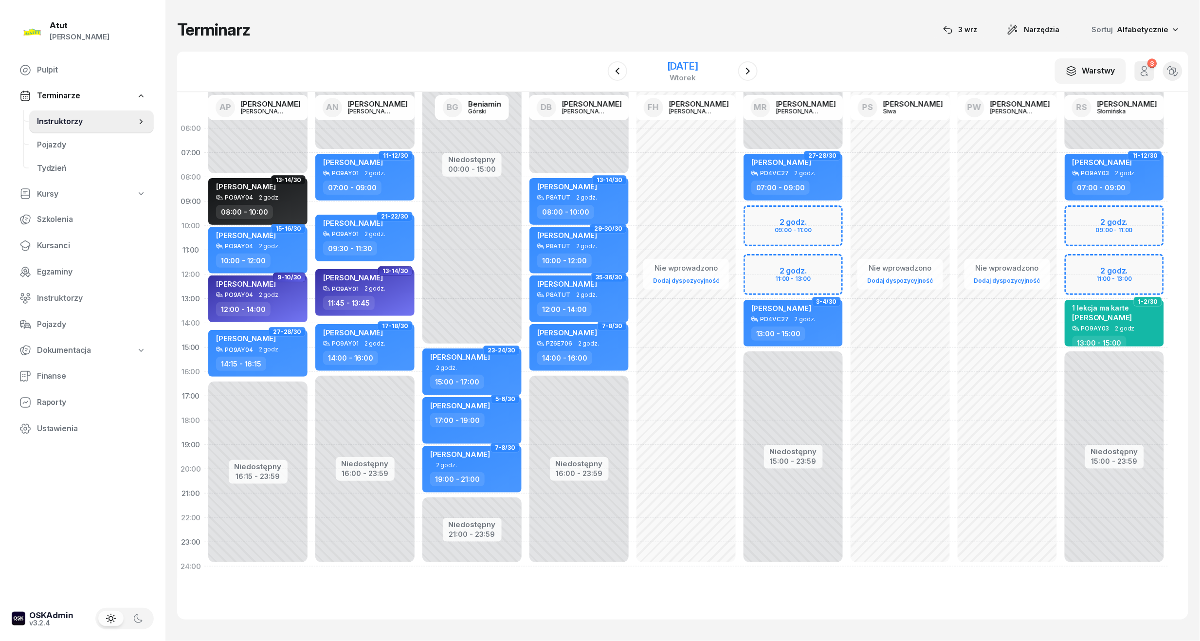
click at [667, 72] on div "[DATE]" at bounding box center [682, 71] width 31 height 20
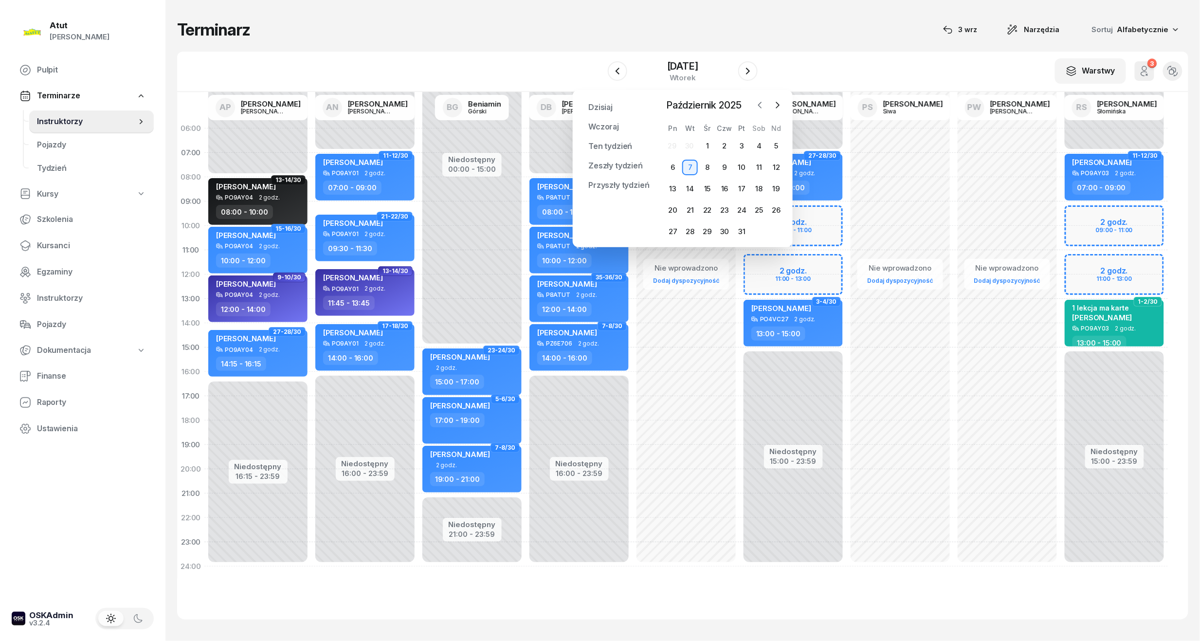
click at [759, 105] on icon "button" at bounding box center [760, 105] width 3 height 6
click at [693, 208] on div "23" at bounding box center [690, 210] width 16 height 16
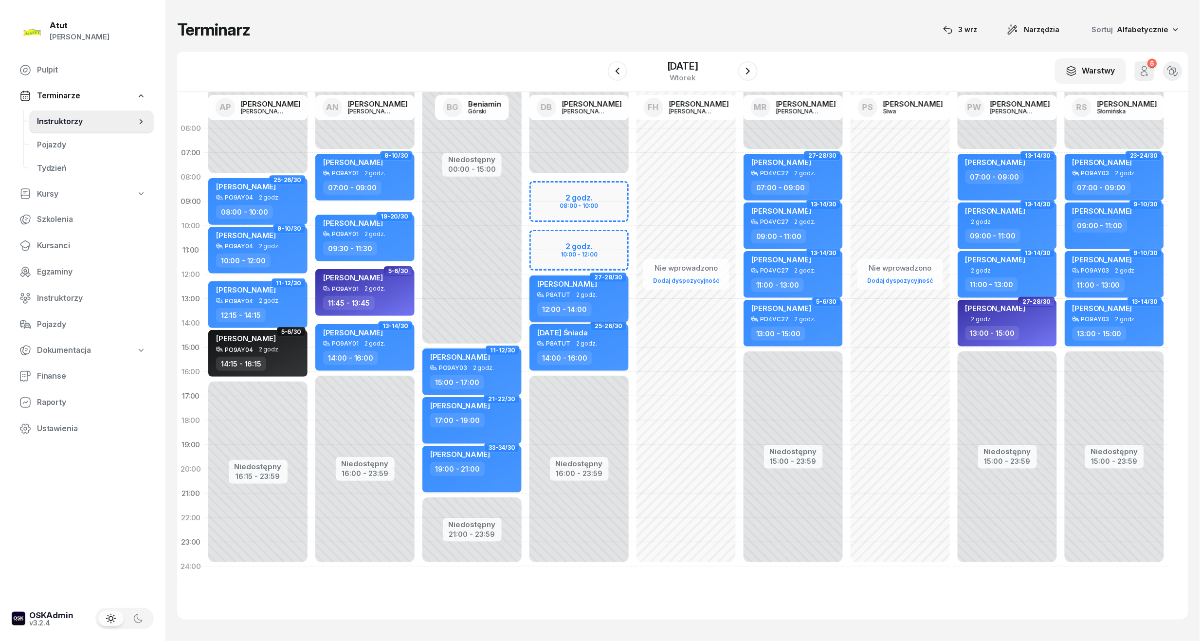
click at [592, 298] on div "[PERSON_NAME] P8ATUT 2 godz. 12:00 - 14:00" at bounding box center [579, 298] width 99 height 47
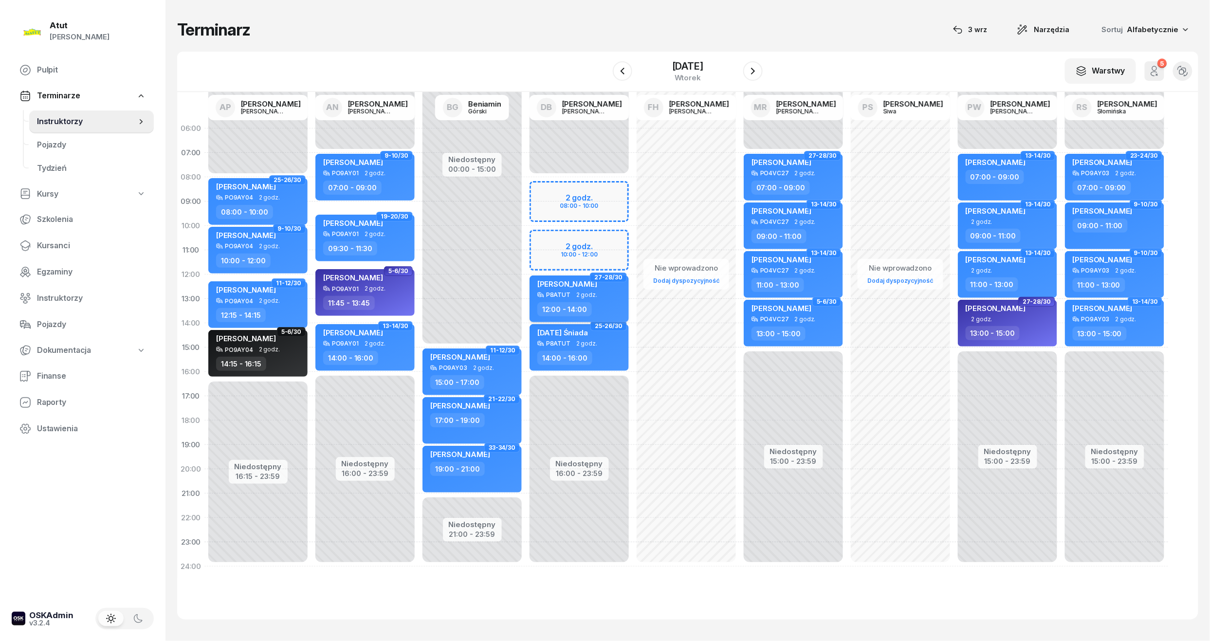
select select "12"
select select "14"
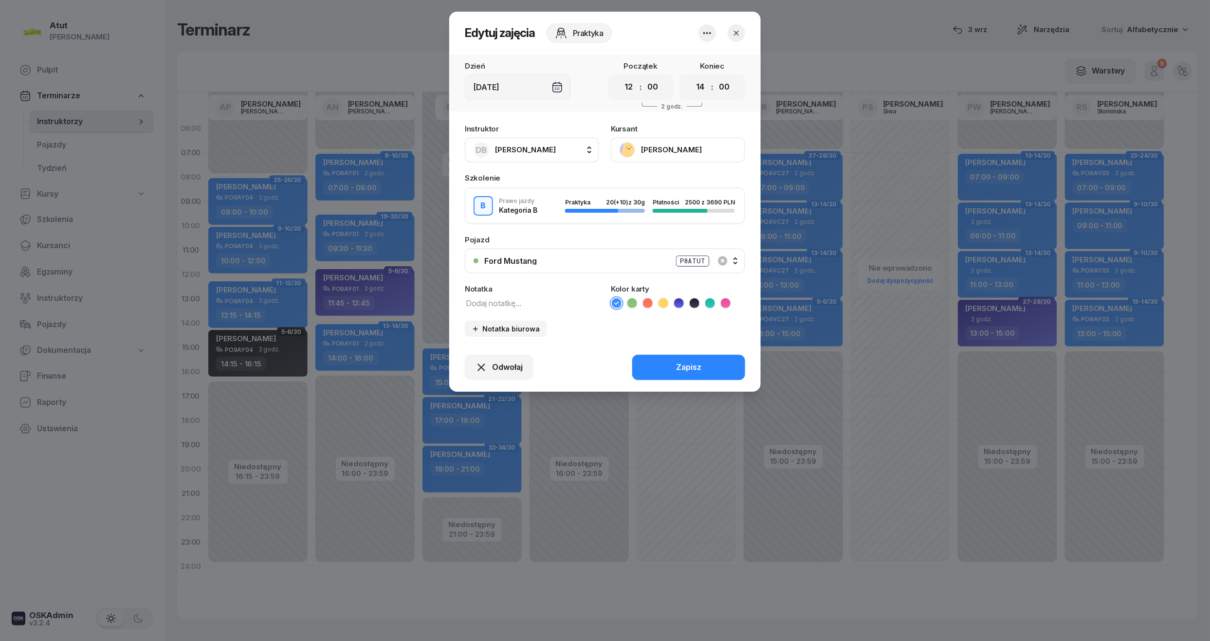
click at [672, 141] on button "[PERSON_NAME]" at bounding box center [678, 149] width 134 height 25
click at [683, 176] on link "Otwórz profil" at bounding box center [677, 183] width 128 height 24
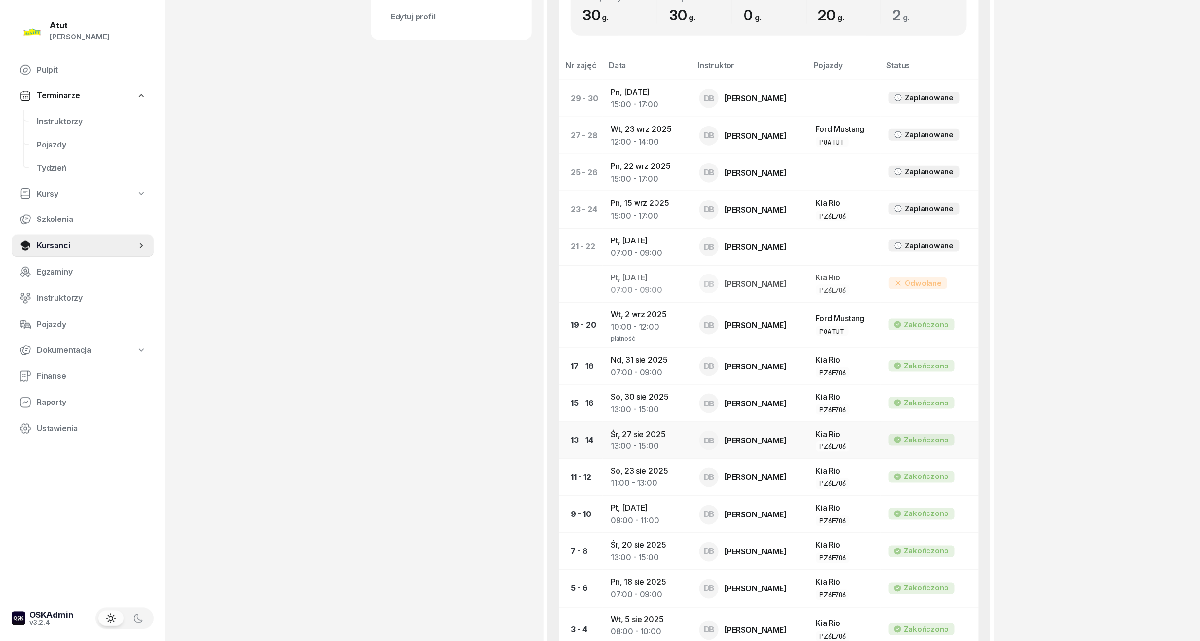
scroll to position [195, 0]
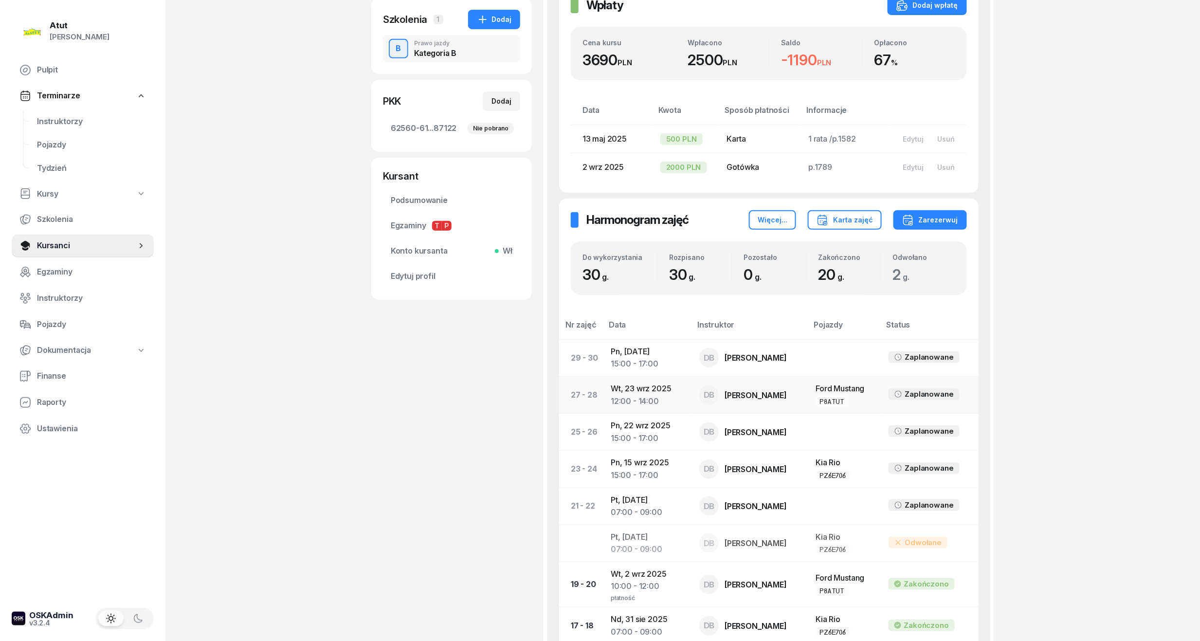
click at [636, 396] on div "12:00 - 14:00" at bounding box center [647, 401] width 73 height 13
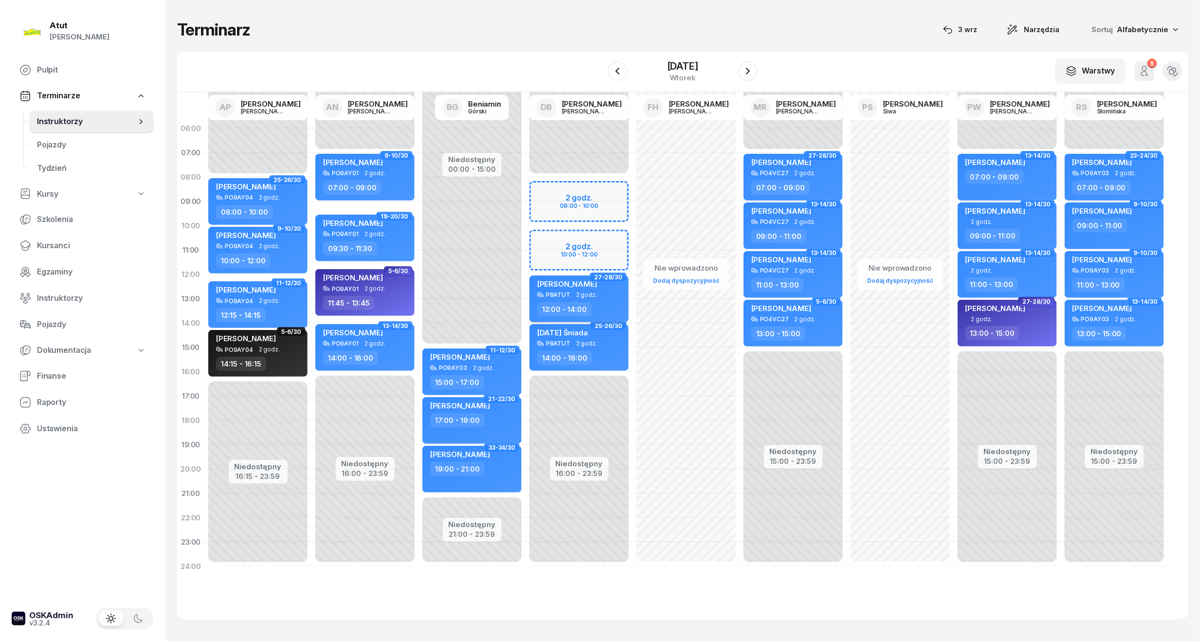
click at [586, 285] on span "[PERSON_NAME]" at bounding box center [567, 283] width 60 height 9
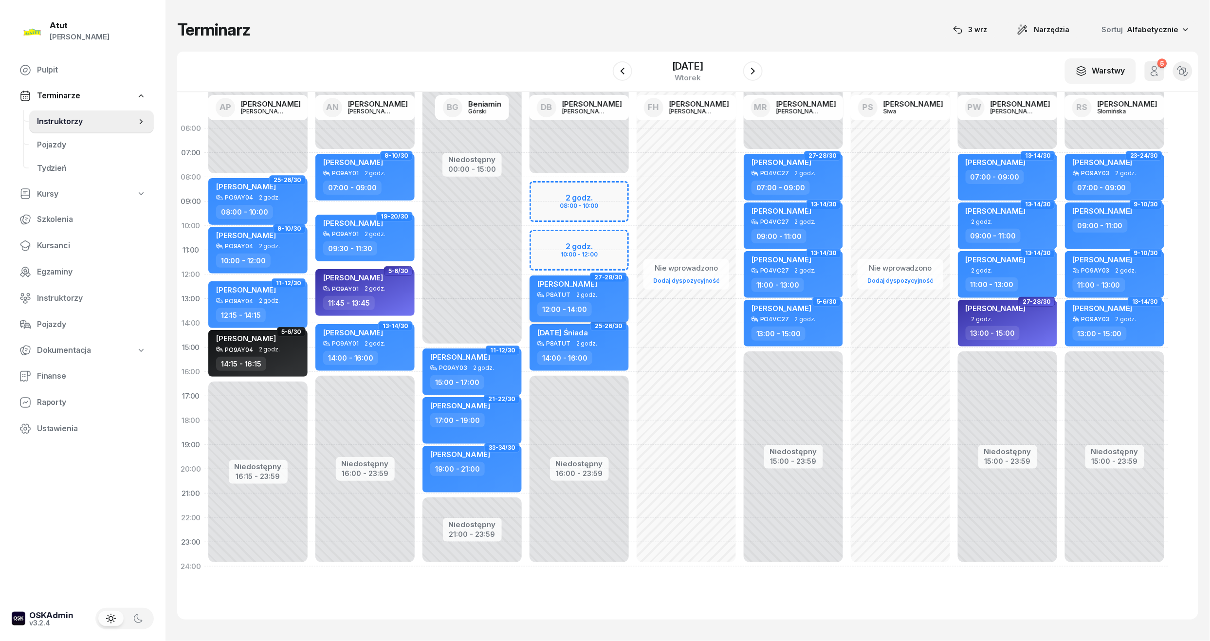
select select "12"
select select "14"
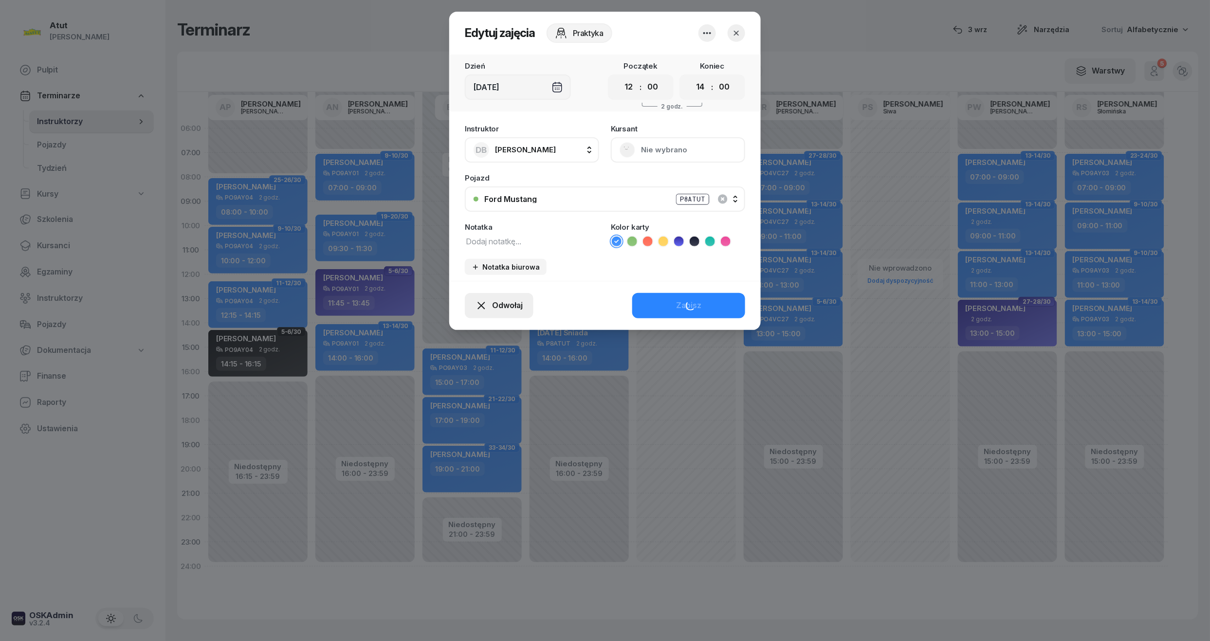
click at [505, 308] on span "Odwołaj" at bounding box center [507, 305] width 31 height 13
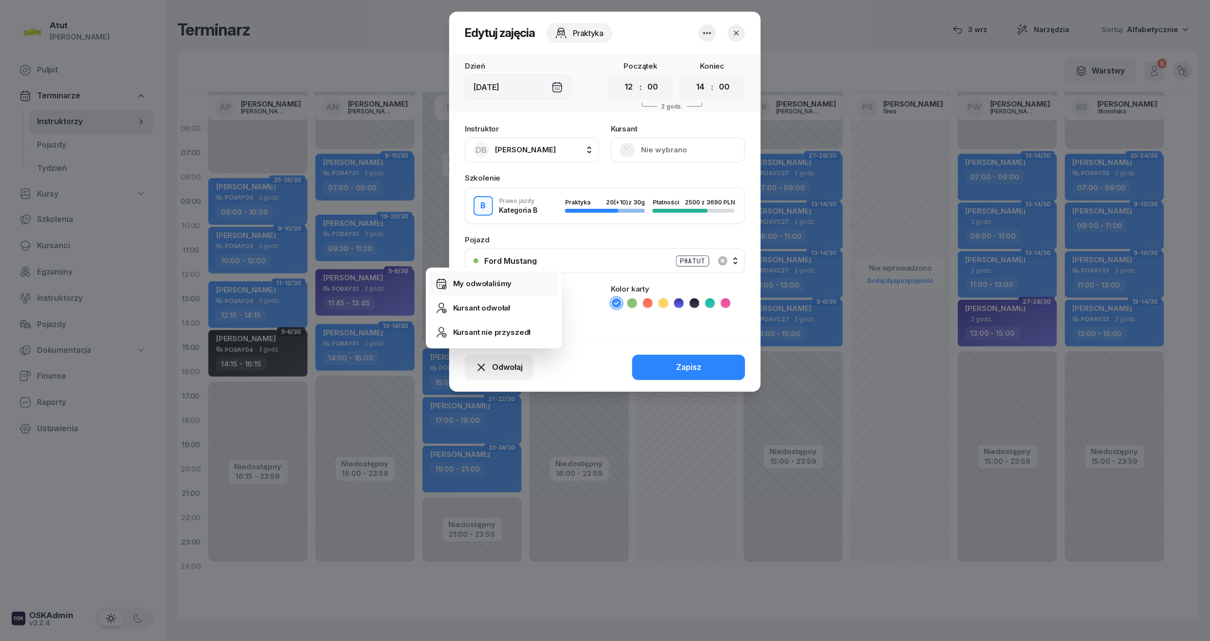
click at [480, 277] on div "My odwołaliśmy" at bounding box center [482, 283] width 59 height 13
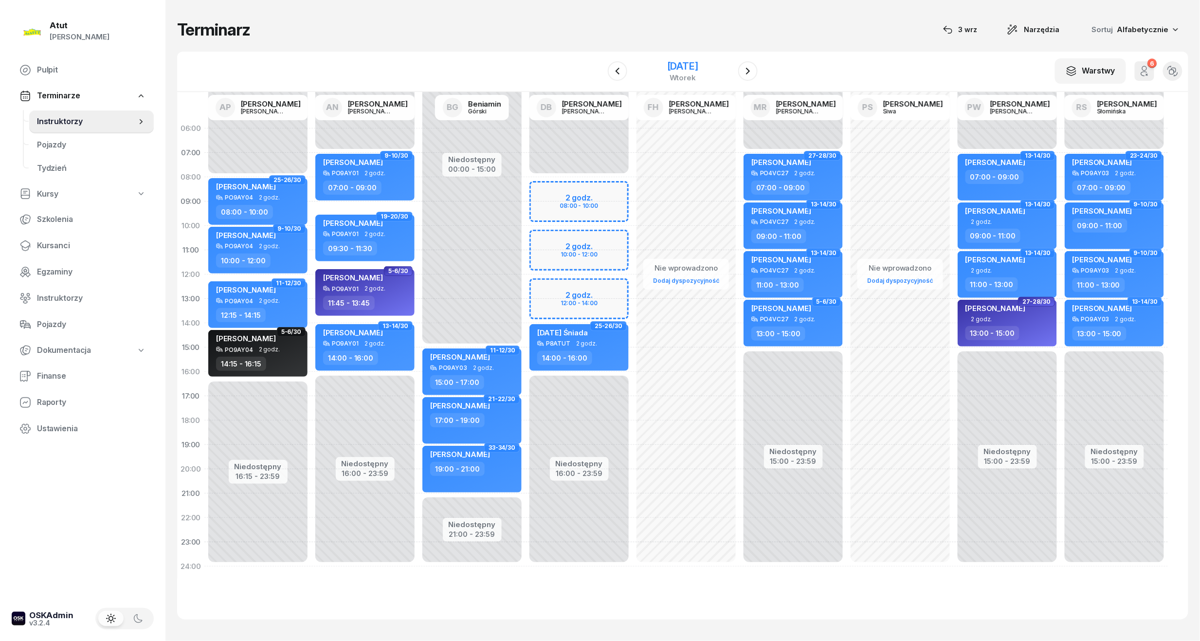
click at [674, 66] on div "[DATE]" at bounding box center [682, 66] width 31 height 10
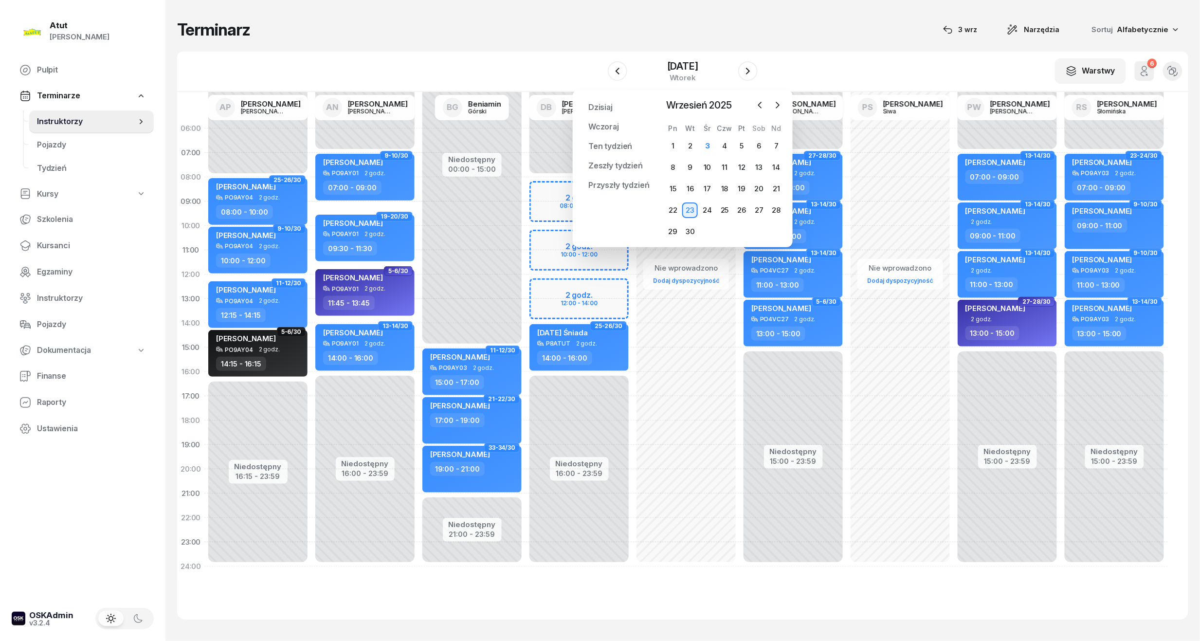
click at [806, 61] on div "W Wybierz AP [PERSON_NAME] AN [PERSON_NAME] BG [PERSON_NAME] DB [PERSON_NAME] F…" at bounding box center [682, 72] width 1011 height 40
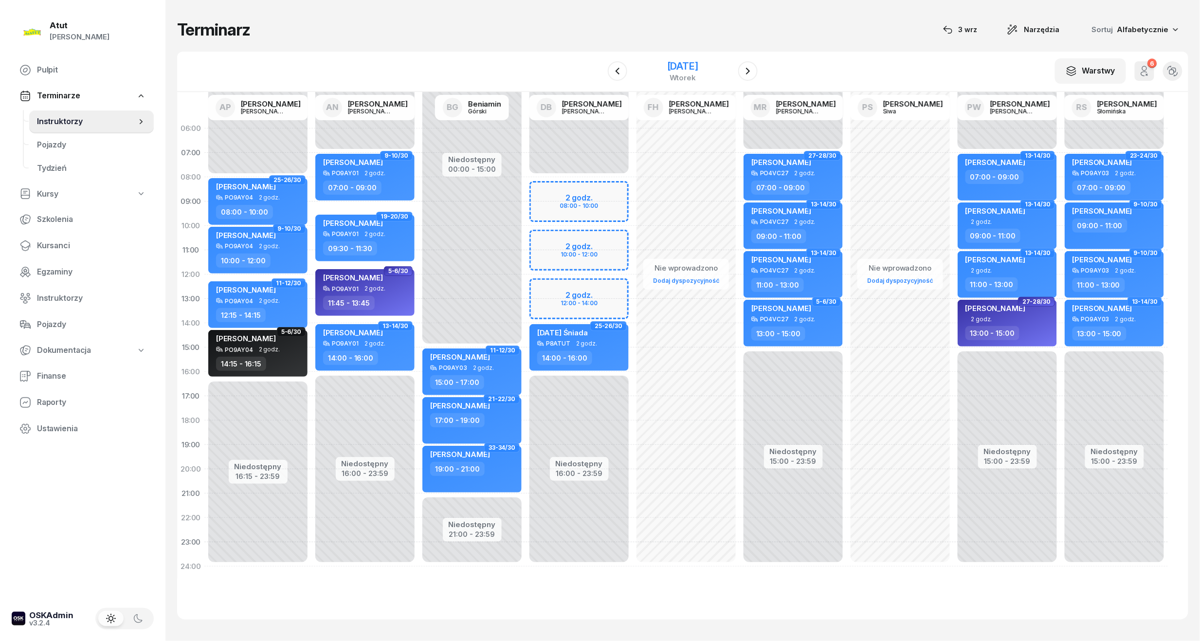
click at [677, 69] on div "[DATE]" at bounding box center [682, 66] width 31 height 10
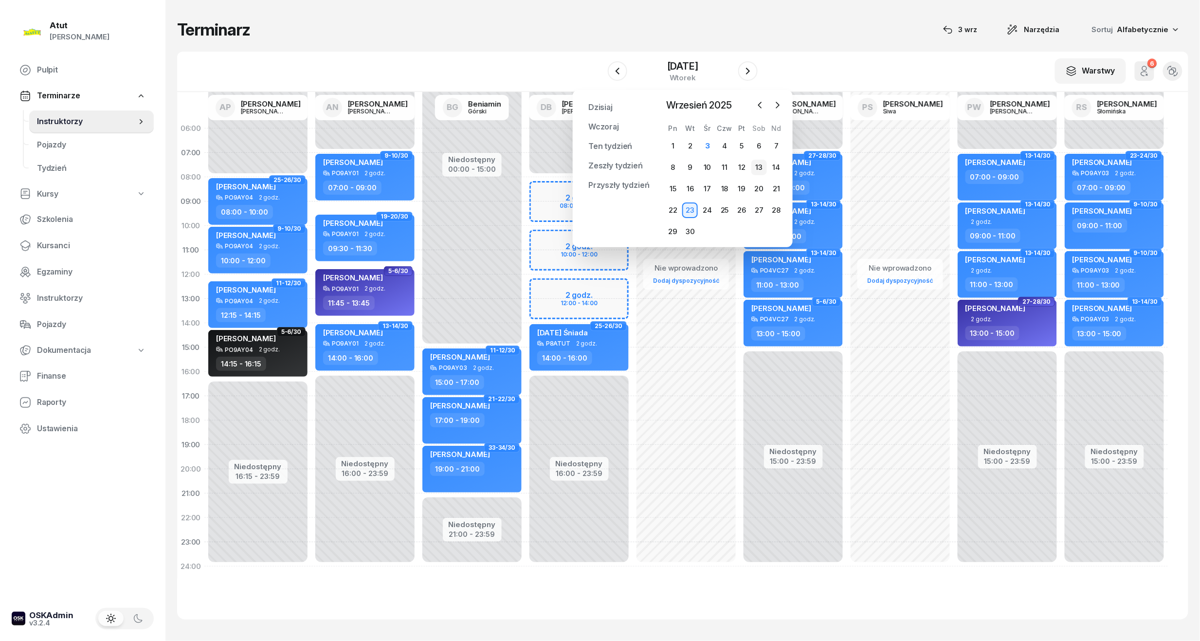
click at [756, 172] on div "13" at bounding box center [759, 168] width 16 height 16
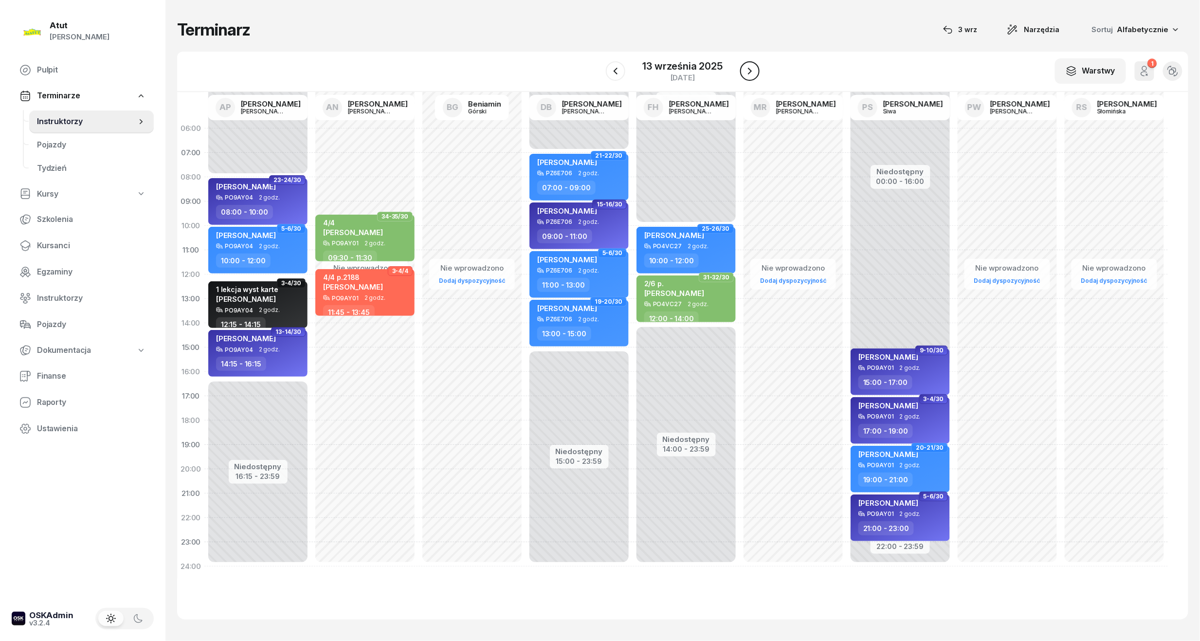
click at [749, 69] on icon "button" at bounding box center [750, 71] width 12 height 12
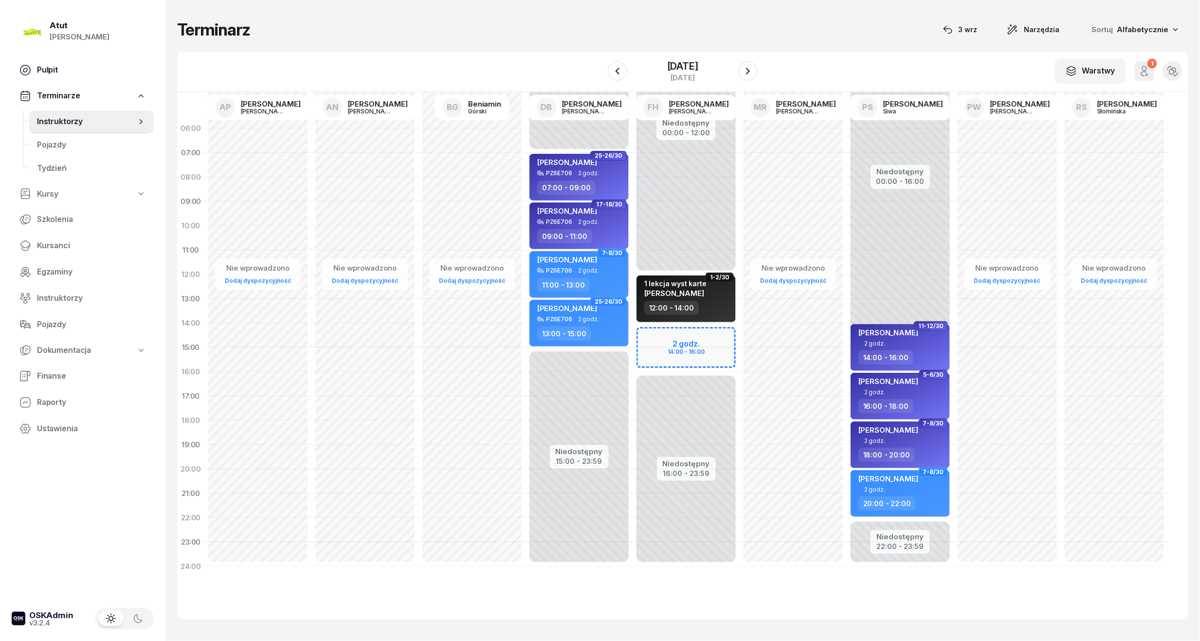
click at [45, 73] on span "Pulpit" at bounding box center [91, 70] width 109 height 13
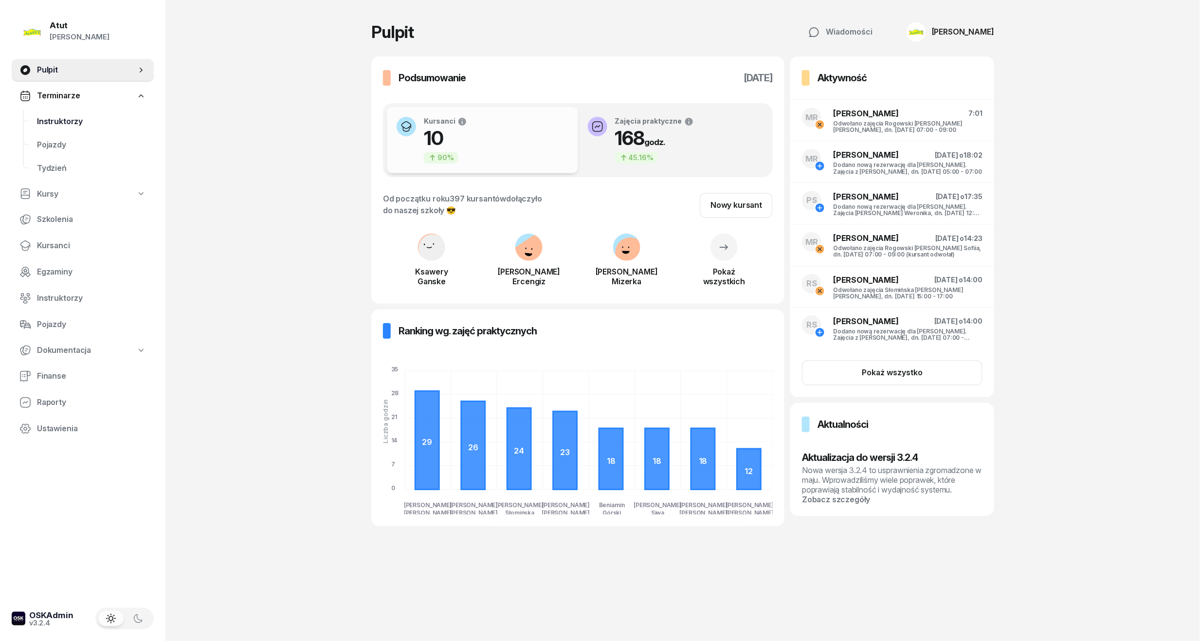
click at [61, 127] on link "Instruktorzy" at bounding box center [91, 121] width 125 height 23
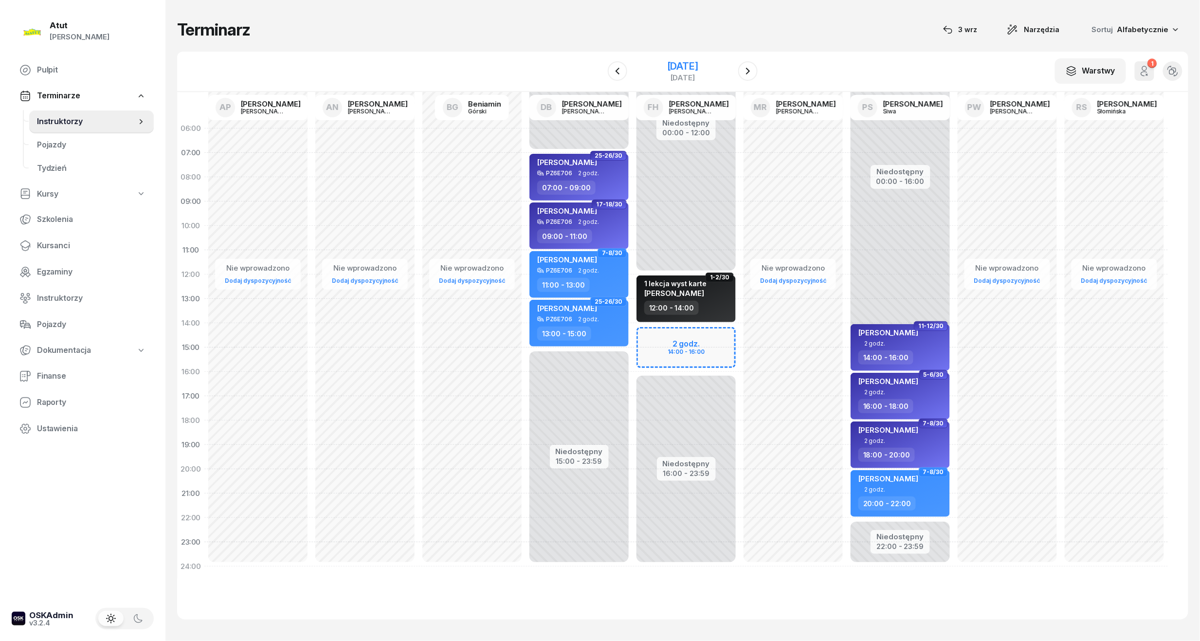
click at [668, 74] on div "[DATE]" at bounding box center [682, 77] width 31 height 7
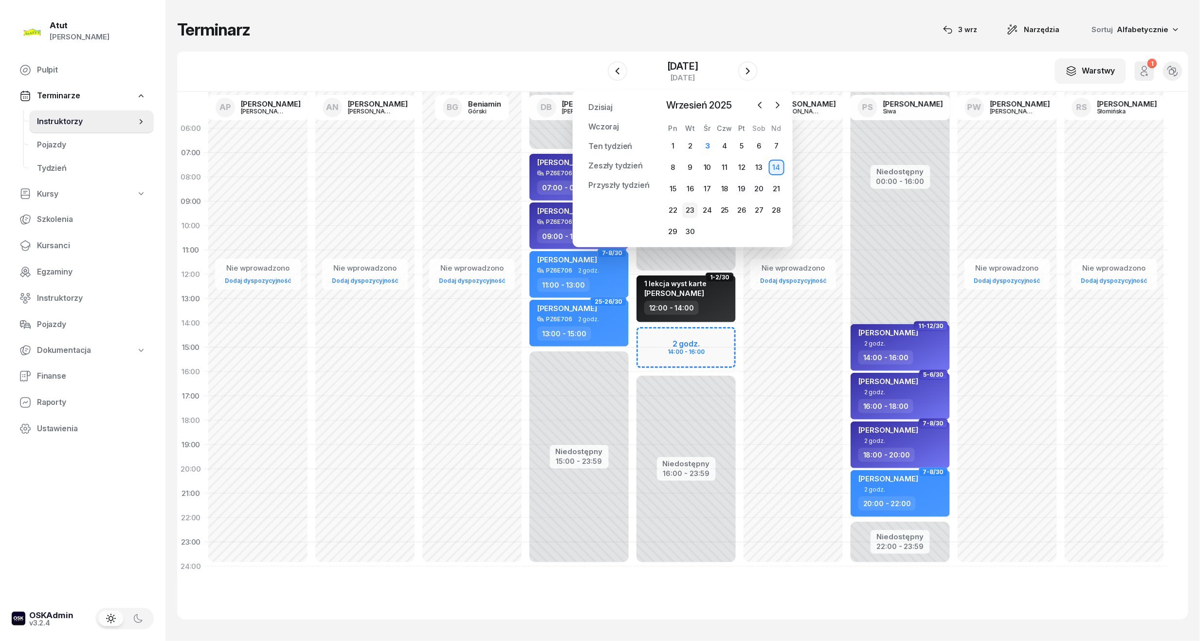
click at [690, 209] on div "23" at bounding box center [690, 210] width 16 height 16
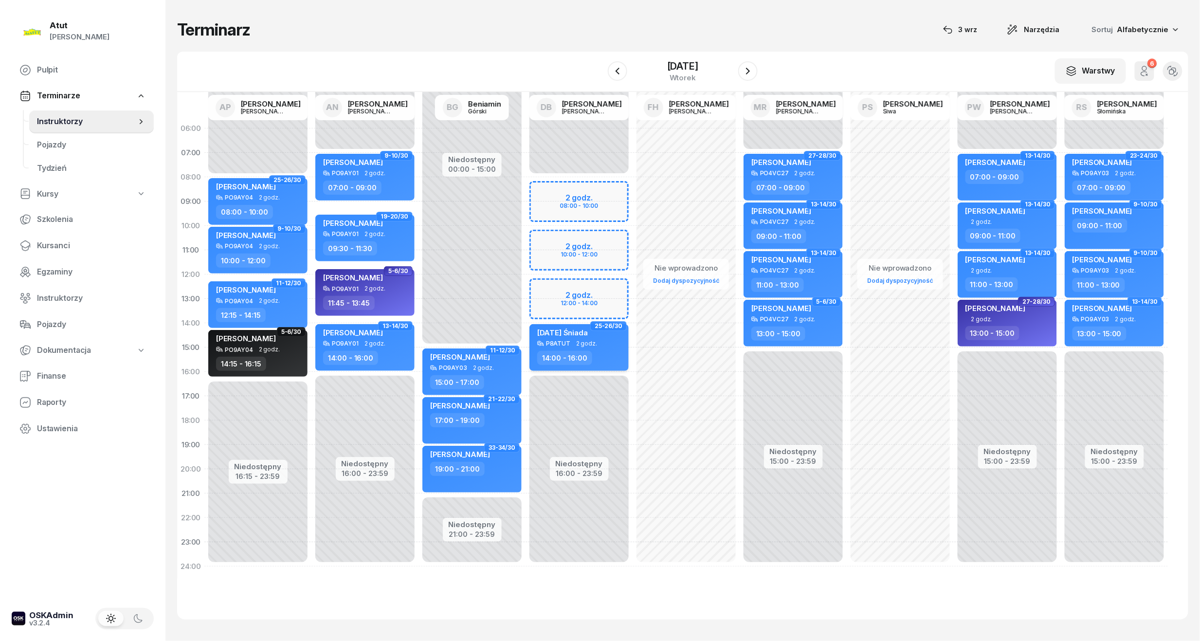
click at [603, 342] on div "P8ATUT 2 godz." at bounding box center [580, 343] width 86 height 7
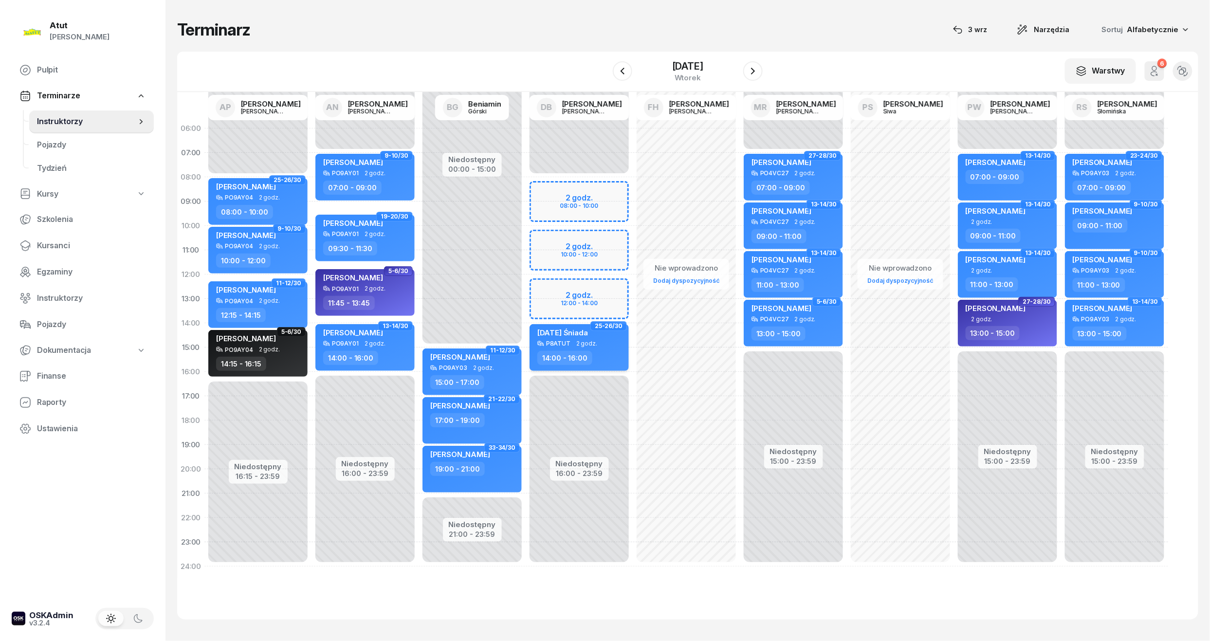
select select "14"
select select "16"
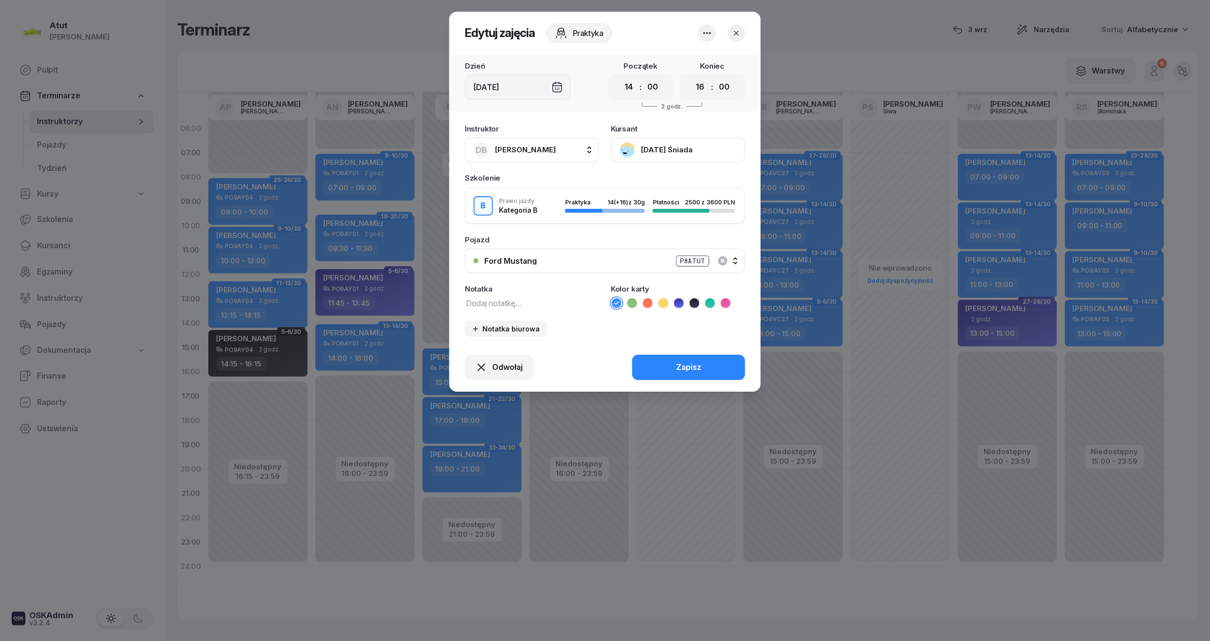
click at [656, 149] on button "[DATE] Śniada" at bounding box center [678, 149] width 134 height 25
click at [661, 192] on link "Otwórz profil" at bounding box center [677, 183] width 128 height 24
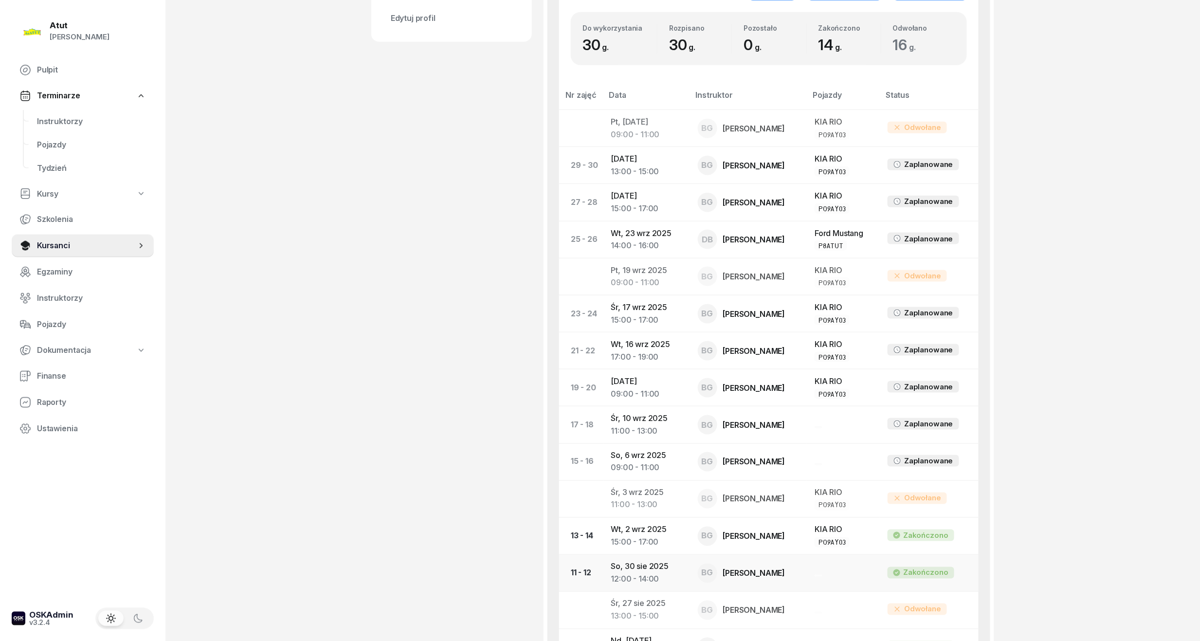
scroll to position [324, 0]
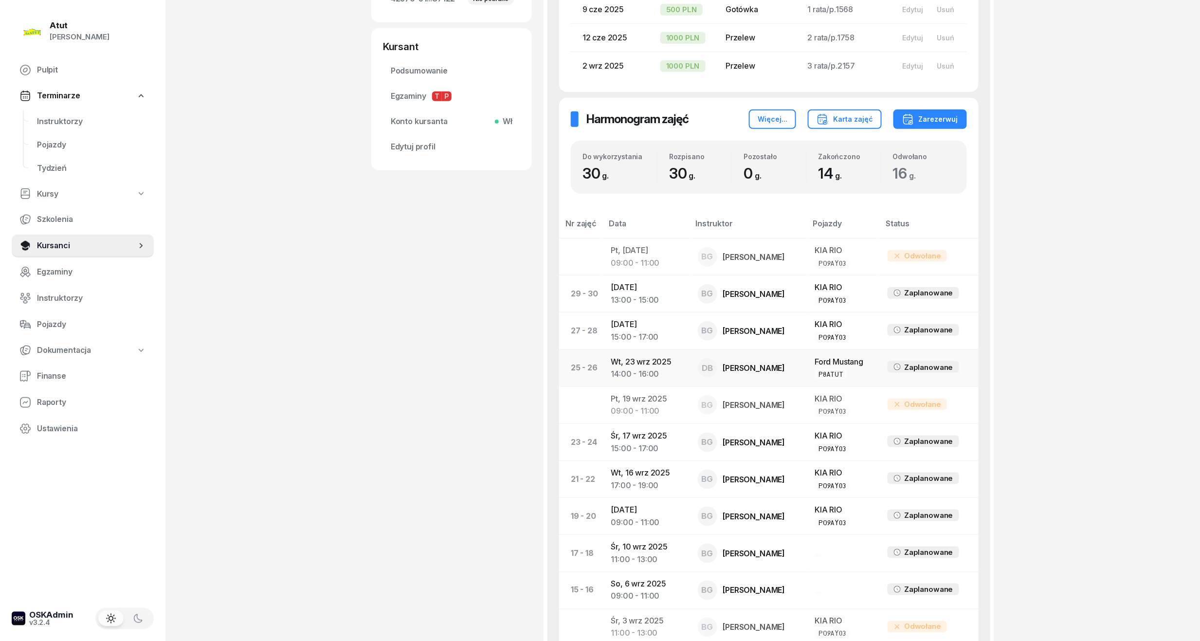
click at [752, 364] on div "[PERSON_NAME]" at bounding box center [754, 368] width 62 height 8
click at [618, 362] on td "[DATE] 14:00 - 16:00" at bounding box center [646, 367] width 87 height 37
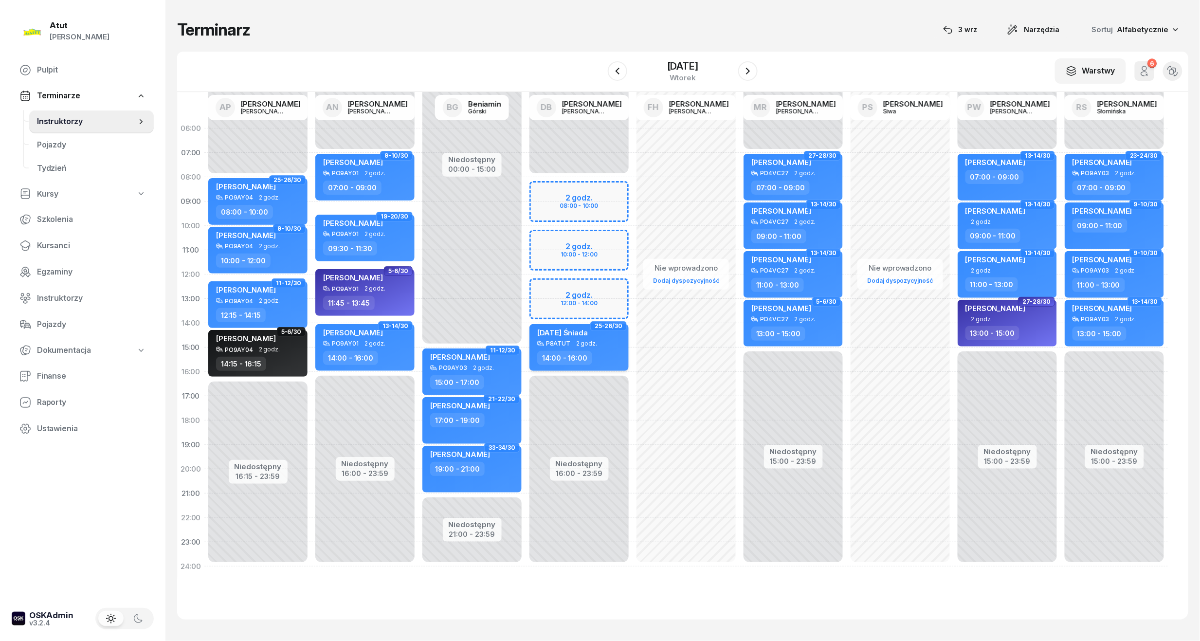
click at [603, 346] on div "P8ATUT 2 godz." at bounding box center [580, 343] width 86 height 7
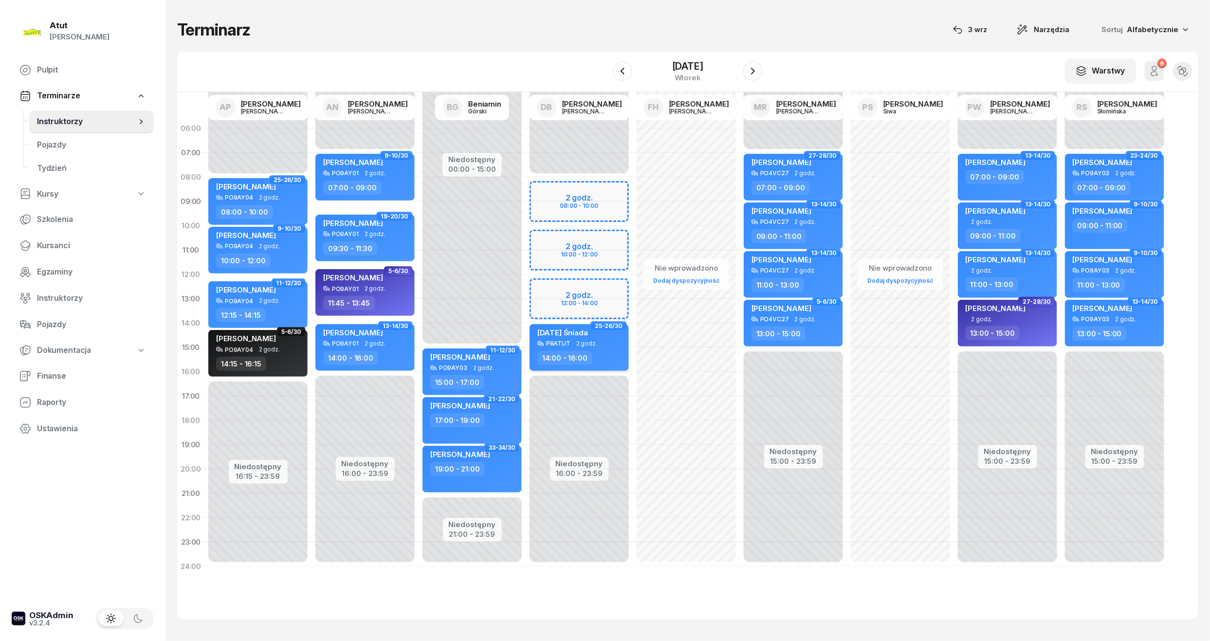
select select "14"
select select "16"
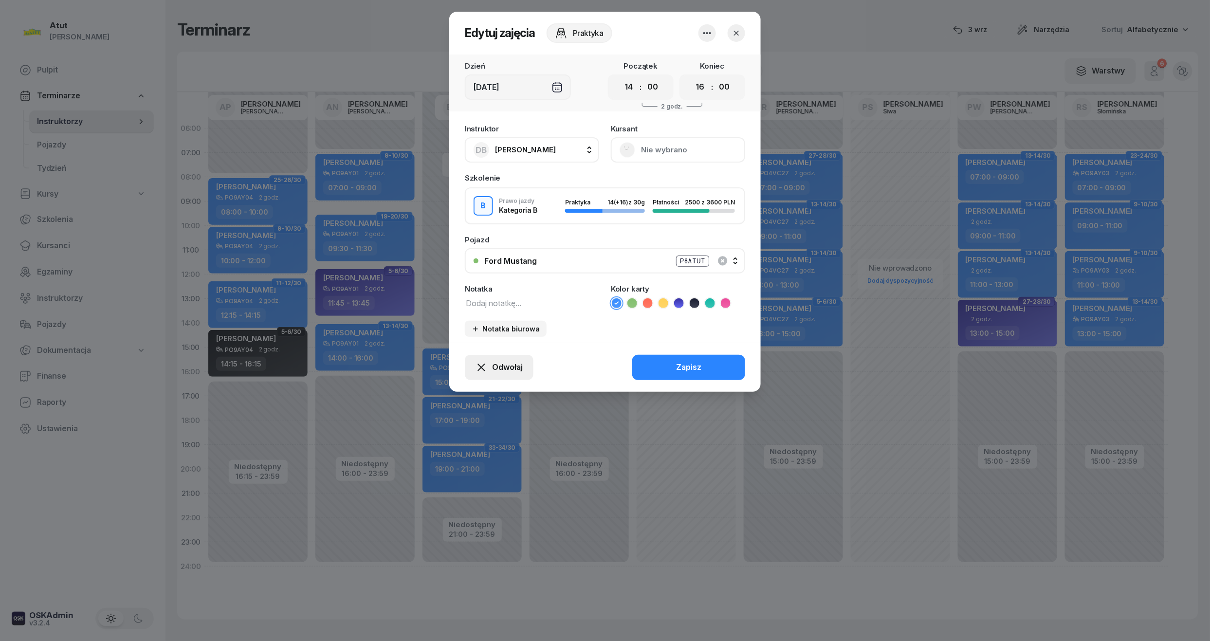
click at [496, 361] on span "Odwołaj" at bounding box center [507, 367] width 31 height 13
click at [472, 282] on div "My odwołaliśmy" at bounding box center [482, 283] width 59 height 13
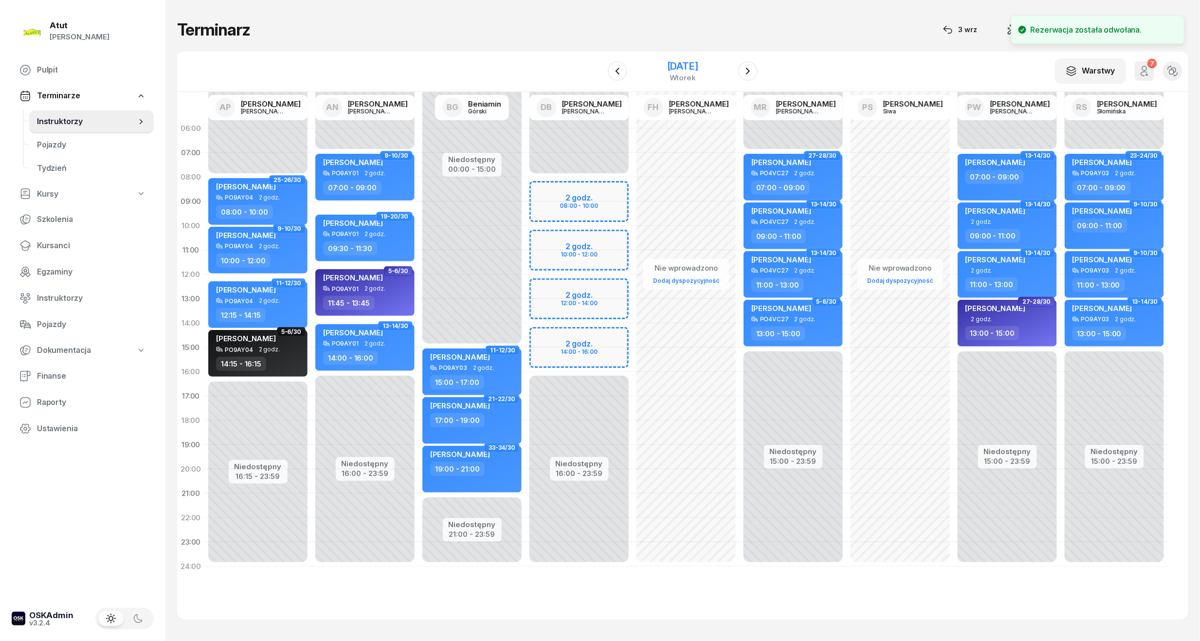
click at [695, 70] on div "[DATE]" at bounding box center [682, 66] width 31 height 10
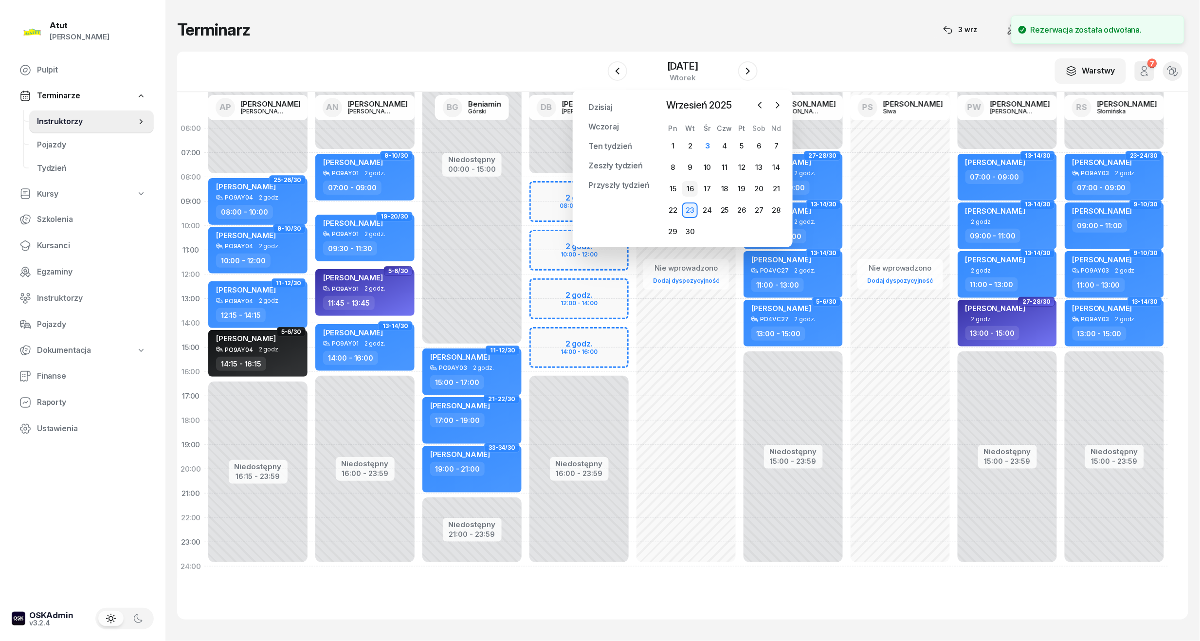
click at [690, 187] on div "16" at bounding box center [690, 189] width 16 height 16
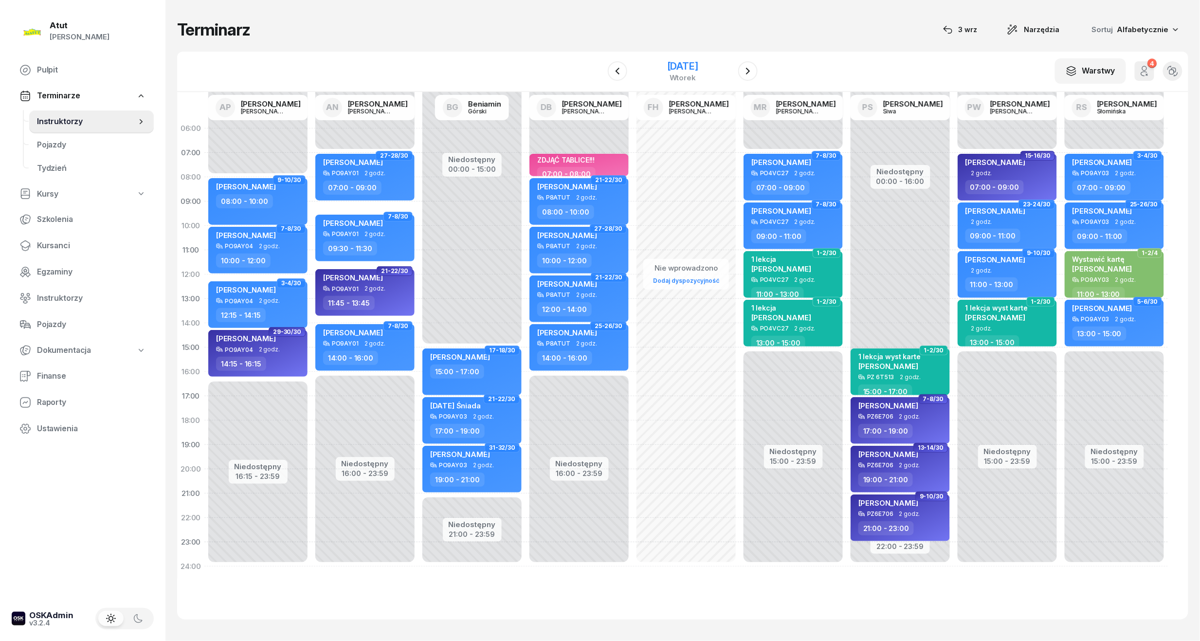
click at [680, 62] on div "[DATE]" at bounding box center [682, 66] width 31 height 10
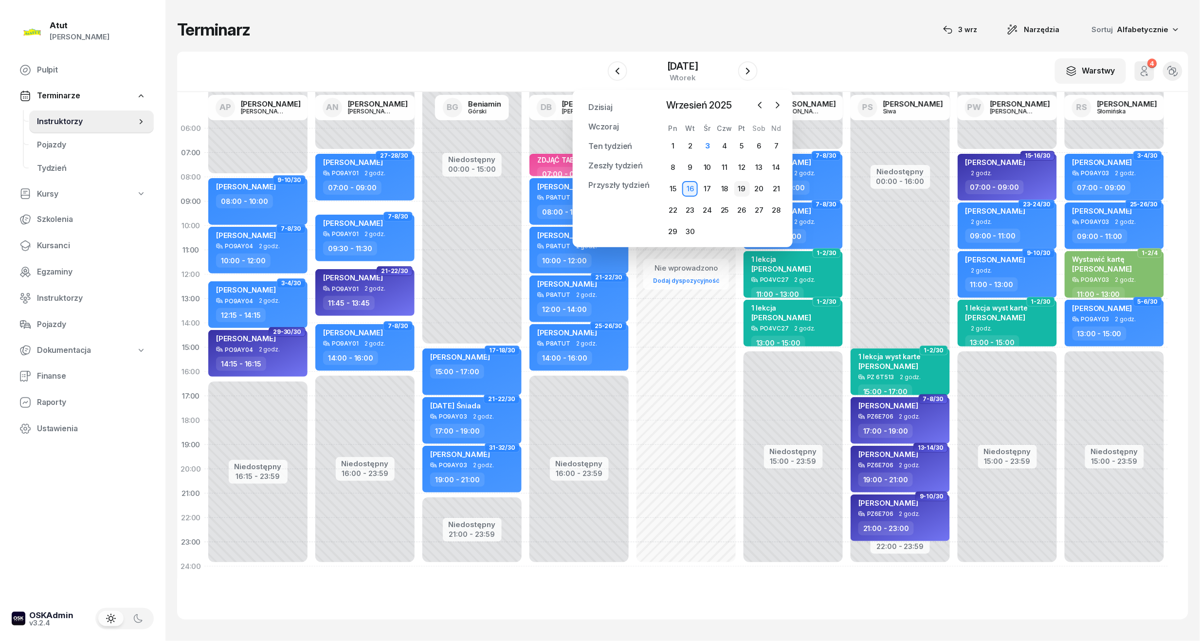
click at [742, 190] on div "19" at bounding box center [742, 189] width 16 height 16
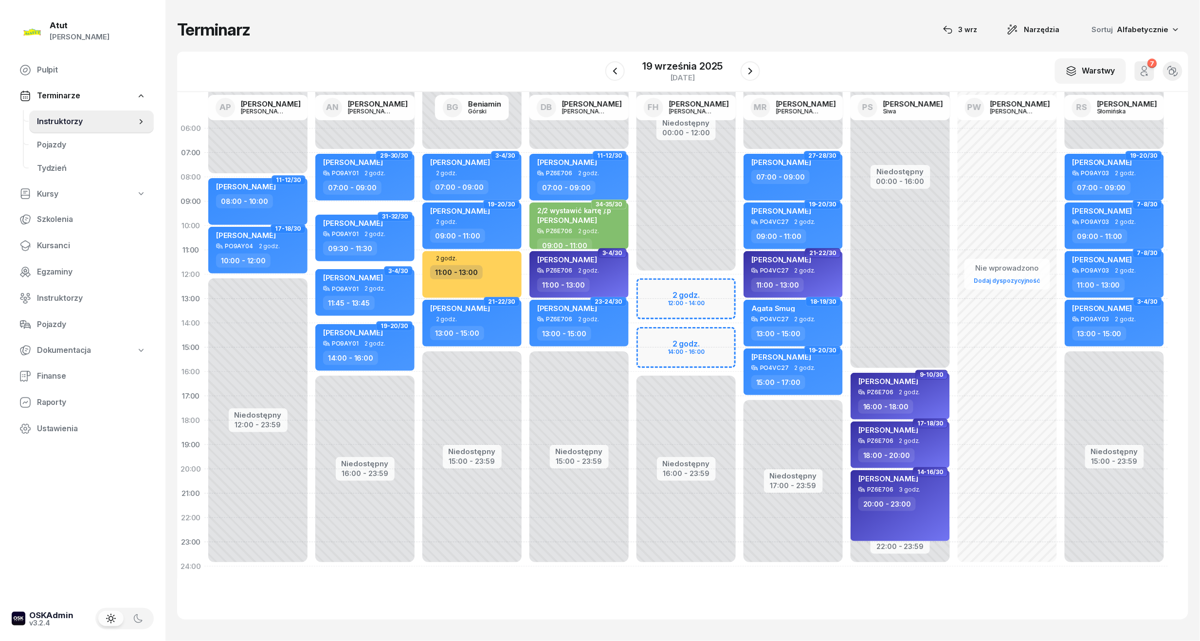
click at [602, 72] on div "W Wybierz AP [PERSON_NAME] AN [PERSON_NAME] BG [PERSON_NAME] DB [PERSON_NAME] F…" at bounding box center [682, 72] width 1011 height 40
click at [608, 72] on button "button" at bounding box center [614, 70] width 19 height 19
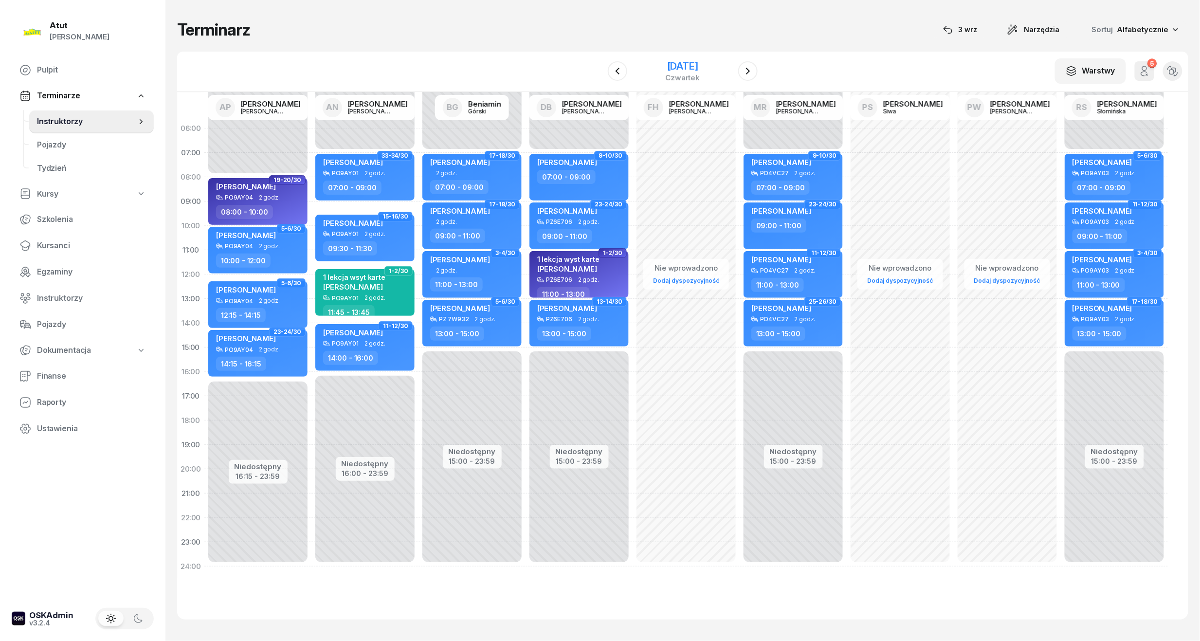
click at [697, 66] on div "[DATE]" at bounding box center [683, 66] width 35 height 10
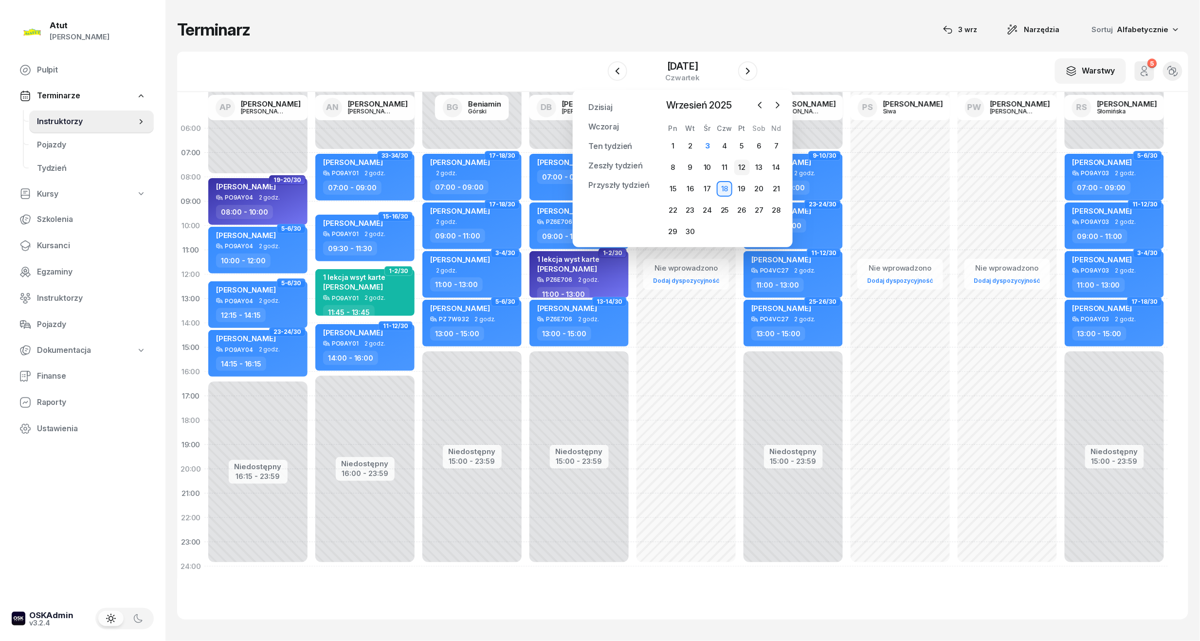
click at [744, 166] on div "12" at bounding box center [742, 168] width 16 height 16
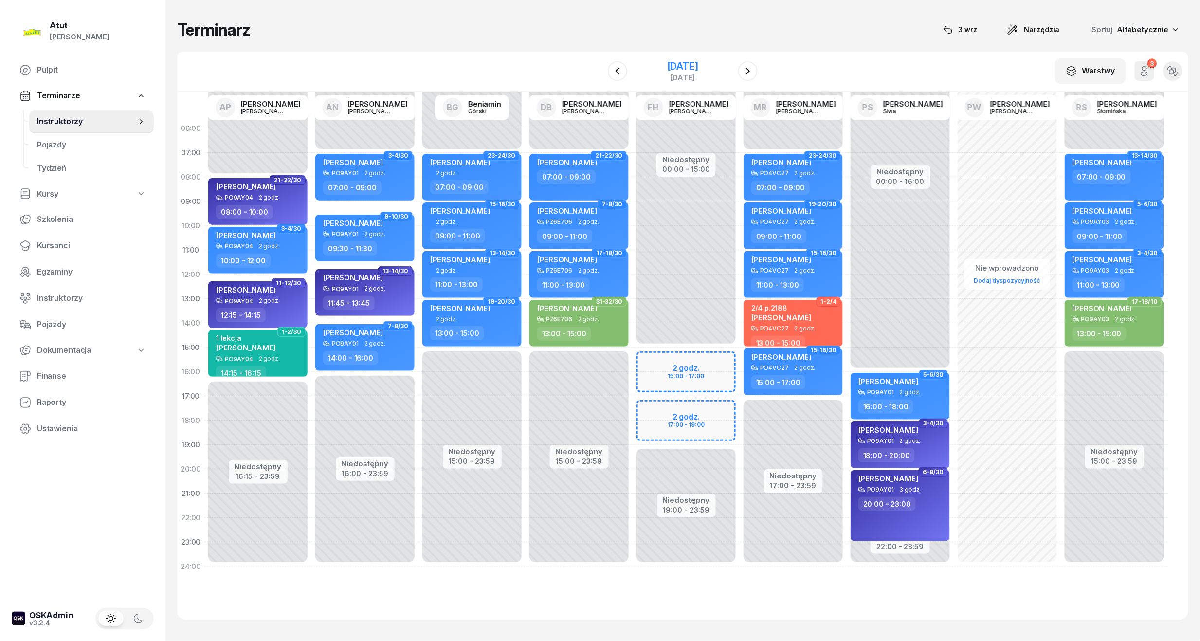
click at [684, 65] on div "[DATE]" at bounding box center [682, 66] width 31 height 10
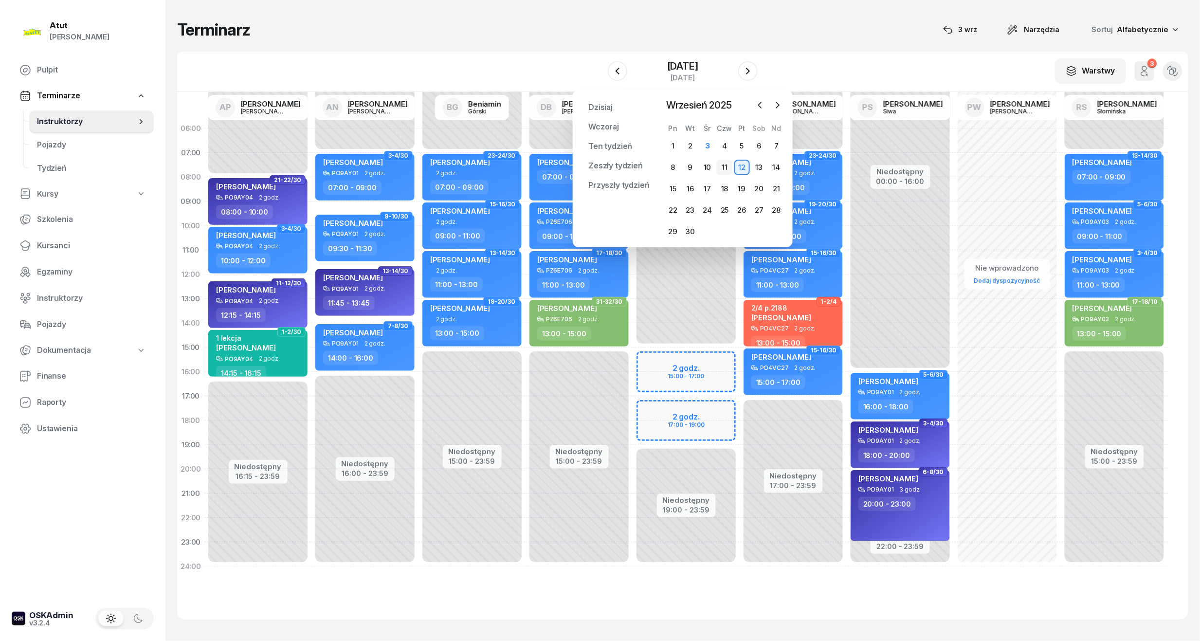
click at [727, 164] on div "11" at bounding box center [725, 168] width 16 height 16
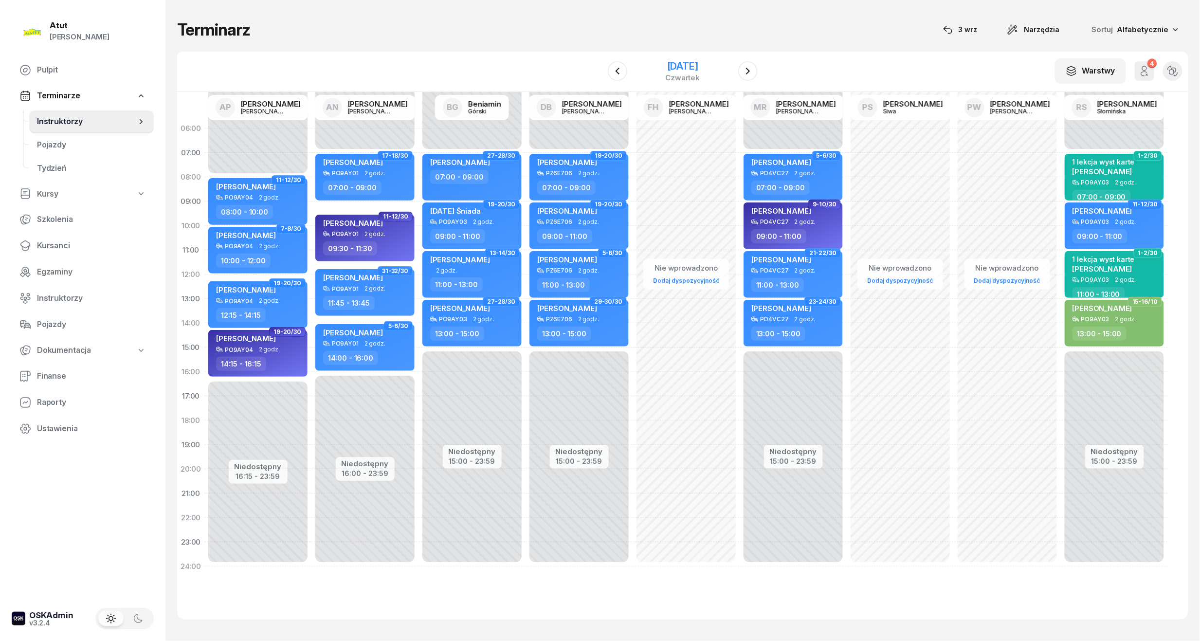
click at [678, 66] on div "[DATE]" at bounding box center [683, 66] width 35 height 10
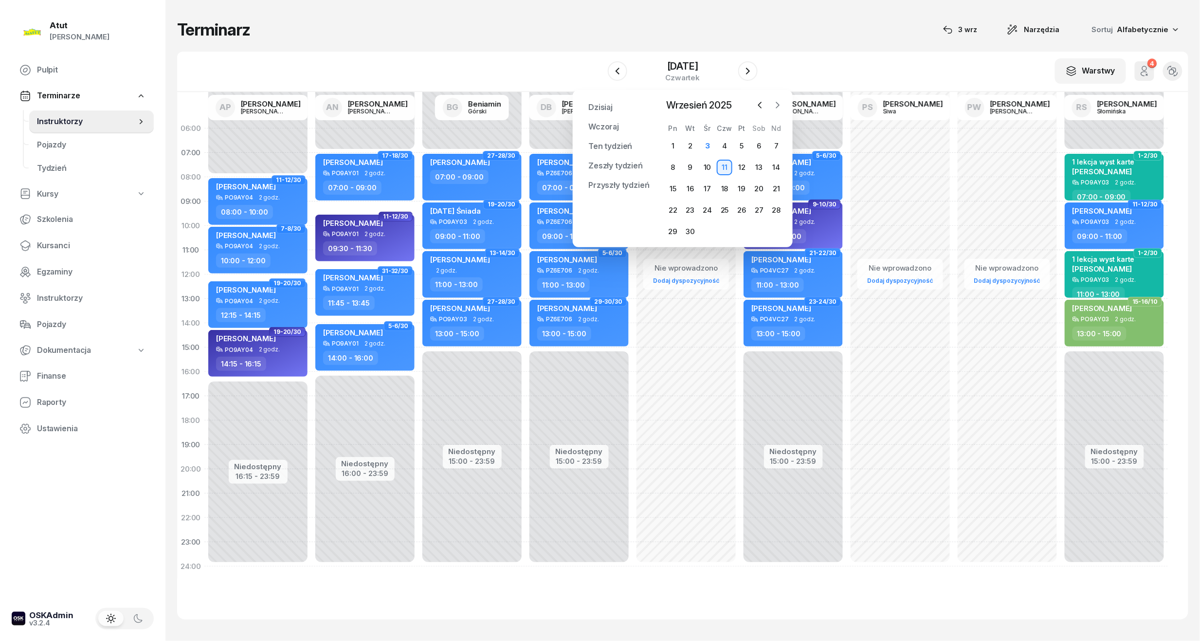
click at [785, 106] on button "button" at bounding box center [777, 105] width 15 height 15
click at [711, 148] on div "1" at bounding box center [708, 146] width 16 height 16
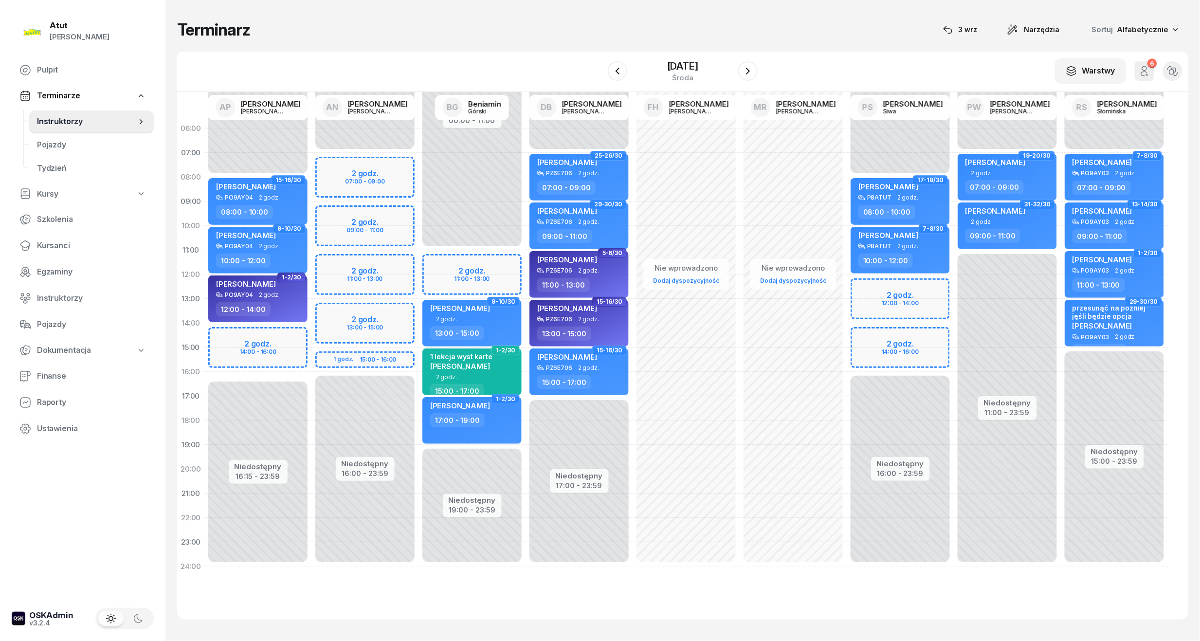
click at [895, 298] on div "Niedostępny 00:00 - 08:00 Niedostępny 16:00 - 23:59 2 godz. 12:00 - 14:00 2 god…" at bounding box center [900, 347] width 107 height 462
select select "12"
select select "14"
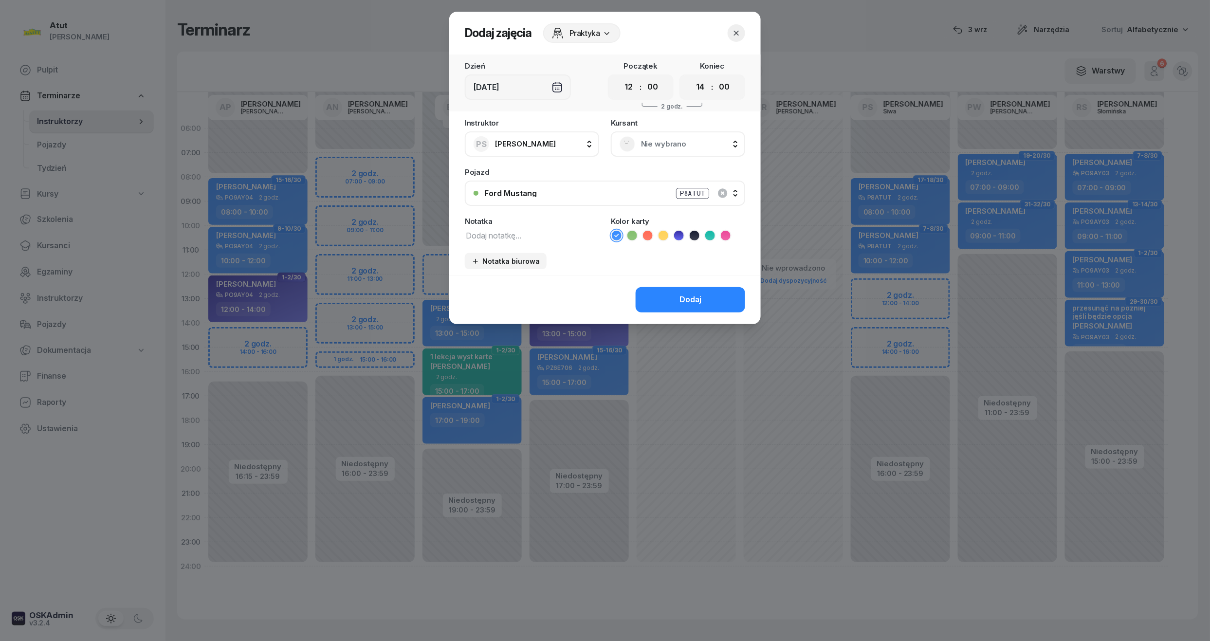
click at [742, 32] on button "button" at bounding box center [737, 33] width 18 height 18
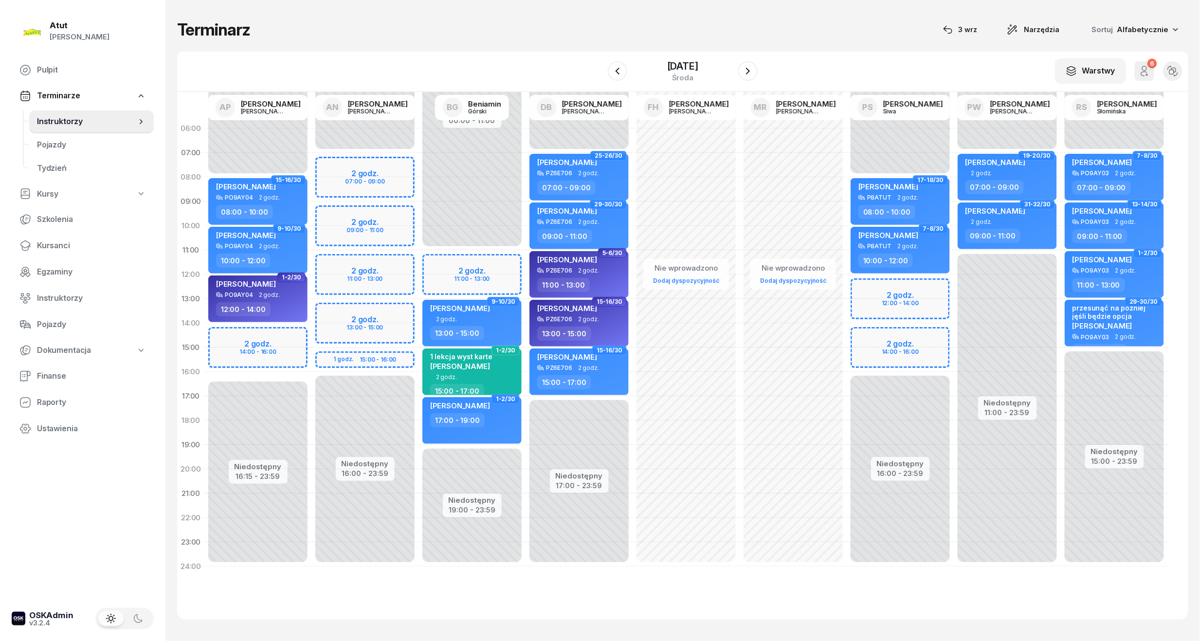
click at [890, 346] on div "Niedostępny 00:00 - 08:00 Niedostępny 16:00 - 23:59 2 godz. 12:00 - 14:00 2 god…" at bounding box center [900, 347] width 107 height 462
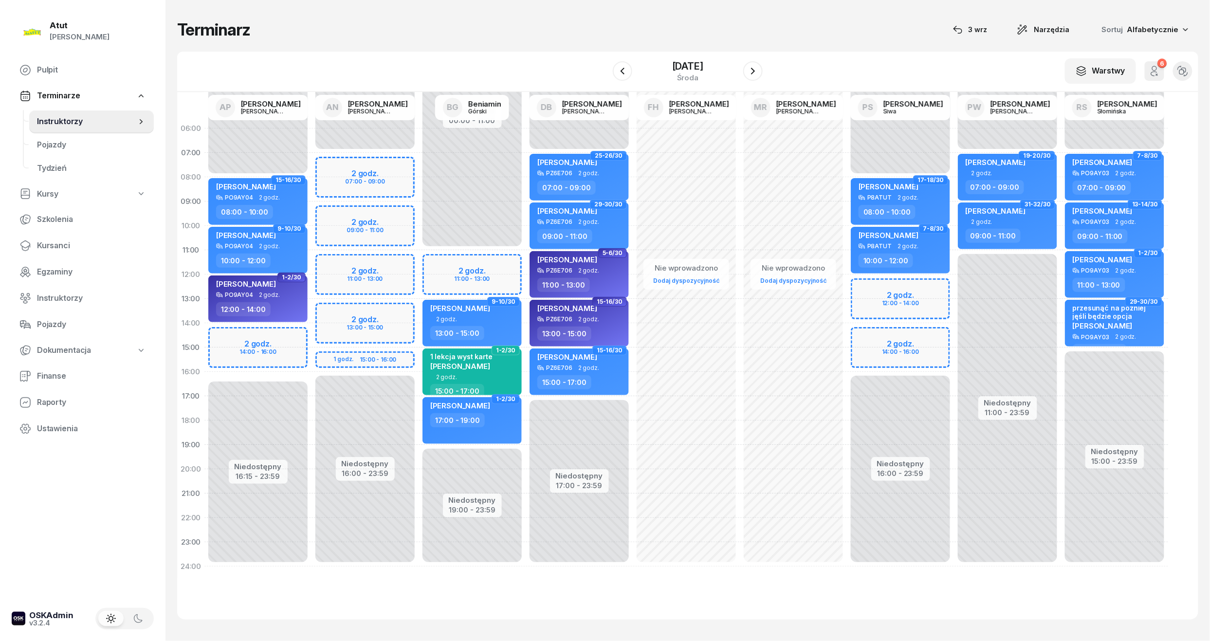
select select "14"
select select "16"
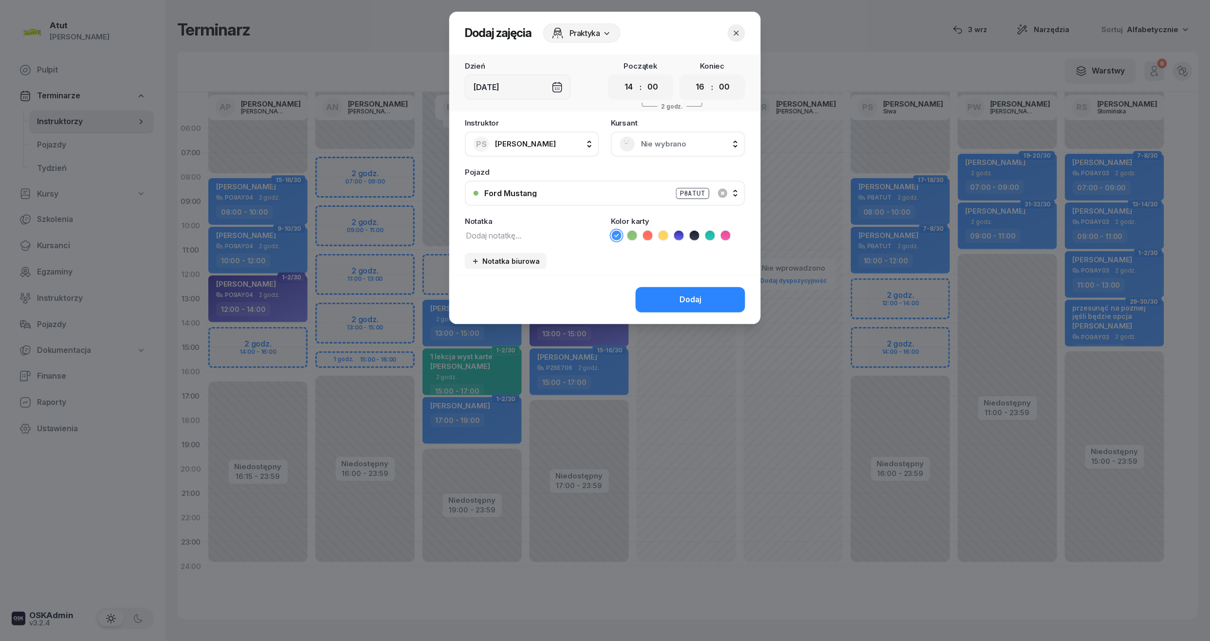
click at [686, 148] on span "Nie wybrano" at bounding box center [688, 144] width 95 height 13
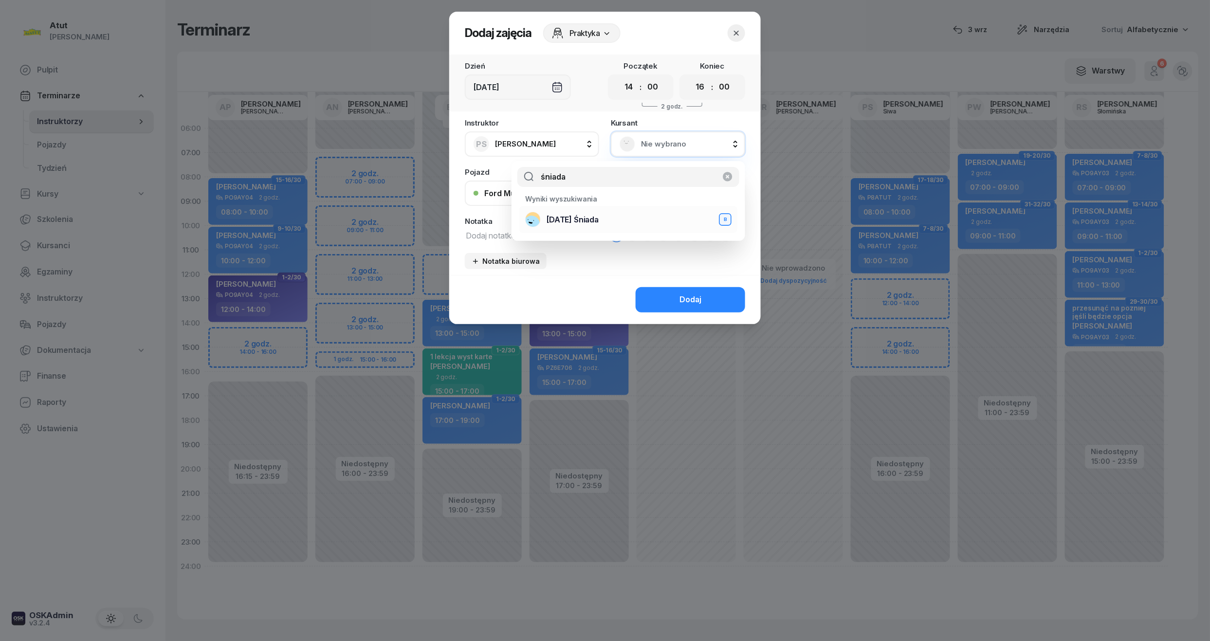
type input "śniada"
click at [572, 218] on span "[DATE] Śniada" at bounding box center [573, 220] width 52 height 13
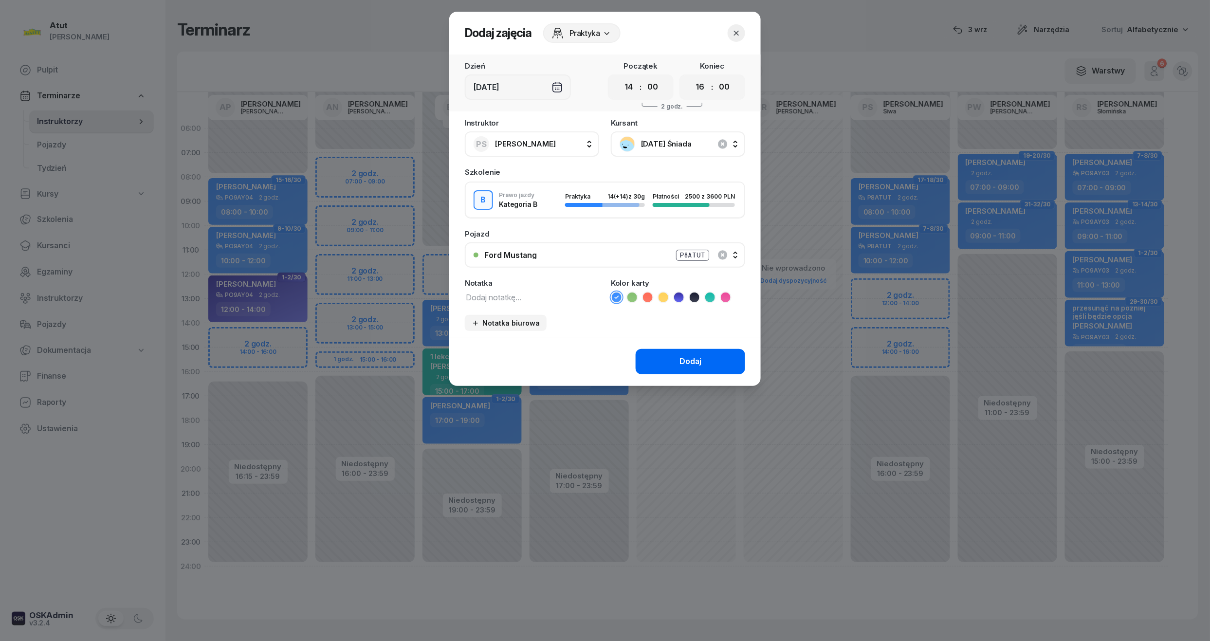
click at [699, 361] on div "Dodaj" at bounding box center [690, 361] width 22 height 13
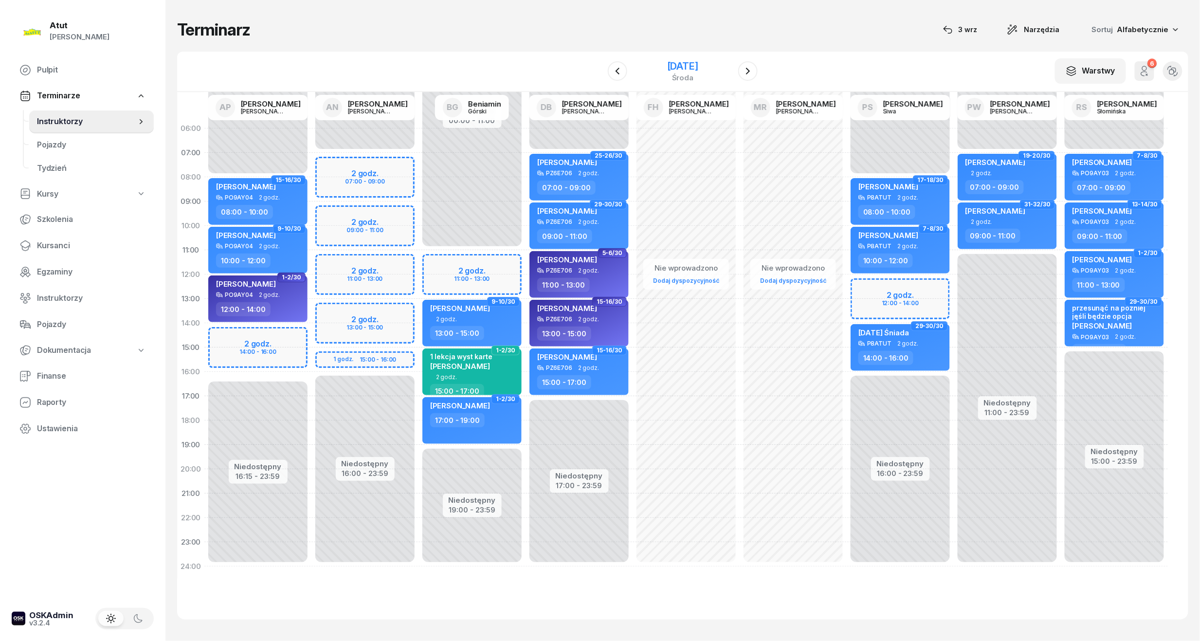
click at [694, 72] on div "[DATE]" at bounding box center [682, 71] width 31 height 20
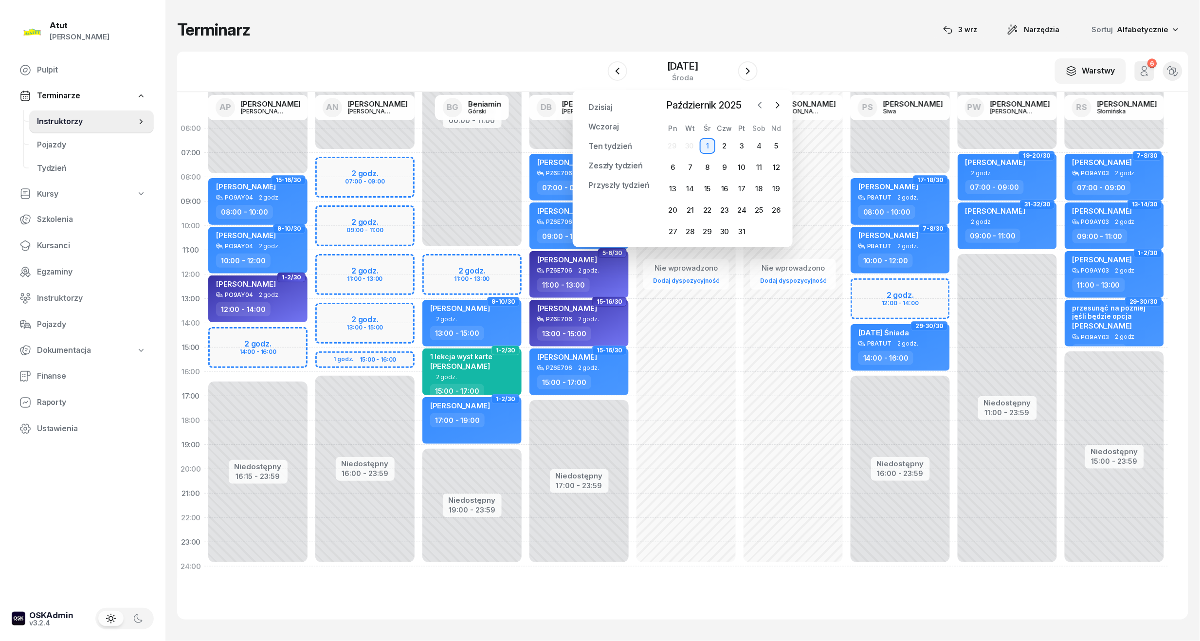
click at [759, 105] on icon "button" at bounding box center [760, 105] width 3 height 6
click at [692, 212] on div "23" at bounding box center [690, 210] width 16 height 16
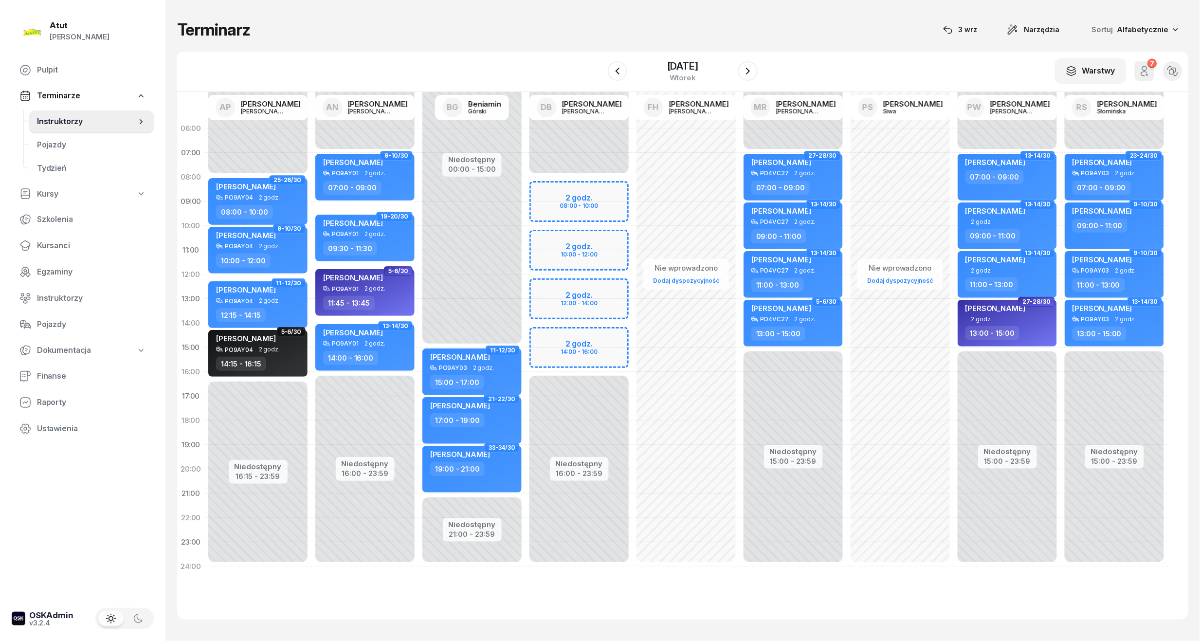
click at [600, 195] on div "Niedostępny 00:00 - 08:00 Niedostępny 16:00 - 23:59 2 godz. 08:00 - 10:00 2 god…" at bounding box center [579, 347] width 107 height 462
select select "08"
select select "10"
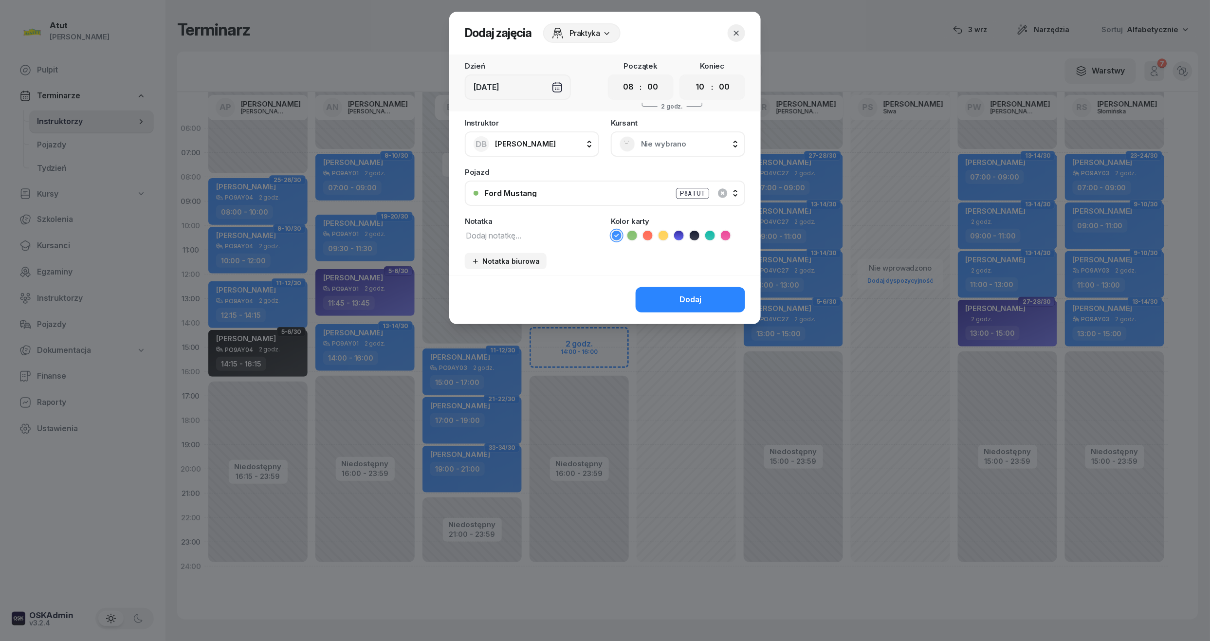
click at [663, 236] on icon at bounding box center [663, 236] width 10 height 10
click at [568, 227] on div "Notatka" at bounding box center [532, 230] width 134 height 24
click at [565, 231] on textarea at bounding box center [532, 235] width 134 height 13
click at [471, 234] on textarea "niuro" at bounding box center [532, 235] width 134 height 13
click at [468, 240] on textarea "niuro" at bounding box center [532, 235] width 134 height 13
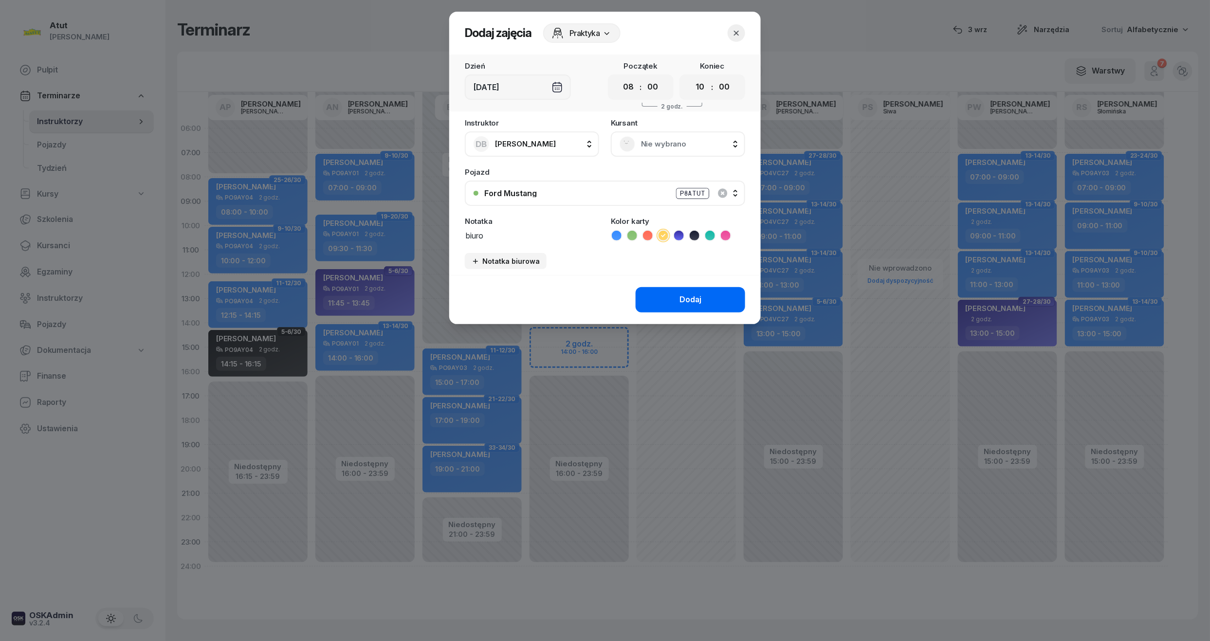
type textarea "biuro"
click at [691, 296] on div "Dodaj" at bounding box center [690, 299] width 22 height 13
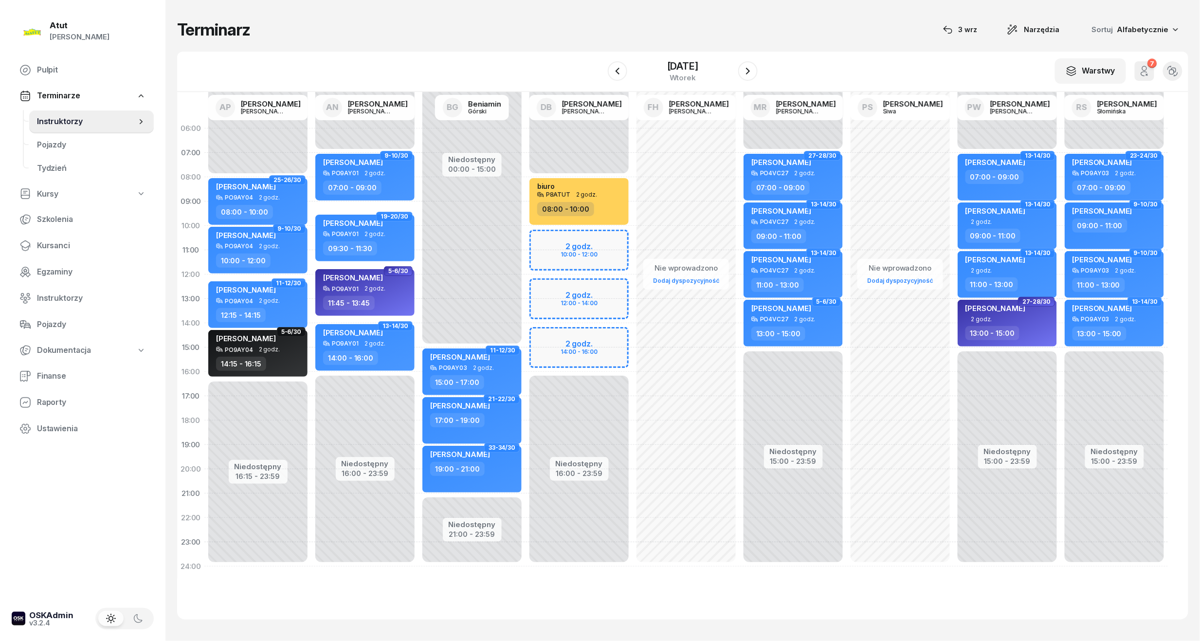
click at [551, 243] on div "Niedostępny 00:00 - 08:00 Niedostępny 16:00 - 23:59 29-30/30 my odwołaliśmy [PE…" at bounding box center [579, 347] width 107 height 462
select select "10"
select select "12"
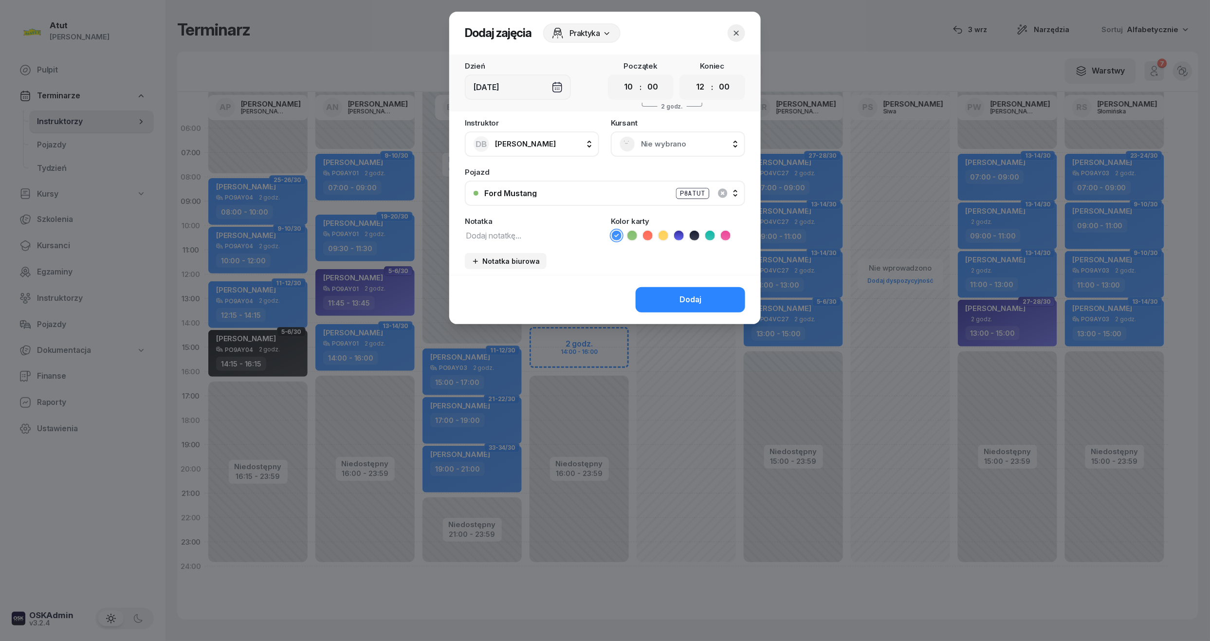
click at [653, 148] on span "Nie wybrano" at bounding box center [688, 144] width 95 height 13
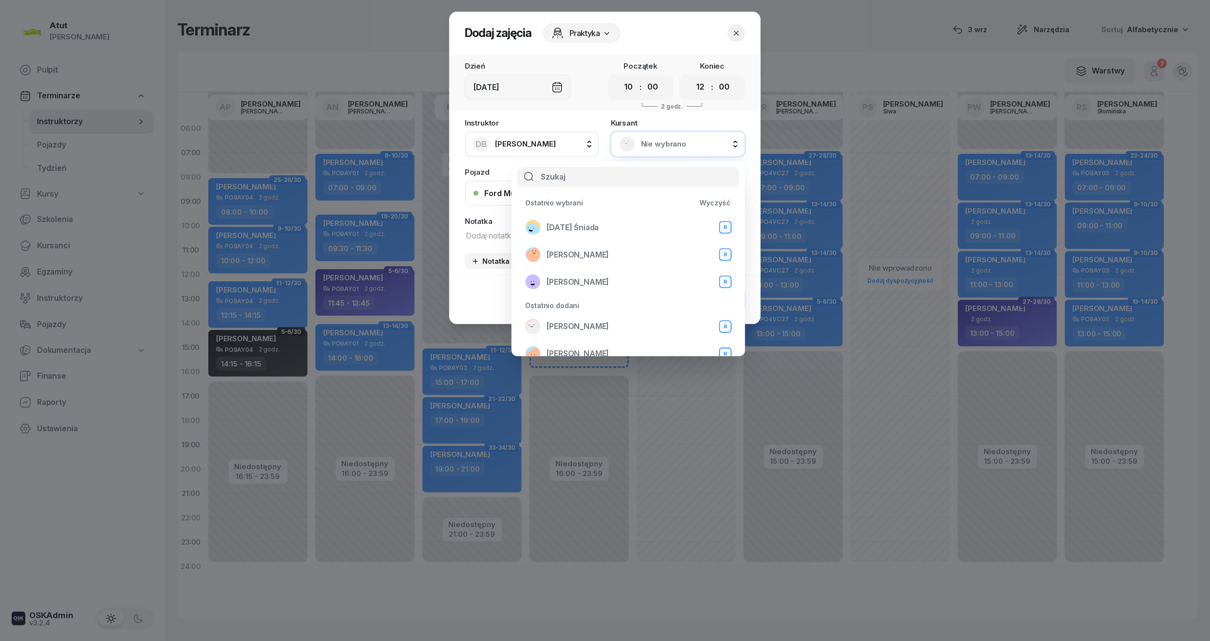
click at [657, 145] on span "Nie wybrano" at bounding box center [688, 144] width 95 height 13
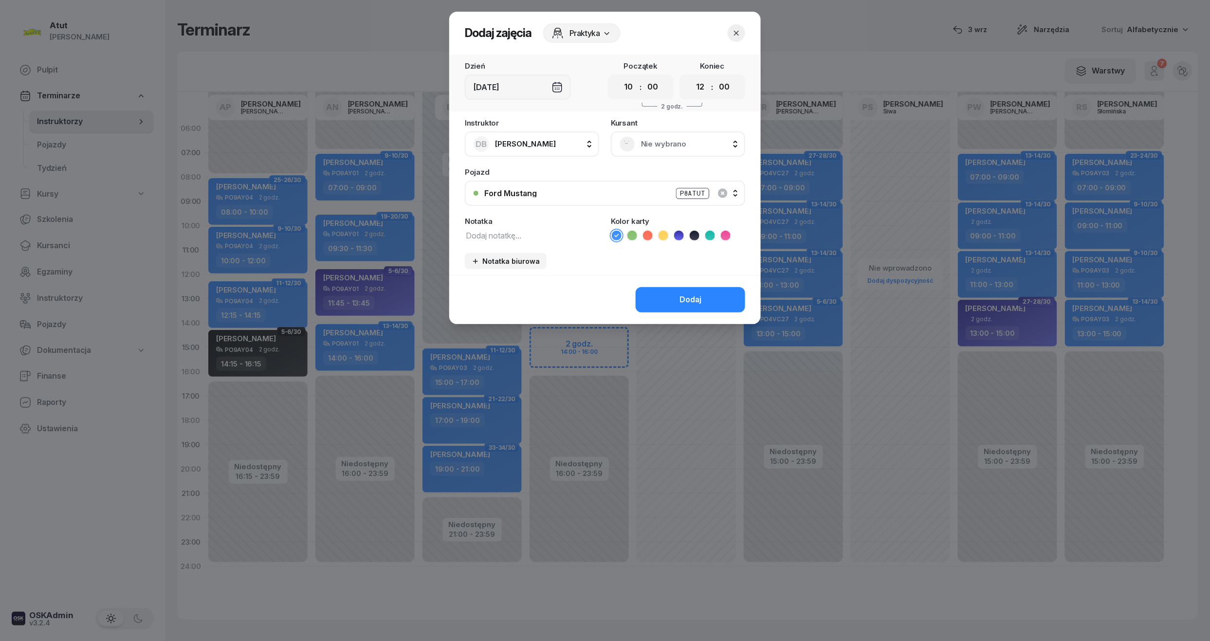
click at [520, 230] on textarea at bounding box center [532, 235] width 134 height 13
type textarea "biuro"
click at [669, 234] on li at bounding box center [664, 236] width 12 height 12
click at [684, 302] on div "Dodaj" at bounding box center [690, 299] width 22 height 13
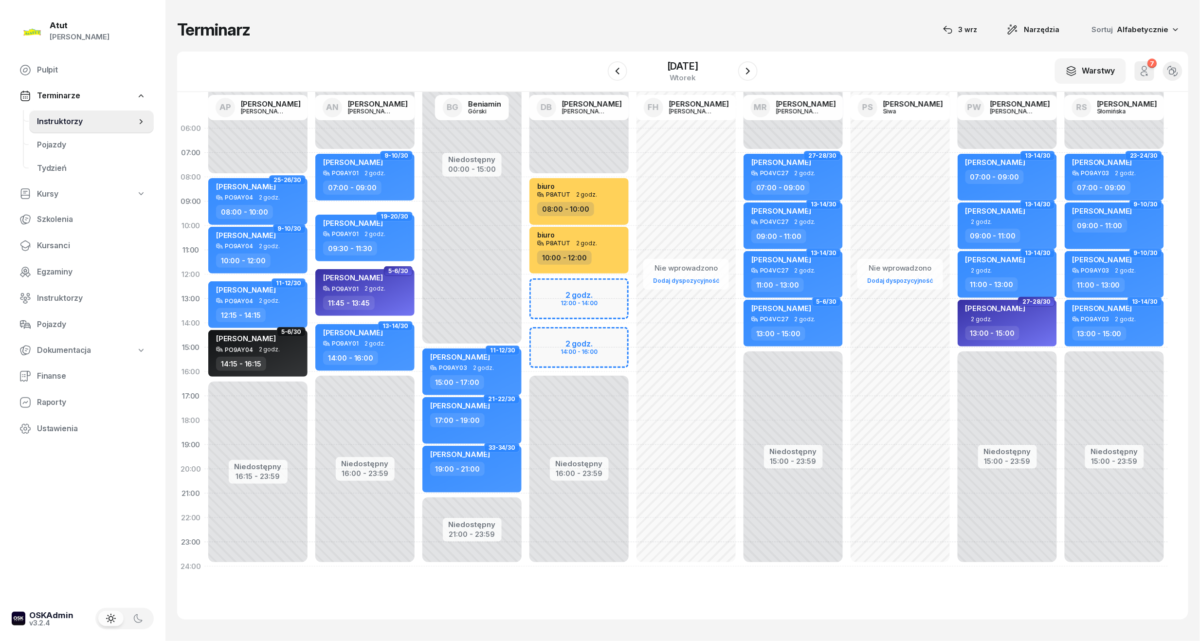
click at [569, 314] on div "Niedostępny 00:00 - 08:00 Niedostępny 16:00 - 23:59 29-30/30 my odwołaliśmy [PE…" at bounding box center [579, 347] width 107 height 462
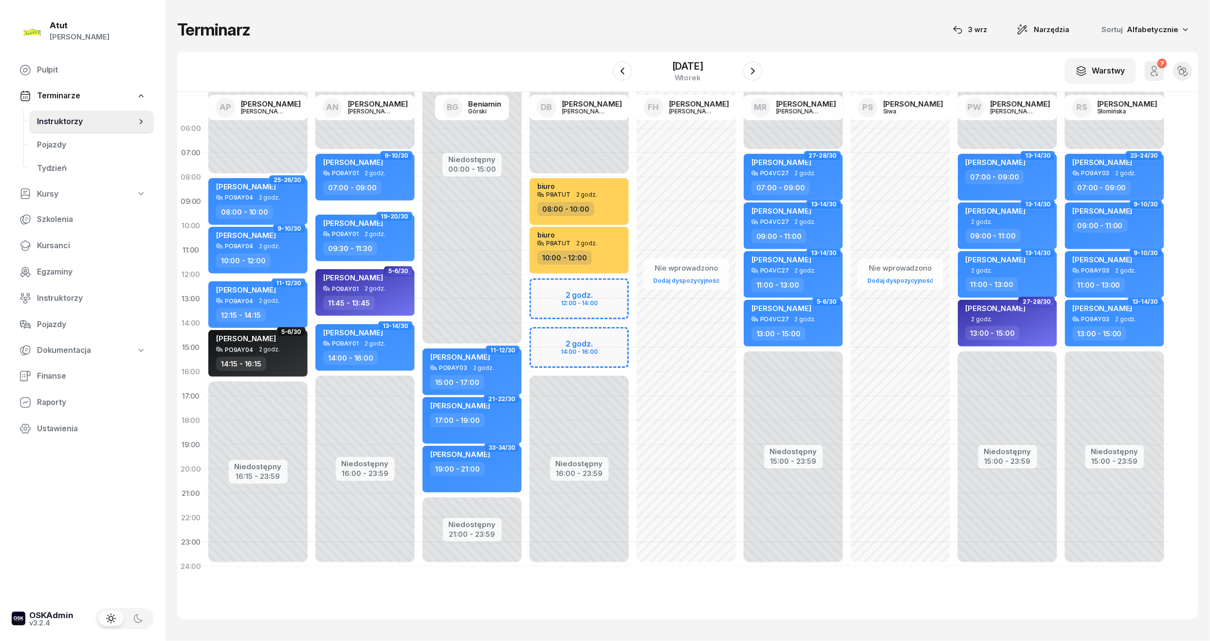
select select "13"
select select "14"
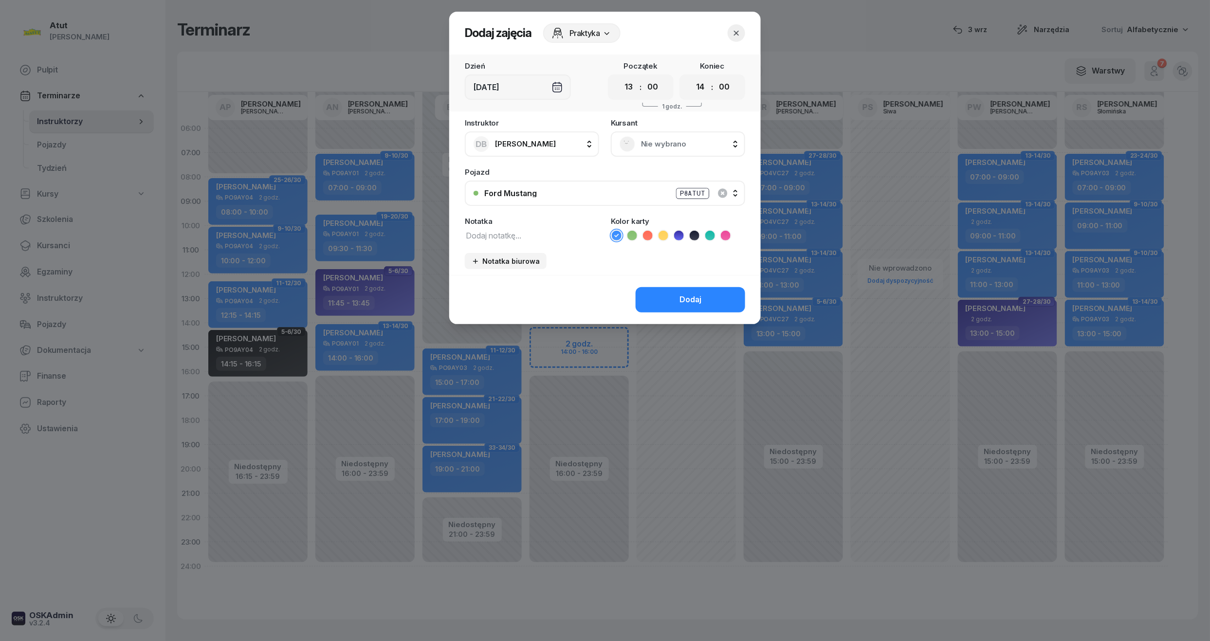
click at [662, 236] on icon at bounding box center [663, 235] width 4 height 3
click at [486, 250] on div "Instruktor DB [PERSON_NAME] AP [PERSON_NAME] AN [PERSON_NAME] BG [PERSON_NAME] …" at bounding box center [604, 197] width 311 height 156
click at [489, 237] on textarea at bounding box center [532, 235] width 134 height 13
type textarea "biuro"
click at [693, 291] on button "Dodaj" at bounding box center [691, 299] width 110 height 25
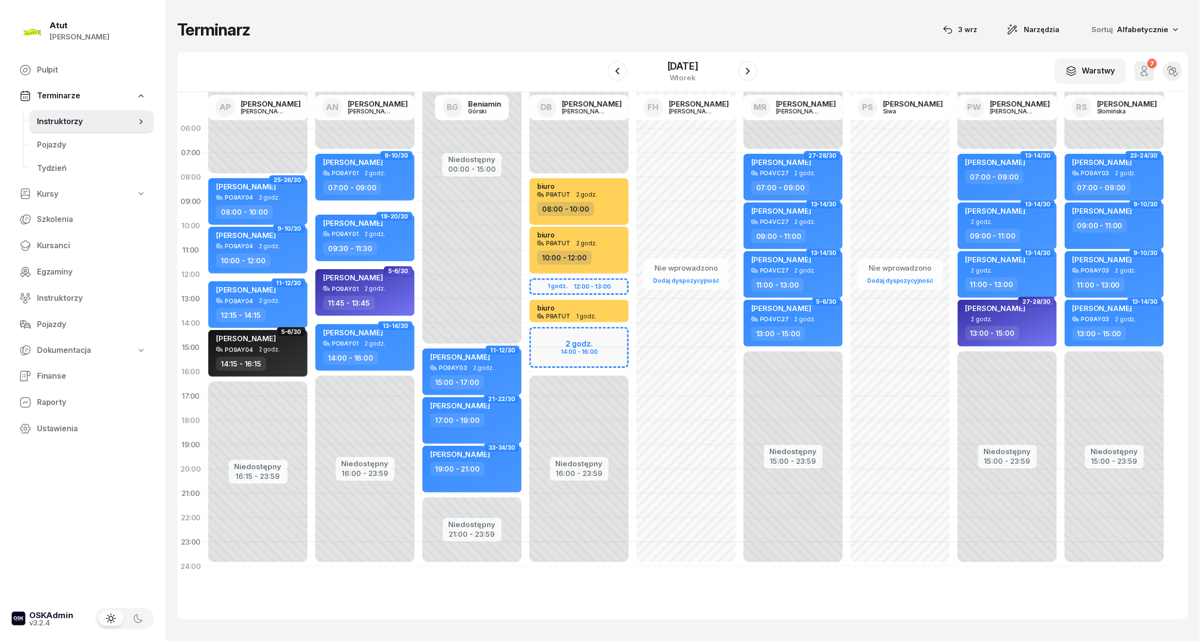
click at [573, 349] on div "Niedostępny 00:00 - 08:00 Niedostępny 16:00 - 23:59 29-30/30 my odwołaliśmy [PE…" at bounding box center [579, 347] width 107 height 462
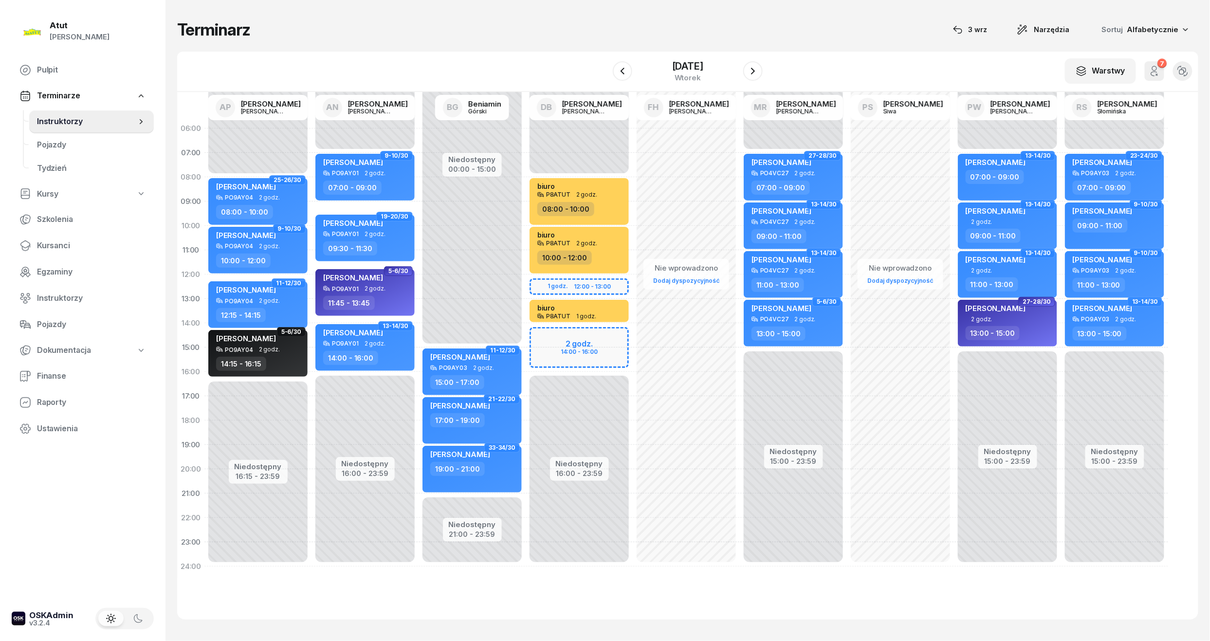
select select "15"
select select "17"
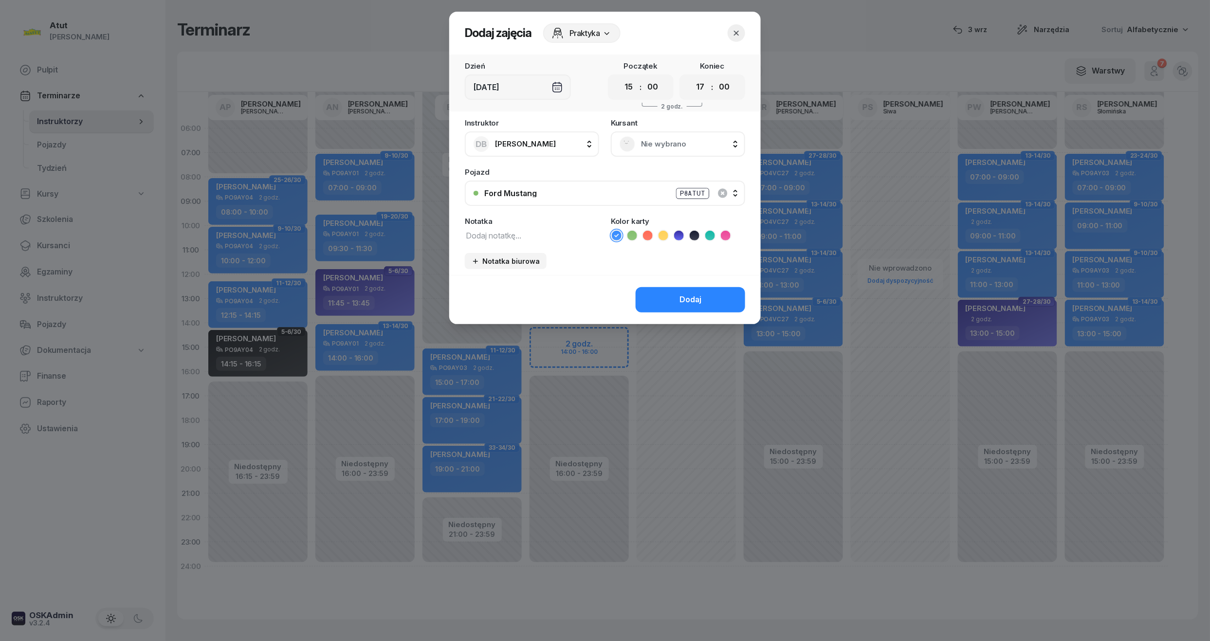
click at [664, 236] on icon at bounding box center [663, 236] width 10 height 10
click at [556, 234] on textarea at bounding box center [532, 235] width 134 height 13
type textarea "biuro"
click at [686, 295] on div "Dodaj" at bounding box center [690, 299] width 22 height 13
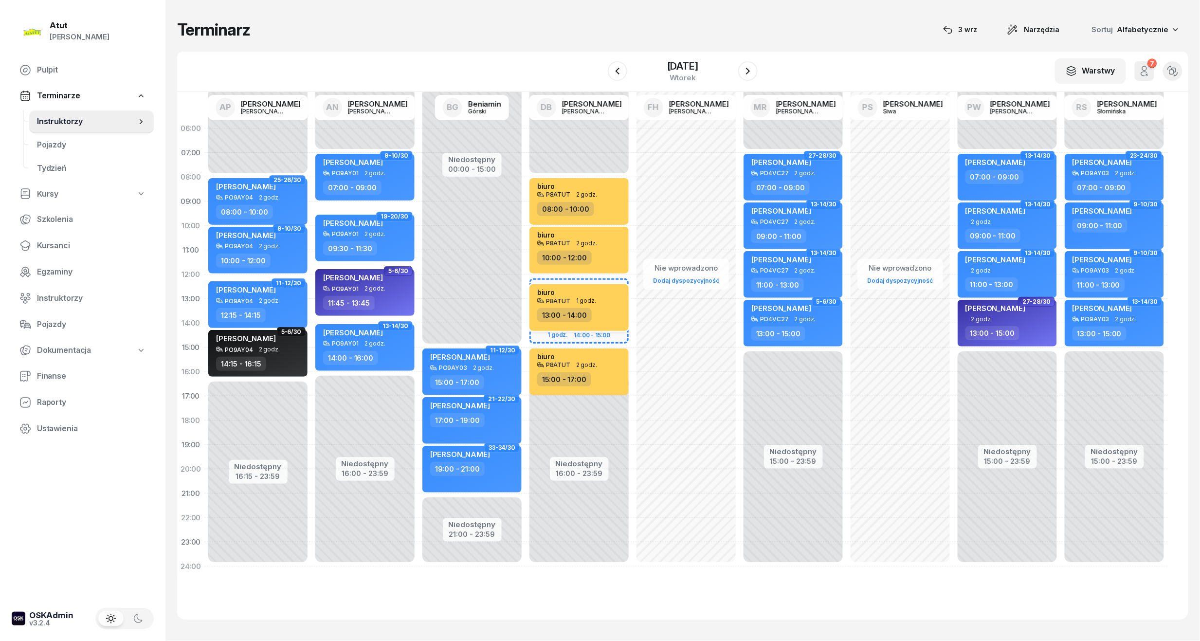
click at [563, 303] on div "P8ATUT" at bounding box center [558, 300] width 24 height 6
select select "13"
select select "14"
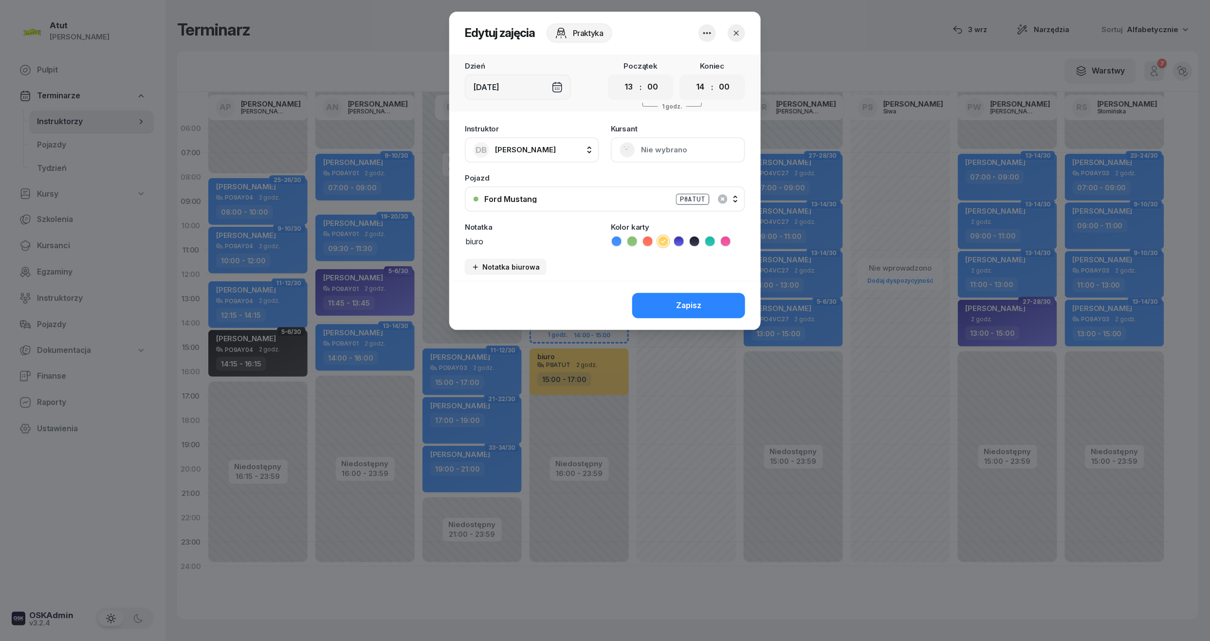
drag, startPoint x: 626, startPoint y: 86, endPoint x: 633, endPoint y: 98, distance: 13.9
click at [626, 86] on select "00 01 02 03 04 05 06 07 08 09 10 11 12 13 14 15 16 17 18 19 20 21 22 23" at bounding box center [629, 87] width 18 height 20
select select "12"
click at [620, 77] on select "00 01 02 03 04 05 06 07 08 09 10 11 12 13 14 15 16 17 18 19 20 21 22 23" at bounding box center [629, 87] width 18 height 20
click at [705, 298] on button "Zapisz" at bounding box center [688, 305] width 113 height 25
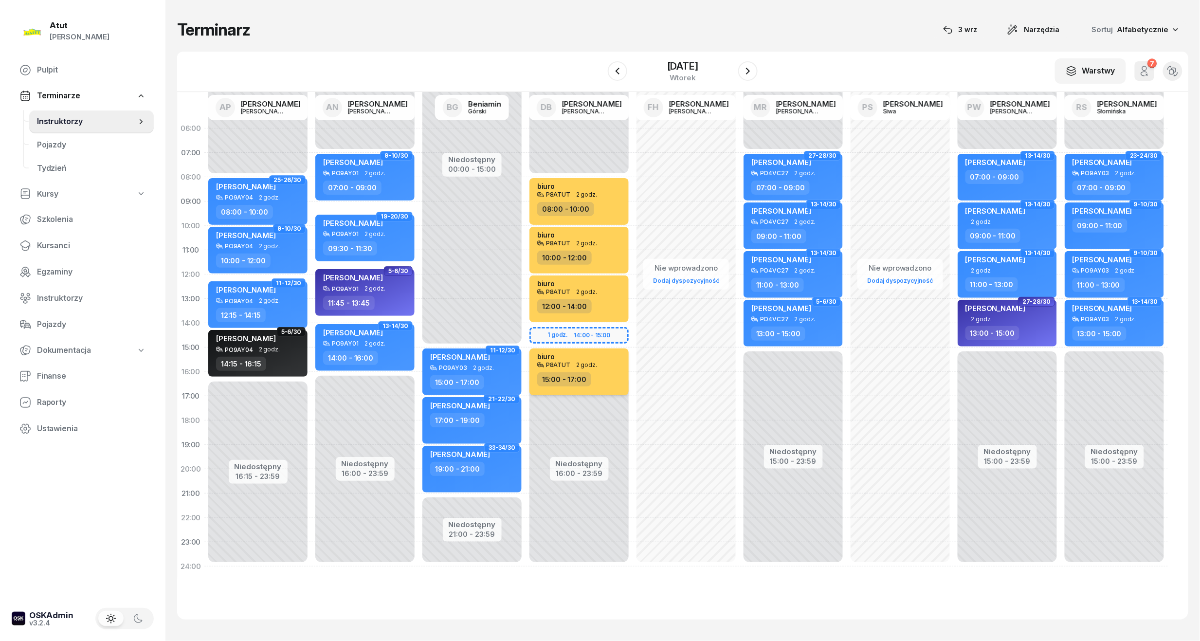
click at [602, 363] on div "P8ATUT 2 godz." at bounding box center [580, 365] width 86 height 7
select select "15"
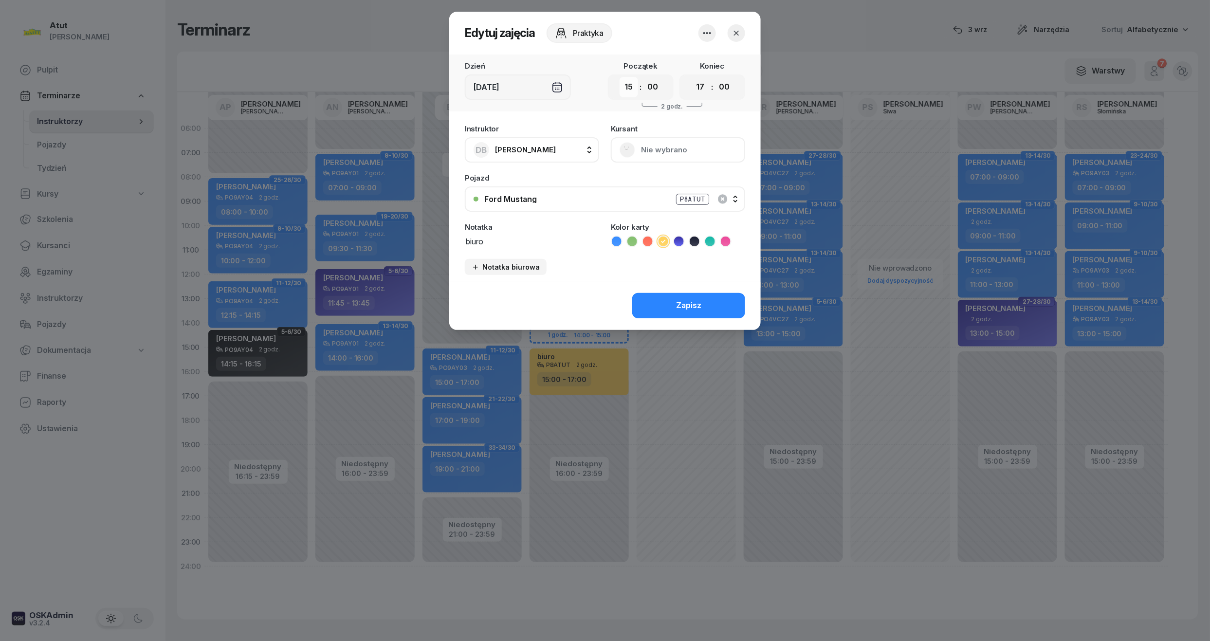
click at [634, 91] on select "00 01 02 03 04 05 06 07 08 09 10 11 12 13 14 15 16 17 18 19 20 21 22 23" at bounding box center [629, 87] width 18 height 20
click at [620, 77] on select "00 01 02 03 04 05 06 07 08 09 10 11 12 13 14 15 16 17 18 19 20 21 22 23" at bounding box center [629, 87] width 18 height 20
drag, startPoint x: 705, startPoint y: 90, endPoint x: 703, endPoint y: 98, distance: 8.5
click at [705, 90] on select "00 01 02 03 04 05 06 07 08 09 10 11 12 13 14 15 16 17 18 19 20 21 22 23" at bounding box center [700, 87] width 18 height 20
click at [691, 77] on select "00 01 02 03 04 05 06 07 08 09 10 11 12 13 14 15 16 17 18 19 20 21 22 23" at bounding box center [700, 87] width 18 height 20
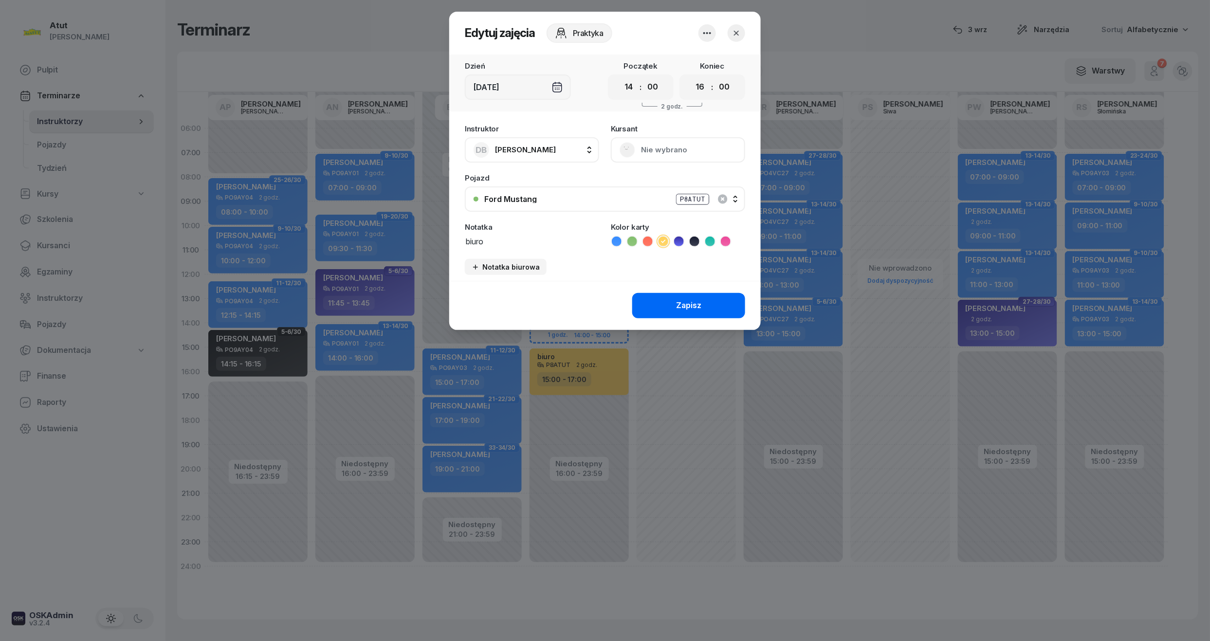
click at [695, 303] on div "Zapisz" at bounding box center [688, 305] width 25 height 13
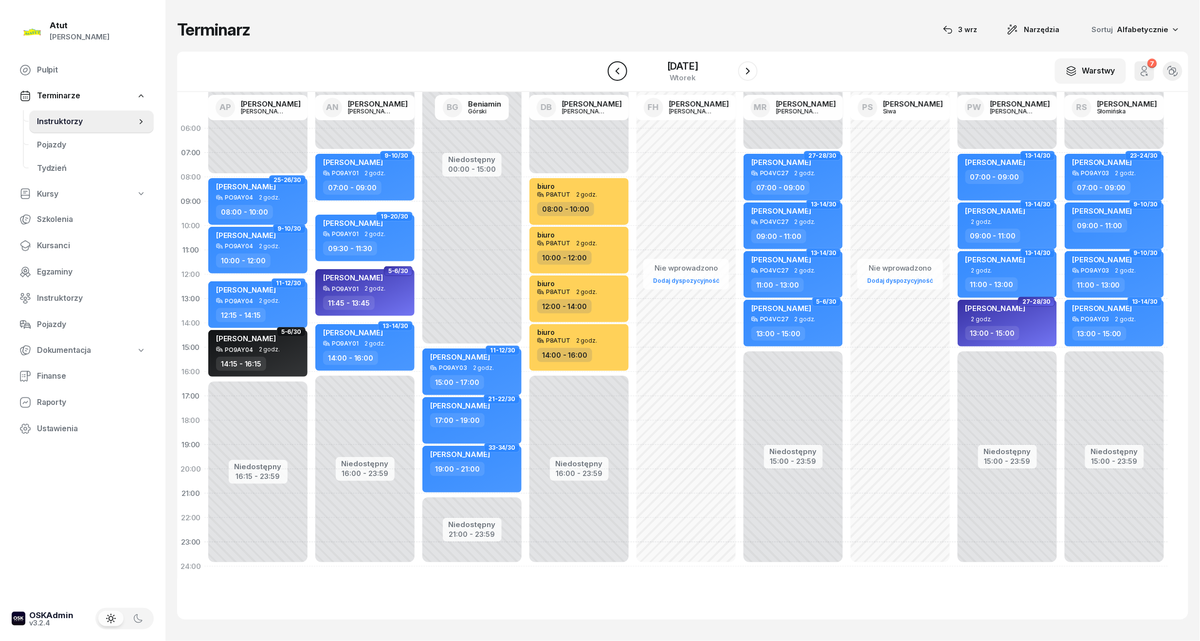
click at [623, 74] on button "button" at bounding box center [617, 70] width 19 height 19
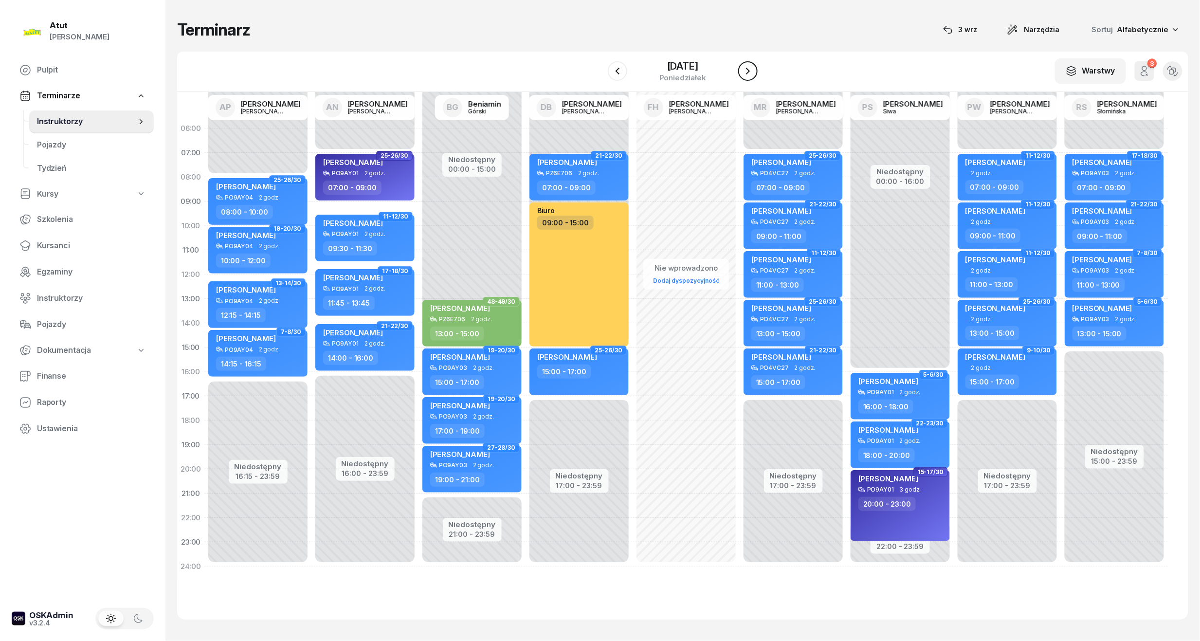
click at [745, 69] on icon "button" at bounding box center [748, 71] width 12 height 12
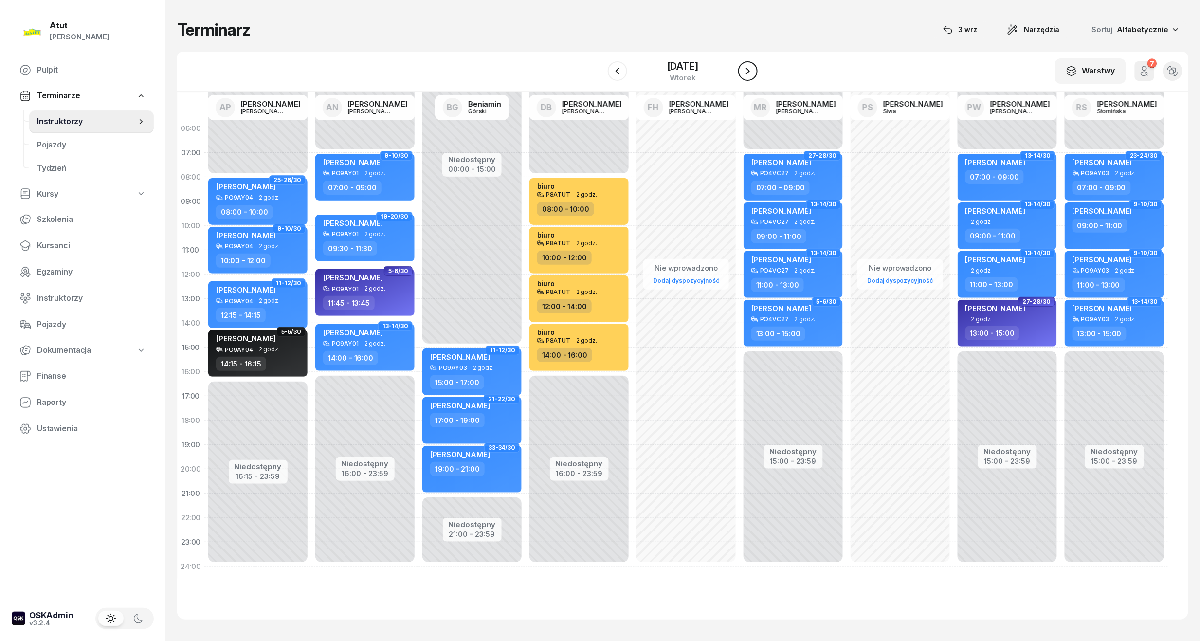
click at [751, 69] on icon "button" at bounding box center [748, 71] width 12 height 12
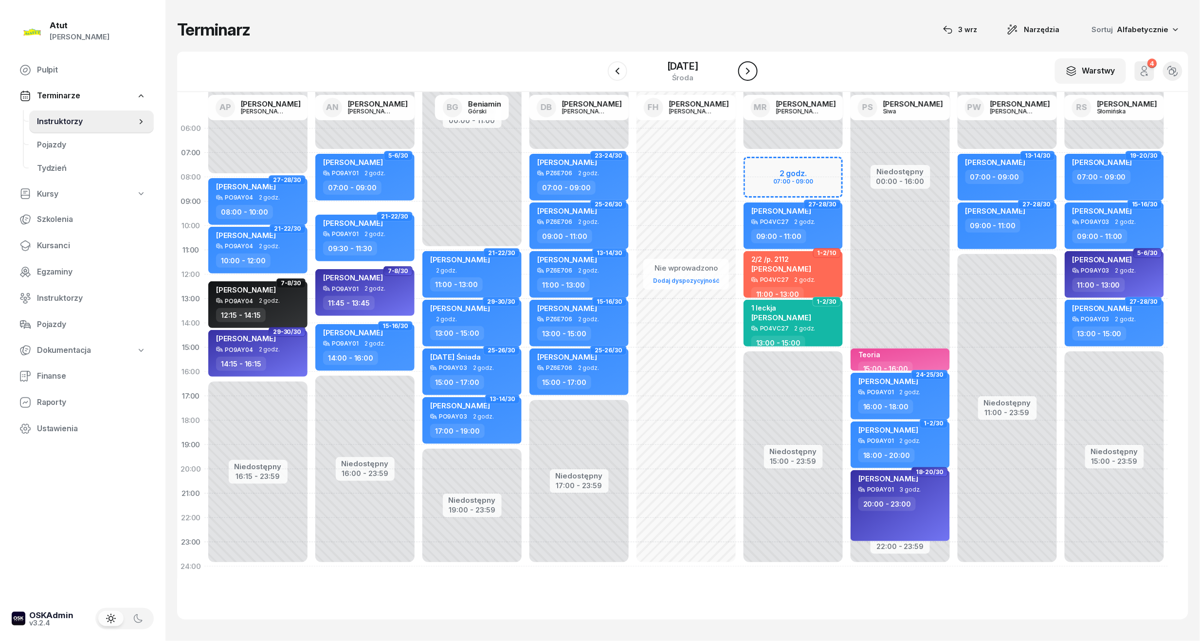
click at [750, 71] on icon "button" at bounding box center [748, 71] width 12 height 12
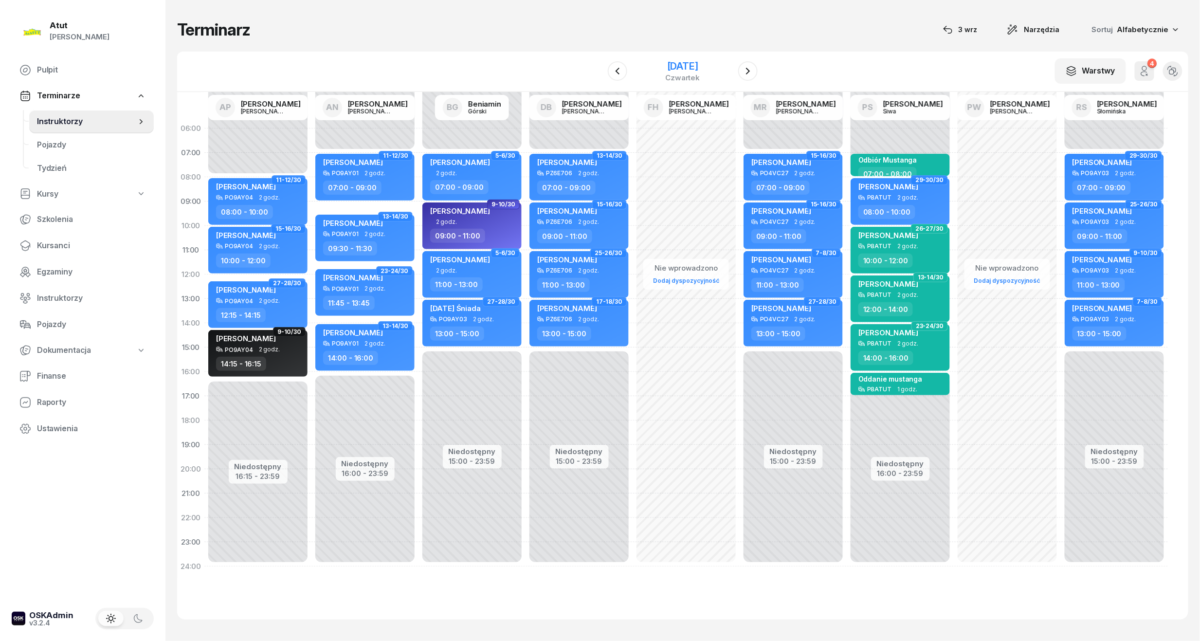
click at [687, 71] on div "[DATE]" at bounding box center [683, 66] width 35 height 10
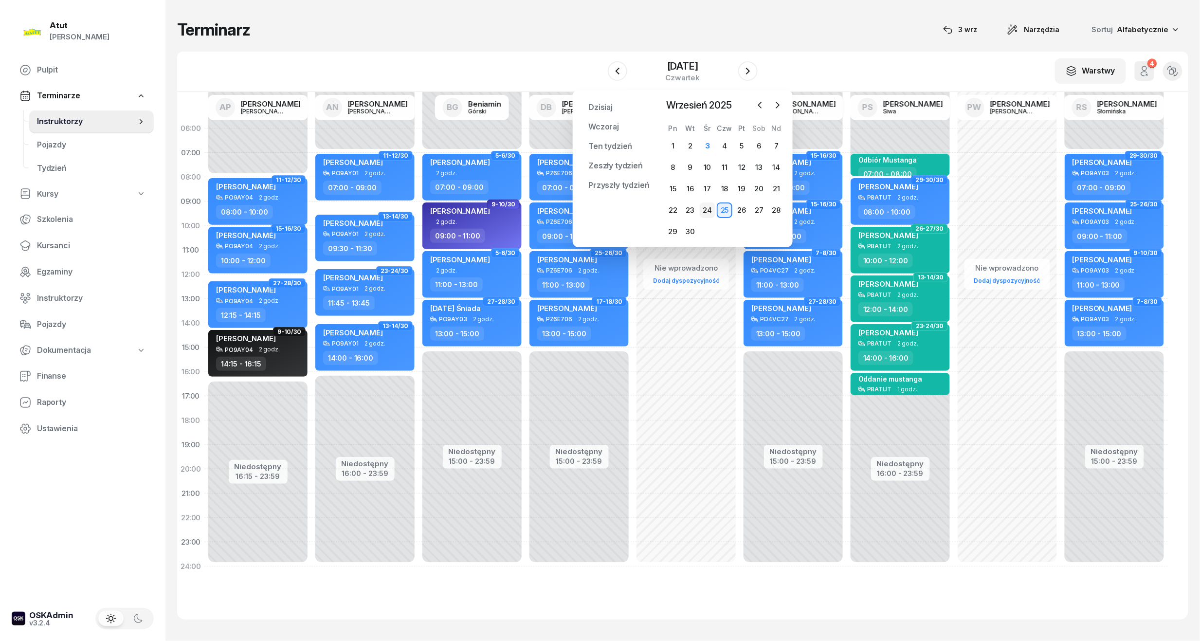
click at [705, 213] on div "24" at bounding box center [708, 210] width 16 height 16
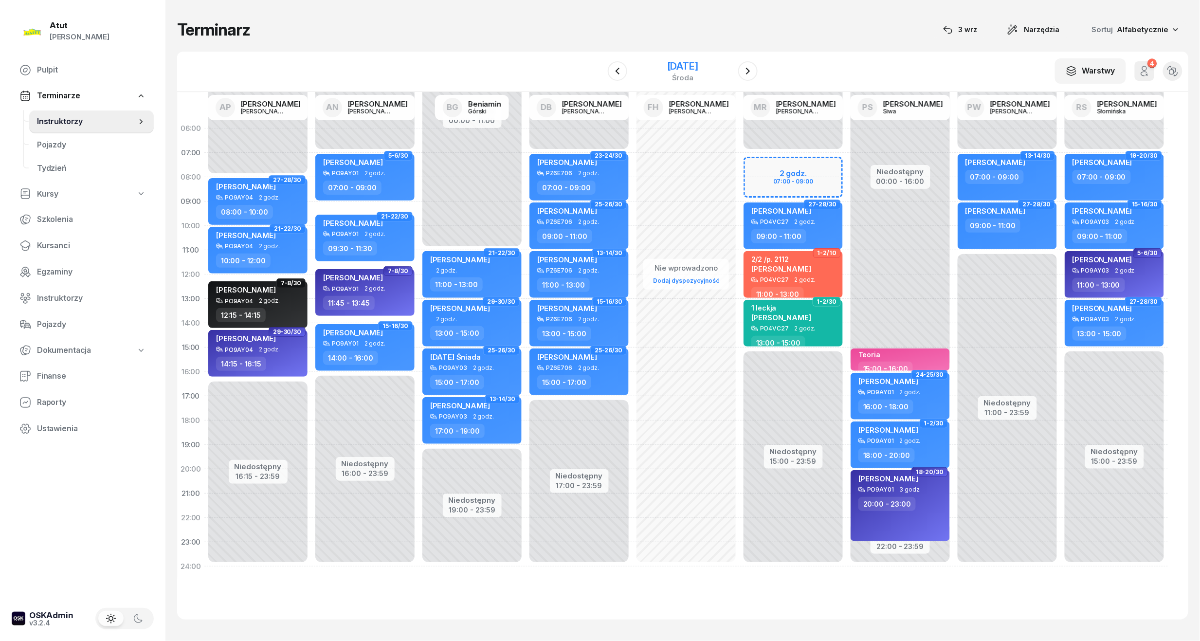
click at [690, 58] on div "[DATE]" at bounding box center [682, 71] width 99 height 28
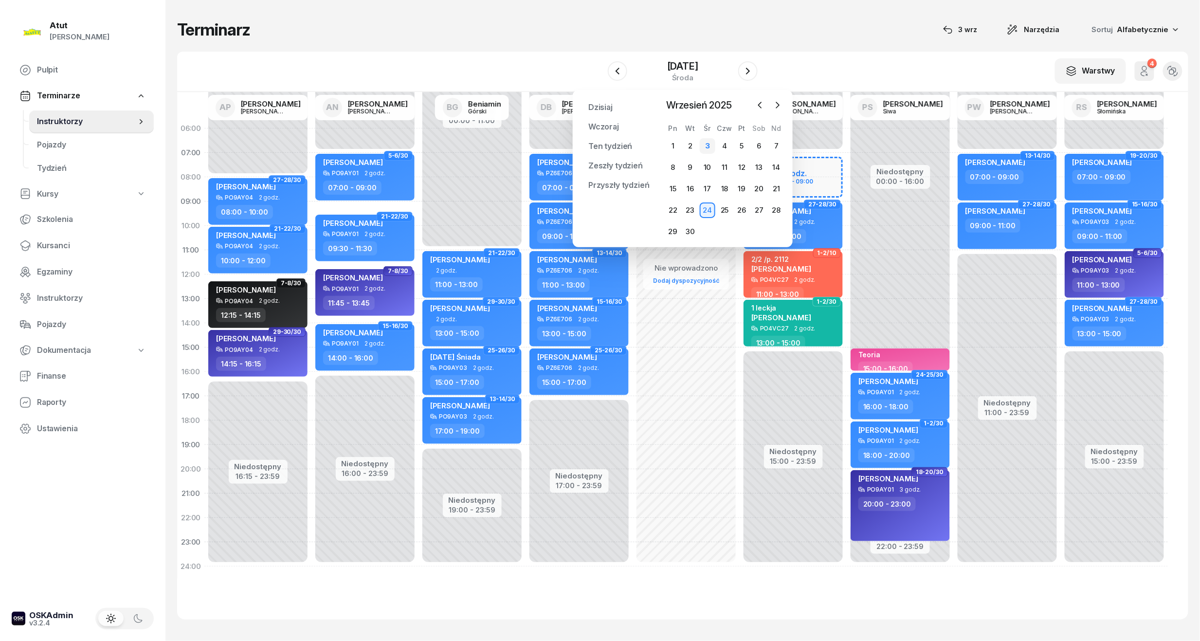
click at [705, 143] on div "3" at bounding box center [708, 146] width 16 height 16
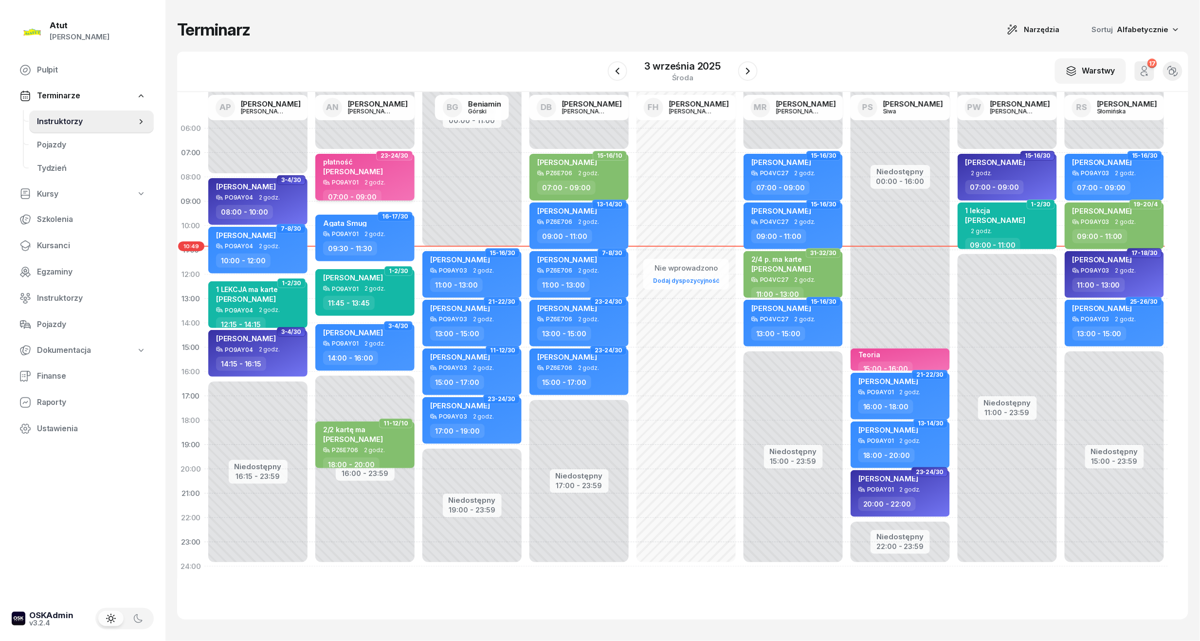
click at [341, 172] on span "[PERSON_NAME]" at bounding box center [353, 171] width 60 height 9
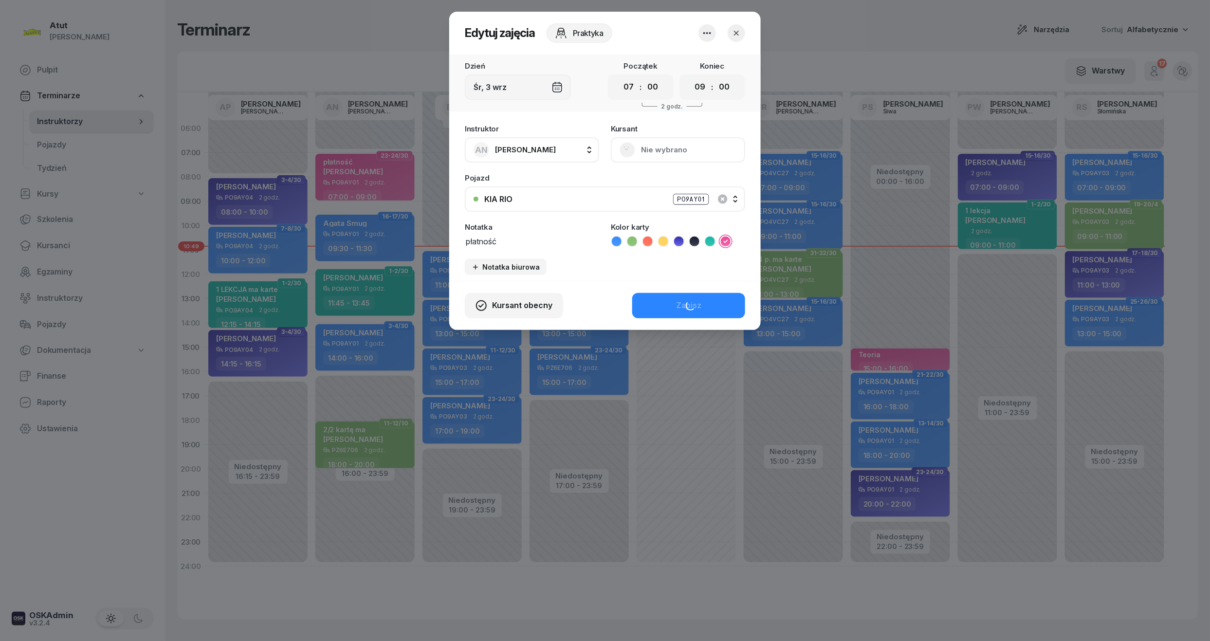
click at [621, 240] on icon at bounding box center [617, 242] width 10 height 10
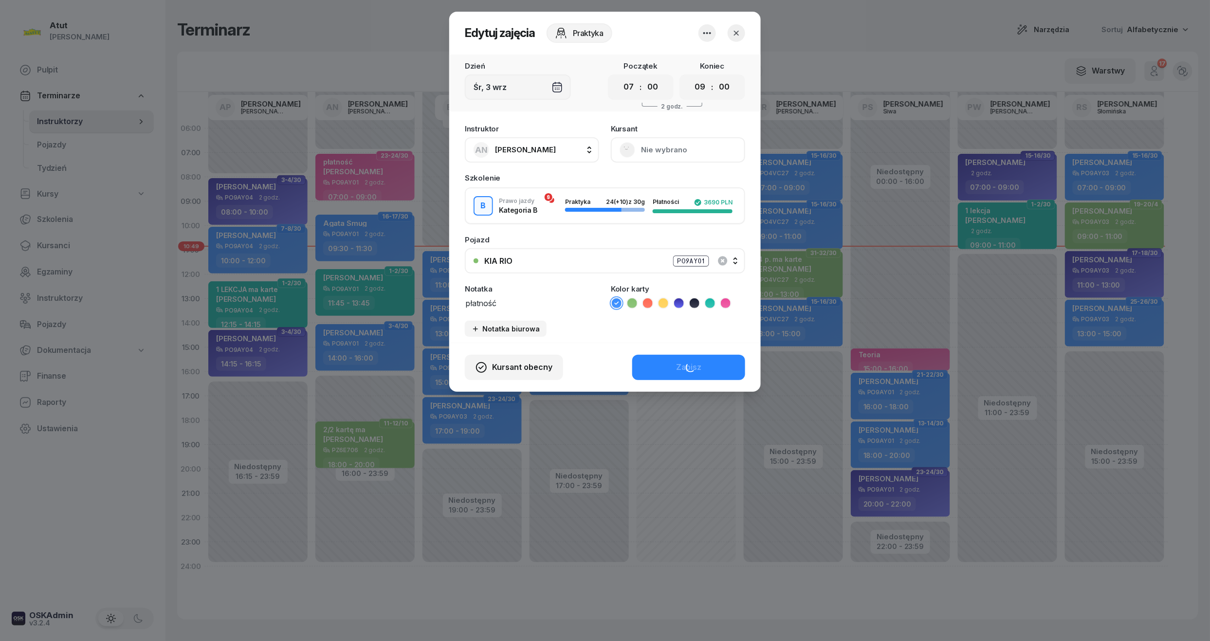
click at [691, 369] on div "Kursant obecny Zapisz" at bounding box center [604, 367] width 311 height 49
click at [694, 361] on div "Zapisz" at bounding box center [688, 367] width 25 height 13
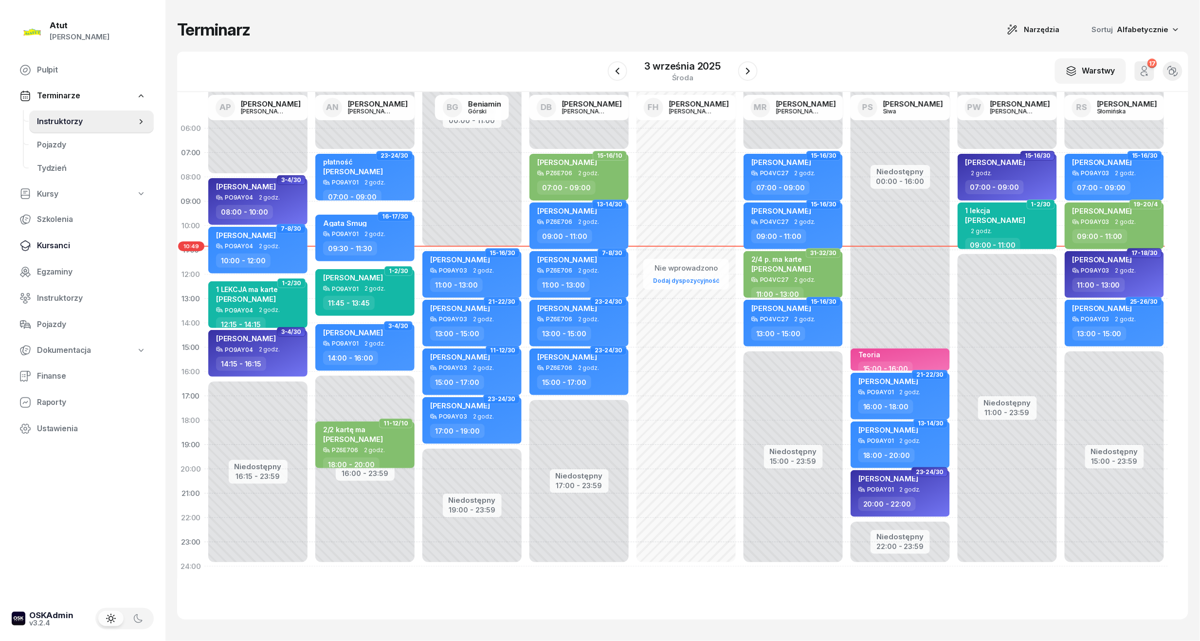
click at [71, 248] on span "Kursanci" at bounding box center [91, 245] width 109 height 13
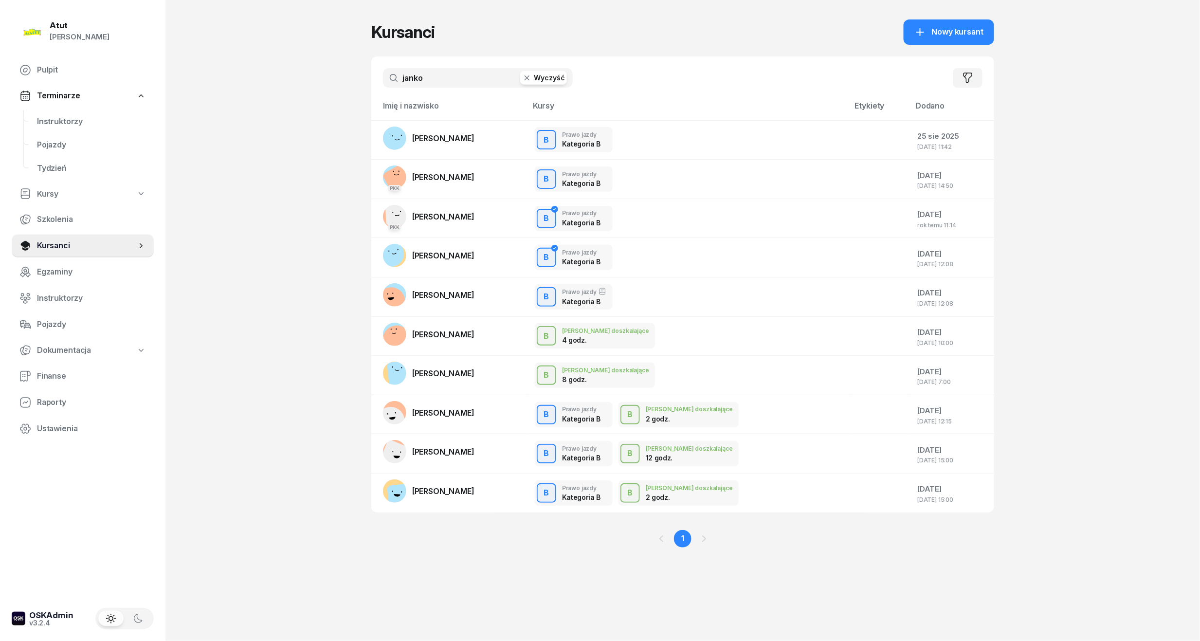
drag, startPoint x: 450, startPoint y: 73, endPoint x: -33, endPoint y: 114, distance: 484.6
click at [0, 114] on html "[PERSON_NAME] [PERSON_NAME] Pulpit Terminarze Instruktorzy Pojazdy Tydzień Kurs…" at bounding box center [600, 320] width 1200 height 641
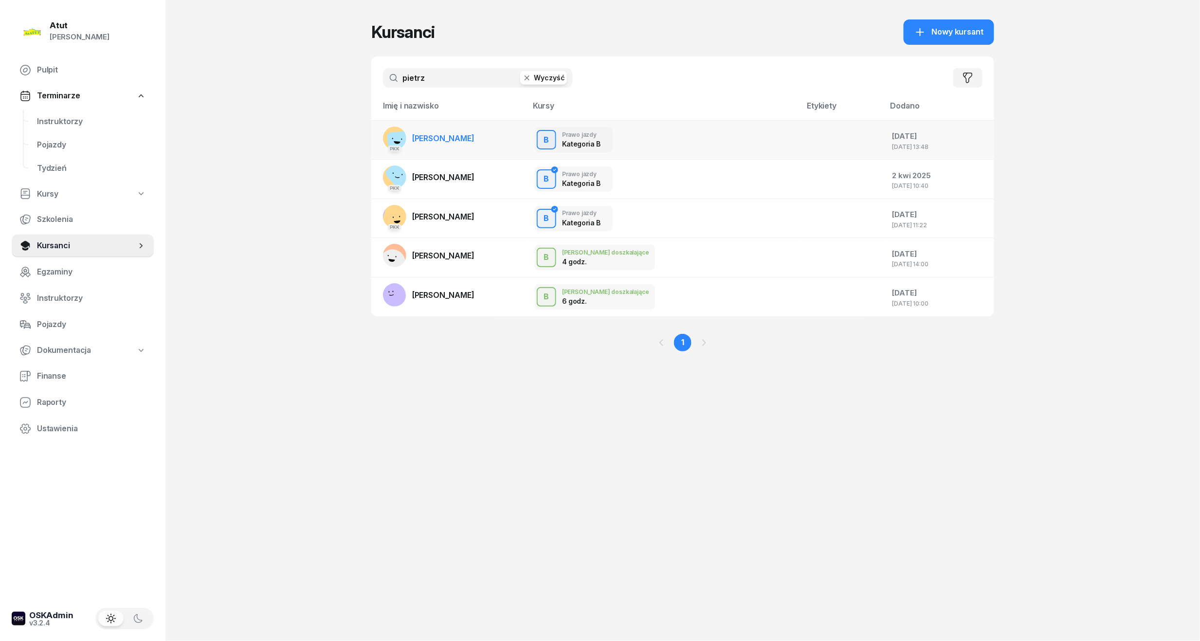
click at [455, 146] on link "PKK [PERSON_NAME]" at bounding box center [428, 138] width 91 height 23
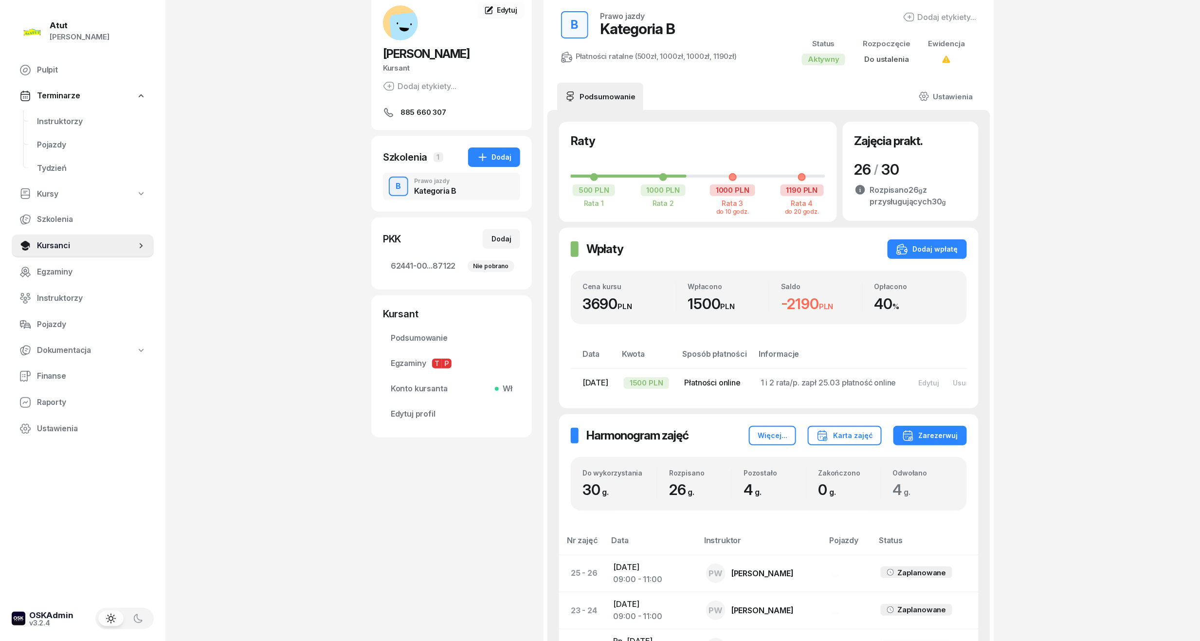
scroll to position [324, 0]
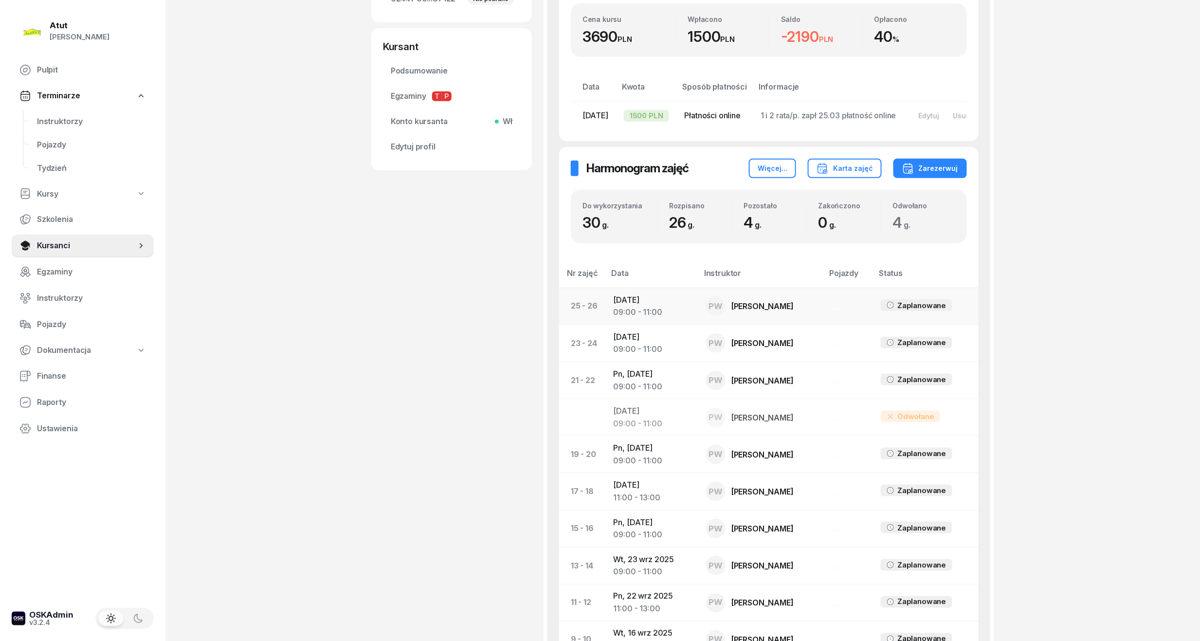
click at [674, 314] on td "[DATE] 09:00 - 11:00" at bounding box center [652, 306] width 92 height 37
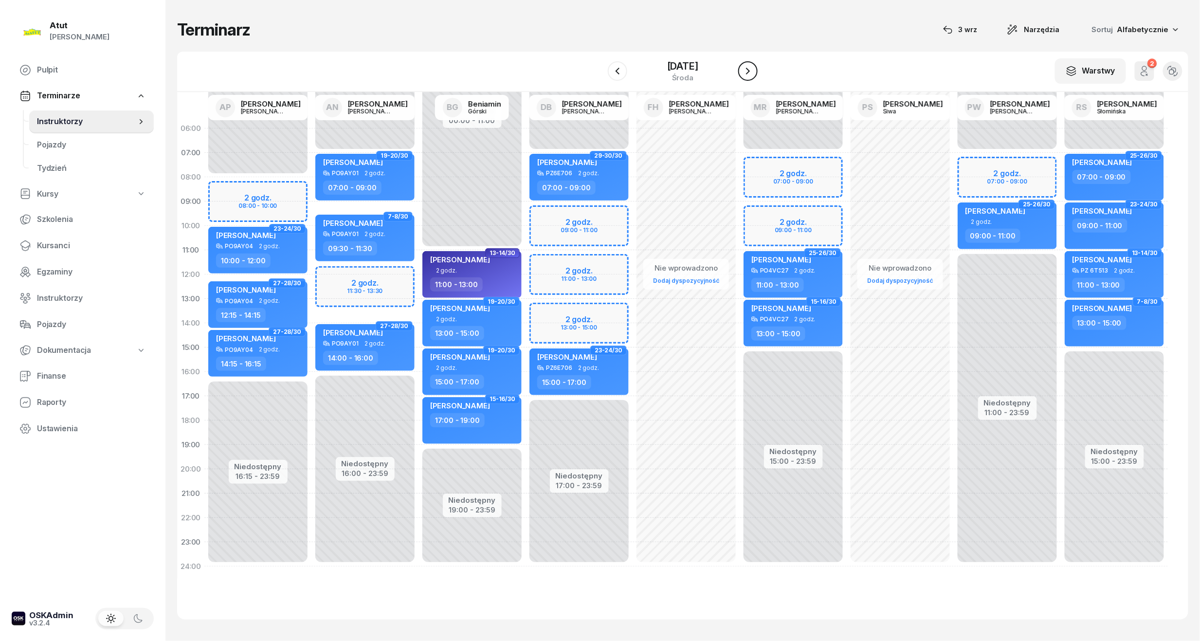
click at [754, 71] on icon "button" at bounding box center [748, 71] width 12 height 12
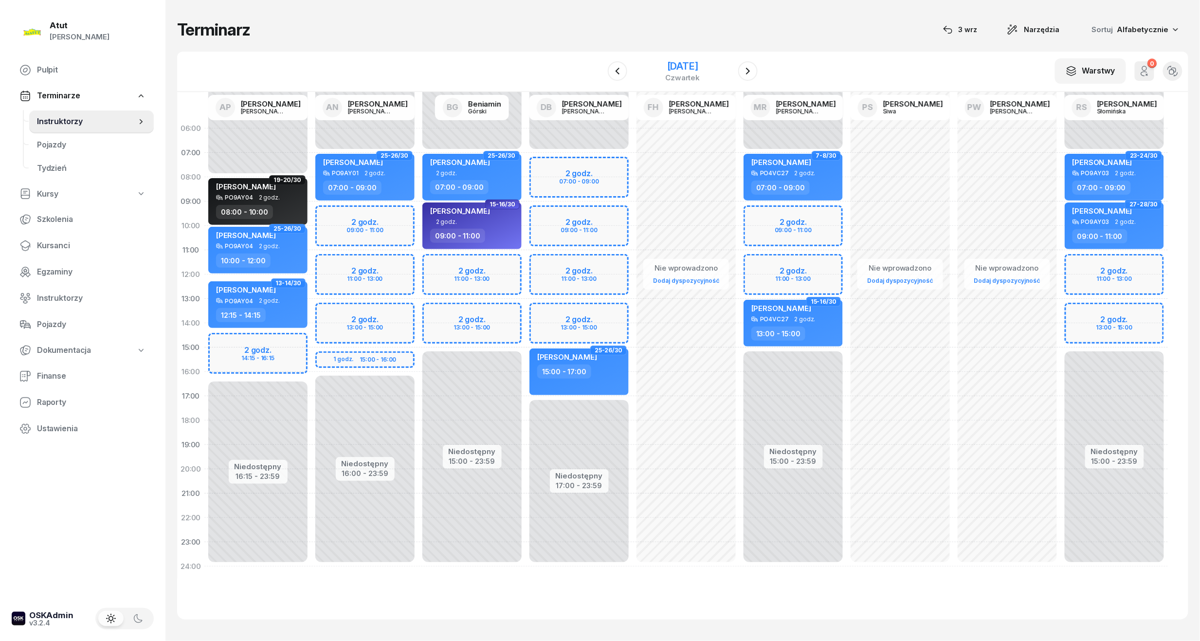
click at [672, 65] on div "[DATE]" at bounding box center [683, 66] width 35 height 10
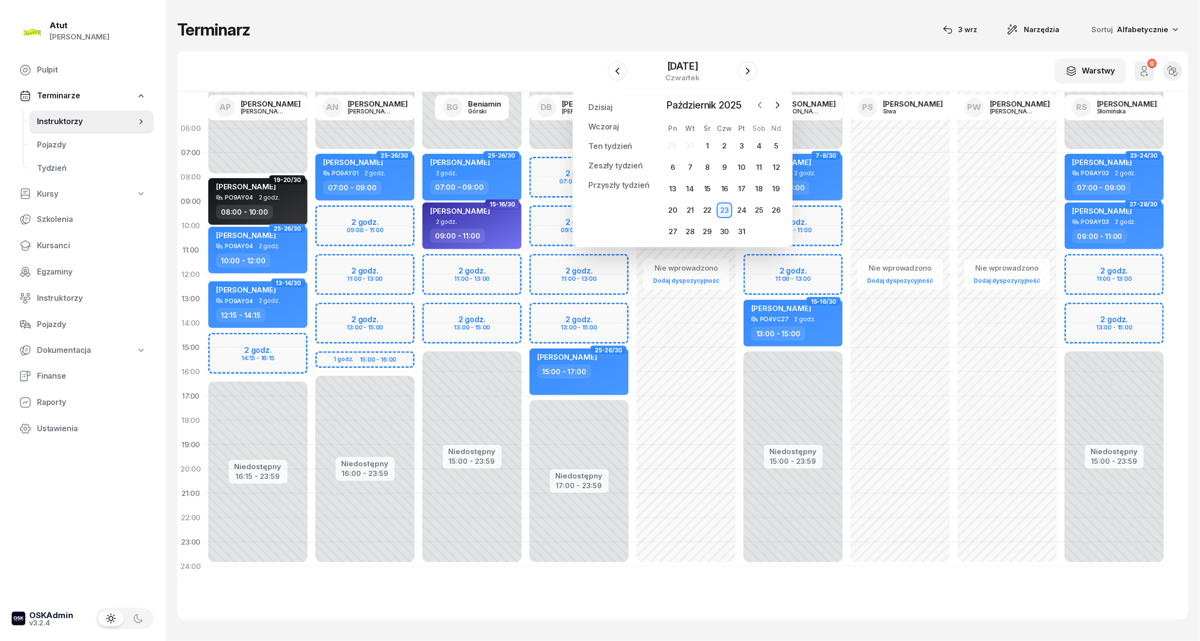
click at [765, 105] on icon "button" at bounding box center [760, 105] width 10 height 10
click at [706, 211] on div "24" at bounding box center [708, 210] width 16 height 16
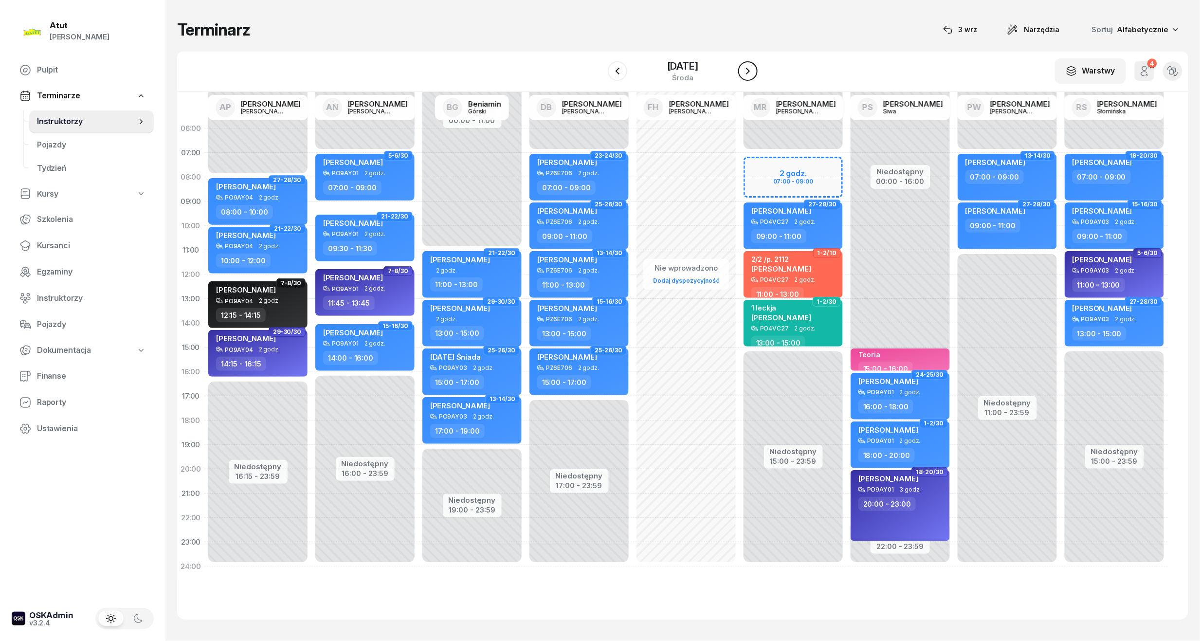
click at [751, 69] on icon "button" at bounding box center [748, 71] width 12 height 12
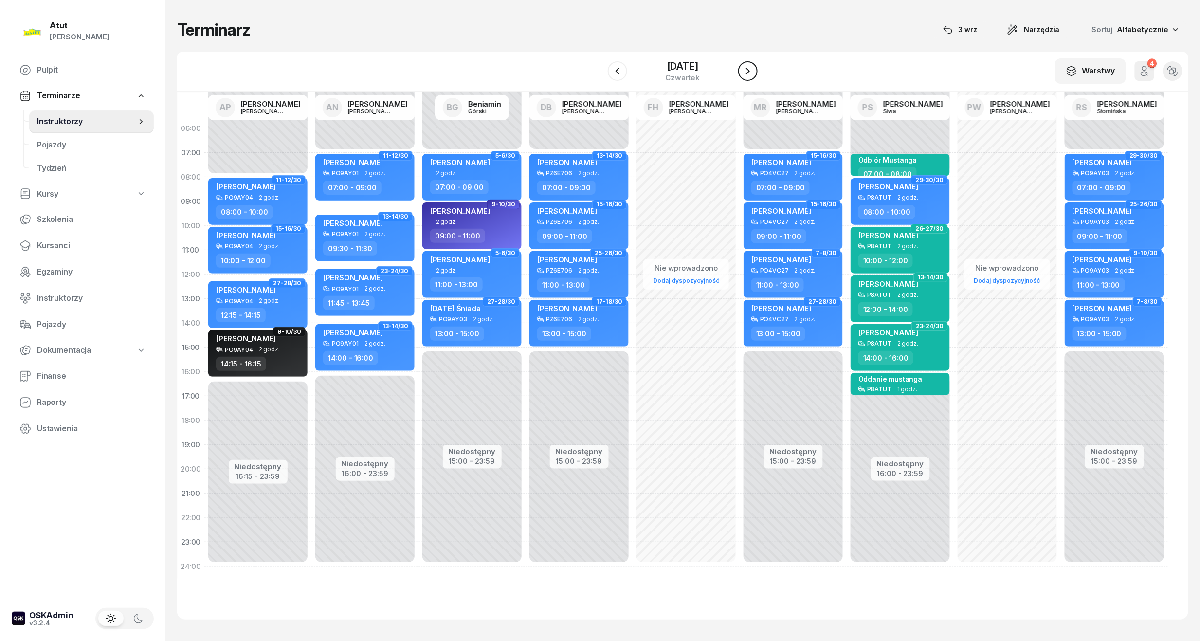
click at [751, 69] on icon "button" at bounding box center [748, 71] width 12 height 12
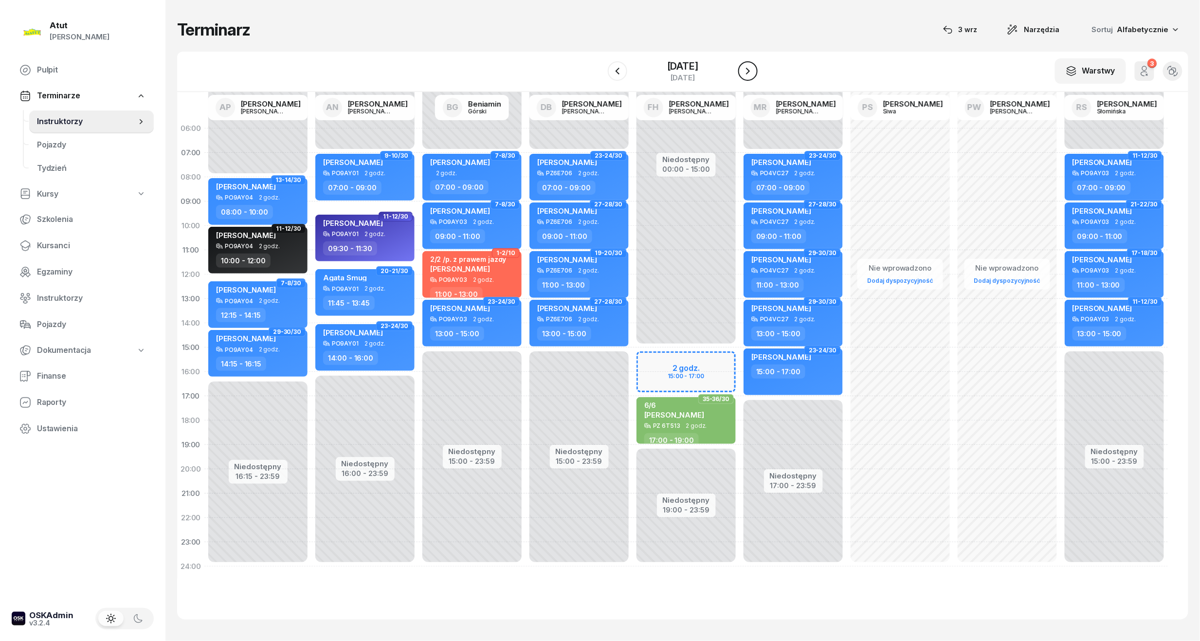
click at [751, 69] on icon "button" at bounding box center [748, 71] width 12 height 12
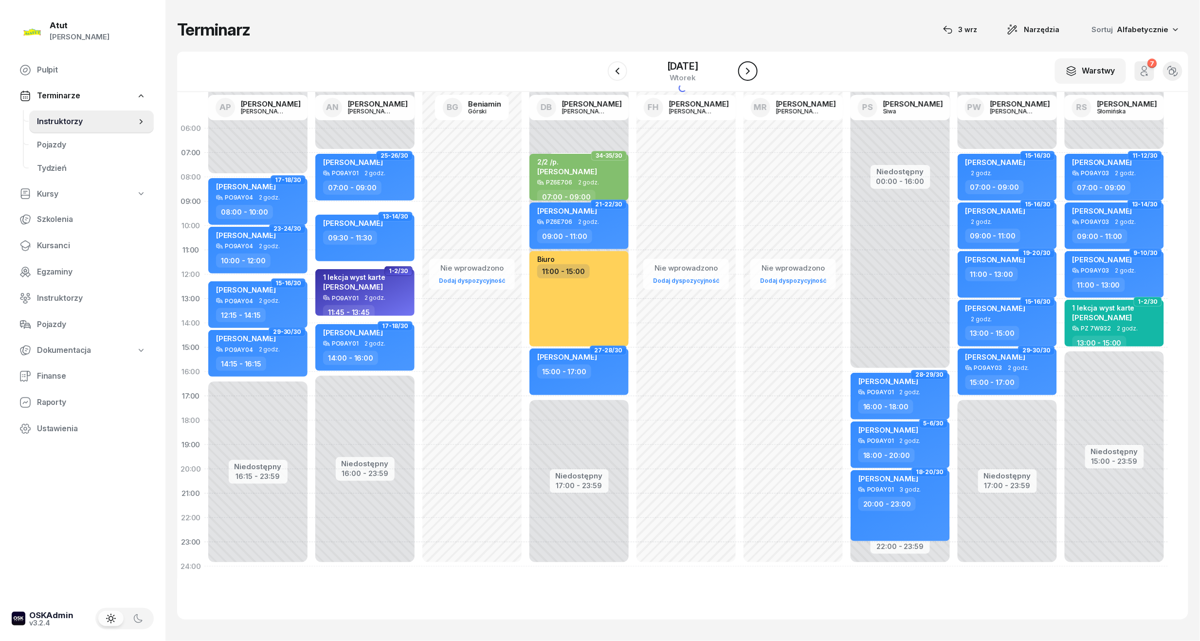
click at [750, 69] on icon "button" at bounding box center [748, 71] width 4 height 7
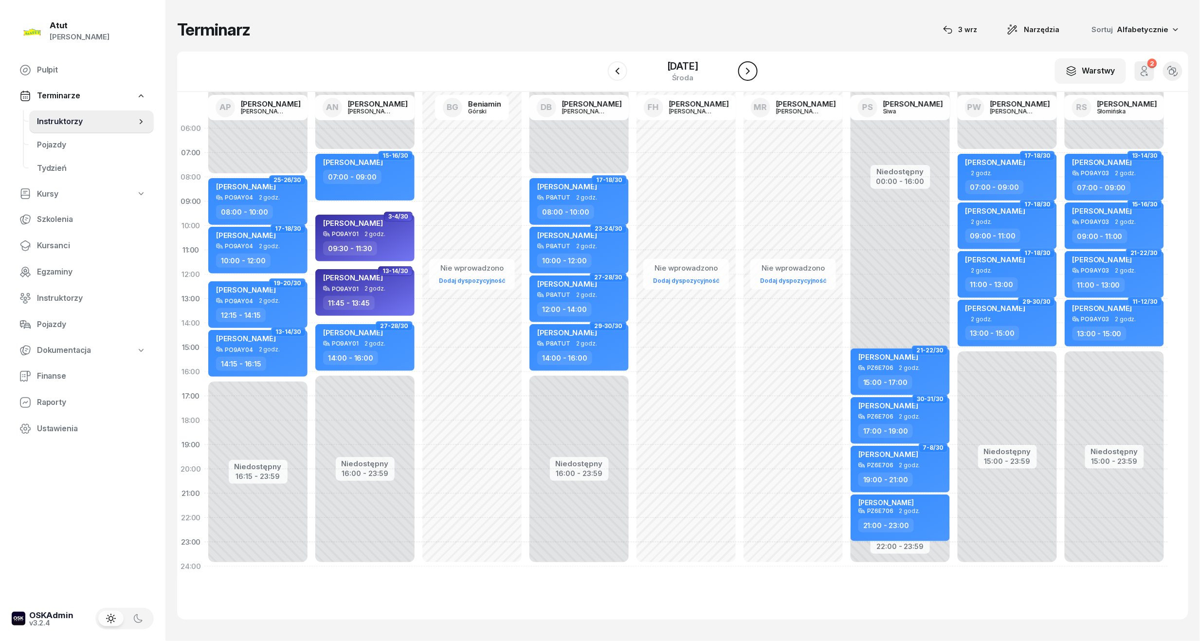
click at [751, 69] on icon "button" at bounding box center [748, 71] width 12 height 12
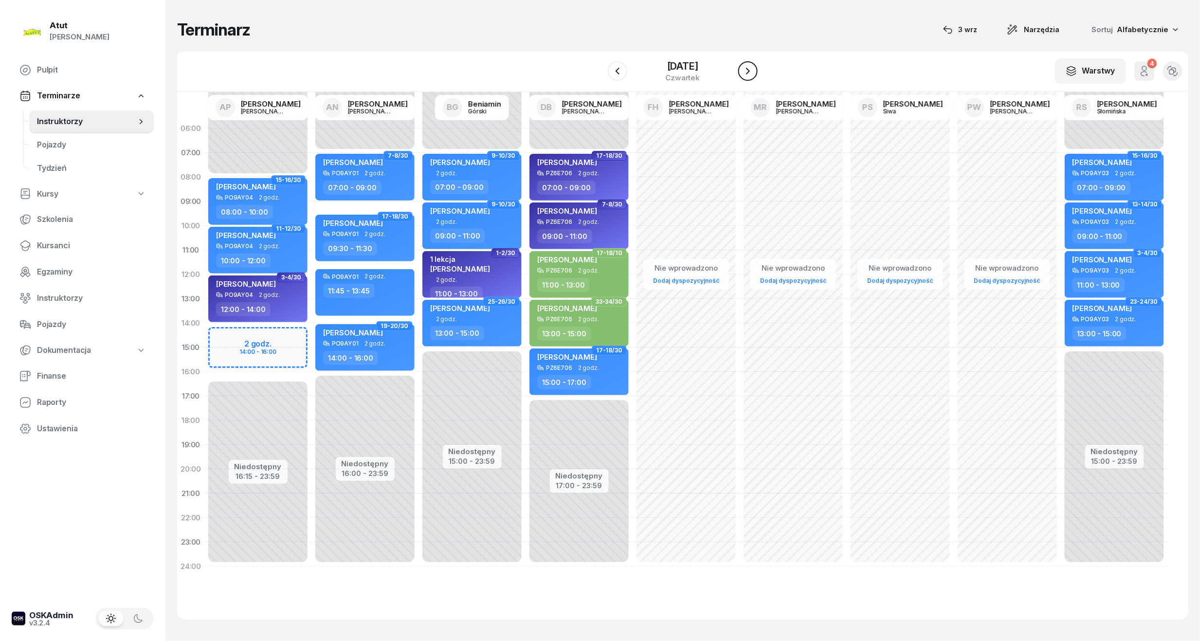
click at [751, 69] on icon "button" at bounding box center [748, 71] width 12 height 12
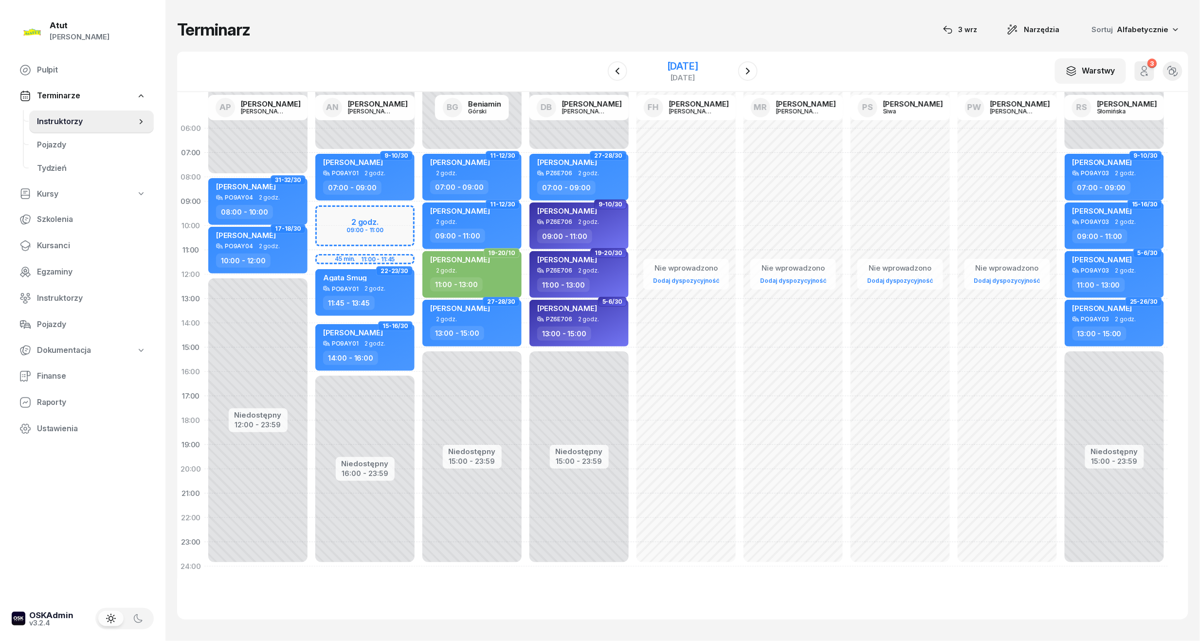
click at [676, 65] on div "[DATE]" at bounding box center [682, 66] width 31 height 10
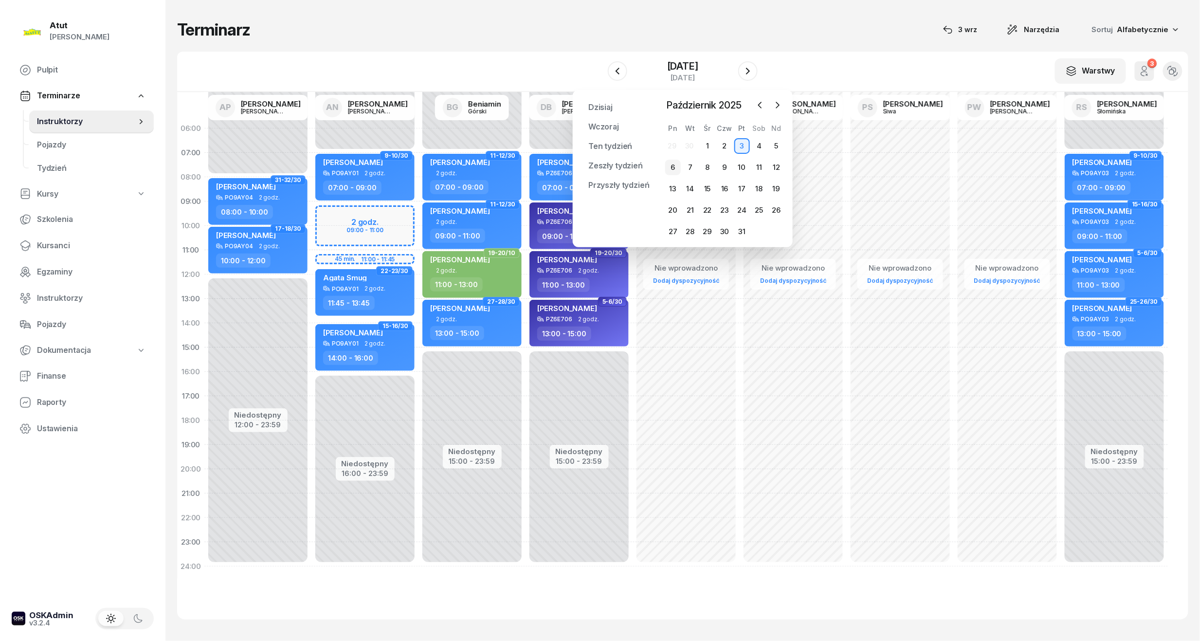
click at [674, 167] on div "6" at bounding box center [673, 168] width 16 height 16
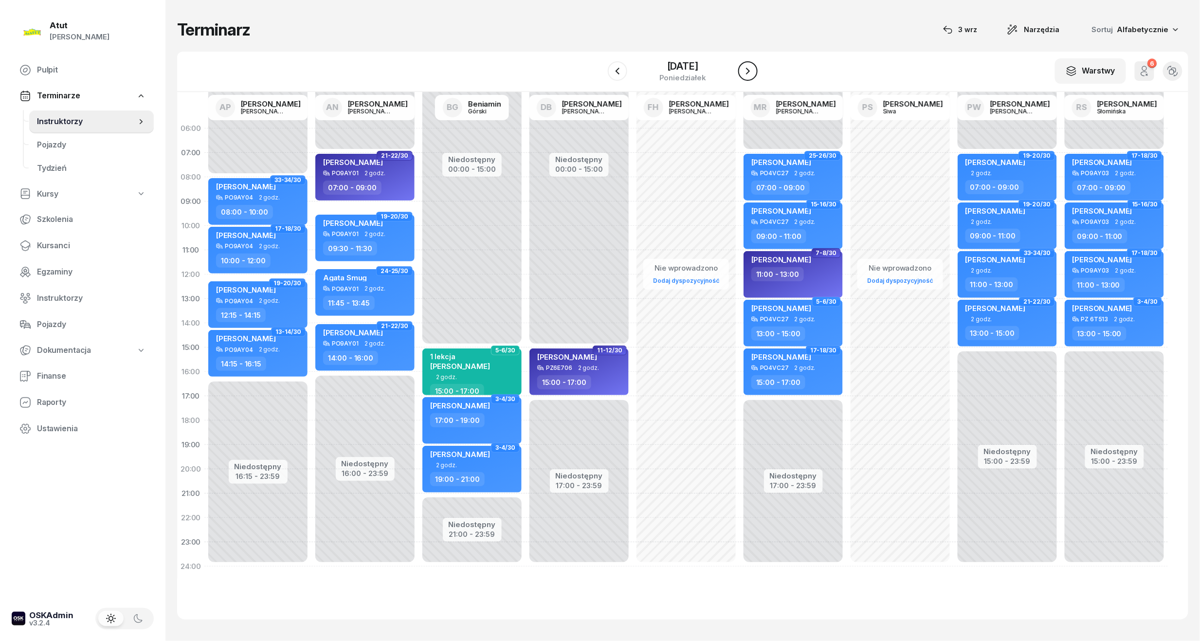
click at [752, 65] on icon "button" at bounding box center [748, 71] width 12 height 12
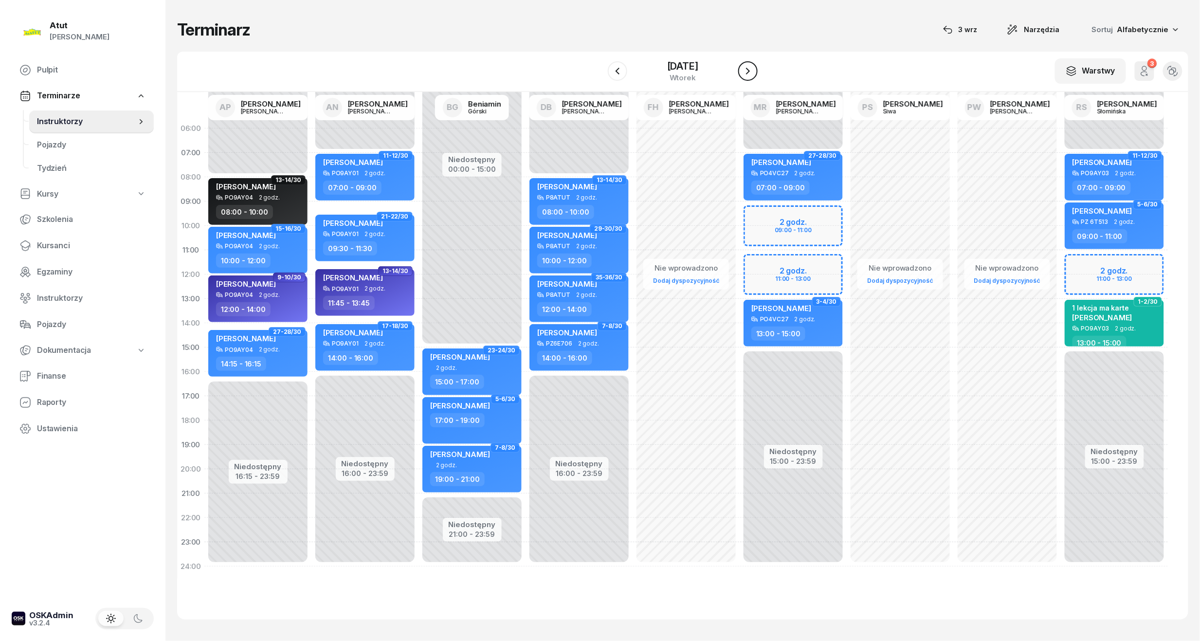
click at [752, 65] on icon "button" at bounding box center [748, 71] width 12 height 12
click at [698, 61] on div "[DATE]" at bounding box center [682, 66] width 31 height 10
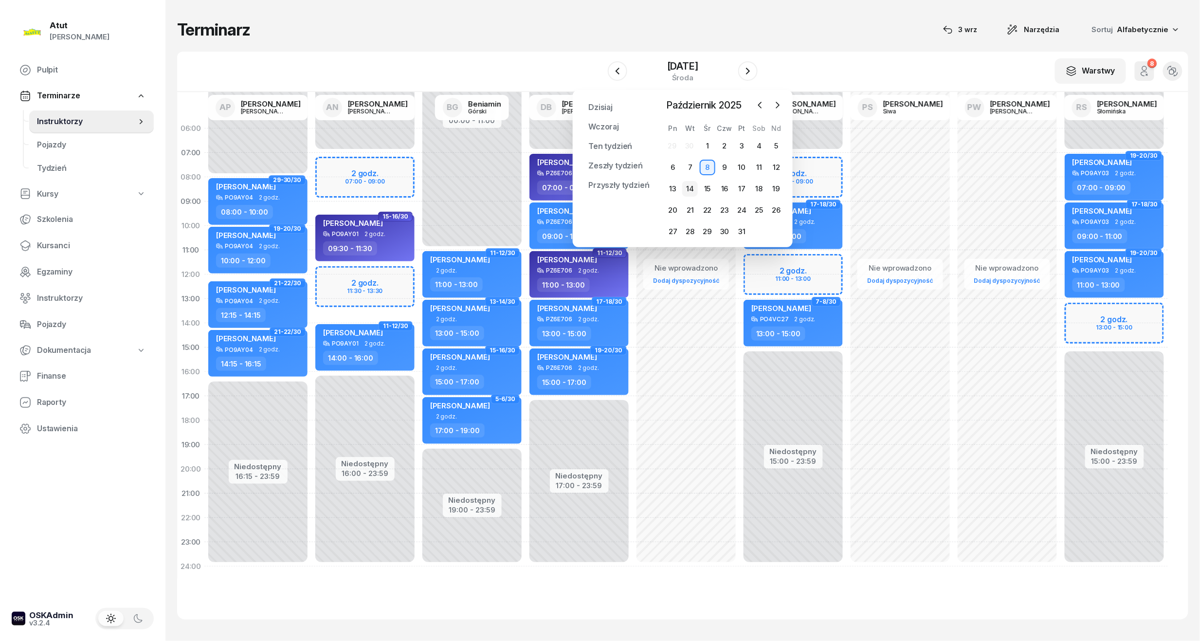
click at [686, 189] on div "14" at bounding box center [690, 189] width 16 height 16
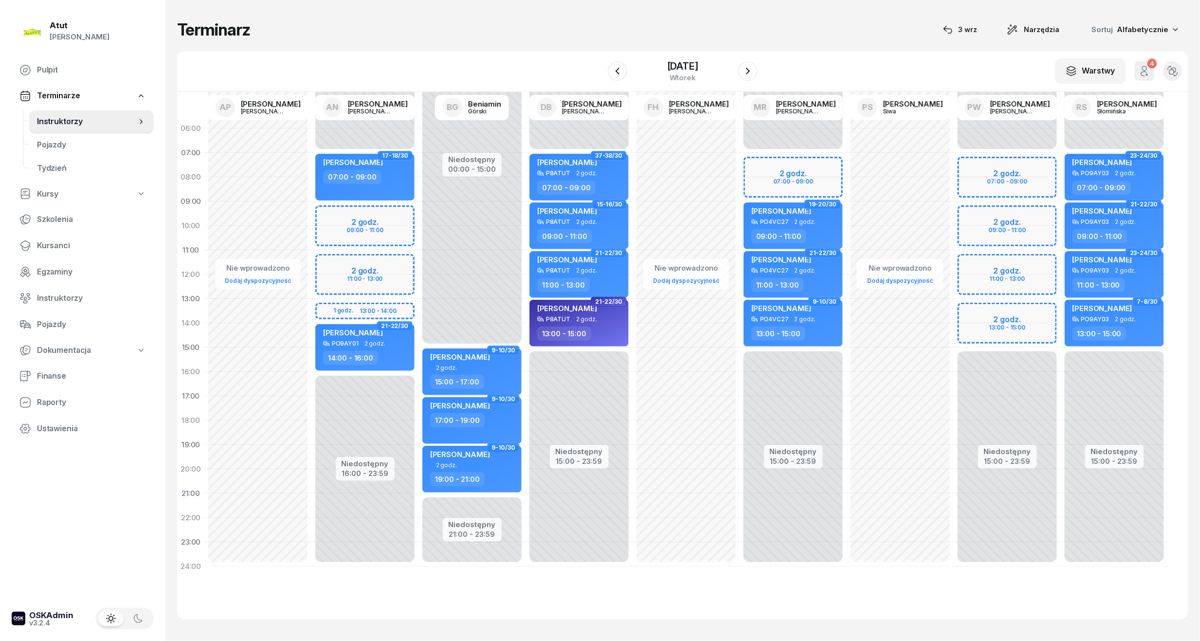
click at [994, 223] on div "Niedostępny 00:00 - 07:00 Niedostępny 15:00 - 23:59 2 godz. 07:00 - 09:00 2 god…" at bounding box center [1007, 347] width 107 height 462
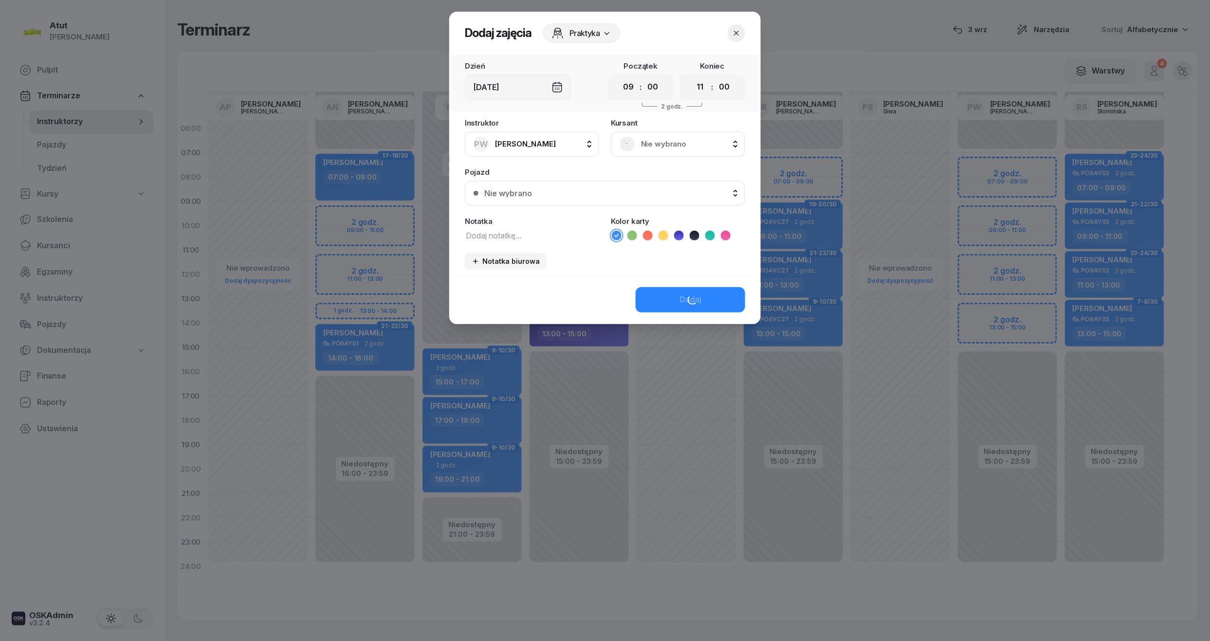
click at [655, 152] on div "Nie wybrano" at bounding box center [678, 143] width 134 height 25
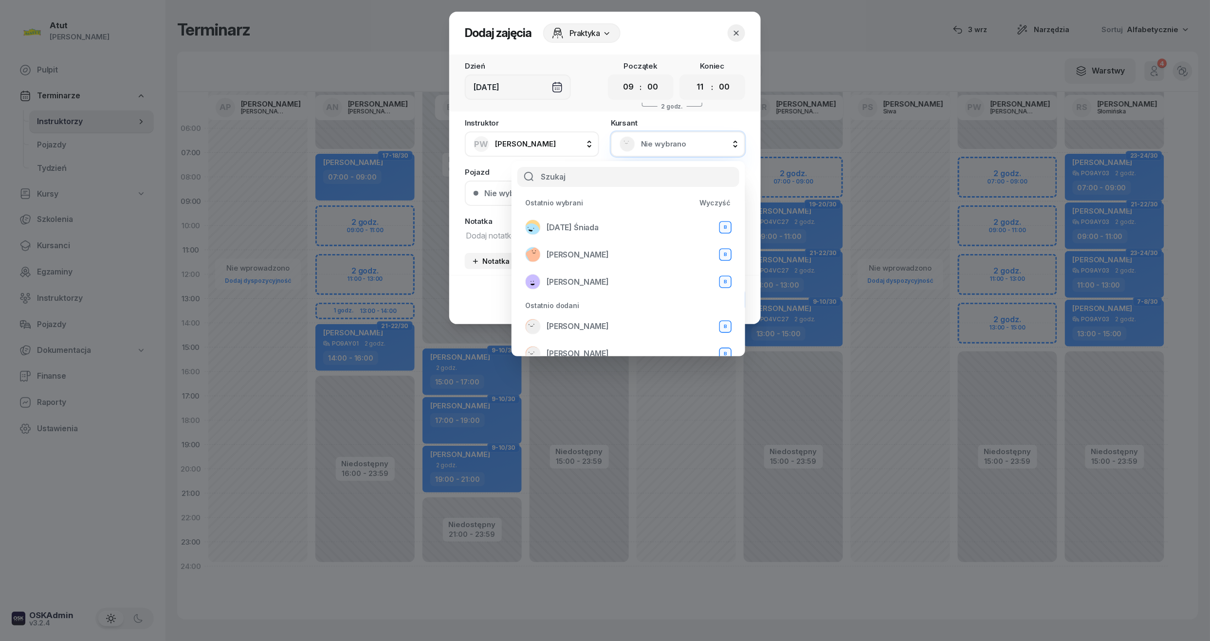
click at [730, 29] on button "button" at bounding box center [737, 33] width 18 height 18
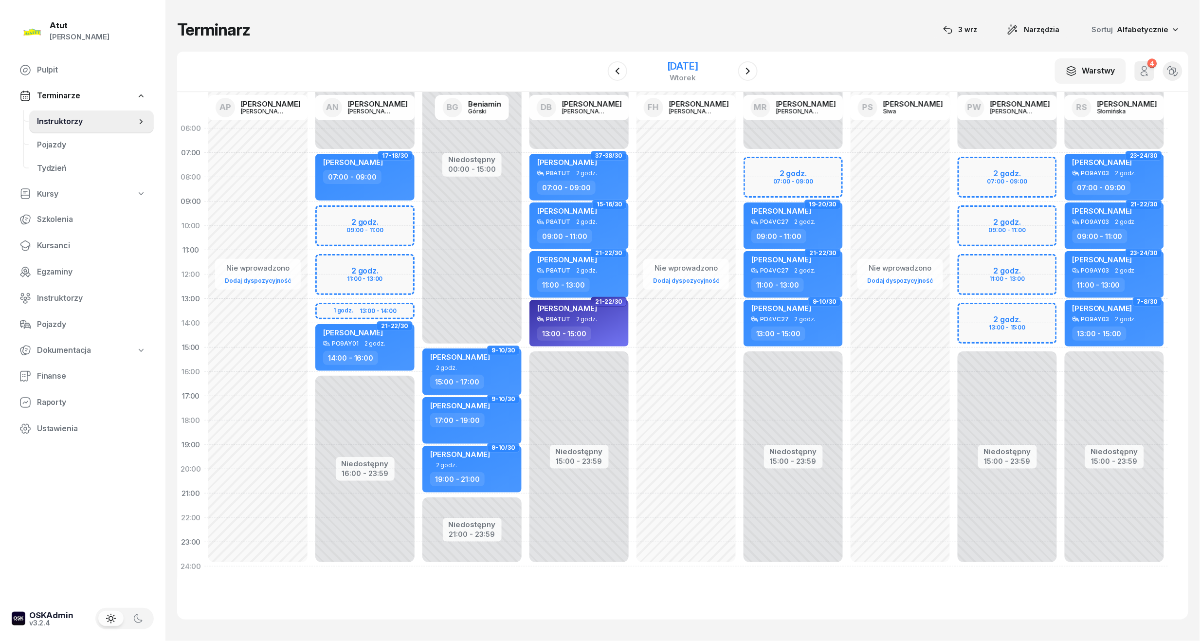
click at [687, 62] on div "[DATE]" at bounding box center [682, 66] width 31 height 10
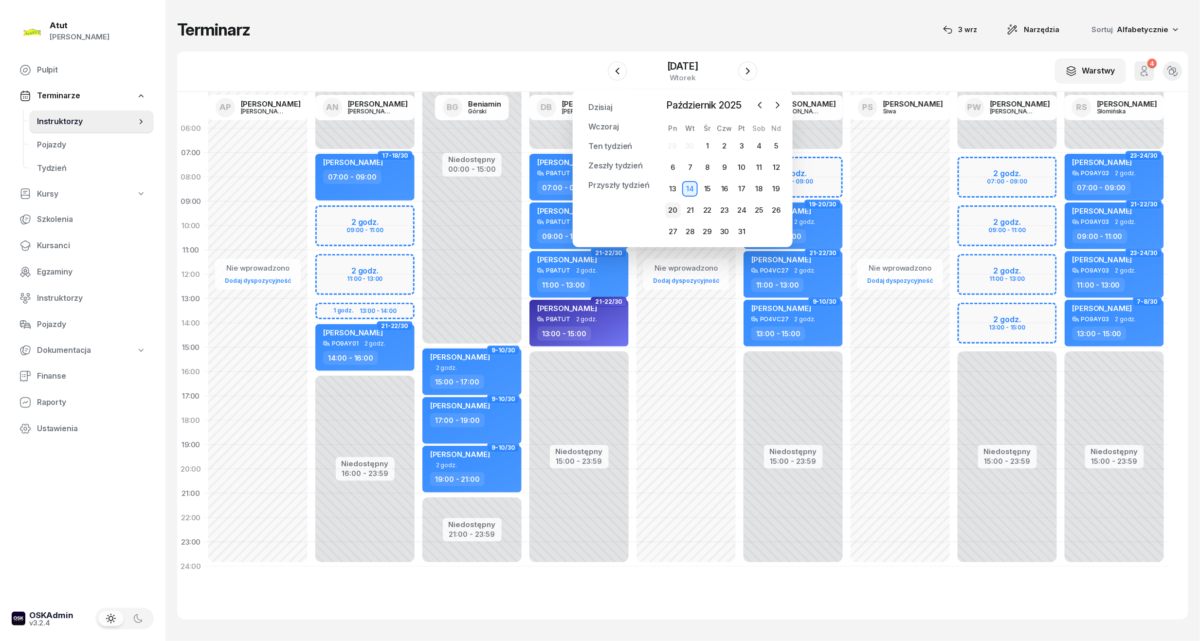
click at [670, 207] on div "20" at bounding box center [673, 210] width 16 height 16
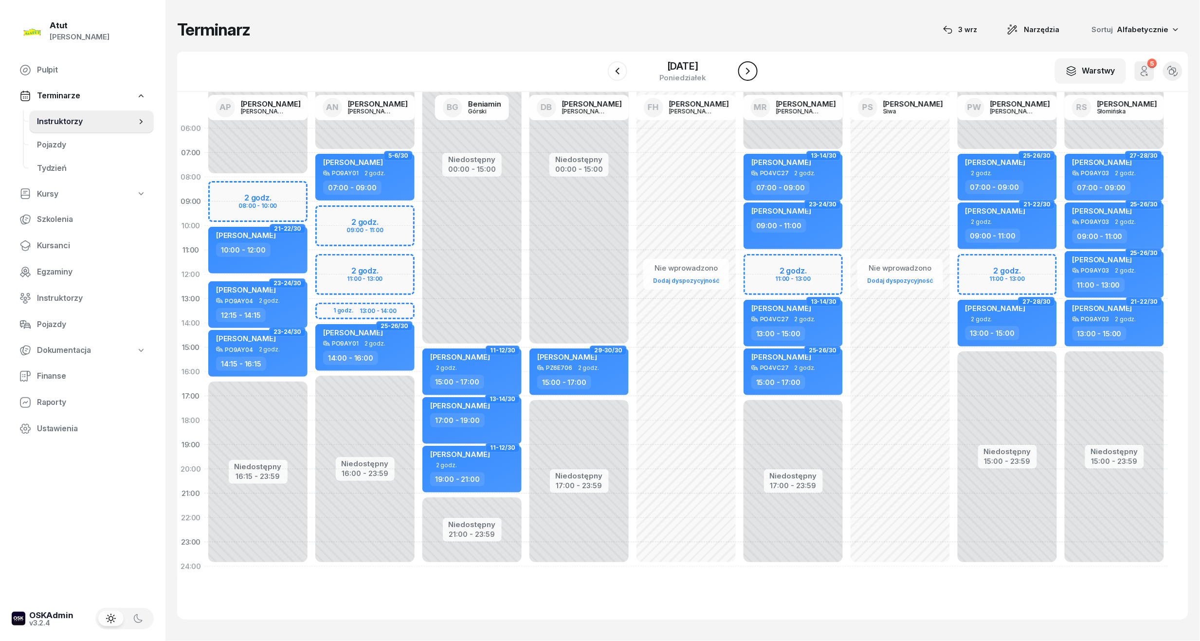
click at [754, 65] on icon "button" at bounding box center [748, 71] width 12 height 12
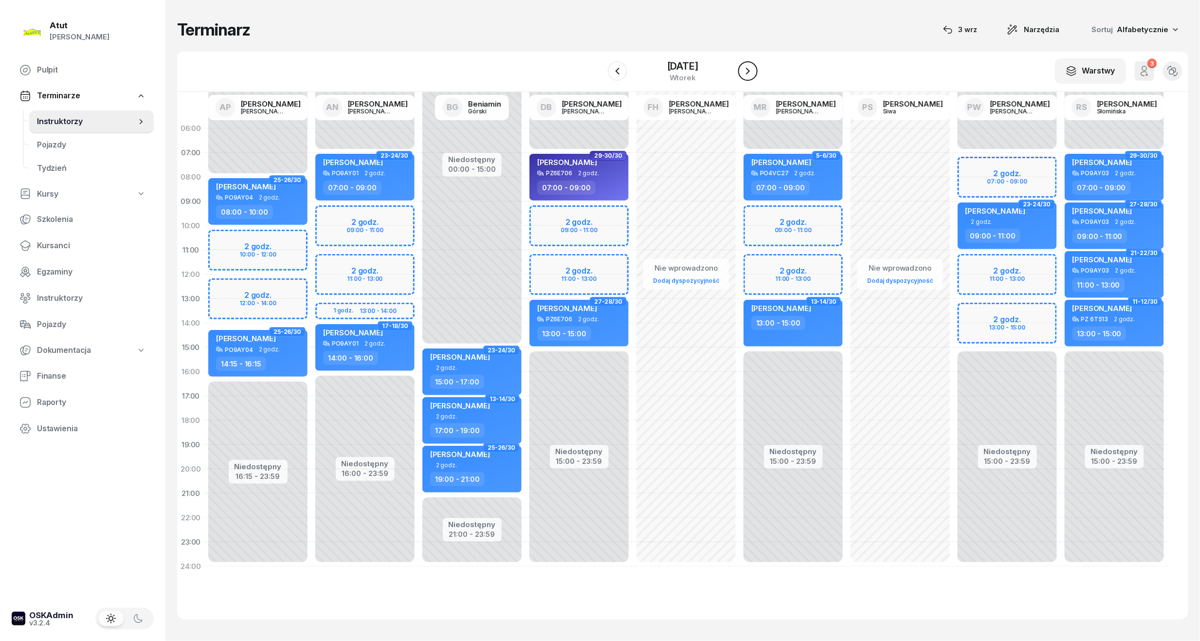
click at [758, 65] on button "button" at bounding box center [747, 70] width 19 height 19
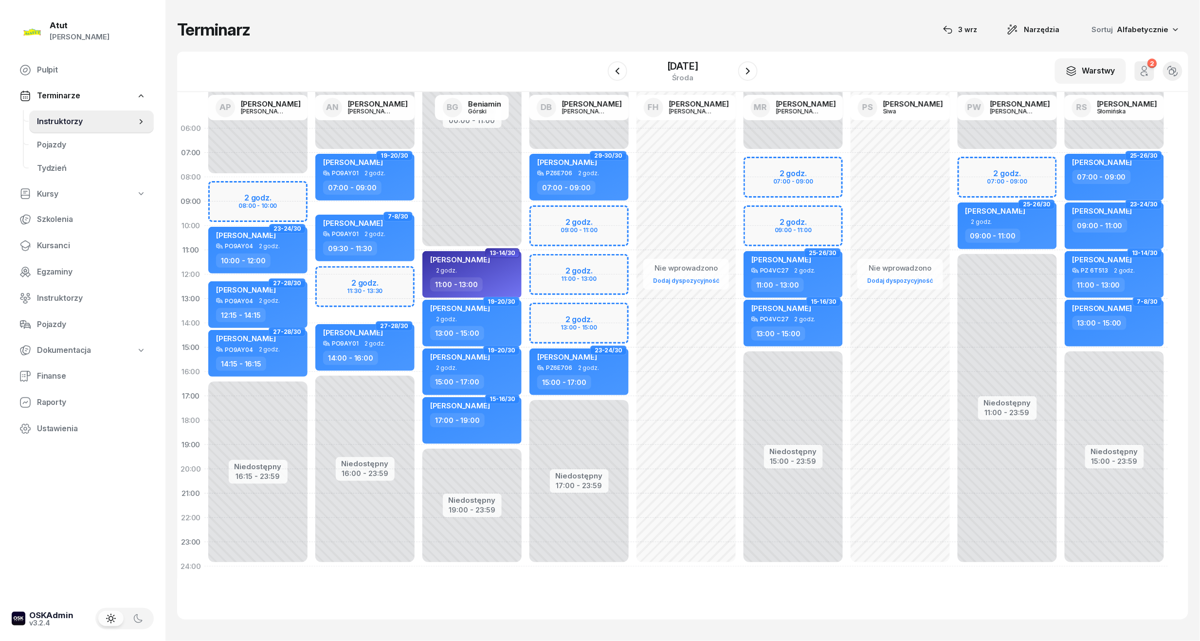
click at [690, 42] on div "Terminarz [DATE] Narzędzia Sortuj Alfabetycznie W Wybierz AP [PERSON_NAME] AN […" at bounding box center [682, 319] width 1011 height 639
click at [679, 57] on div "[DATE]" at bounding box center [682, 71] width 99 height 28
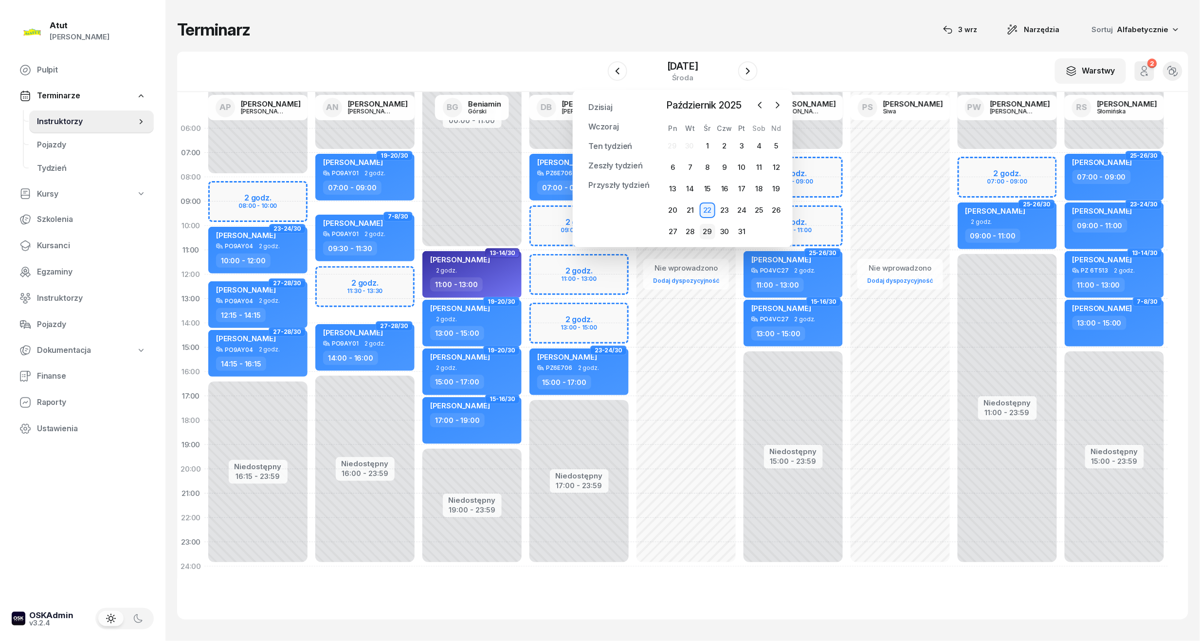
click at [709, 228] on div "29" at bounding box center [708, 232] width 16 height 16
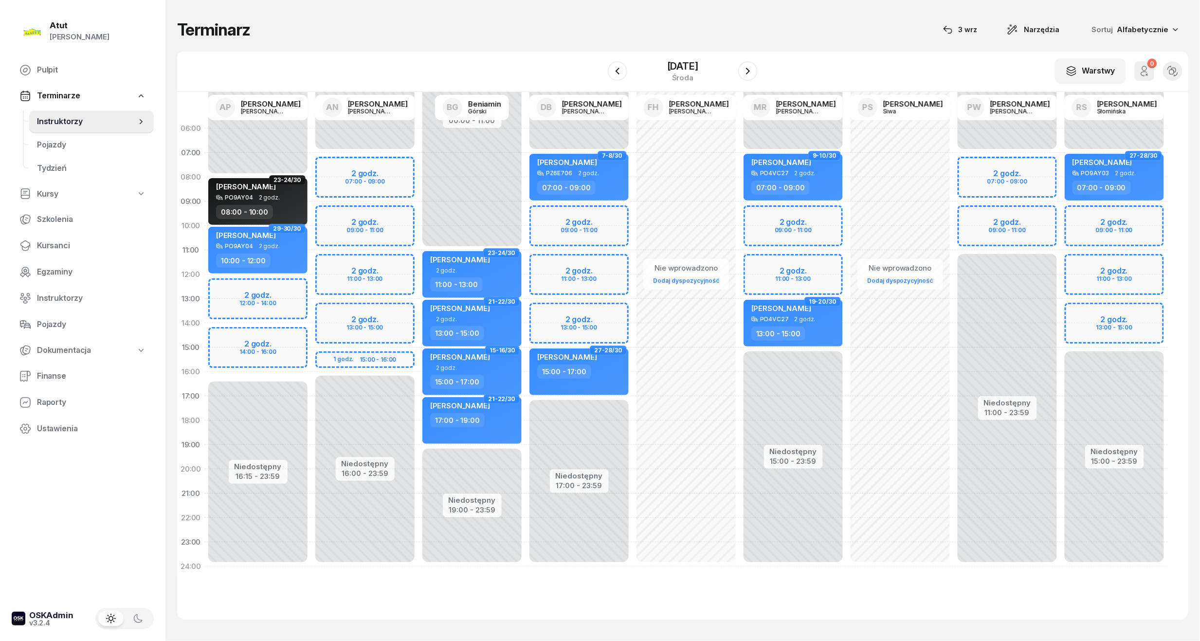
click at [1003, 214] on div "Niedostępny 00:00 - 07:00 Niedostępny 11:00 - 23:59 2 godz. 07:00 - 09:00 2 god…" at bounding box center [1007, 347] width 107 height 462
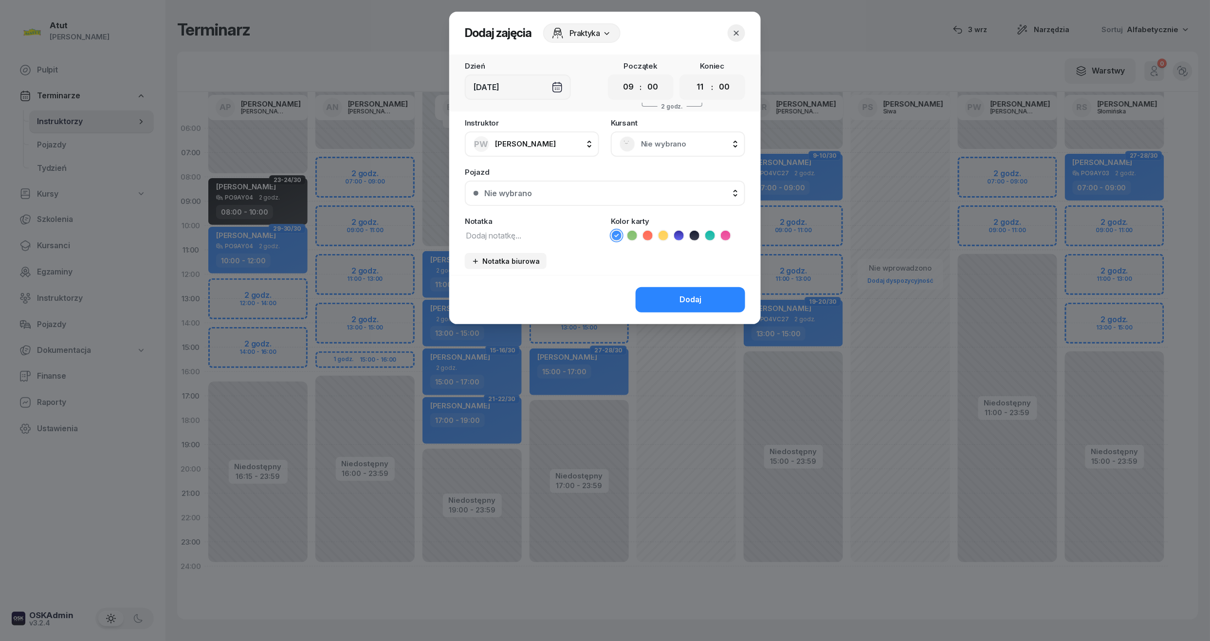
click at [688, 142] on span "Nie wybrano" at bounding box center [688, 144] width 95 height 13
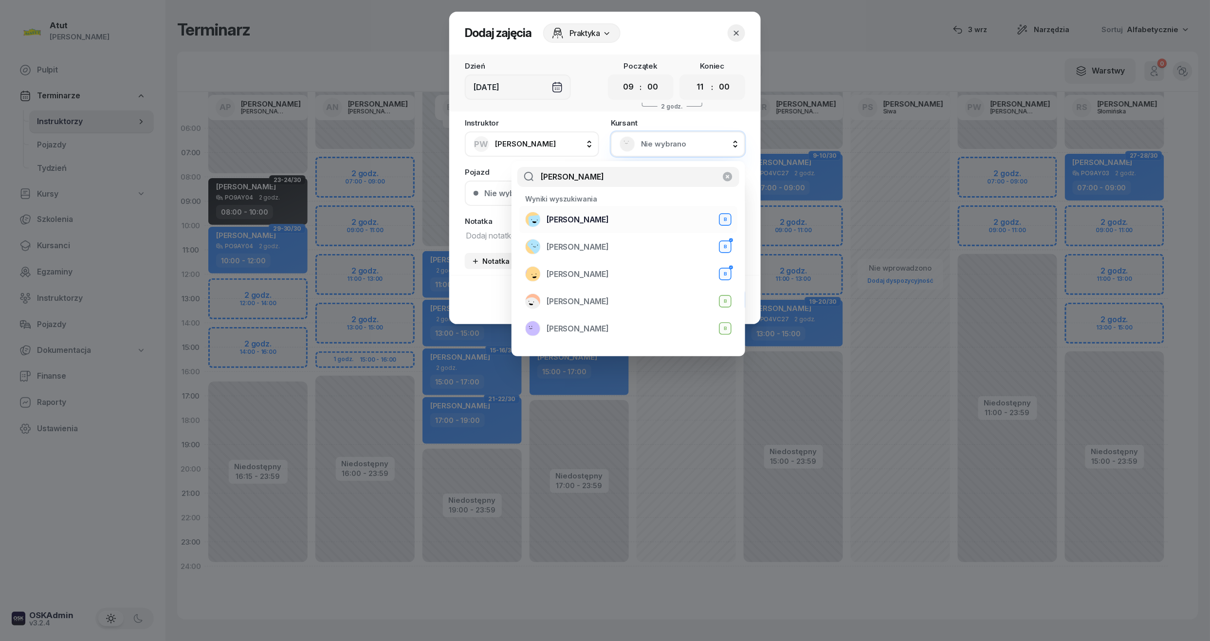
click at [600, 211] on li "[PERSON_NAME] B" at bounding box center [628, 219] width 218 height 27
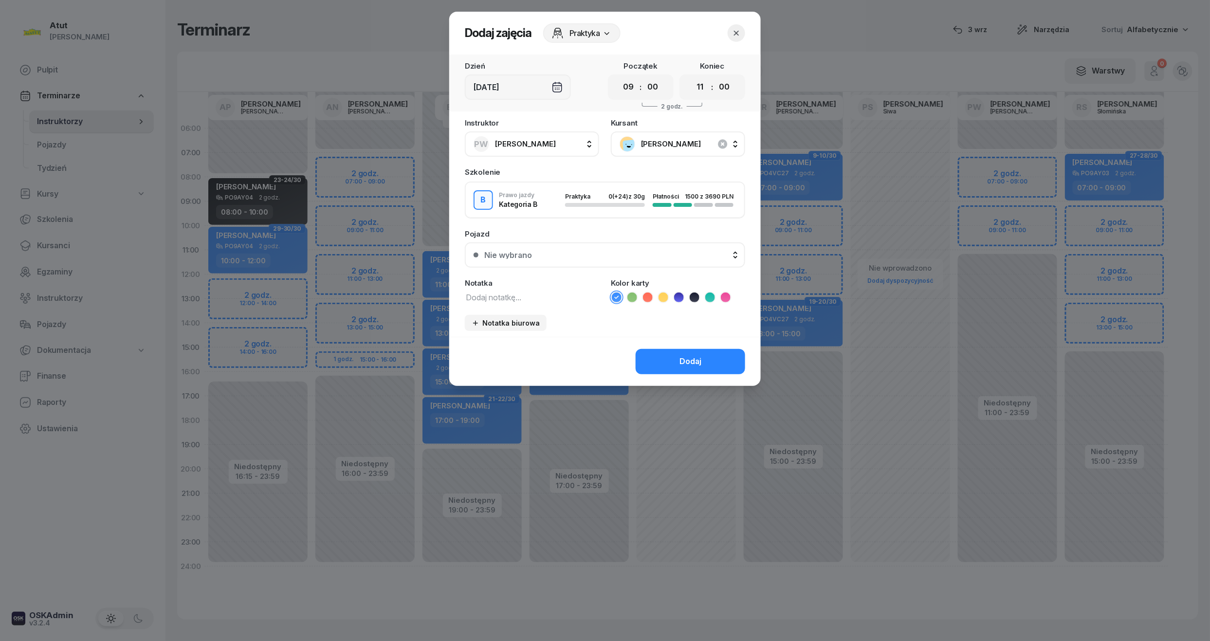
click at [555, 261] on button "Nie wybrano" at bounding box center [605, 254] width 280 height 25
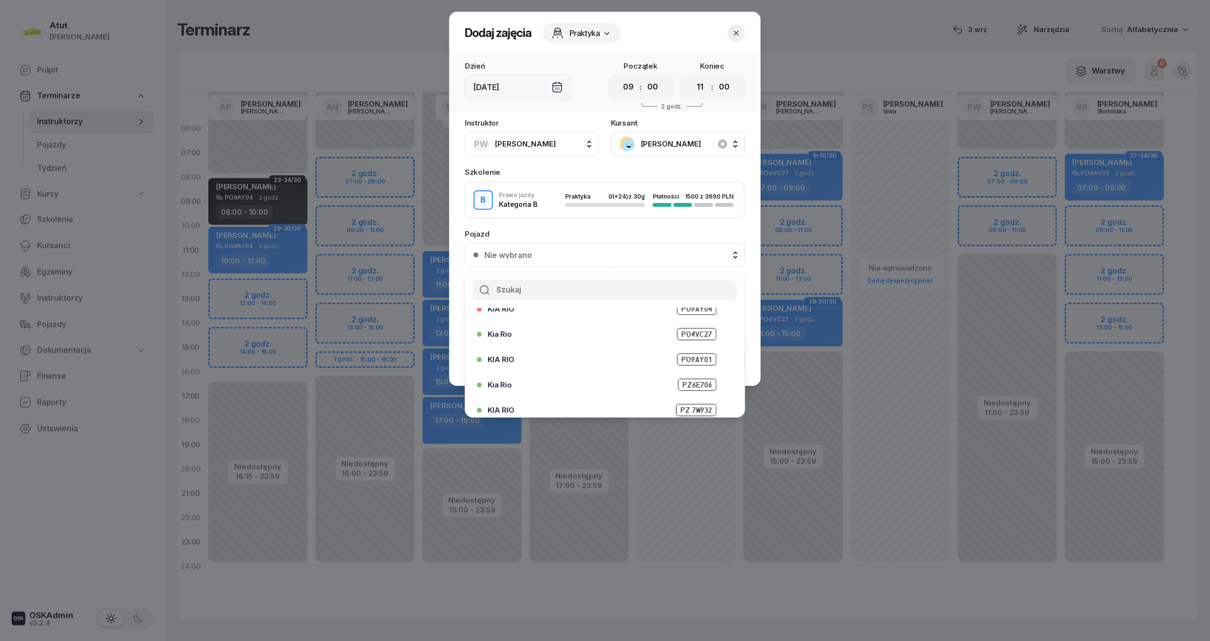
scroll to position [71, 0]
click at [677, 346] on span "PO4VC27" at bounding box center [696, 352] width 39 height 12
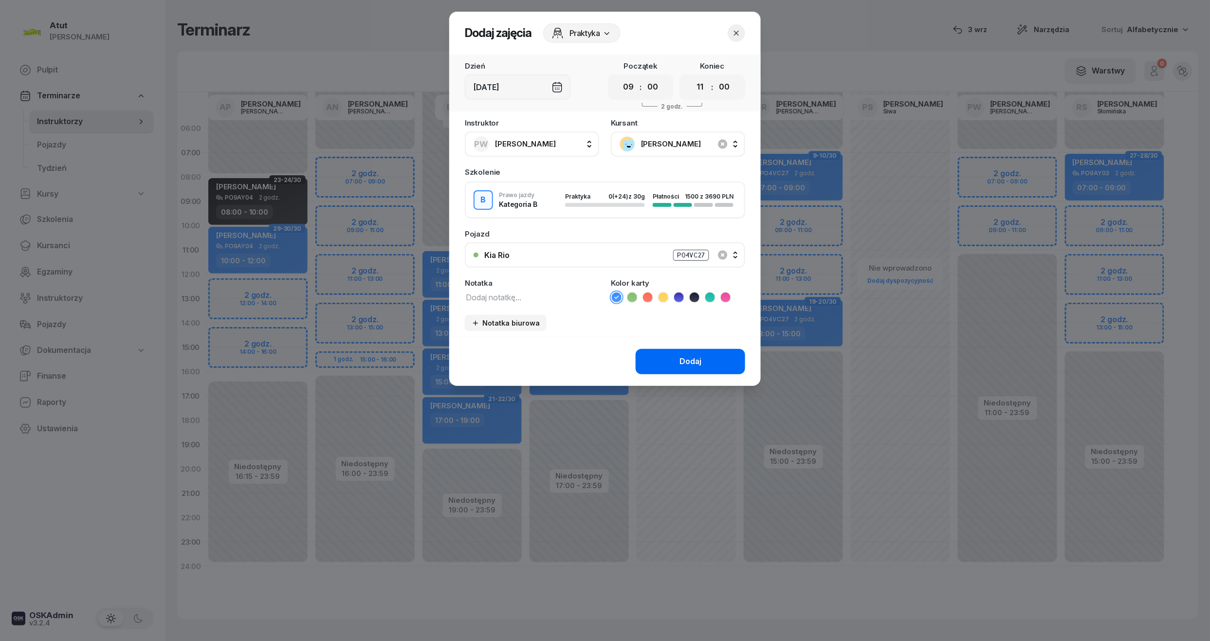
click at [674, 353] on button "Dodaj" at bounding box center [691, 361] width 110 height 25
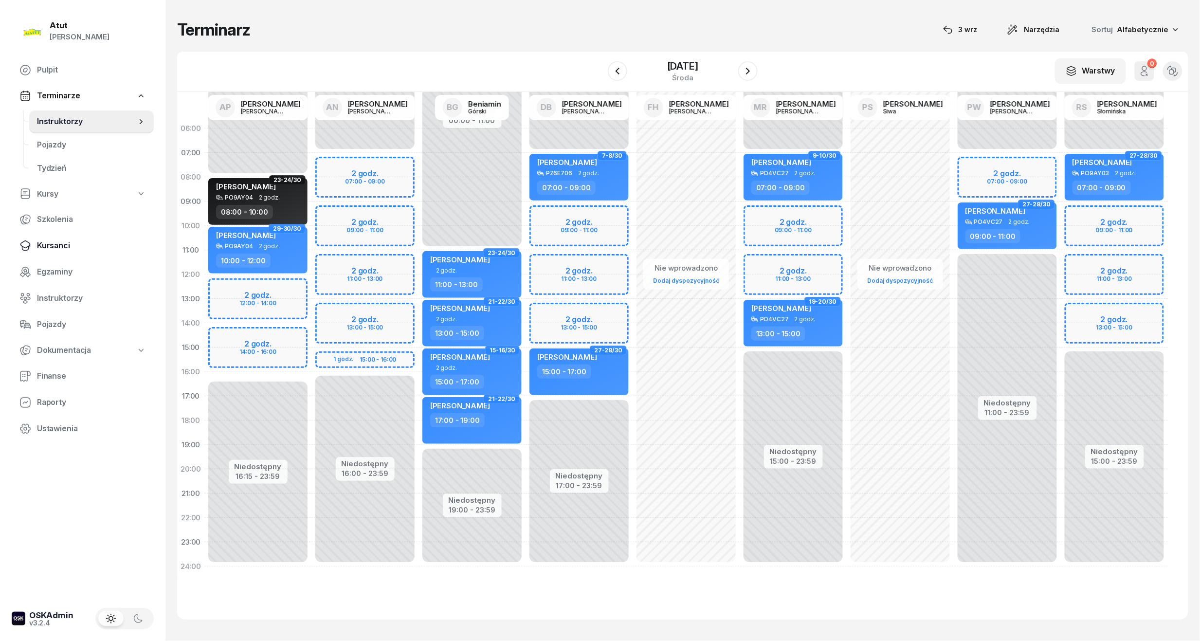
click at [57, 242] on span "Kursanci" at bounding box center [91, 245] width 109 height 13
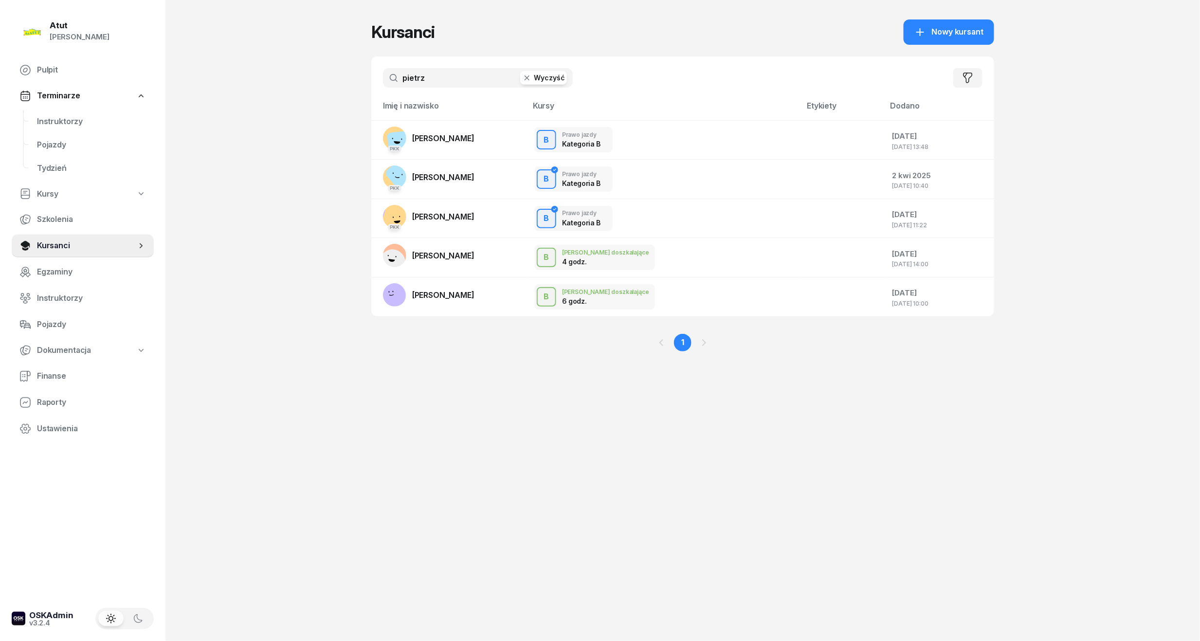
drag, startPoint x: 448, startPoint y: 74, endPoint x: 275, endPoint y: 100, distance: 174.7
click at [275, 100] on div "Atut [PERSON_NAME] Pulpit Terminarze Instruktorzy Pojazdy Tydzień Kursy Szkolen…" at bounding box center [600, 320] width 1200 height 641
click at [86, 125] on span "Instruktorzy" at bounding box center [91, 121] width 109 height 13
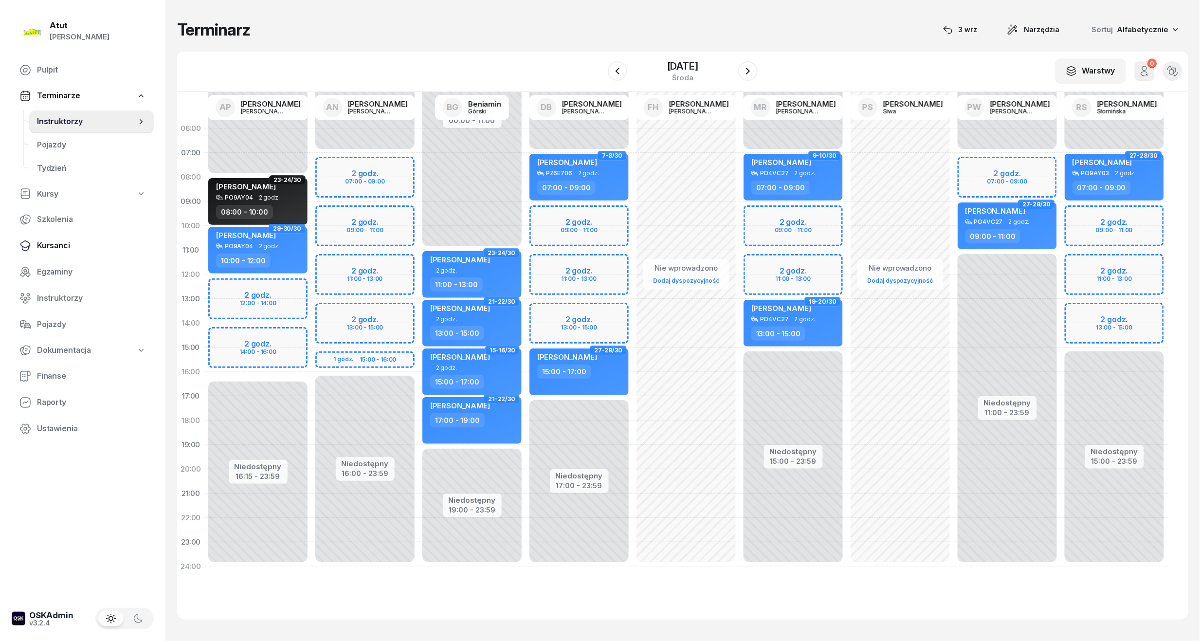
click at [55, 240] on span "Kursanci" at bounding box center [91, 245] width 109 height 13
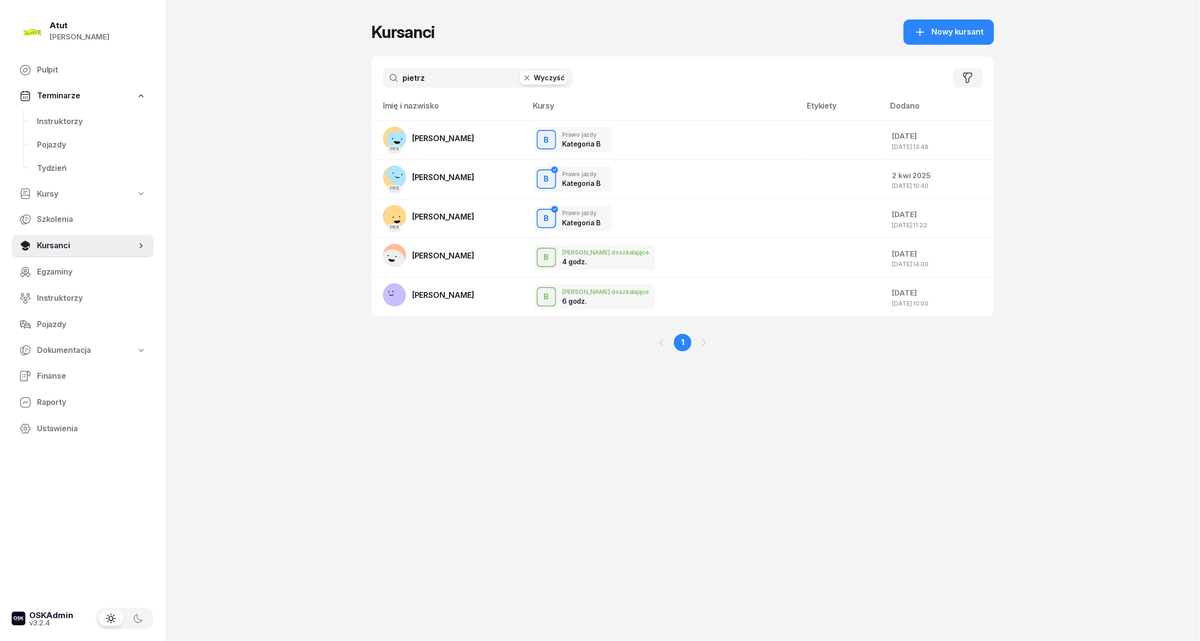
drag, startPoint x: 437, startPoint y: 85, endPoint x: -33, endPoint y: 171, distance: 478.0
click at [0, 171] on html "[PERSON_NAME] [PERSON_NAME] Pulpit Terminarze Instruktorzy Pojazdy Tydzień Kurs…" at bounding box center [600, 320] width 1200 height 641
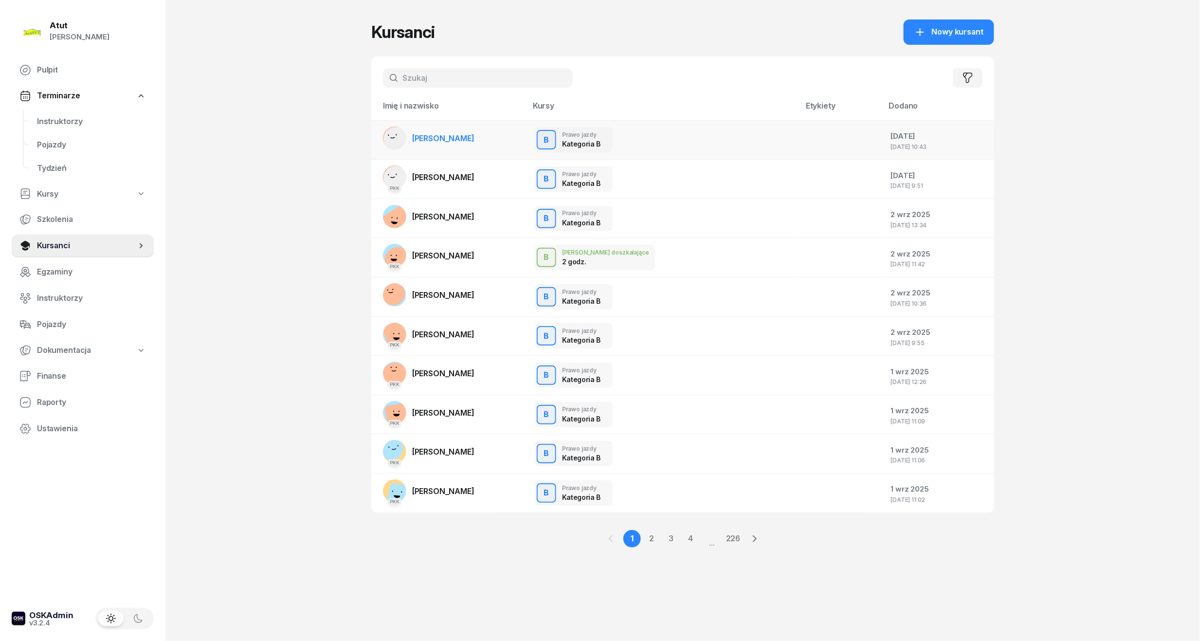
click at [445, 139] on span "[PERSON_NAME]" at bounding box center [443, 138] width 62 height 10
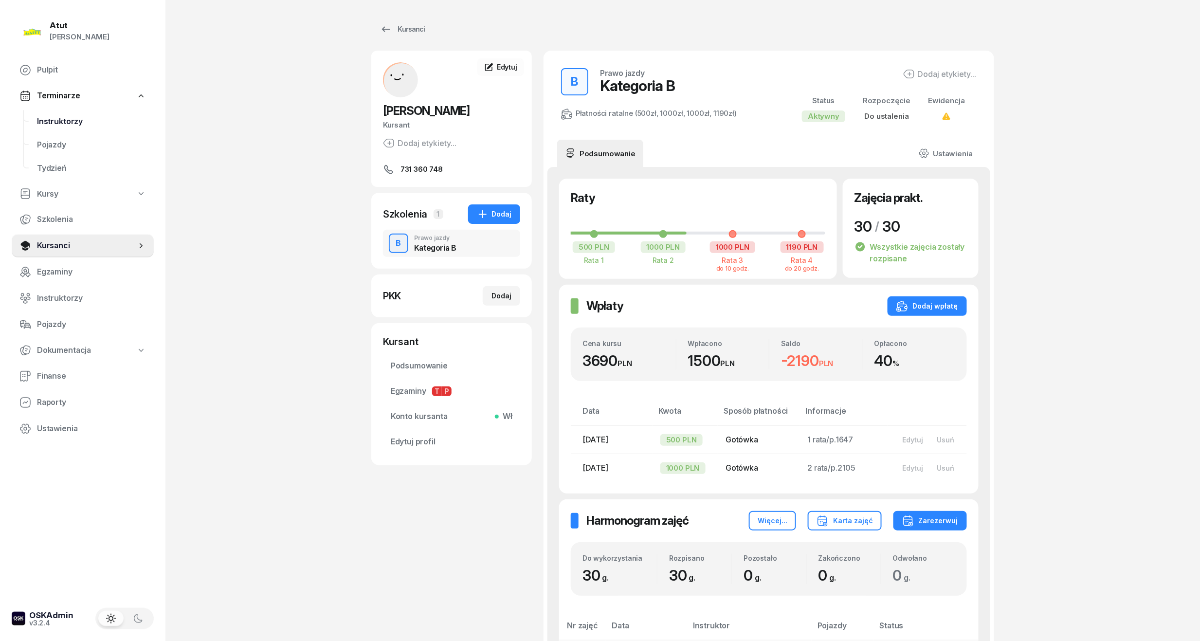
click at [52, 119] on span "Instruktorzy" at bounding box center [91, 121] width 109 height 13
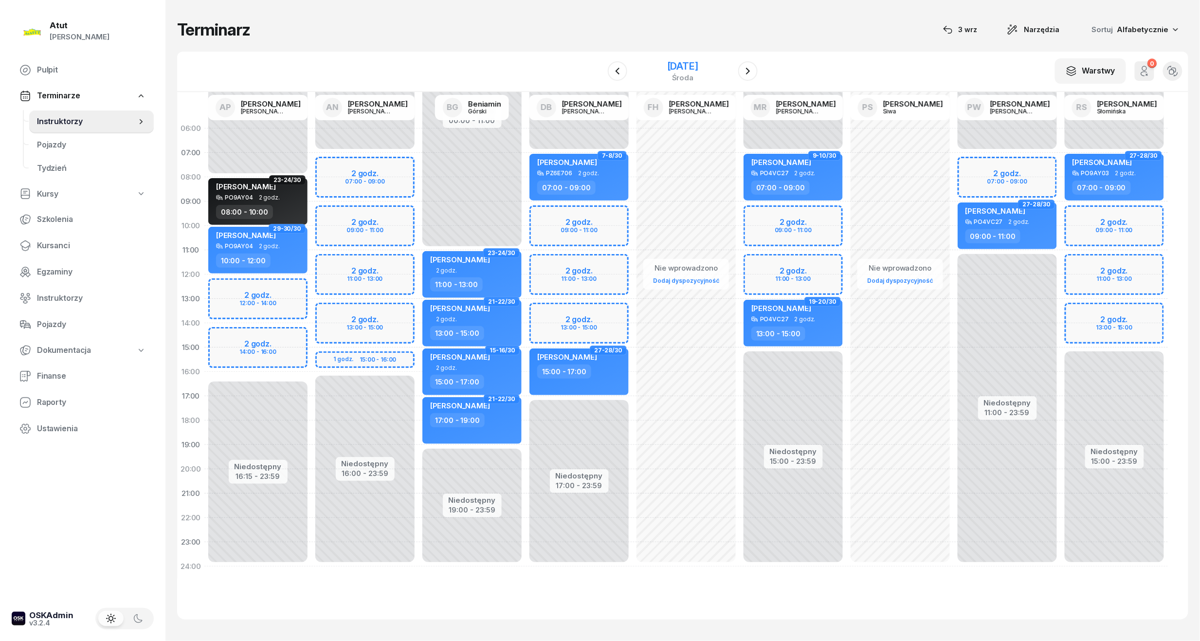
click at [667, 66] on div "[DATE]" at bounding box center [682, 66] width 31 height 10
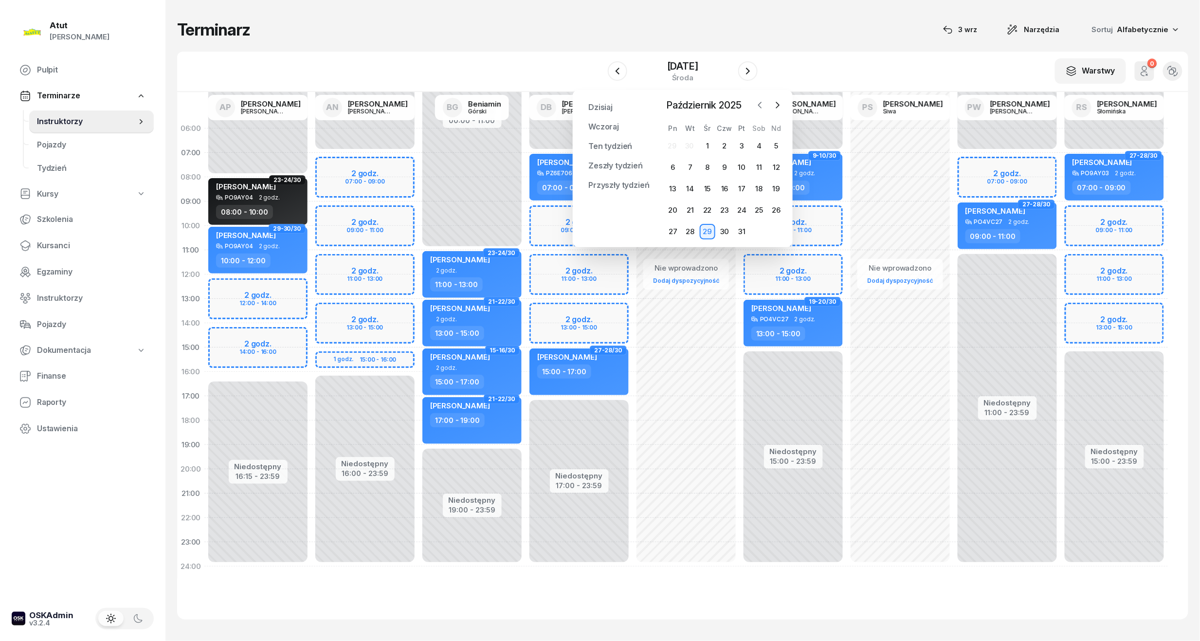
click at [758, 104] on icon "button" at bounding box center [760, 105] width 10 height 10
click at [708, 145] on div "3" at bounding box center [708, 146] width 16 height 16
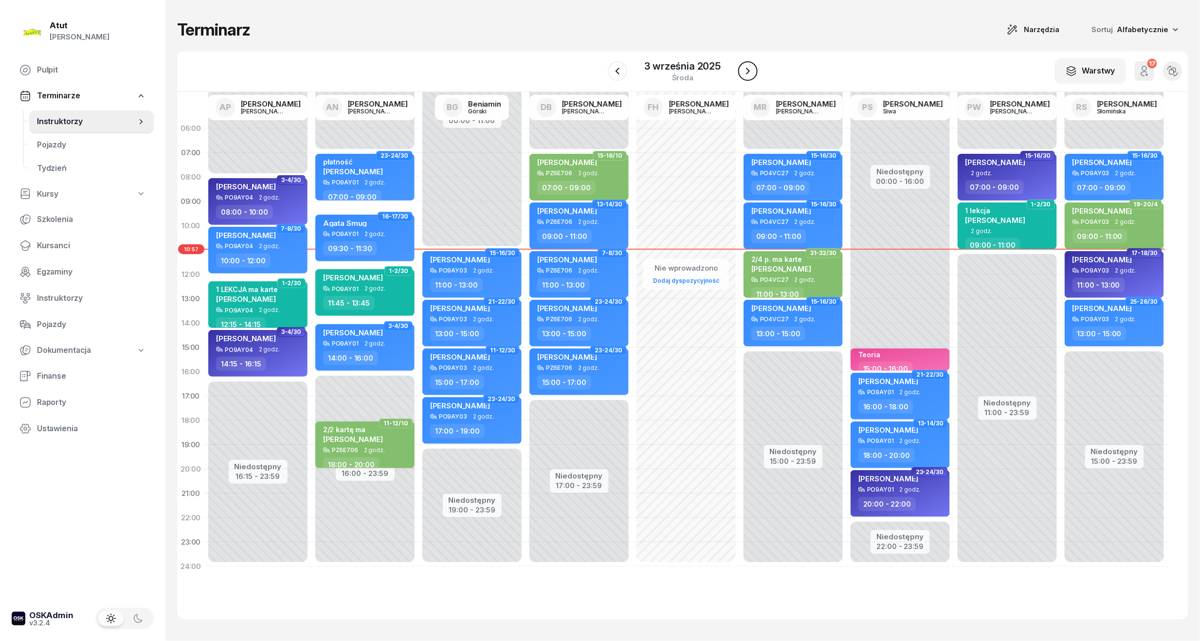
click at [748, 65] on icon "button" at bounding box center [748, 71] width 12 height 12
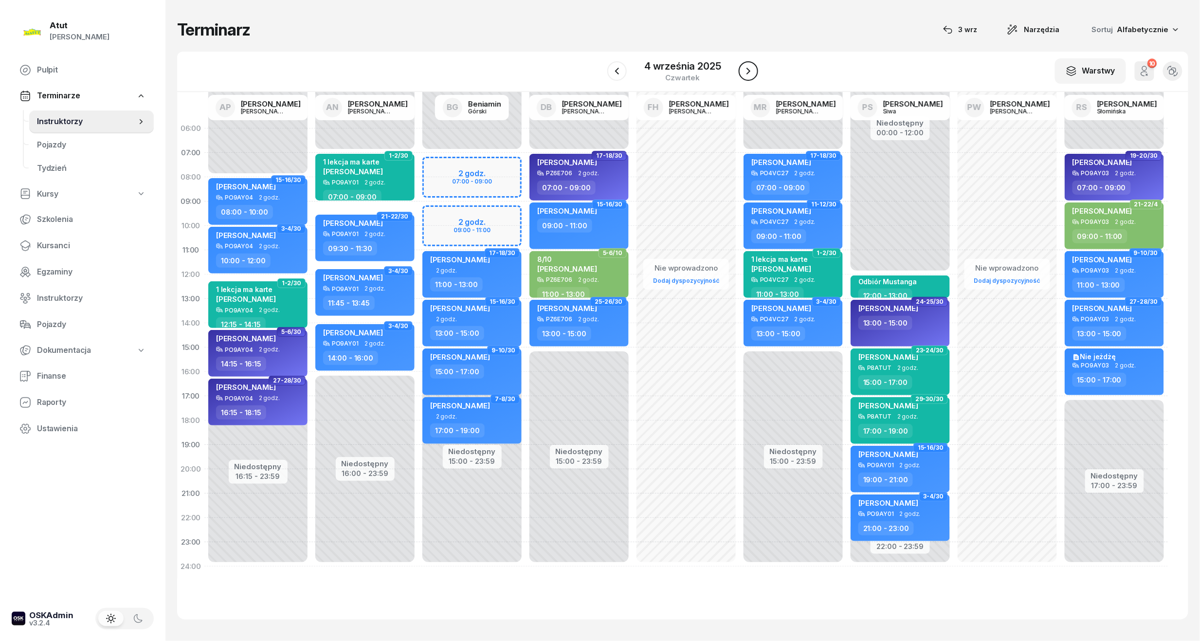
click at [744, 72] on icon "button" at bounding box center [749, 71] width 12 height 12
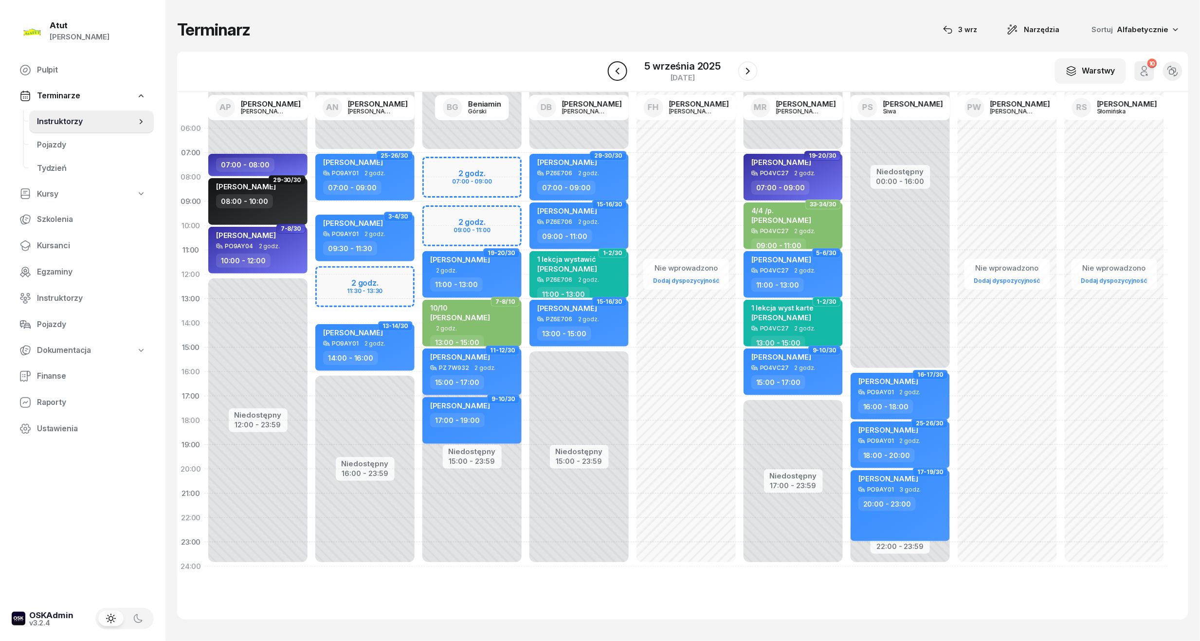
click at [615, 72] on icon "button" at bounding box center [618, 71] width 12 height 12
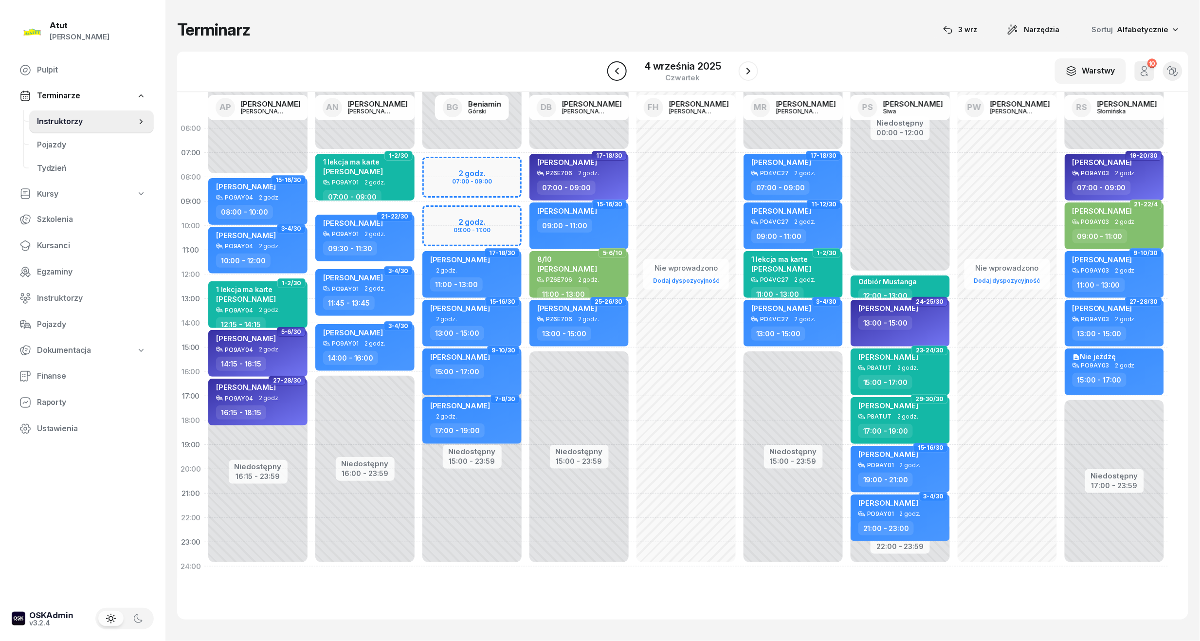
click at [616, 73] on icon "button" at bounding box center [617, 71] width 12 height 12
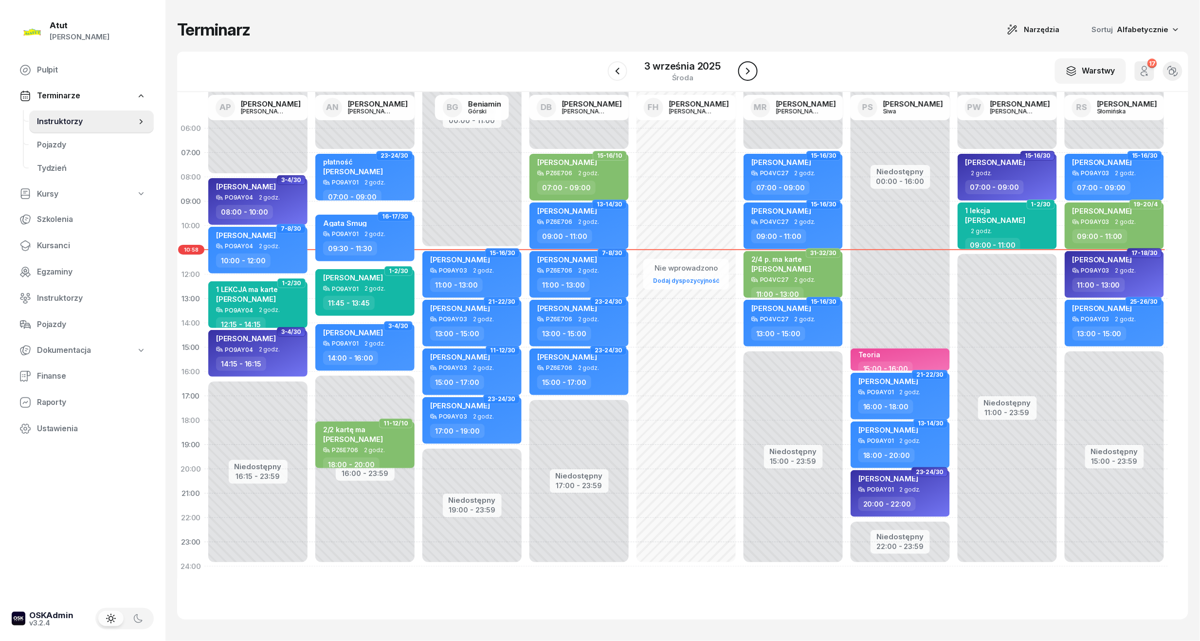
click at [747, 63] on button "button" at bounding box center [747, 70] width 19 height 19
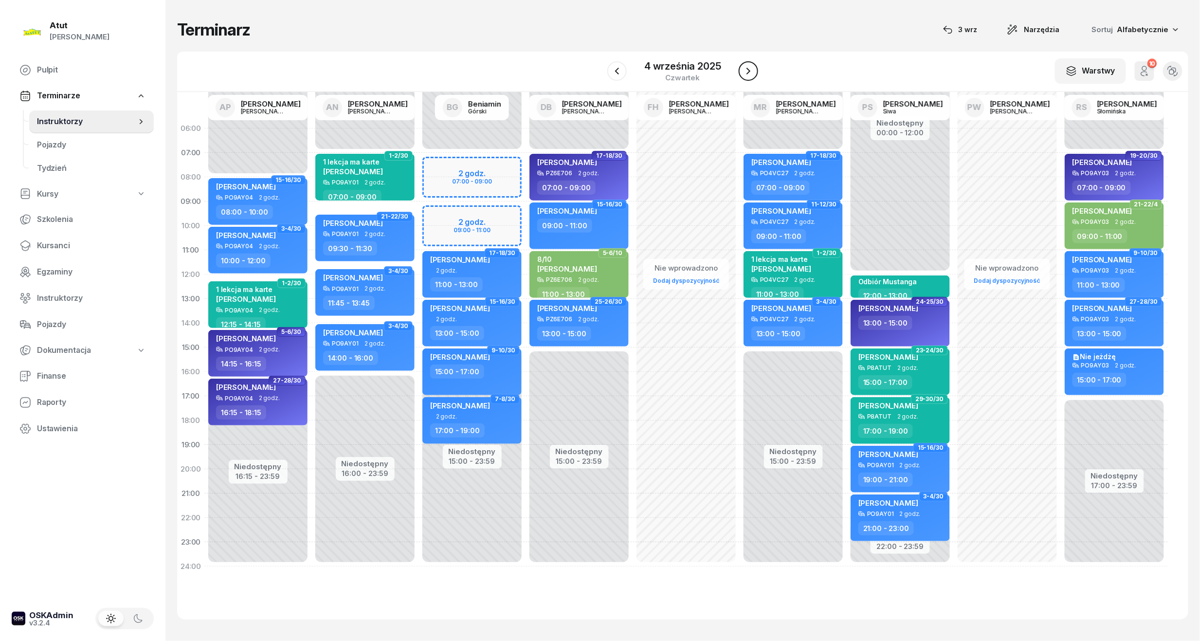
click at [747, 65] on icon "button" at bounding box center [749, 71] width 12 height 12
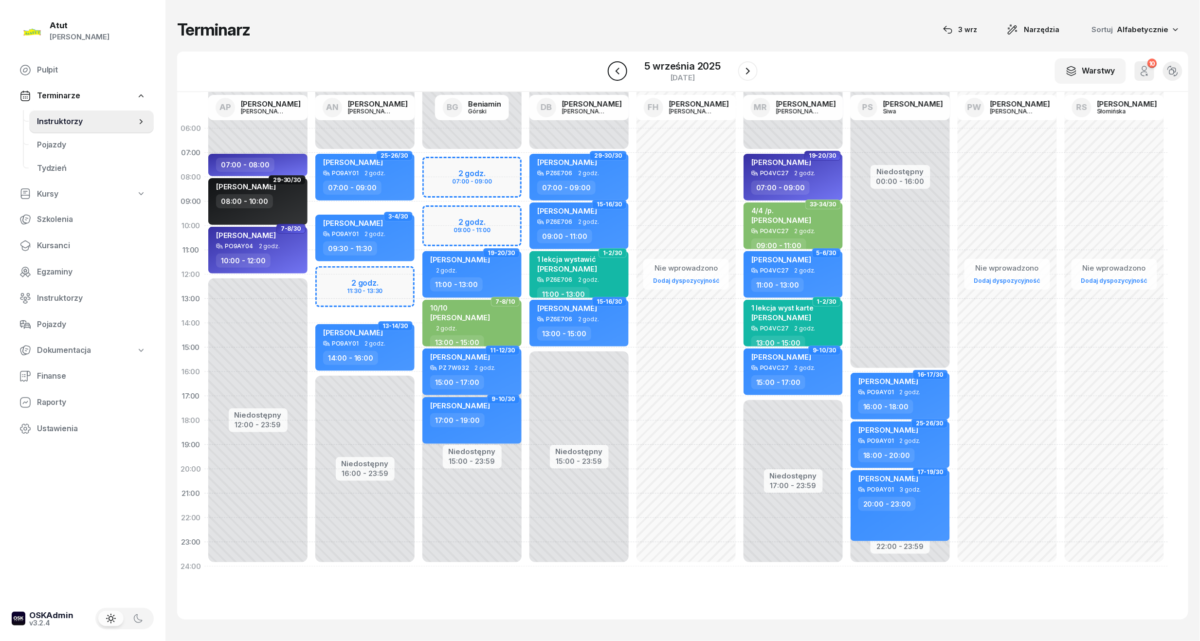
click at [612, 73] on icon "button" at bounding box center [618, 71] width 12 height 12
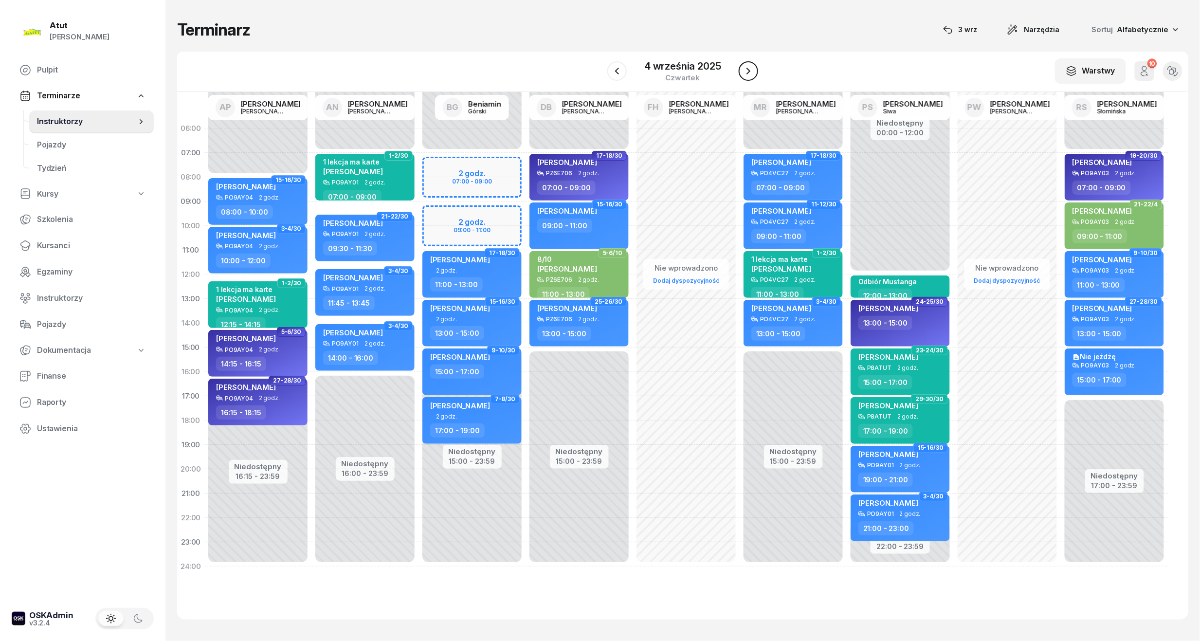
click at [743, 66] on icon "button" at bounding box center [749, 71] width 12 height 12
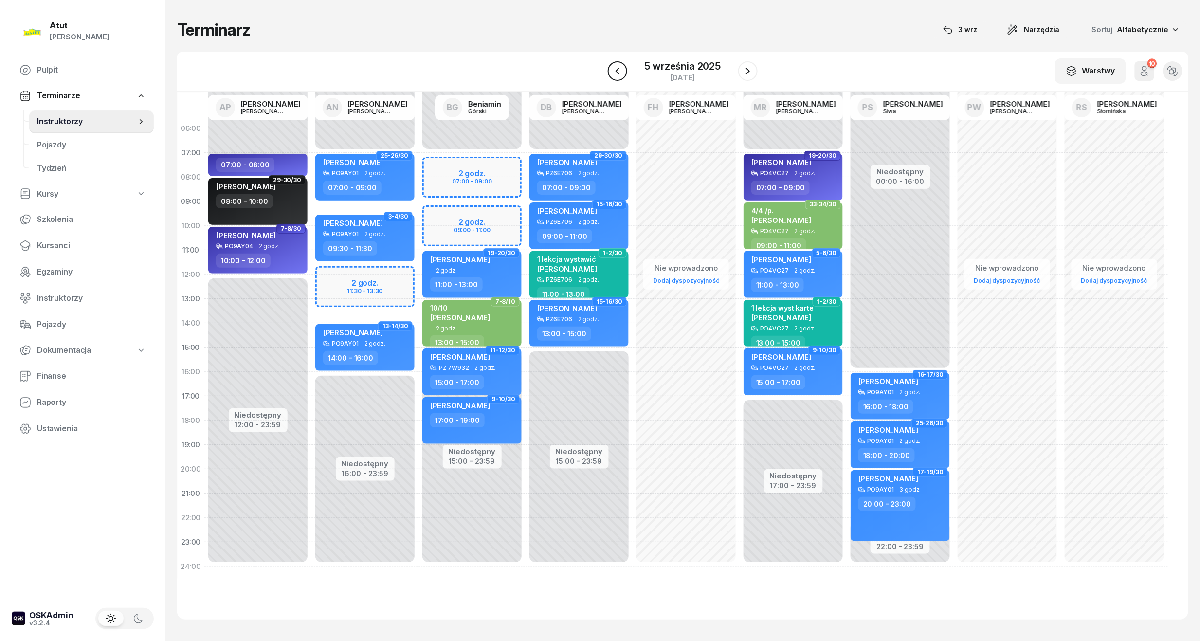
click at [622, 66] on icon "button" at bounding box center [618, 71] width 12 height 12
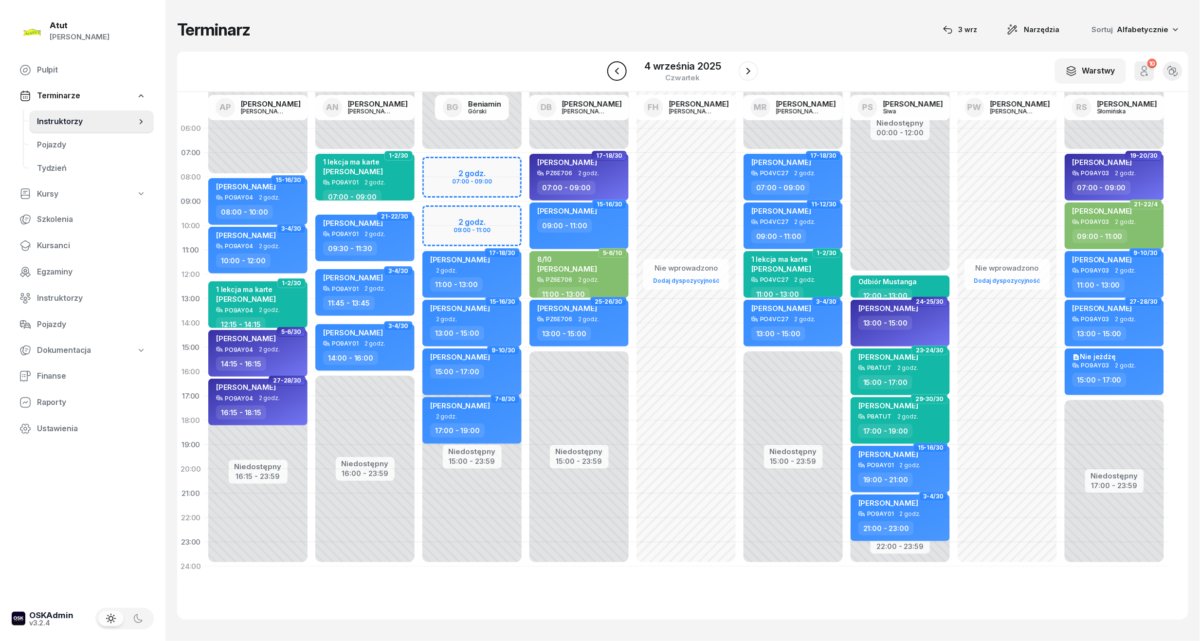
click at [620, 73] on icon "button" at bounding box center [617, 71] width 12 height 12
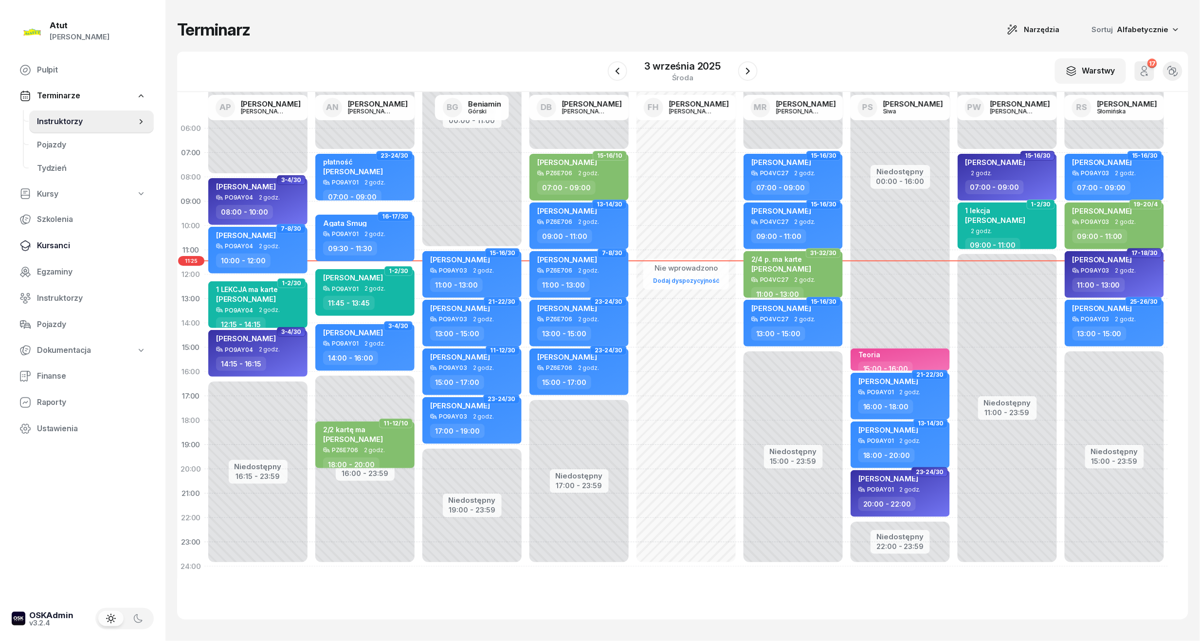
click at [44, 242] on span "Kursanci" at bounding box center [91, 245] width 109 height 13
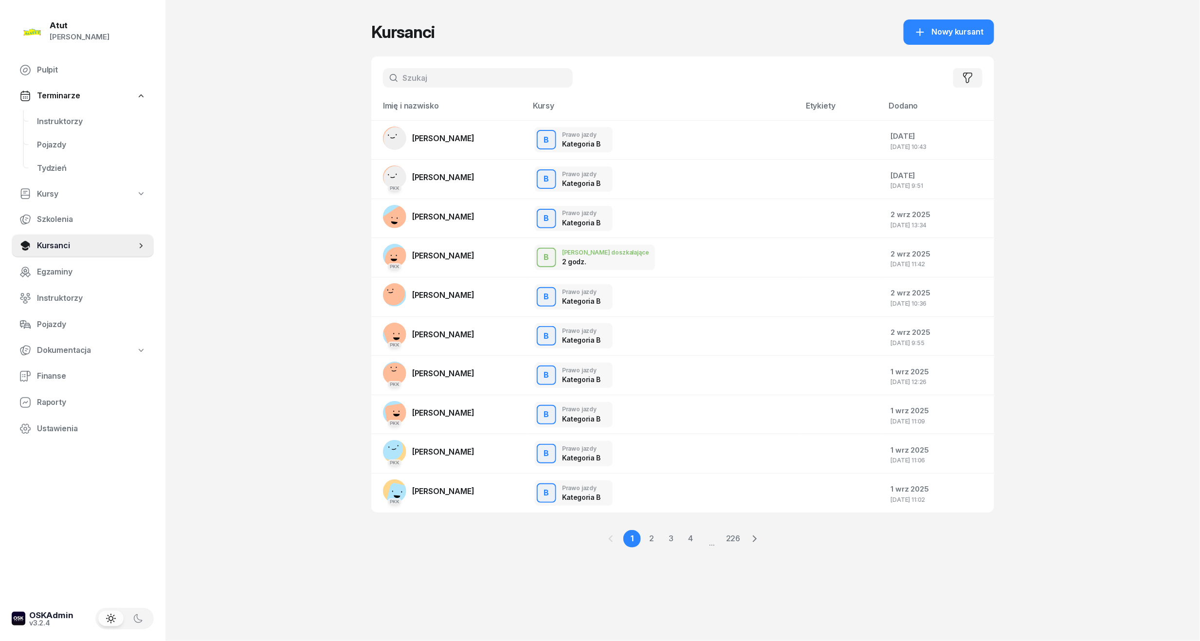
click at [450, 72] on input "text" at bounding box center [478, 77] width 190 height 19
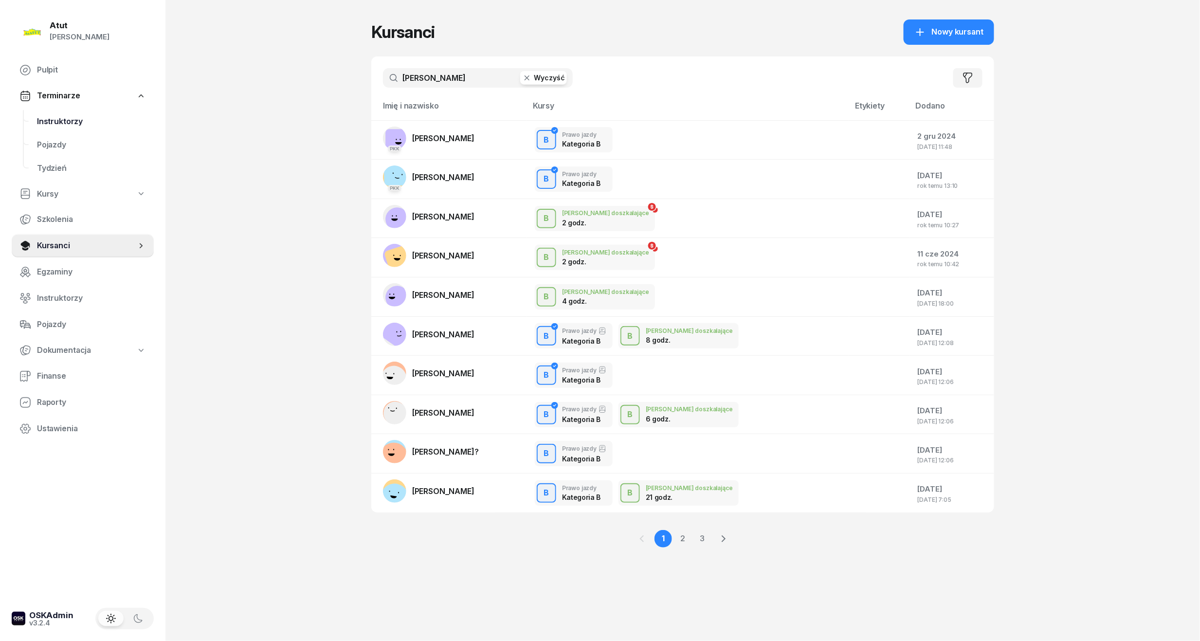
click at [39, 123] on span "Instruktorzy" at bounding box center [91, 121] width 109 height 13
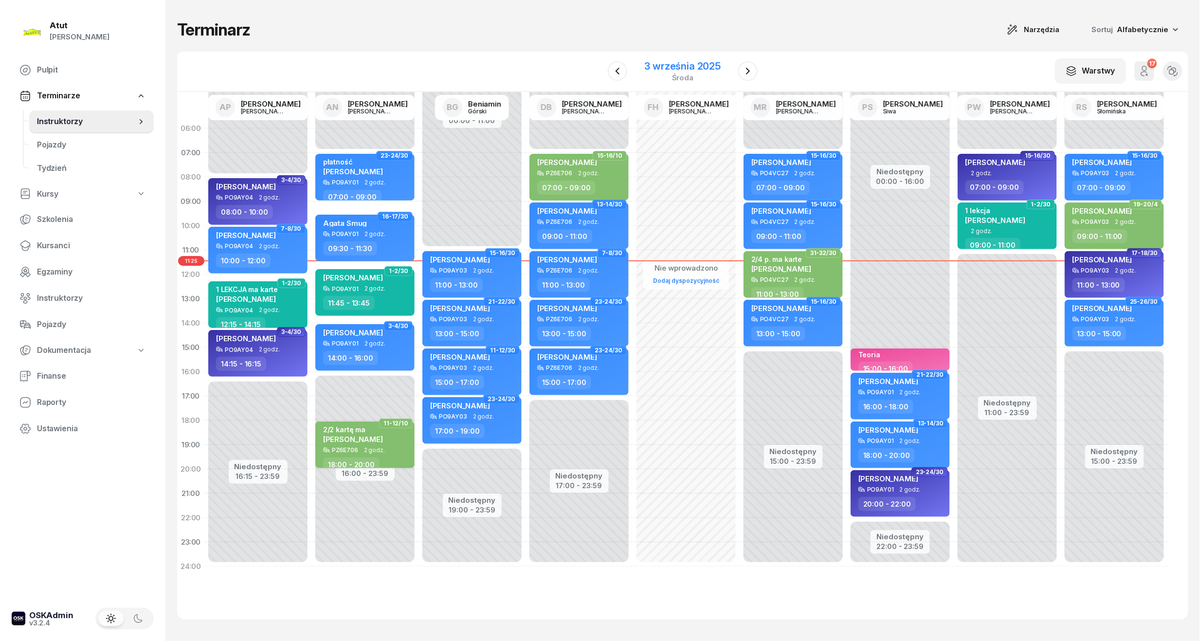
click at [712, 61] on div "3 września 2025" at bounding box center [683, 66] width 76 height 10
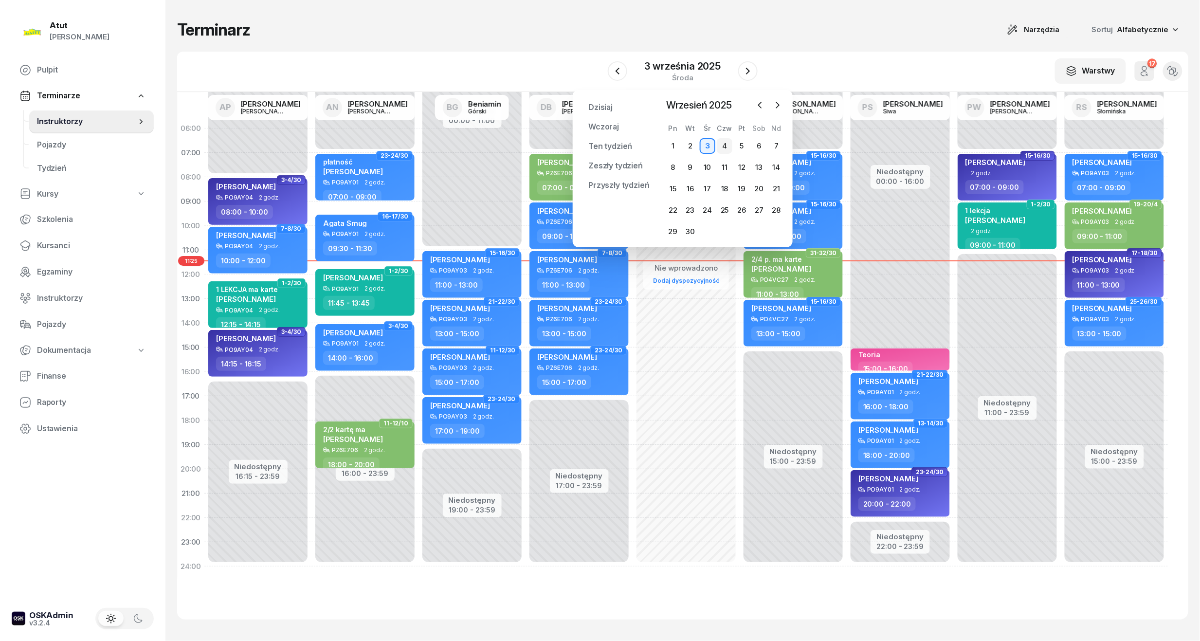
click at [725, 145] on div "4" at bounding box center [725, 146] width 16 height 16
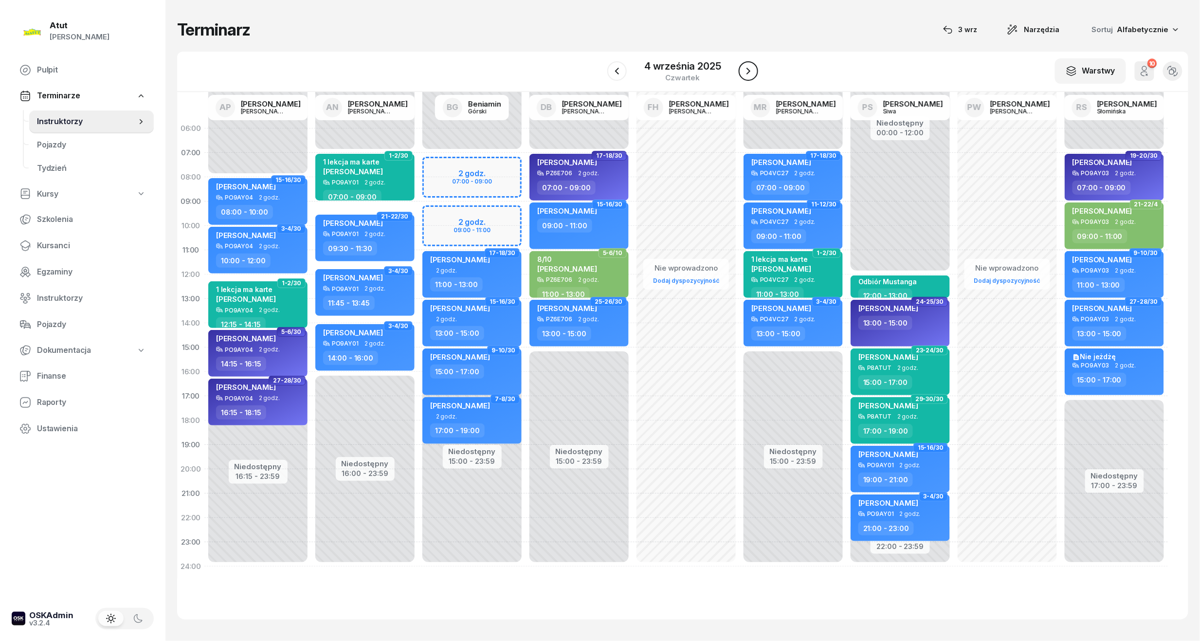
click at [744, 67] on icon "button" at bounding box center [749, 71] width 12 height 12
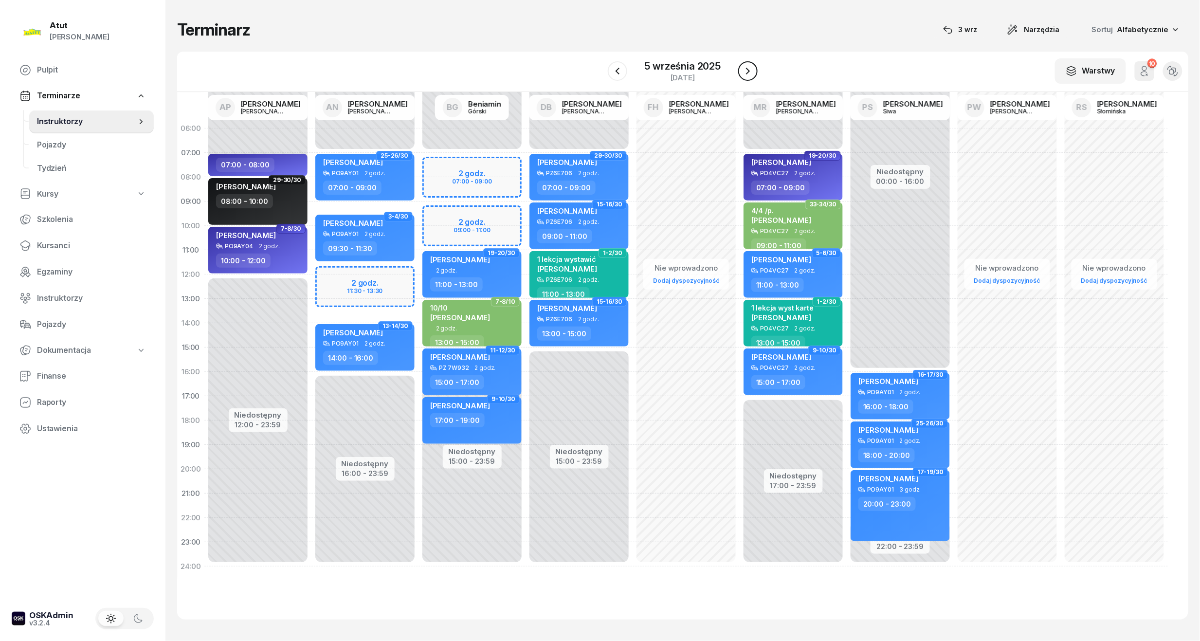
click at [744, 67] on icon "button" at bounding box center [748, 71] width 12 height 12
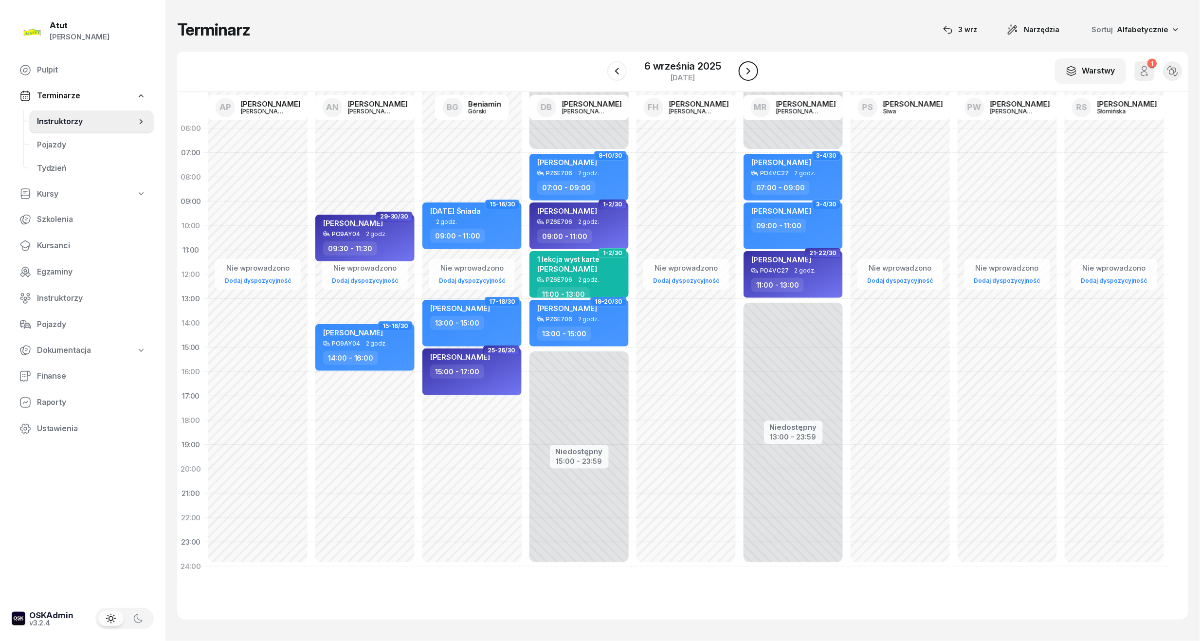
click at [744, 67] on icon "button" at bounding box center [749, 71] width 12 height 12
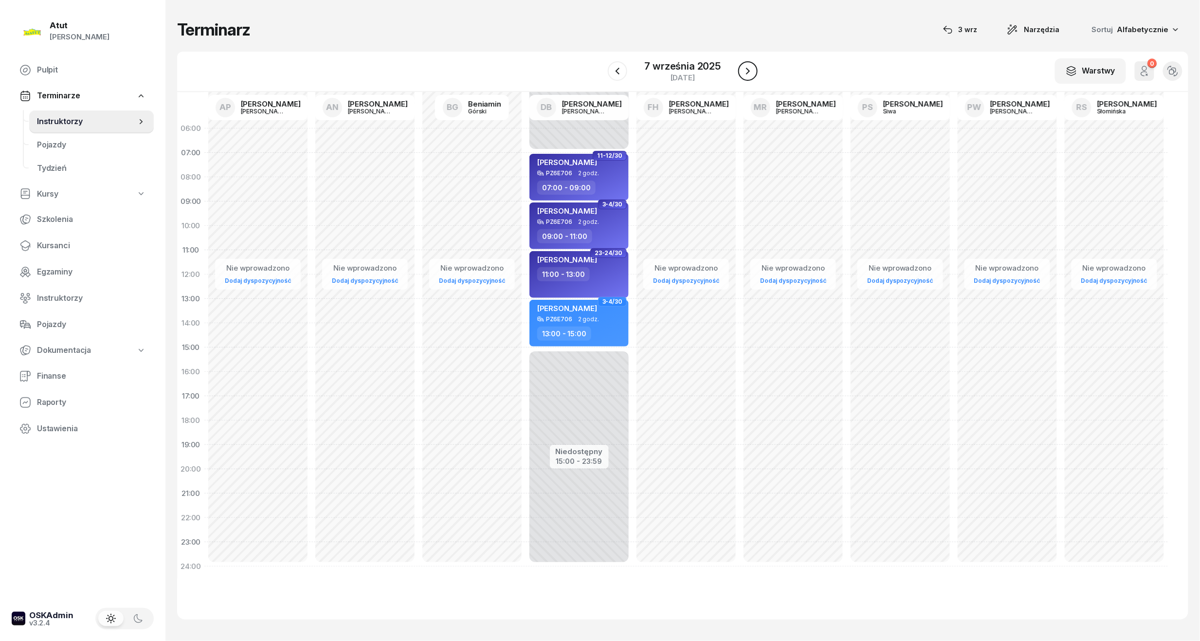
click at [744, 67] on icon "button" at bounding box center [748, 71] width 12 height 12
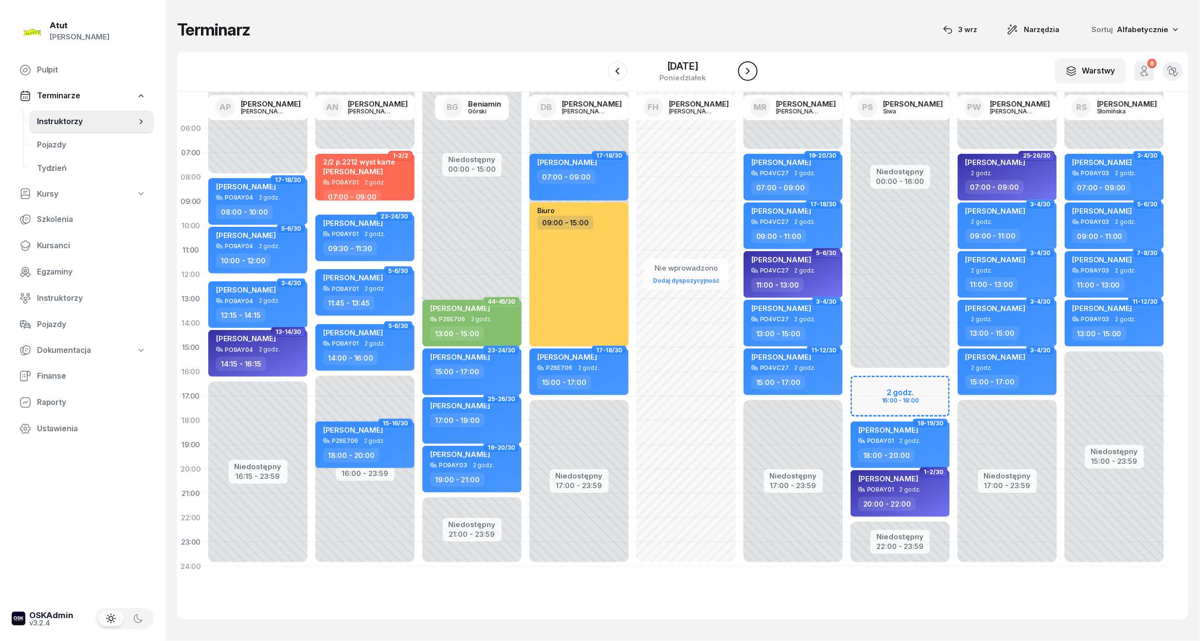
click at [744, 67] on icon "button" at bounding box center [748, 71] width 12 height 12
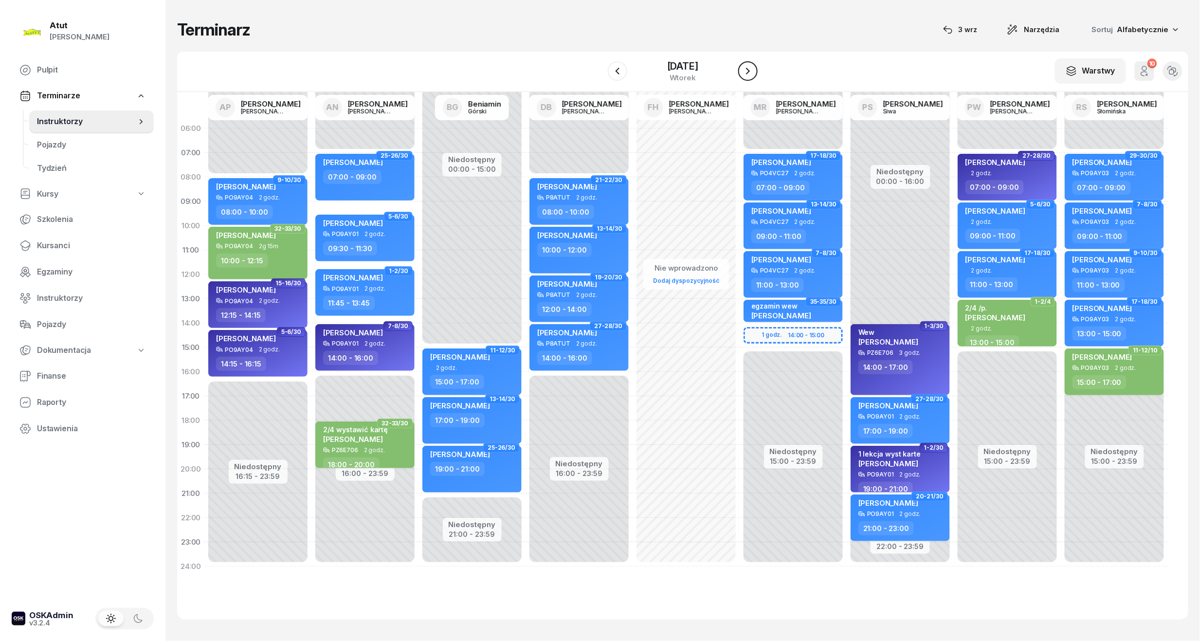
click at [744, 67] on icon "button" at bounding box center [748, 71] width 12 height 12
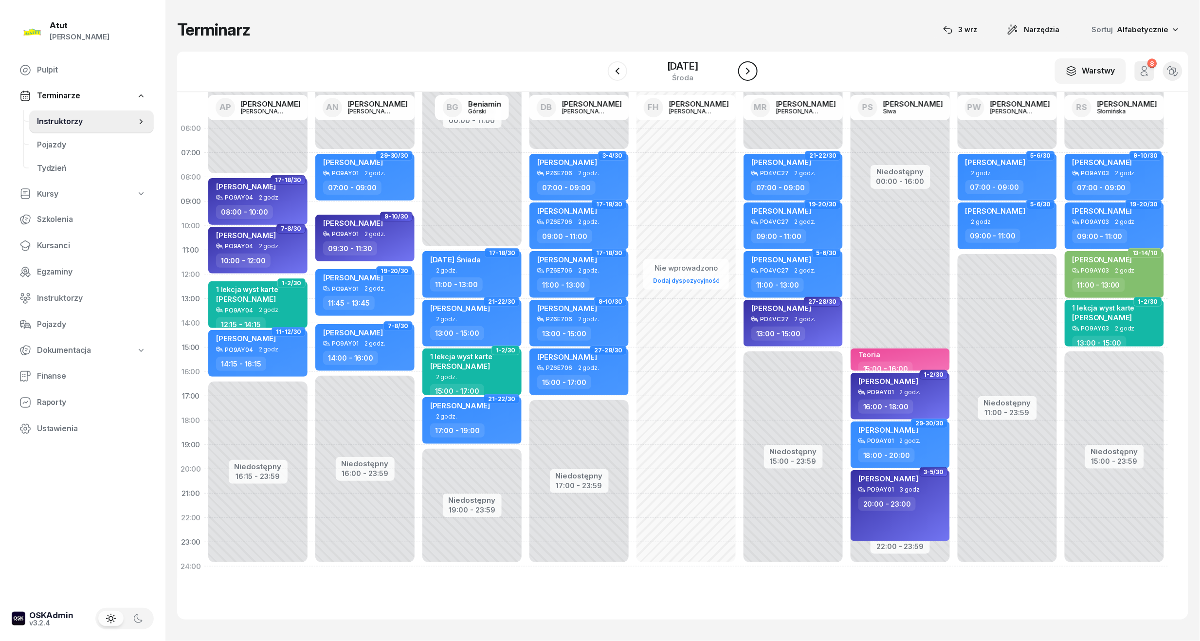
click at [744, 67] on icon "button" at bounding box center [748, 71] width 12 height 12
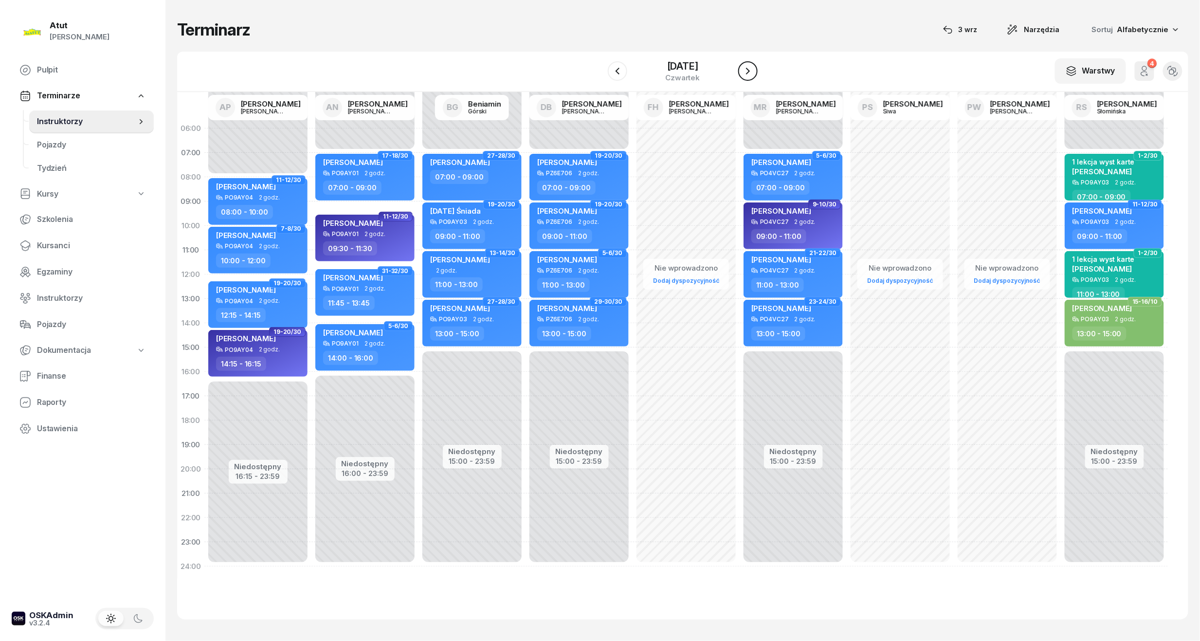
click at [744, 67] on icon "button" at bounding box center [748, 71] width 12 height 12
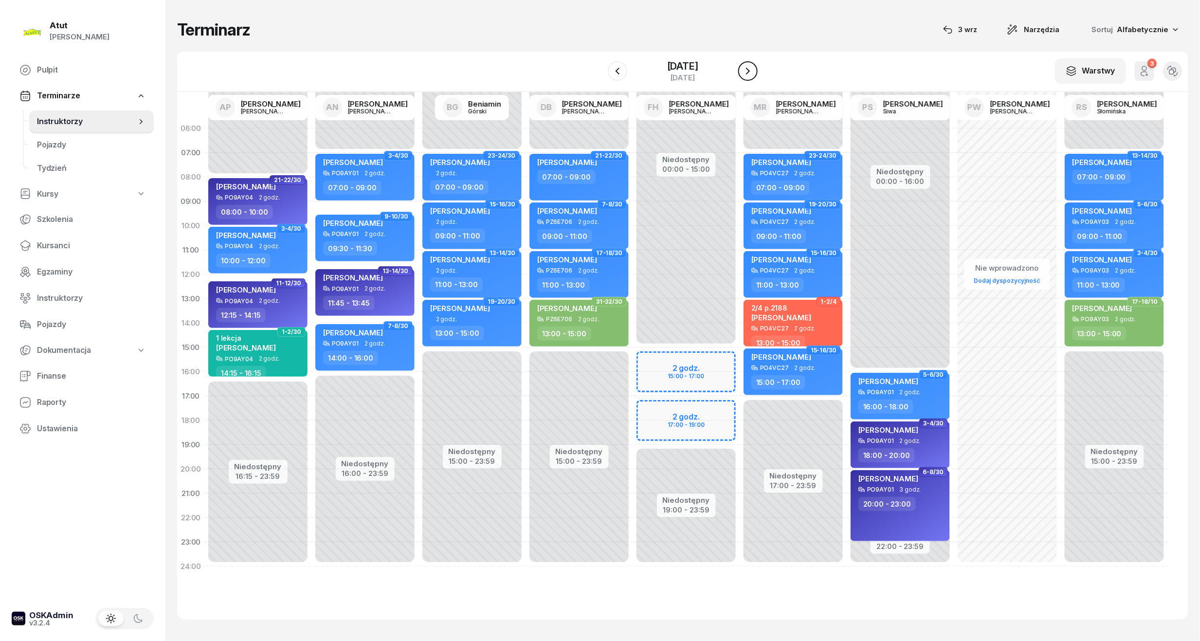
click at [744, 67] on icon "button" at bounding box center [748, 71] width 12 height 12
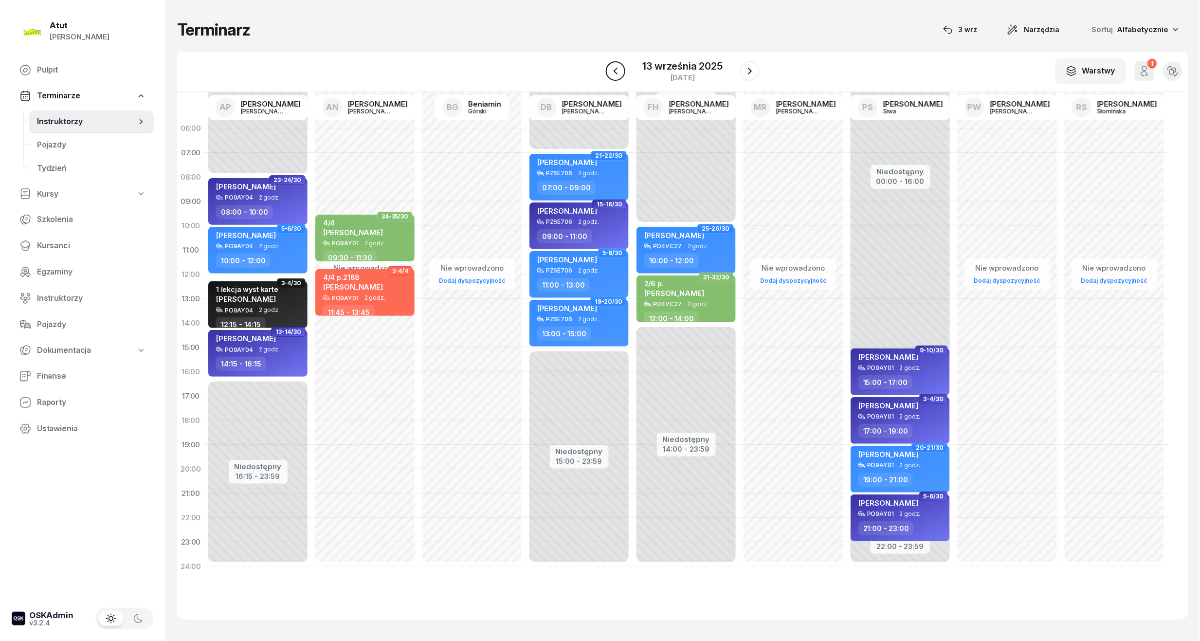
click at [611, 71] on icon "button" at bounding box center [616, 71] width 12 height 12
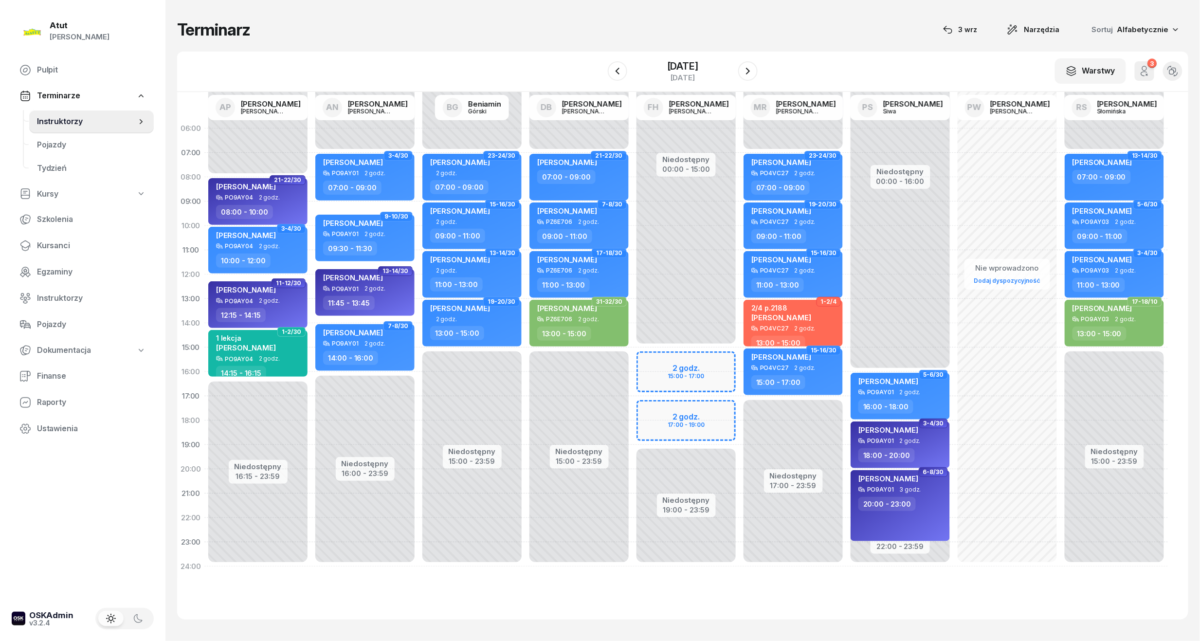
drag, startPoint x: 45, startPoint y: 254, endPoint x: 367, endPoint y: 113, distance: 351.7
click at [45, 254] on link "Kursanci" at bounding box center [83, 245] width 142 height 23
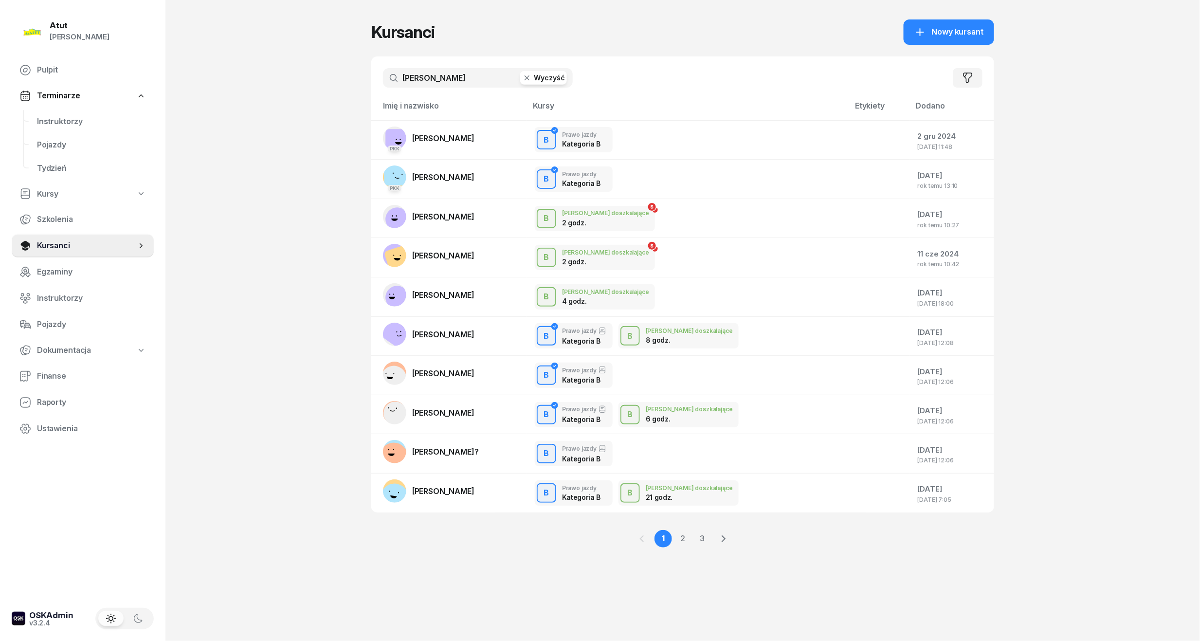
click at [1001, 33] on div "Atut [PERSON_NAME] Pulpit Terminarze Instruktorzy Pojazdy Tydzień Kursy Szkolen…" at bounding box center [600, 320] width 1200 height 641
click at [929, 31] on div "Nowy kursant" at bounding box center [948, 32] width 69 height 13
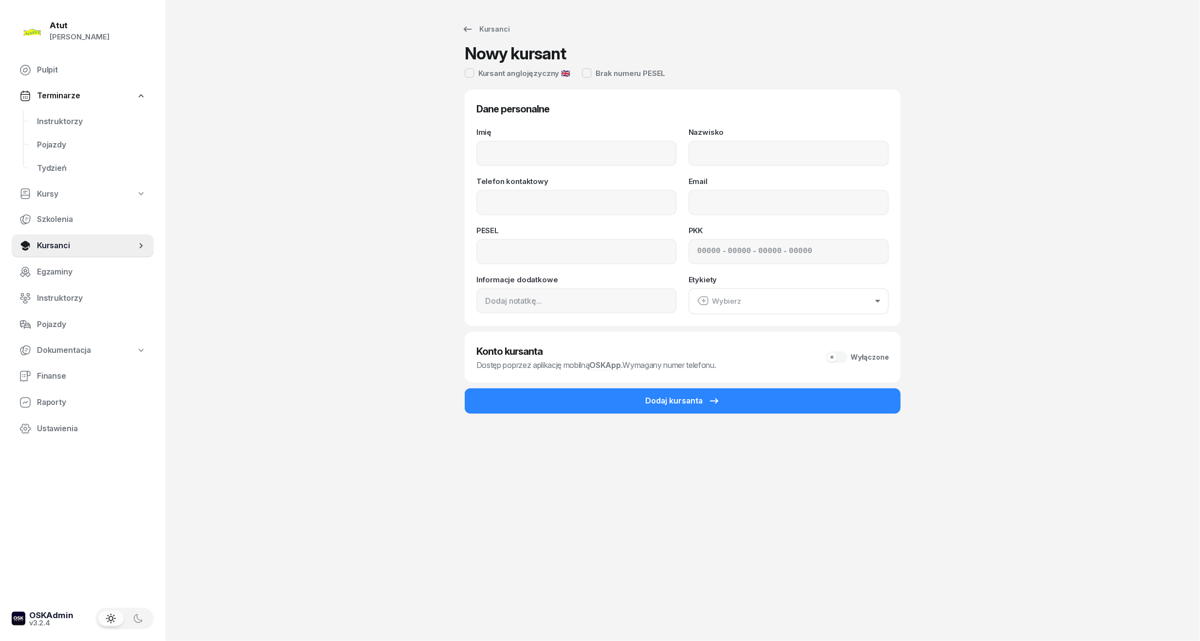
click at [564, 167] on div "Imię Nazwisko Telefon kontaktowy Email PESEL PKK - - - Informacje dodatkowe Ety…" at bounding box center [682, 221] width 413 height 186
click at [539, 138] on div "Imię" at bounding box center [576, 146] width 201 height 37
drag, startPoint x: 542, startPoint y: 141, endPoint x: 557, endPoint y: 141, distance: 14.6
click at [542, 141] on input "Imię" at bounding box center [576, 153] width 201 height 25
click at [715, 141] on input "Nazwisko" at bounding box center [789, 153] width 201 height 25
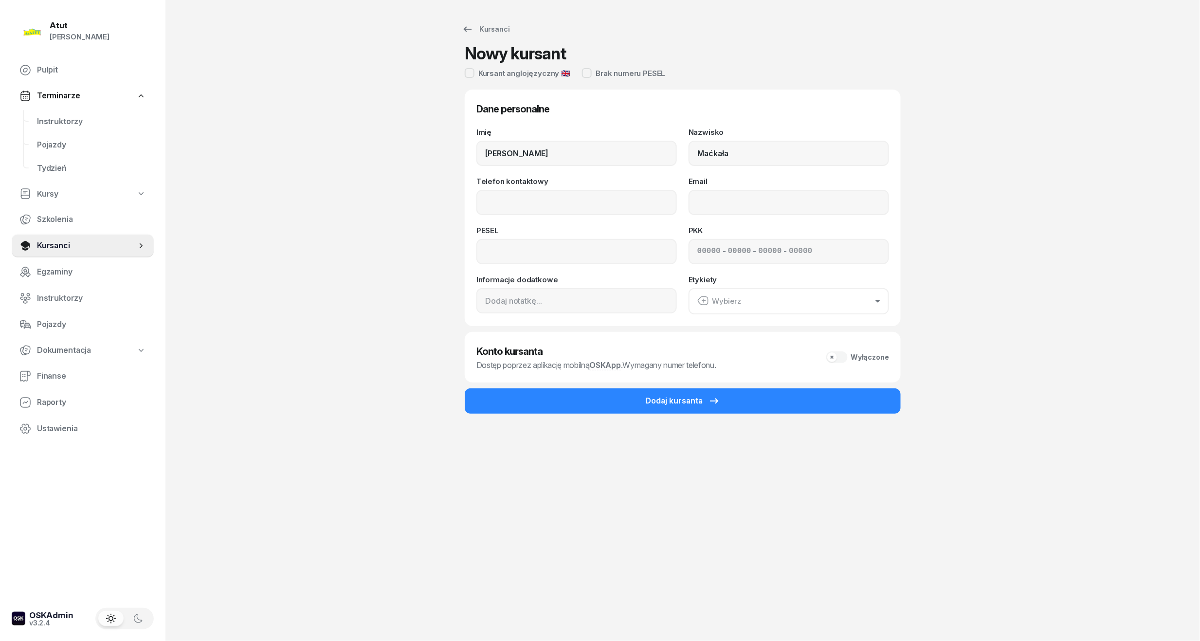
click at [655, 187] on div "Telefon kontaktowy" at bounding box center [576, 196] width 201 height 37
click at [638, 202] on input "Telefon kontaktowy" at bounding box center [576, 202] width 201 height 25
click at [512, 253] on input at bounding box center [576, 251] width 201 height 25
click at [694, 257] on div "- - -" at bounding box center [789, 251] width 201 height 25
click at [696, 252] on div "- - -" at bounding box center [789, 251] width 201 height 25
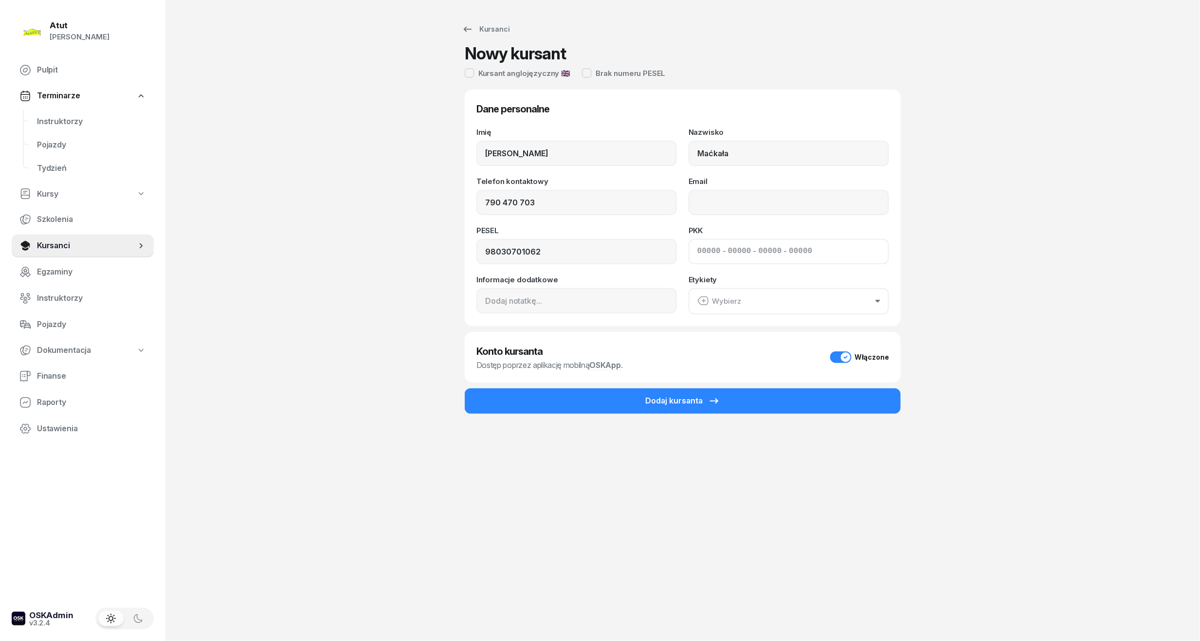
click at [701, 252] on input at bounding box center [708, 251] width 23 height 13
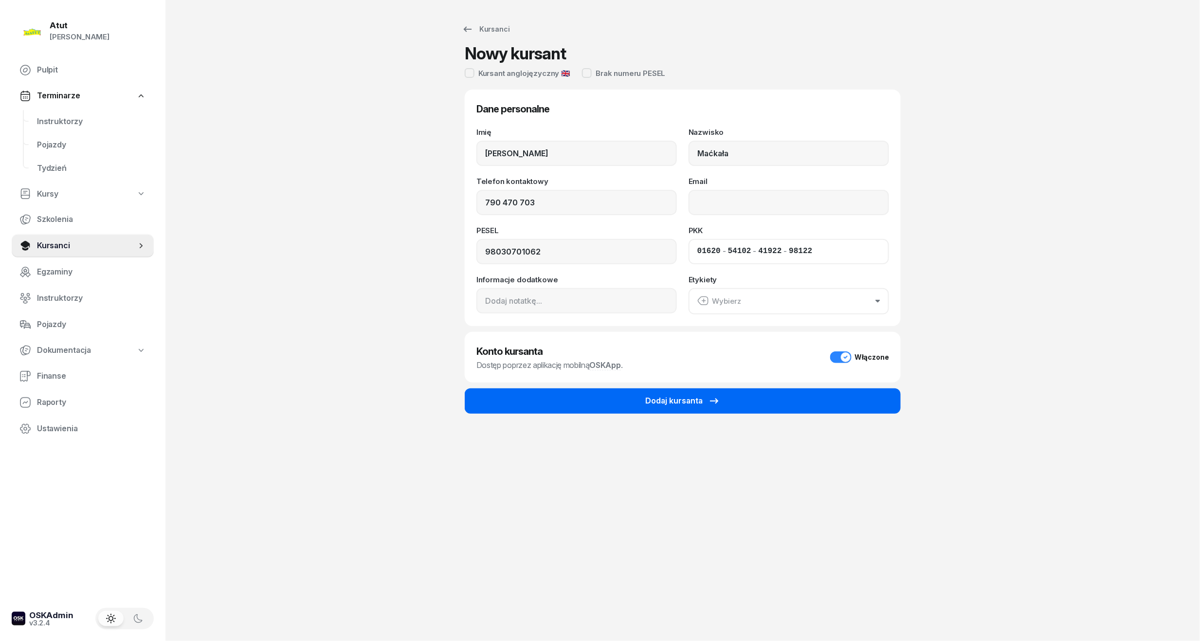
click at [651, 392] on button "Dodaj kursanta" at bounding box center [683, 400] width 436 height 25
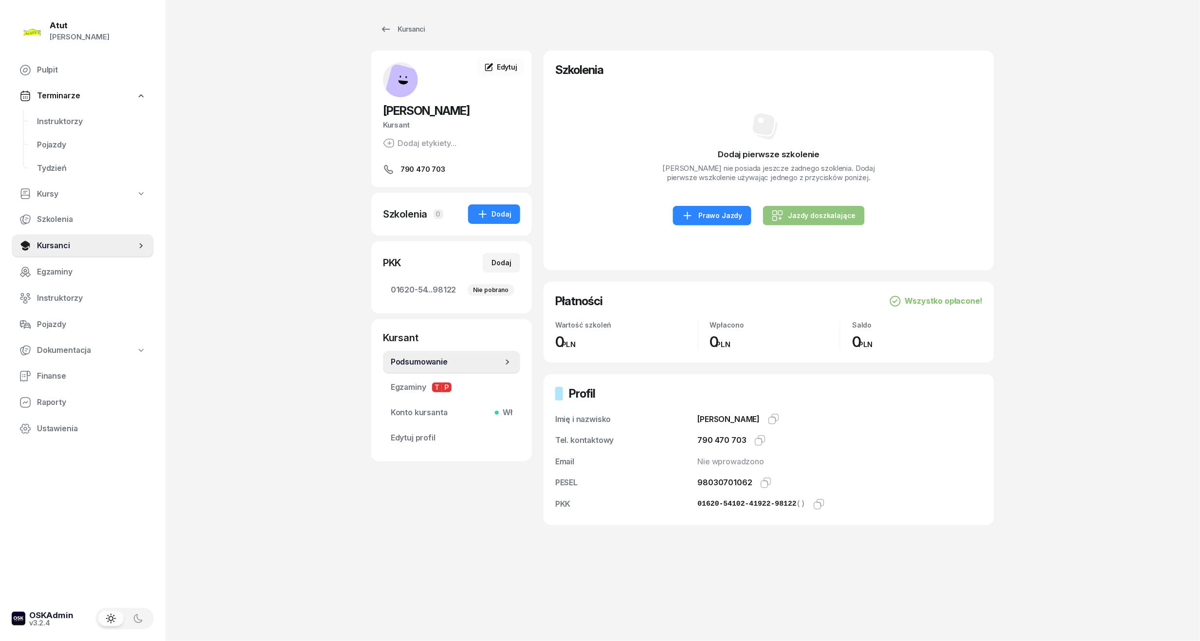
click at [794, 214] on div "Jazdy doszkalające" at bounding box center [814, 216] width 84 height 12
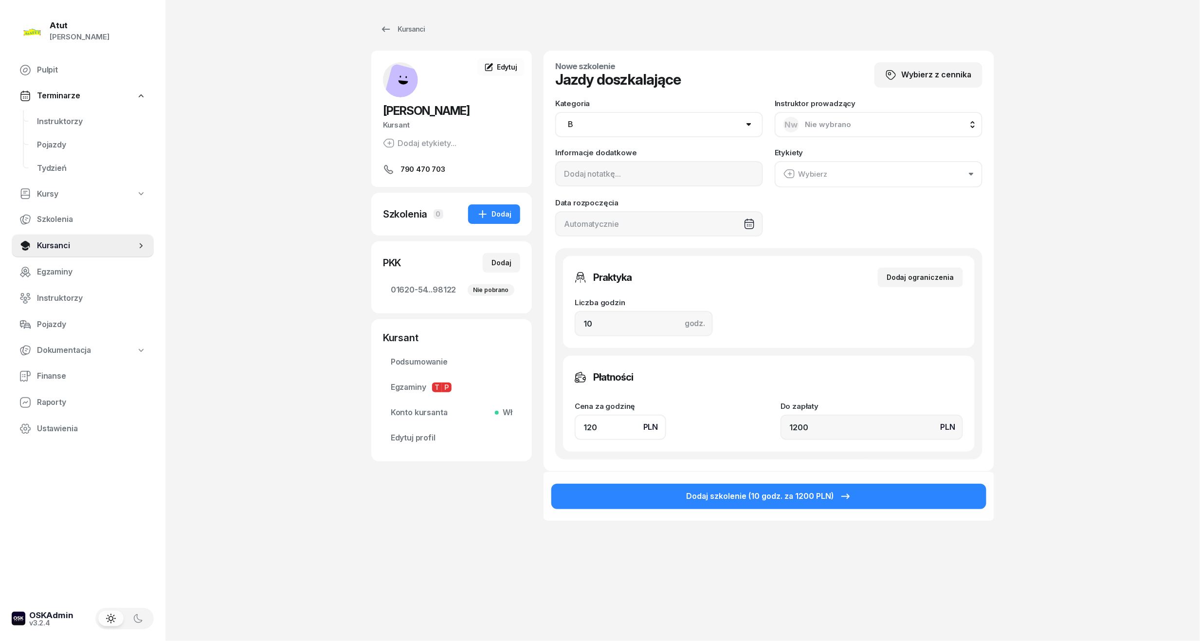
drag, startPoint x: 614, startPoint y: 427, endPoint x: 608, endPoint y: 427, distance: 5.8
click at [608, 427] on input "120" at bounding box center [620, 427] width 91 height 25
drag, startPoint x: 603, startPoint y: 320, endPoint x: 257, endPoint y: 385, distance: 351.3
click at [257, 385] on div "Atut [PERSON_NAME] Pulpit Terminarze Instruktorzy Pojazdy Tydzień Kursy Szkolen…" at bounding box center [600, 320] width 1200 height 641
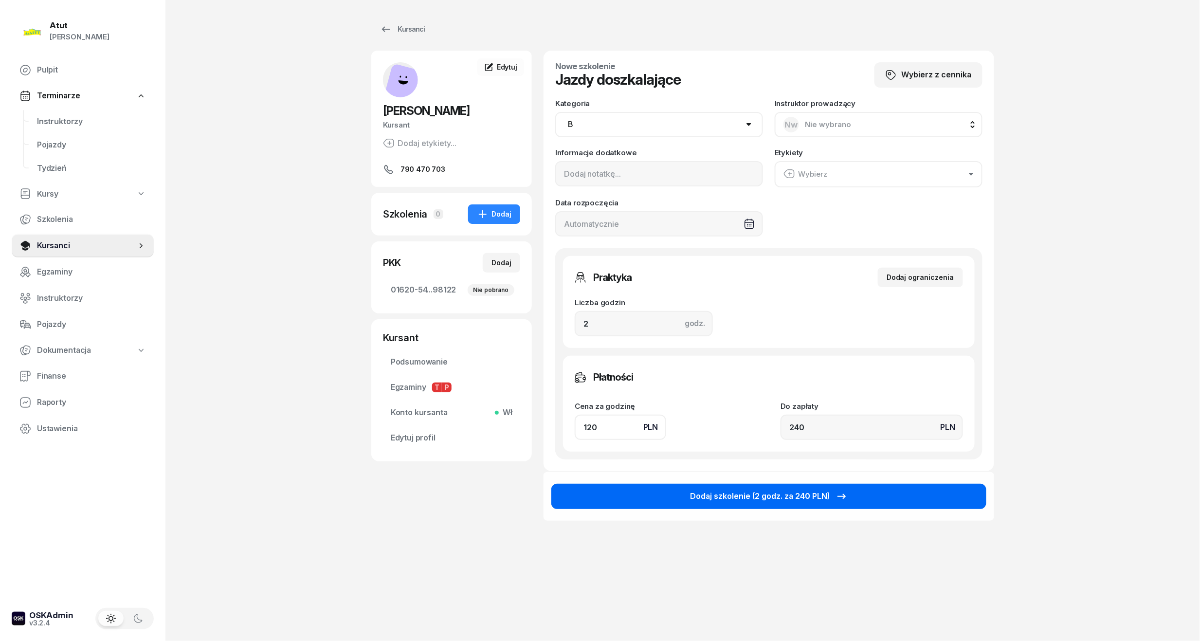
click at [675, 497] on button "Dodaj szkolenie (2 godz. za 240 PLN)" at bounding box center [768, 496] width 435 height 25
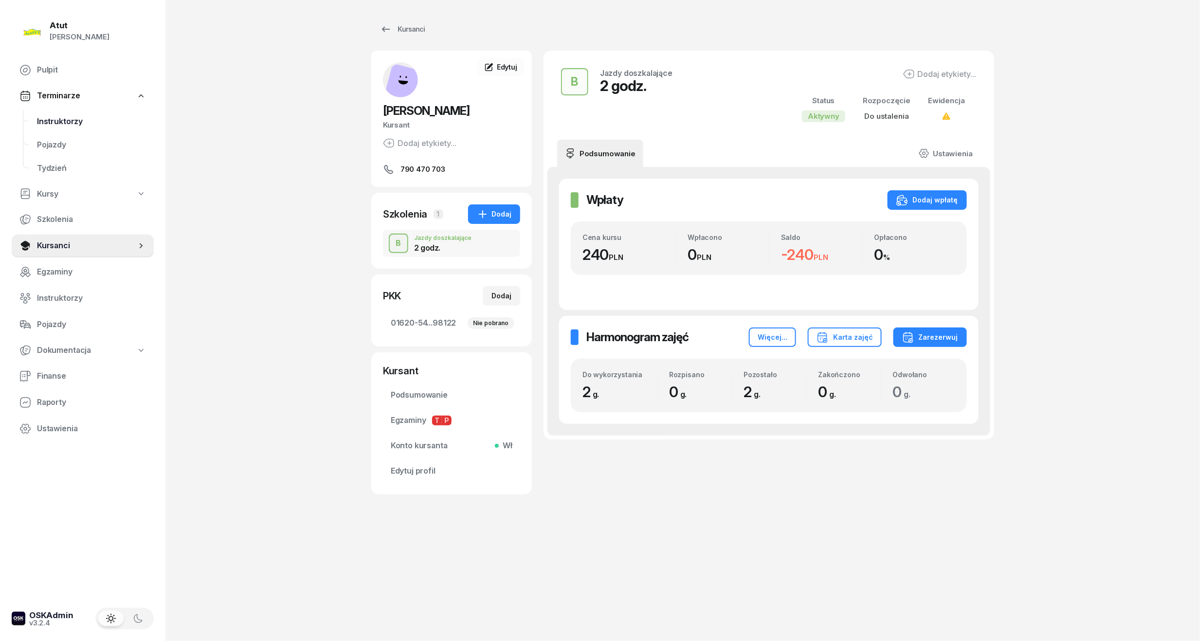
click at [63, 125] on span "Instruktorzy" at bounding box center [91, 121] width 109 height 13
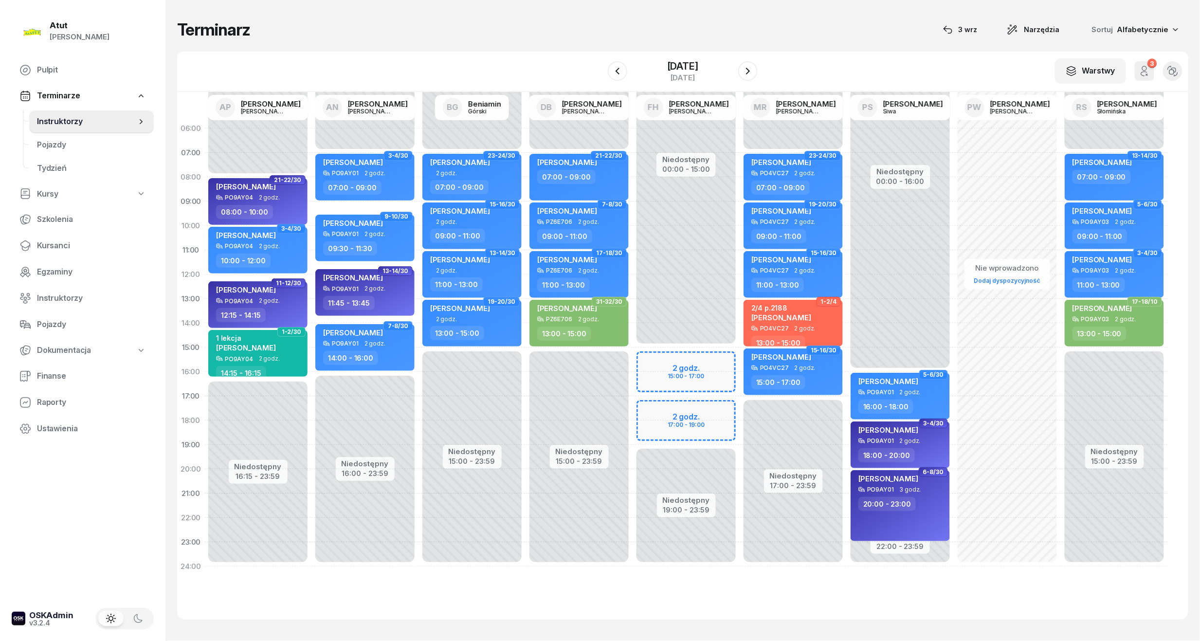
click at [683, 367] on div "Niedostępny 00:00 - 15:00 Niedostępny 19:00 - 23:59 2 godz. 15:00 - 17:00 2 god…" at bounding box center [686, 347] width 107 height 462
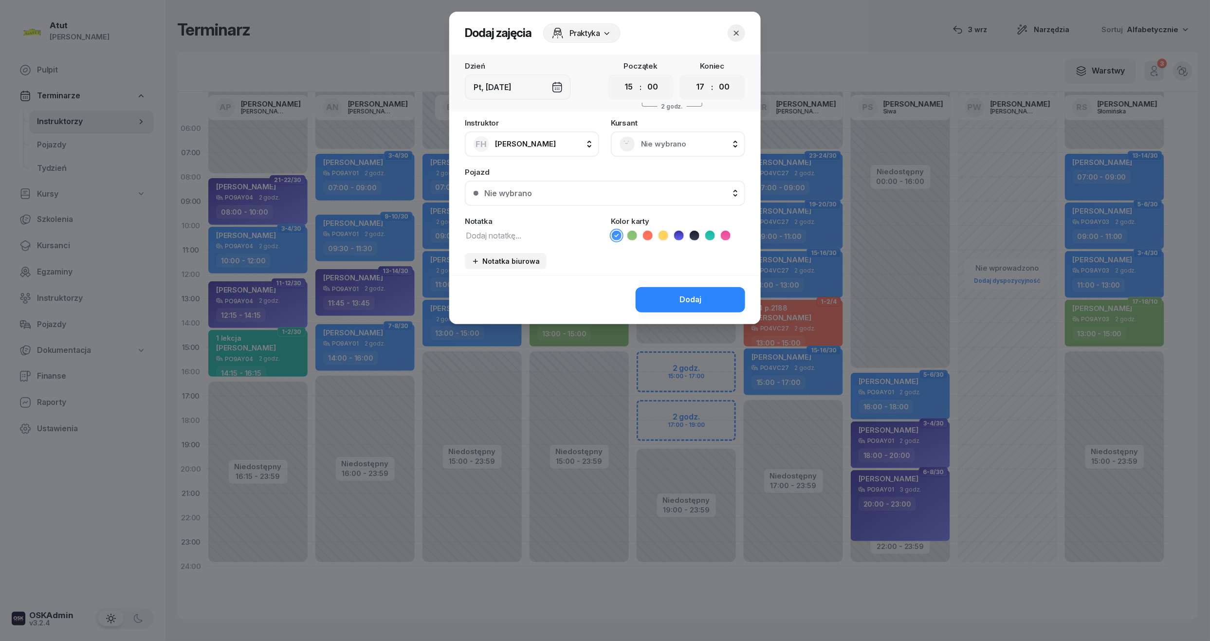
click at [676, 141] on span "Nie wybrano" at bounding box center [688, 144] width 95 height 13
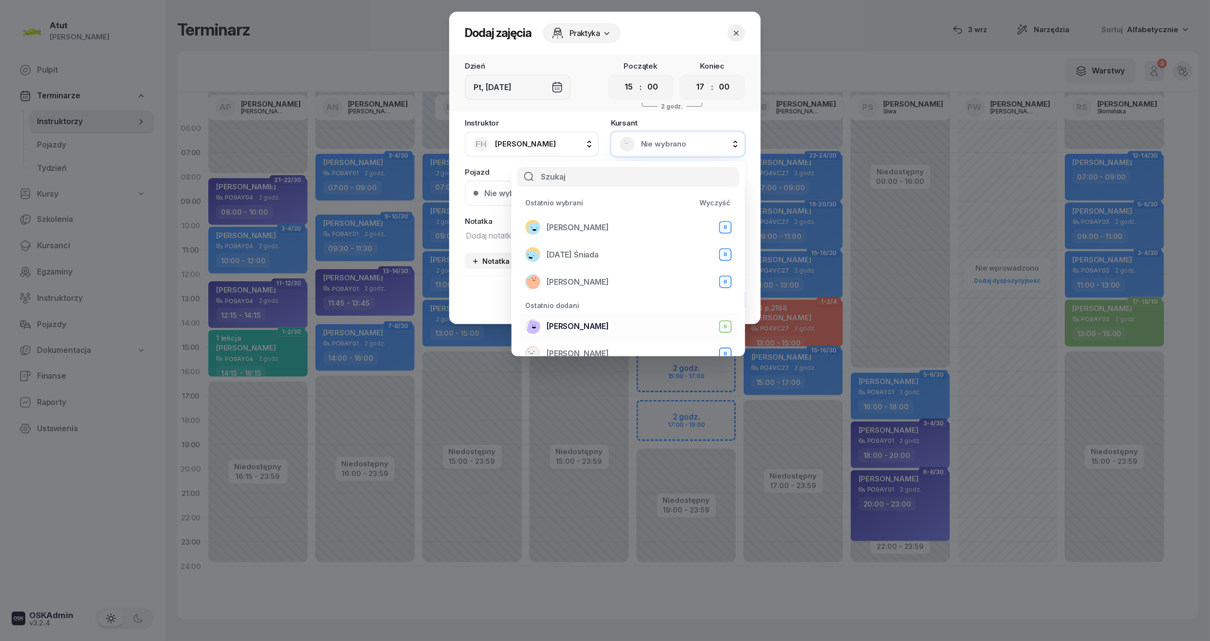
click at [601, 320] on span "[PERSON_NAME]" at bounding box center [578, 326] width 62 height 13
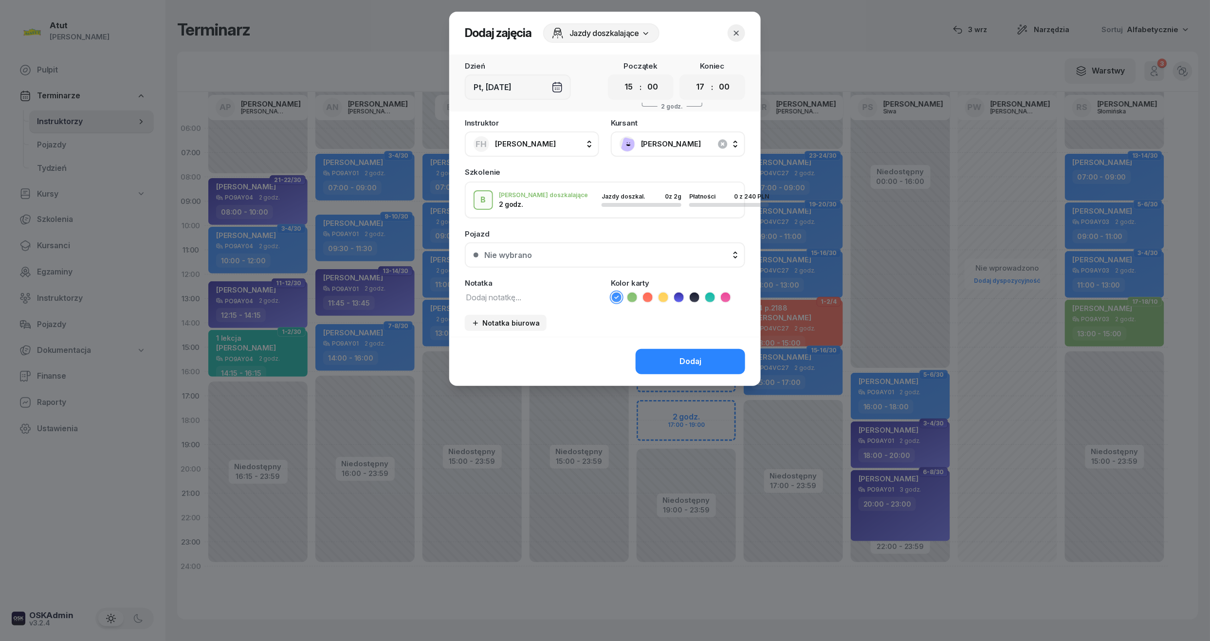
click at [643, 297] on icon at bounding box center [648, 297] width 10 height 10
click at [522, 283] on div "Notatka" at bounding box center [532, 282] width 134 height 7
click at [521, 300] on textarea at bounding box center [532, 297] width 134 height 13
click at [687, 349] on button "Dodaj" at bounding box center [691, 361] width 110 height 25
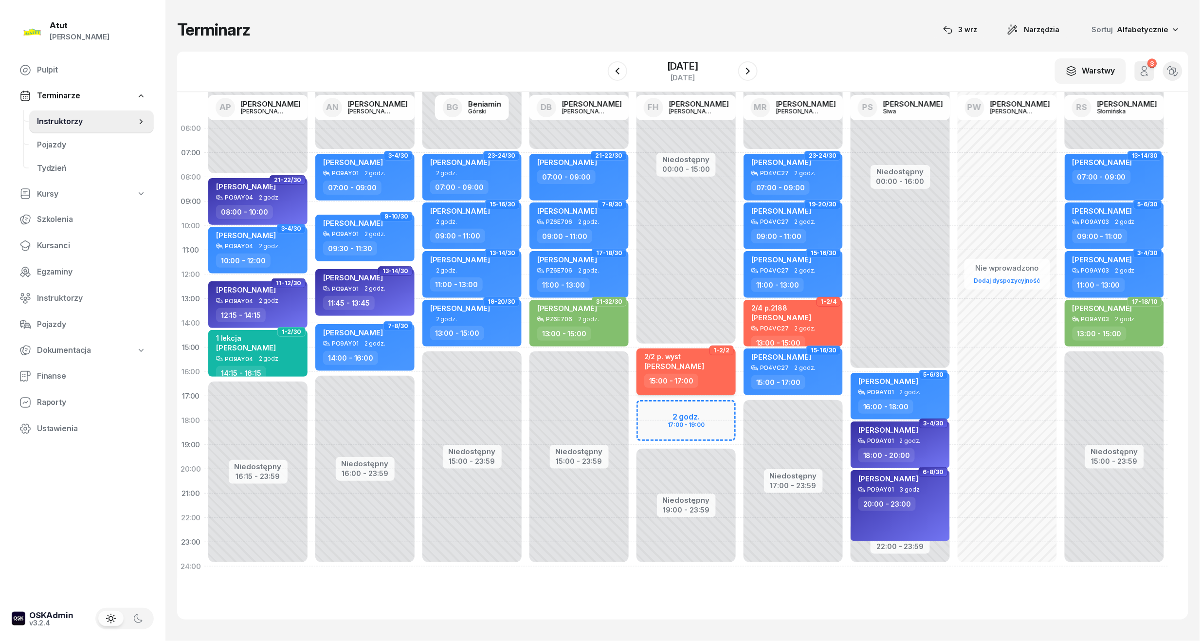
click at [703, 365] on div "2/2 p. [PERSON_NAME]" at bounding box center [687, 362] width 86 height 21
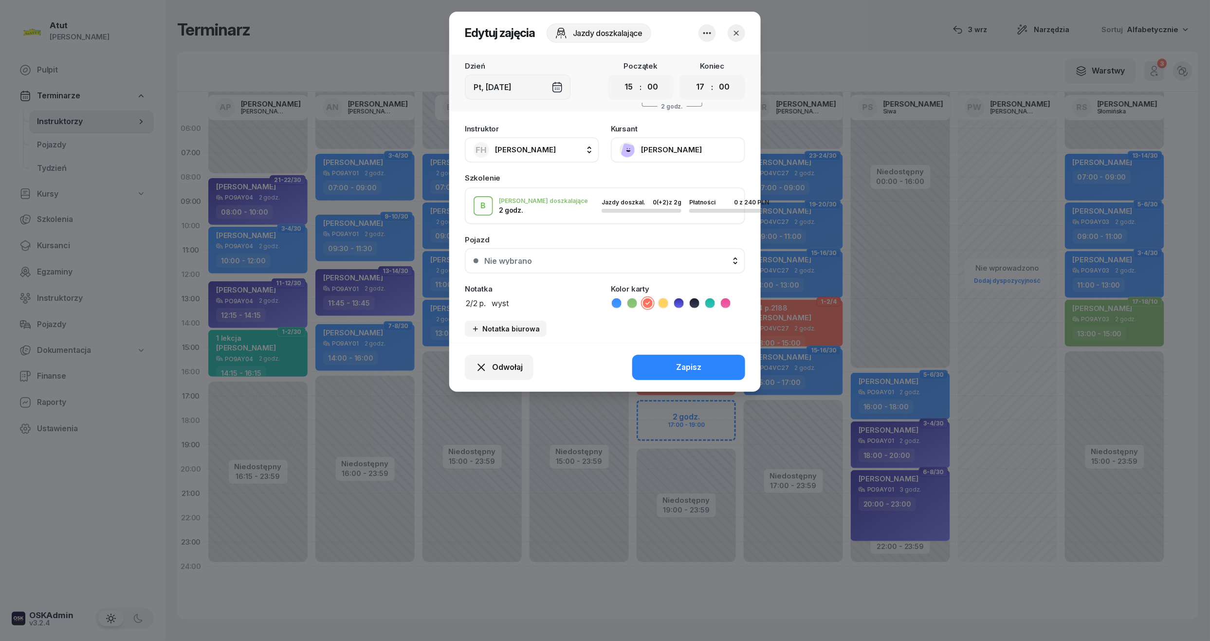
click at [571, 309] on div "Instruktor FH [PERSON_NAME] AP [PERSON_NAME] AN [PERSON_NAME] BG [PERSON_NAME] …" at bounding box center [604, 230] width 311 height 223
click at [526, 304] on textarea "2/2 p. wyst" at bounding box center [532, 302] width 134 height 13
click at [685, 366] on div "Zapisz" at bounding box center [688, 367] width 25 height 13
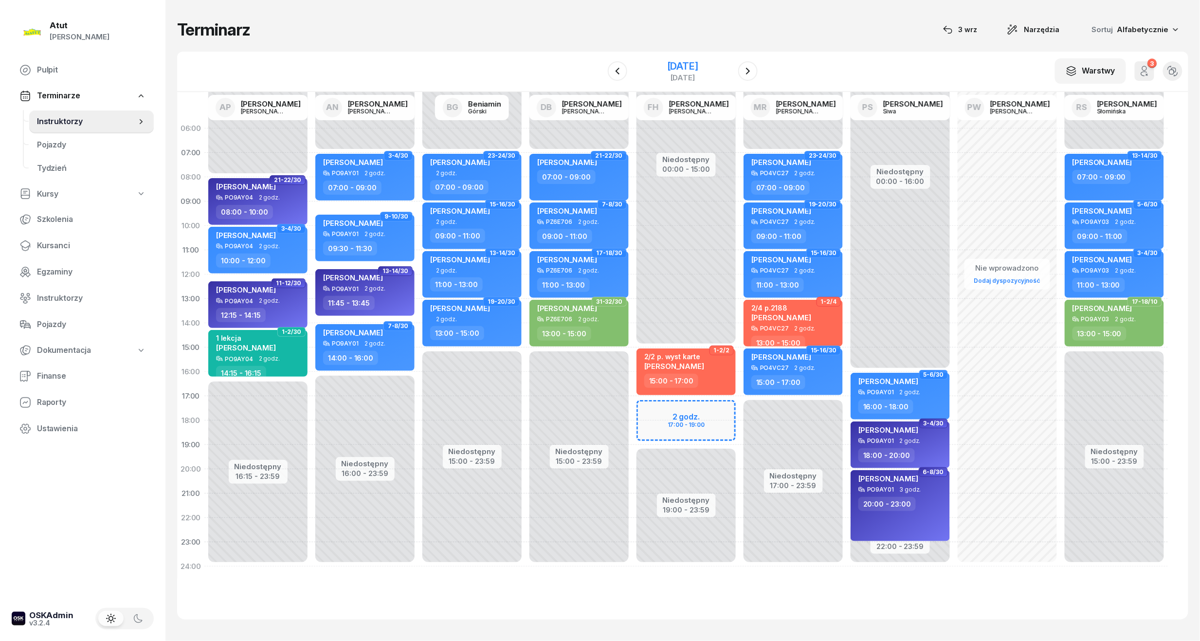
click at [687, 65] on div "[DATE]" at bounding box center [682, 66] width 31 height 10
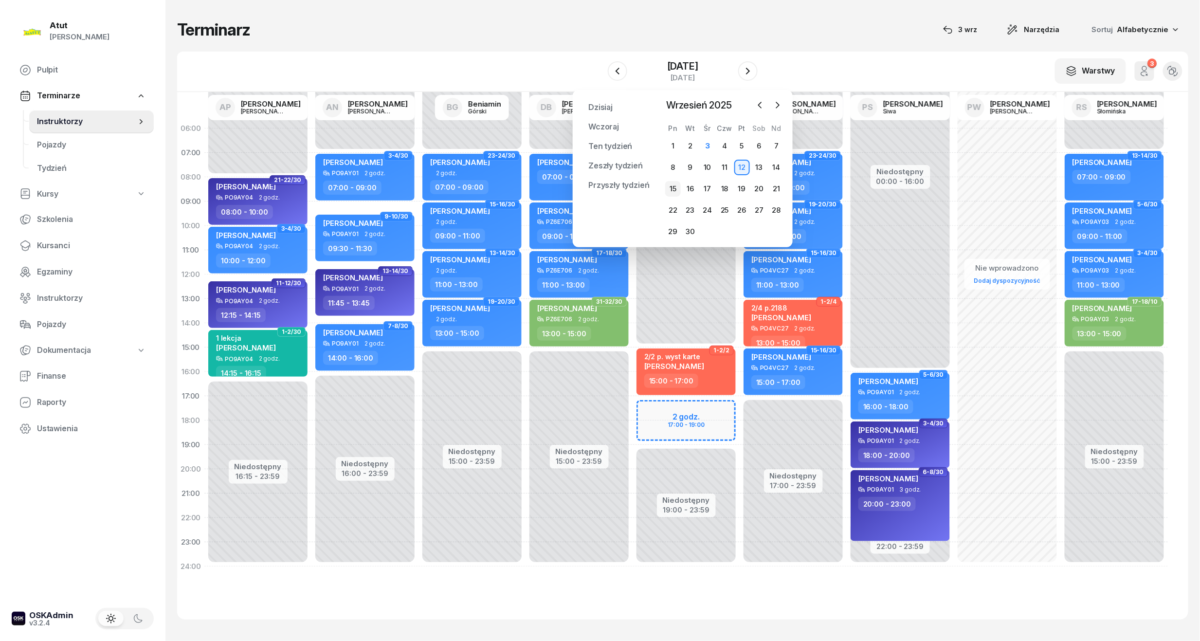
click at [674, 190] on div "15" at bounding box center [673, 189] width 16 height 16
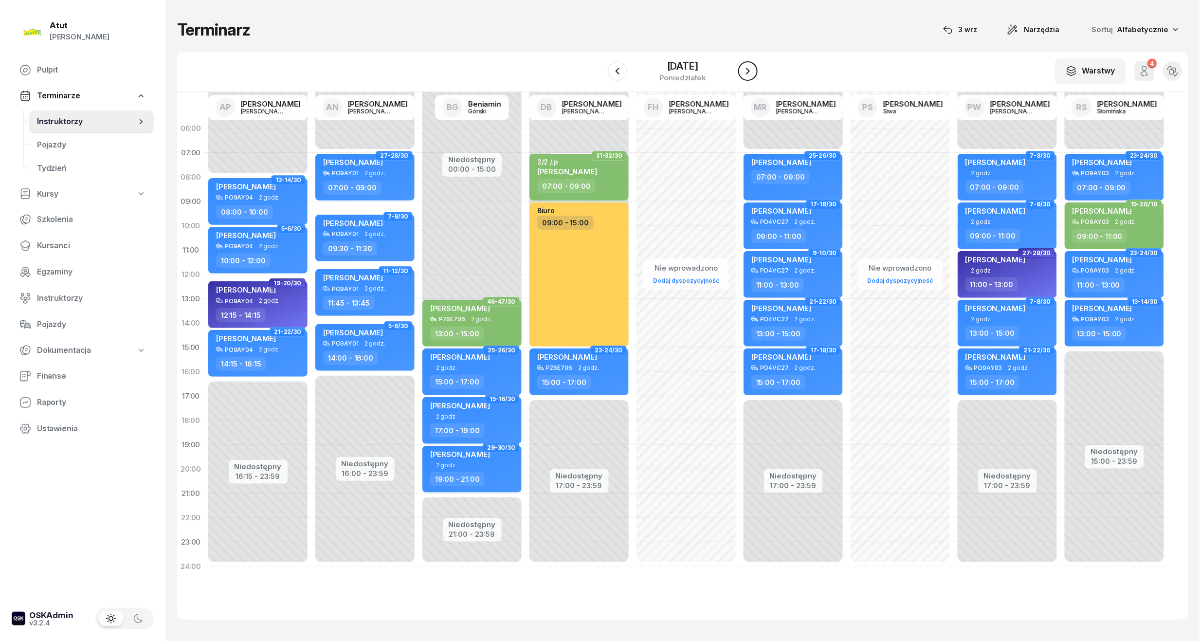
click at [740, 66] on button "button" at bounding box center [747, 70] width 19 height 19
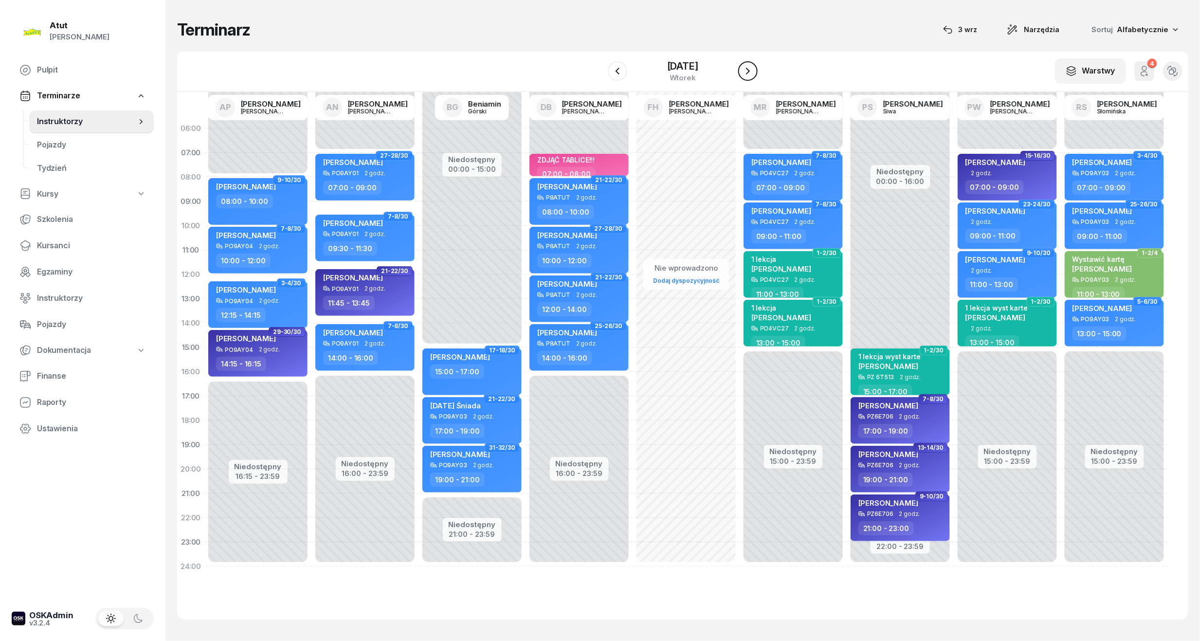
click at [758, 69] on button "button" at bounding box center [747, 70] width 19 height 19
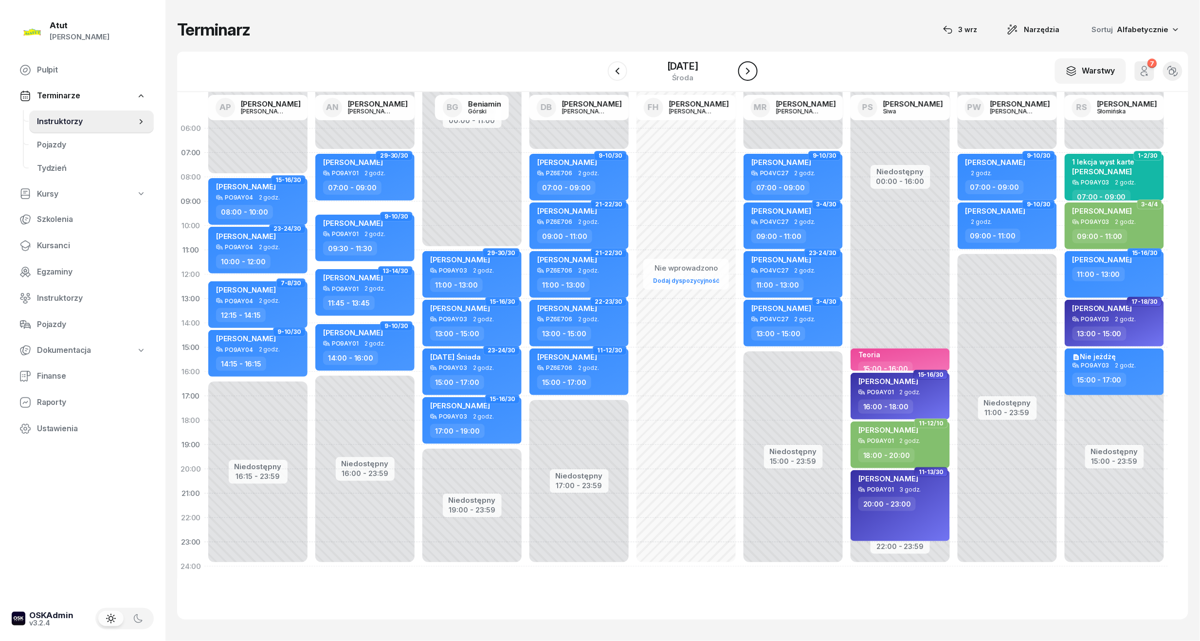
click at [756, 69] on button "button" at bounding box center [747, 70] width 19 height 19
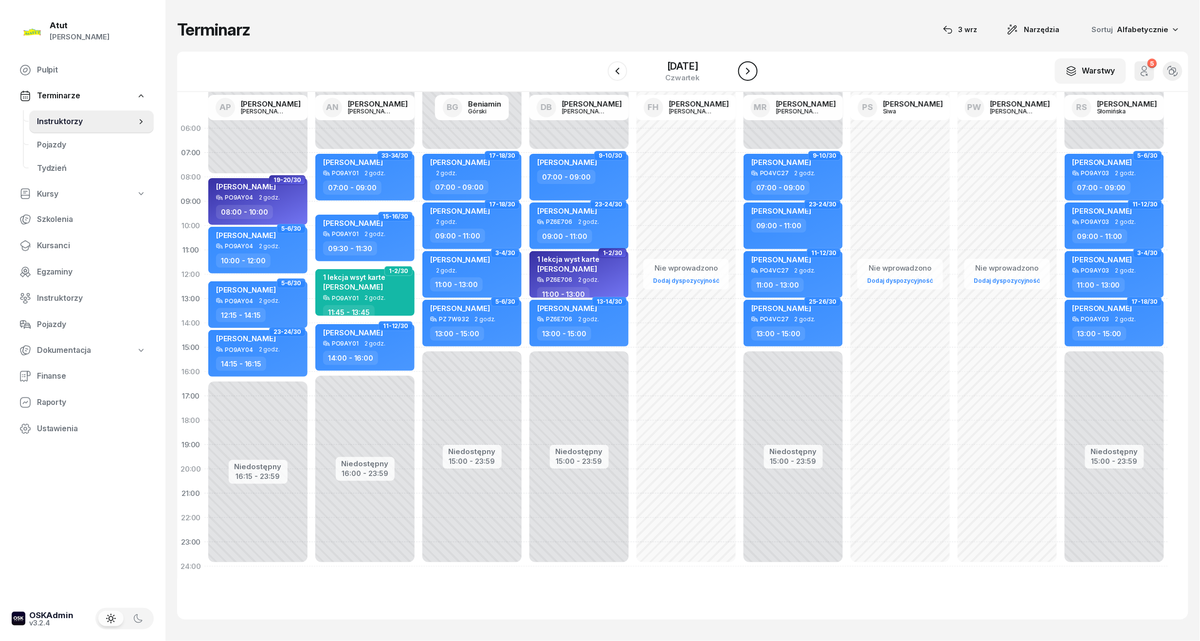
click at [756, 69] on button "button" at bounding box center [747, 70] width 19 height 19
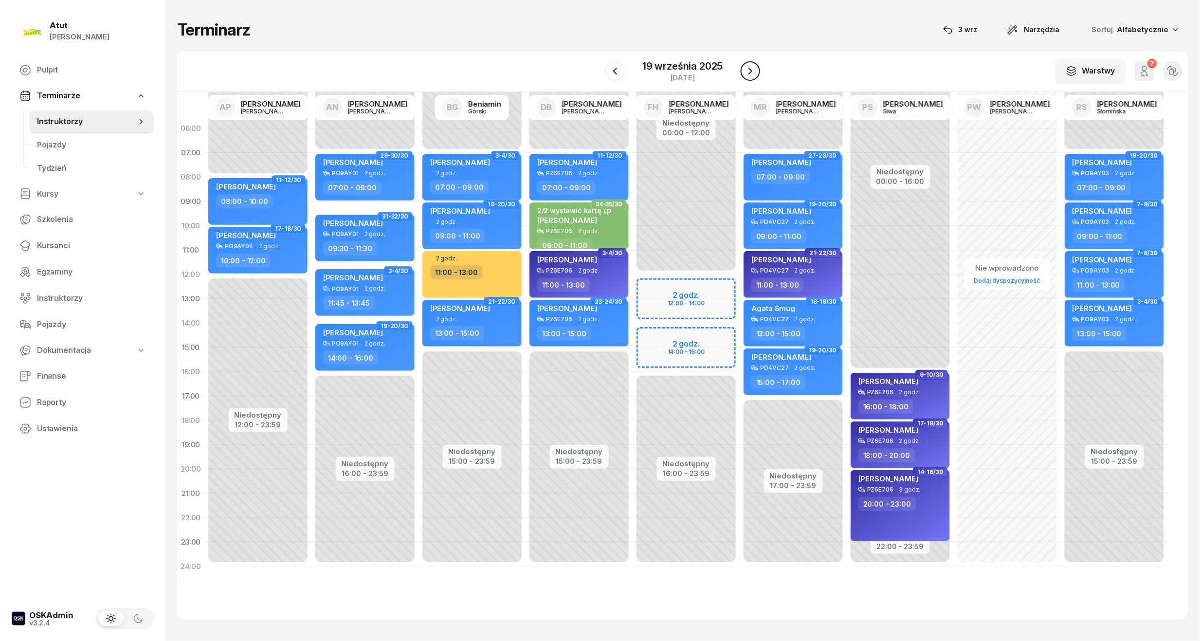
click at [756, 69] on button "button" at bounding box center [750, 70] width 19 height 19
click at [756, 69] on icon "button" at bounding box center [752, 71] width 12 height 12
click at [756, 69] on button "button" at bounding box center [749, 70] width 19 height 19
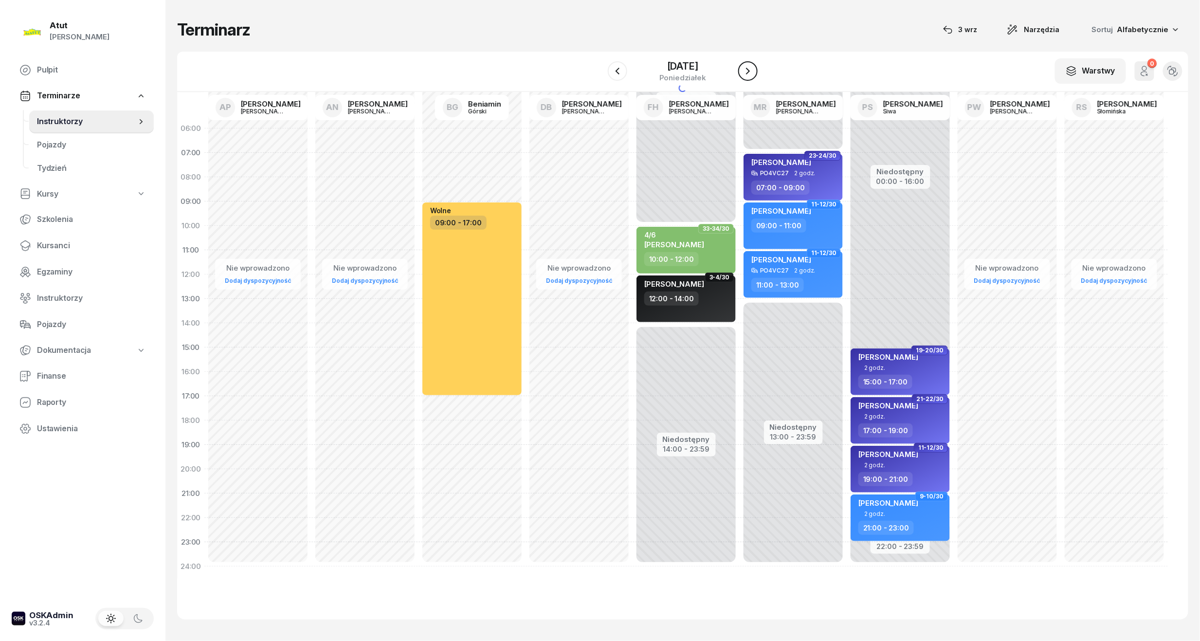
click at [754, 69] on icon "button" at bounding box center [748, 71] width 12 height 12
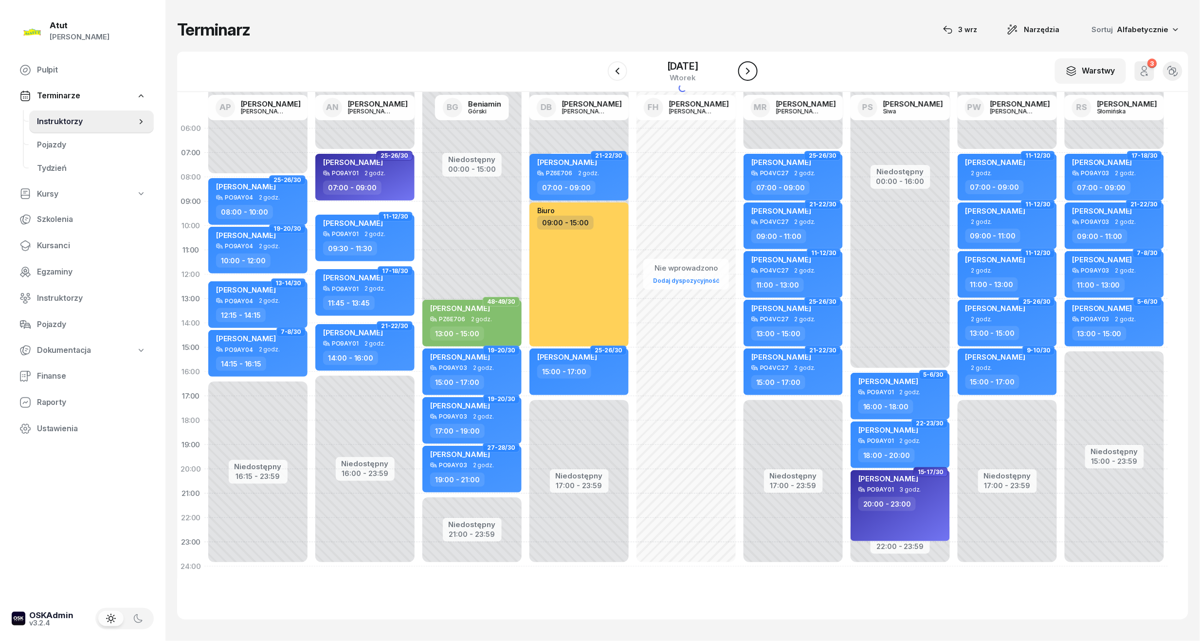
click at [754, 69] on icon "button" at bounding box center [748, 71] width 12 height 12
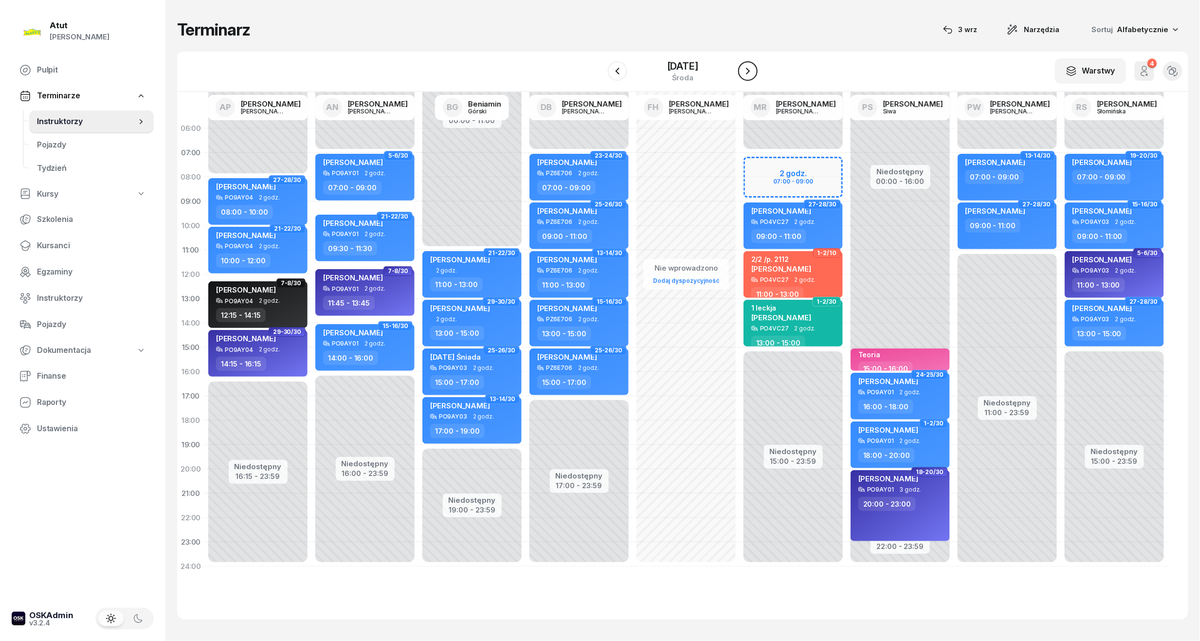
click at [754, 69] on icon "button" at bounding box center [748, 71] width 12 height 12
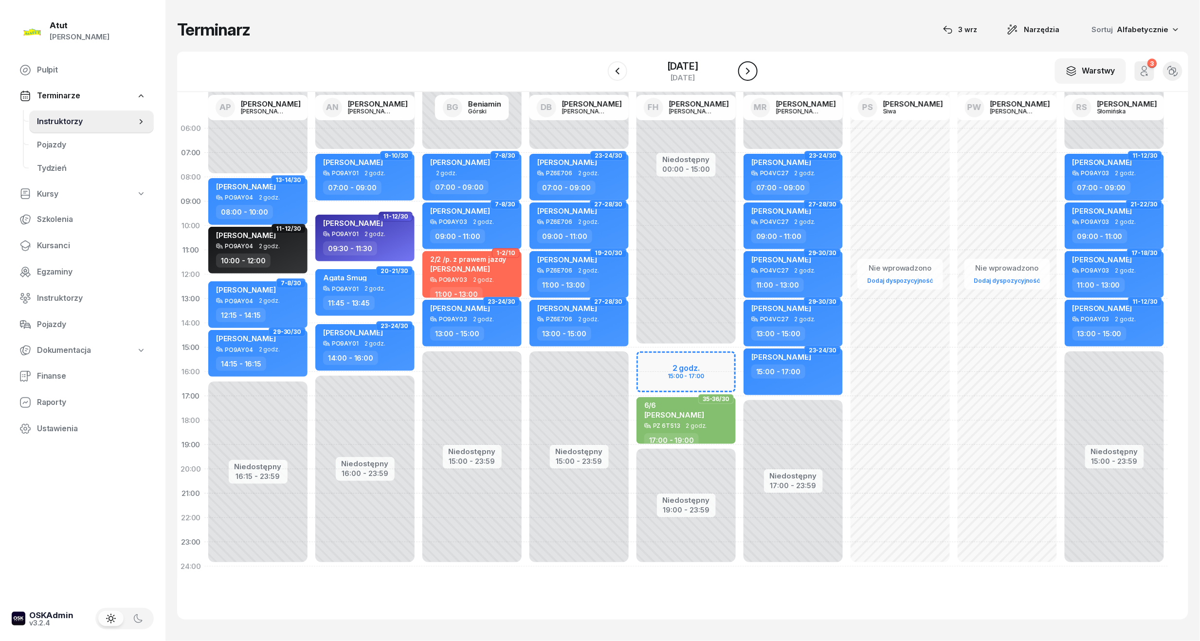
click at [754, 69] on icon "button" at bounding box center [748, 71] width 12 height 12
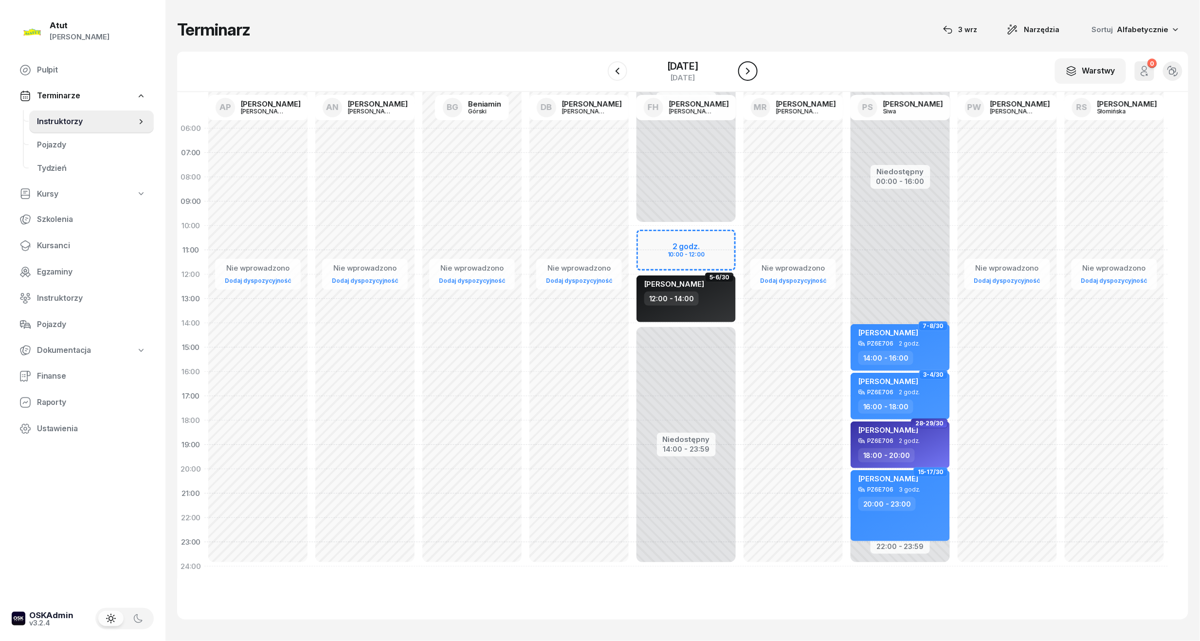
click at [754, 69] on icon "button" at bounding box center [748, 71] width 12 height 12
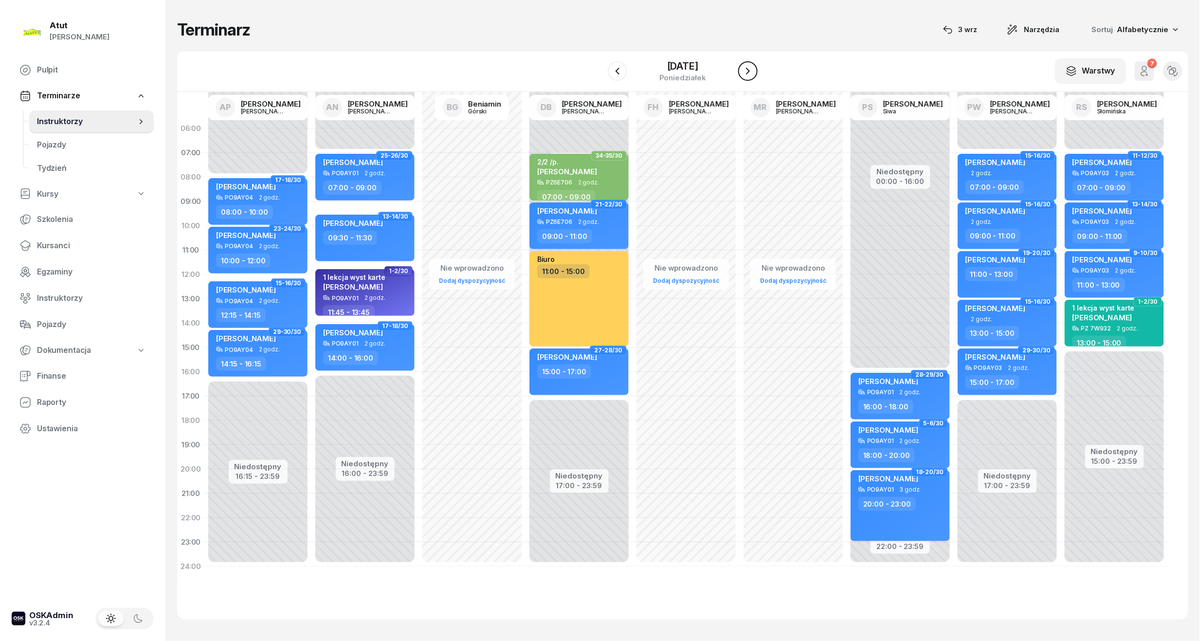
click at [754, 69] on icon "button" at bounding box center [748, 71] width 12 height 12
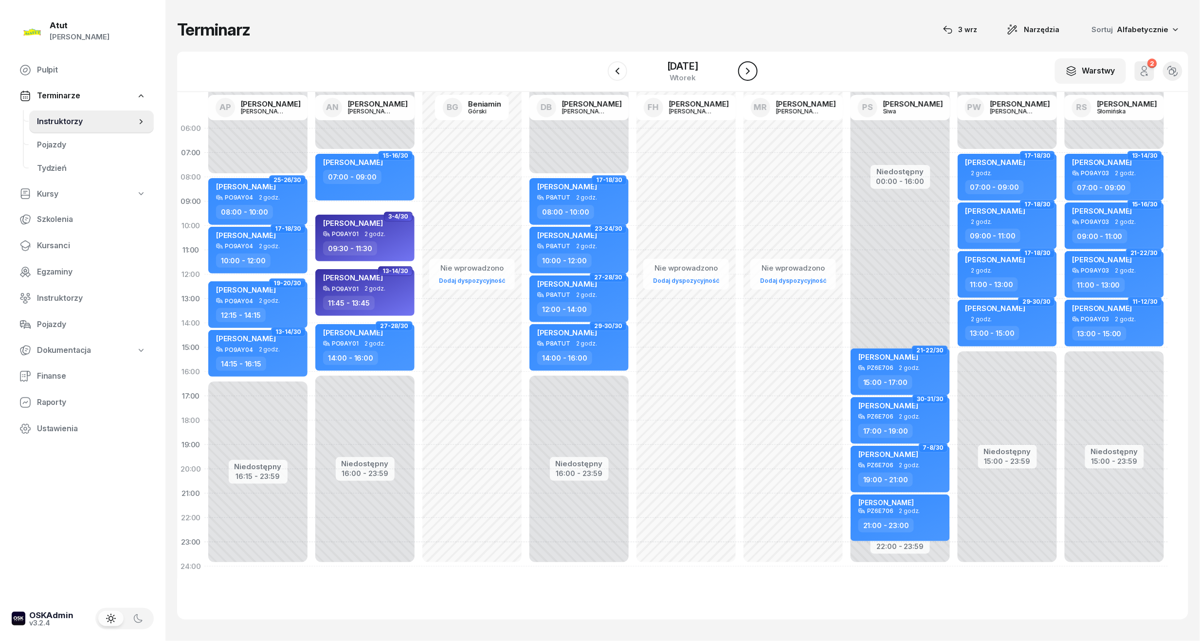
click at [754, 69] on icon "button" at bounding box center [748, 71] width 12 height 12
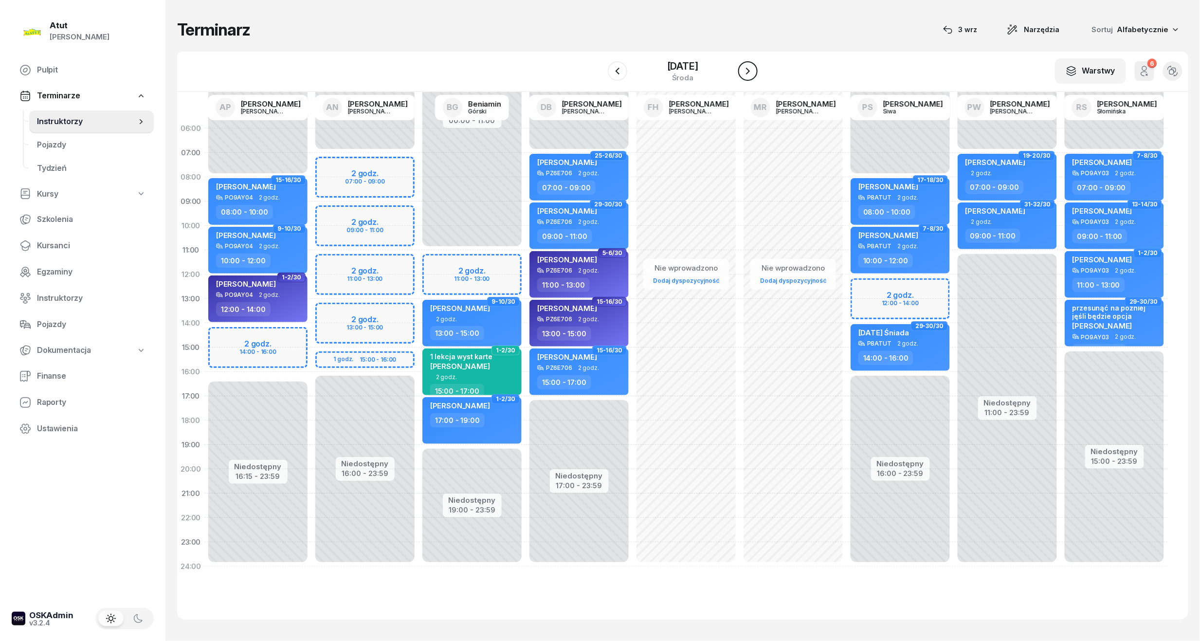
click at [754, 75] on icon "button" at bounding box center [748, 71] width 12 height 12
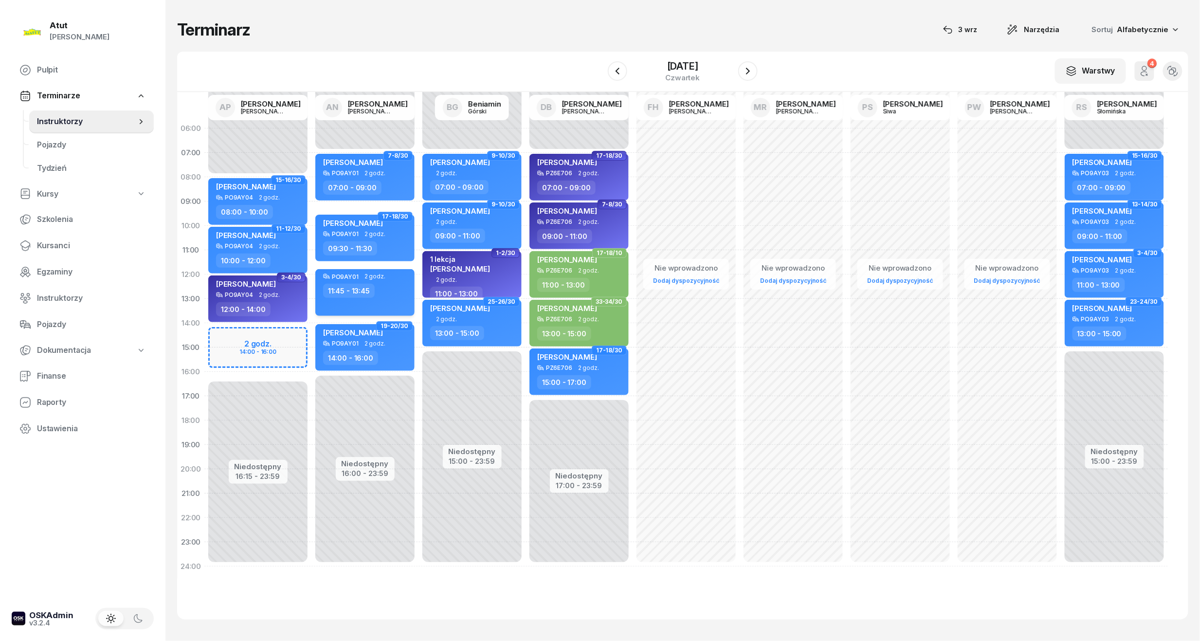
click at [361, 287] on div "11:45 - 13:45" at bounding box center [349, 291] width 52 height 14
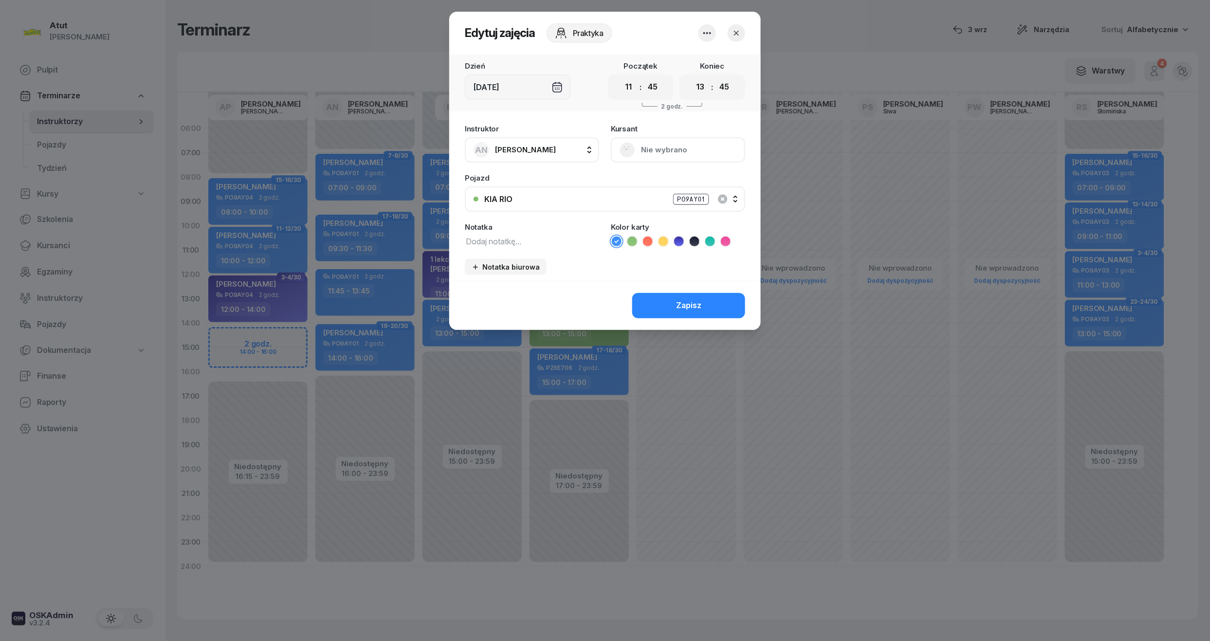
click at [703, 38] on icon "button" at bounding box center [707, 33] width 12 height 12
